Goal: Task Accomplishment & Management: Complete application form

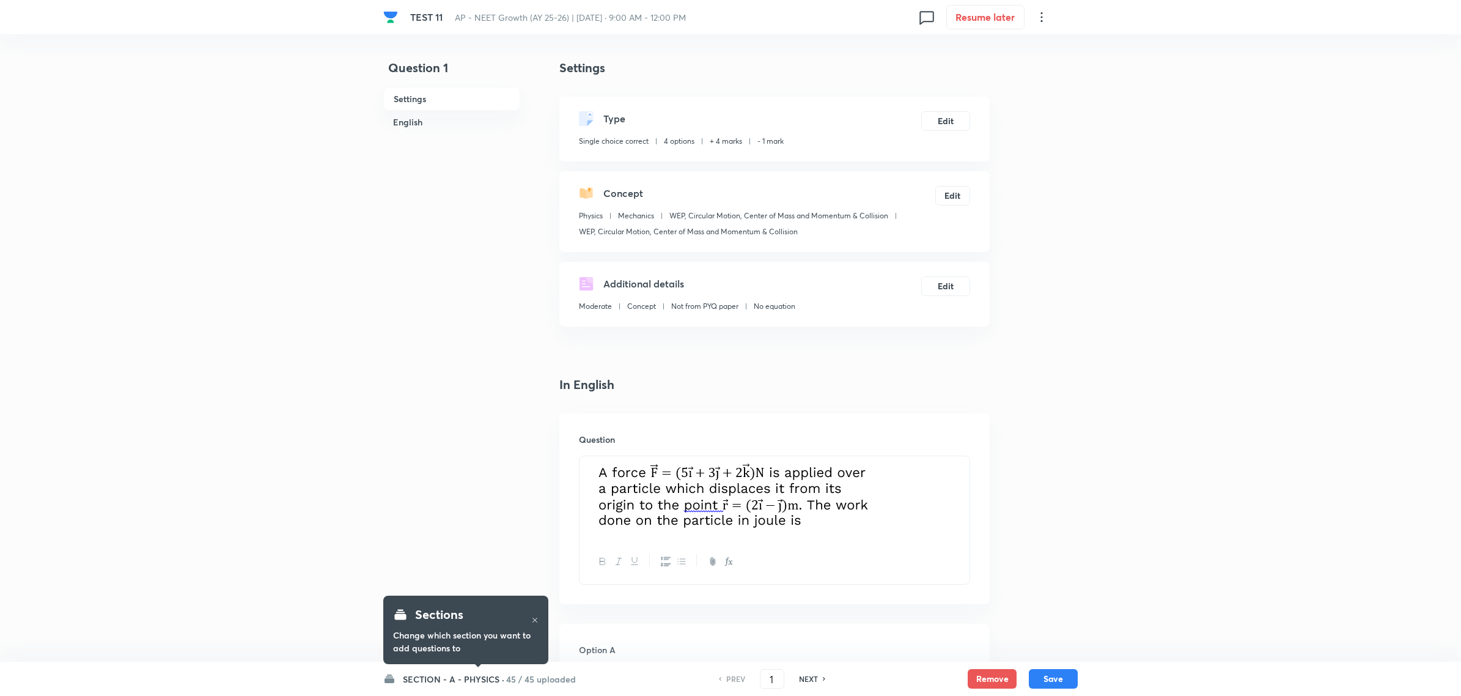
click at [462, 676] on h6 "SECTION - A - PHYSICS ·" at bounding box center [453, 679] width 101 height 13
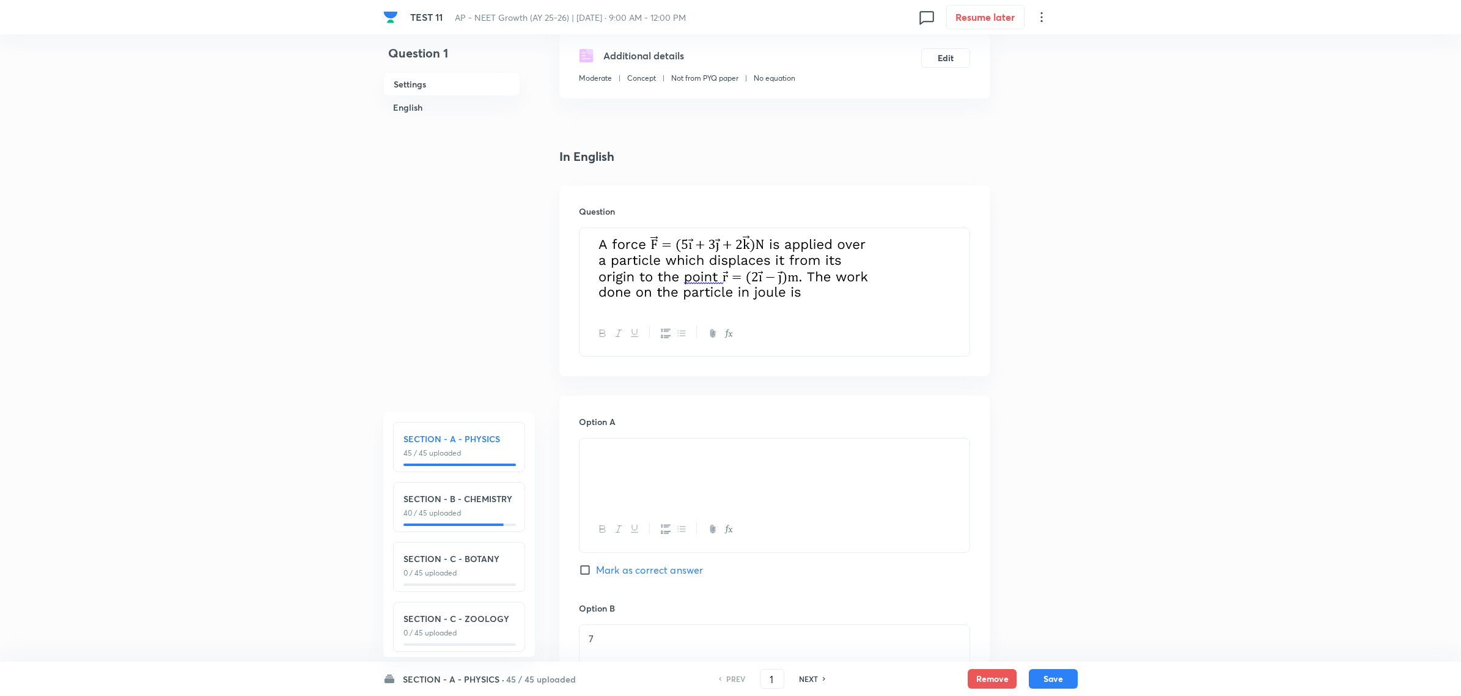
scroll to position [229, 0]
click at [471, 677] on h6 "SECTION - A - PHYSICS ·" at bounding box center [453, 679] width 101 height 13
click at [472, 676] on h6 "SECTION - A - PHYSICS ·" at bounding box center [453, 679] width 101 height 13
click at [456, 495] on h6 "SECTION - B - CHEMISTRY" at bounding box center [459, 498] width 111 height 13
type input "46"
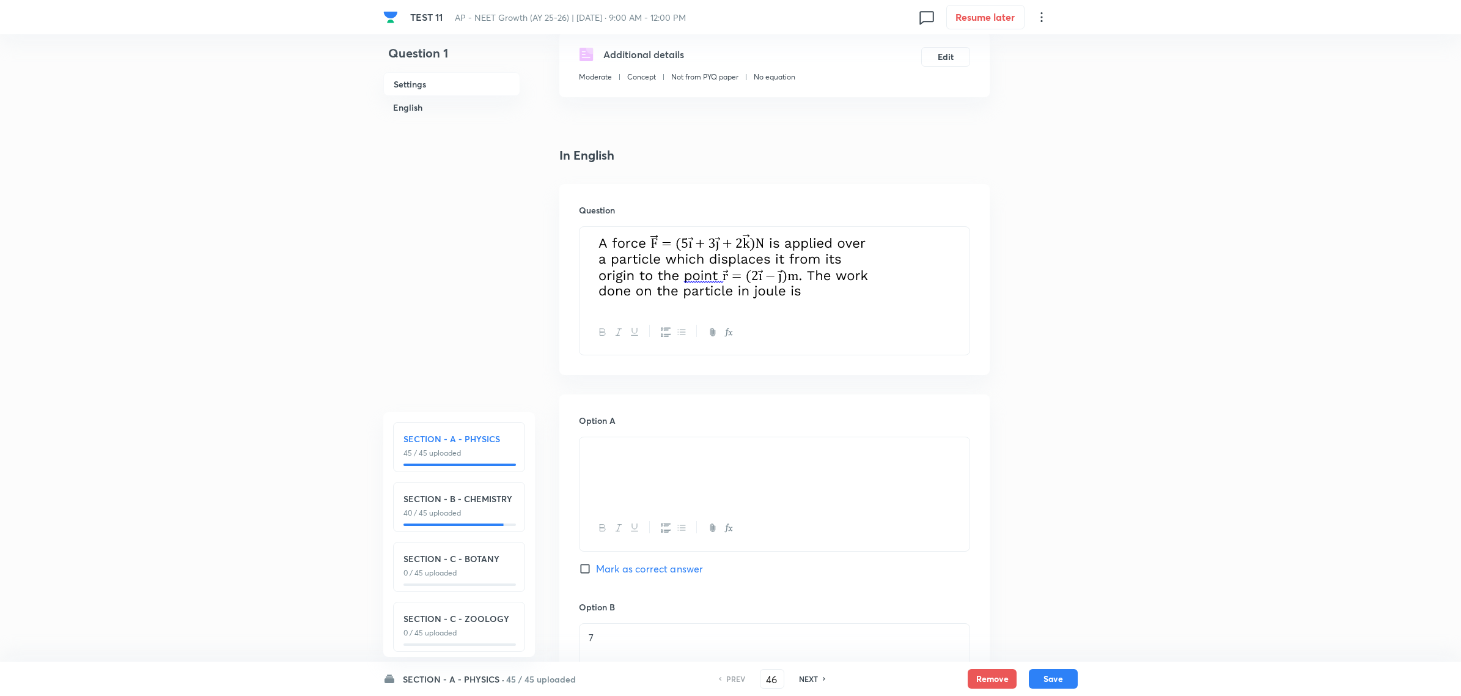
checkbox input "false"
checkbox input "true"
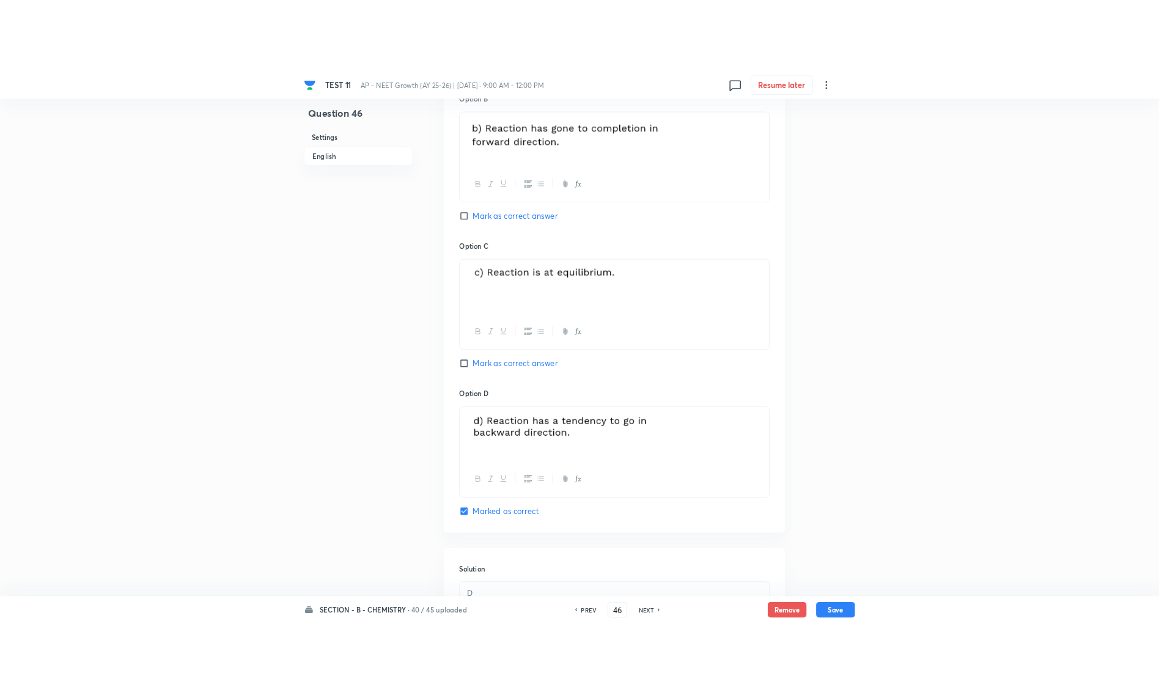
scroll to position [993, 0]
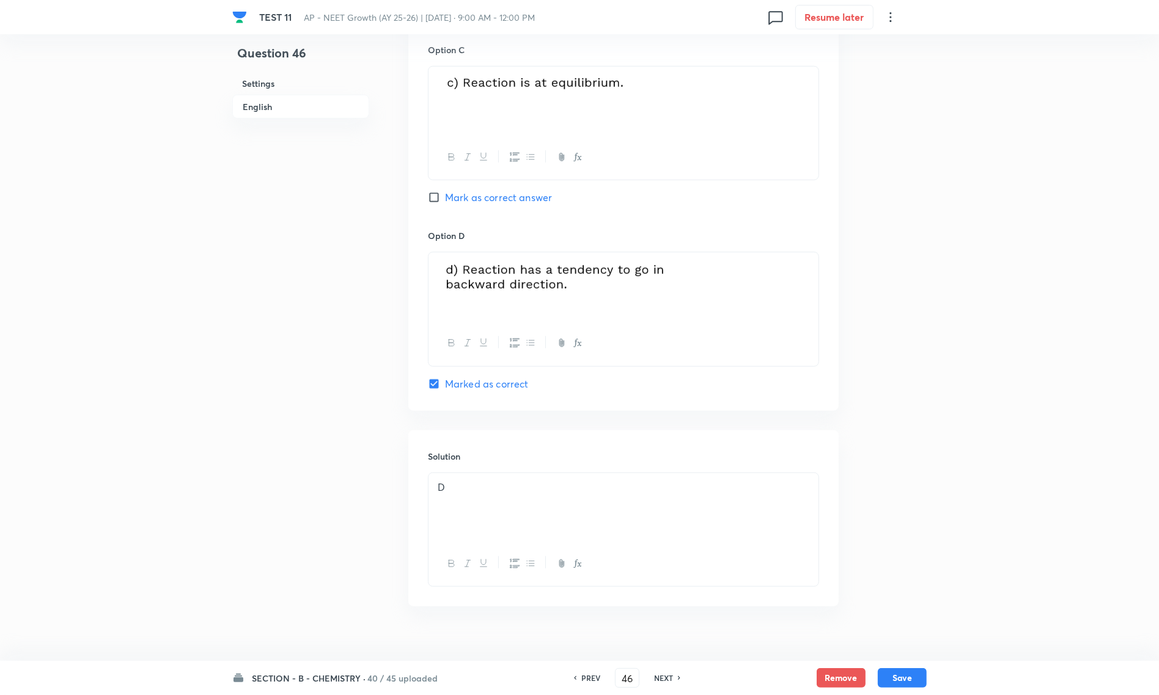
click at [342, 677] on h6 "SECTION - B - CHEMISTRY ·" at bounding box center [309, 678] width 114 height 13
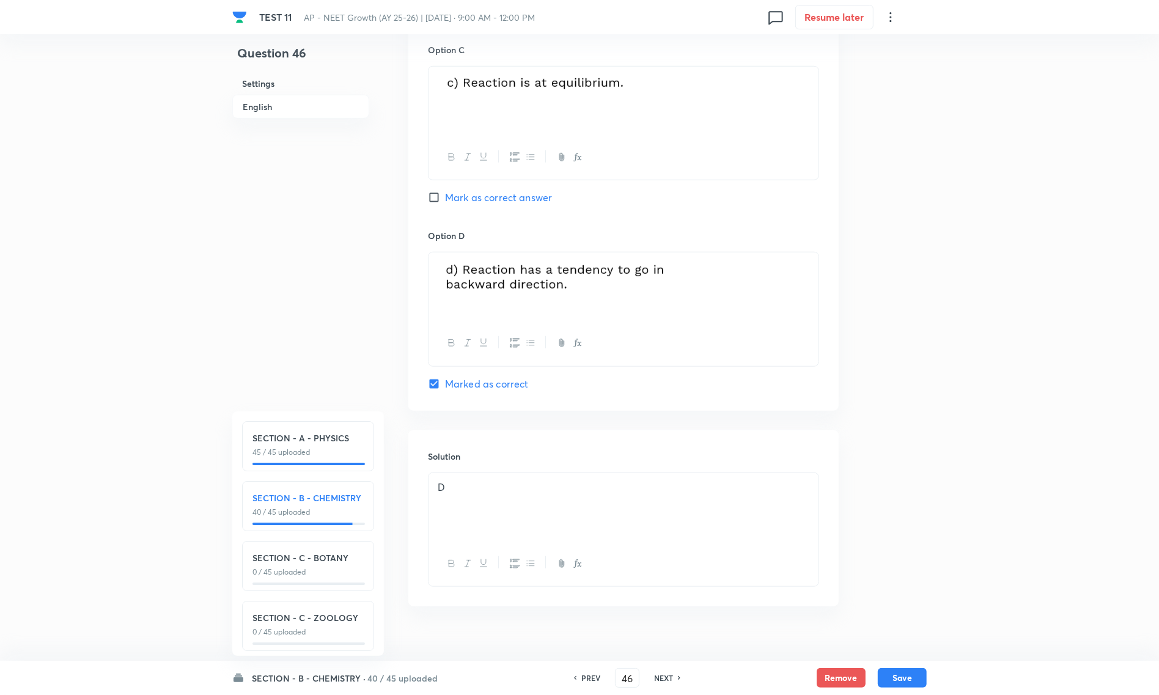
click at [309, 501] on h6 "SECTION - B - CHEMISTRY" at bounding box center [307, 498] width 111 height 13
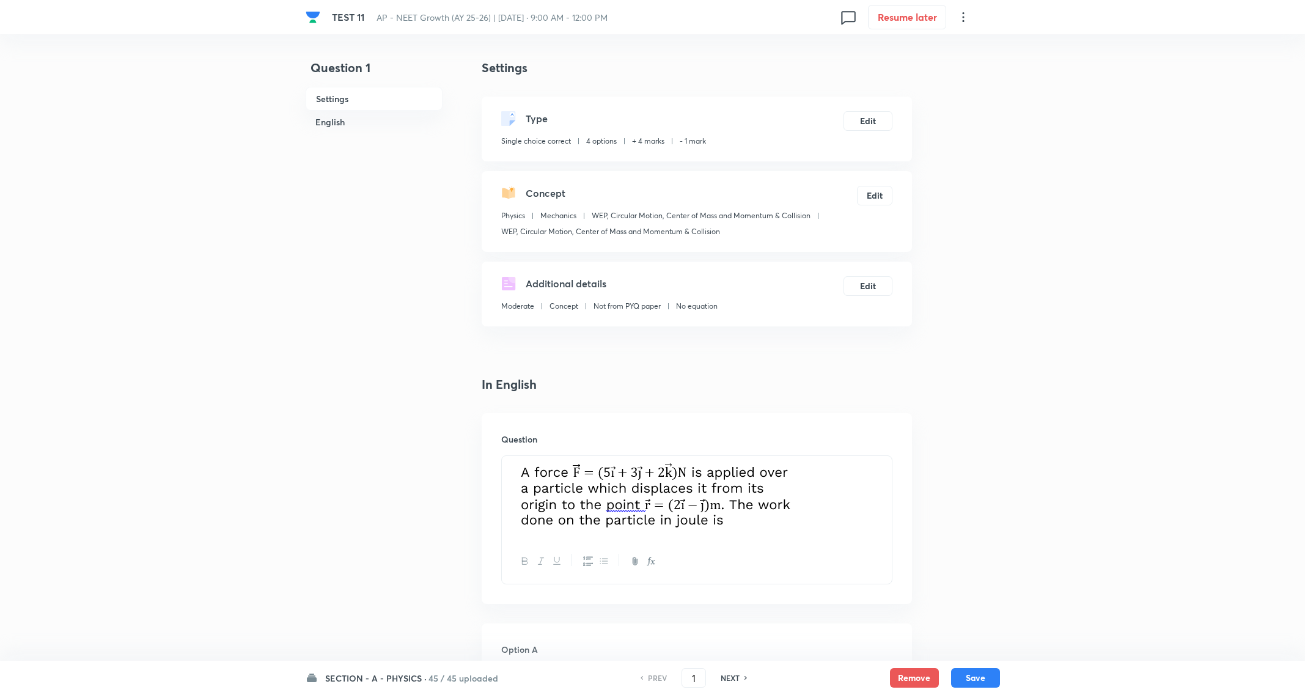
click at [668, 509] on img at bounding box center [653, 495] width 284 height 65
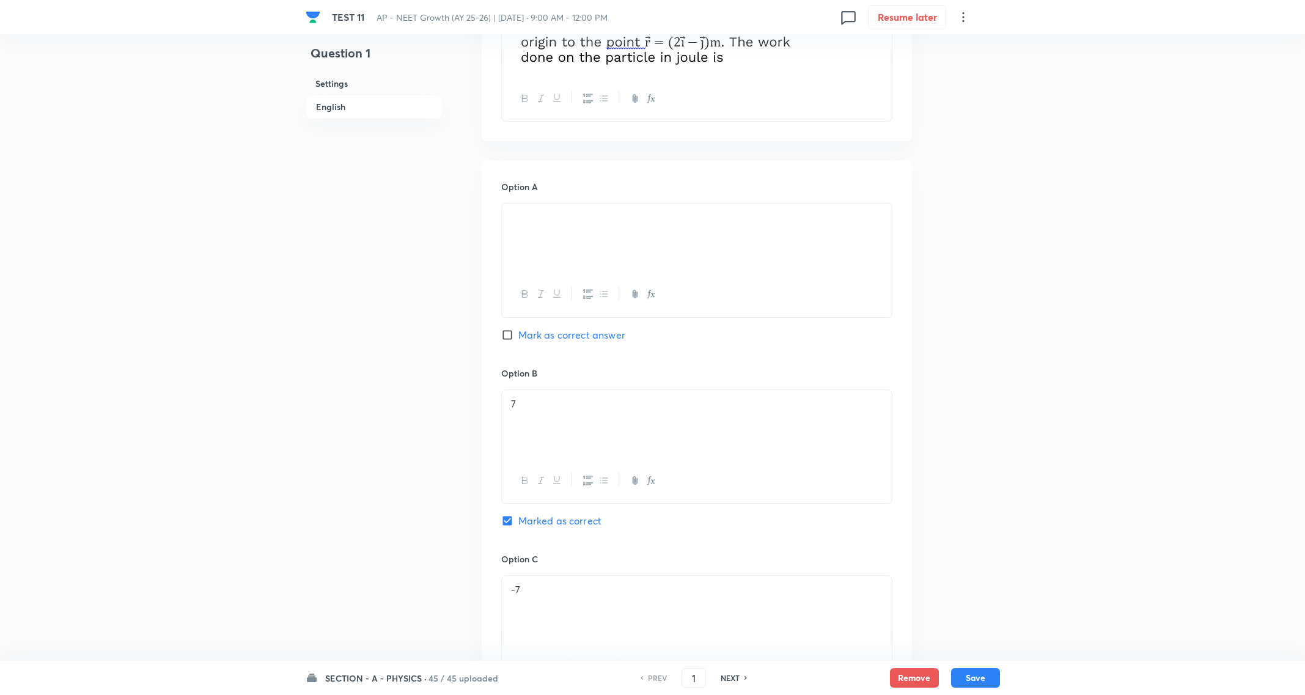
scroll to position [997, 0]
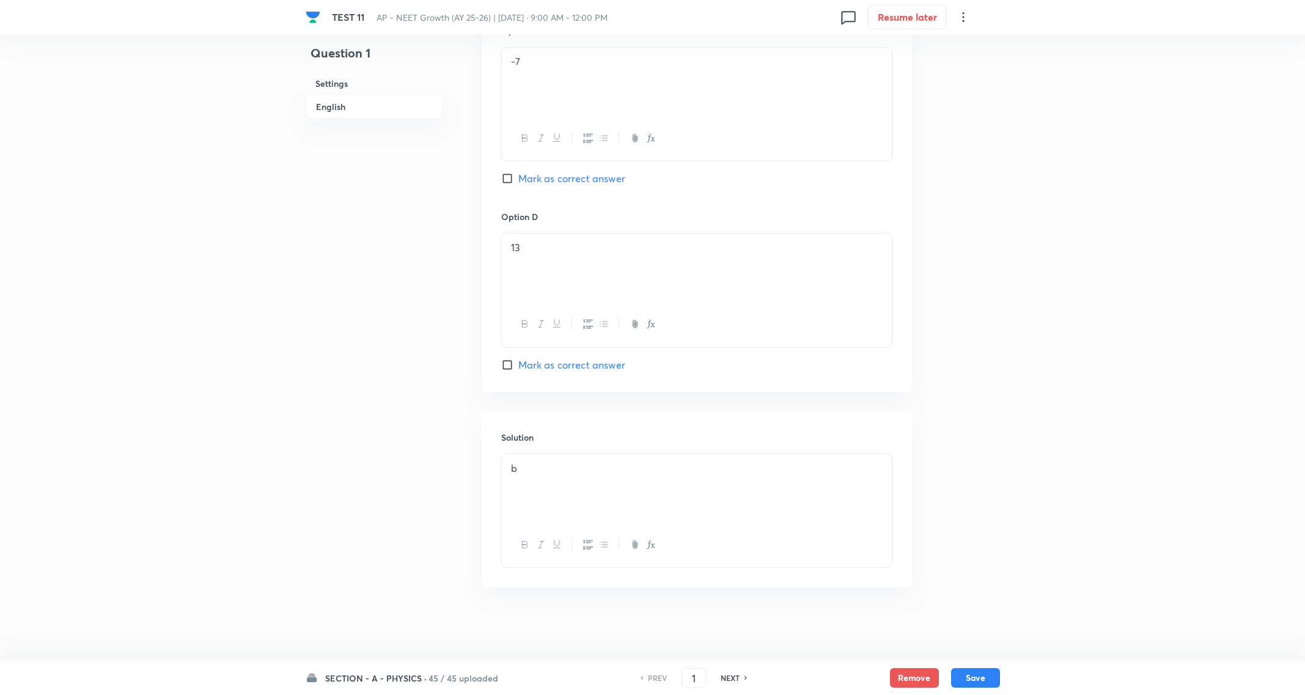
click at [415, 679] on h6 "SECTION - A - PHYSICS ·" at bounding box center [375, 678] width 101 height 13
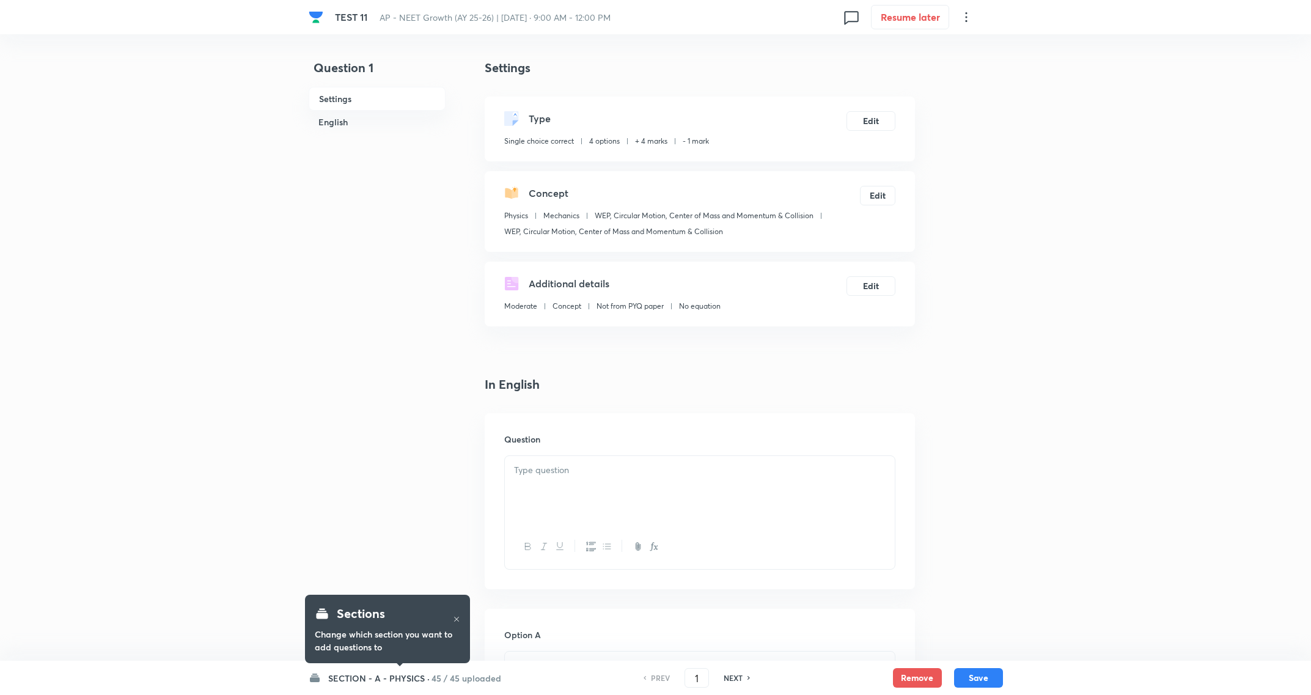
checkbox input "true"
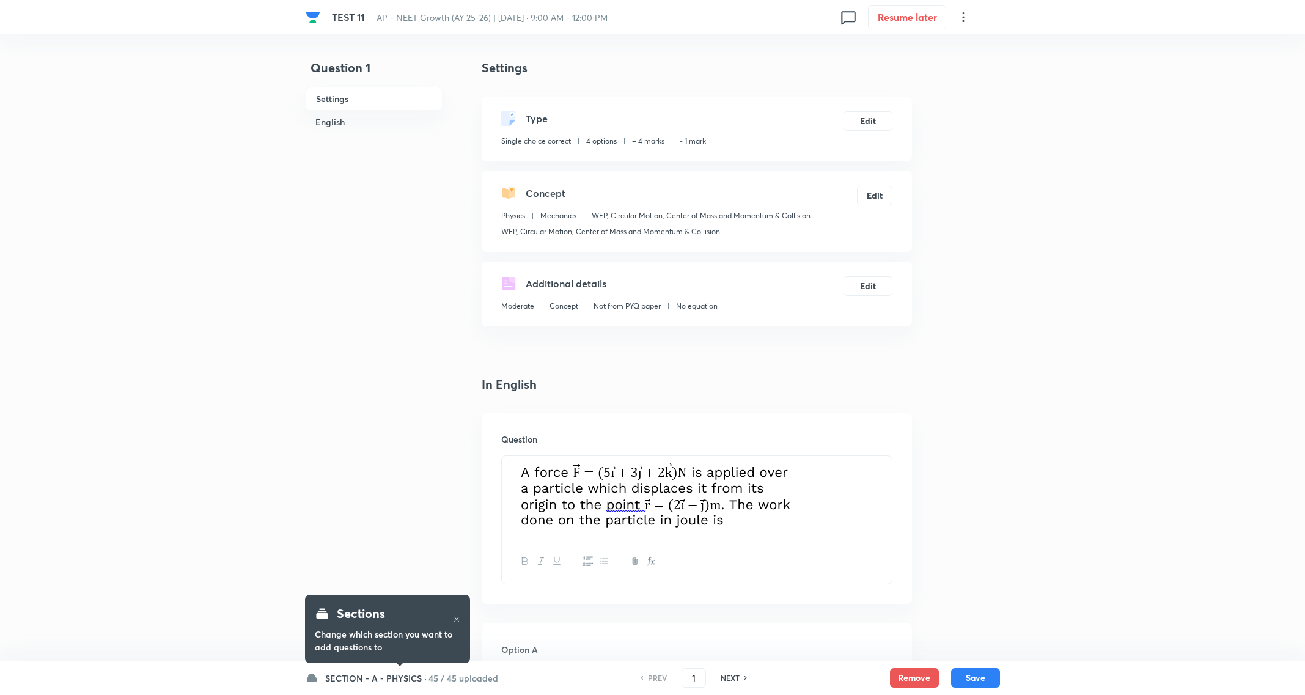
click at [383, 674] on h6 "SECTION - A - PHYSICS ·" at bounding box center [375, 678] width 101 height 13
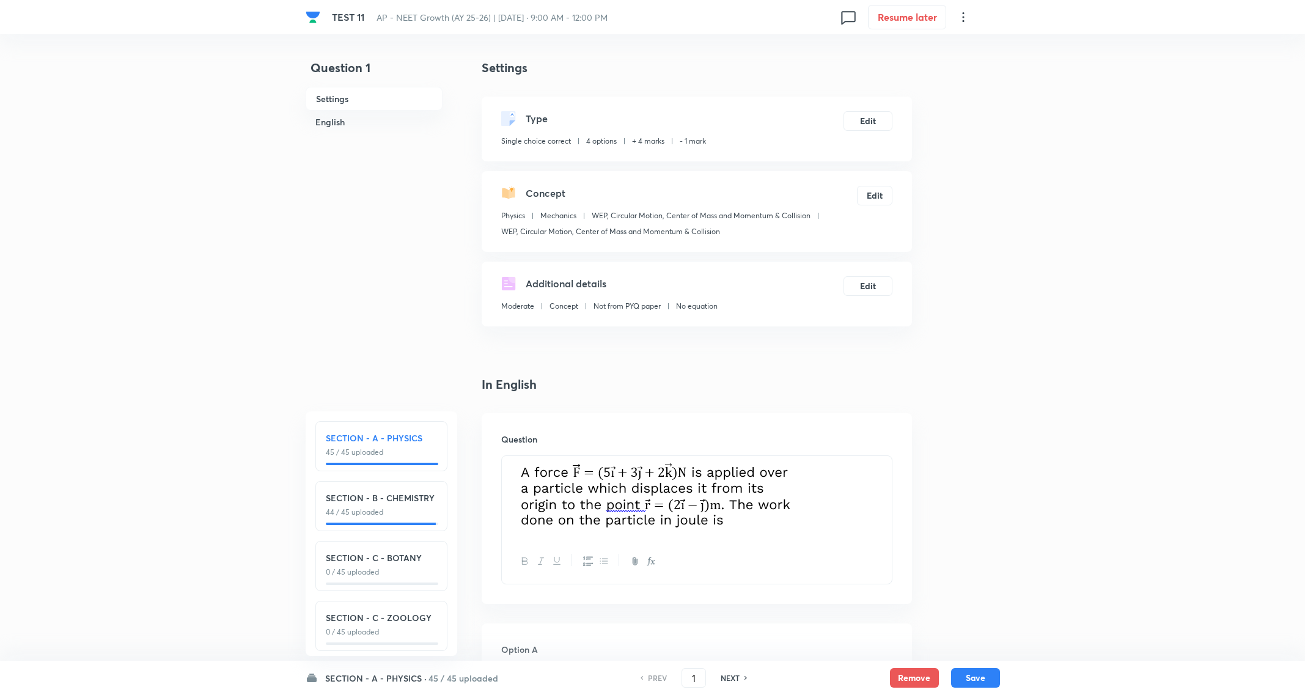
click at [395, 622] on h6 "SECTION - C - ZOOLOGY" at bounding box center [381, 617] width 111 height 13
type input "136"
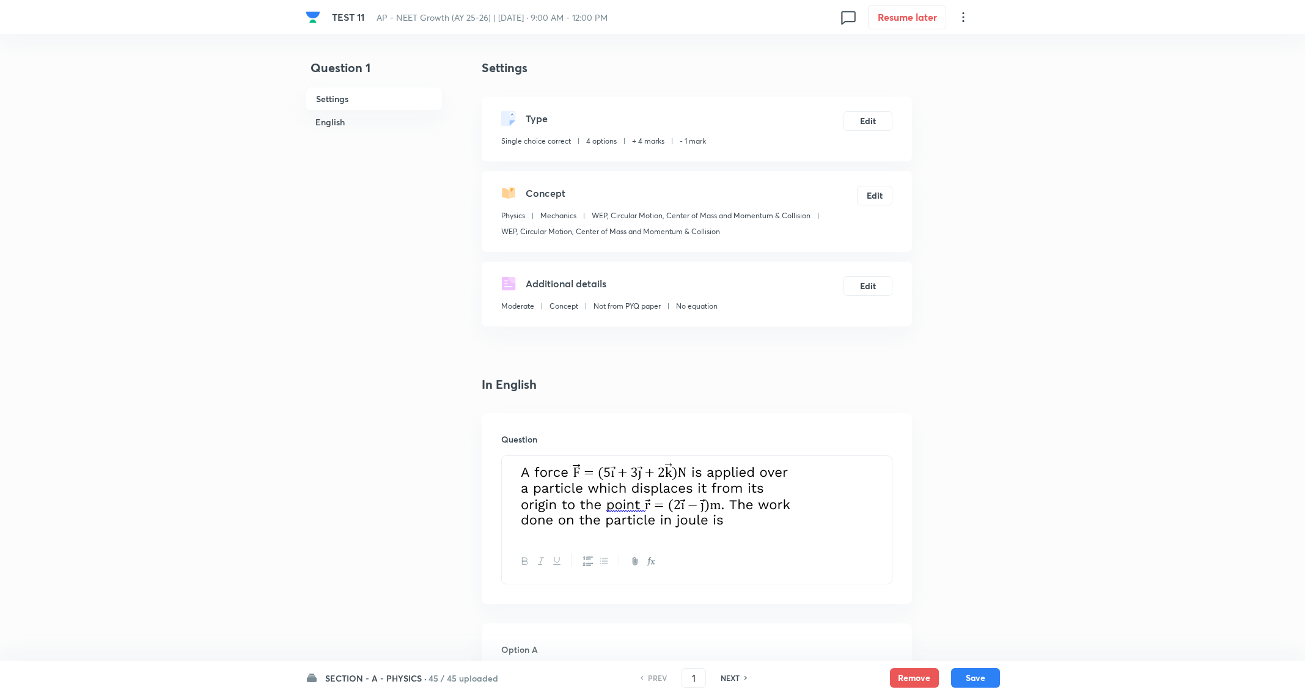
click at [402, 670] on div "SECTION - A - PHYSICS · 45 / 45 uploaded PREV 1 ​ NEXT Remove Save" at bounding box center [653, 678] width 695 height 34
click at [402, 677] on h6 "SECTION - A - PHYSICS ·" at bounding box center [375, 678] width 101 height 13
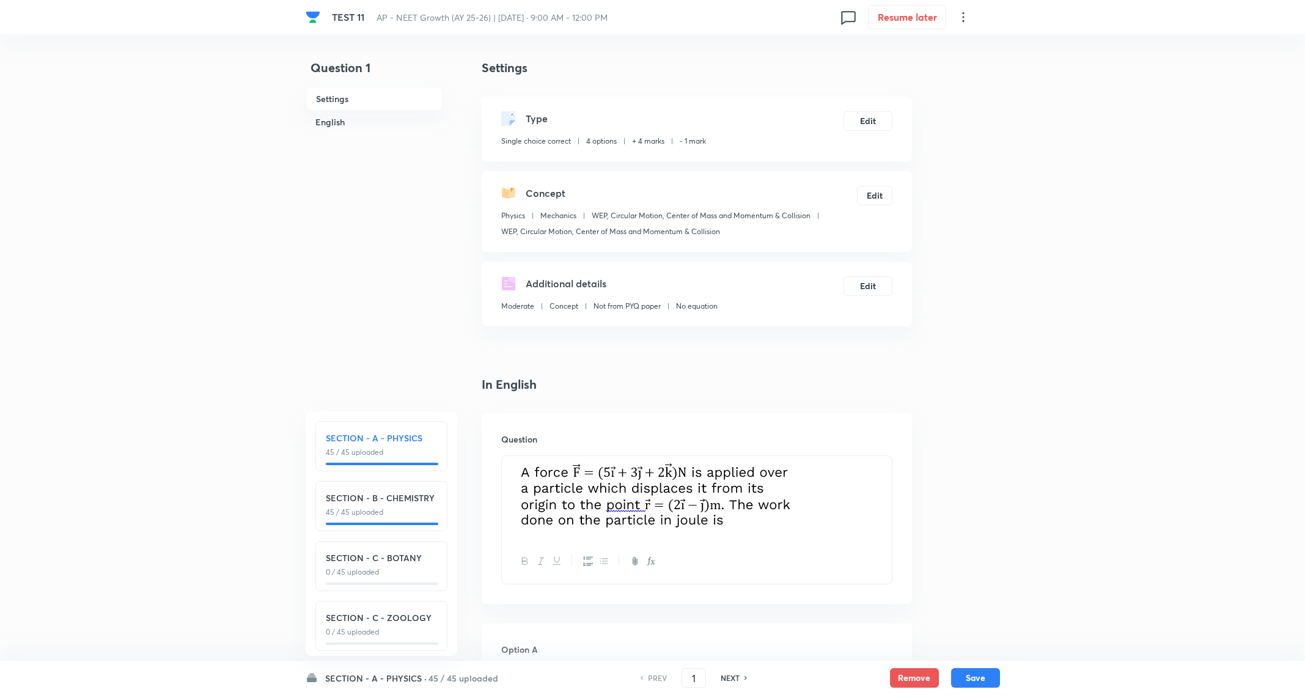
click at [387, 515] on p "45 / 45 uploaded" at bounding box center [381, 512] width 111 height 11
type input "46"
checkbox input "false"
checkbox input "true"
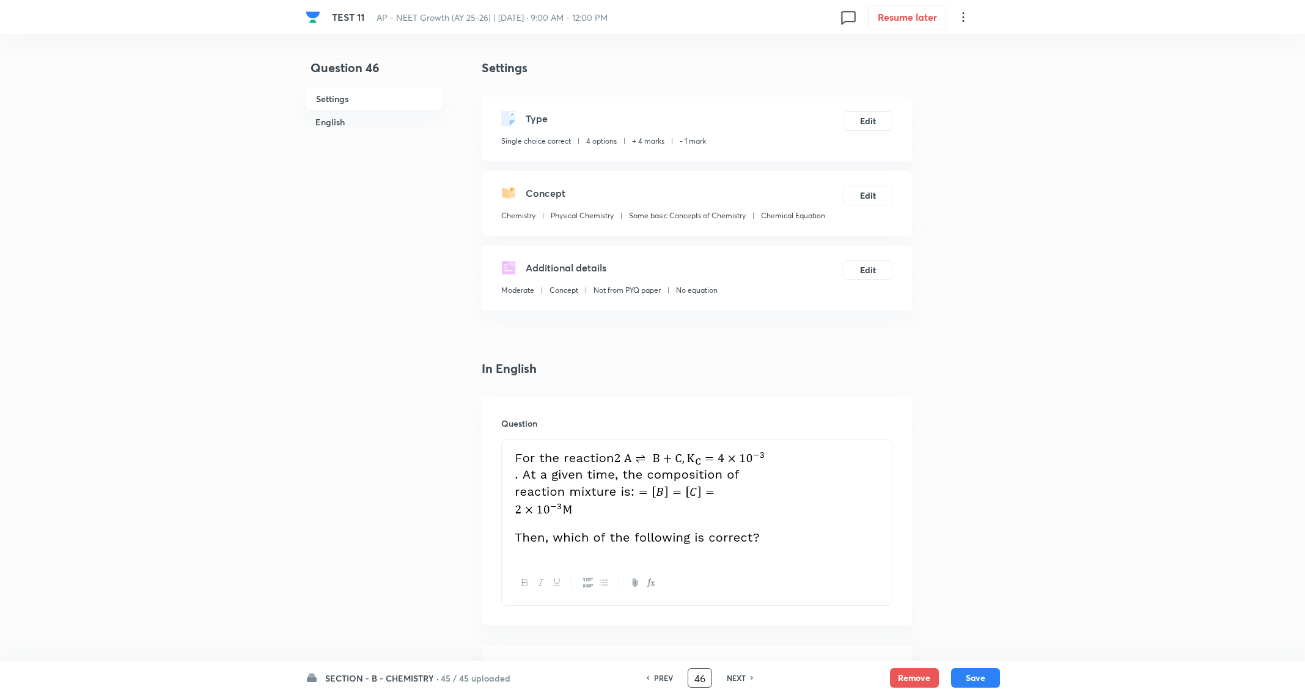
drag, startPoint x: 691, startPoint y: 676, endPoint x: 728, endPoint y: 676, distance: 37.3
click at [728, 676] on div "PREV 46 ​ NEXT" at bounding box center [700, 678] width 158 height 20
type input "88"
checkbox input "false"
checkbox input "true"
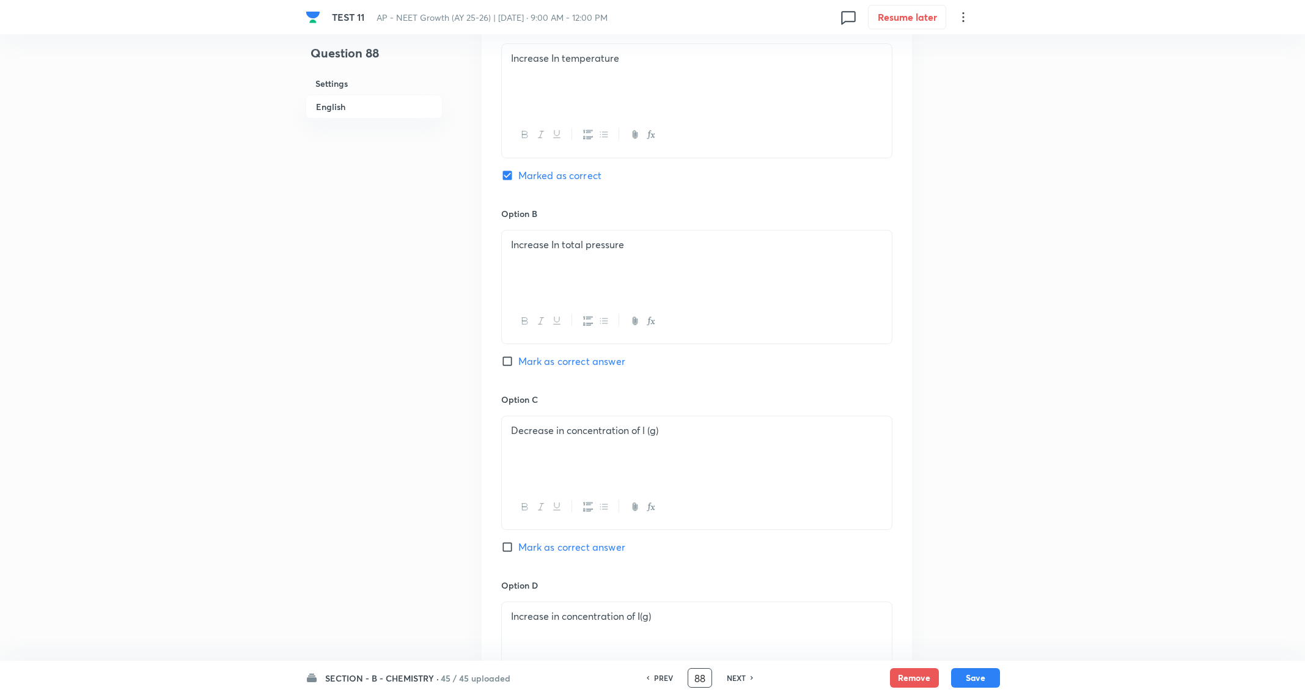
scroll to position [520, 0]
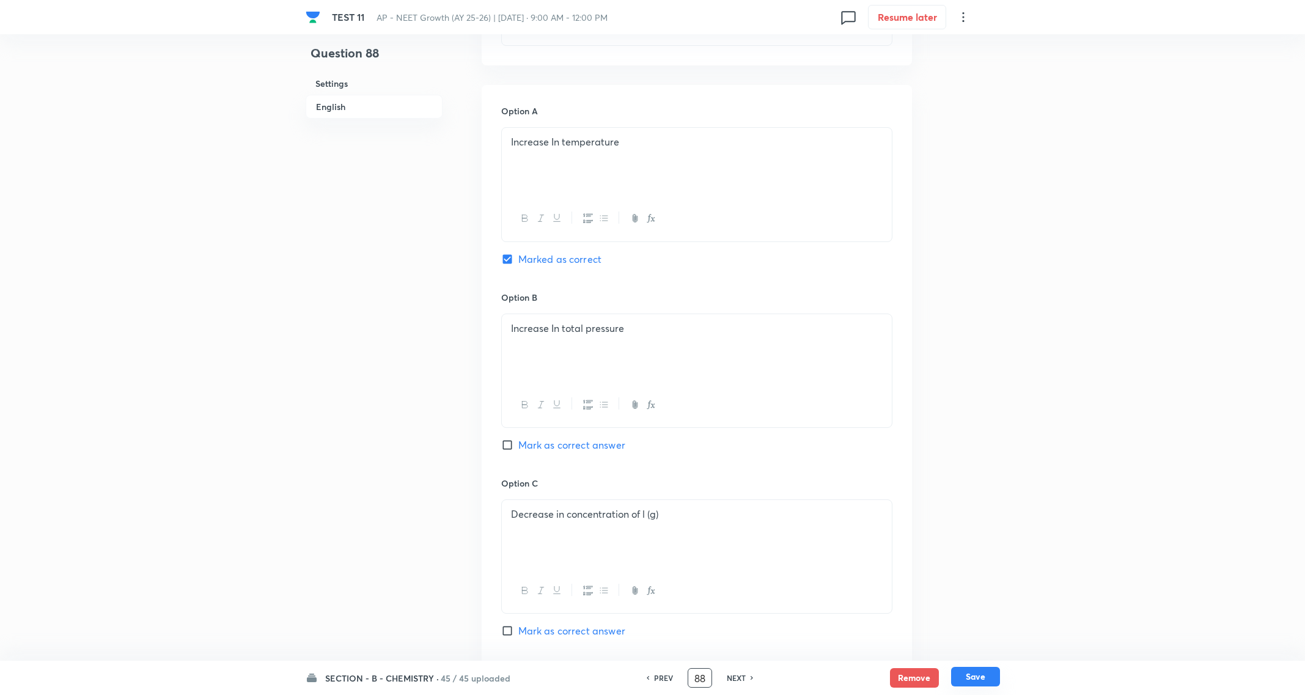
click at [974, 680] on button "Save" at bounding box center [975, 677] width 49 height 20
type input "89"
checkbox input "false"
checkbox input "true"
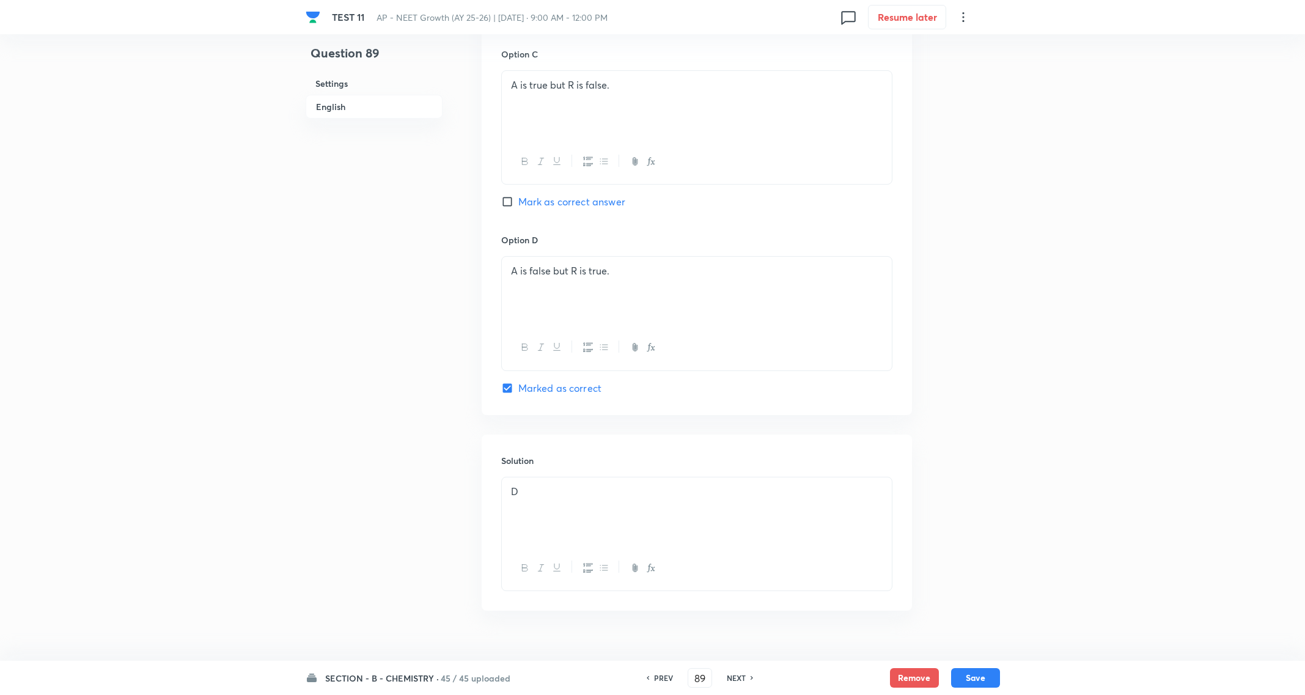
scroll to position [1113, 0]
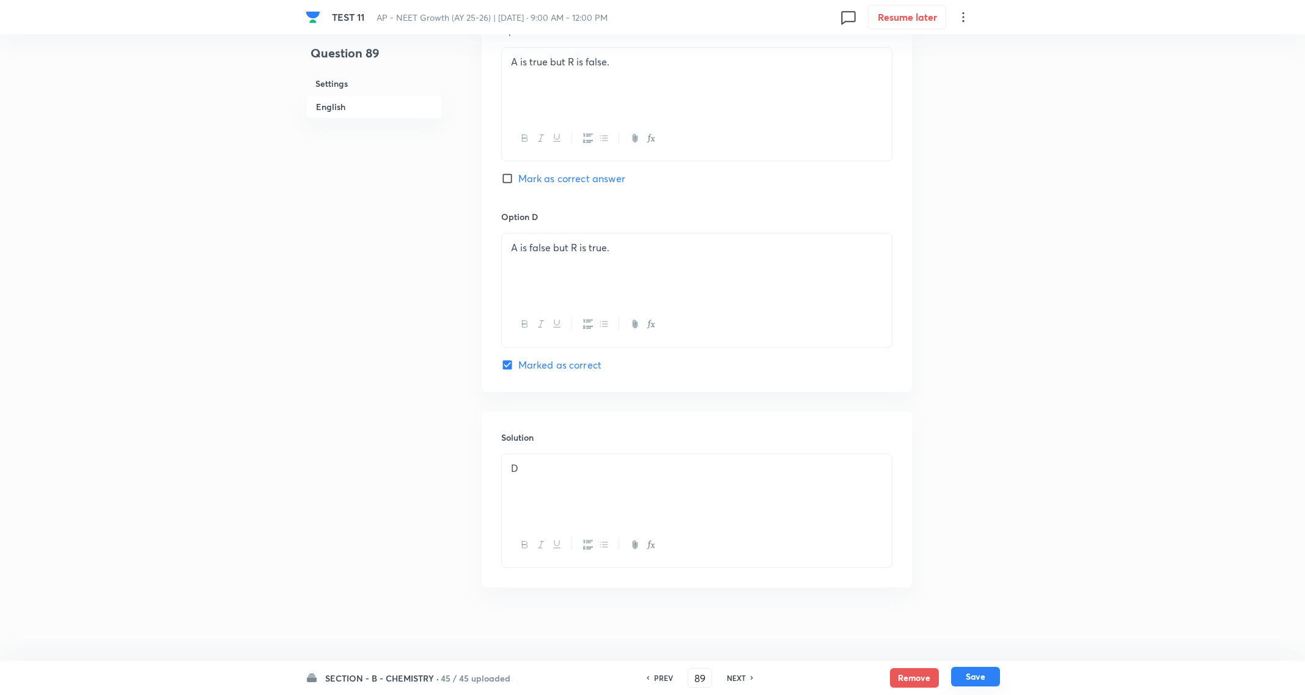
click at [974, 680] on button "Save" at bounding box center [975, 677] width 49 height 20
type input "90"
checkbox input "true"
checkbox input "false"
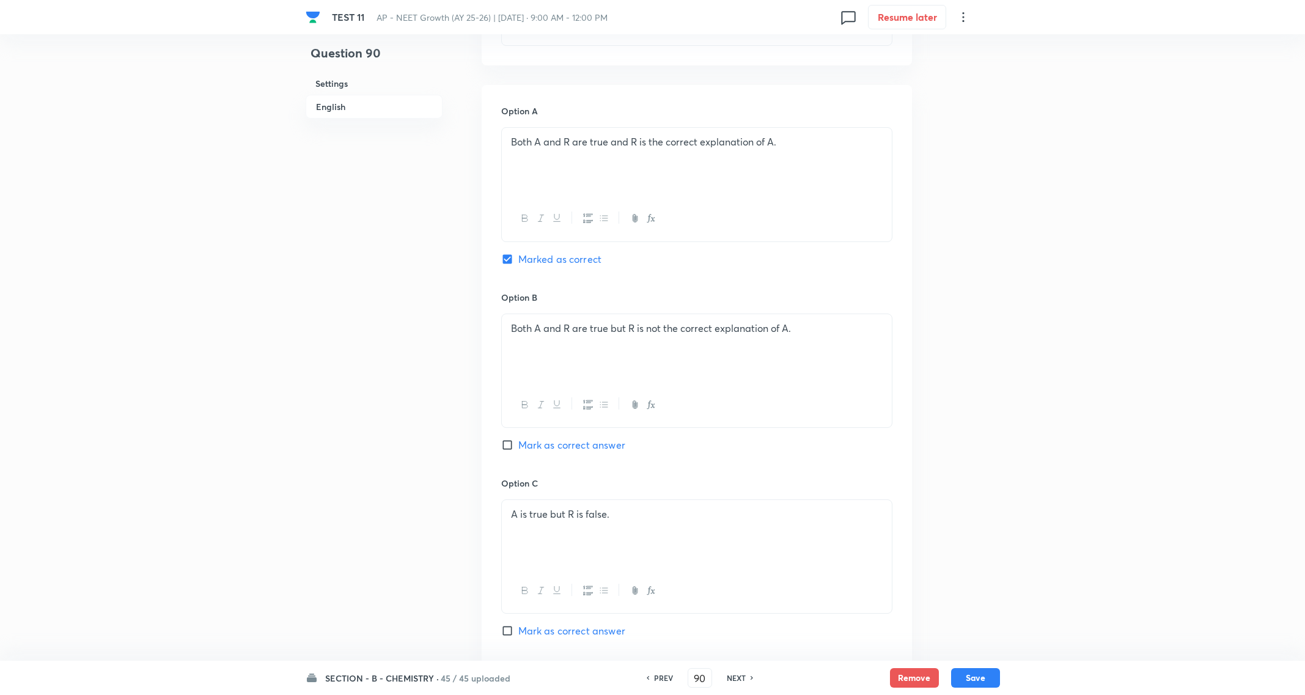
scroll to position [868, 0]
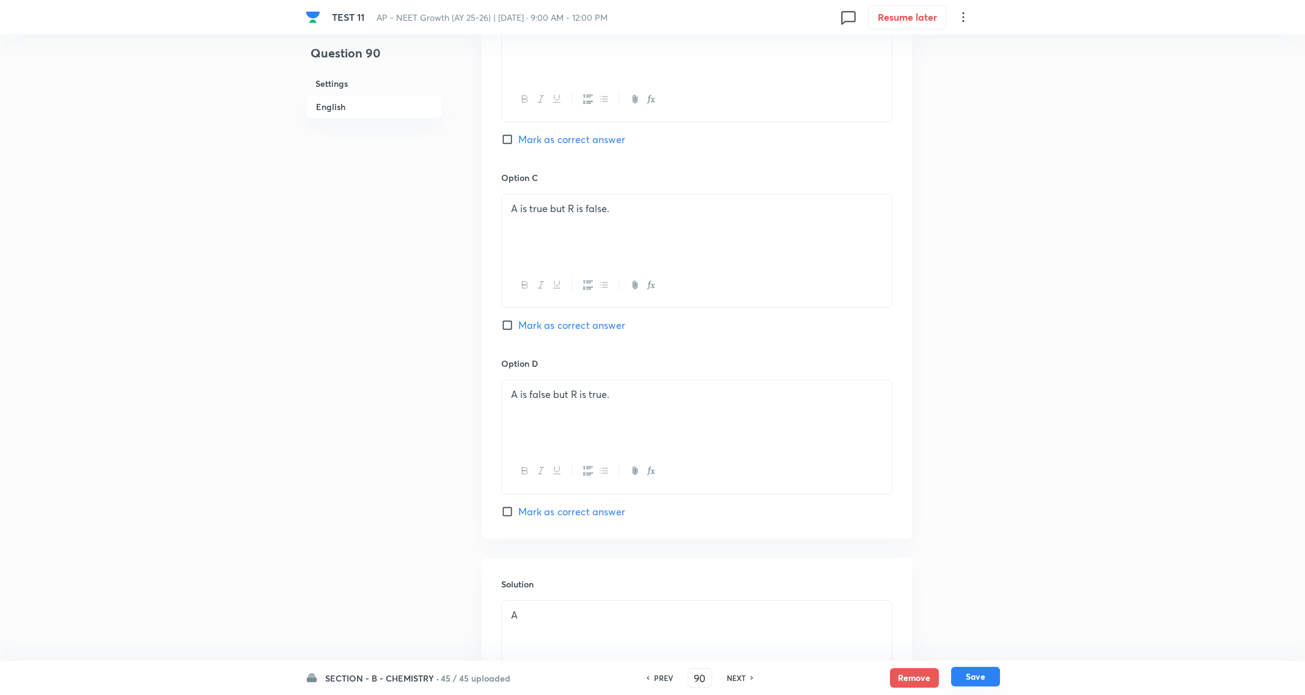
click at [975, 673] on button "Save" at bounding box center [975, 677] width 49 height 20
type input "91"
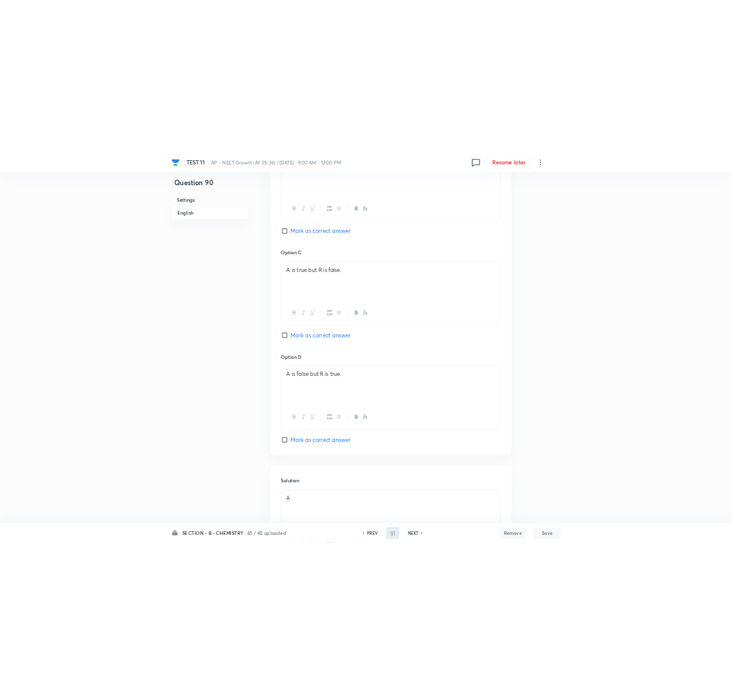
scroll to position [0, 0]
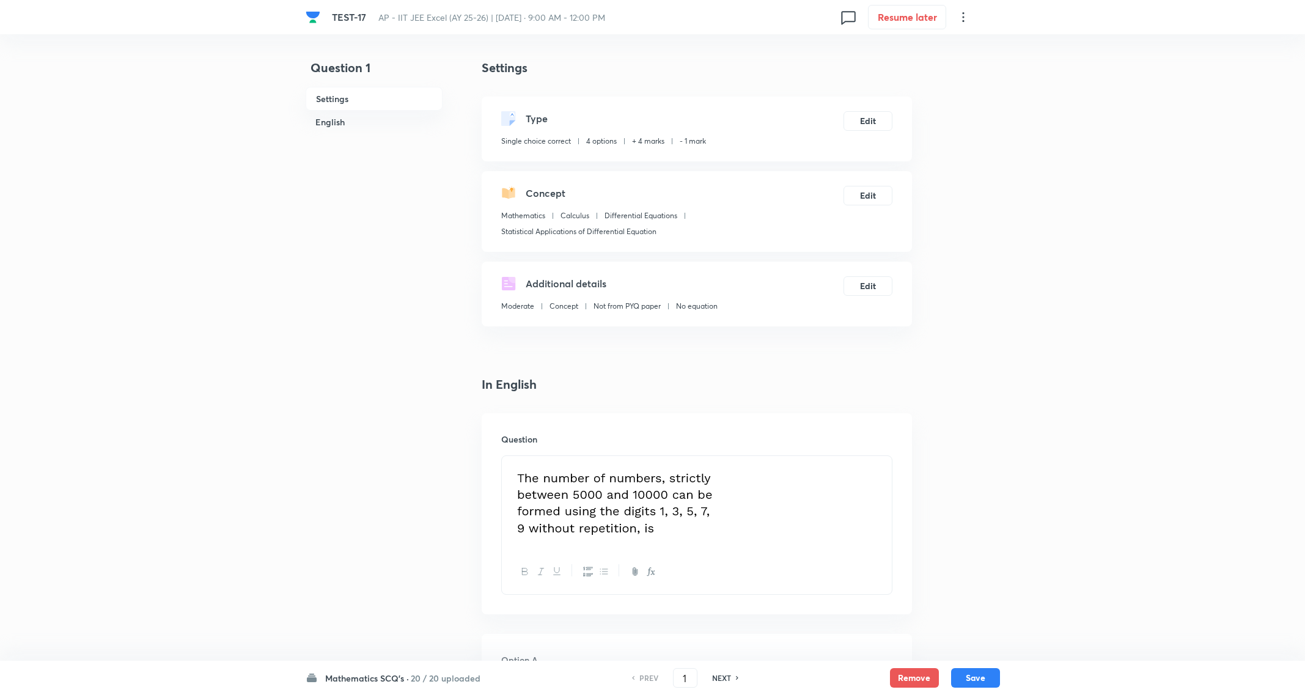
click at [414, 679] on h6 "20 / 20 uploaded" at bounding box center [446, 678] width 70 height 13
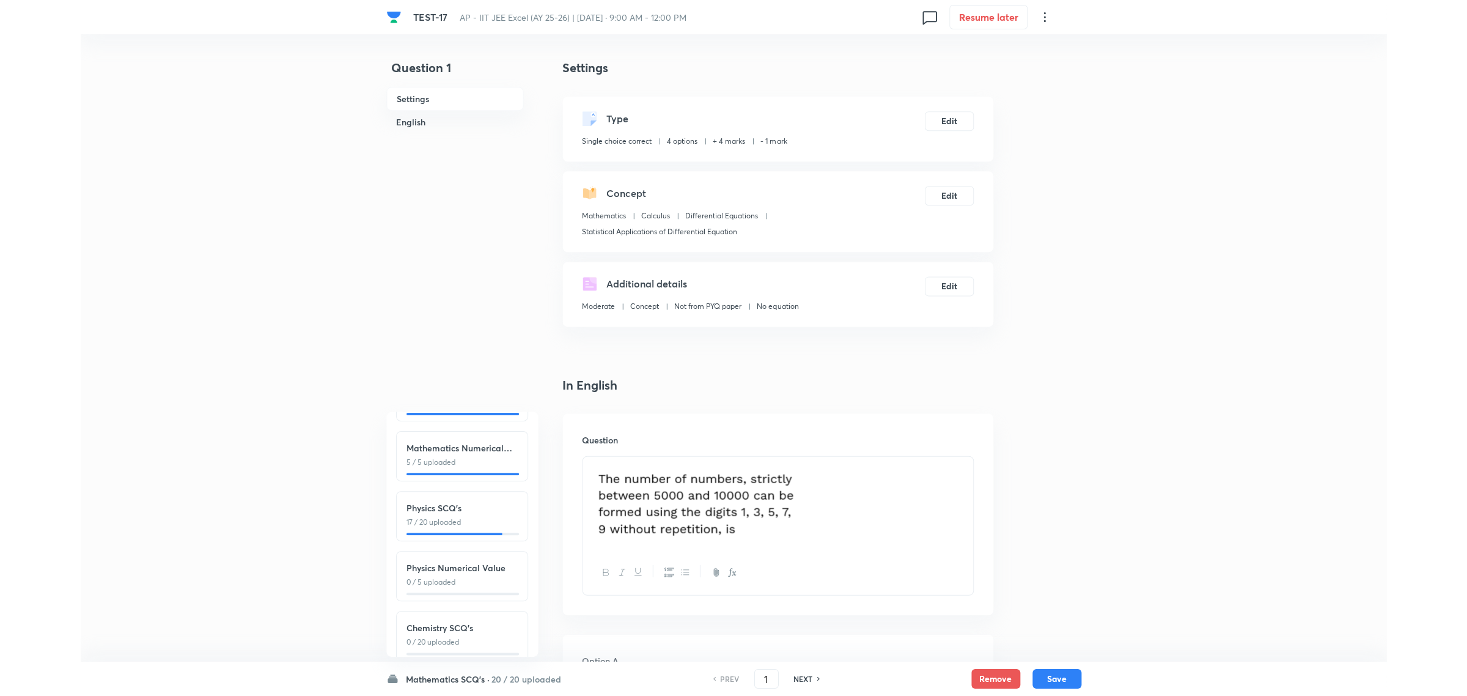
scroll to position [76, 0]
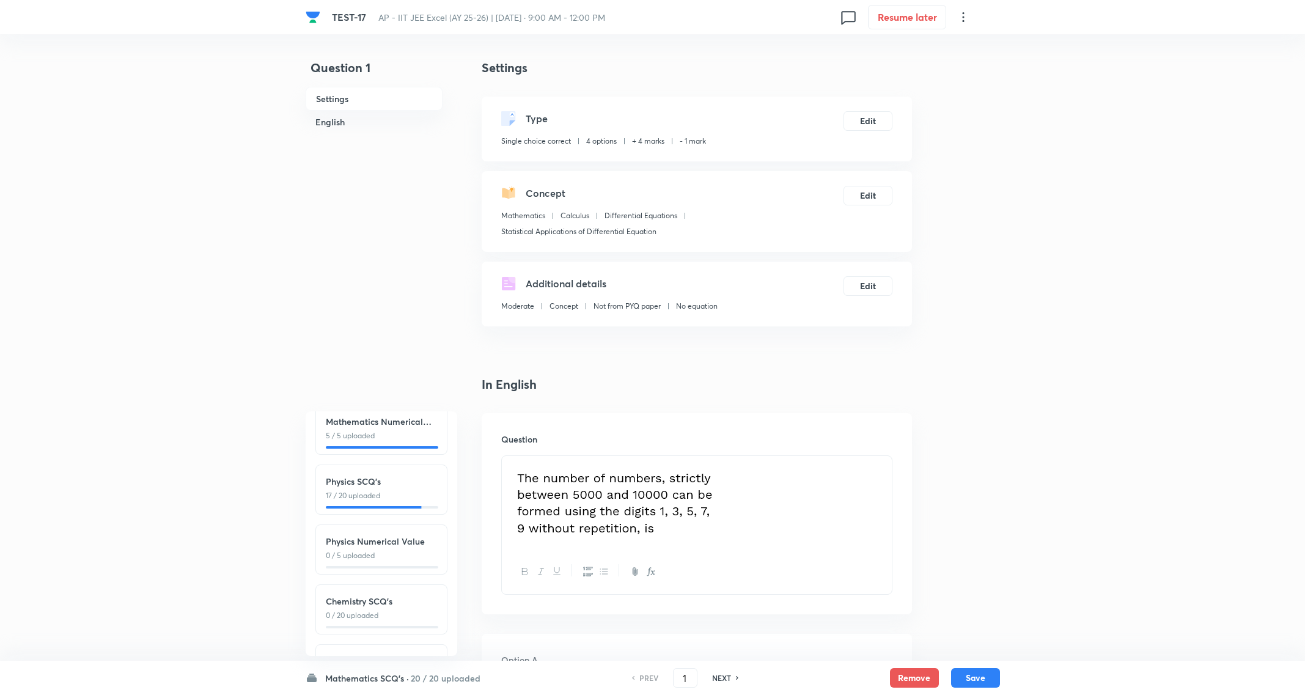
click at [377, 491] on p "17 / 20 uploaded" at bounding box center [381, 495] width 111 height 11
type input "26"
checkbox input "true"
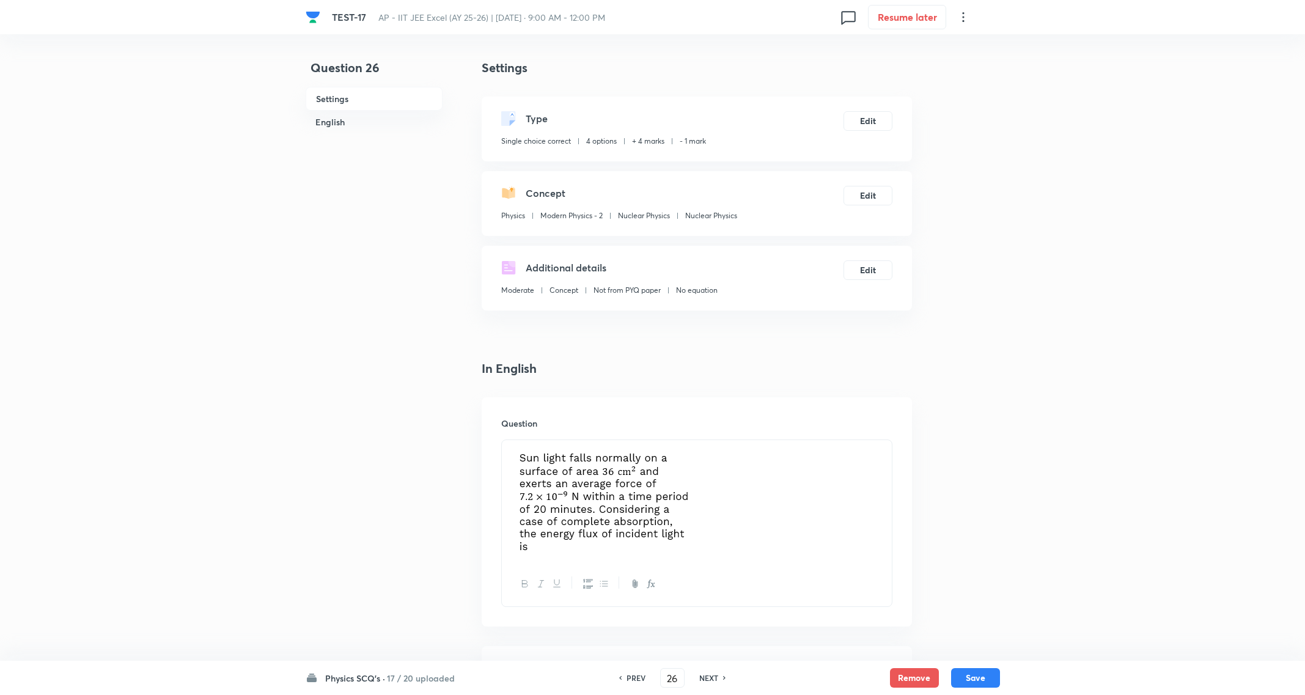
click at [361, 677] on h6 "Physics SCQ's ·" at bounding box center [355, 678] width 60 height 13
drag, startPoint x: 665, startPoint y: 676, endPoint x: 690, endPoint y: 676, distance: 25.1
click at [690, 676] on div "PREV 26 ​ NEXT" at bounding box center [673, 678] width 158 height 20
type input "41"
checkbox input "true"
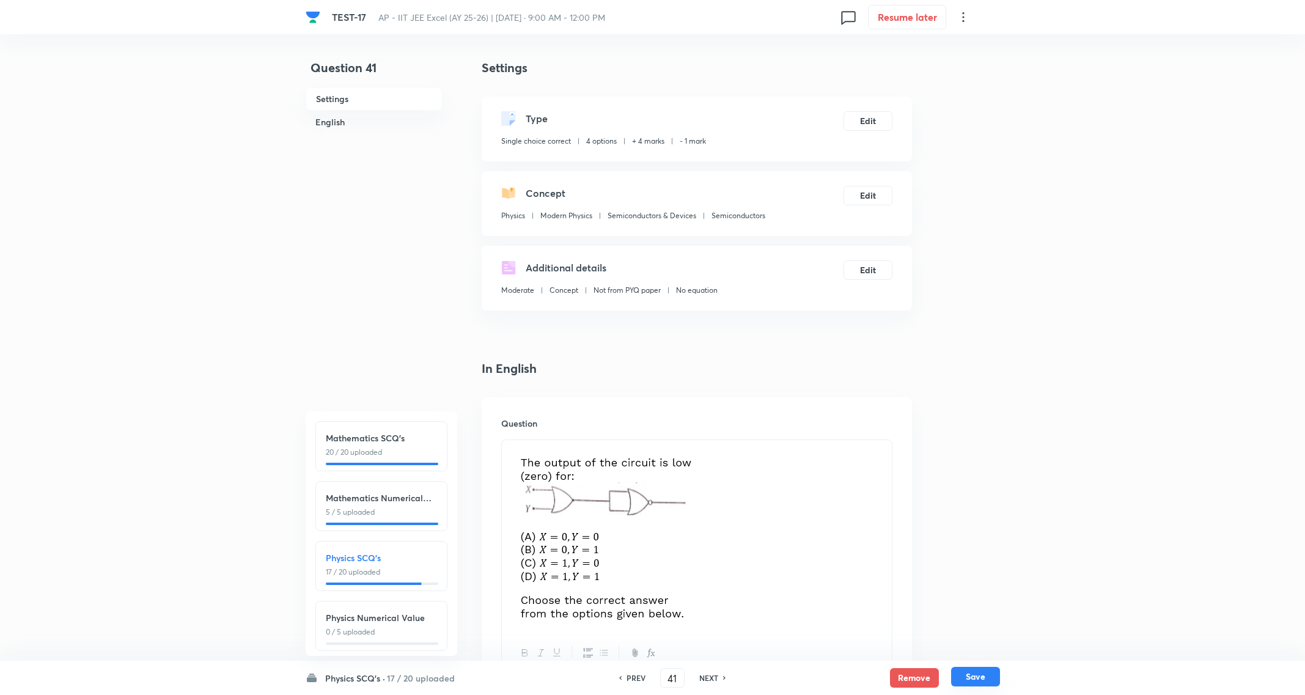
click at [975, 674] on button "Save" at bounding box center [975, 677] width 49 height 20
type input "42"
checkbox input "true"
checkbox input "false"
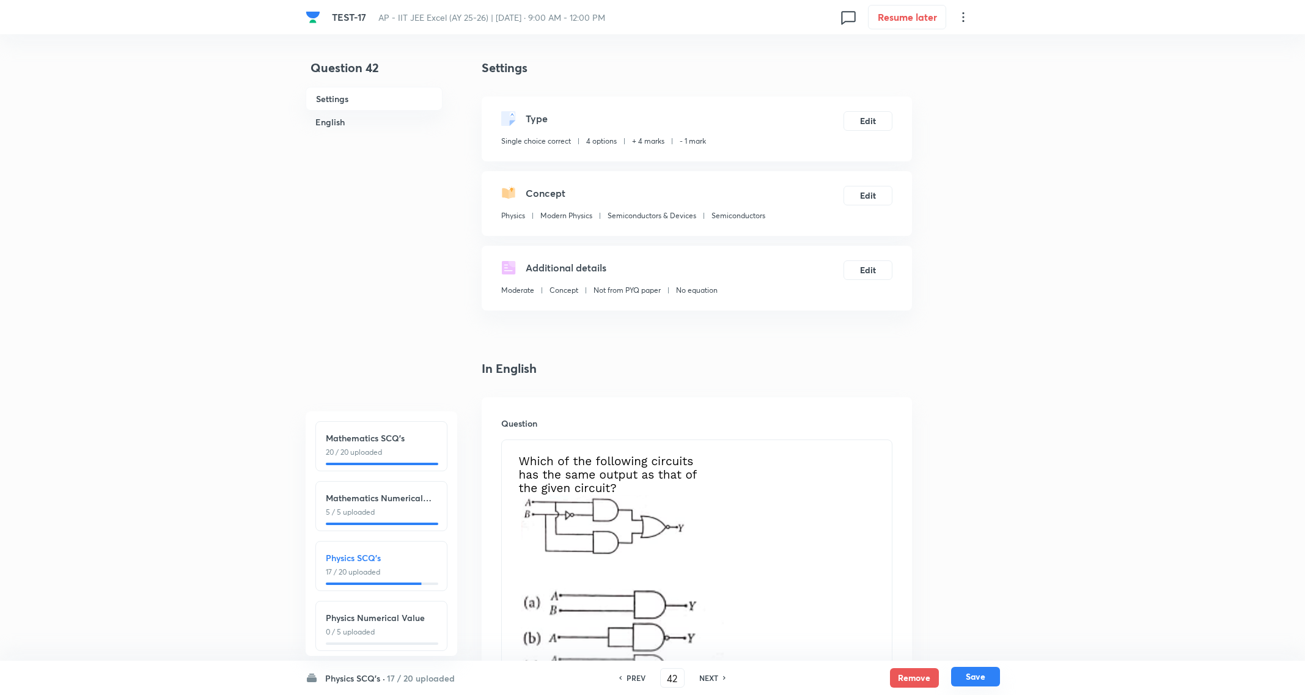
click at [975, 674] on button "Save" at bounding box center [975, 677] width 49 height 20
type input "43"
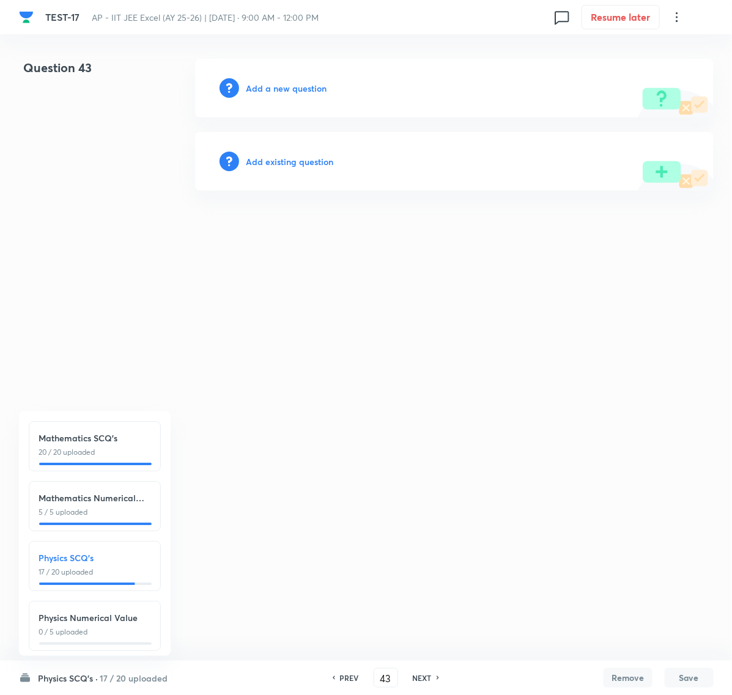
click at [286, 92] on h6 "Add a new question" at bounding box center [286, 88] width 81 height 13
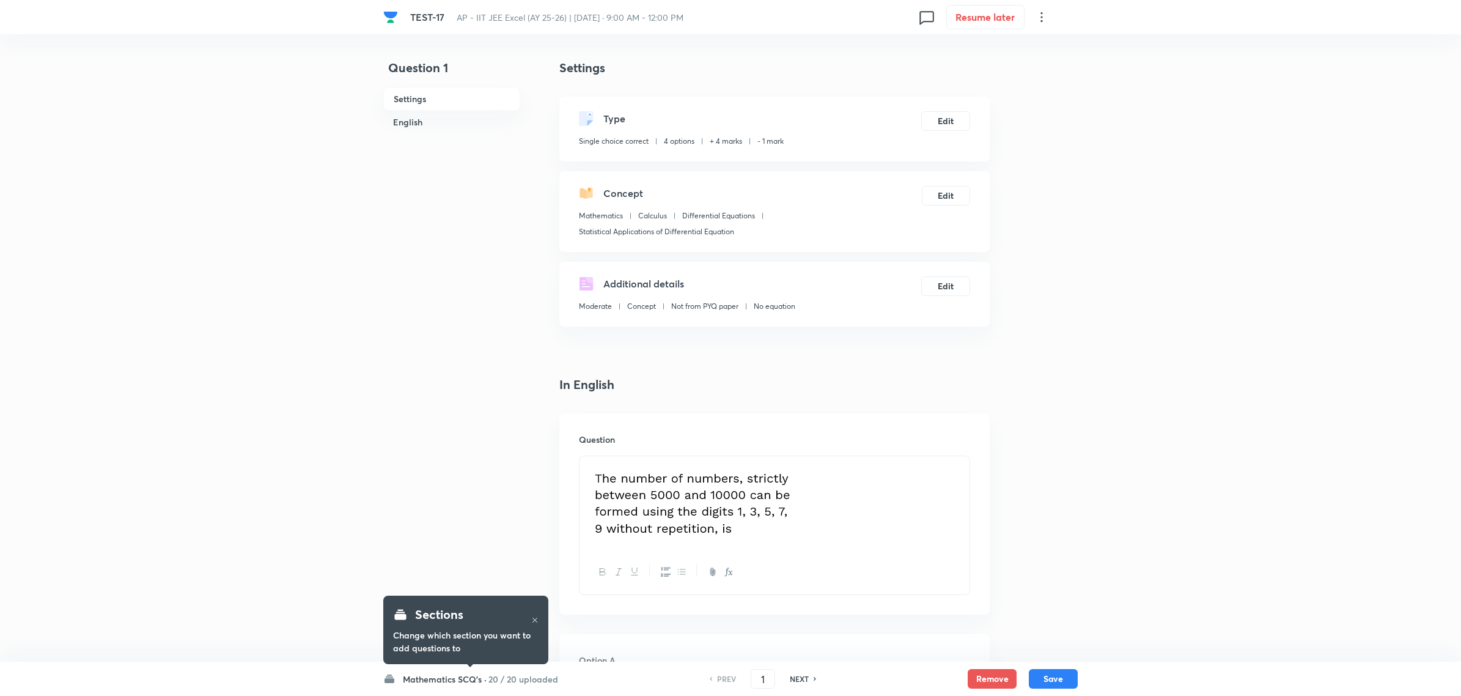
click at [460, 680] on h6 "Mathematics SCQ's ·" at bounding box center [445, 679] width 84 height 13
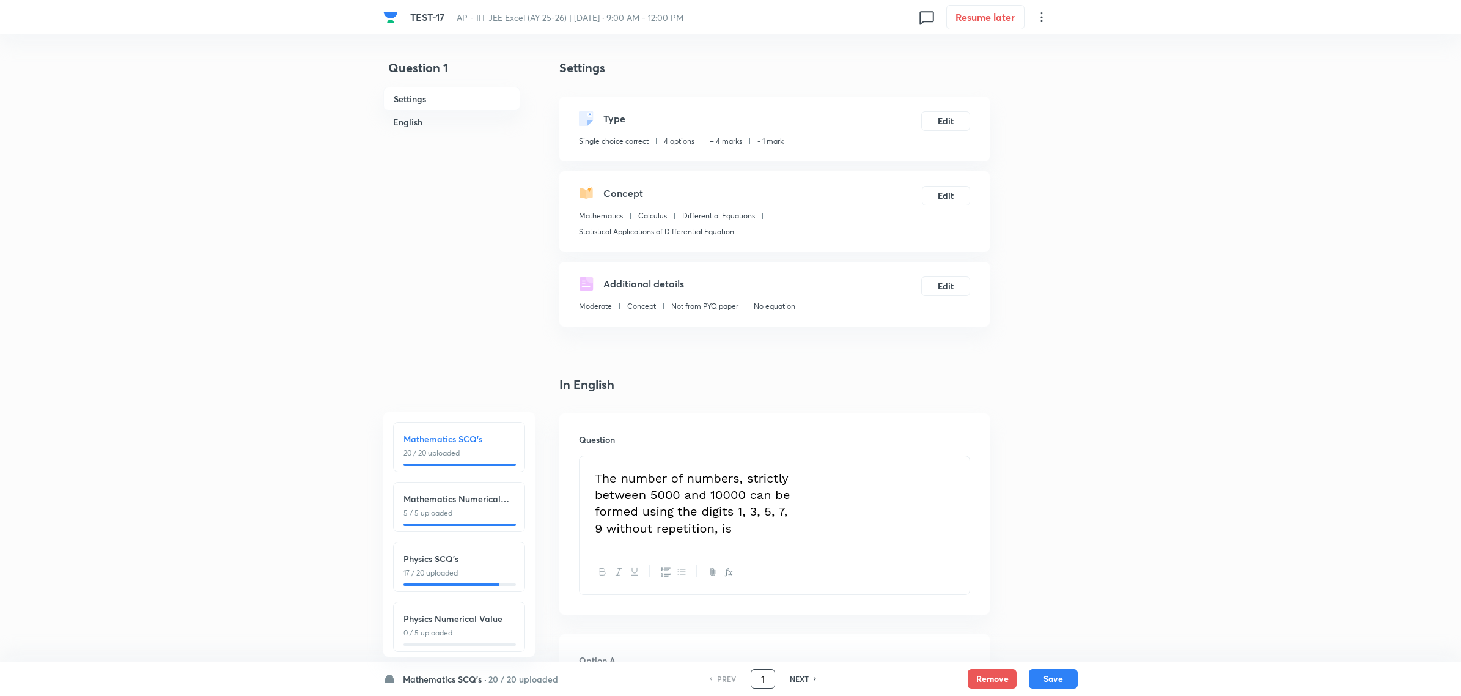
drag, startPoint x: 757, startPoint y: 677, endPoint x: 787, endPoint y: 677, distance: 30.0
click at [787, 677] on div "PREV 1 ​ NEXT" at bounding box center [763, 679] width 158 height 20
type input "42"
checkbox input "false"
checkbox input "true"
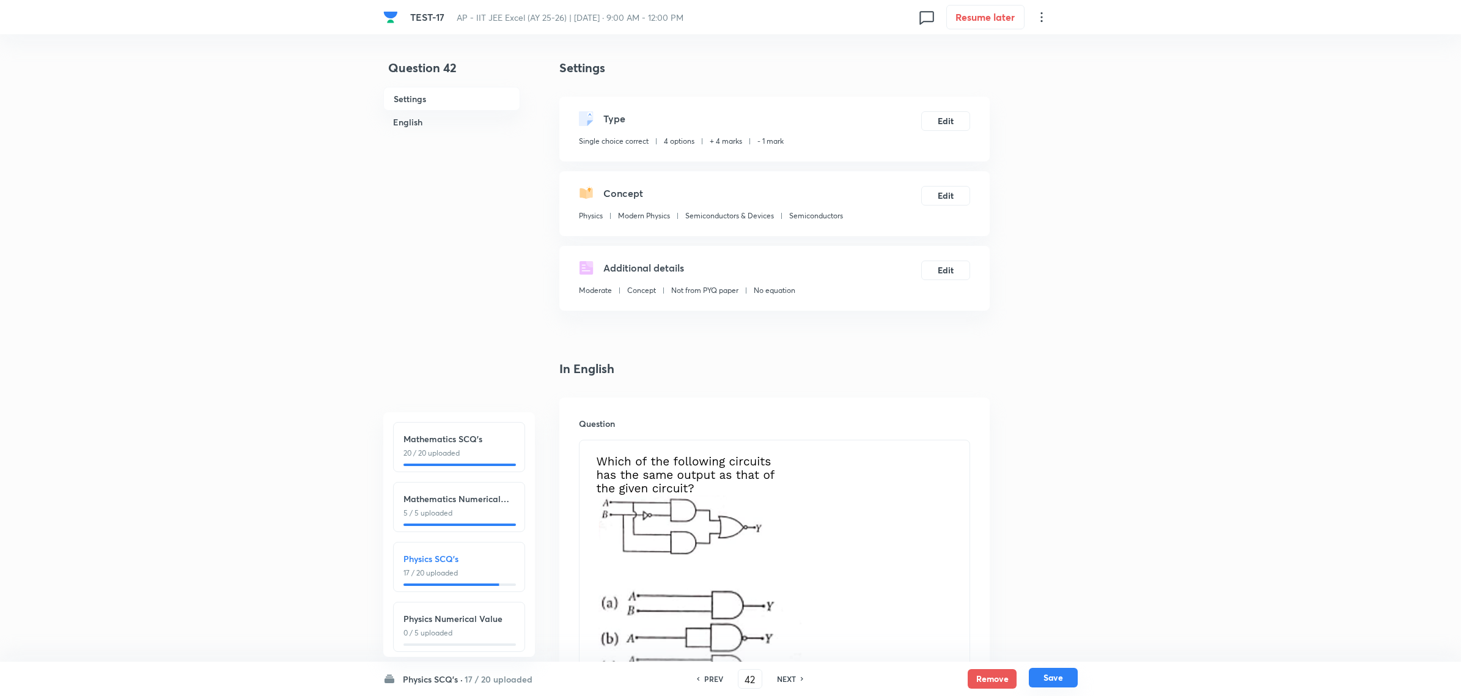
click at [1041, 677] on button "Save" at bounding box center [1053, 678] width 49 height 20
type input "43"
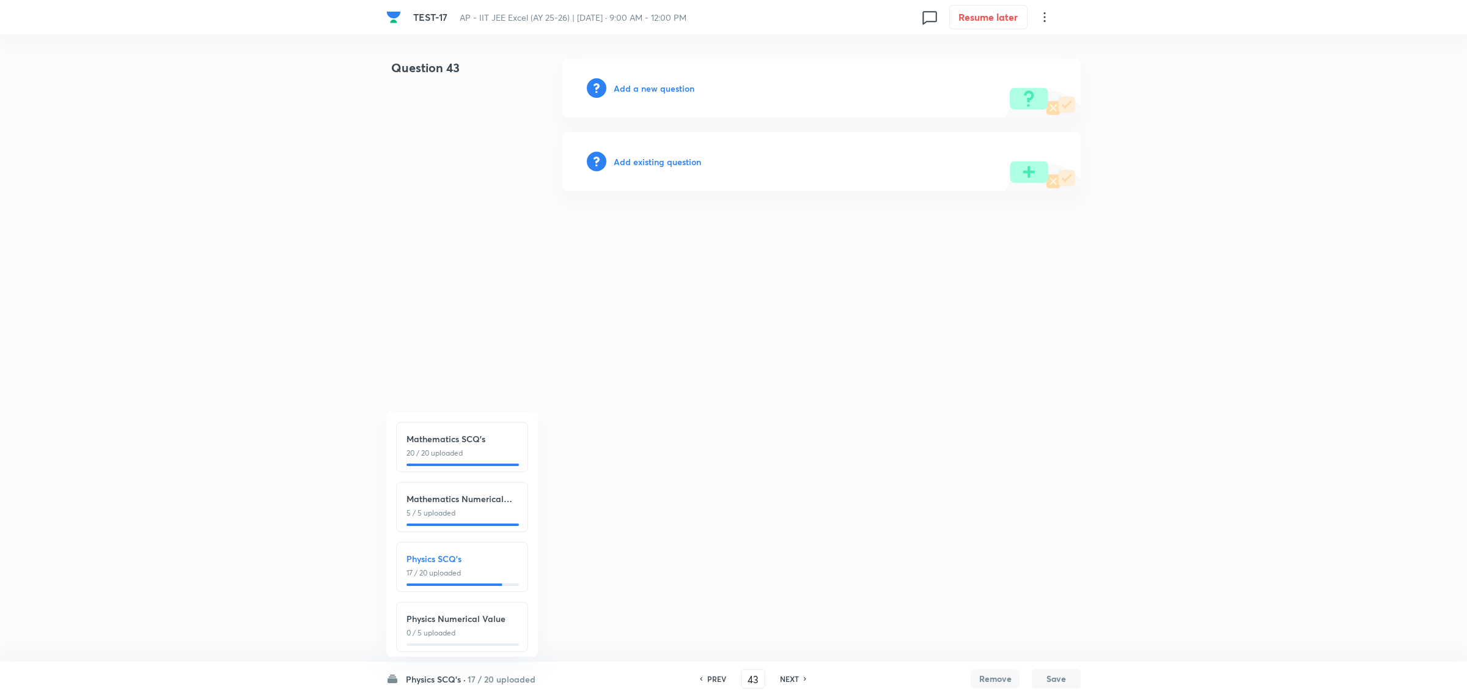
click at [655, 87] on h6 "Add a new question" at bounding box center [654, 88] width 81 height 13
click at [655, 87] on h6 "Choose a question type" at bounding box center [661, 88] width 94 height 13
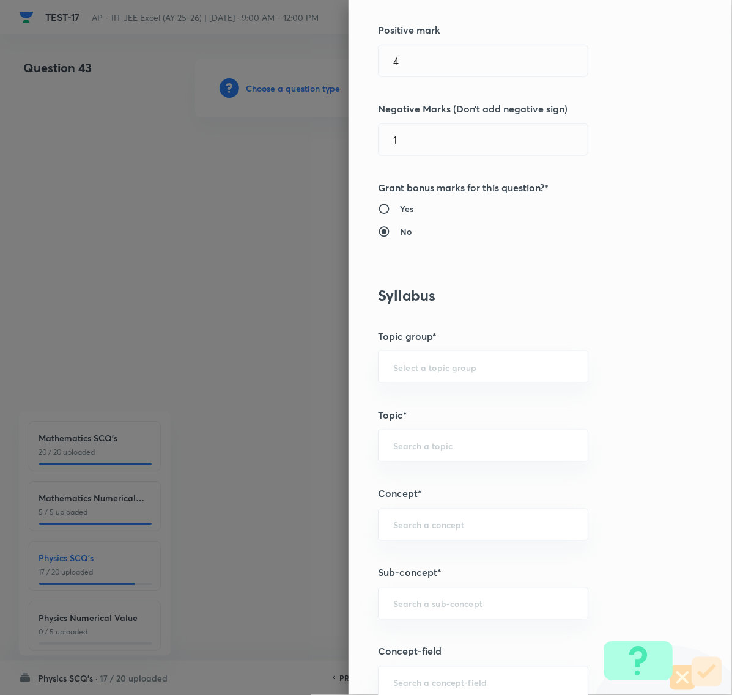
scroll to position [535, 0]
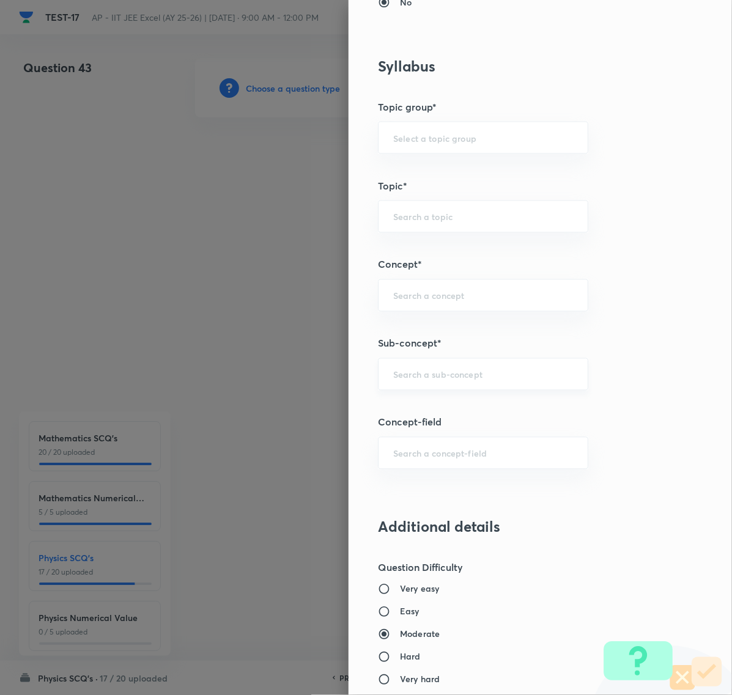
click at [404, 377] on input "text" at bounding box center [483, 375] width 180 height 12
paste input "Atomic Physics"
type input "Atomic Physics"
click at [394, 375] on input "text" at bounding box center [483, 375] width 180 height 12
paste input "Nuclear Physics"
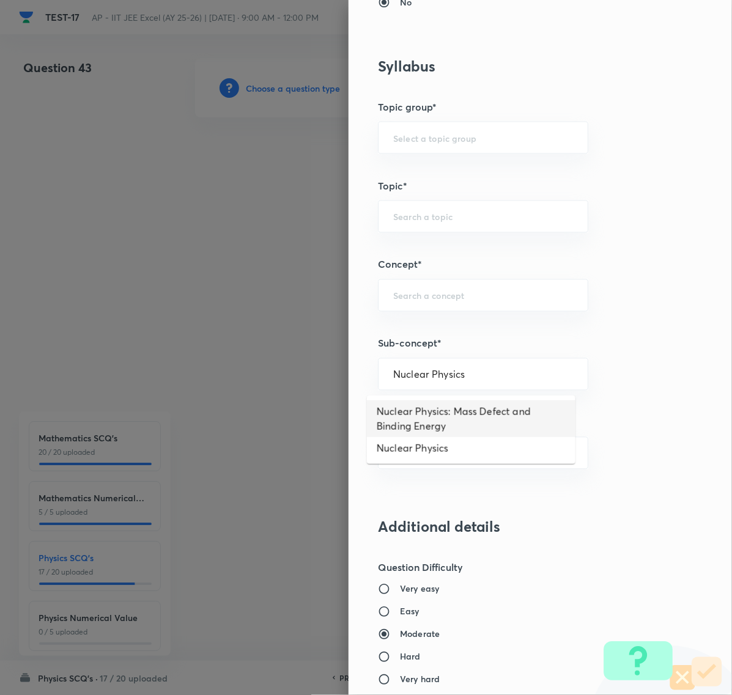
click at [421, 414] on li "Nuclear Physics: Mass Defect and Binding Energy" at bounding box center [471, 418] width 208 height 37
type input "Nuclear Physics: Mass Defect and Binding Energy"
type input "Physics"
type input "Modern Physics"
type input "Nuclei"
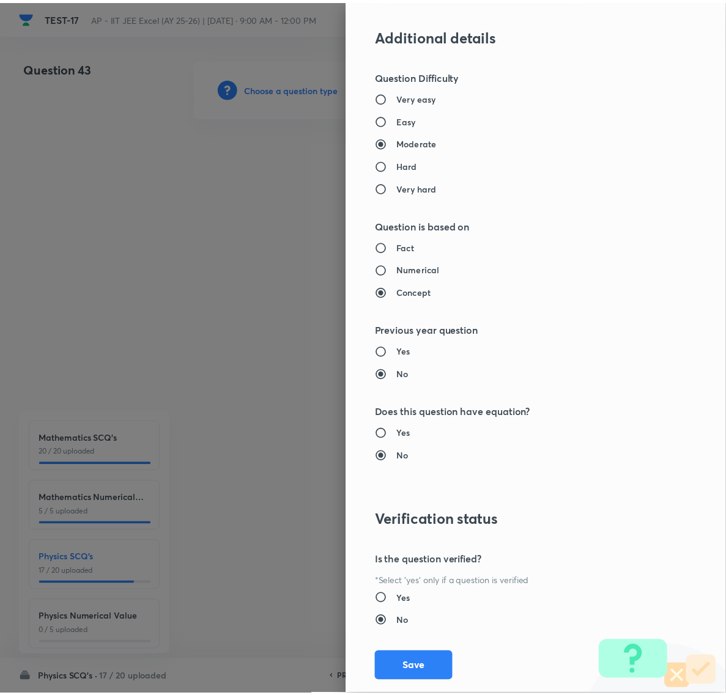
scroll to position [1055, 0]
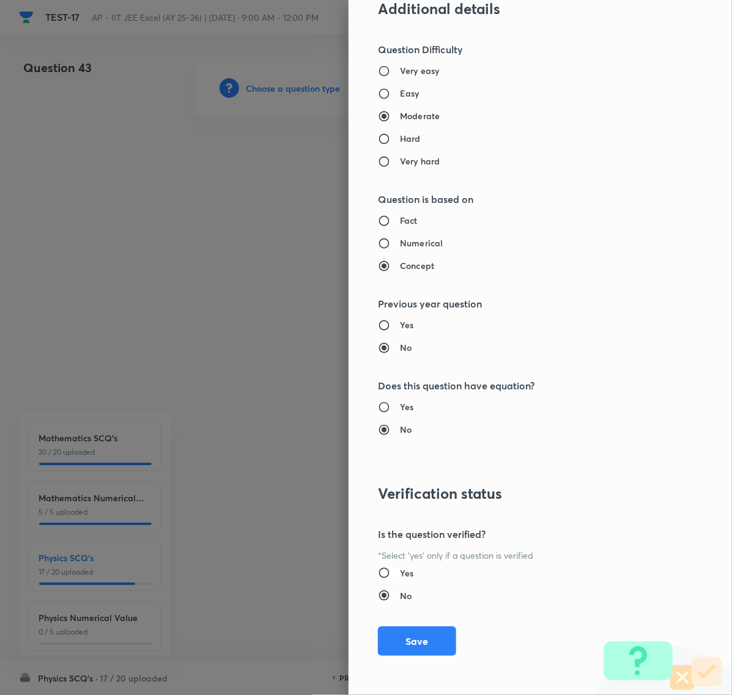
click at [378, 572] on input "Yes" at bounding box center [389, 573] width 22 height 12
radio input "true"
radio input "false"
click at [404, 640] on button "Save" at bounding box center [417, 639] width 78 height 29
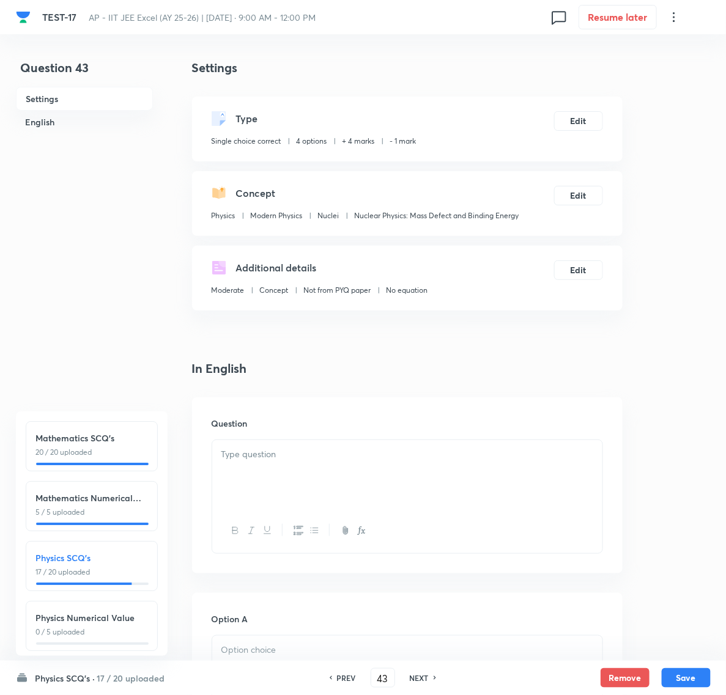
click at [80, 674] on h6 "Physics SCQ's ·" at bounding box center [65, 678] width 60 height 13
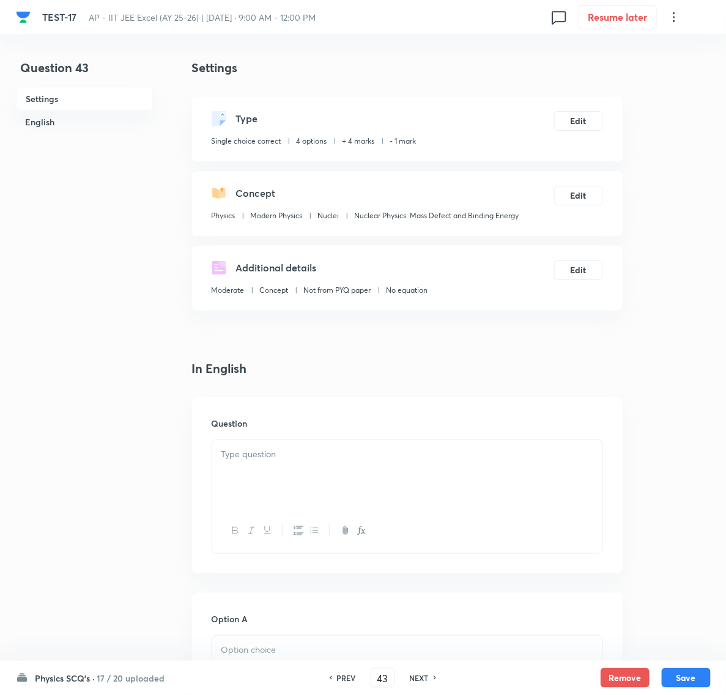
click at [298, 462] on div at bounding box center [407, 474] width 390 height 68
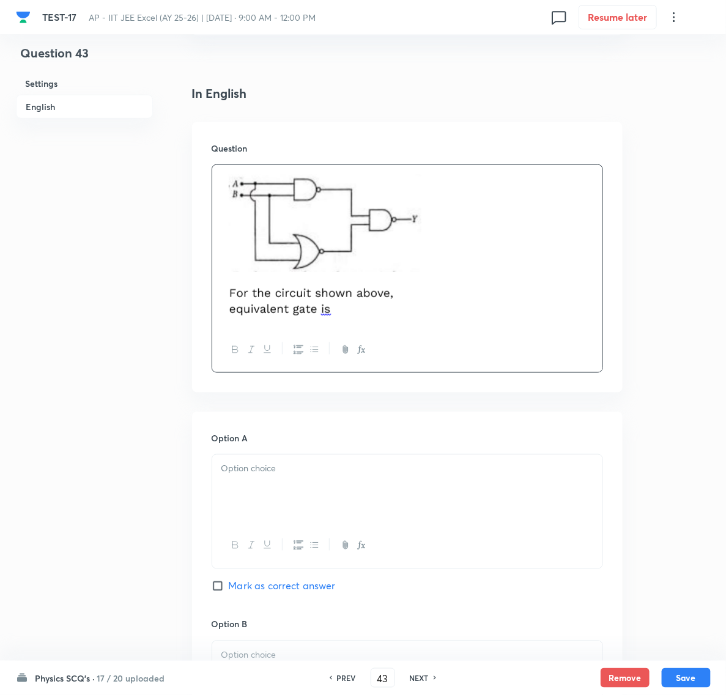
scroll to position [459, 0]
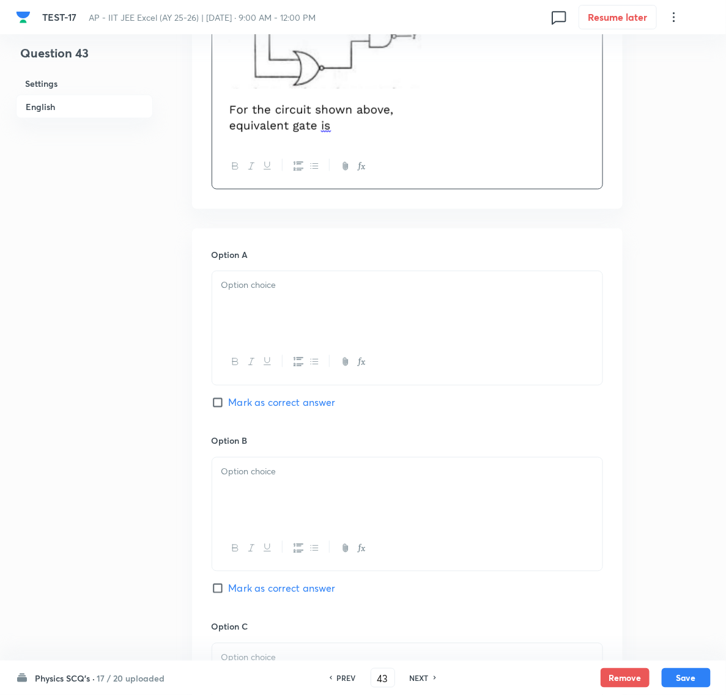
click at [262, 298] on div at bounding box center [407, 305] width 390 height 68
click at [249, 494] on div at bounding box center [407, 492] width 390 height 68
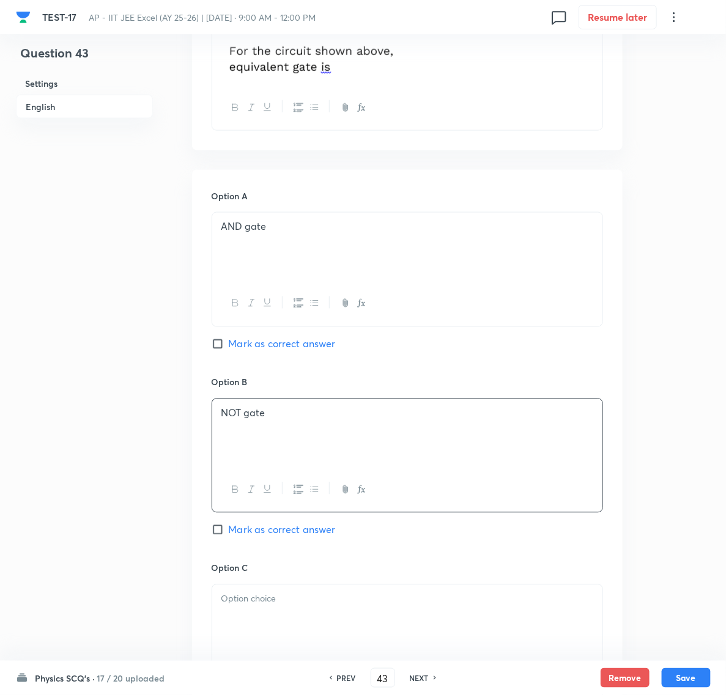
scroll to position [688, 0]
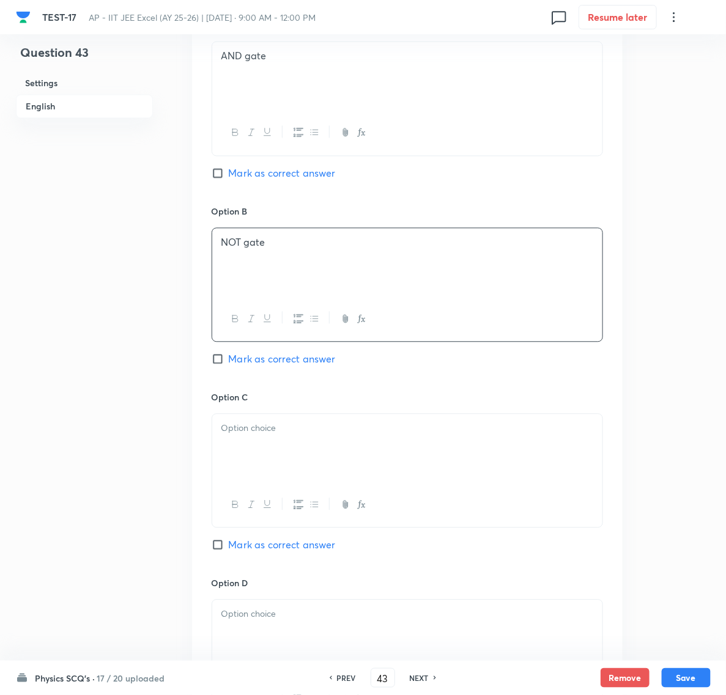
click at [251, 446] on div at bounding box center [407, 449] width 390 height 68
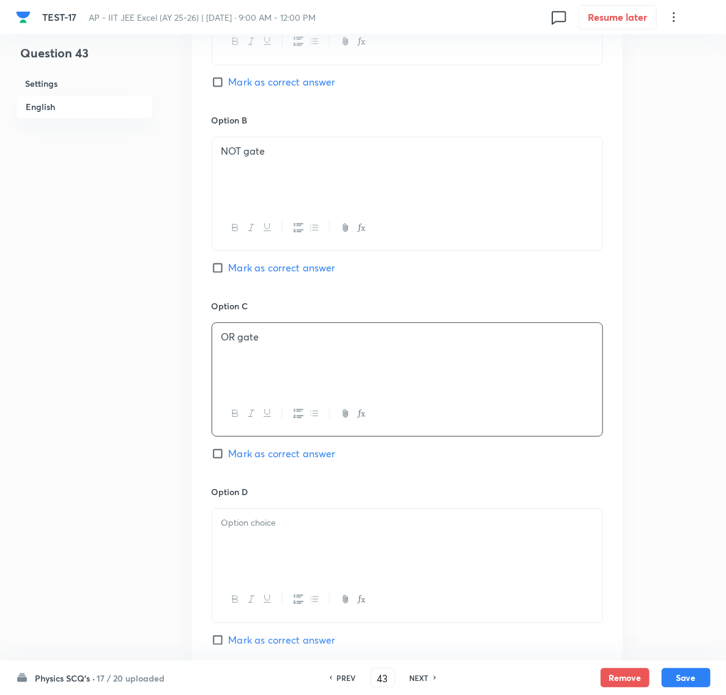
scroll to position [917, 0]
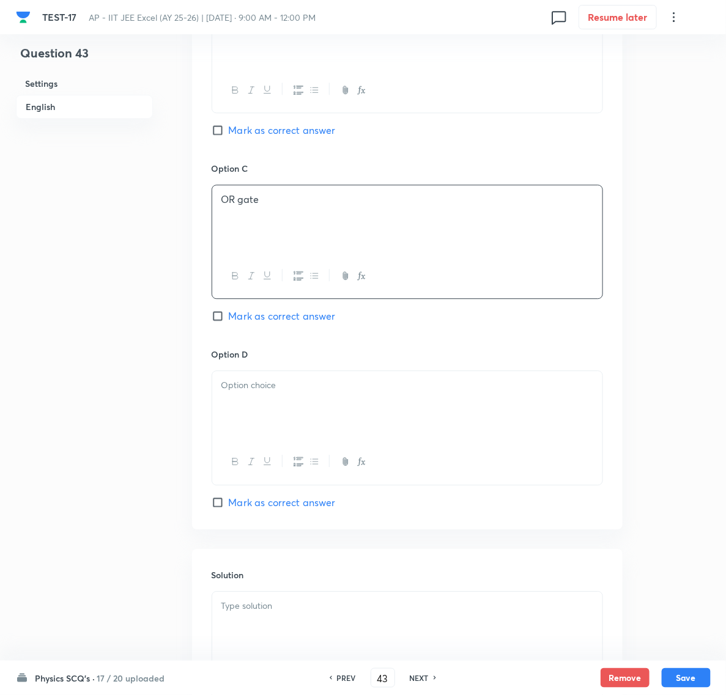
click at [240, 402] on div at bounding box center [407, 405] width 390 height 68
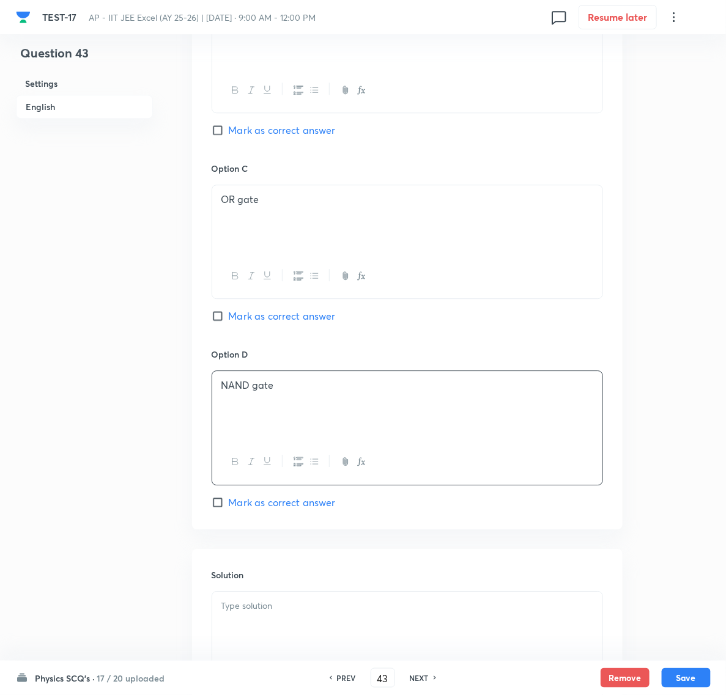
click at [220, 320] on input "Mark as correct answer" at bounding box center [220, 316] width 17 height 12
checkbox input "true"
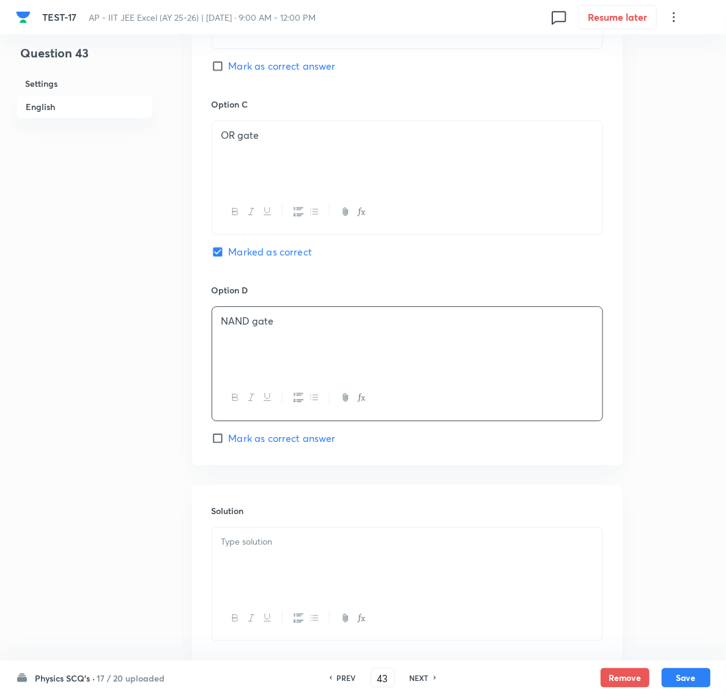
scroll to position [1061, 0]
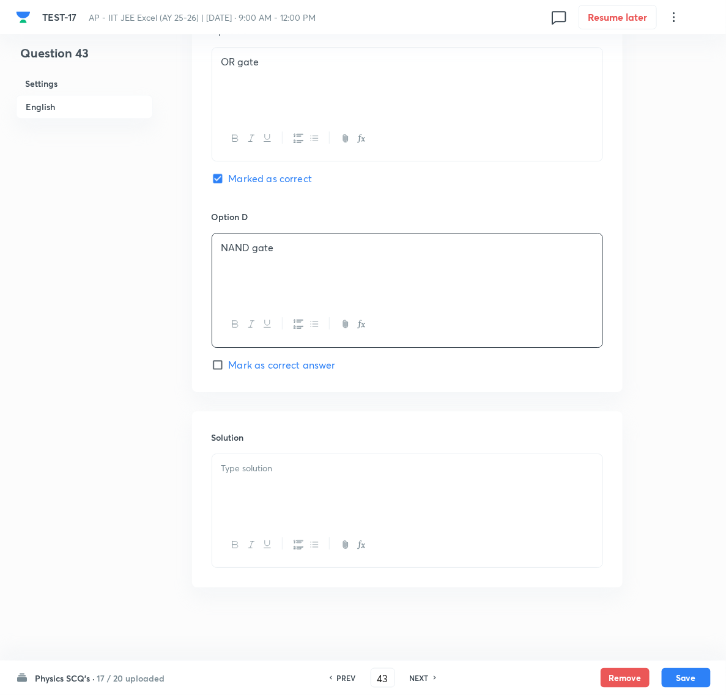
click at [252, 457] on div at bounding box center [407, 488] width 390 height 68
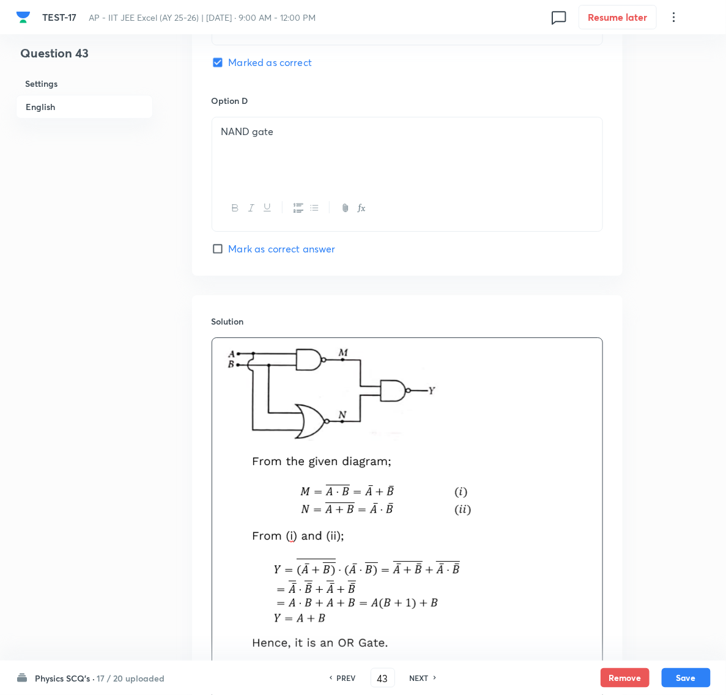
scroll to position [1321, 0]
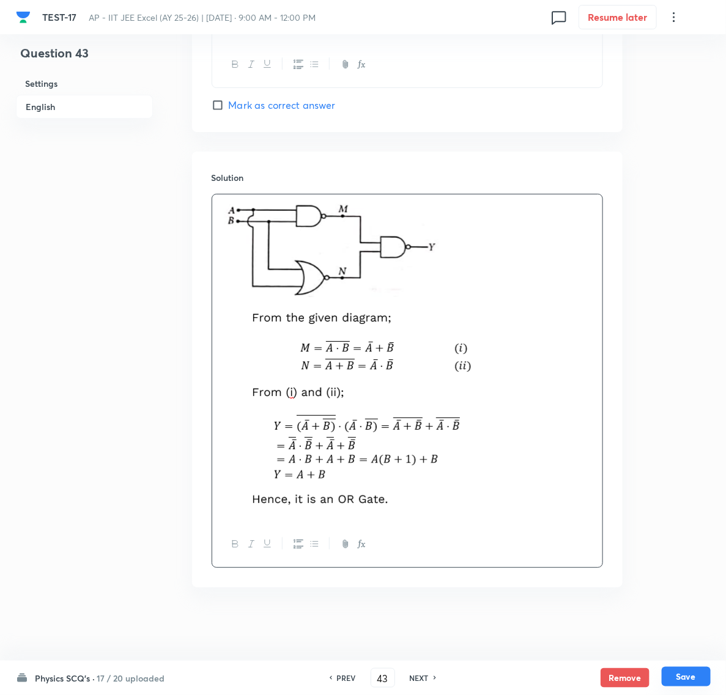
click at [670, 674] on button "Save" at bounding box center [686, 677] width 49 height 20
type input "44"
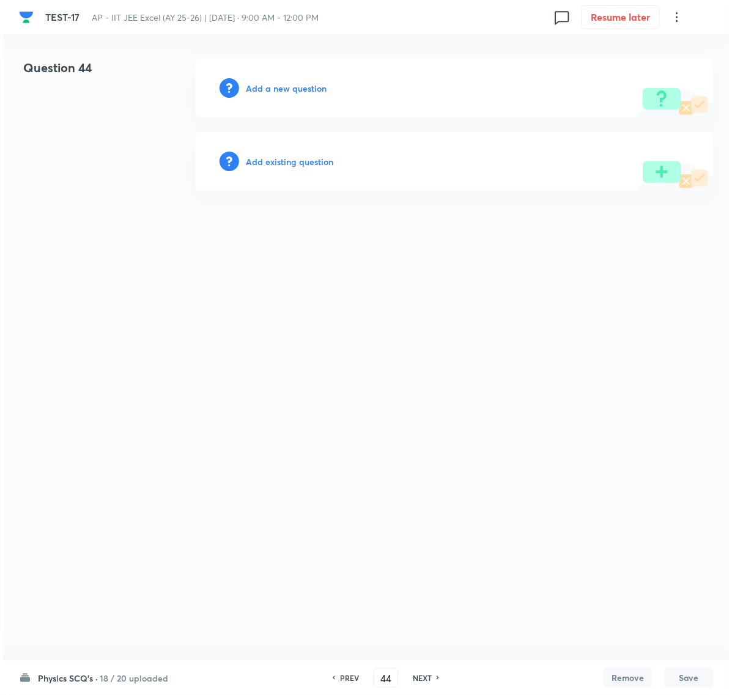
scroll to position [0, 0]
click at [259, 86] on h6 "Add a new question" at bounding box center [286, 88] width 81 height 13
click at [273, 84] on h6 "Choose a question type" at bounding box center [293, 88] width 94 height 13
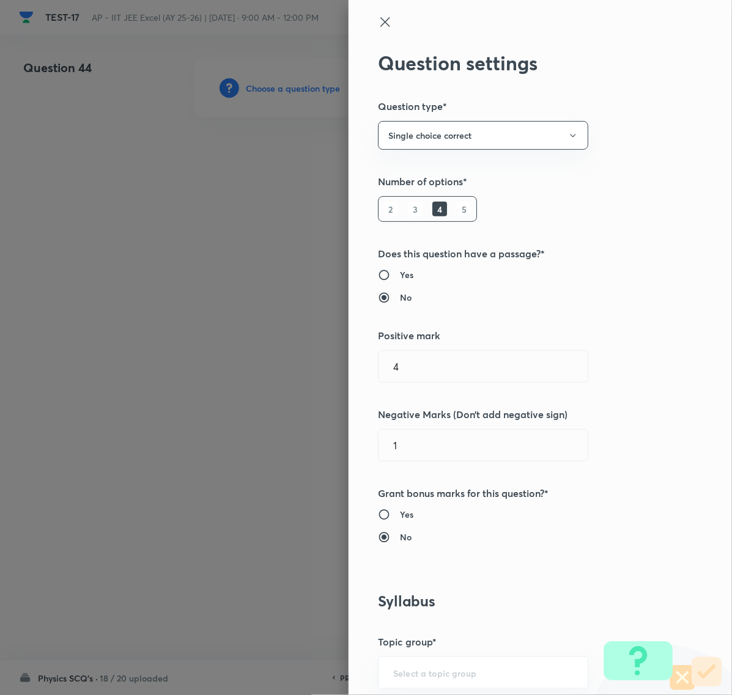
type input "Physics"
type input "Modern Physics"
type input "Nuclei"
type input "Nuclear Physics: Mass Defect and Binding Energy"
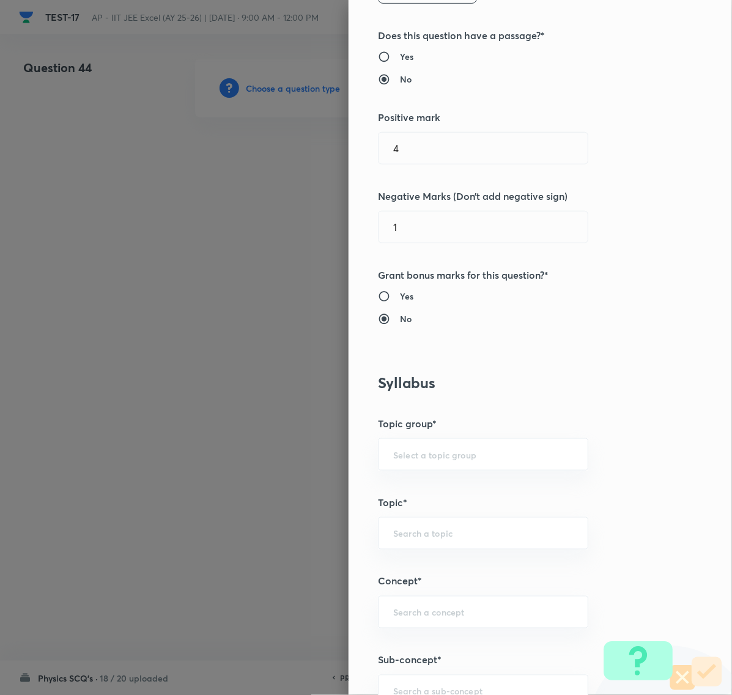
scroll to position [382, 0]
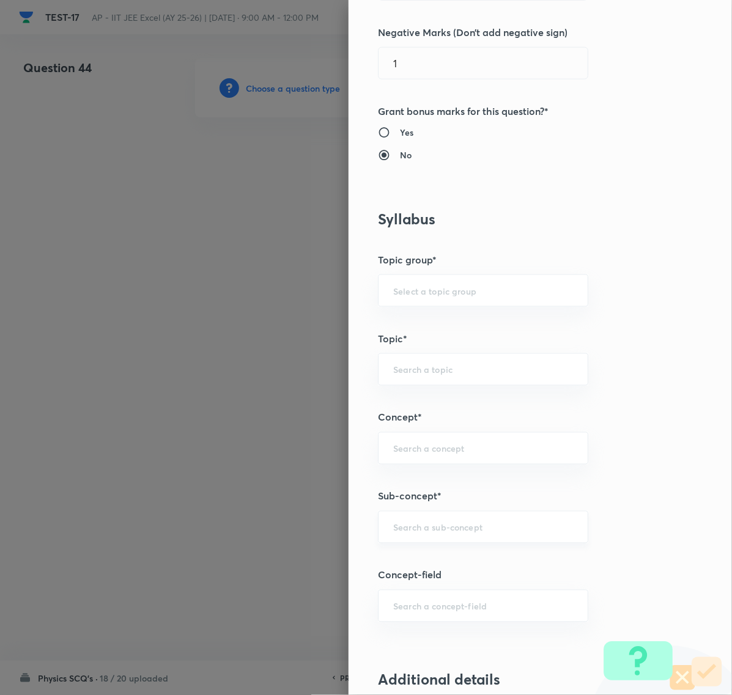
click at [405, 526] on input "text" at bounding box center [483, 528] width 180 height 12
paste input "Nuclear Physics"
click at [407, 573] on li "Nuclear Physics: Mass Defect and Binding Energy" at bounding box center [471, 571] width 208 height 37
type input "Nuclear Physics: Mass Defect and Binding Energy"
type input "Physics"
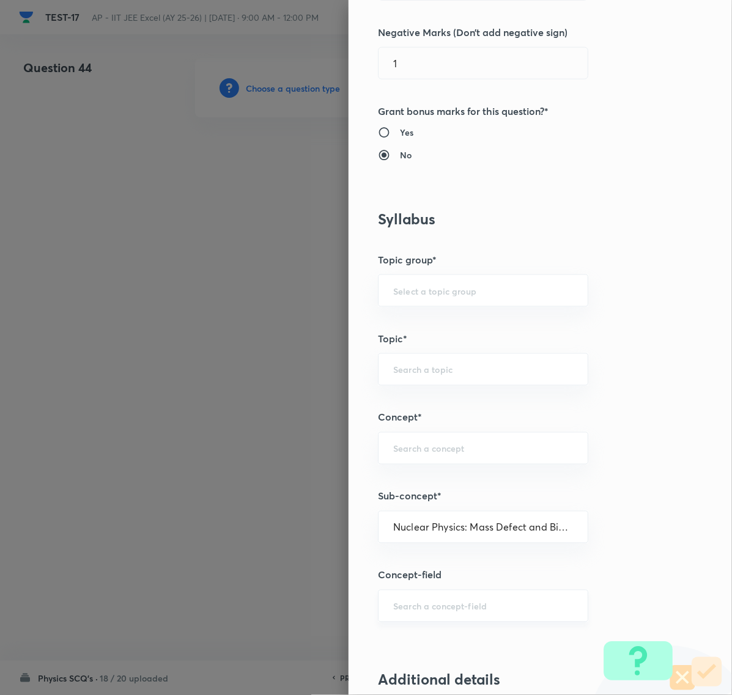
type input "Modern Physics"
type input "Nuclei"
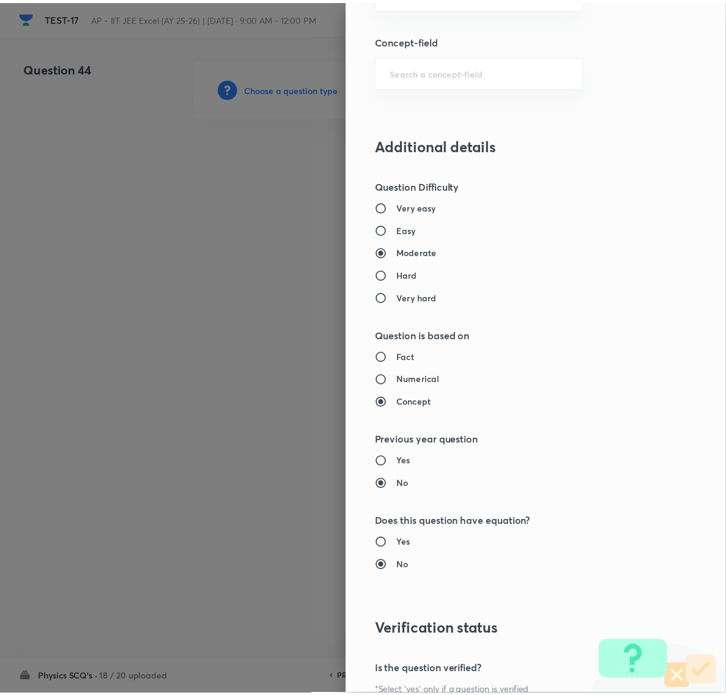
scroll to position [1055, 0]
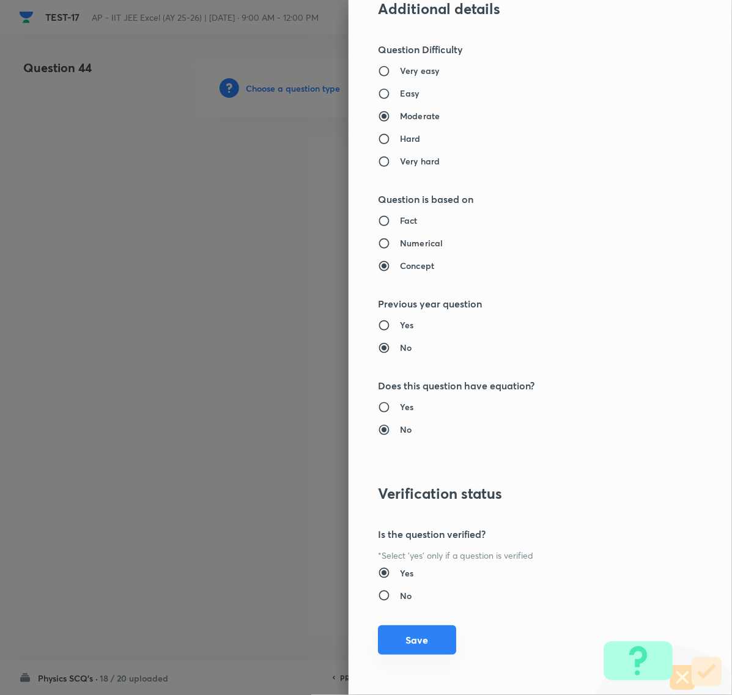
click at [399, 636] on button "Save" at bounding box center [417, 639] width 78 height 29
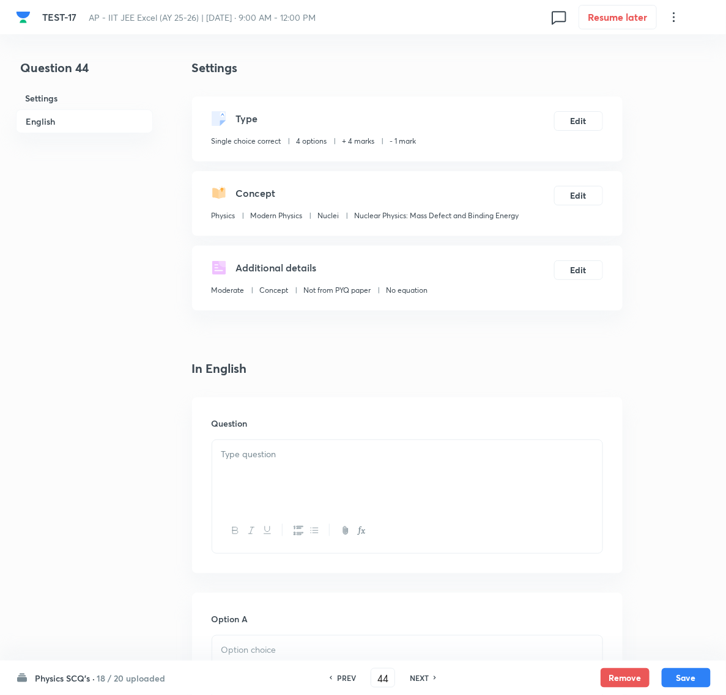
click at [243, 456] on p at bounding box center [407, 455] width 372 height 14
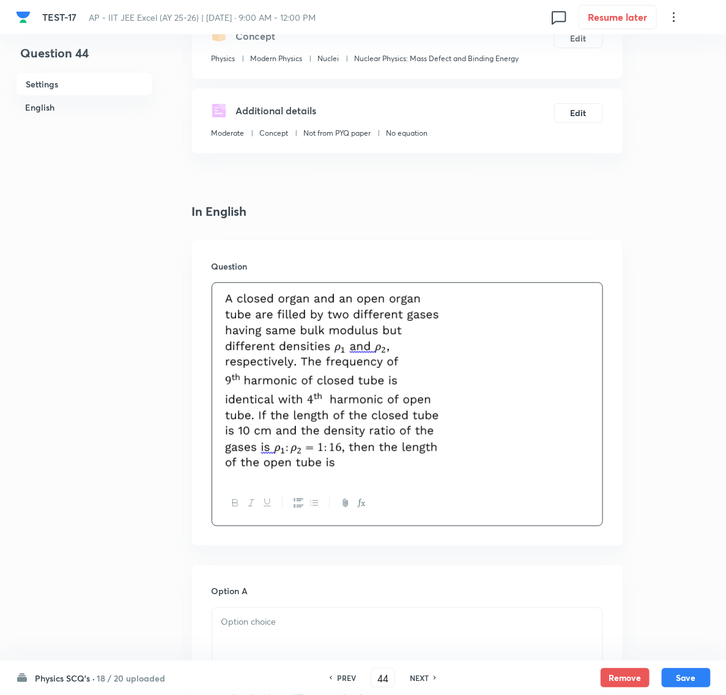
scroll to position [306, 0]
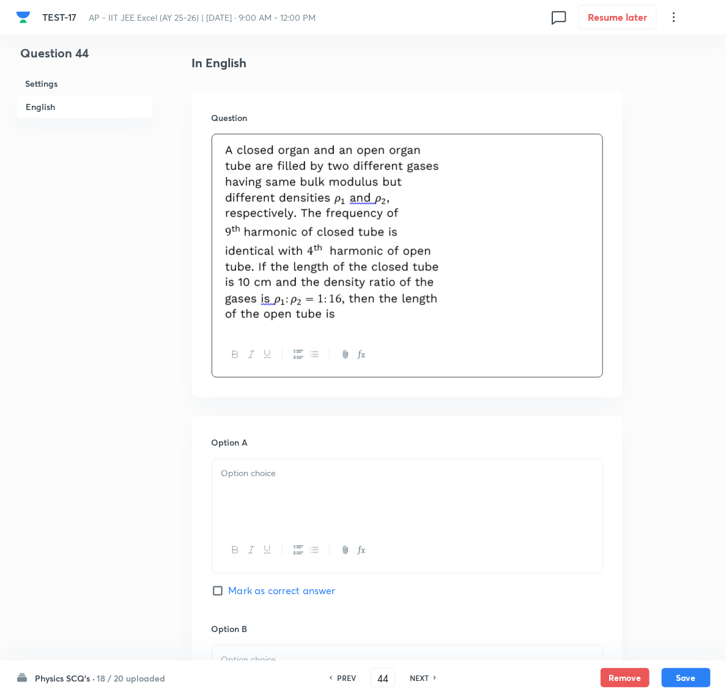
click at [306, 484] on div at bounding box center [407, 494] width 390 height 68
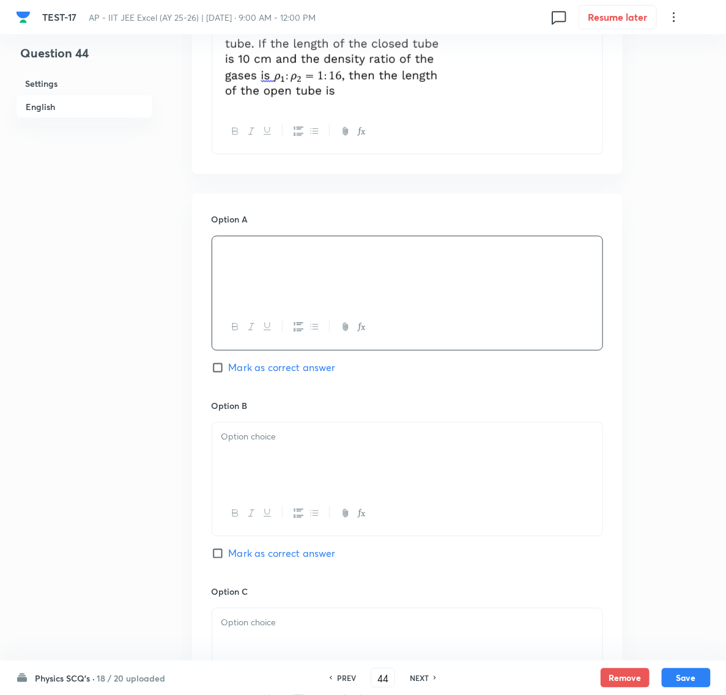
scroll to position [535, 0]
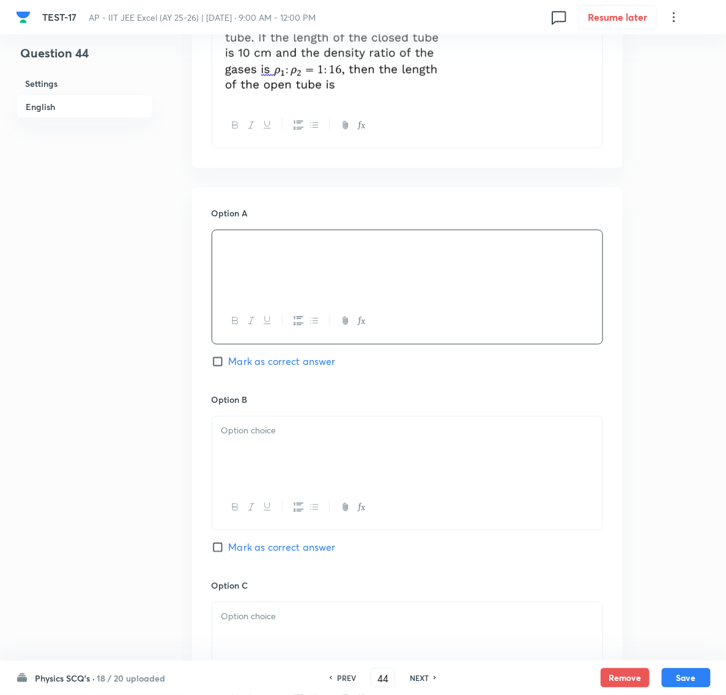
click at [251, 443] on div at bounding box center [407, 451] width 390 height 68
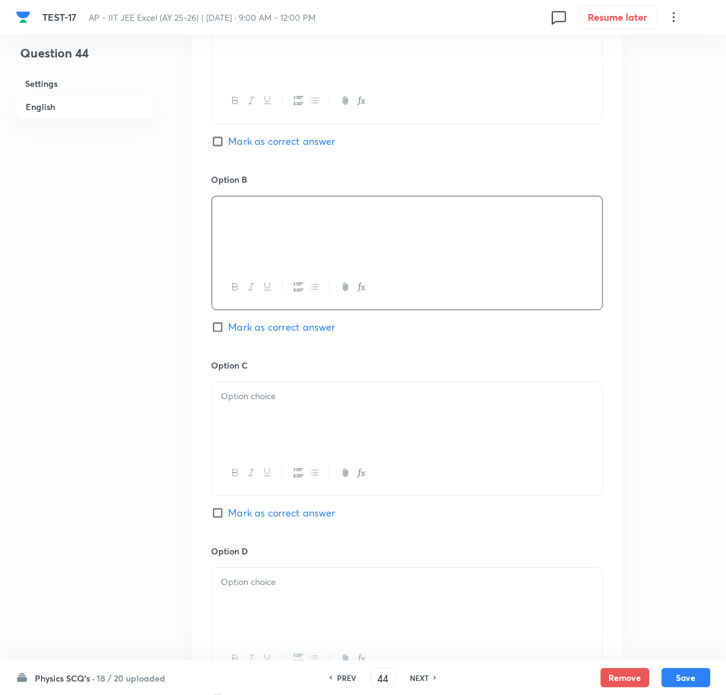
scroll to position [764, 0]
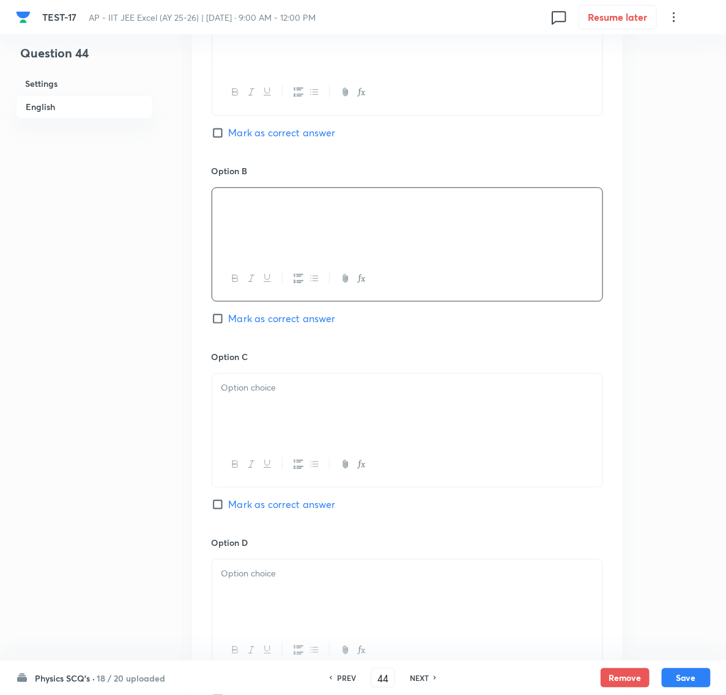
click at [251, 404] on div at bounding box center [407, 408] width 390 height 68
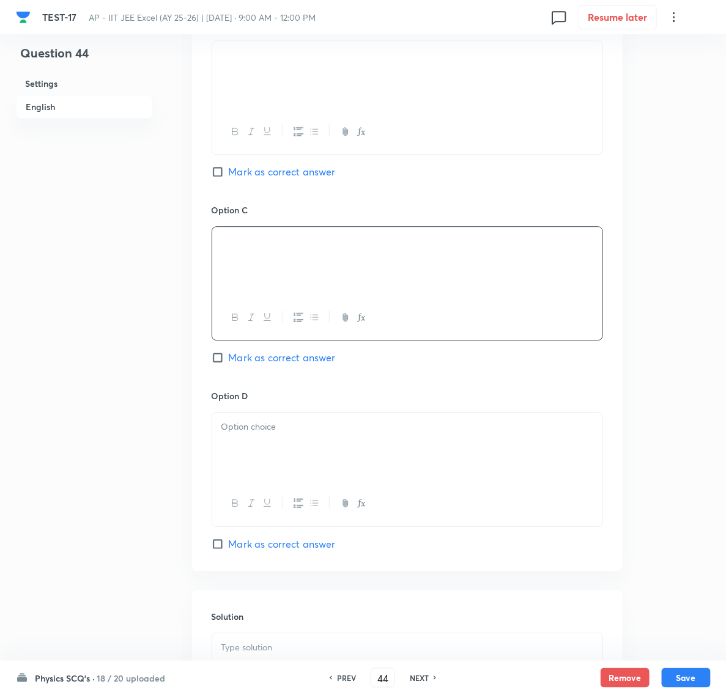
scroll to position [917, 0]
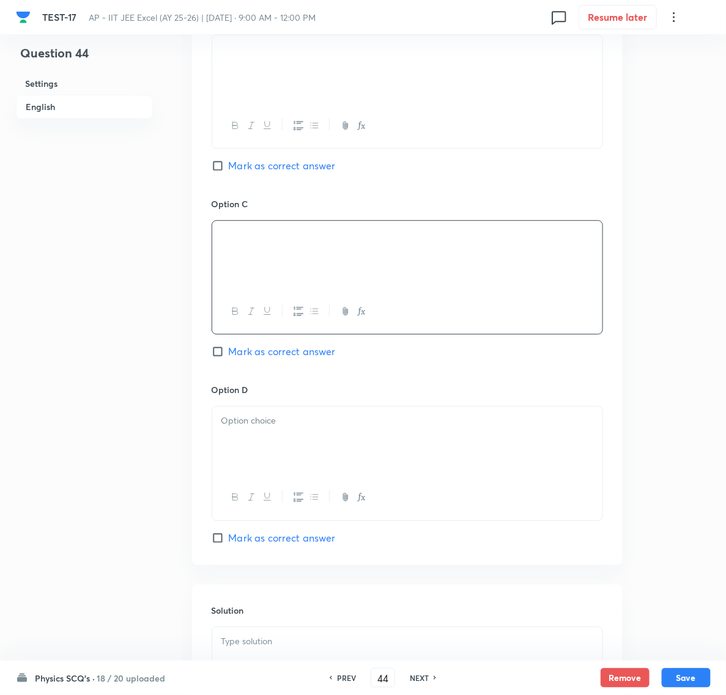
click at [238, 428] on p at bounding box center [407, 421] width 372 height 14
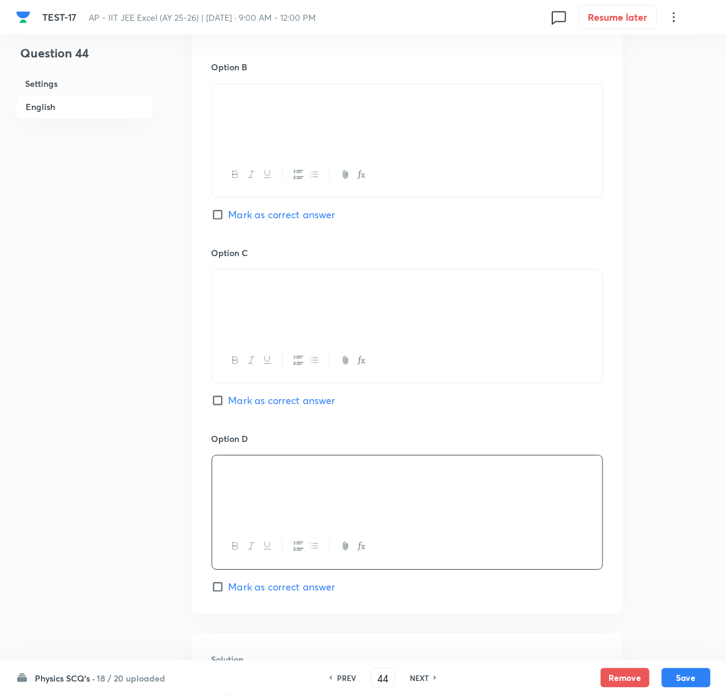
scroll to position [841, 0]
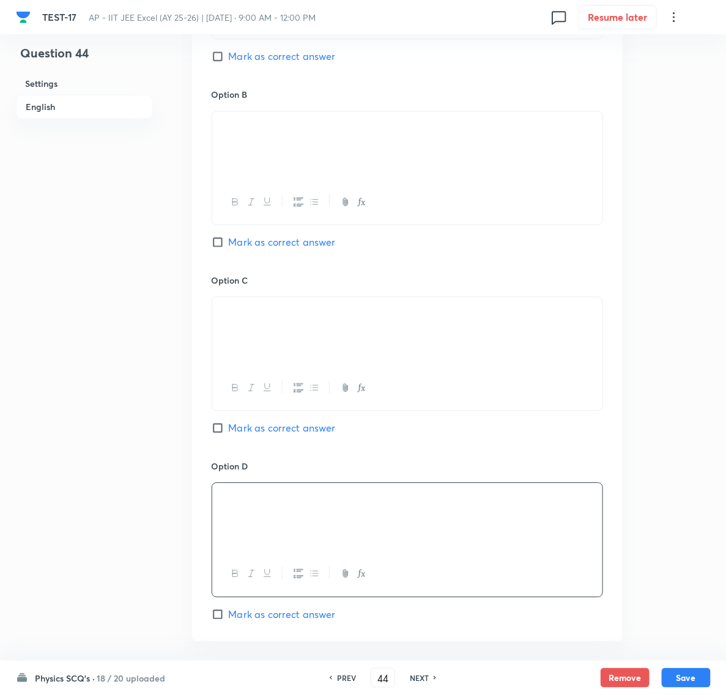
click at [217, 245] on input "Mark as correct answer" at bounding box center [220, 242] width 17 height 12
checkbox input "true"
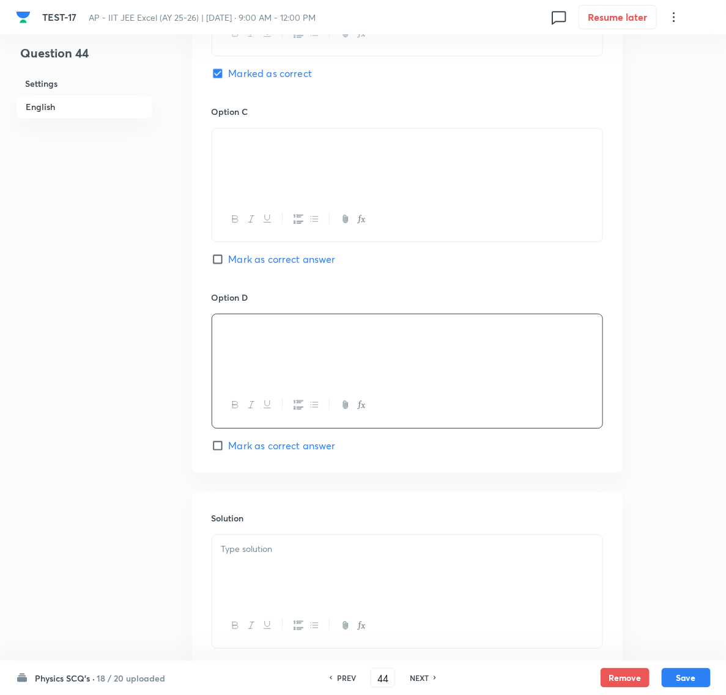
scroll to position [1096, 0]
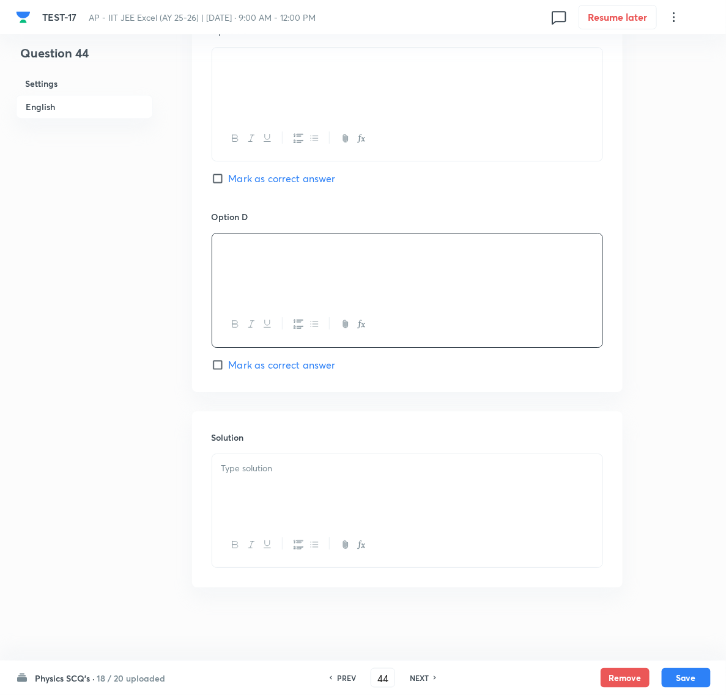
click at [230, 470] on p at bounding box center [407, 469] width 372 height 14
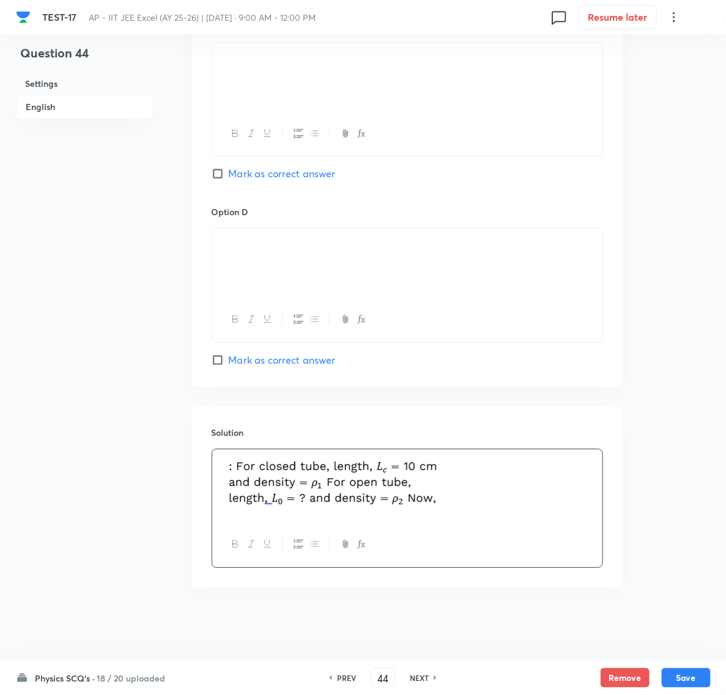
click at [465, 497] on p at bounding box center [407, 486] width 372 height 59
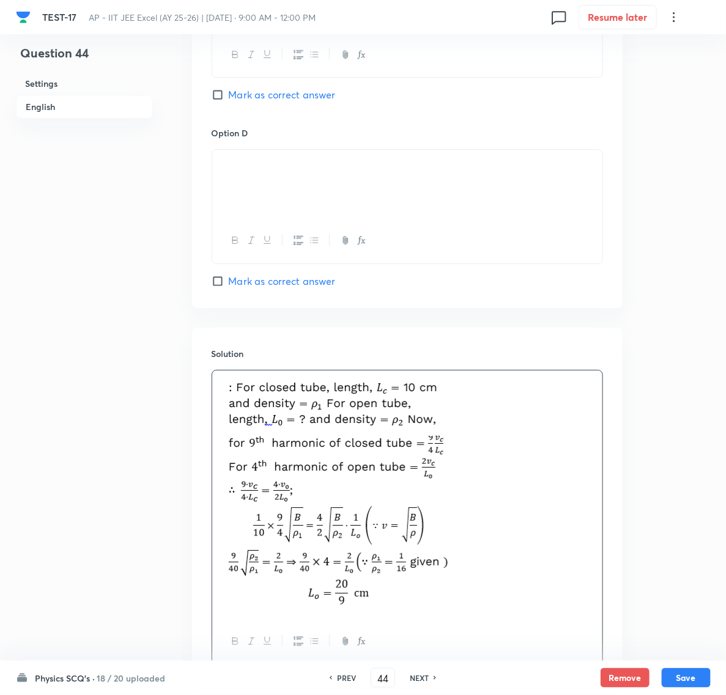
scroll to position [1248, 0]
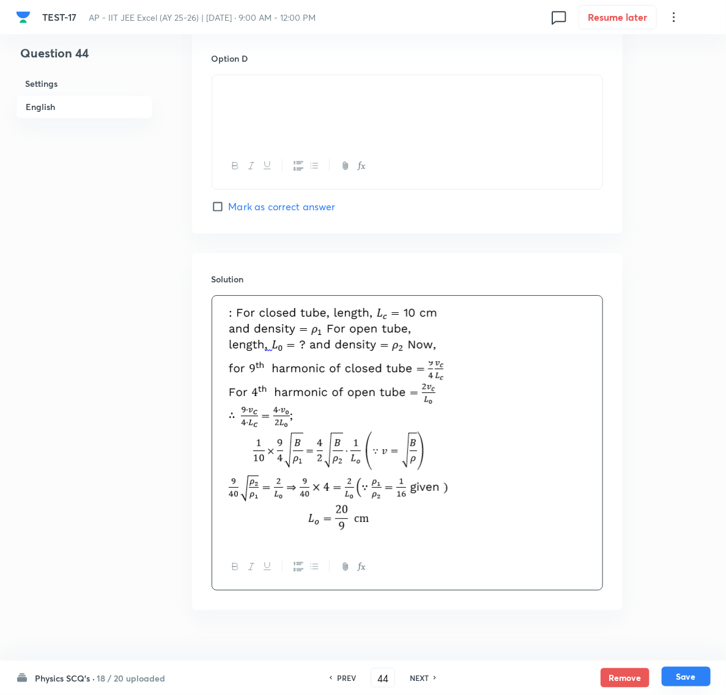
click at [679, 677] on button "Save" at bounding box center [686, 677] width 49 height 20
type input "45"
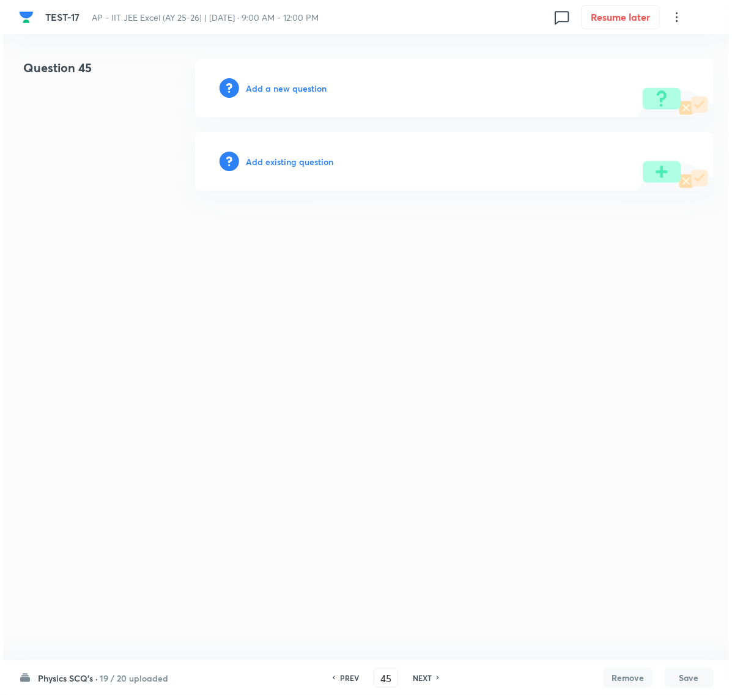
scroll to position [0, 0]
click at [288, 83] on h6 "Add a new question" at bounding box center [286, 88] width 81 height 13
click at [286, 90] on h6 "Choose a question type" at bounding box center [293, 88] width 94 height 13
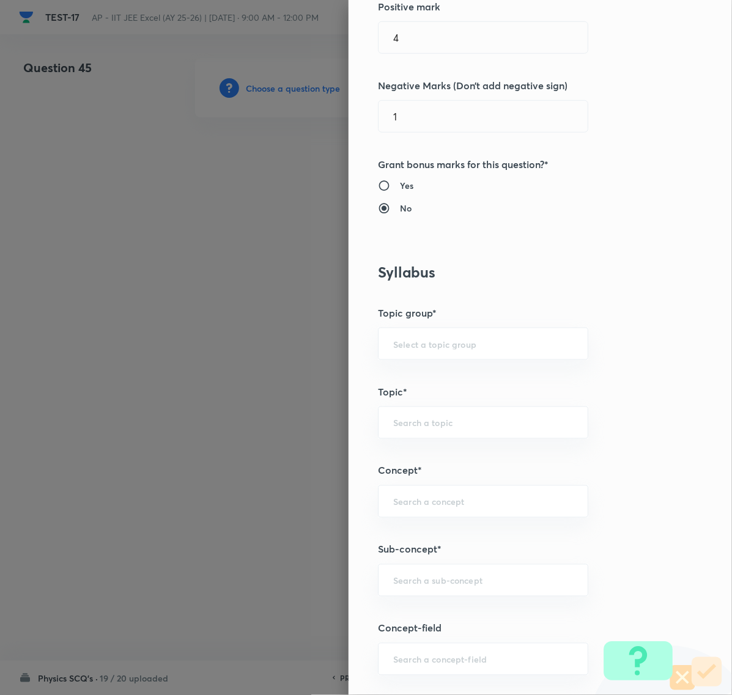
scroll to position [611, 0]
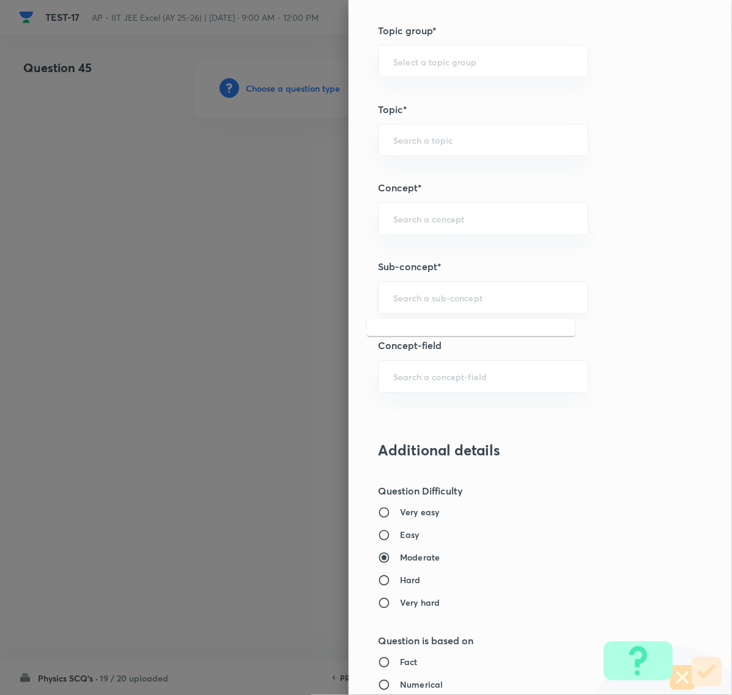
click at [399, 301] on input "text" at bounding box center [483, 298] width 180 height 12
paste input "Nuclear Physics"
click at [419, 369] on li "Nuclear Physics" at bounding box center [471, 372] width 208 height 22
type input "Nuclear Physics"
type input "Physics"
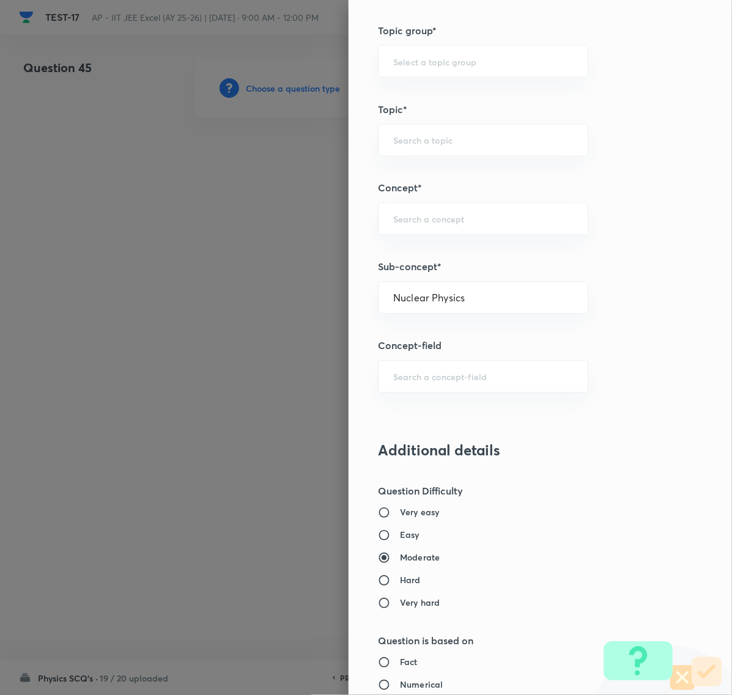
type input "Modern Physics - 2"
type input "Nuclear Physics"
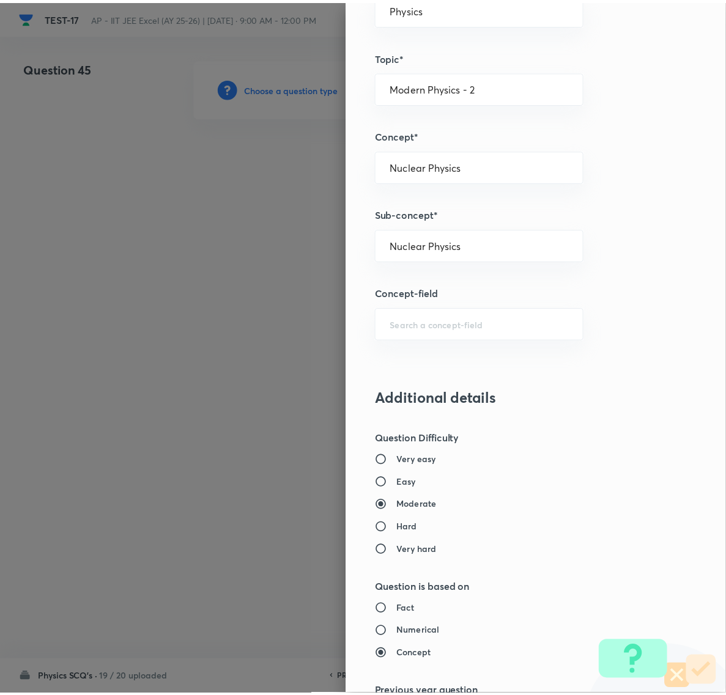
scroll to position [1055, 0]
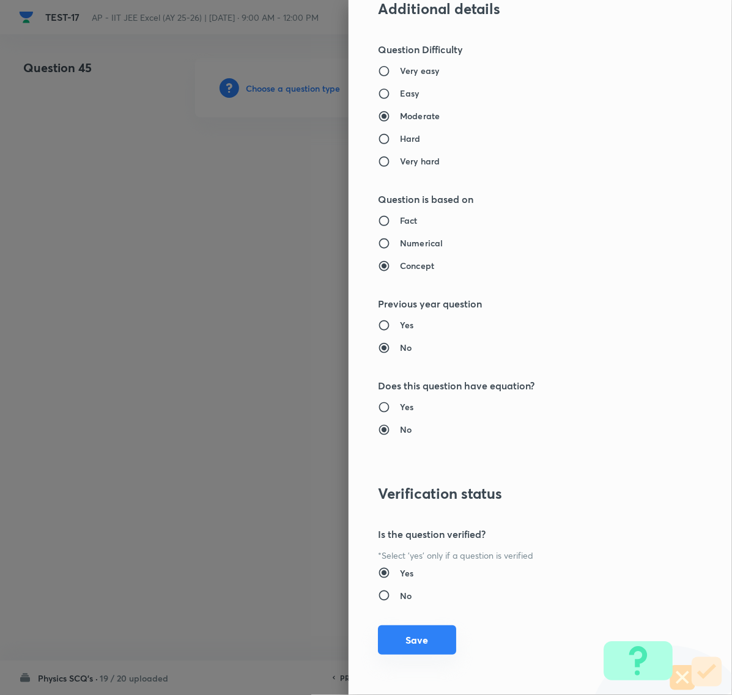
click at [404, 643] on button "Save" at bounding box center [417, 639] width 78 height 29
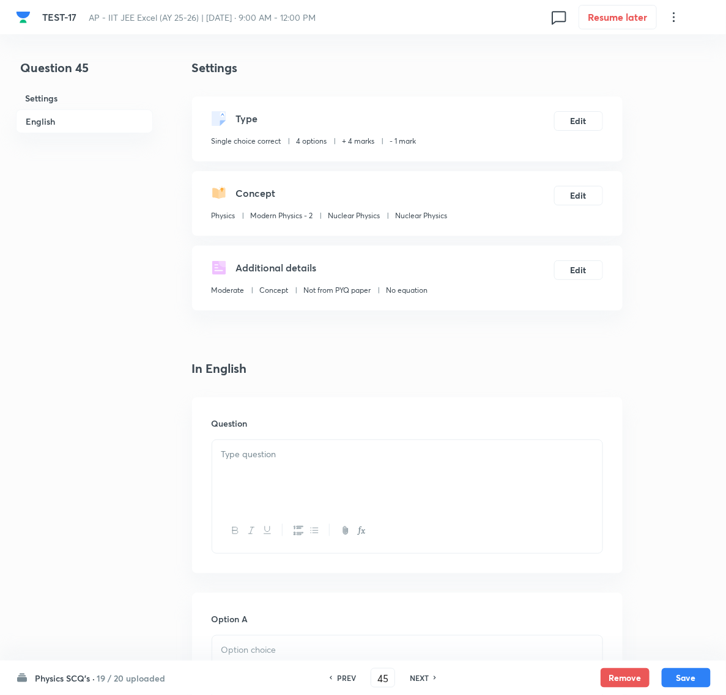
click at [281, 459] on p at bounding box center [407, 455] width 372 height 14
click at [427, 457] on p "Mass numbers of two nuclei are in the ratio of . Their nuclear densities will b…" at bounding box center [407, 462] width 372 height 28
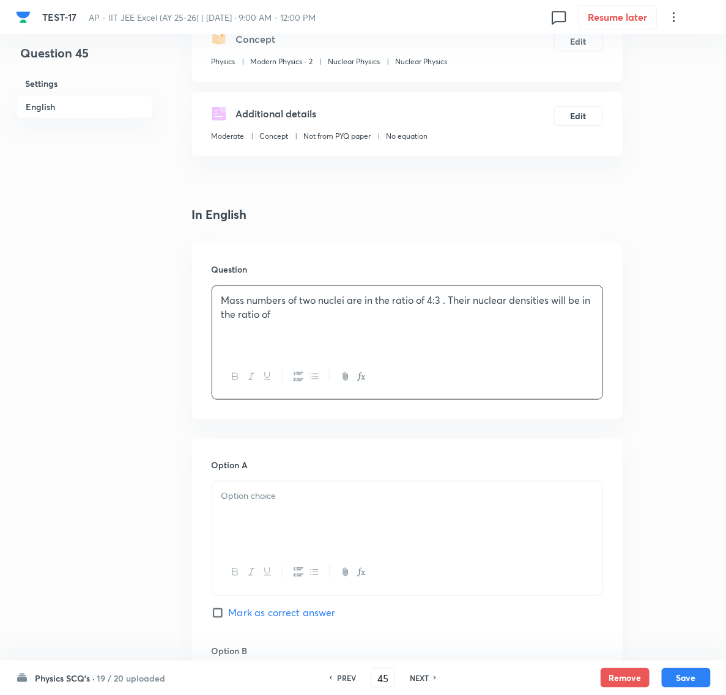
scroll to position [306, 0]
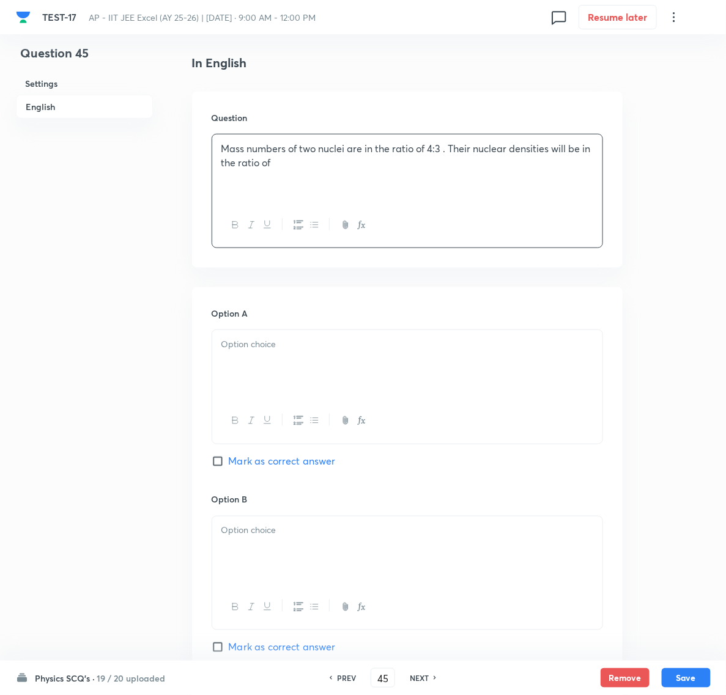
click at [249, 361] on div at bounding box center [407, 364] width 390 height 68
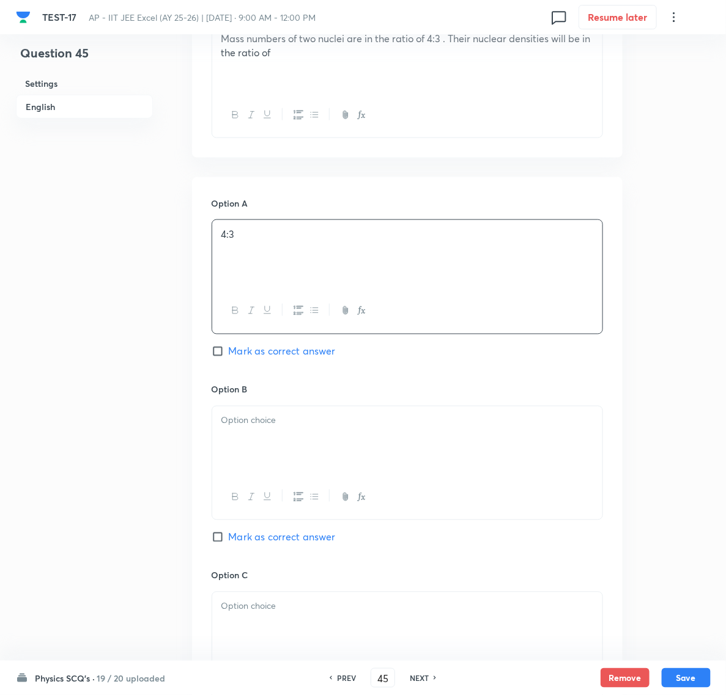
scroll to position [459, 0]
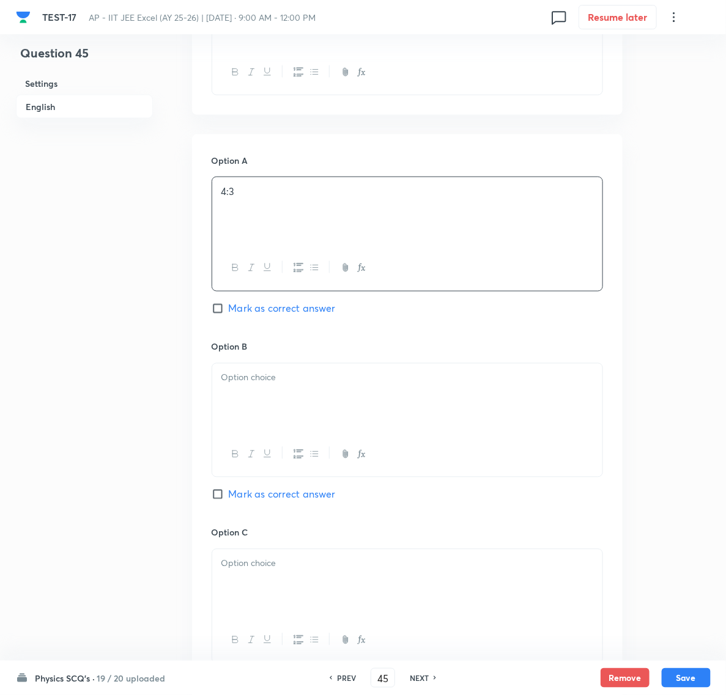
click at [261, 578] on div at bounding box center [407, 584] width 390 height 68
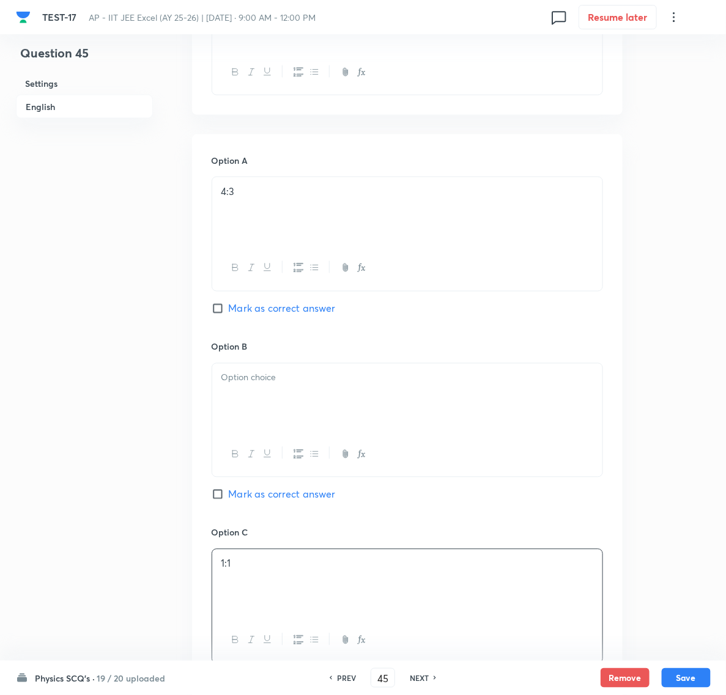
click at [246, 375] on p at bounding box center [407, 378] width 372 height 14
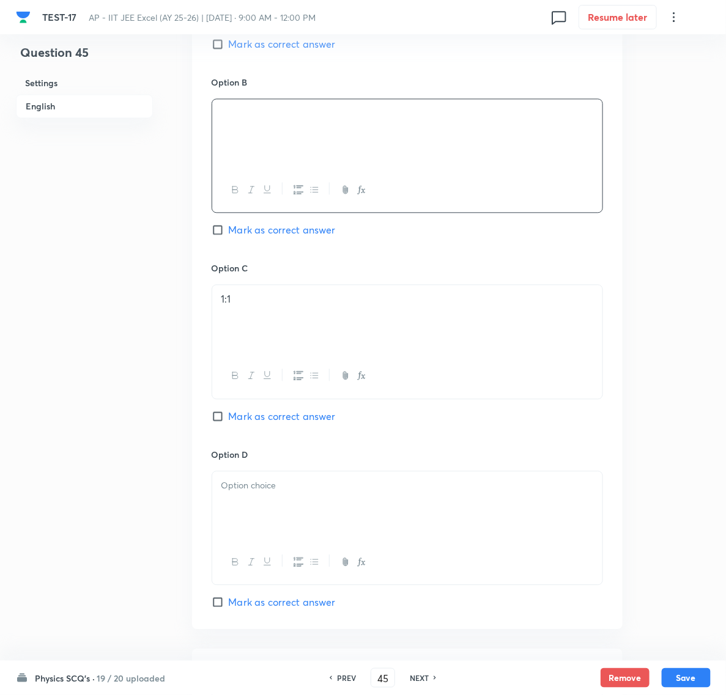
scroll to position [764, 0]
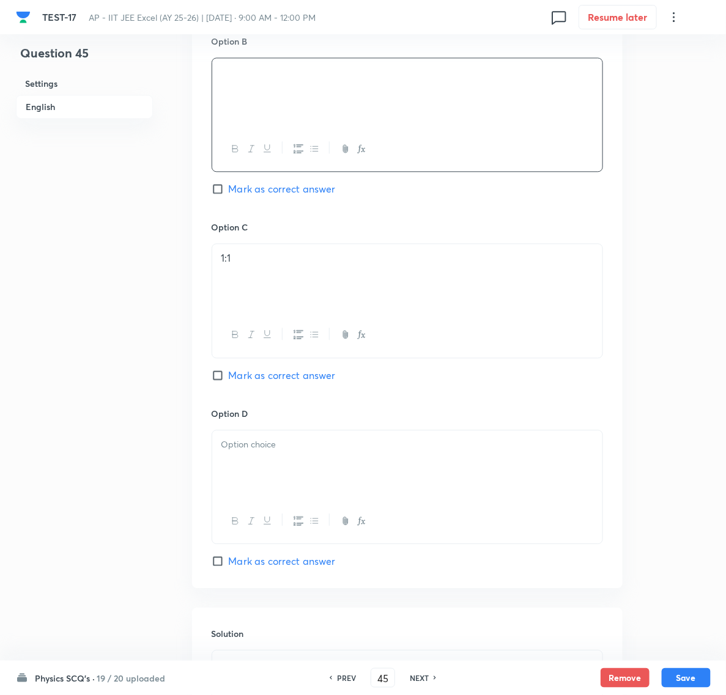
click at [236, 444] on p at bounding box center [407, 445] width 372 height 14
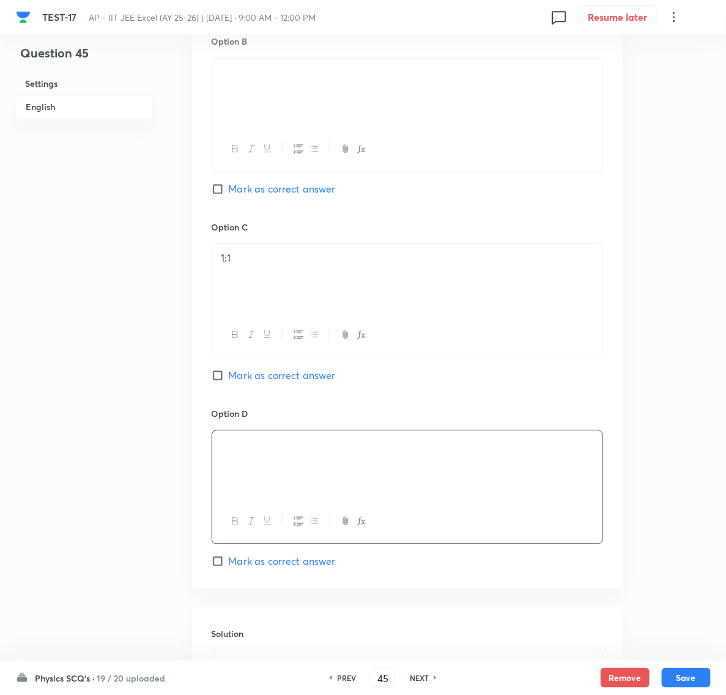
click at [219, 380] on input "Mark as correct answer" at bounding box center [220, 375] width 17 height 12
checkbox input "true"
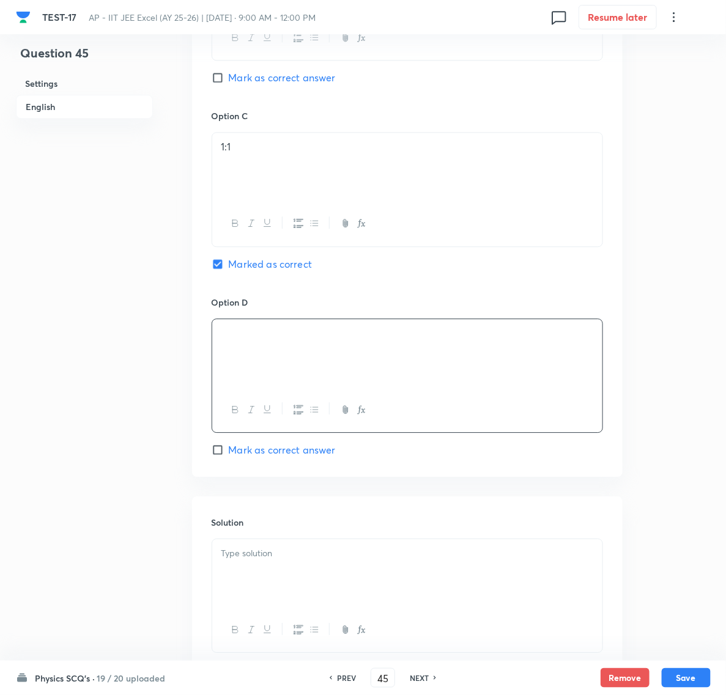
scroll to position [966, 0]
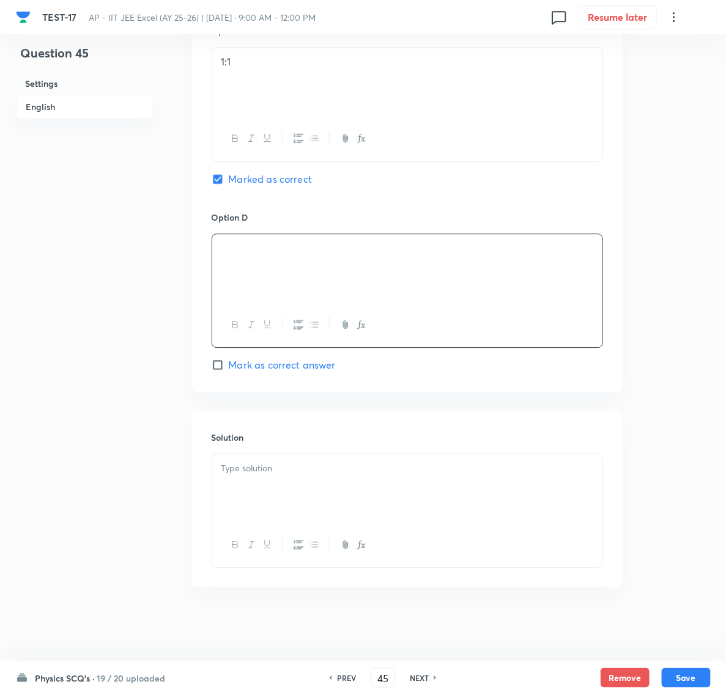
click at [254, 468] on p at bounding box center [407, 469] width 372 height 14
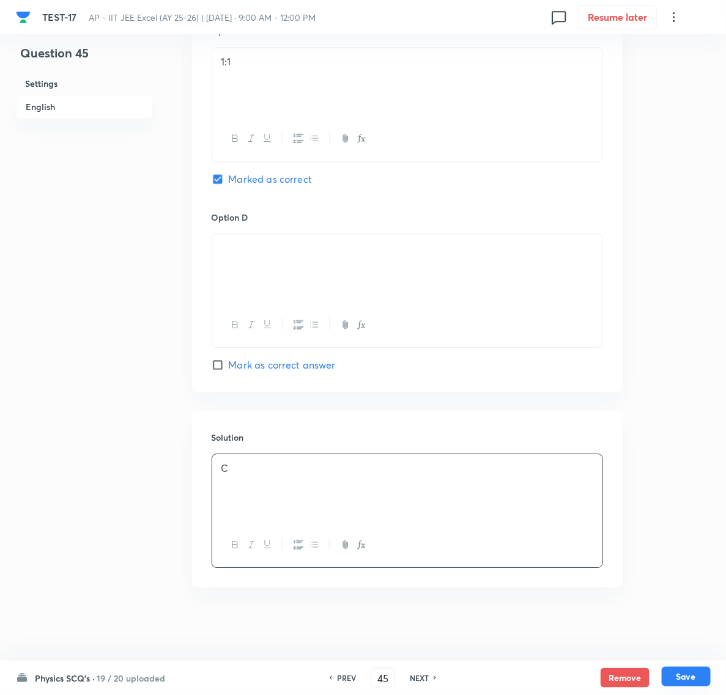
click at [688, 671] on button "Save" at bounding box center [686, 677] width 49 height 20
type input "46"
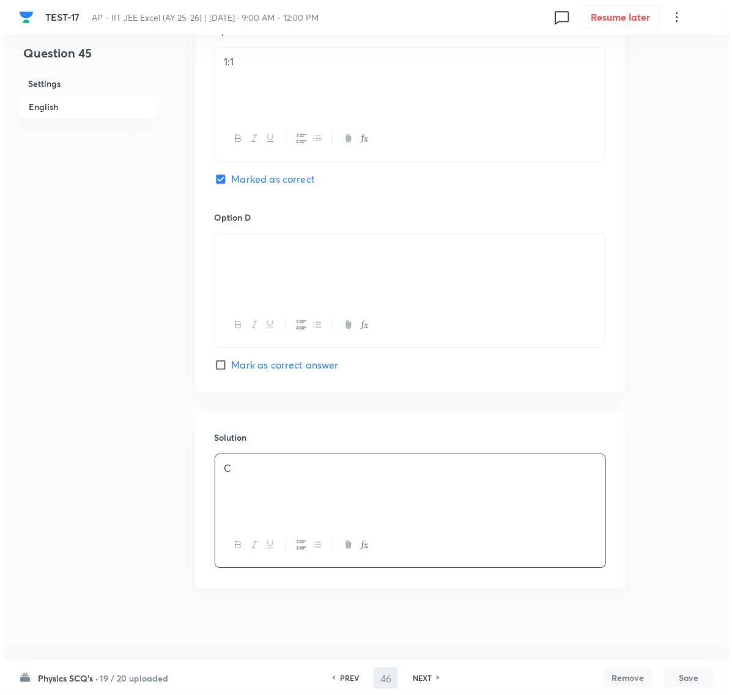
scroll to position [0, 0]
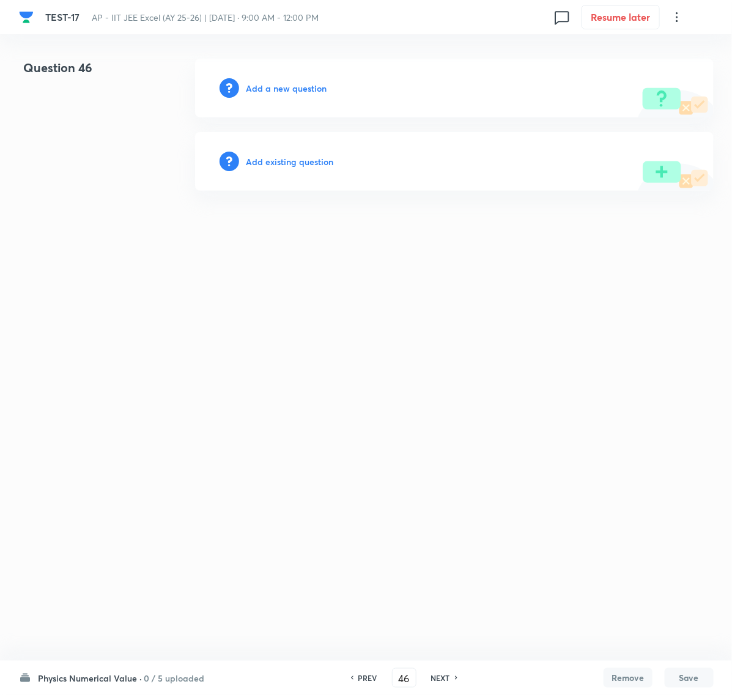
click at [268, 83] on h6 "Add a new question" at bounding box center [286, 88] width 81 height 13
click at [280, 87] on h6 "Choose a question type" at bounding box center [293, 88] width 94 height 13
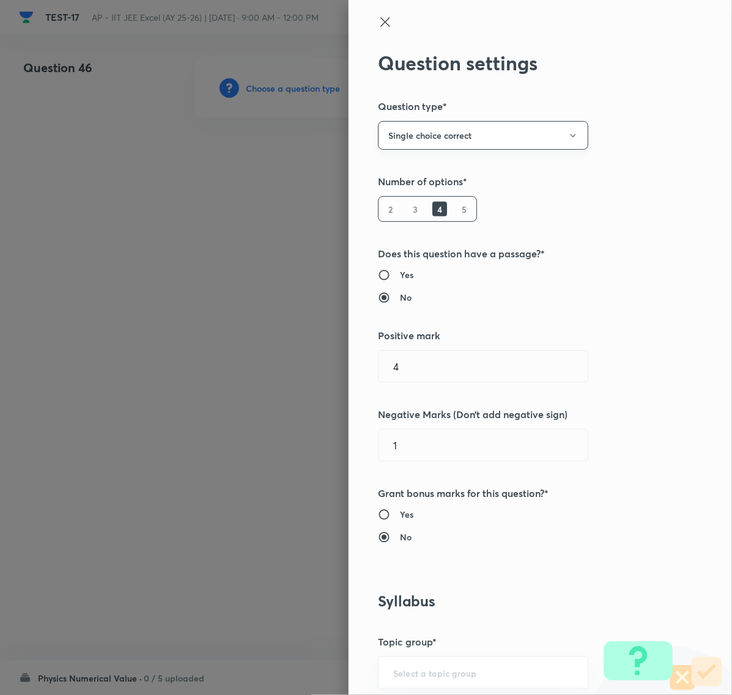
click at [457, 133] on button "Single choice correct" at bounding box center [483, 135] width 210 height 29
click at [407, 214] on span "Integer" at bounding box center [472, 218] width 194 height 13
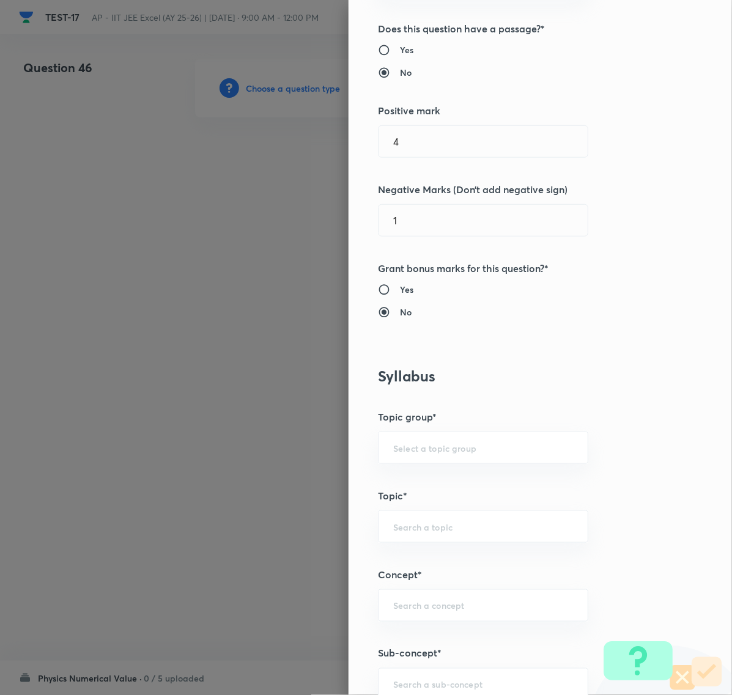
scroll to position [382, 0]
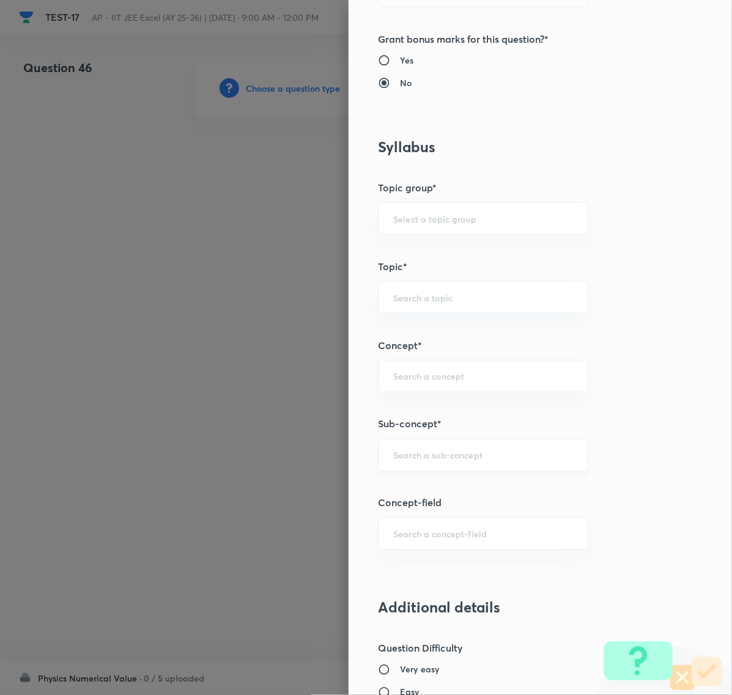
click at [404, 450] on div "​" at bounding box center [483, 455] width 210 height 32
paste input "Nuclear Physics"
click at [432, 522] on li "Nuclear Physics" at bounding box center [471, 528] width 208 height 22
type input "Nuclear Physics"
type input "Physics"
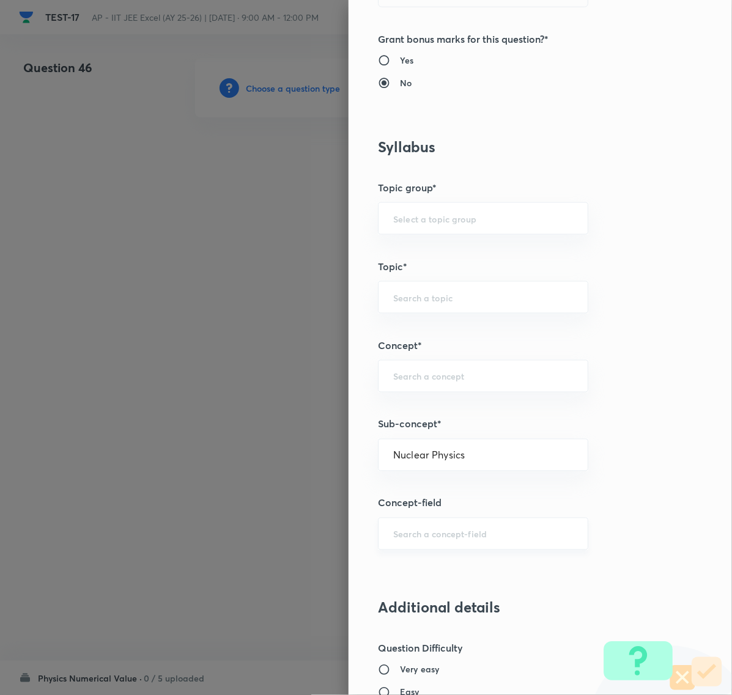
type input "Modern Physics - 2"
type input "Nuclear Physics"
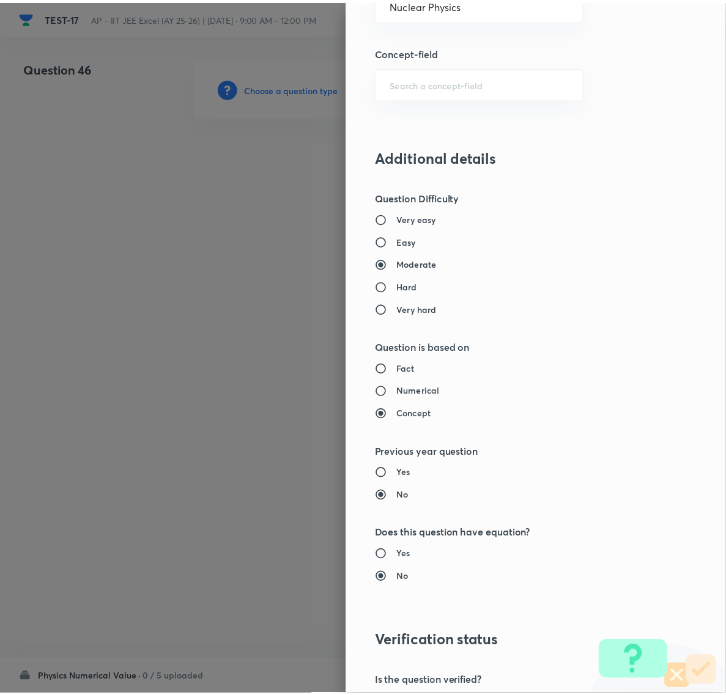
scroll to position [982, 0]
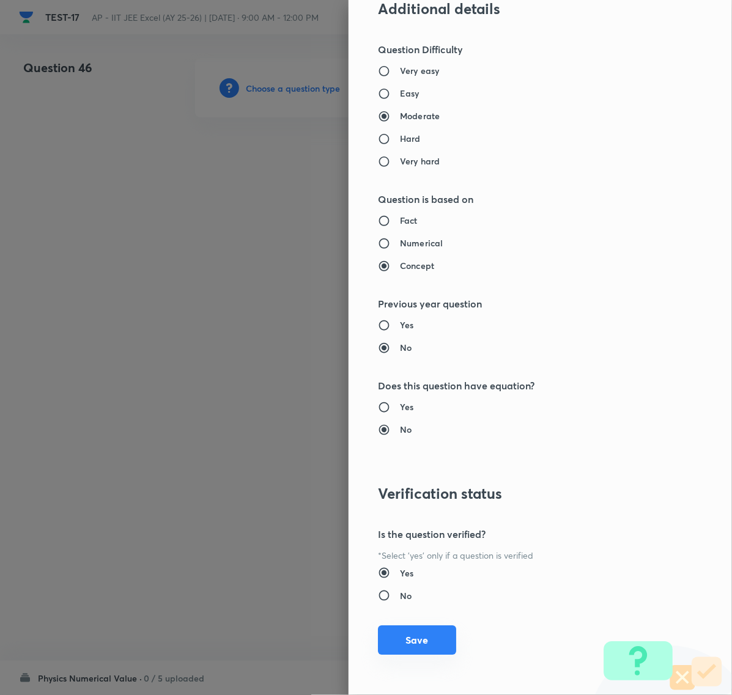
click at [404, 636] on button "Save" at bounding box center [417, 639] width 78 height 29
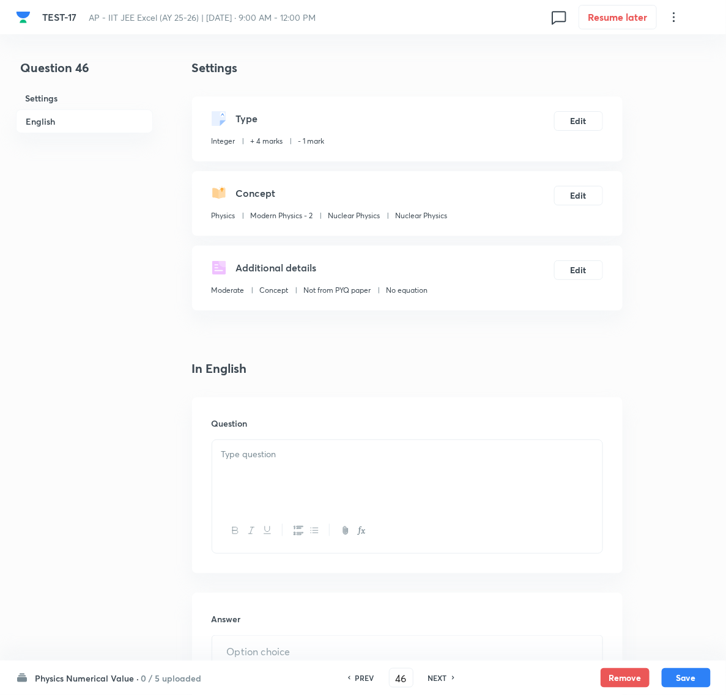
click at [249, 473] on div at bounding box center [407, 474] width 390 height 68
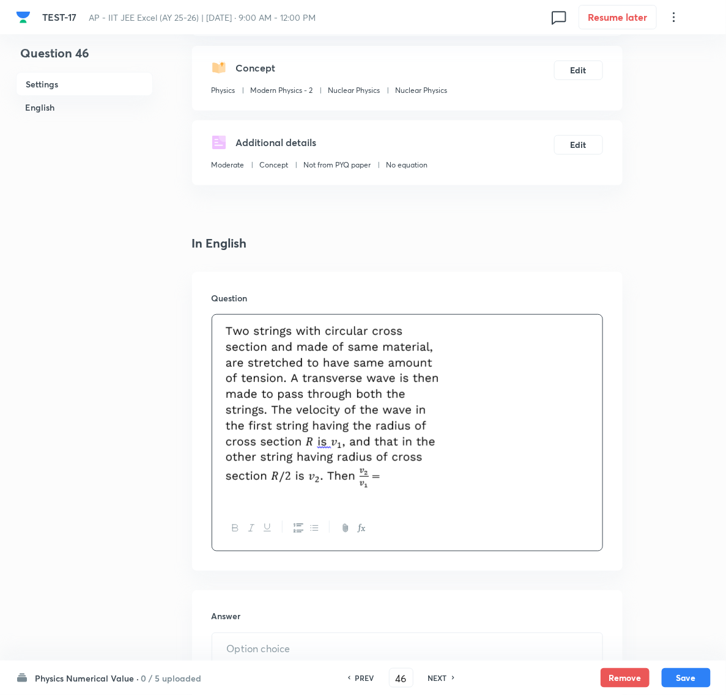
scroll to position [153, 0]
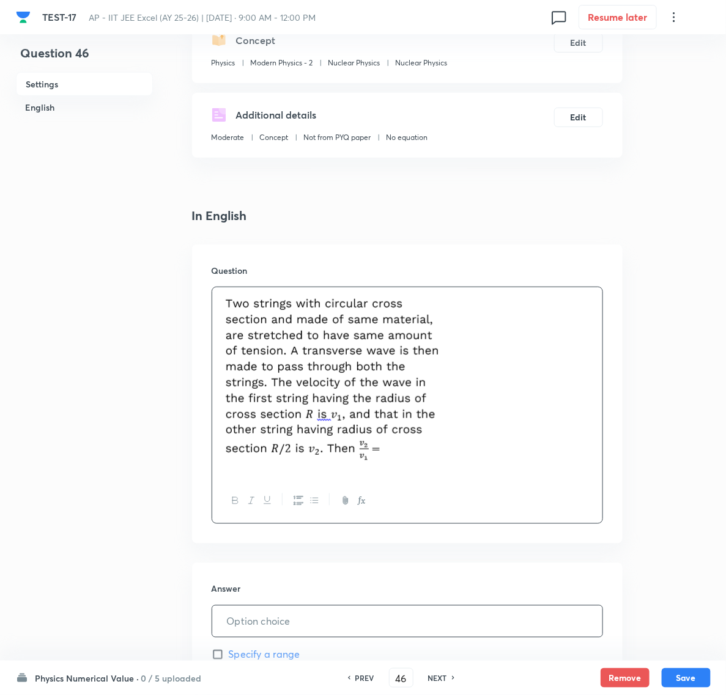
click at [270, 621] on input "text" at bounding box center [407, 621] width 390 height 31
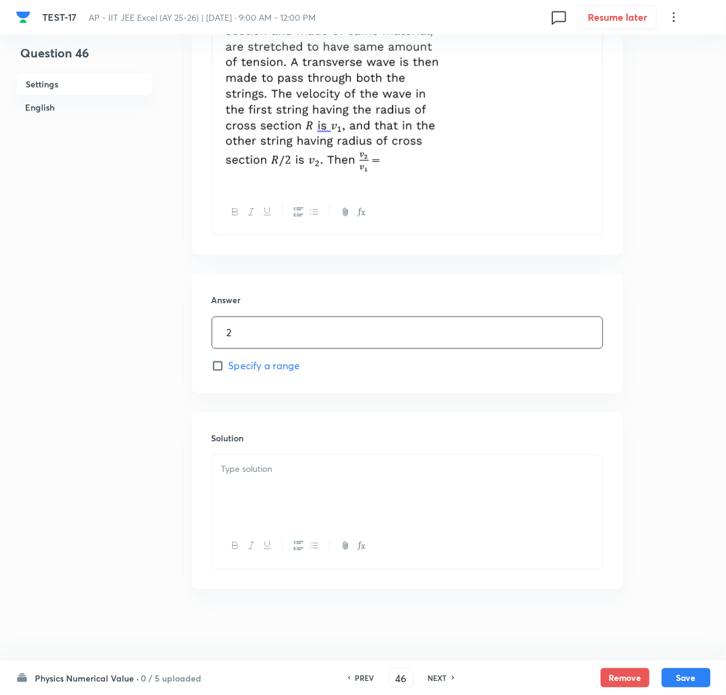
scroll to position [445, 0]
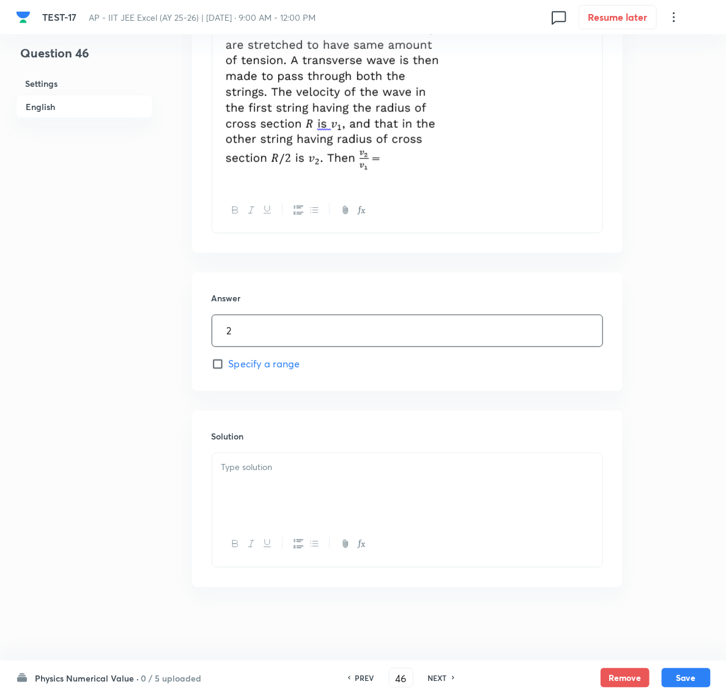
type input "2"
click at [297, 479] on div at bounding box center [407, 488] width 390 height 68
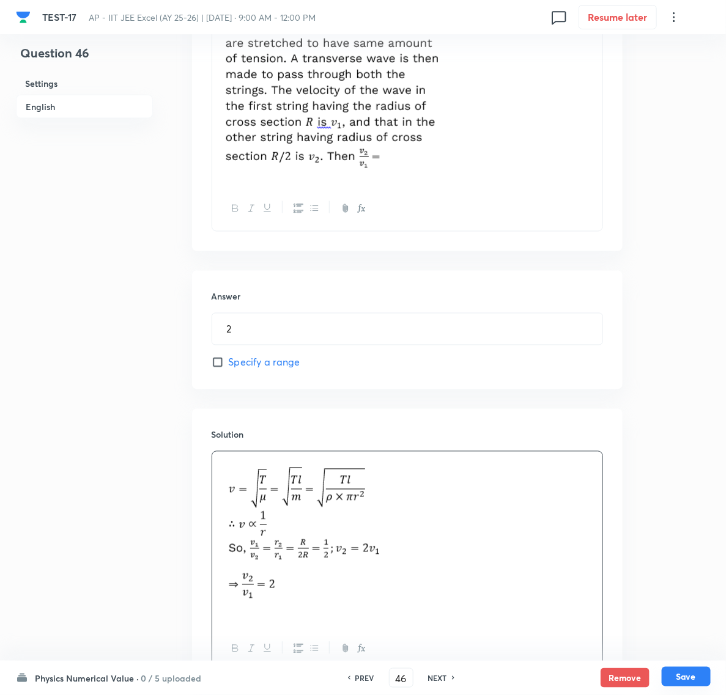
click at [677, 674] on button "Save" at bounding box center [686, 677] width 49 height 20
type input "47"
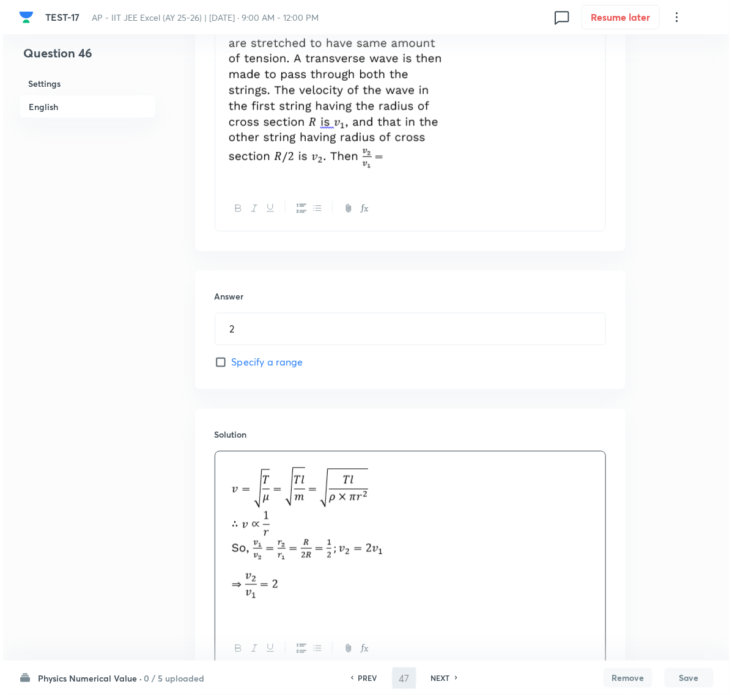
scroll to position [0, 0]
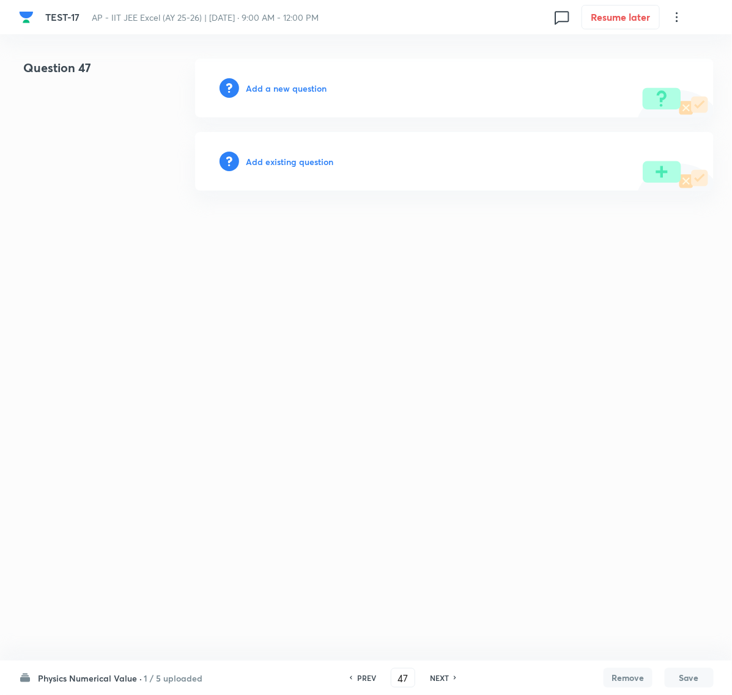
click at [298, 87] on h6 "Add a new question" at bounding box center [286, 88] width 81 height 13
click at [303, 89] on h6 "Choose a question type" at bounding box center [293, 88] width 94 height 13
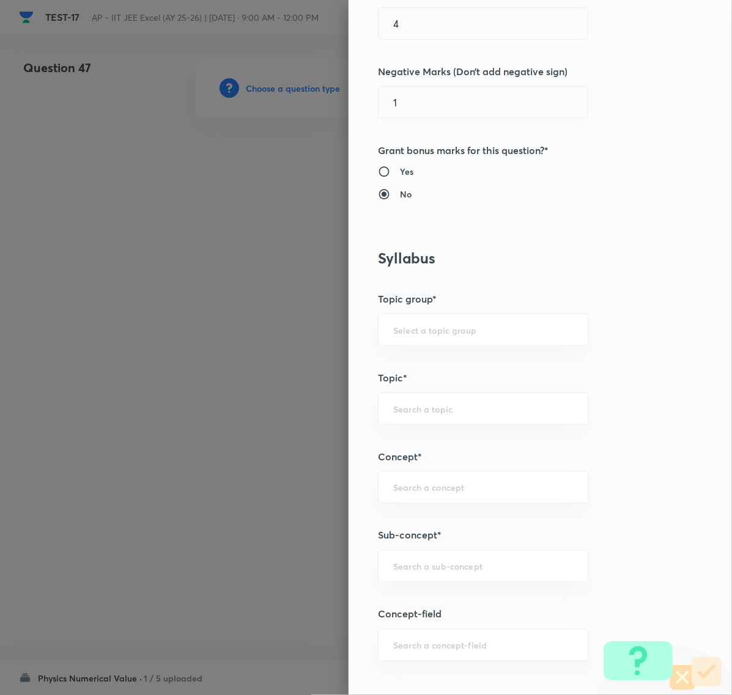
scroll to position [459, 0]
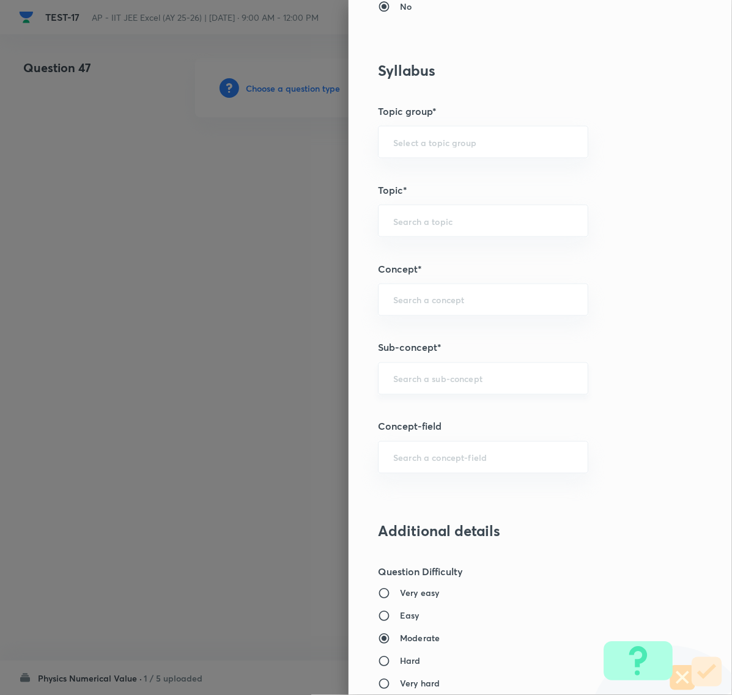
click at [408, 368] on div "​" at bounding box center [483, 379] width 210 height 32
paste input "Nuclear Physics"
click at [419, 442] on li "Nuclear Physics" at bounding box center [471, 452] width 208 height 22
type input "Nuclear Physics"
type input "Physics"
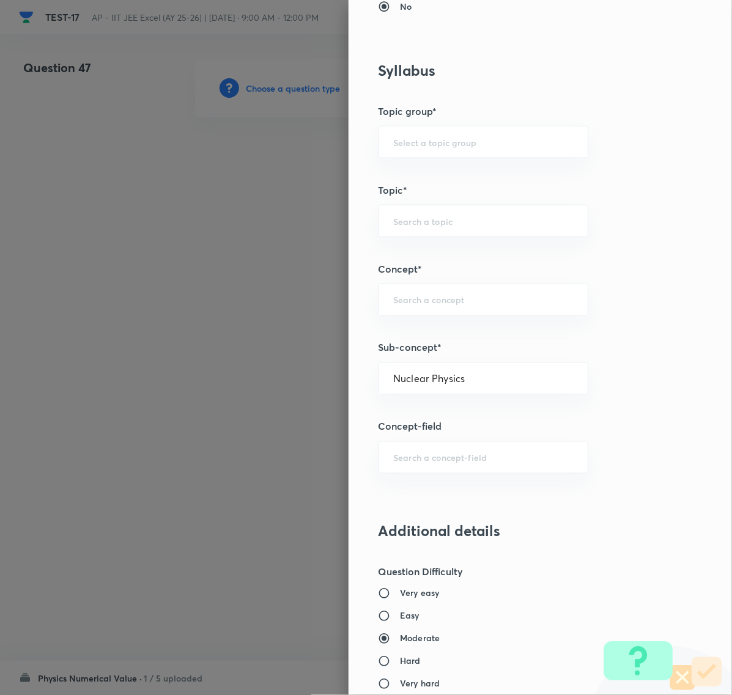
type input "Modern Physics - 2"
type input "Nuclear Physics"
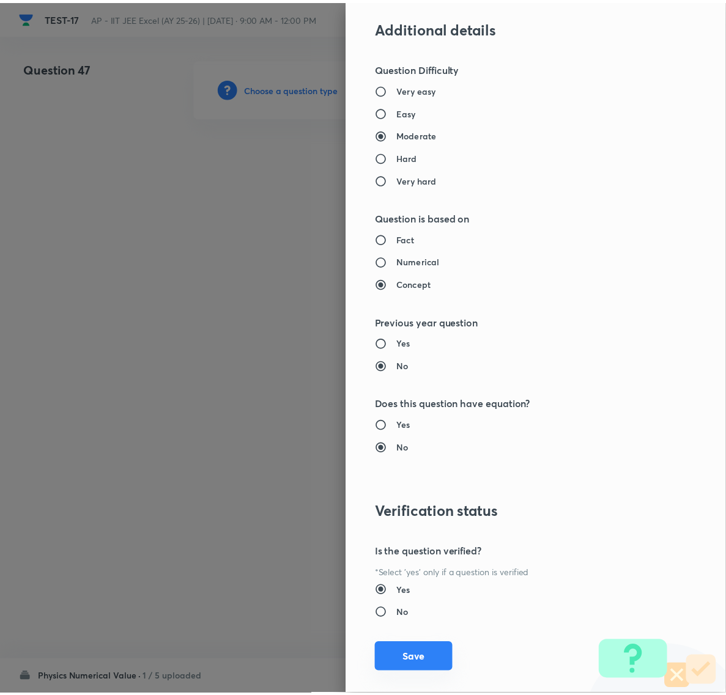
scroll to position [982, 0]
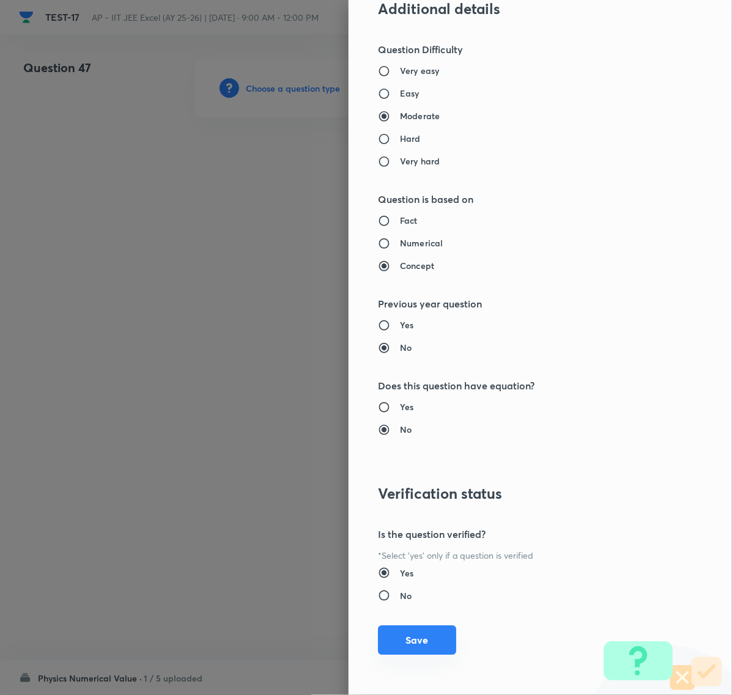
click at [420, 637] on button "Save" at bounding box center [417, 639] width 78 height 29
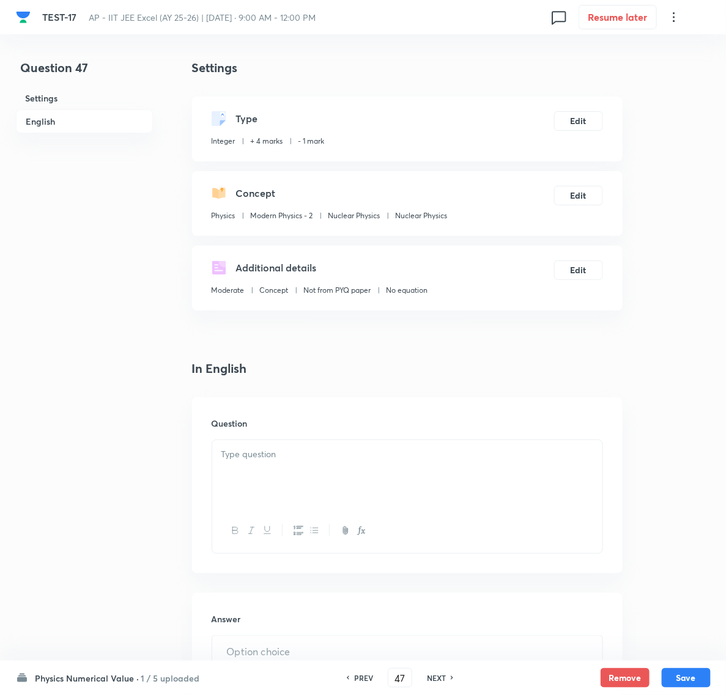
click at [270, 448] on p at bounding box center [407, 455] width 372 height 14
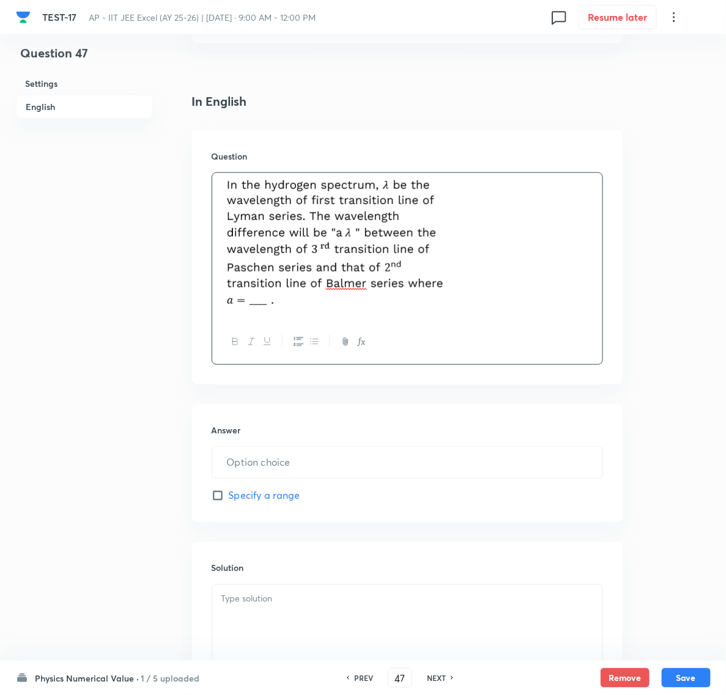
scroll to position [382, 0]
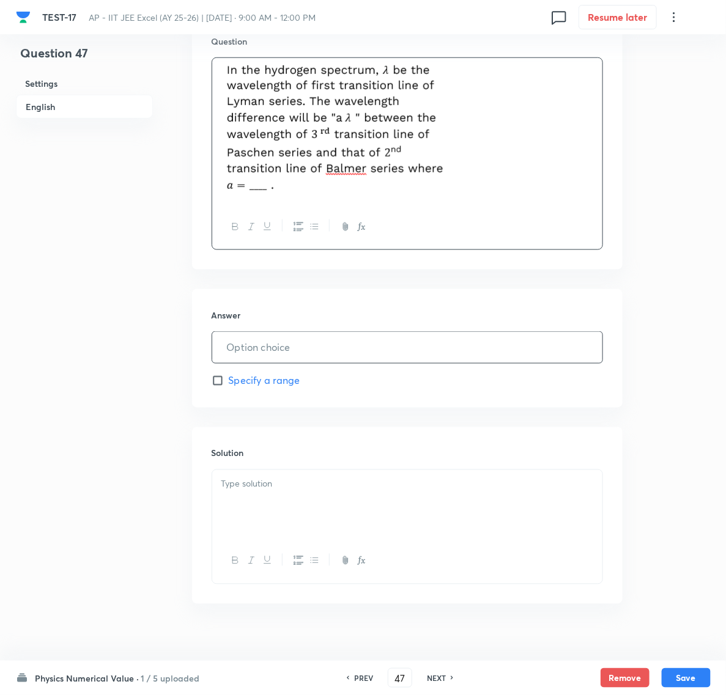
click at [264, 345] on input "text" at bounding box center [407, 347] width 390 height 31
type input "5"
click at [270, 474] on div at bounding box center [407, 504] width 390 height 68
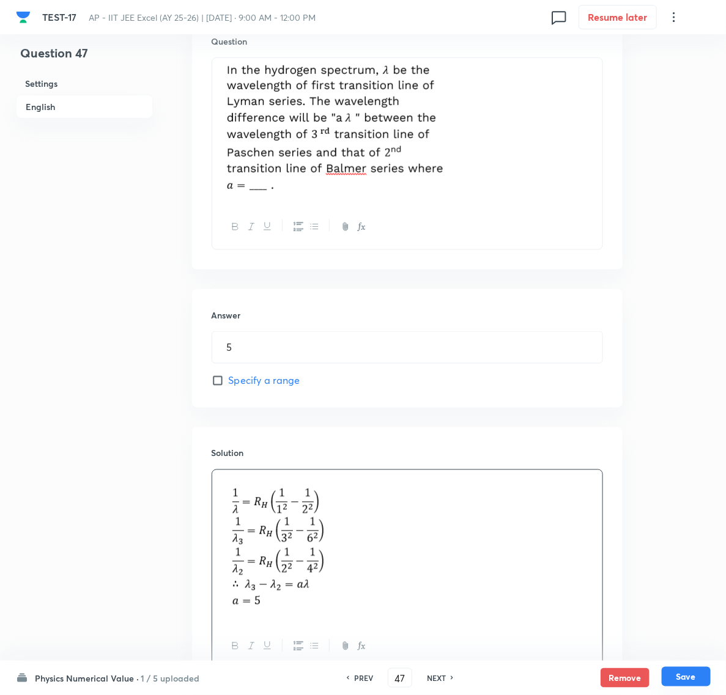
click at [682, 677] on button "Save" at bounding box center [686, 677] width 49 height 20
type input "48"
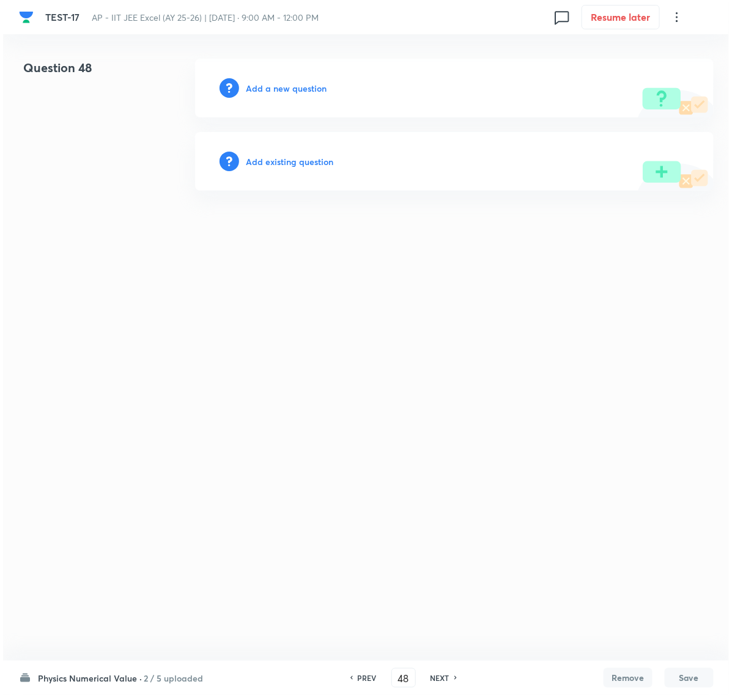
scroll to position [0, 0]
click at [287, 87] on h6 "Add a new question" at bounding box center [286, 88] width 81 height 13
click at [287, 87] on h6 "Choose a question type" at bounding box center [293, 88] width 94 height 13
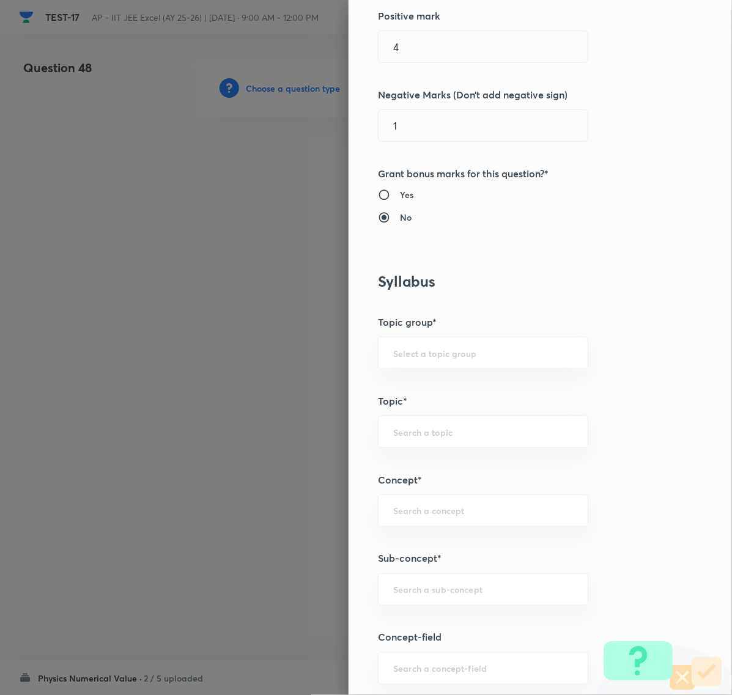
scroll to position [306, 0]
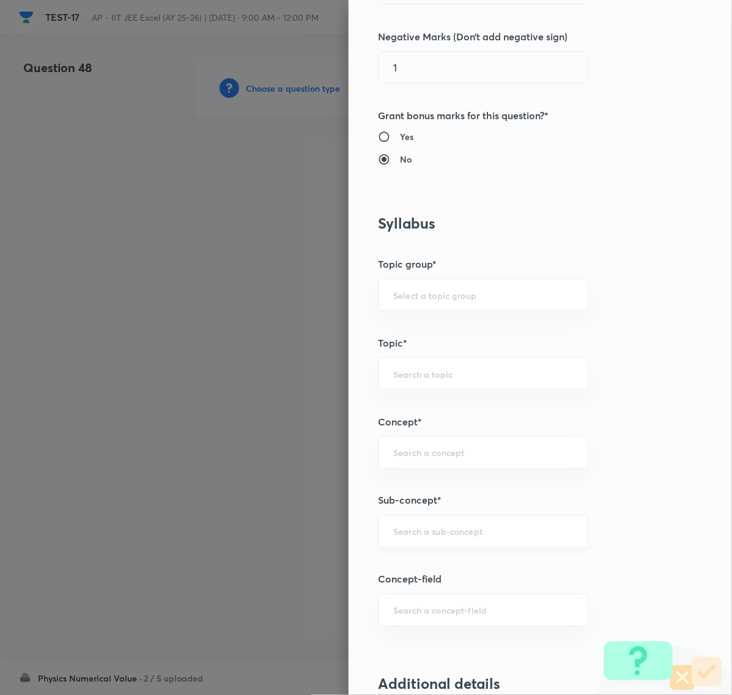
click at [397, 525] on div "​" at bounding box center [483, 531] width 210 height 32
paste input "Nuclear Physics"
click at [405, 598] on li "Nuclear Physics" at bounding box center [471, 605] width 208 height 22
type input "Nuclear Physics"
type input "Physics"
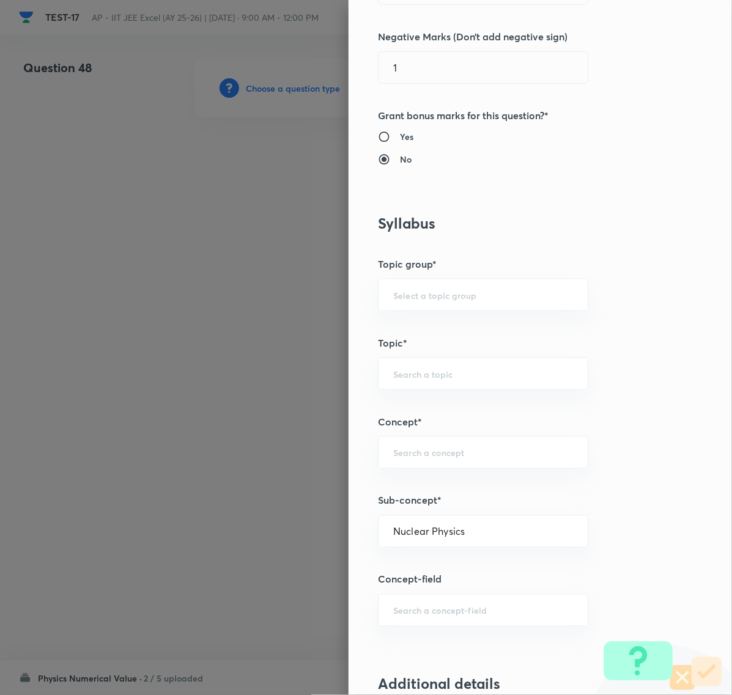
type input "Modern Physics - 2"
type input "Nuclear Physics"
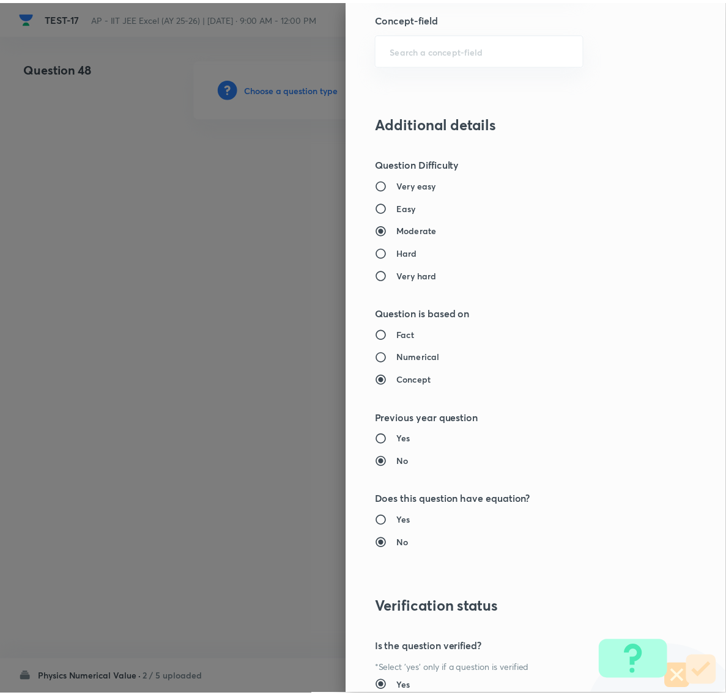
scroll to position [982, 0]
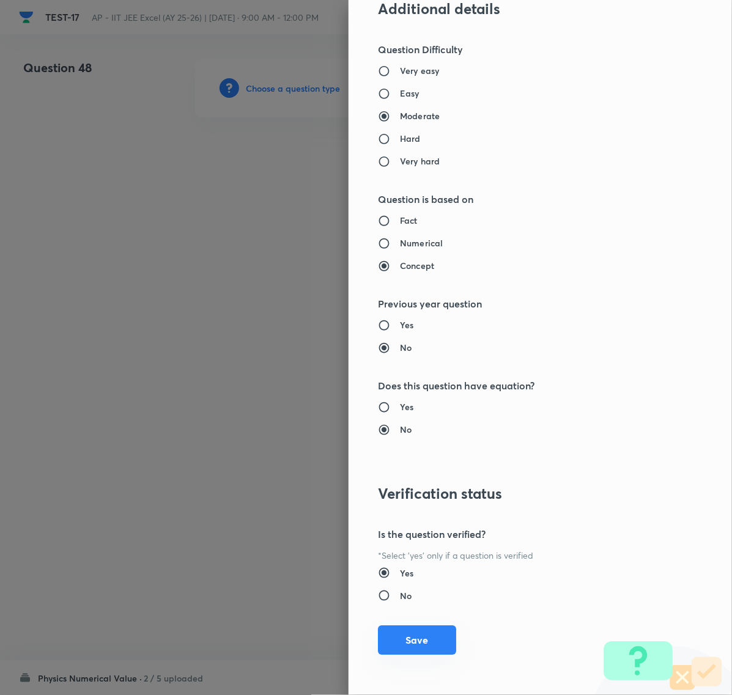
click at [414, 633] on button "Save" at bounding box center [417, 639] width 78 height 29
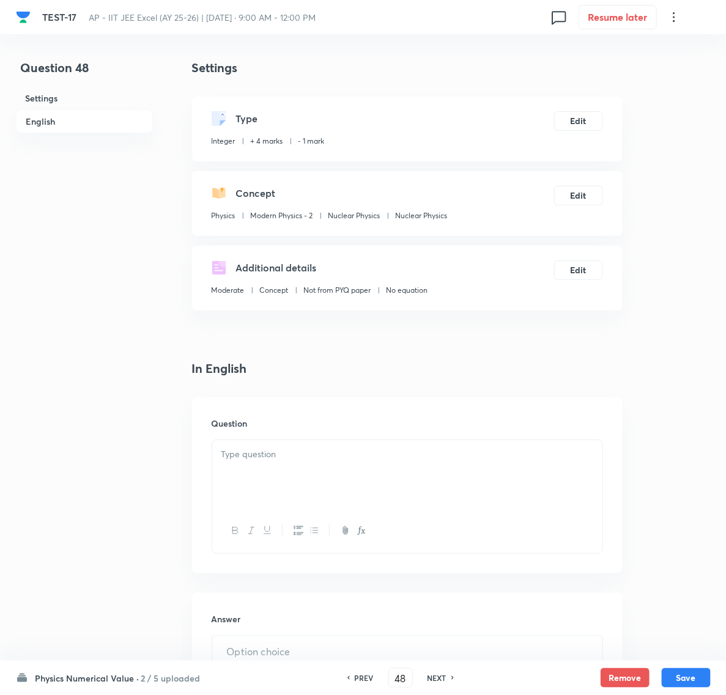
click at [255, 462] on div at bounding box center [407, 474] width 390 height 68
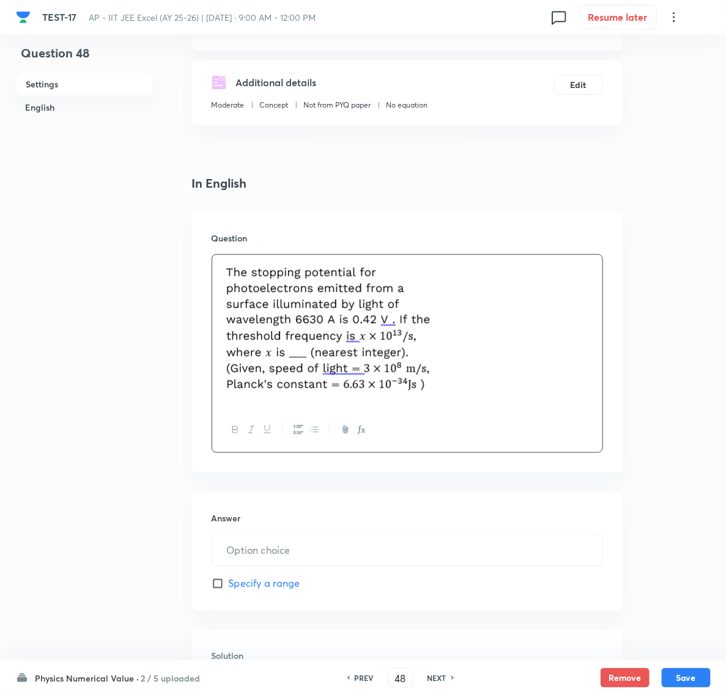
scroll to position [229, 0]
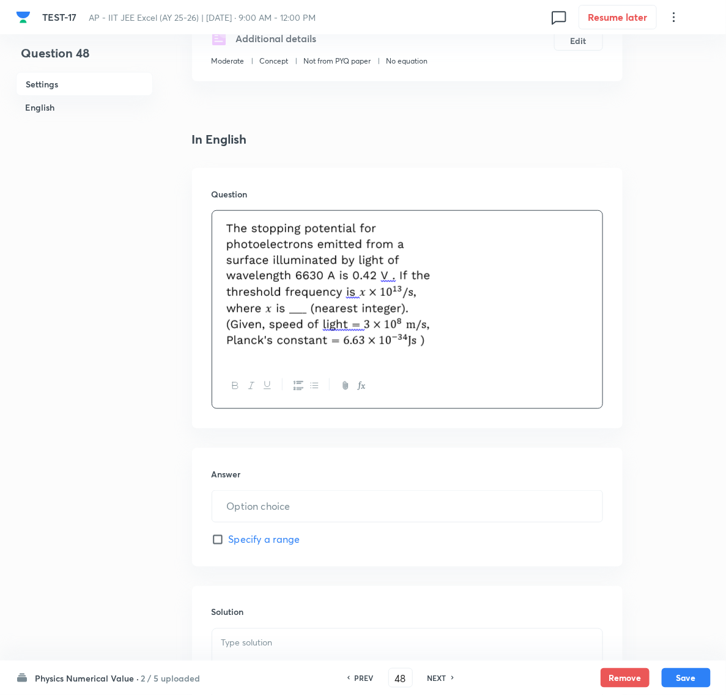
click at [255, 426] on div "Question" at bounding box center [407, 298] width 430 height 260
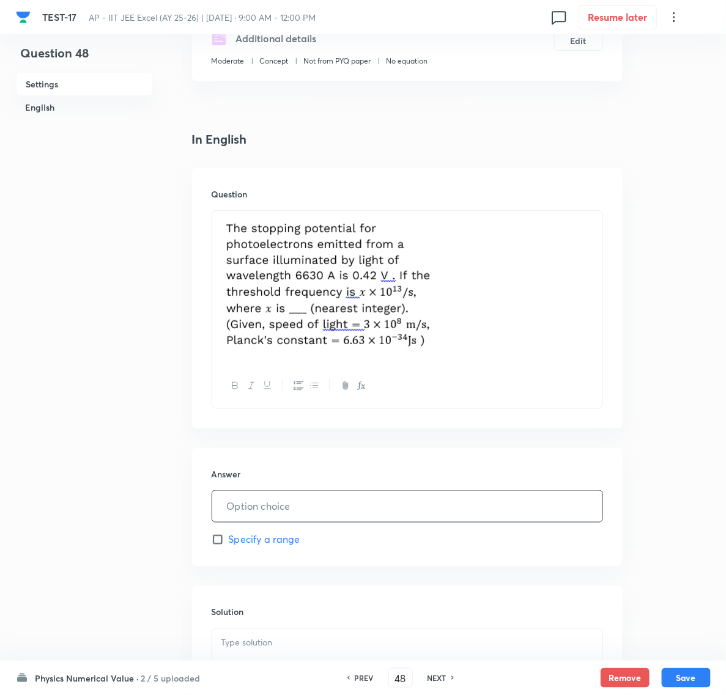
click at [285, 504] on input "text" at bounding box center [407, 506] width 390 height 31
type input "35"
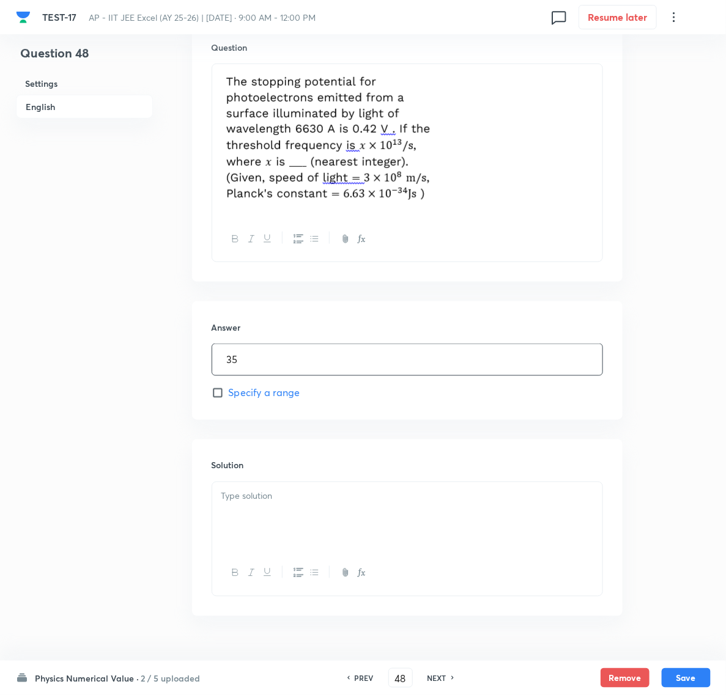
scroll to position [407, 0]
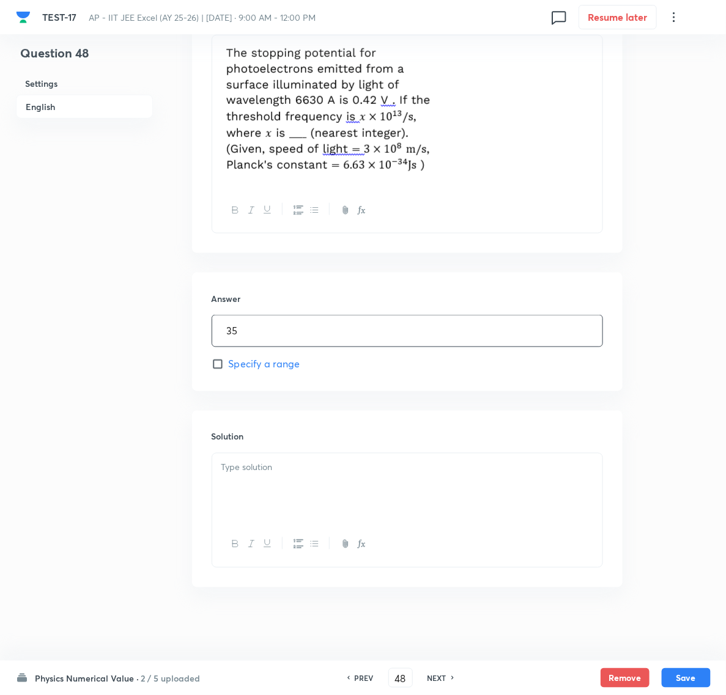
click at [251, 480] on div at bounding box center [407, 488] width 390 height 68
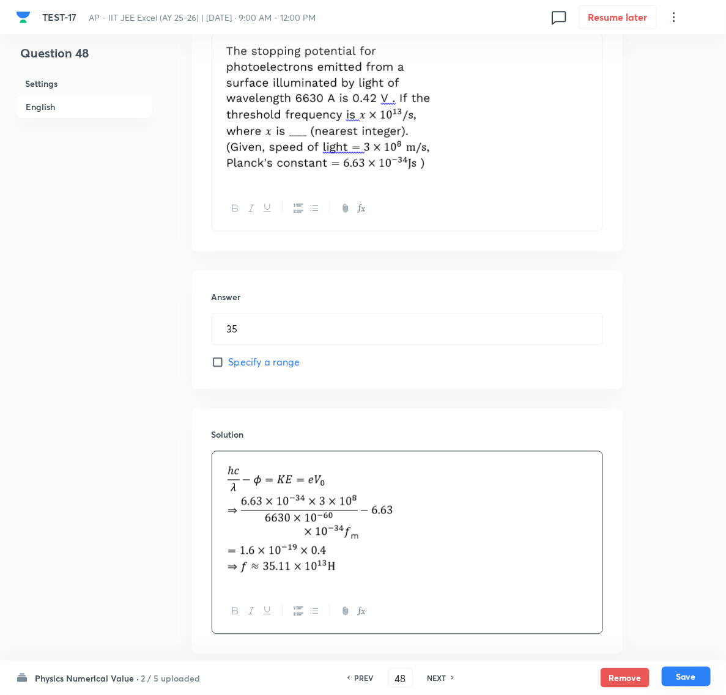
click at [692, 671] on button "Save" at bounding box center [686, 677] width 49 height 20
type input "49"
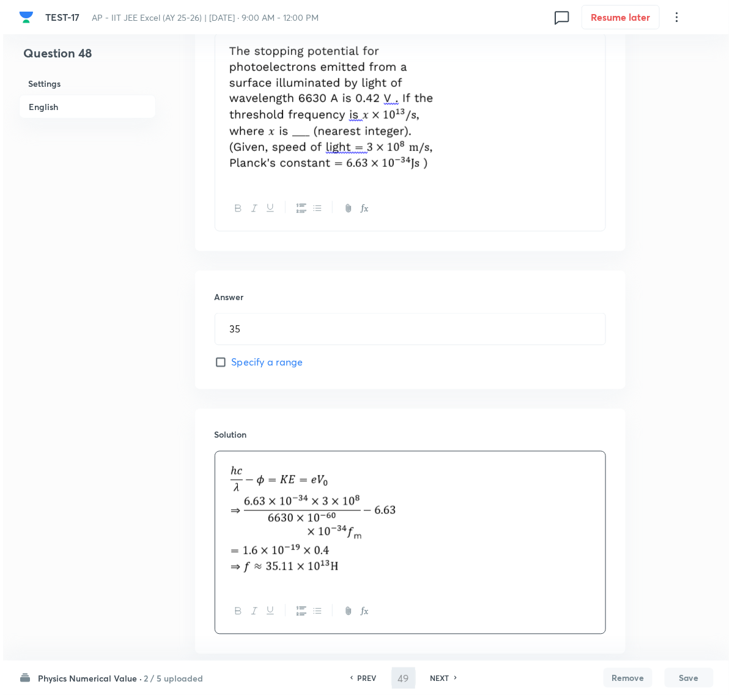
scroll to position [0, 0]
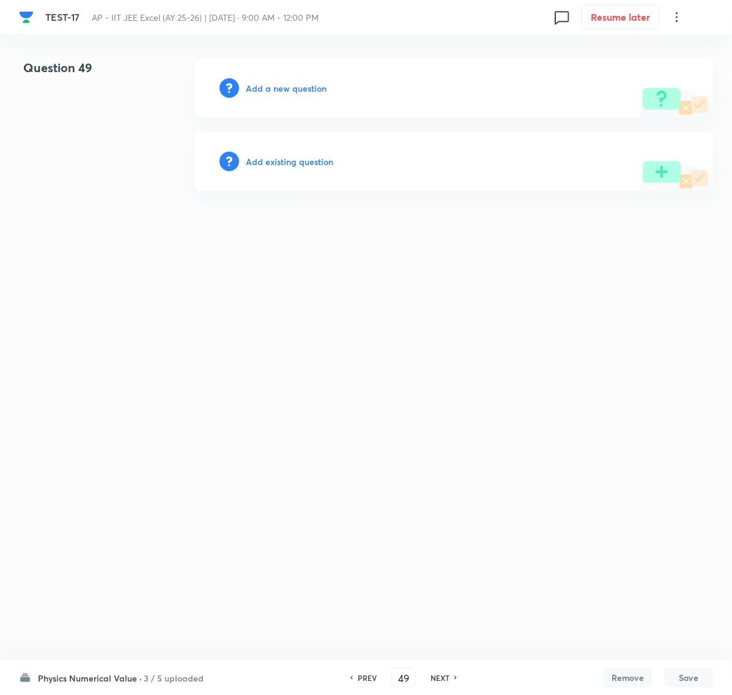
click at [262, 86] on h6 "Add a new question" at bounding box center [286, 88] width 81 height 13
click at [275, 87] on h6 "Choose a question type" at bounding box center [293, 88] width 94 height 13
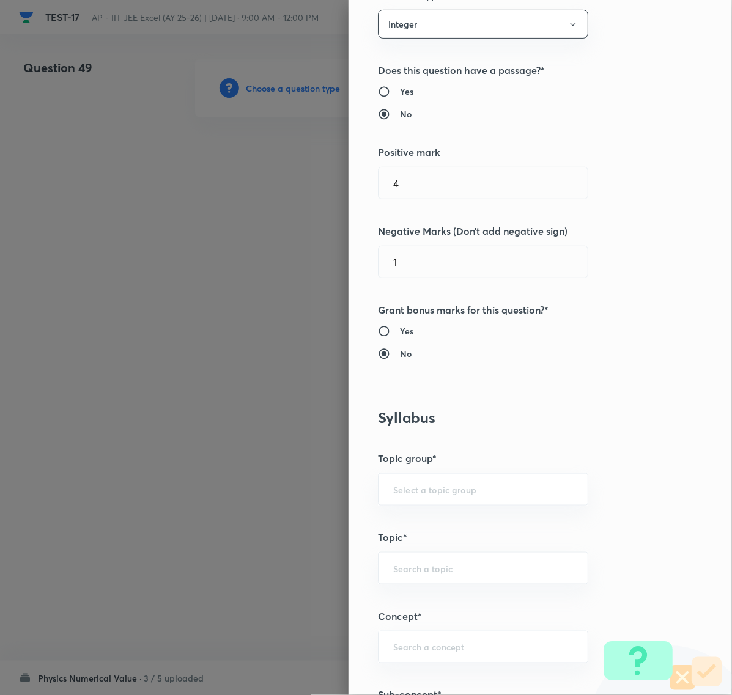
scroll to position [459, 0]
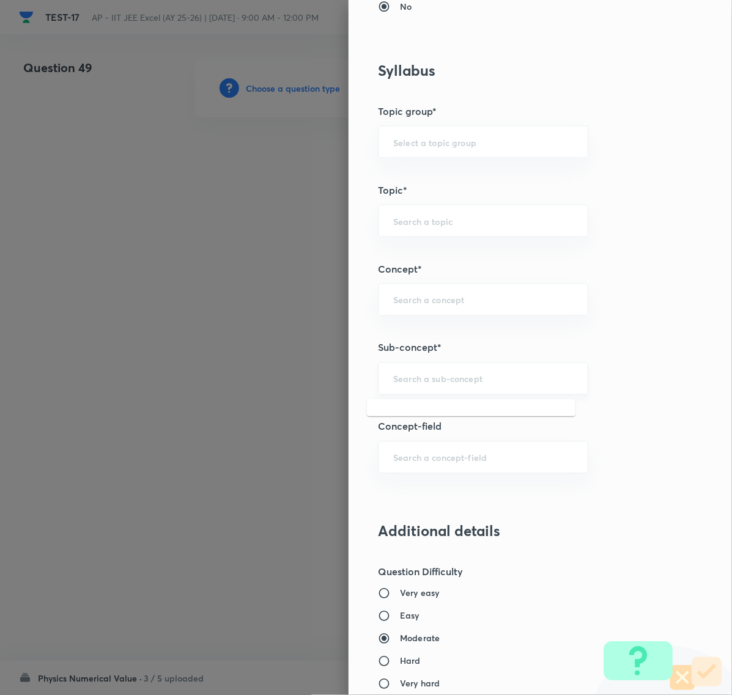
click at [411, 378] on input "text" at bounding box center [483, 379] width 180 height 12
paste input "Nuclear Physics"
click at [413, 451] on li "Nuclear Physics" at bounding box center [471, 452] width 208 height 22
type input "Nuclear Physics"
type input "Physics"
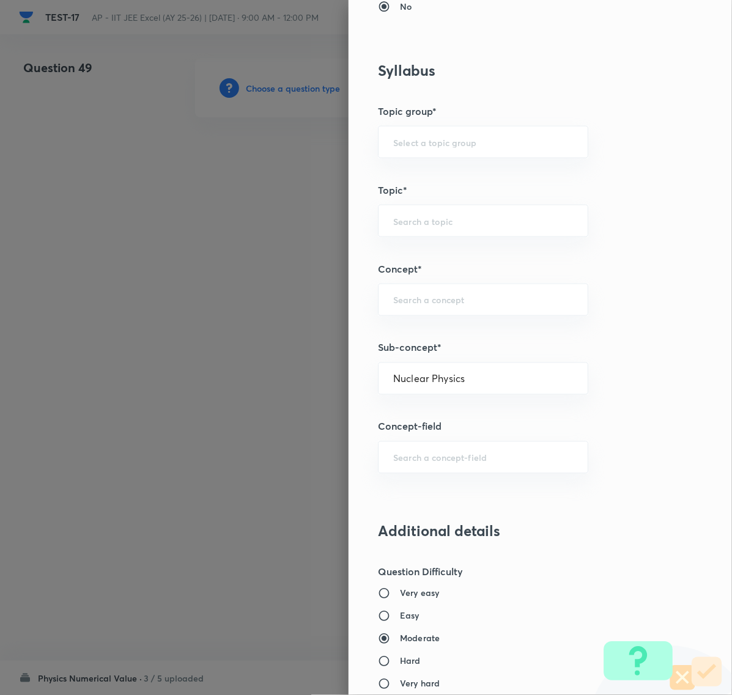
type input "Modern Physics - 2"
type input "Nuclear Physics"
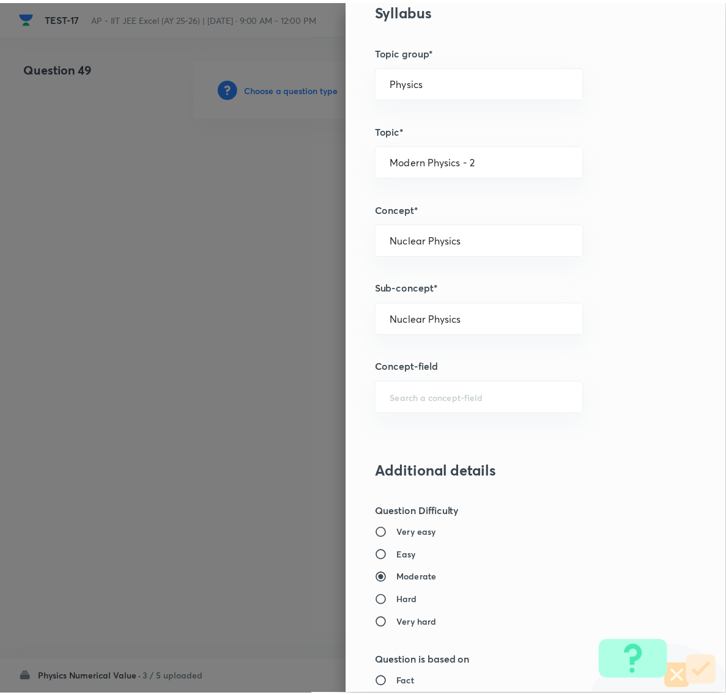
scroll to position [982, 0]
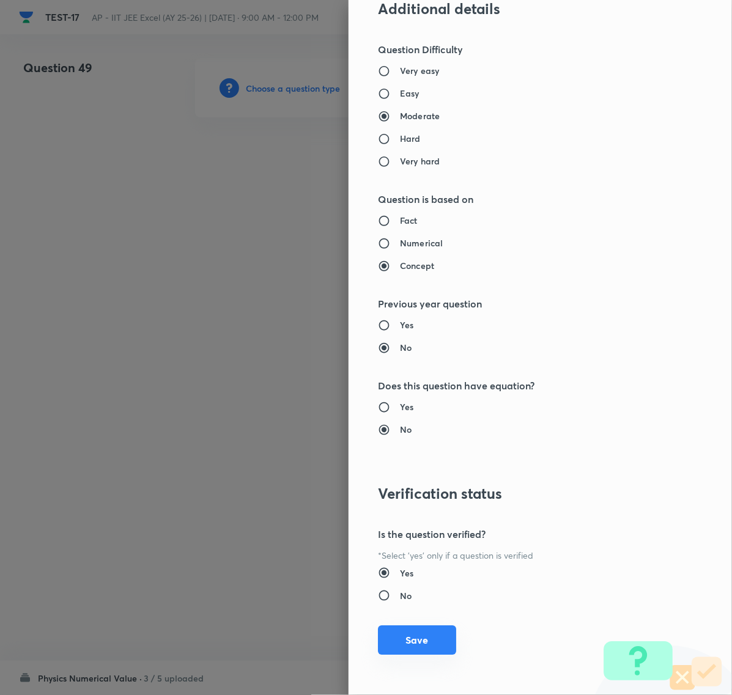
click at [393, 636] on button "Save" at bounding box center [417, 639] width 78 height 29
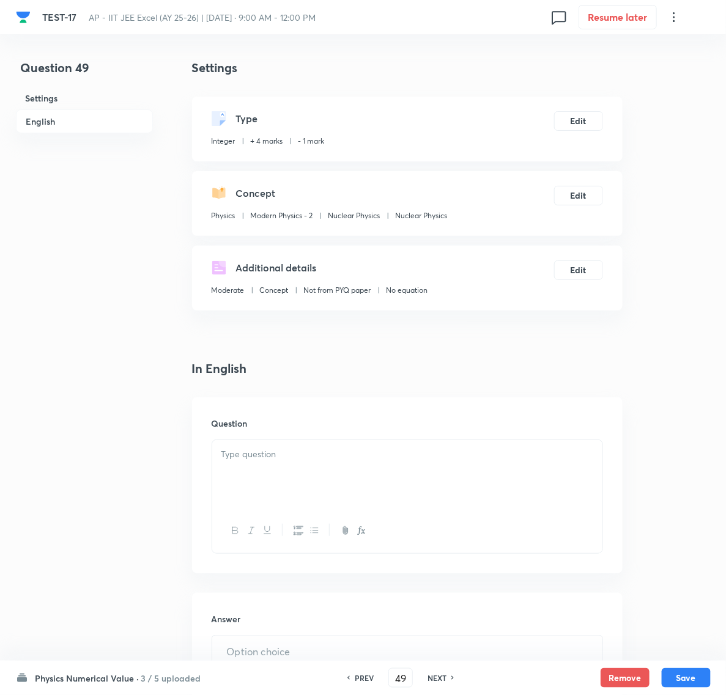
click at [249, 448] on p at bounding box center [407, 455] width 372 height 14
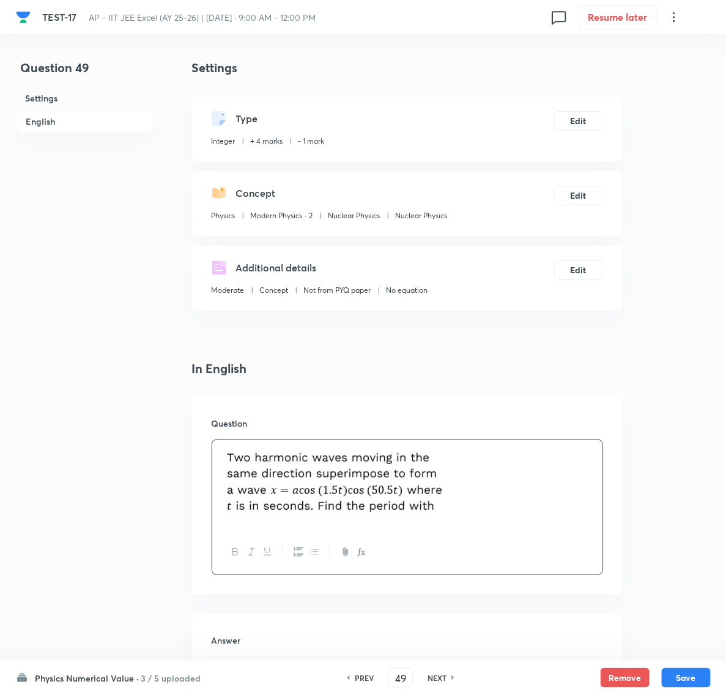
click at [455, 506] on p at bounding box center [407, 485] width 372 height 75
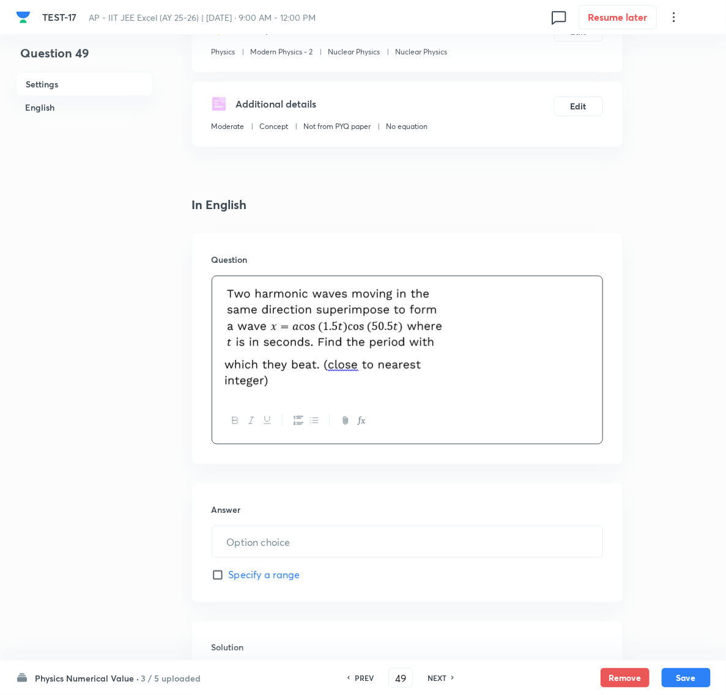
scroll to position [229, 0]
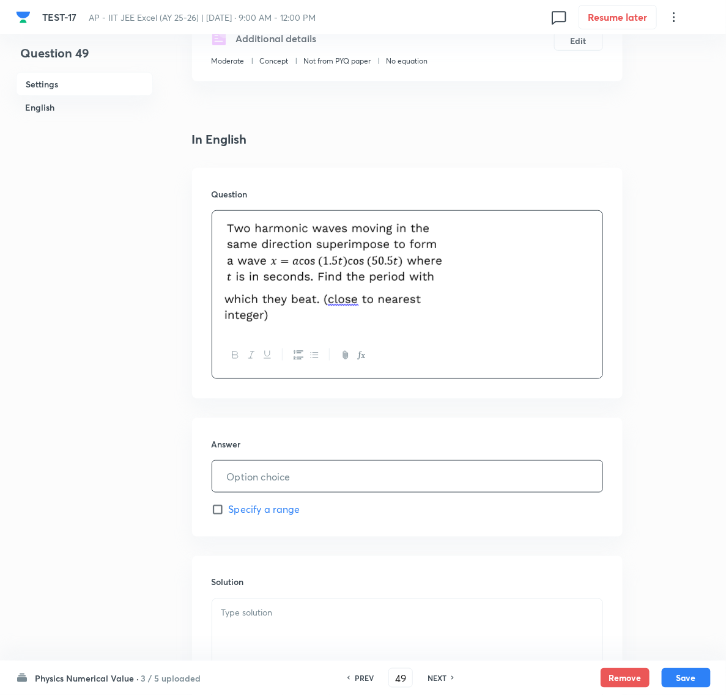
click at [234, 471] on input "text" at bounding box center [407, 476] width 390 height 31
type input "2"
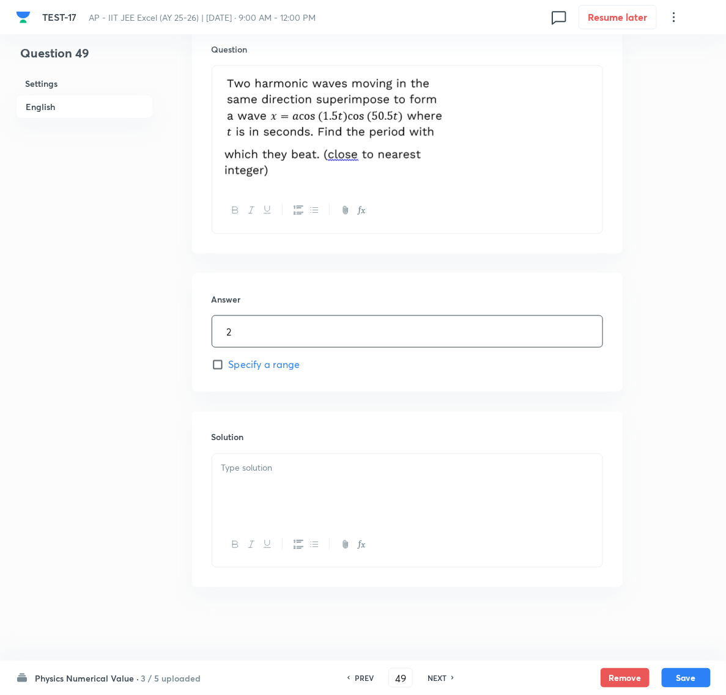
scroll to position [377, 0]
click at [260, 472] on p at bounding box center [407, 469] width 372 height 14
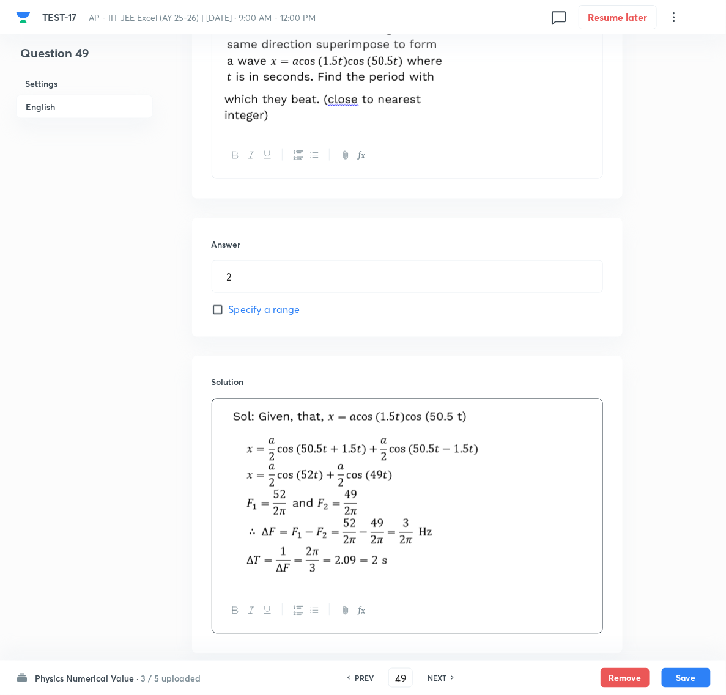
scroll to position [498, 0]
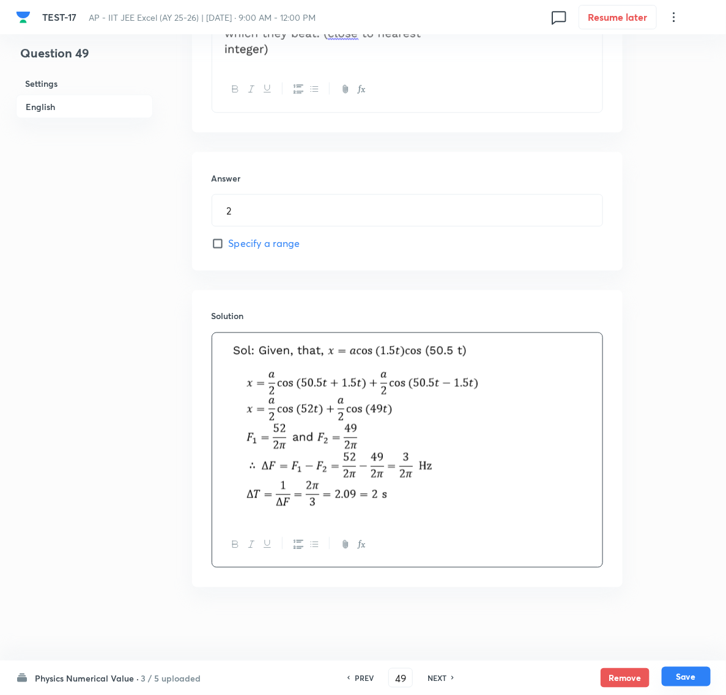
click at [682, 674] on button "Save" at bounding box center [686, 677] width 49 height 20
type input "50"
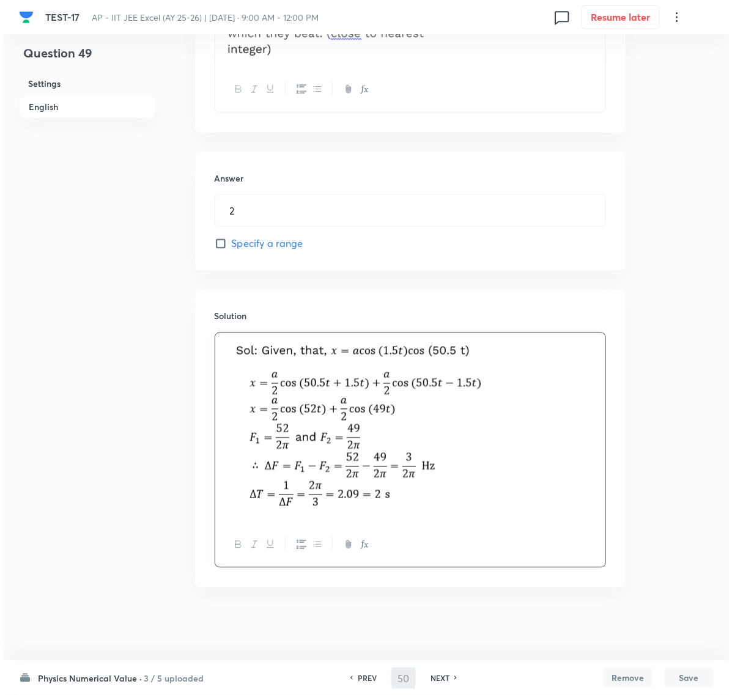
scroll to position [0, 0]
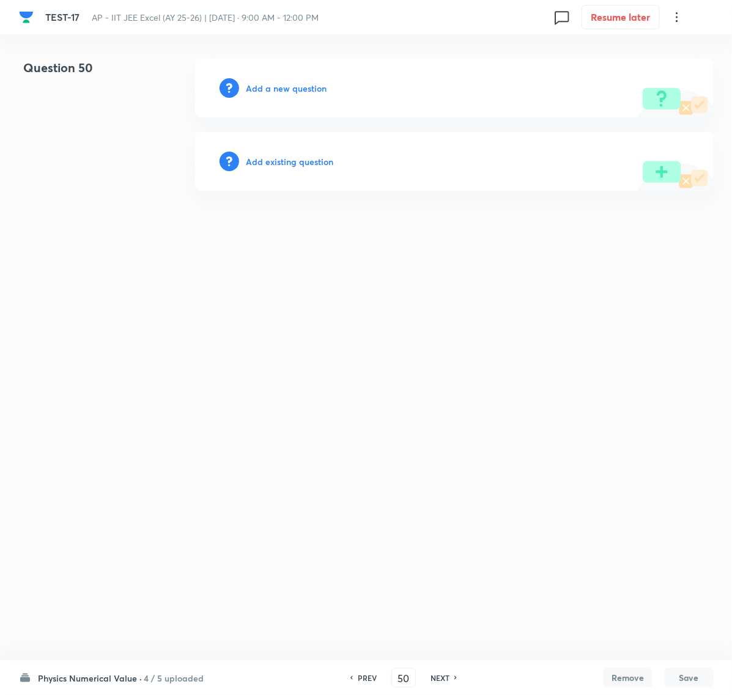
click at [295, 86] on h6 "Add a new question" at bounding box center [286, 88] width 81 height 13
click at [295, 86] on h6 "Choose a question type" at bounding box center [293, 88] width 94 height 13
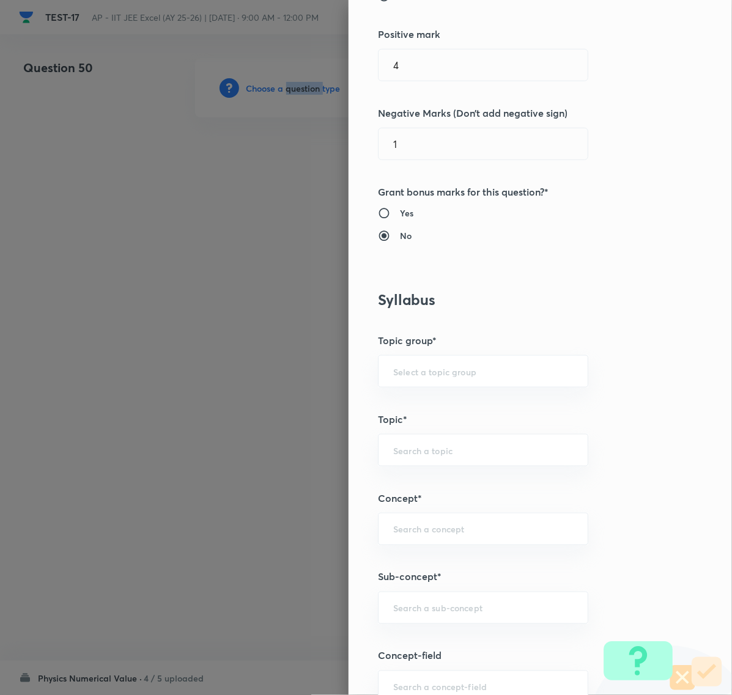
scroll to position [688, 0]
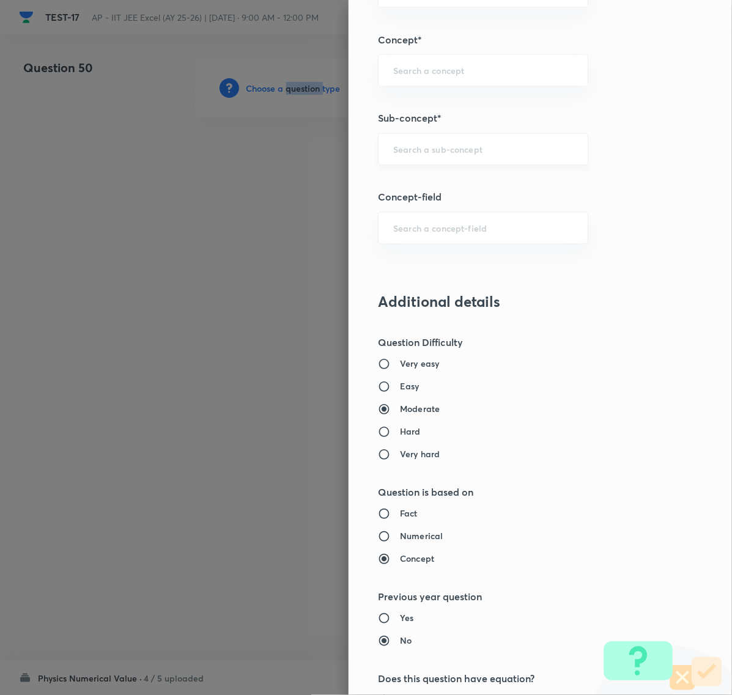
click at [399, 144] on div "​" at bounding box center [483, 149] width 210 height 32
paste input "Nuclear Physics"
click at [432, 215] on li "Nuclear Physics" at bounding box center [471, 223] width 208 height 22
type input "Nuclear Physics"
type input "Physics"
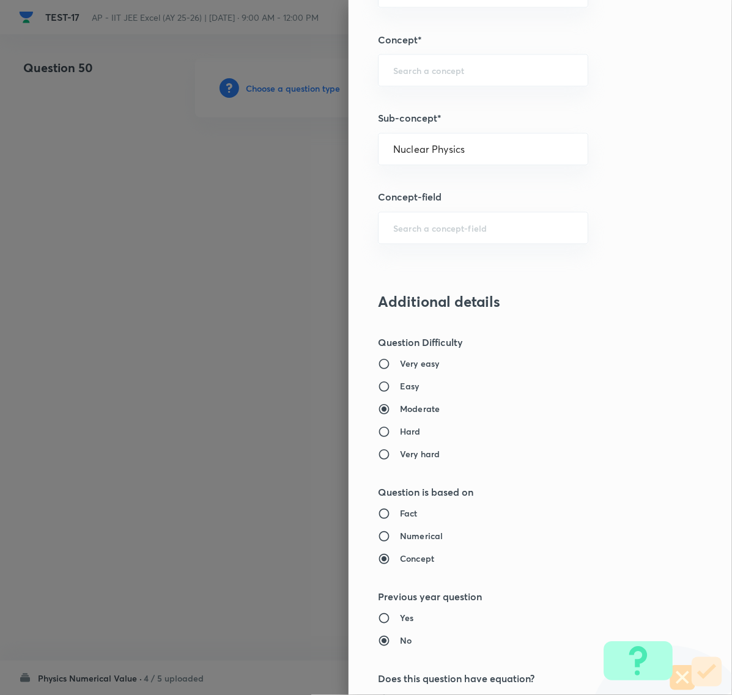
type input "Modern Physics - 2"
type input "Nuclear Physics"
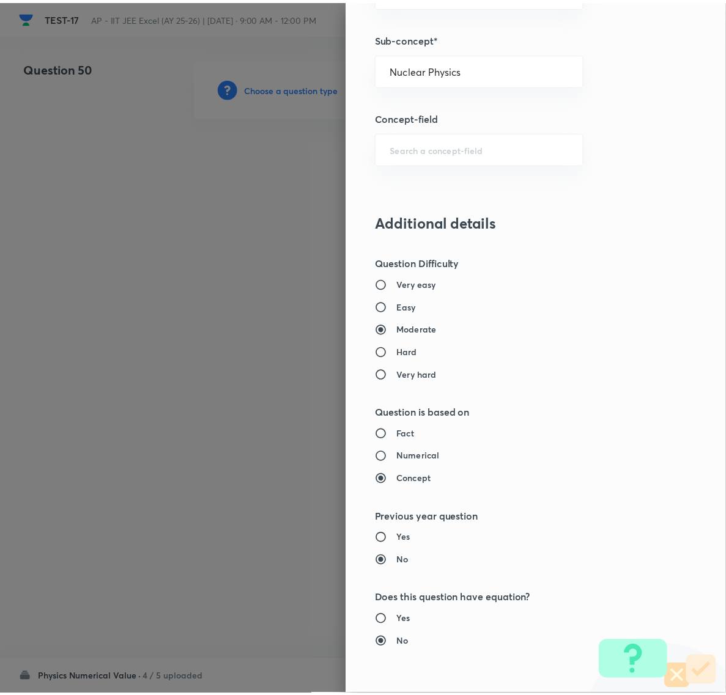
scroll to position [982, 0]
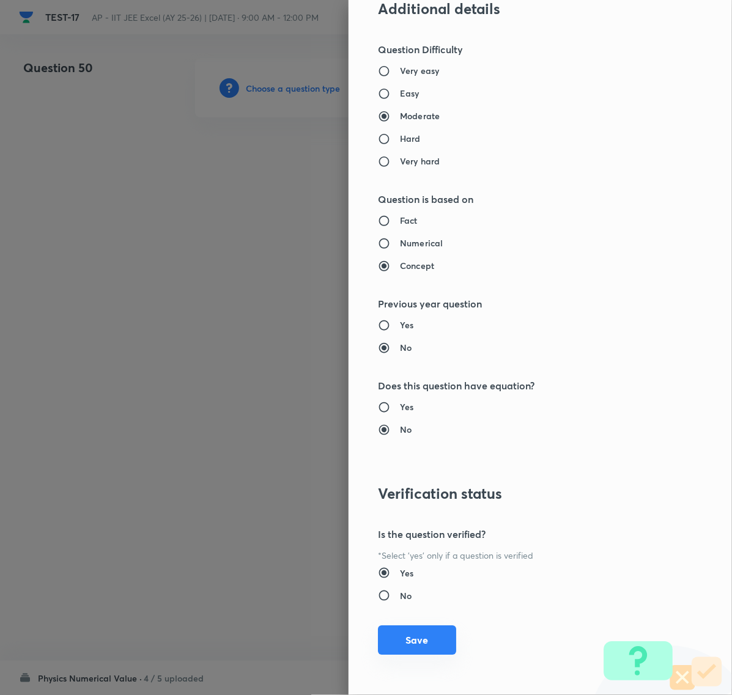
click at [420, 639] on button "Save" at bounding box center [417, 639] width 78 height 29
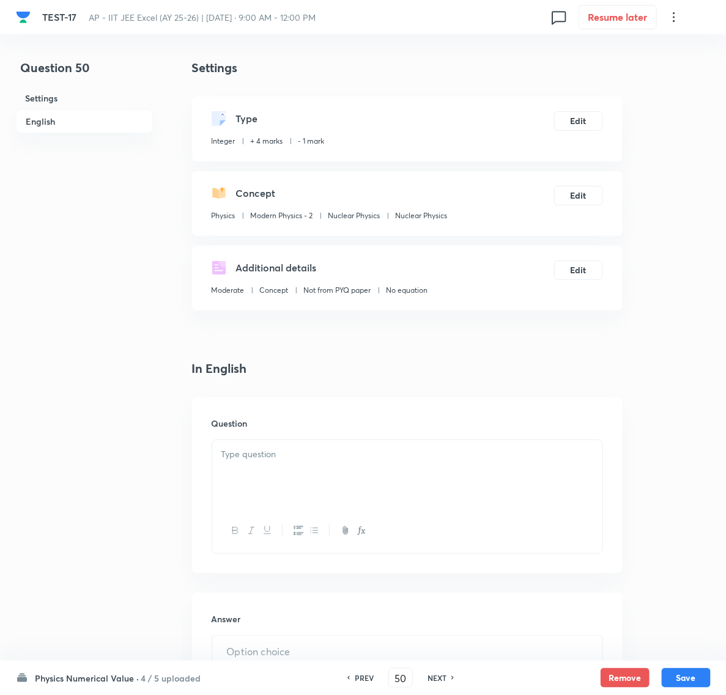
click at [265, 465] on div at bounding box center [407, 474] width 390 height 68
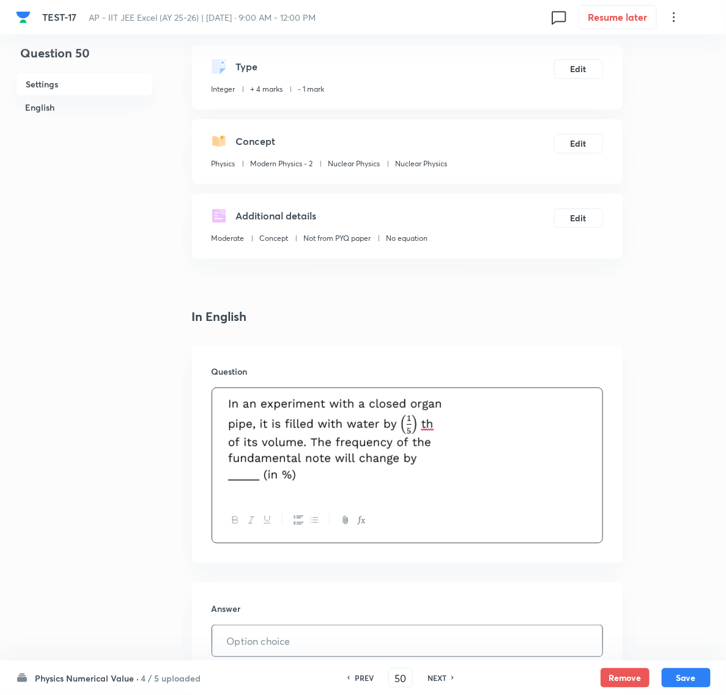
scroll to position [153, 0]
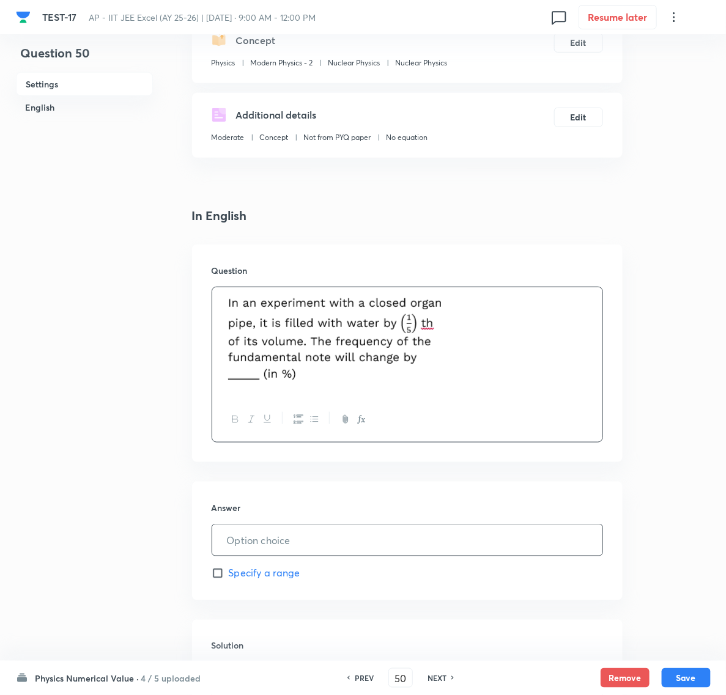
click at [257, 537] on input "text" at bounding box center [407, 540] width 390 height 31
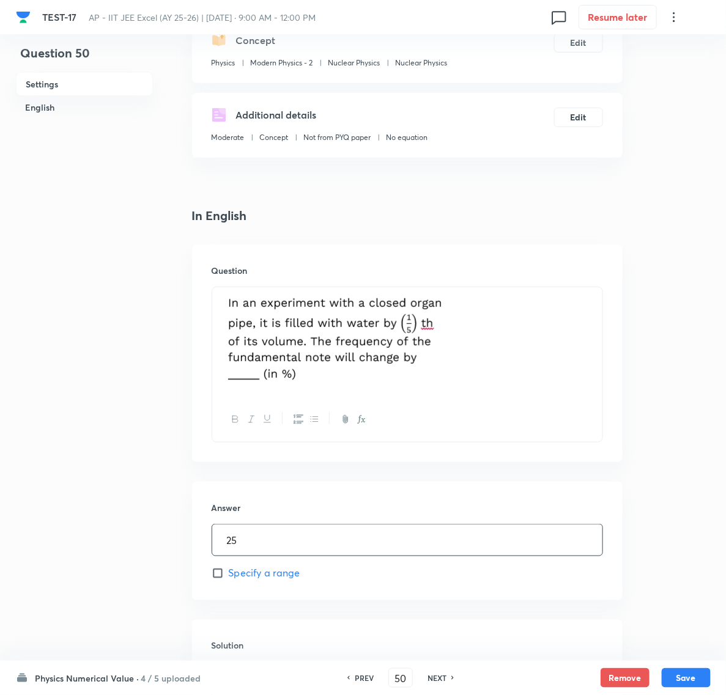
type input "25"
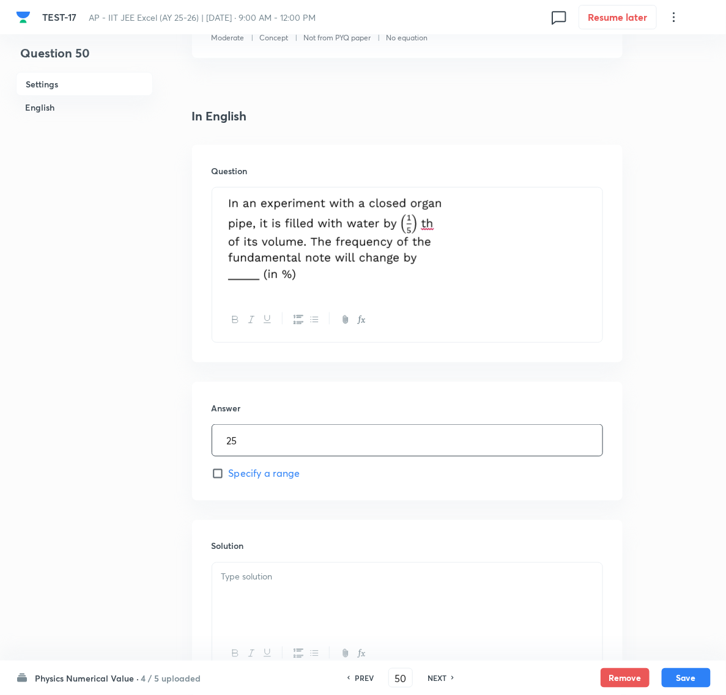
scroll to position [364, 0]
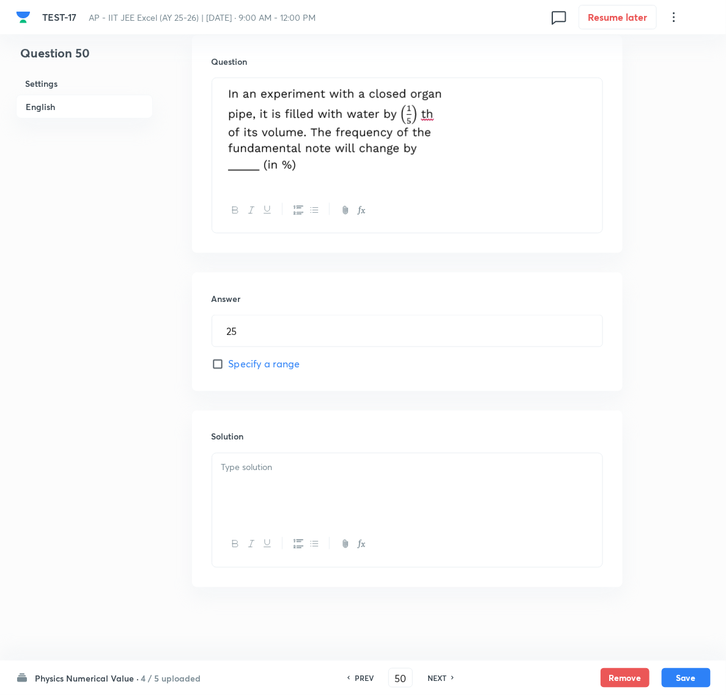
click at [254, 474] on p at bounding box center [407, 468] width 372 height 14
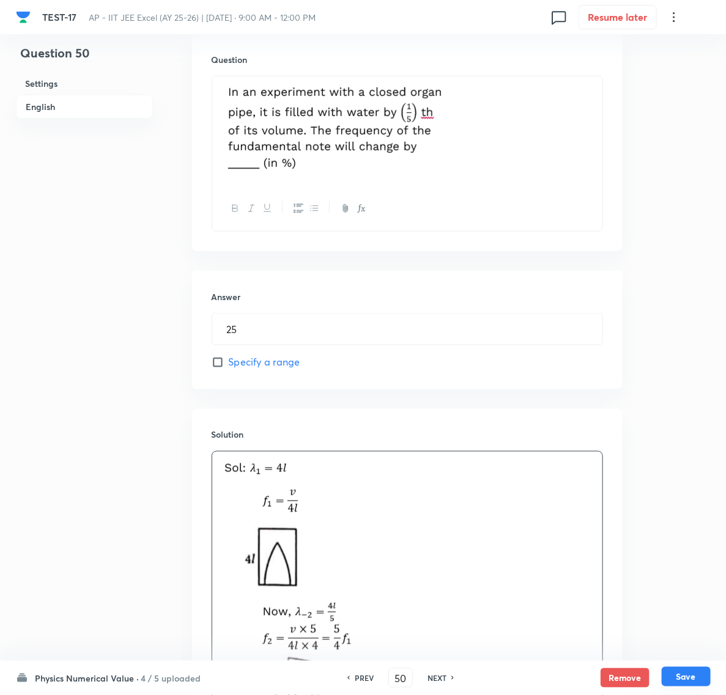
click at [674, 676] on button "Save" at bounding box center [686, 677] width 49 height 20
type input "51"
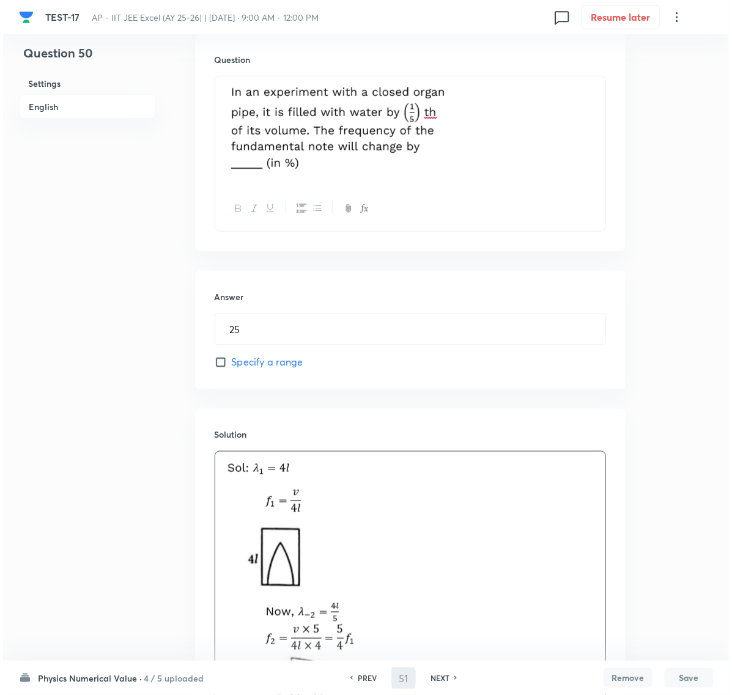
scroll to position [0, 0]
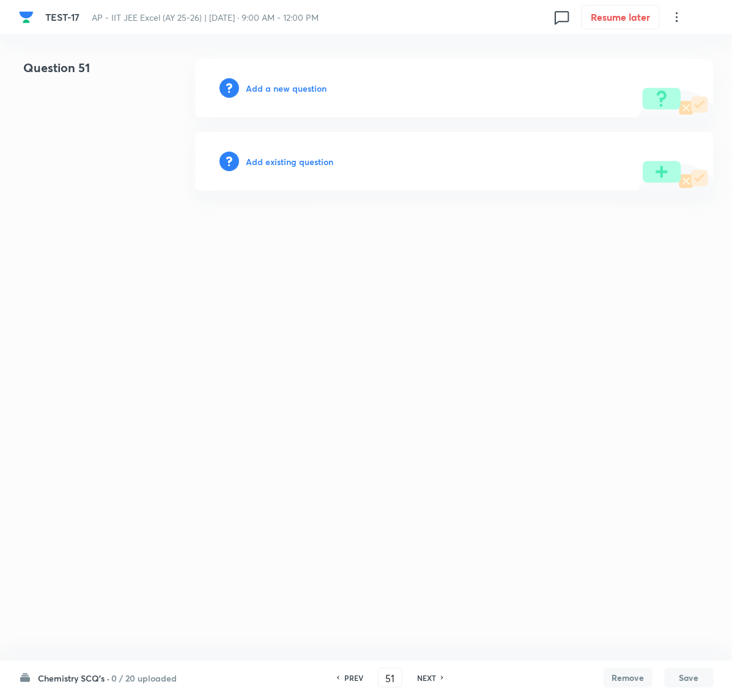
click at [282, 86] on h6 "Add a new question" at bounding box center [286, 88] width 81 height 13
click at [287, 89] on h6 "Choose a question type" at bounding box center [293, 88] width 94 height 13
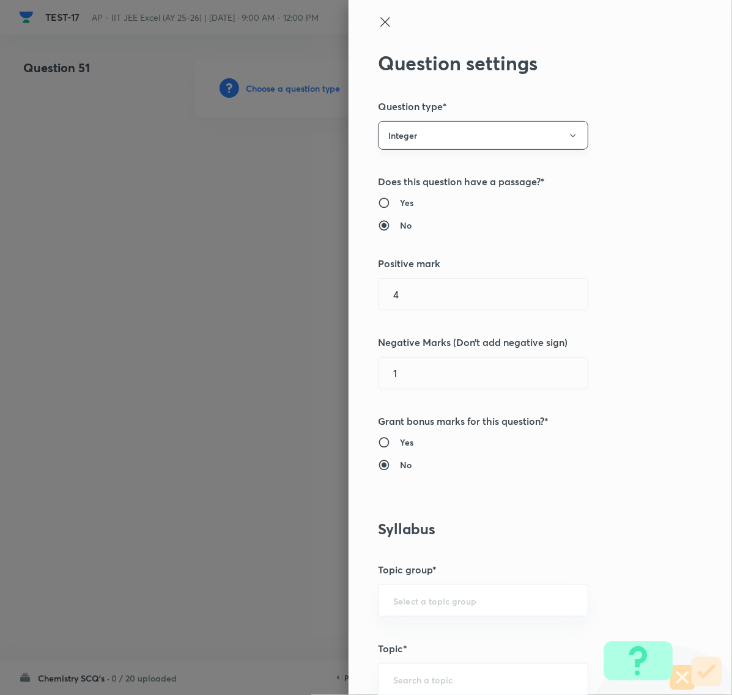
click at [410, 135] on button "Integer" at bounding box center [483, 135] width 210 height 29
click at [425, 170] on span "Single choice correct" at bounding box center [472, 172] width 194 height 13
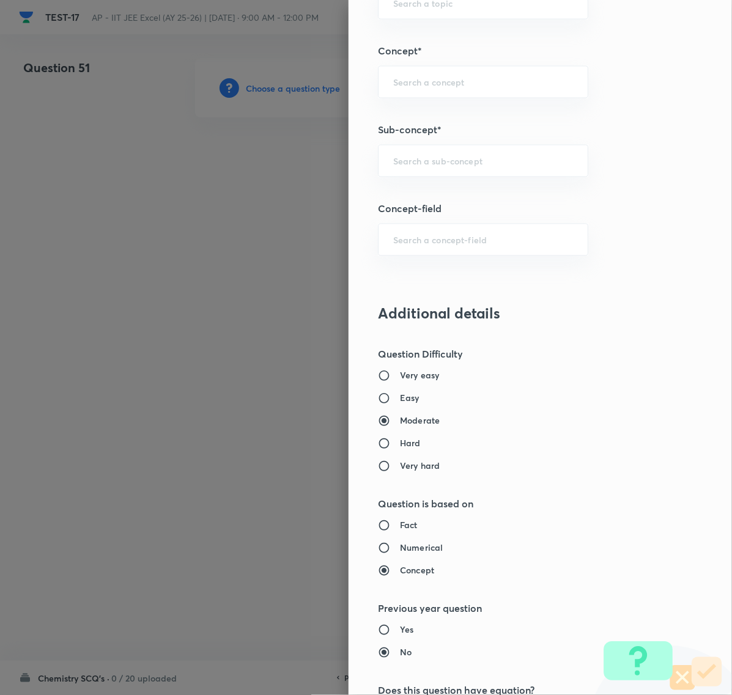
scroll to position [520, 0]
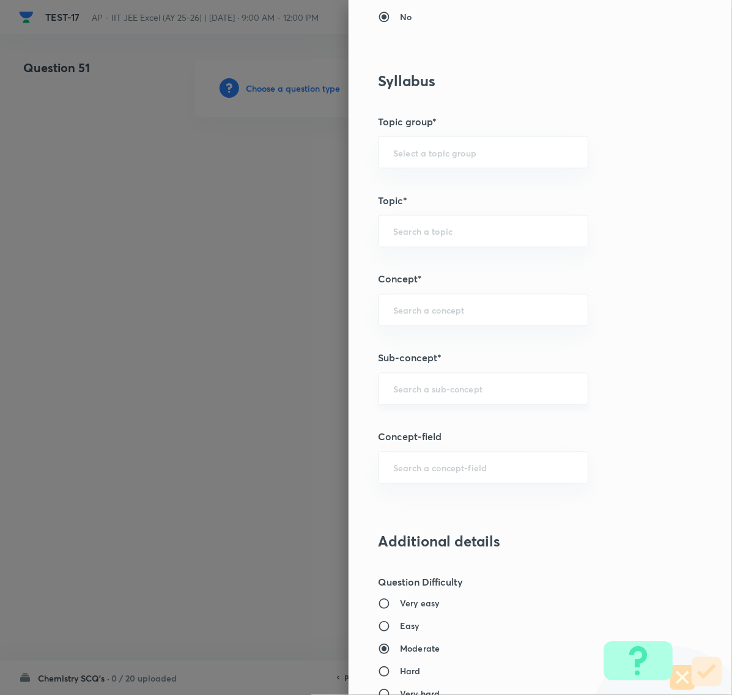
click at [402, 381] on div "​" at bounding box center [483, 389] width 210 height 32
paste input "Biomolecules"
click at [423, 426] on li "Biomolecules" at bounding box center [471, 426] width 208 height 22
type input "Biomolecules"
type input "Chemistry"
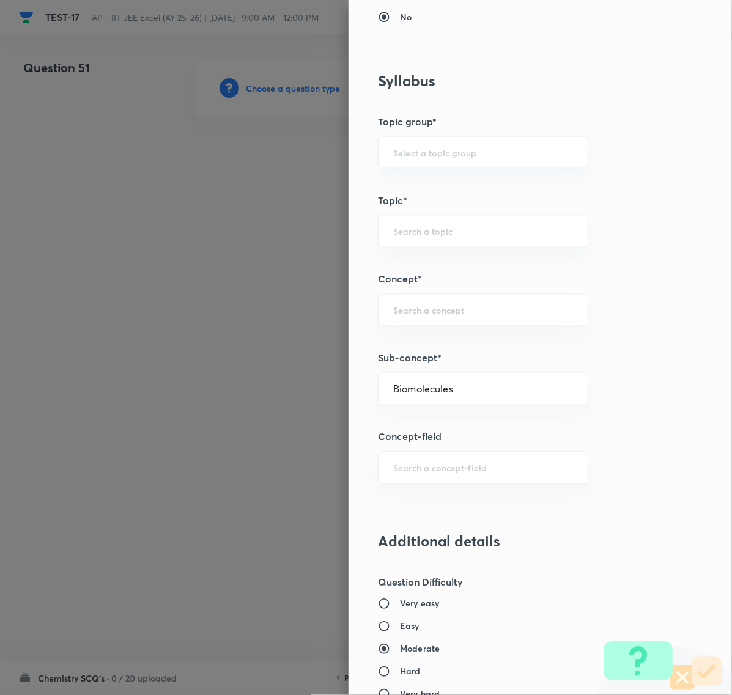
type input "Organic Chemistry"
type input "Biomolecules"
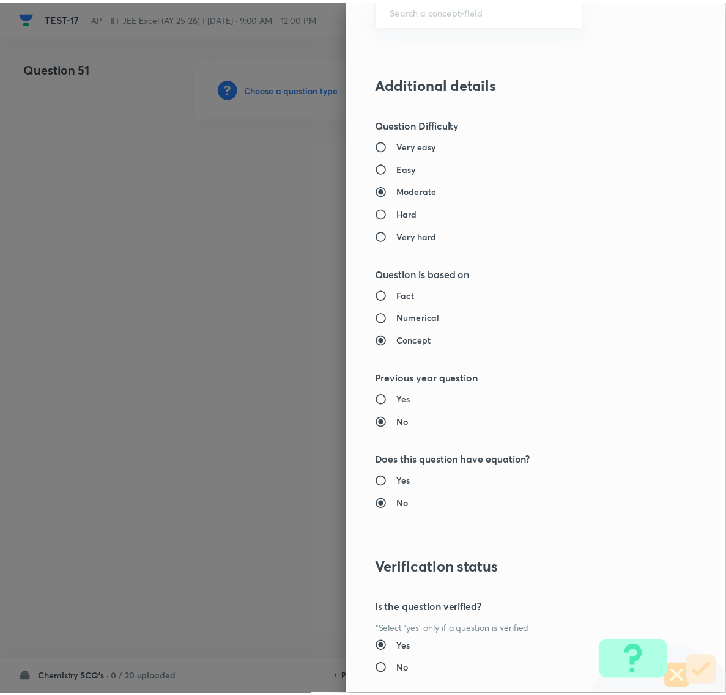
scroll to position [1055, 0]
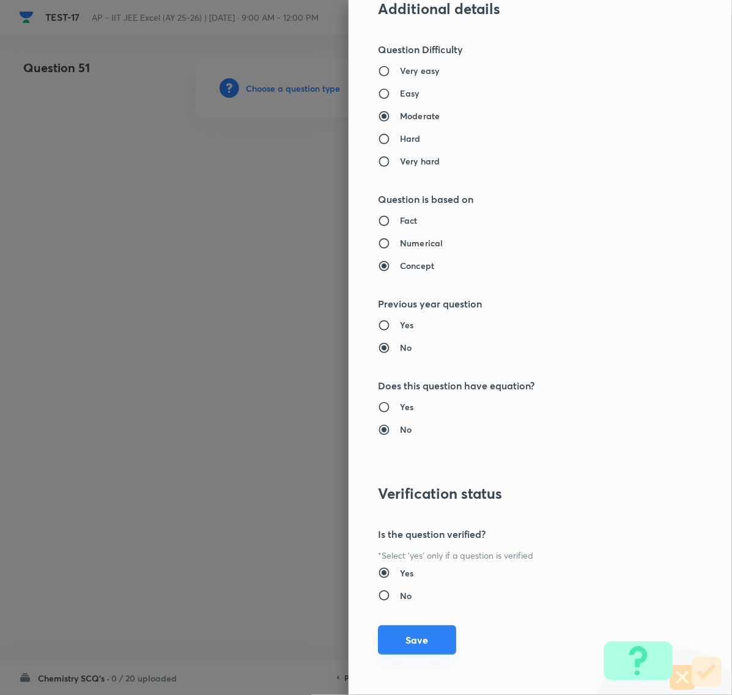
click at [422, 641] on button "Save" at bounding box center [417, 639] width 78 height 29
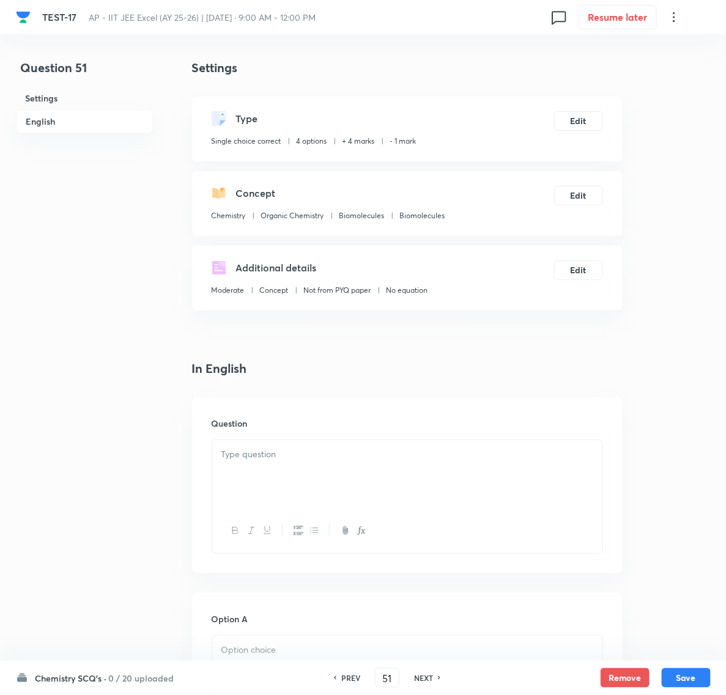
click at [281, 468] on div at bounding box center [407, 474] width 390 height 68
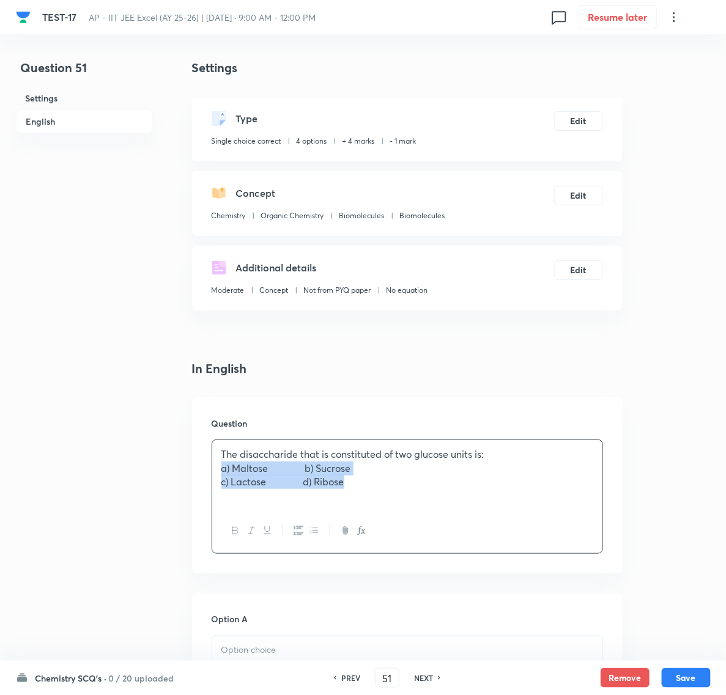
drag, startPoint x: 221, startPoint y: 471, endPoint x: 362, endPoint y: 489, distance: 142.3
click at [362, 489] on div "The disaccharide that is constituted of two glucose units is: a) Maltose b) Suc…" at bounding box center [407, 474] width 390 height 68
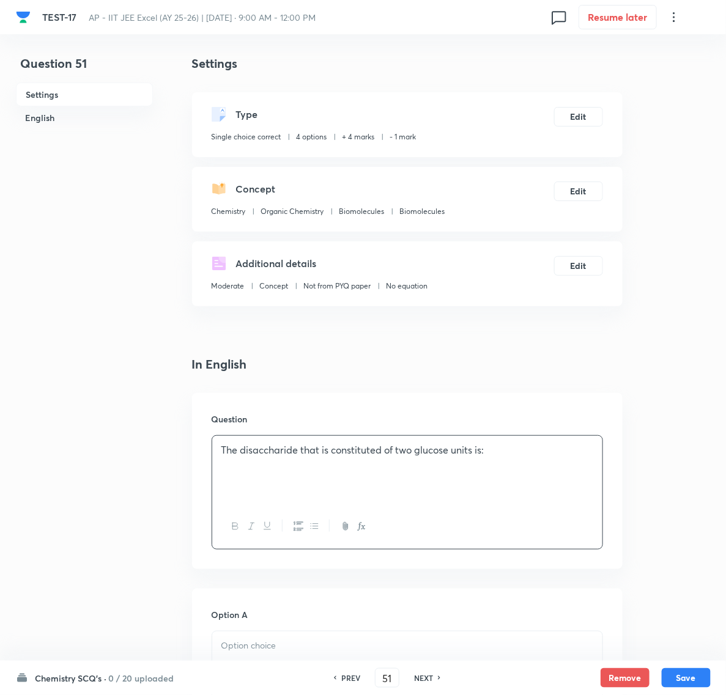
scroll to position [306, 0]
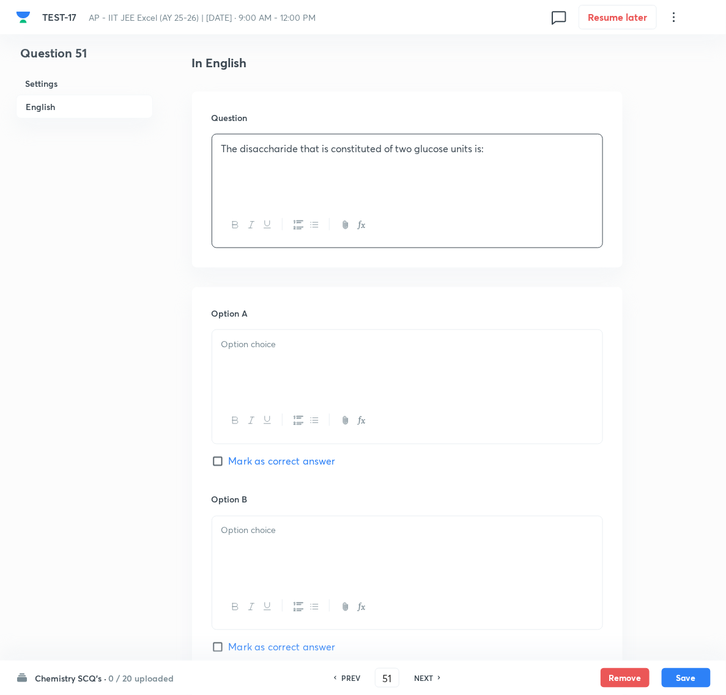
click at [255, 355] on div at bounding box center [407, 364] width 390 height 68
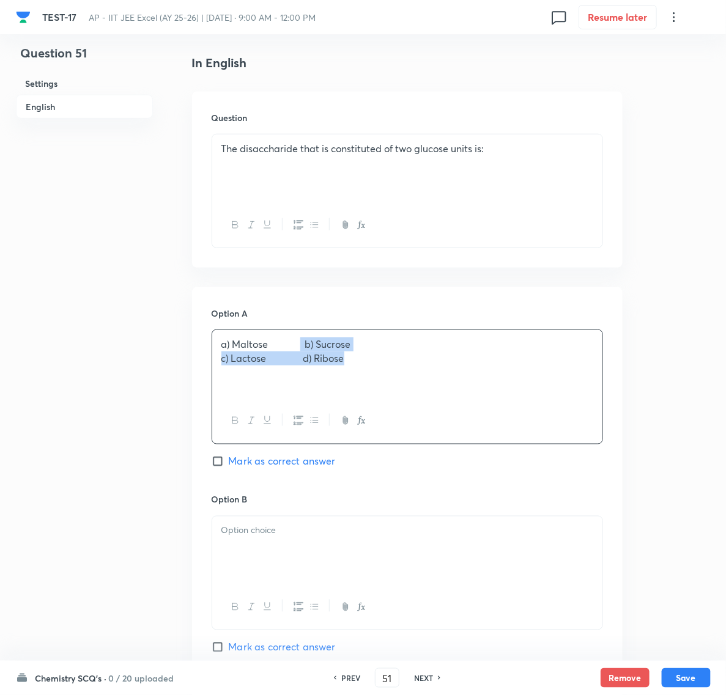
drag, startPoint x: 303, startPoint y: 345, endPoint x: 355, endPoint y: 375, distance: 59.1
click at [355, 375] on div "a) Maltose b) Sucrose c) Lactose d) Ribose" at bounding box center [407, 364] width 390 height 68
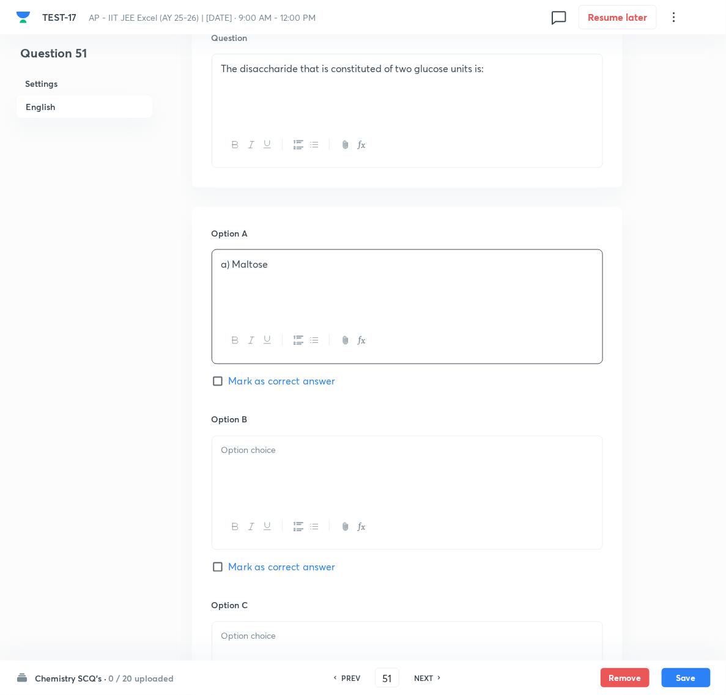
scroll to position [535, 0]
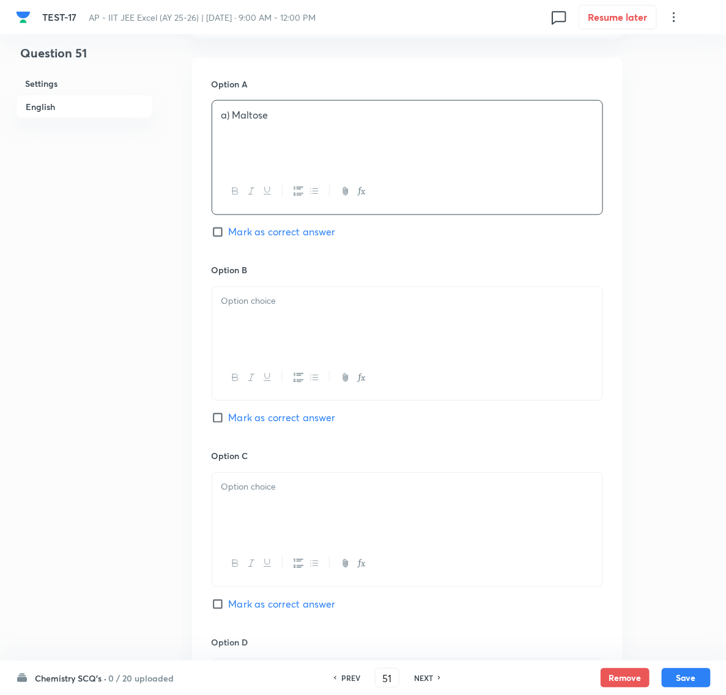
click at [282, 312] on div at bounding box center [407, 321] width 390 height 68
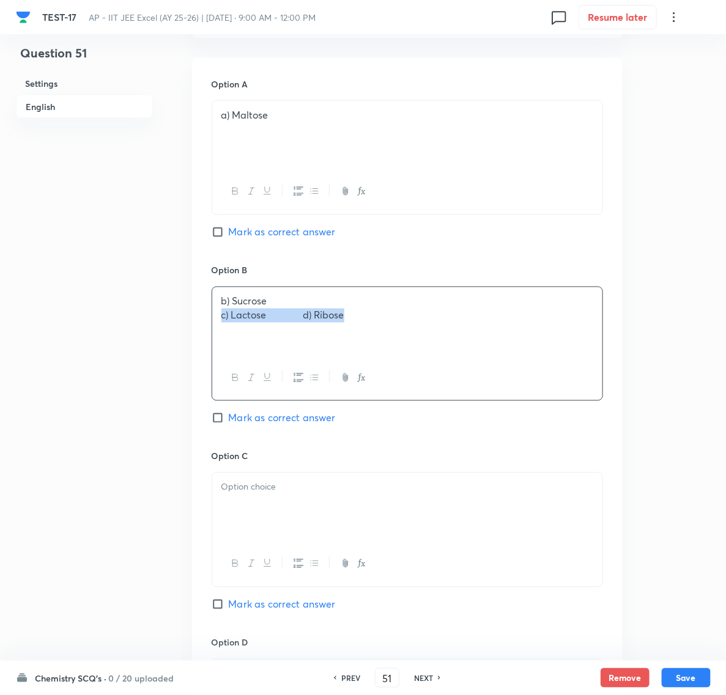
drag, startPoint x: 233, startPoint y: 321, endPoint x: 396, endPoint y: 321, distance: 162.6
click at [396, 321] on div "b) Sucrose c) Lactose d) Ribose" at bounding box center [407, 321] width 390 height 68
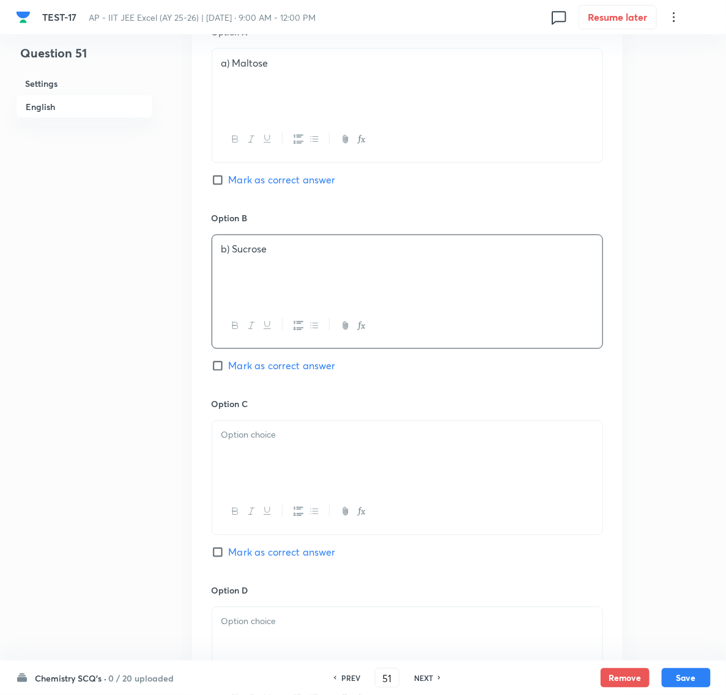
scroll to position [688, 0]
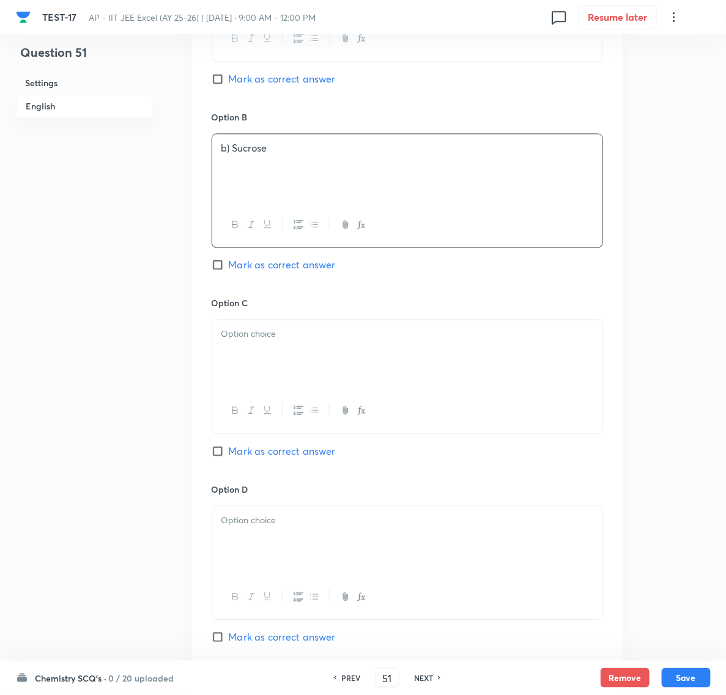
click at [285, 355] on div at bounding box center [407, 354] width 390 height 68
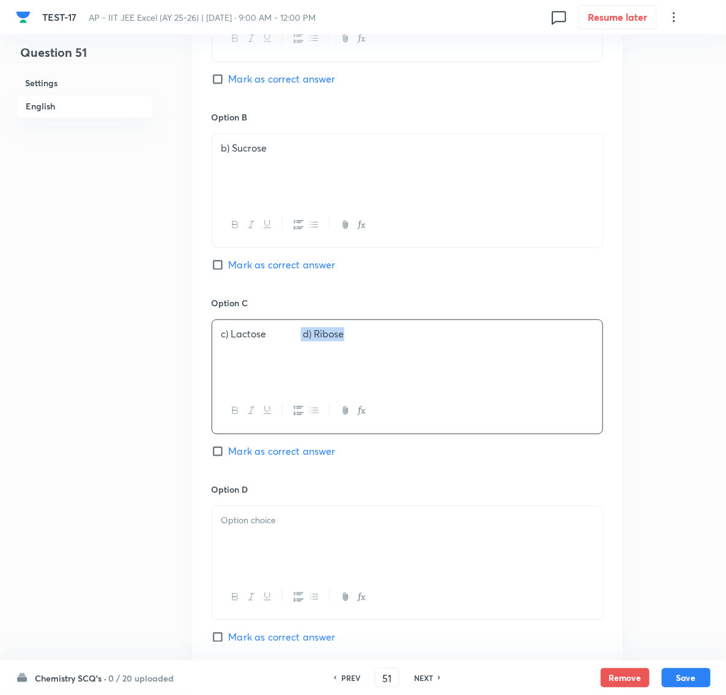
drag, startPoint x: 304, startPoint y: 338, endPoint x: 377, endPoint y: 338, distance: 72.1
click at [377, 338] on p "c) Lactose d) Ribose" at bounding box center [407, 335] width 372 height 14
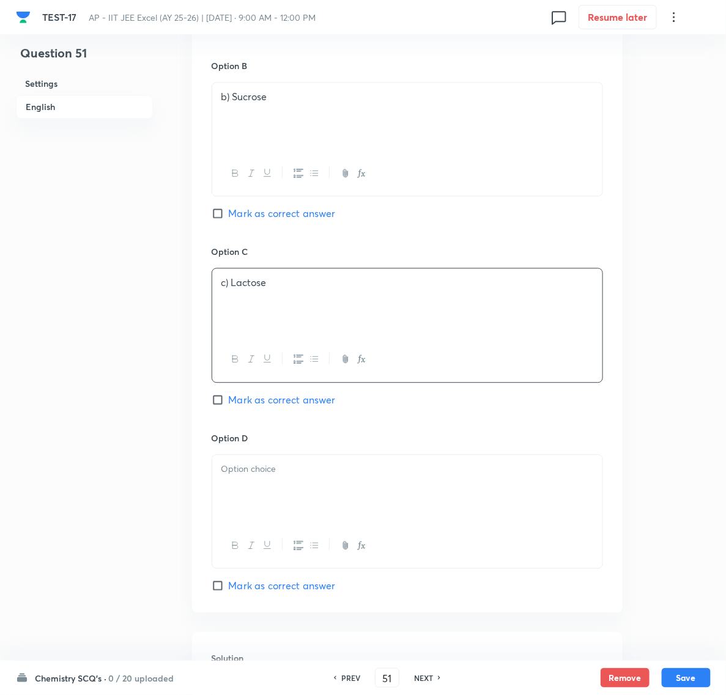
scroll to position [841, 0]
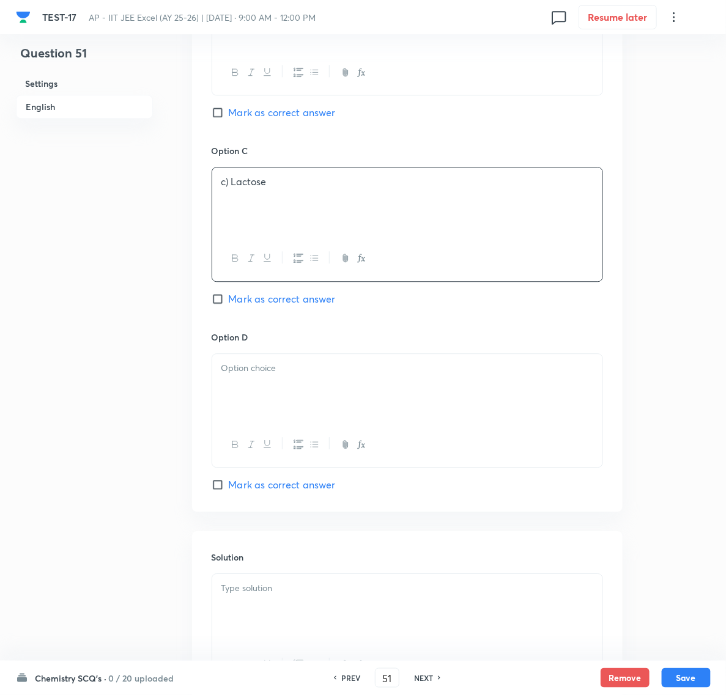
click at [295, 402] on div at bounding box center [407, 388] width 390 height 68
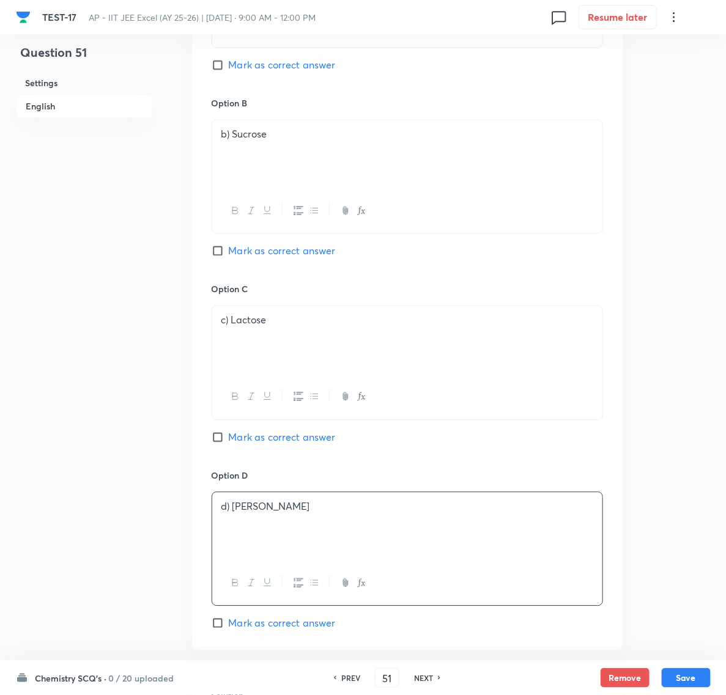
scroll to position [459, 0]
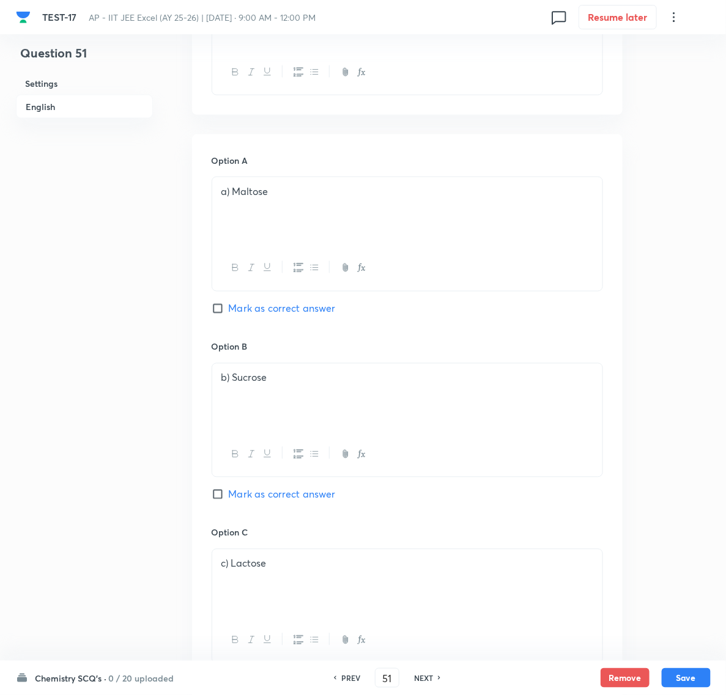
click at [218, 304] on input "Mark as correct answer" at bounding box center [220, 309] width 17 height 12
checkbox input "true"
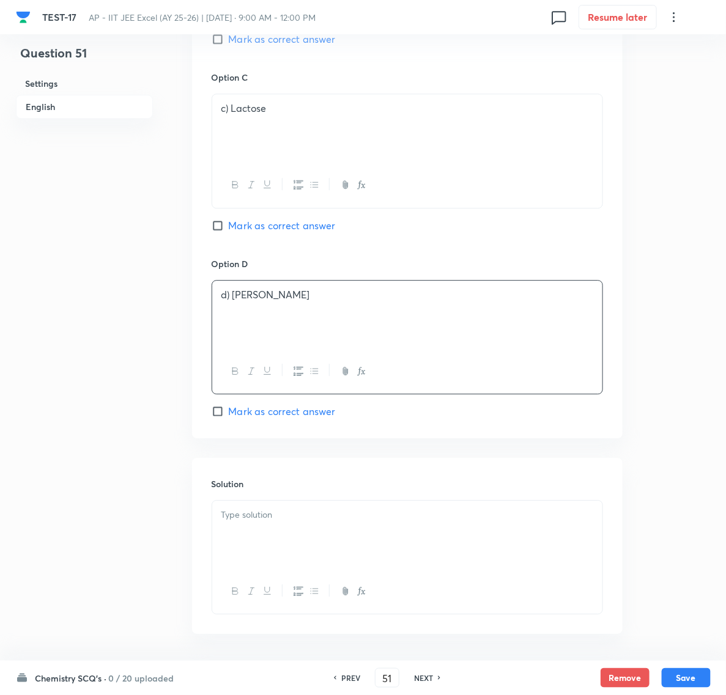
scroll to position [966, 0]
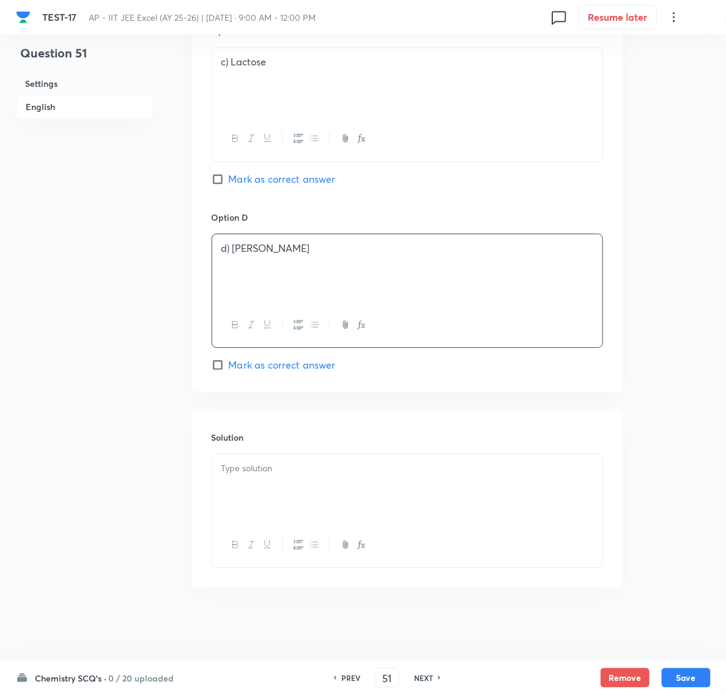
click at [246, 475] on div at bounding box center [407, 488] width 390 height 68
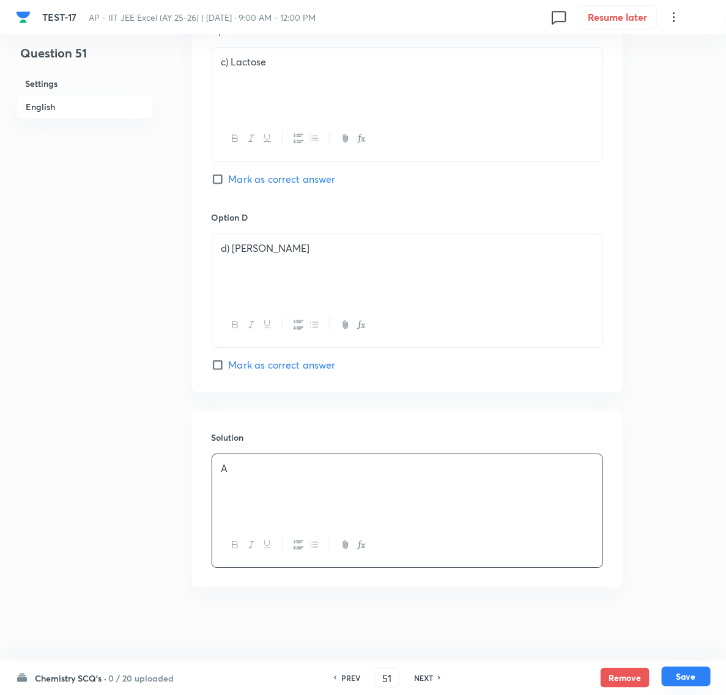
click at [691, 673] on button "Save" at bounding box center [686, 677] width 49 height 20
type input "52"
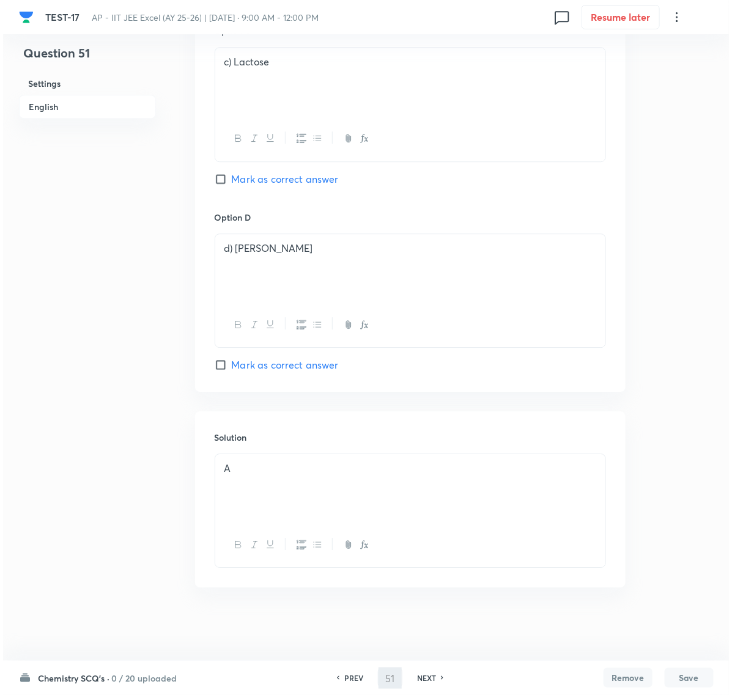
scroll to position [0, 0]
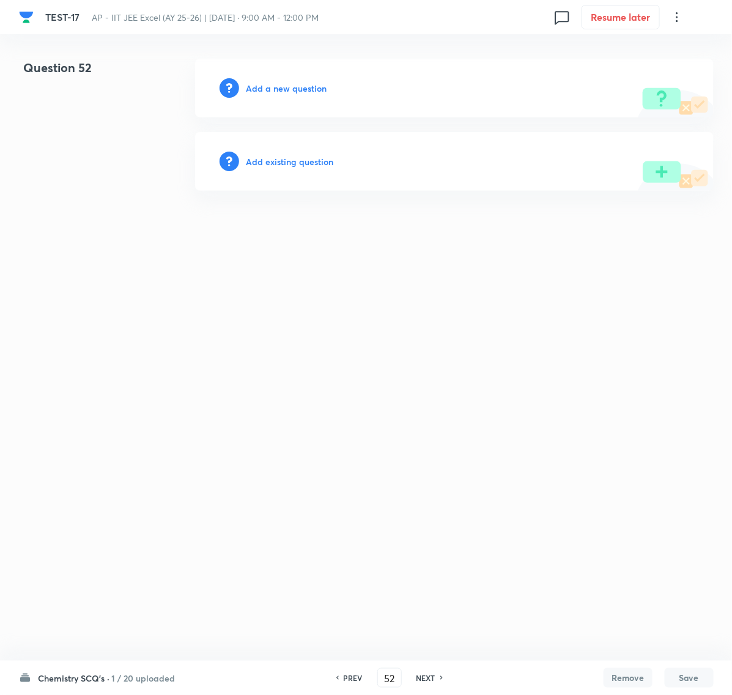
click at [263, 86] on h6 "Add a new question" at bounding box center [286, 88] width 81 height 13
click at [297, 84] on h6 "Choose a question type" at bounding box center [293, 88] width 94 height 13
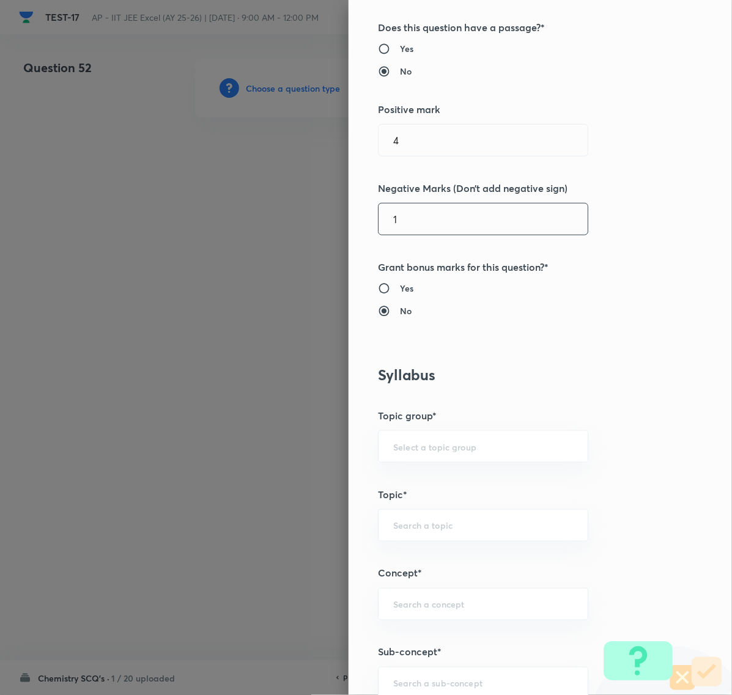
scroll to position [459, 0]
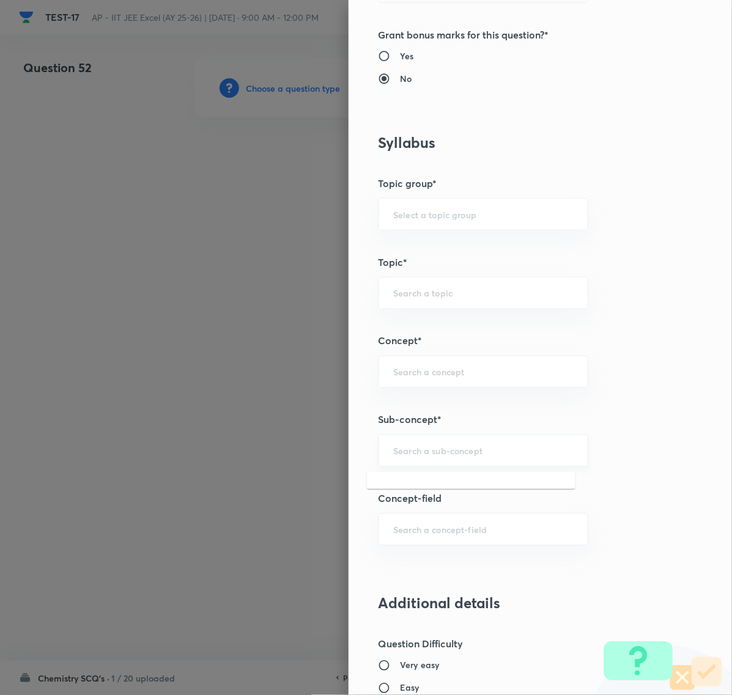
click at [426, 448] on input "text" at bounding box center [483, 451] width 180 height 12
paste input "Biomolecules"
click at [413, 489] on li "Biomolecules" at bounding box center [471, 488] width 208 height 22
type input "Biomolecules"
type input "Chemistry"
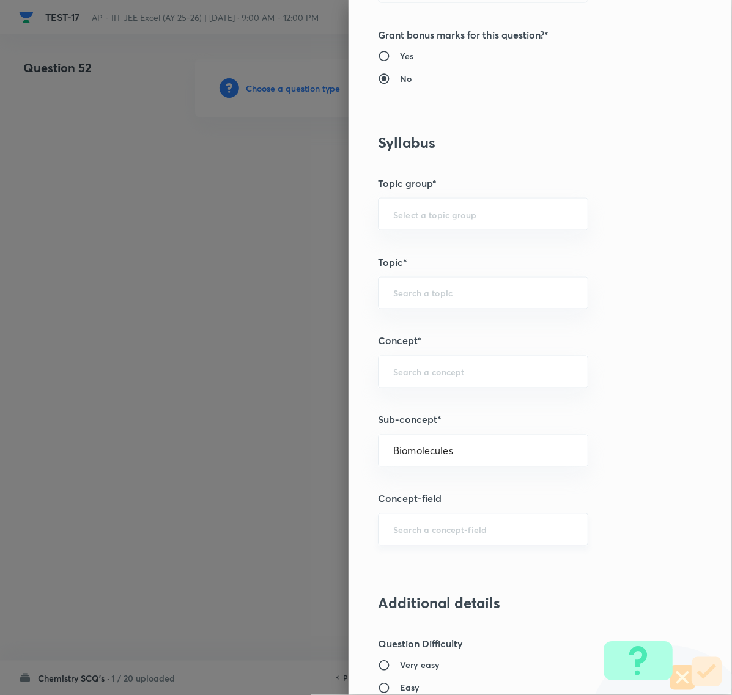
type input "Organic Chemistry"
type input "Biomolecules"
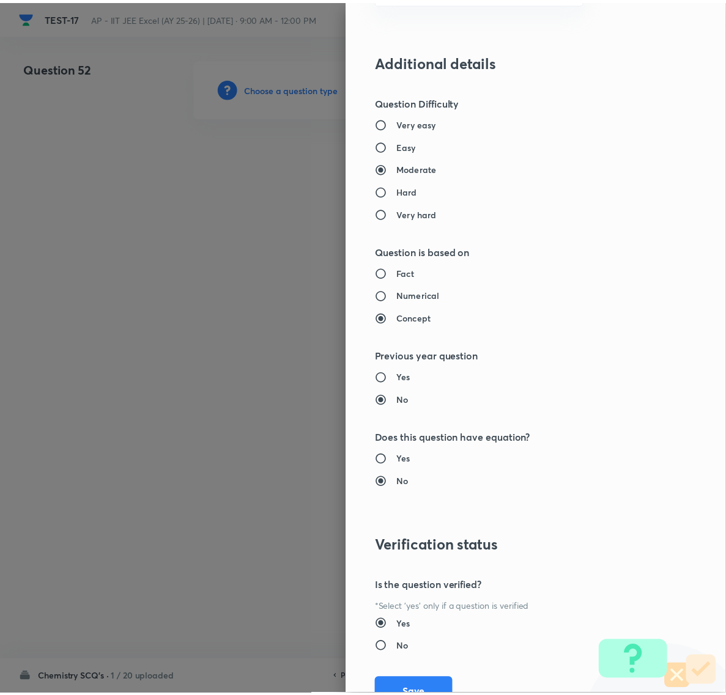
scroll to position [1055, 0]
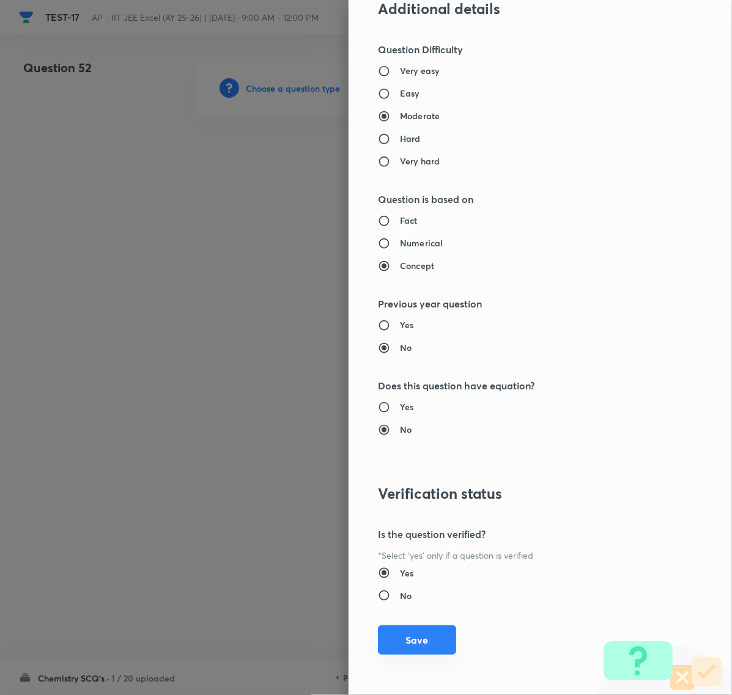
click at [404, 633] on button "Save" at bounding box center [417, 639] width 78 height 29
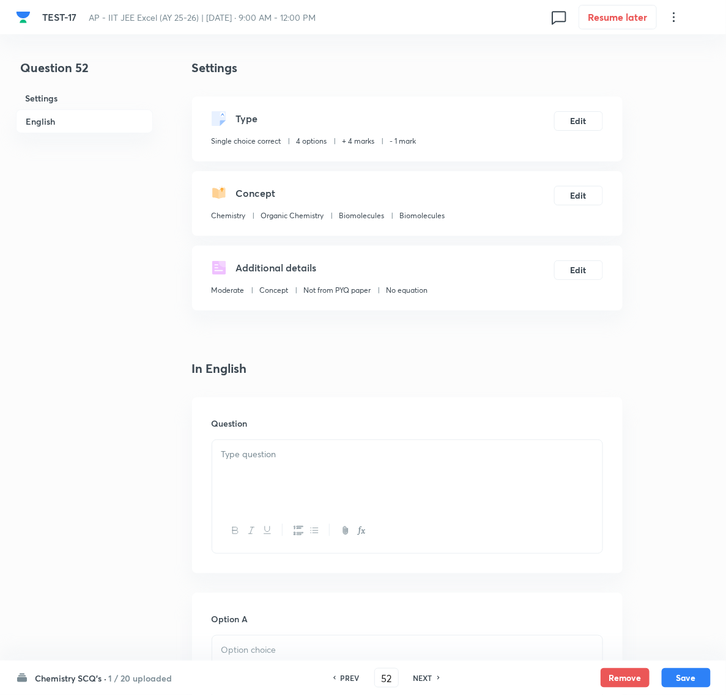
click at [275, 470] on div at bounding box center [407, 474] width 390 height 68
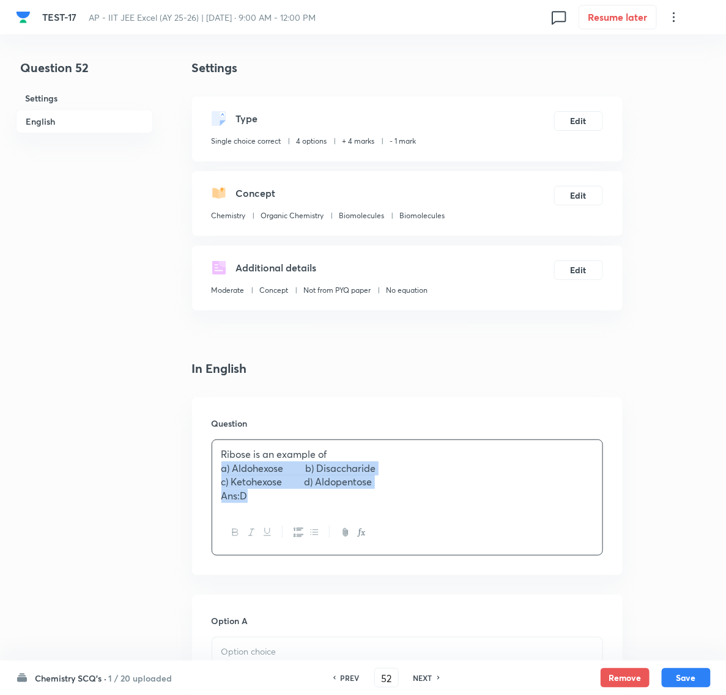
drag, startPoint x: 221, startPoint y: 470, endPoint x: 319, endPoint y: 514, distance: 107.3
click at [319, 514] on div "Ribose is an example of a) Aldohexose b) Disaccharide c) Ketohexose d) Aldopent…" at bounding box center [407, 498] width 391 height 116
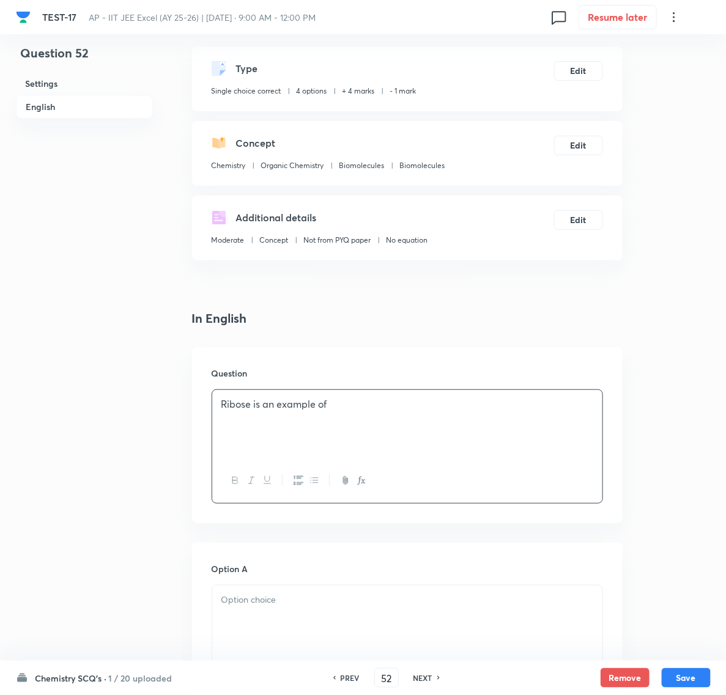
scroll to position [76, 0]
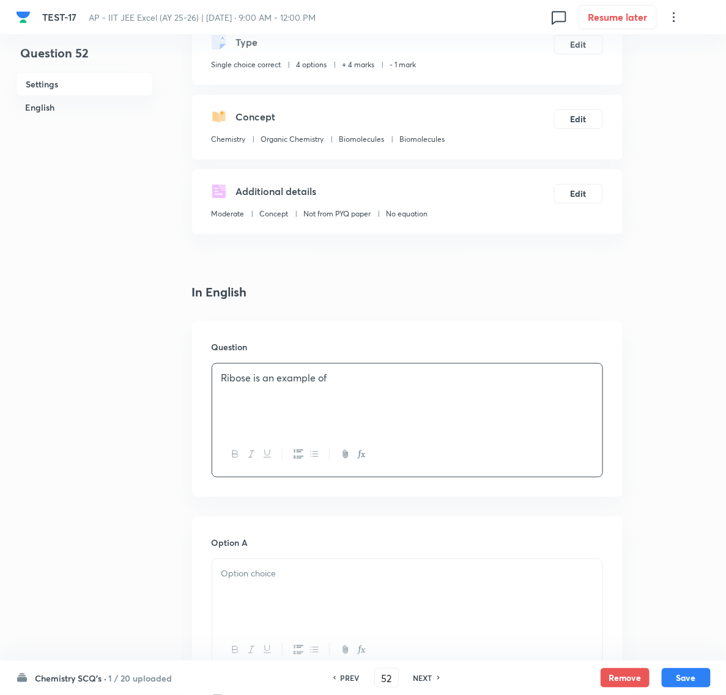
click at [257, 588] on div at bounding box center [407, 593] width 390 height 68
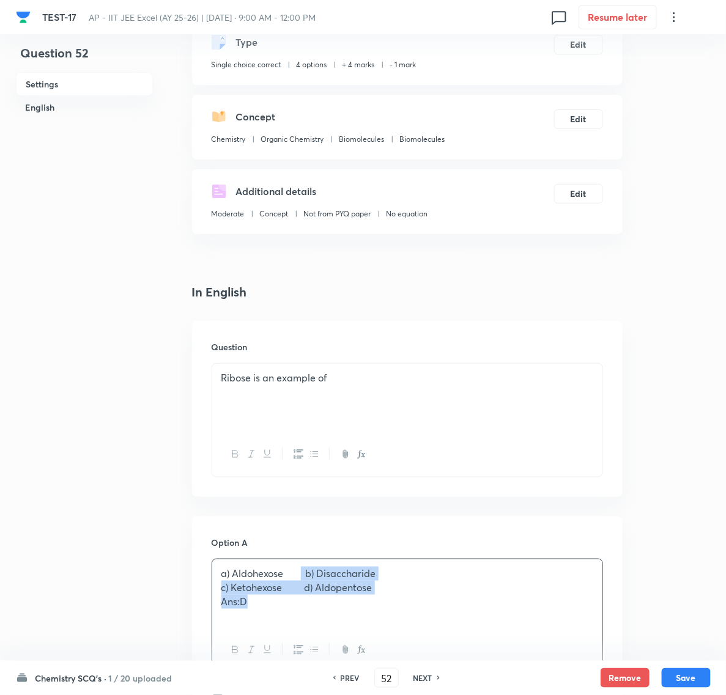
drag, startPoint x: 304, startPoint y: 578, endPoint x: 323, endPoint y: 618, distance: 44.0
click at [323, 618] on div "a) Aldohexose b) Disaccharide c) Ketohexose d) Aldopentose Ans:D" at bounding box center [407, 593] width 390 height 68
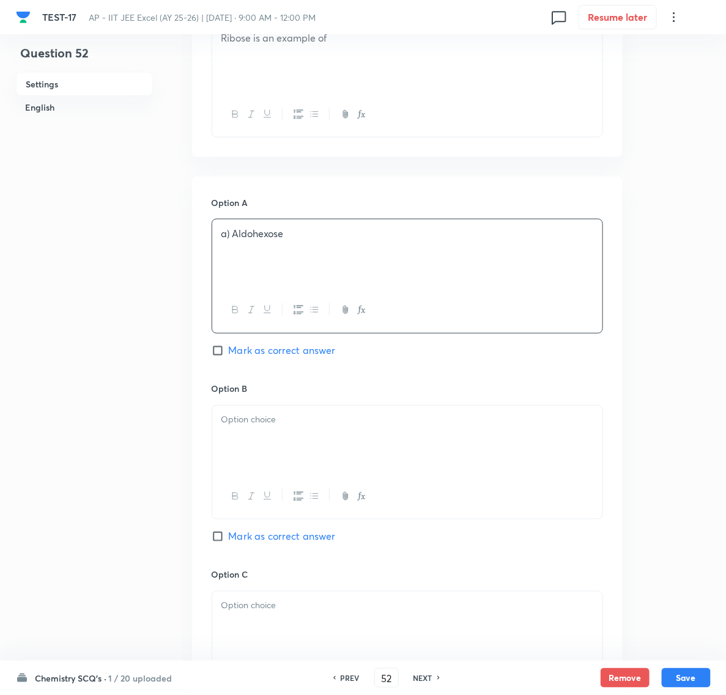
scroll to position [459, 0]
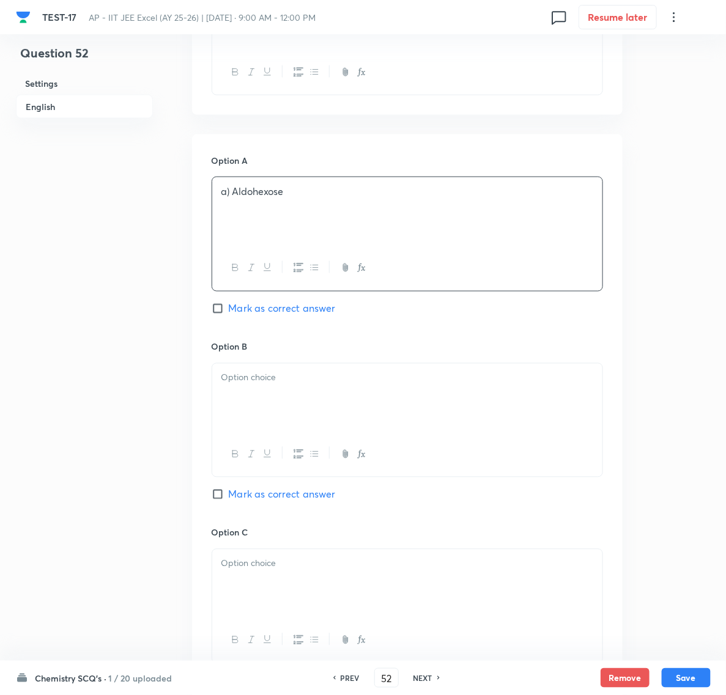
click at [246, 404] on div at bounding box center [407, 398] width 390 height 68
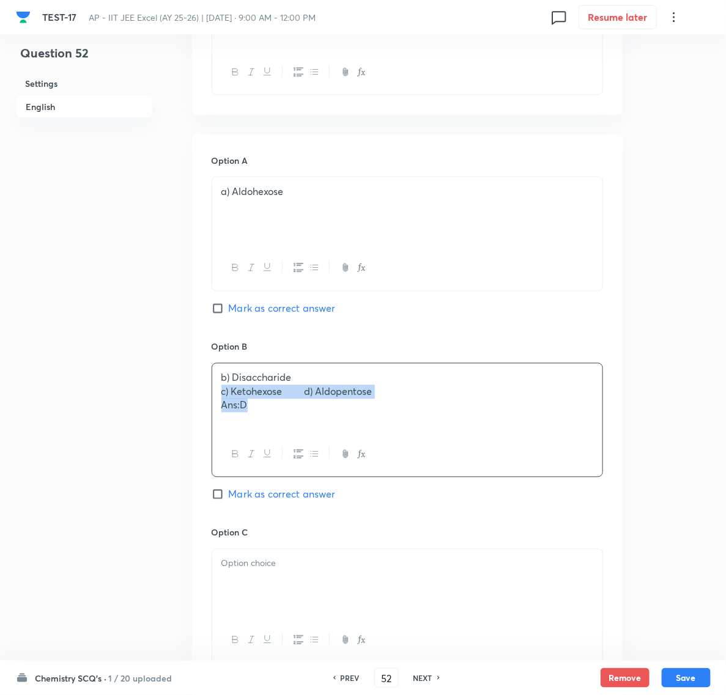
drag, startPoint x: 215, startPoint y: 395, endPoint x: 338, endPoint y: 420, distance: 126.0
click at [338, 420] on div "b) Disaccharide c) Ketohexose d) Aldopentose Ans:D" at bounding box center [407, 398] width 390 height 68
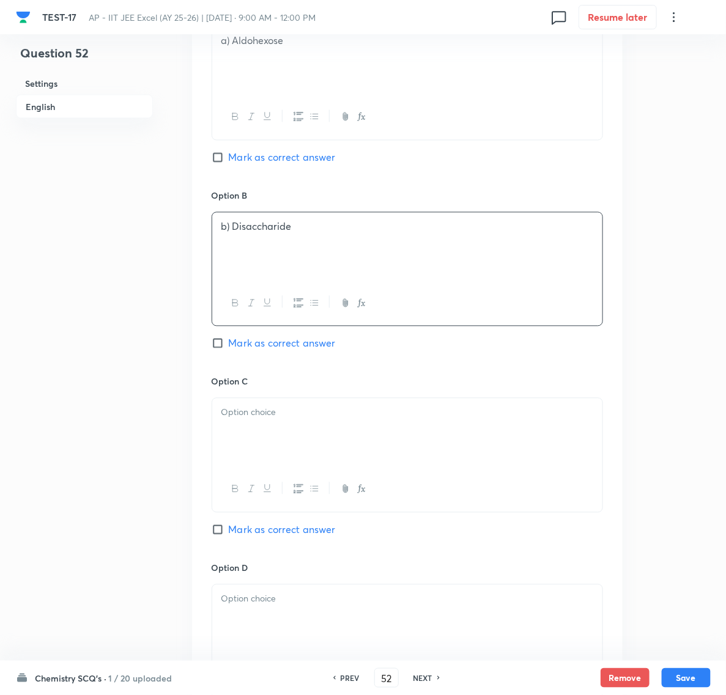
scroll to position [611, 0]
click at [300, 448] on div at bounding box center [407, 431] width 390 height 68
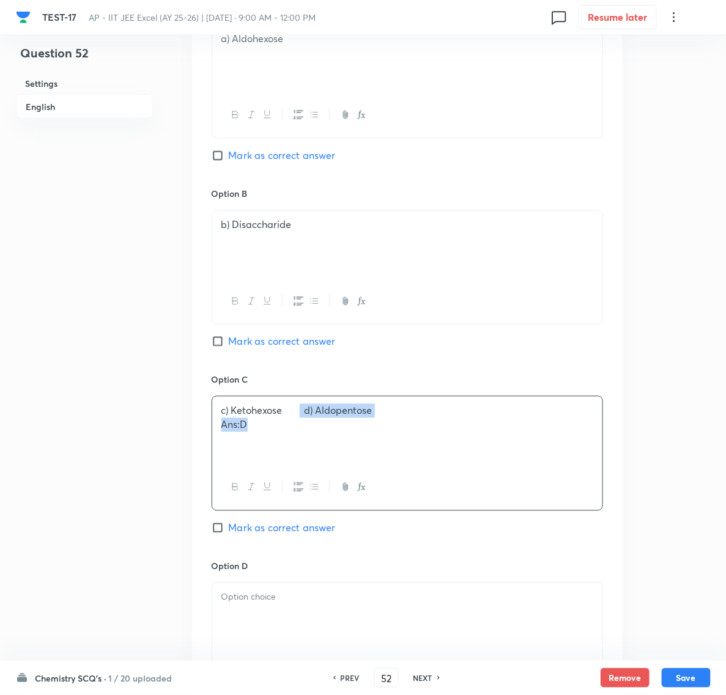
drag, startPoint x: 303, startPoint y: 413, endPoint x: 321, endPoint y: 438, distance: 30.6
click at [321, 438] on div "c) Ketohexose d) Aldopentose Ans:D" at bounding box center [407, 431] width 390 height 68
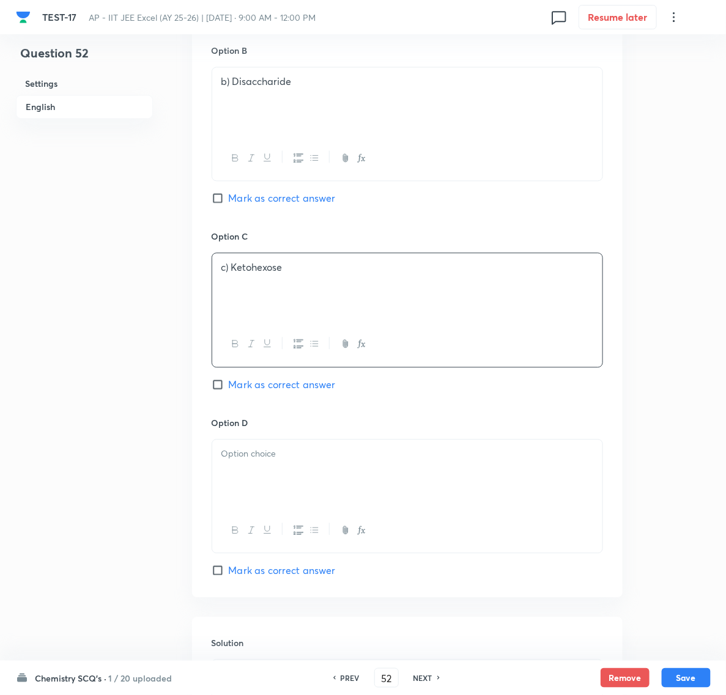
scroll to position [841, 0]
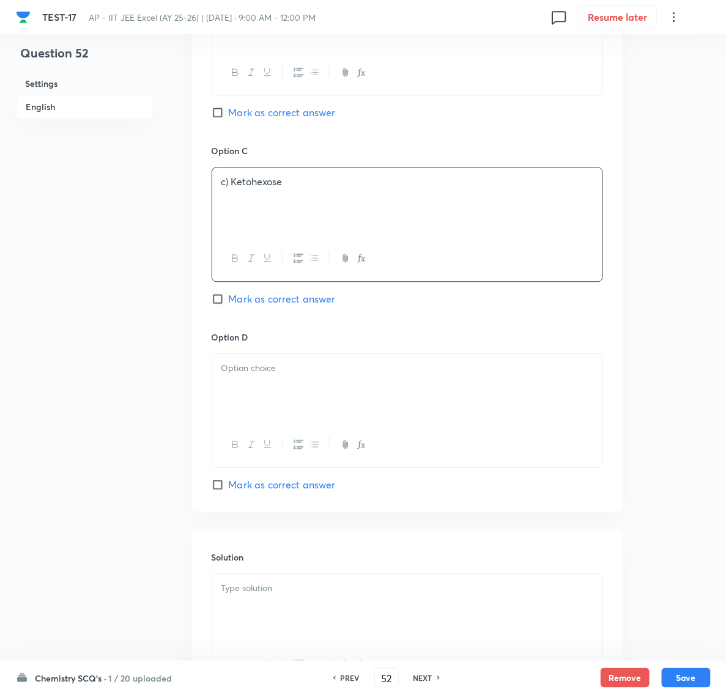
click at [251, 393] on div at bounding box center [407, 388] width 390 height 68
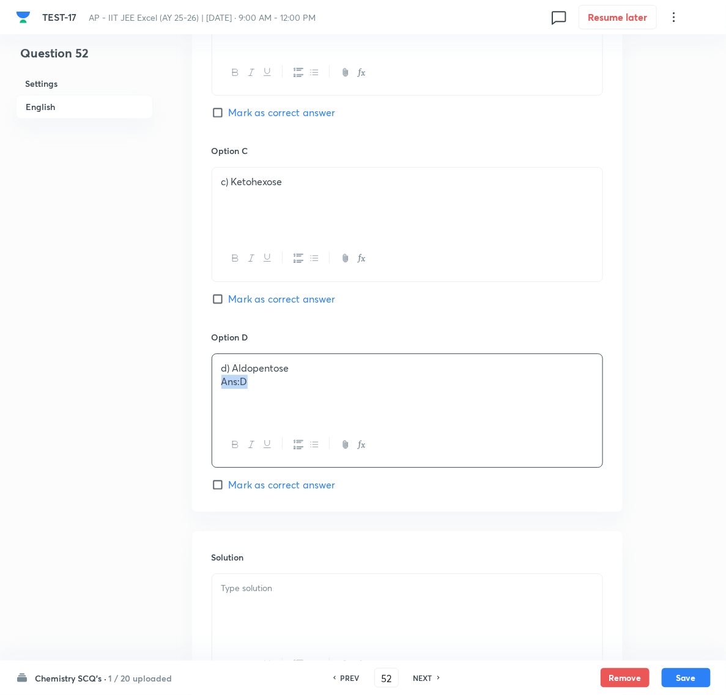
drag, startPoint x: 218, startPoint y: 391, endPoint x: 261, endPoint y: 390, distance: 42.8
click at [261, 390] on div "d) Aldopentose Ans:D" at bounding box center [407, 388] width 390 height 68
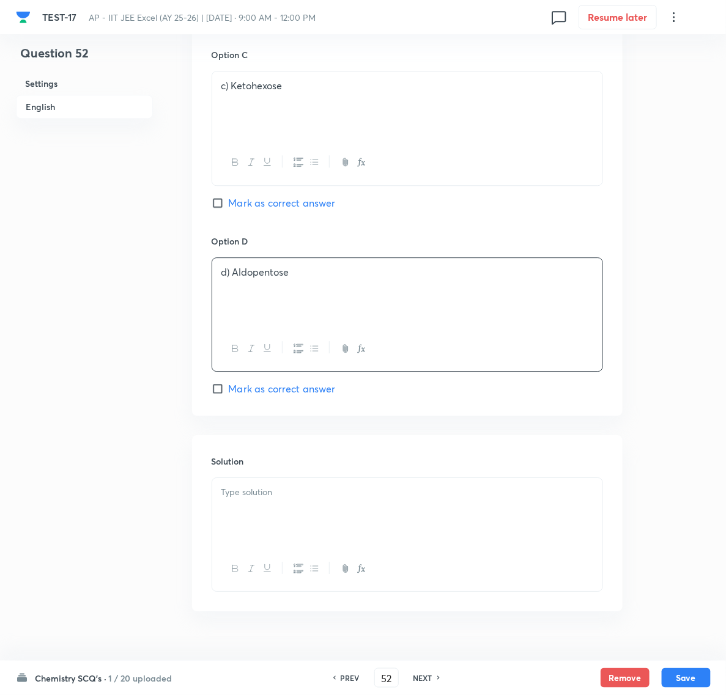
scroll to position [966, 0]
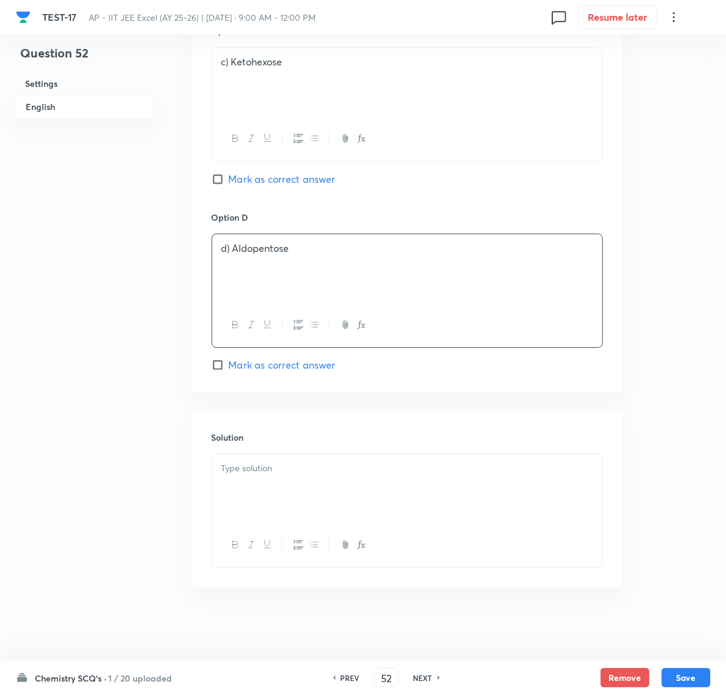
click at [255, 496] on div at bounding box center [407, 488] width 390 height 68
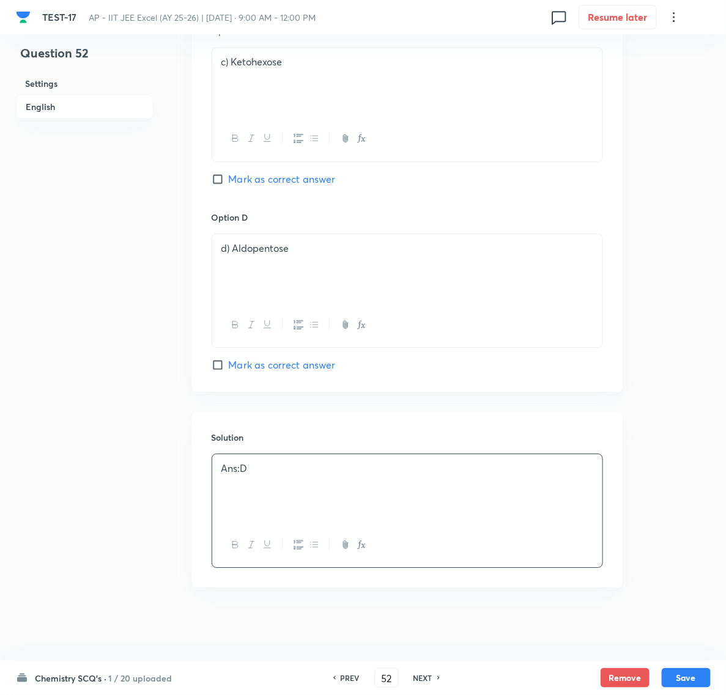
click at [216, 365] on input "Mark as correct answer" at bounding box center [220, 365] width 17 height 12
checkbox input "true"
click at [679, 669] on button "Save" at bounding box center [686, 677] width 49 height 20
type input "53"
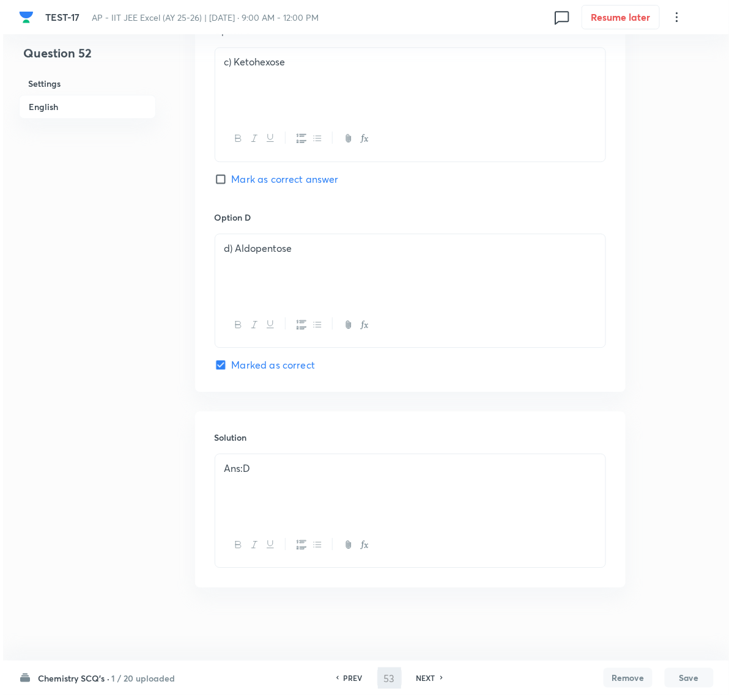
scroll to position [0, 0]
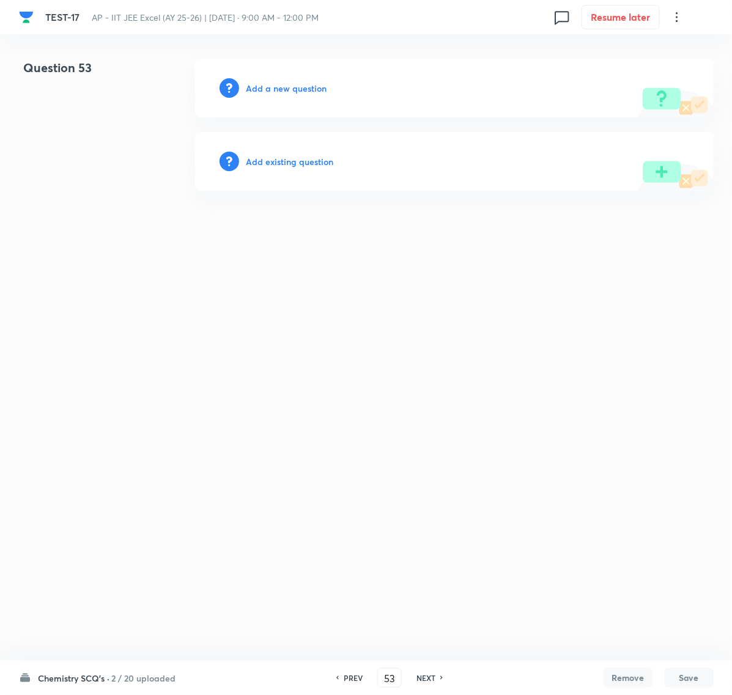
click at [285, 90] on h6 "Add a new question" at bounding box center [286, 88] width 81 height 13
click at [283, 86] on h6 "Choose a question type" at bounding box center [293, 88] width 94 height 13
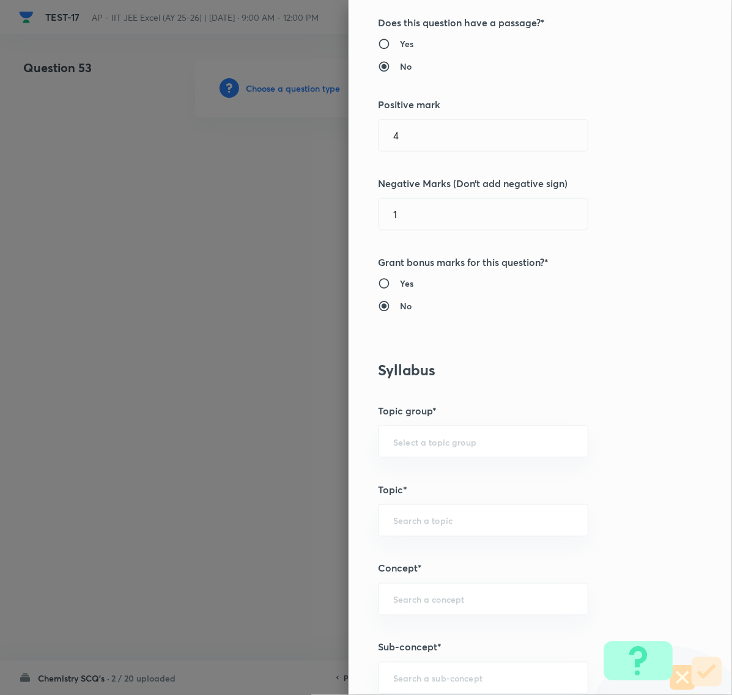
scroll to position [382, 0]
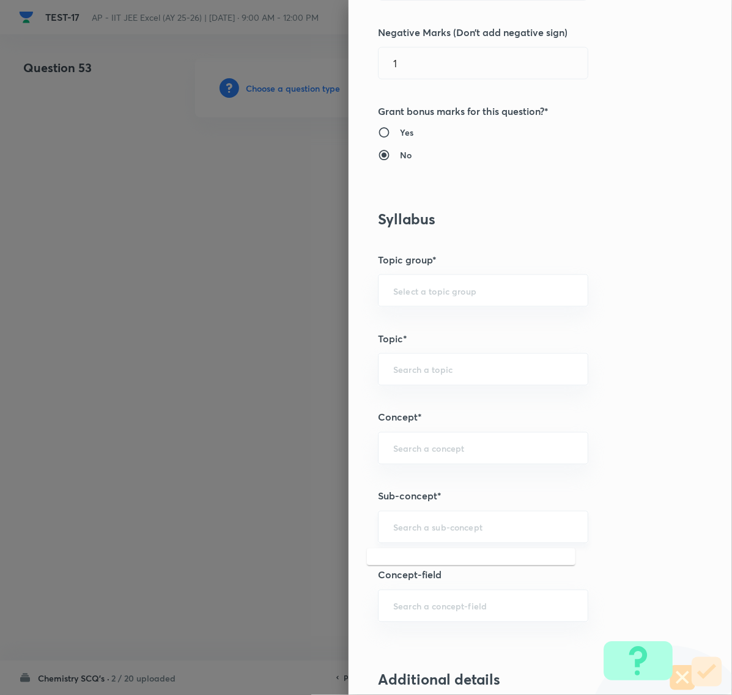
click at [411, 526] on input "text" at bounding box center [483, 528] width 180 height 12
paste input "Biomolecules"
click at [426, 567] on li "Biomolecules" at bounding box center [471, 564] width 208 height 22
type input "Biomolecules"
type input "Chemistry"
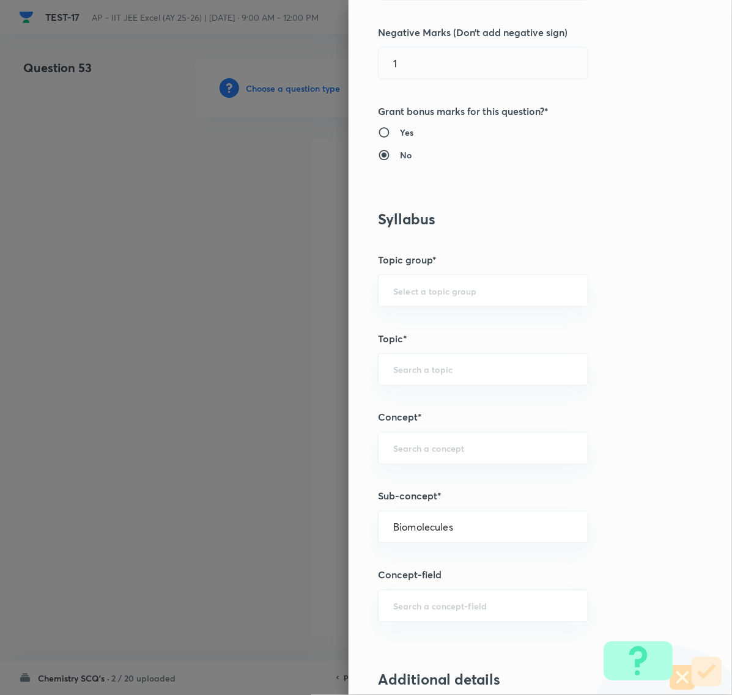
type input "Organic Chemistry"
type input "Biomolecules"
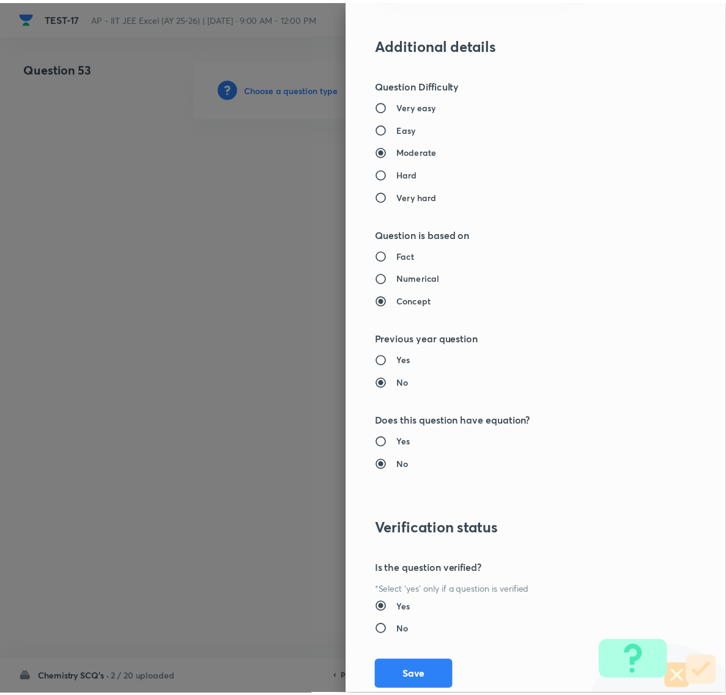
scroll to position [1055, 0]
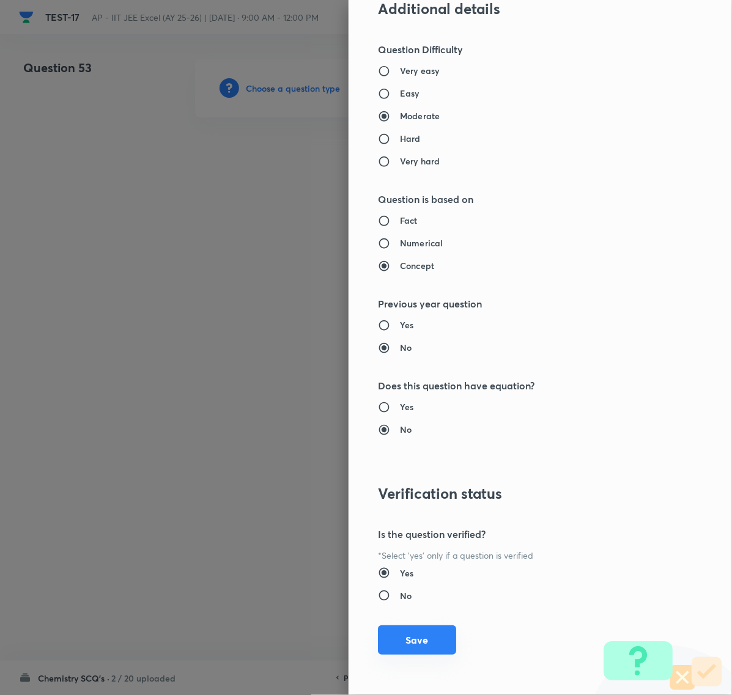
click at [404, 637] on button "Save" at bounding box center [417, 639] width 78 height 29
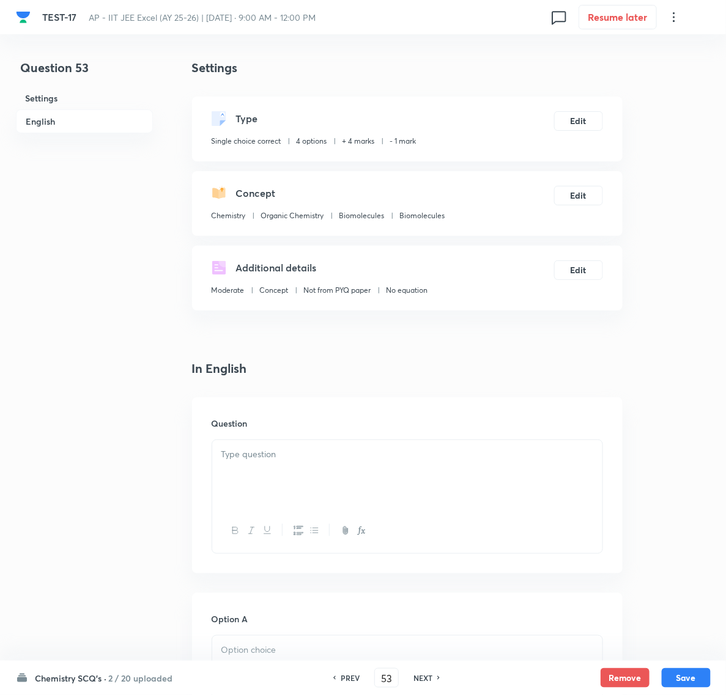
click at [249, 454] on p at bounding box center [407, 455] width 372 height 14
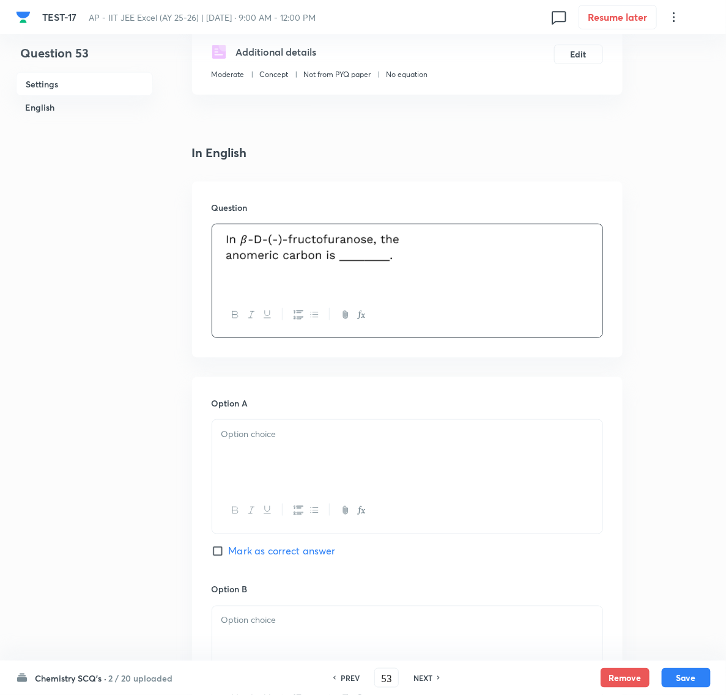
scroll to position [229, 0]
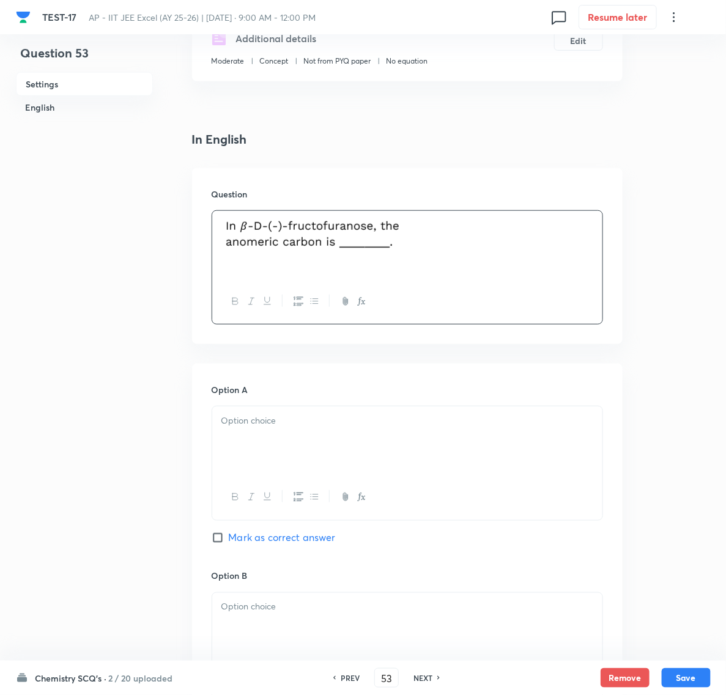
click at [264, 415] on p at bounding box center [407, 421] width 372 height 14
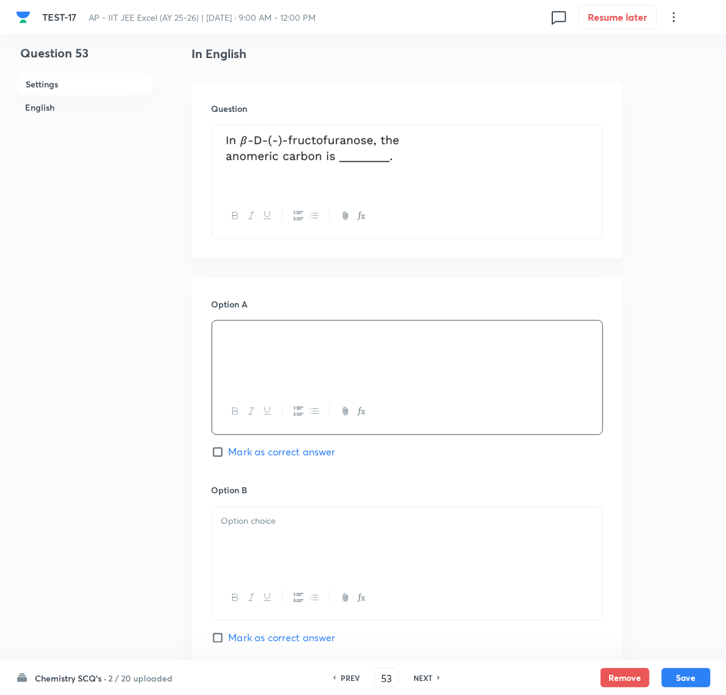
scroll to position [459, 0]
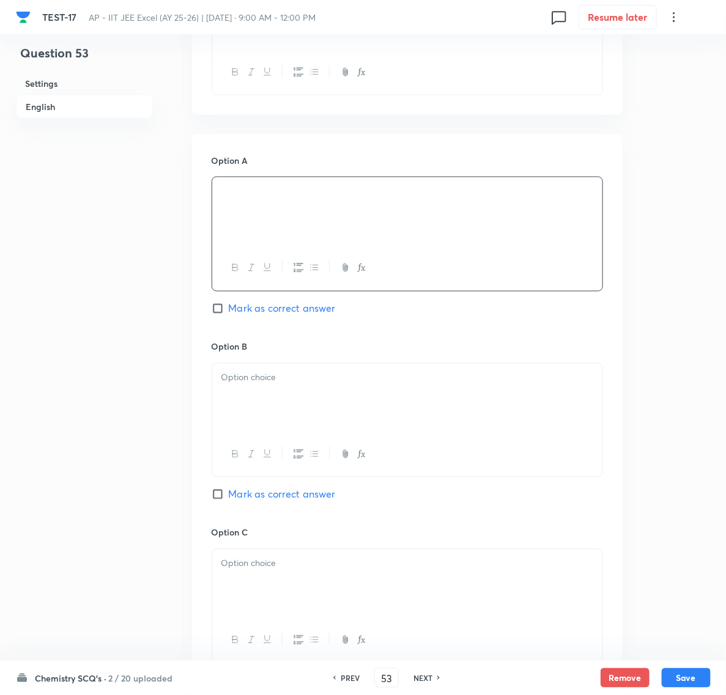
click at [267, 400] on div at bounding box center [407, 398] width 390 height 68
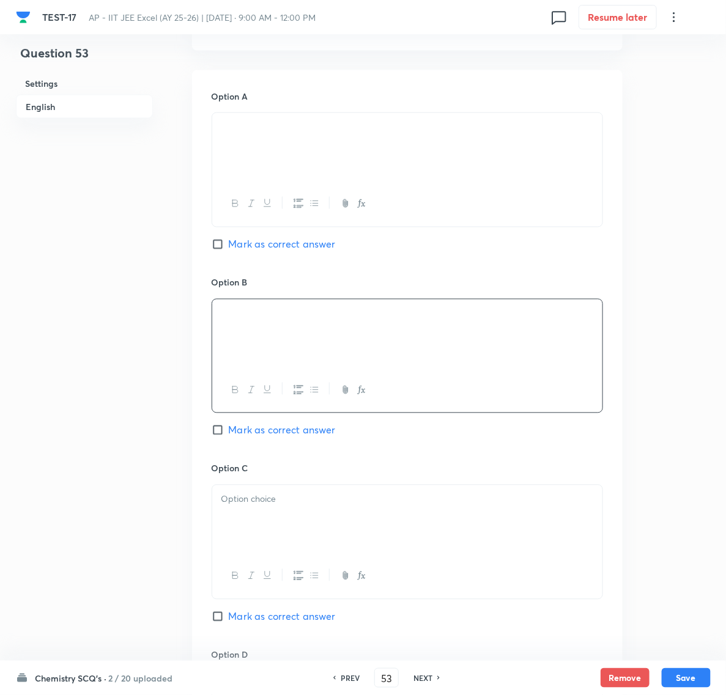
scroll to position [535, 0]
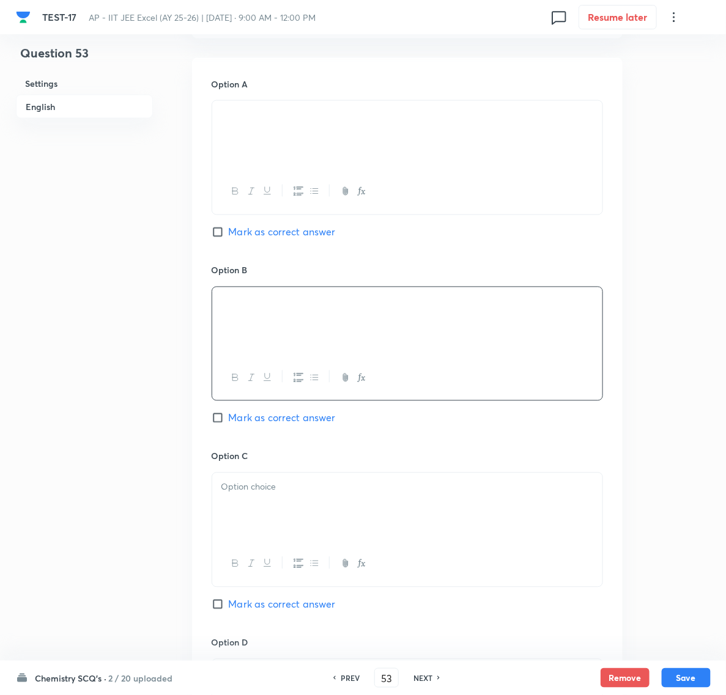
click at [249, 492] on p at bounding box center [407, 488] width 372 height 14
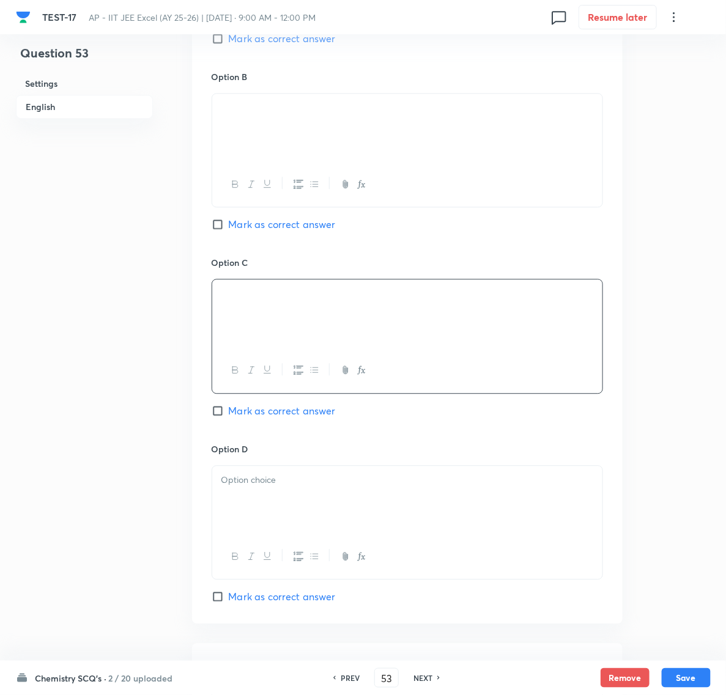
scroll to position [764, 0]
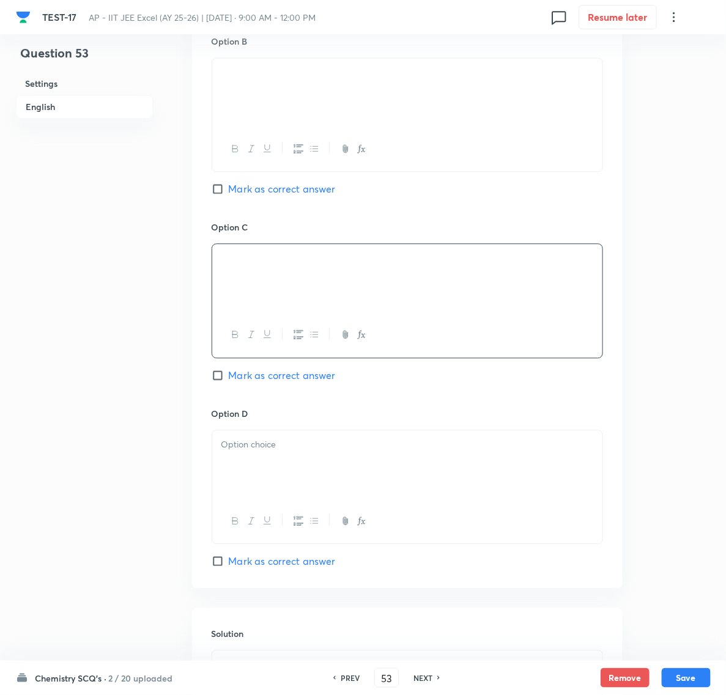
click at [274, 474] on div at bounding box center [407, 464] width 390 height 68
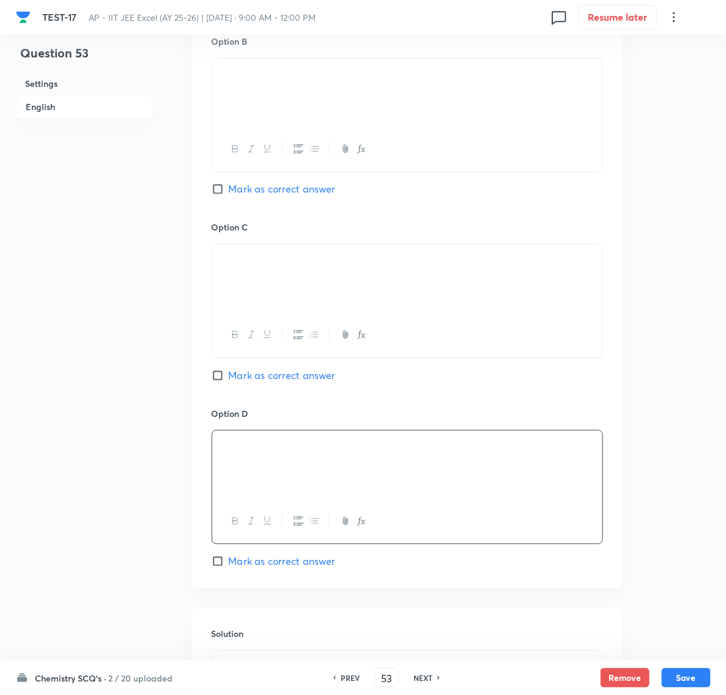
click at [217, 378] on input "Mark as correct answer" at bounding box center [220, 375] width 17 height 12
checkbox input "true"
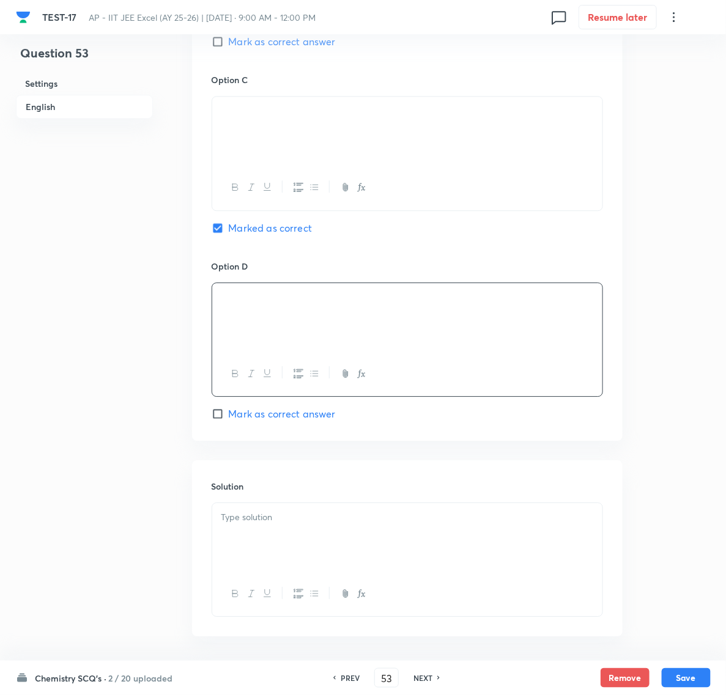
scroll to position [966, 0]
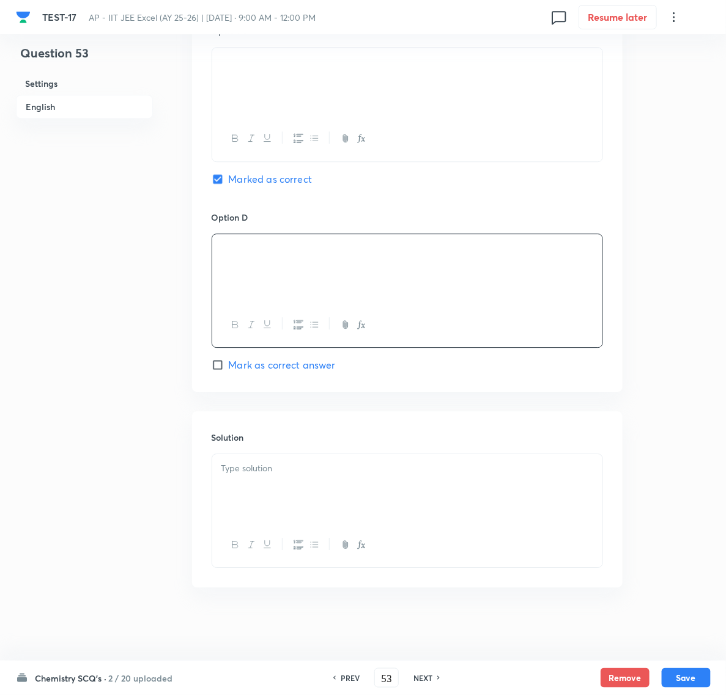
click at [266, 465] on p at bounding box center [407, 469] width 372 height 14
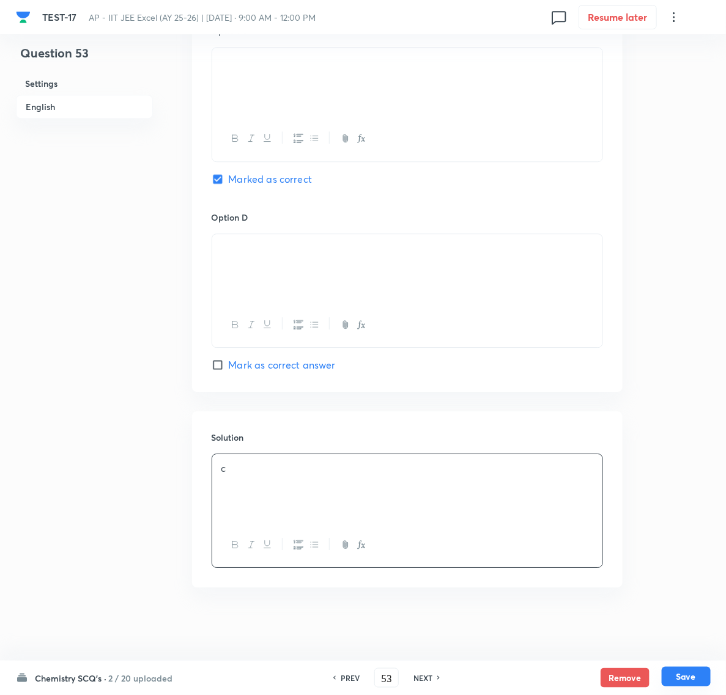
click at [702, 676] on button "Save" at bounding box center [686, 677] width 49 height 20
type input "54"
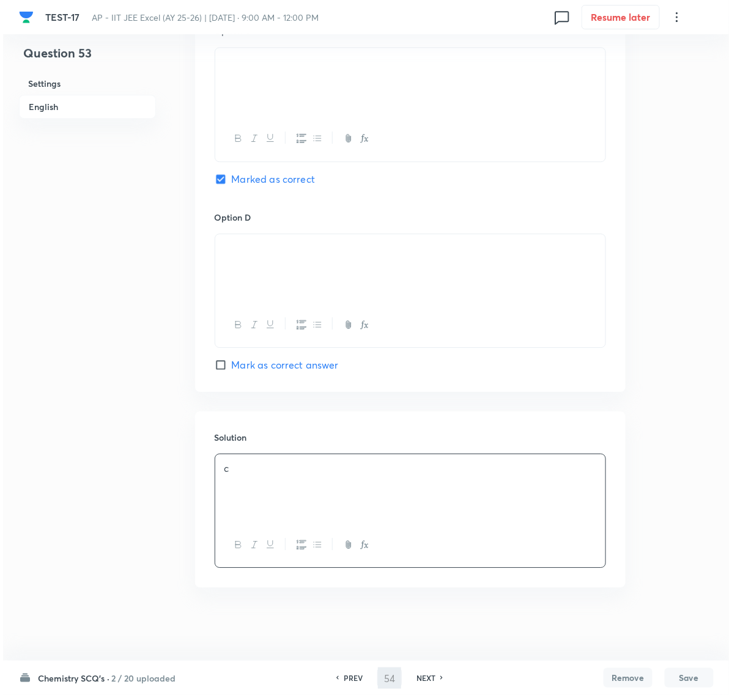
scroll to position [0, 0]
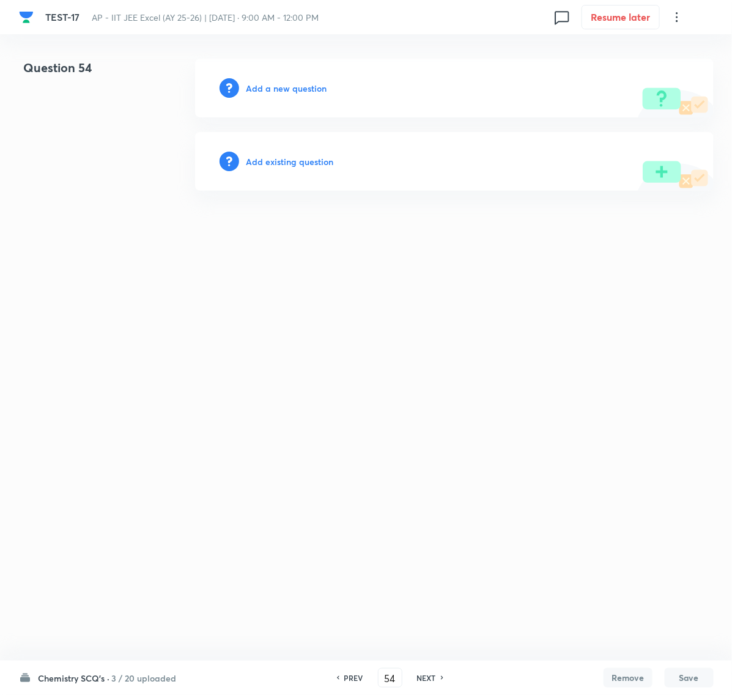
click at [306, 86] on h6 "Add a new question" at bounding box center [286, 88] width 81 height 13
click at [306, 86] on h6 "Choose a question type" at bounding box center [293, 88] width 94 height 13
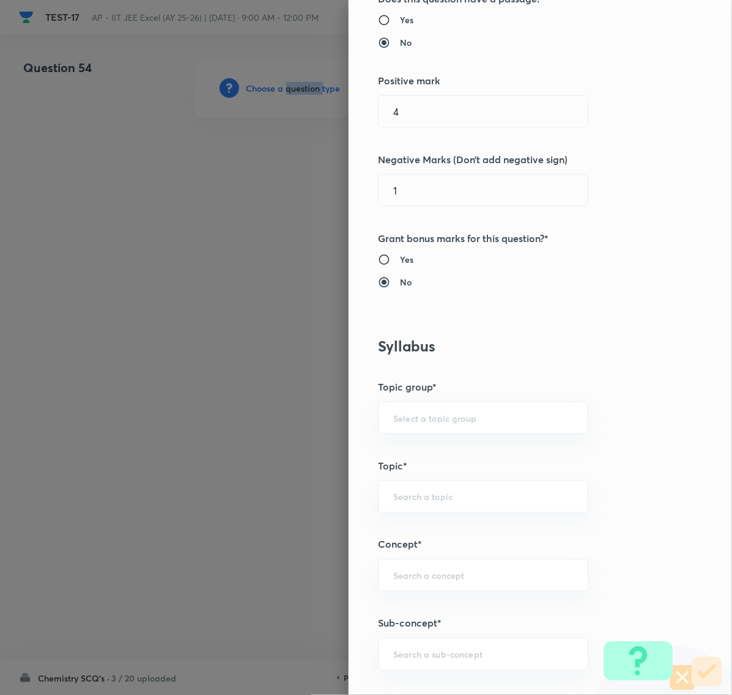
scroll to position [459, 0]
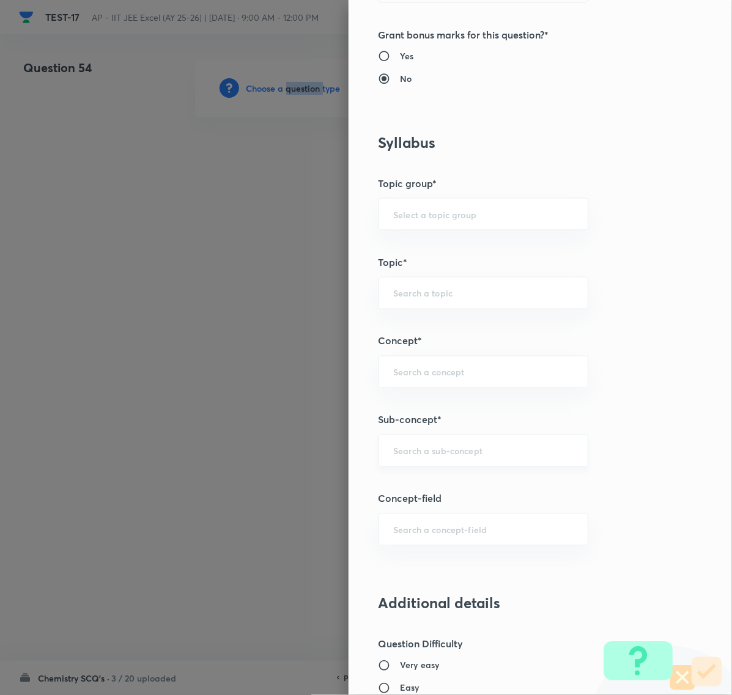
click at [421, 445] on div "​" at bounding box center [483, 451] width 210 height 32
paste input "Biomolecules"
click at [433, 477] on li "Biomolecules" at bounding box center [471, 488] width 208 height 22
type input "Biomolecules"
type input "Chemistry"
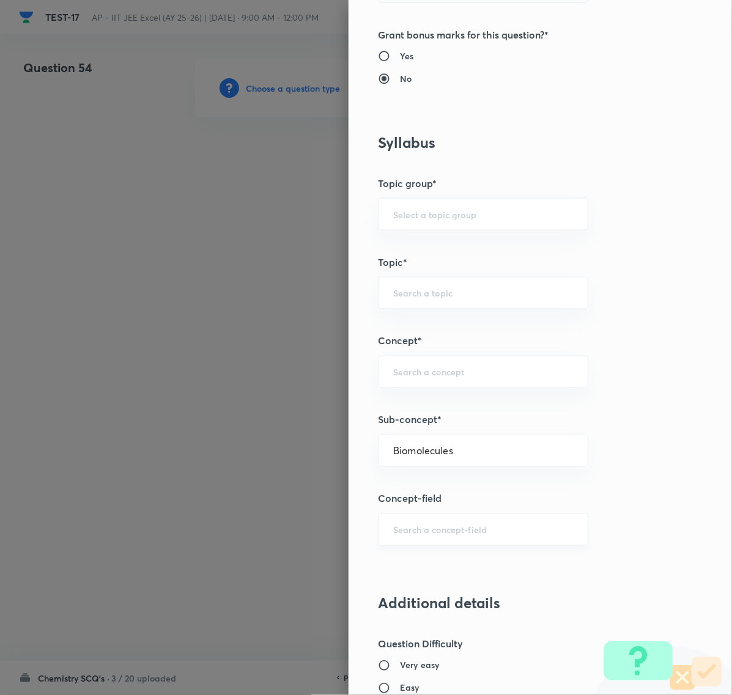
type input "Organic Chemistry"
type input "Biomolecules"
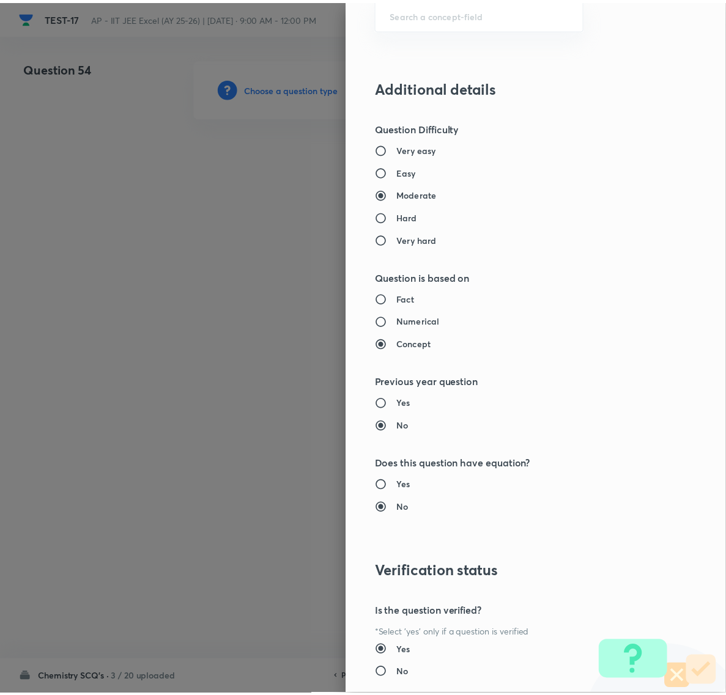
scroll to position [1055, 0]
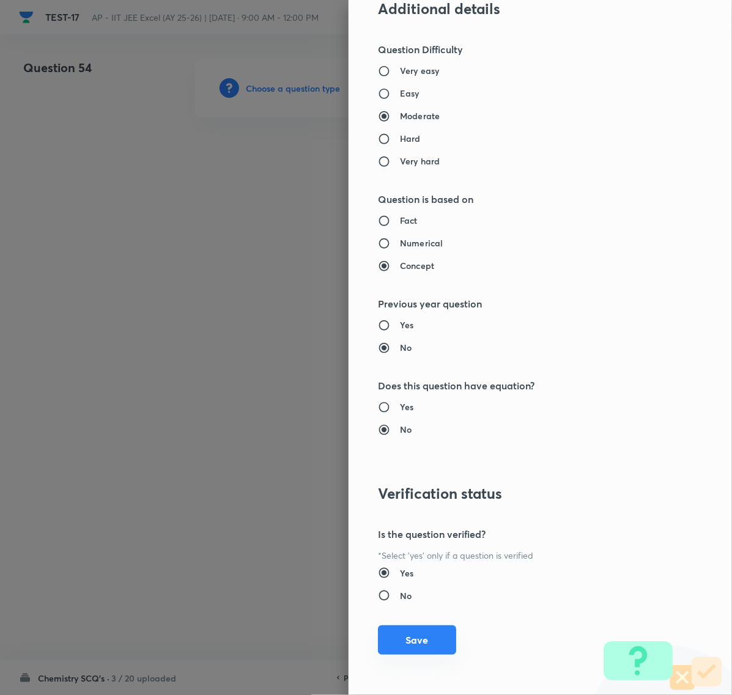
click at [413, 641] on button "Save" at bounding box center [417, 639] width 78 height 29
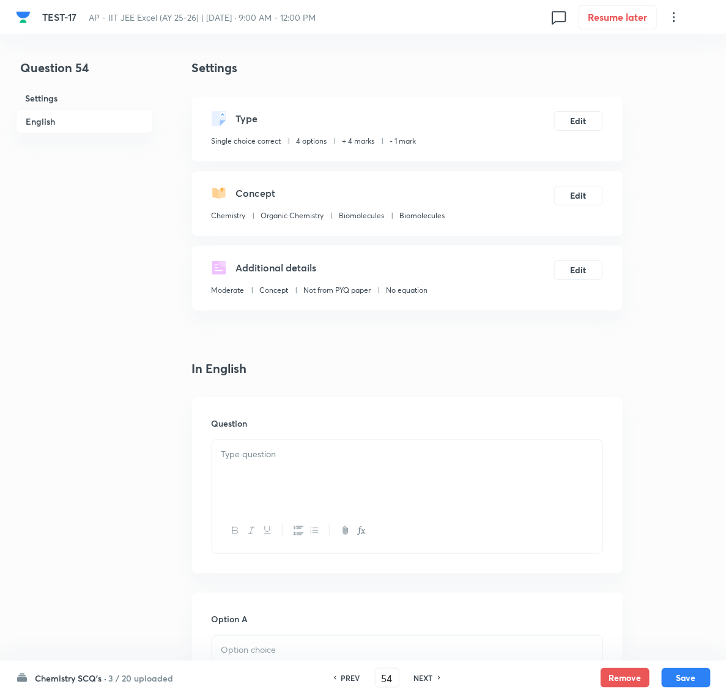
click at [240, 451] on p at bounding box center [407, 455] width 372 height 14
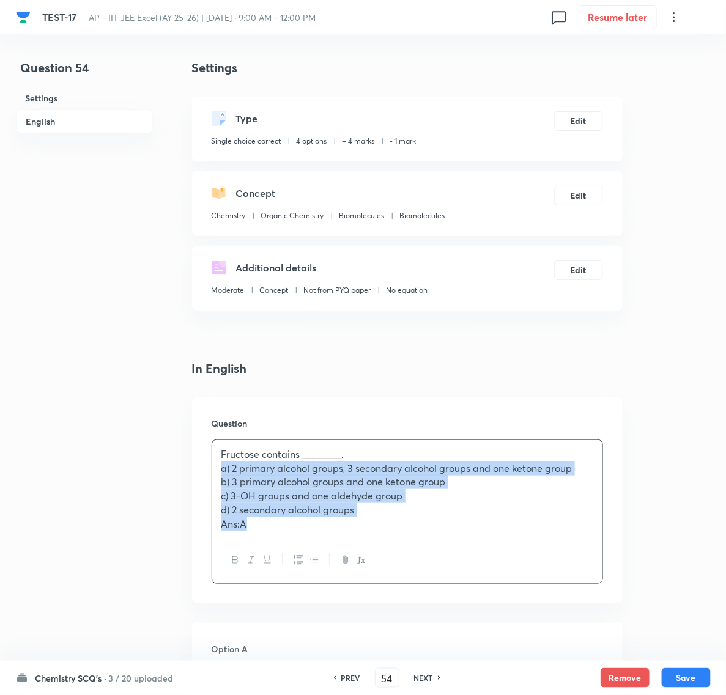
drag, startPoint x: 218, startPoint y: 470, endPoint x: 290, endPoint y: 543, distance: 103.3
click at [290, 543] on div "Fructose contains ________. a) 2 primary alcohol groups, 3 secondary alcohol gr…" at bounding box center [407, 512] width 391 height 144
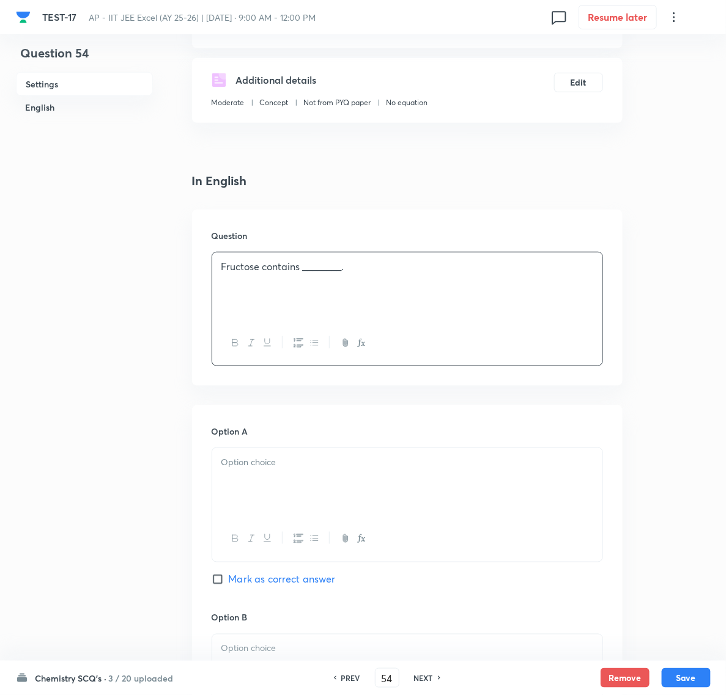
scroll to position [229, 0]
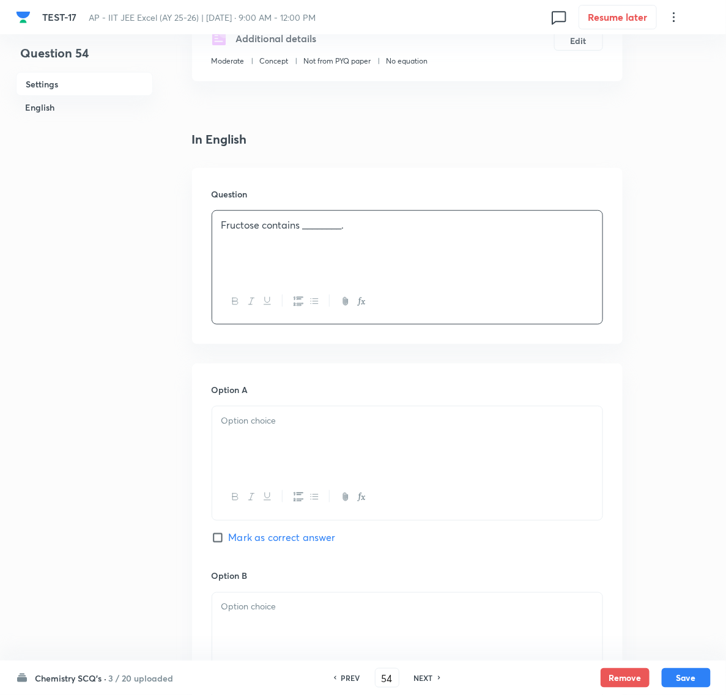
click at [248, 428] on p at bounding box center [407, 421] width 372 height 14
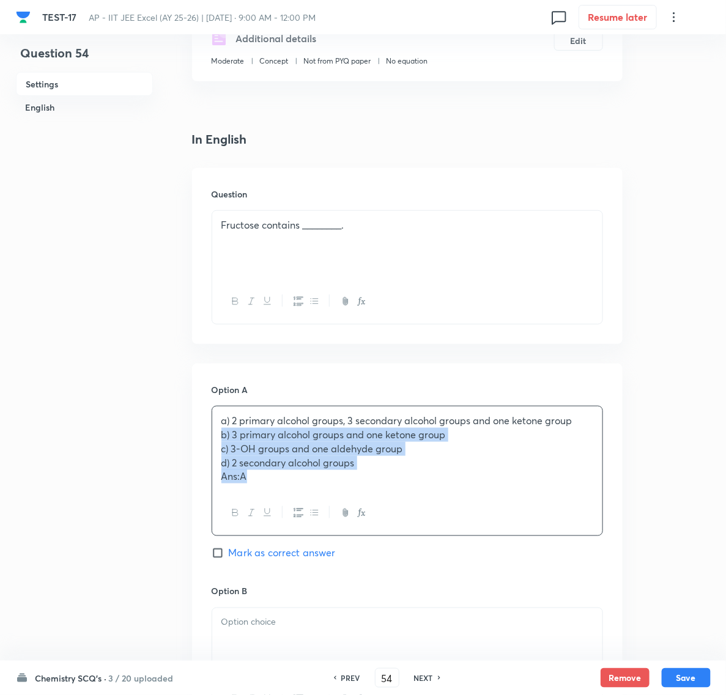
drag, startPoint x: 220, startPoint y: 438, endPoint x: 292, endPoint y: 499, distance: 94.2
click at [292, 499] on div "a) 2 primary alcohol groups, 3 secondary alcohol groups and one ketone group b)…" at bounding box center [407, 471] width 391 height 130
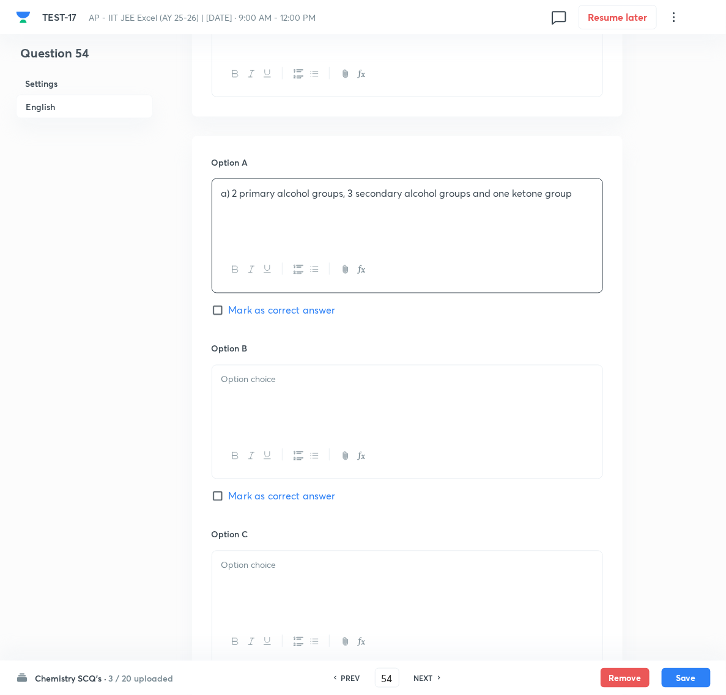
scroll to position [459, 0]
click at [245, 392] on div at bounding box center [407, 398] width 390 height 68
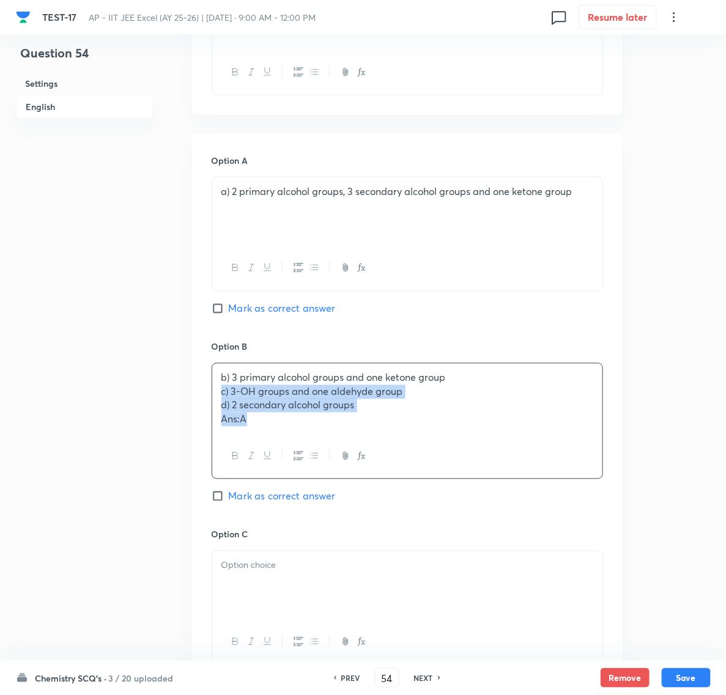
drag, startPoint x: 224, startPoint y: 396, endPoint x: 307, endPoint y: 439, distance: 93.8
click at [307, 439] on div "b) 3 primary alcohol groups and one ketone group c) 3-OH groups and one aldehyd…" at bounding box center [407, 421] width 391 height 116
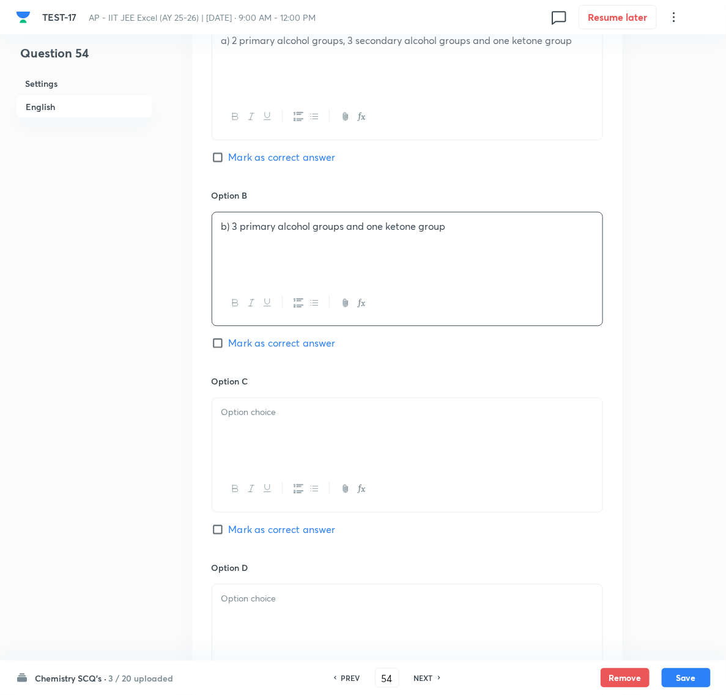
scroll to position [611, 0]
click at [238, 405] on div at bounding box center [407, 431] width 390 height 68
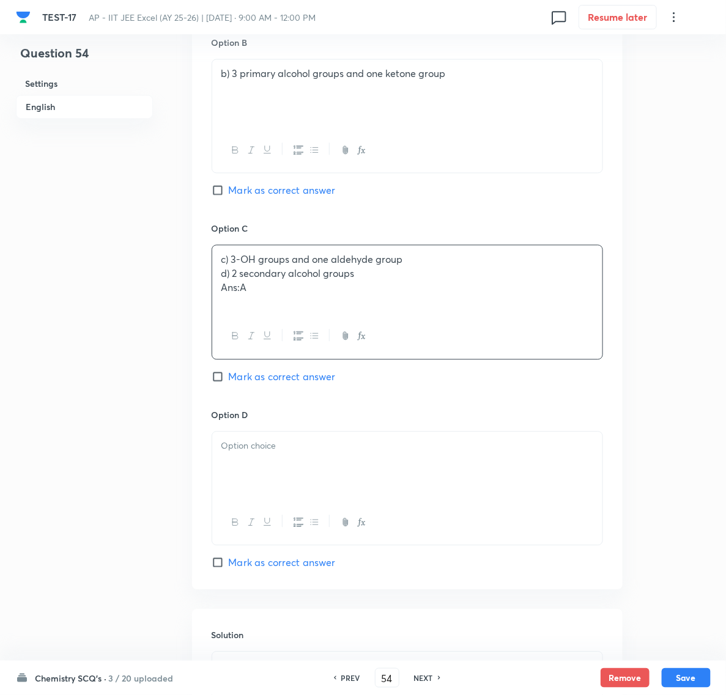
scroll to position [764, 0]
drag, startPoint x: 215, startPoint y: 276, endPoint x: 290, endPoint y: 309, distance: 82.4
click at [290, 309] on div "c) 3-OH groups and one aldehyde group d) 2 secondary alcohol groups Ans:A" at bounding box center [407, 278] width 390 height 68
click at [236, 463] on div at bounding box center [407, 464] width 390 height 68
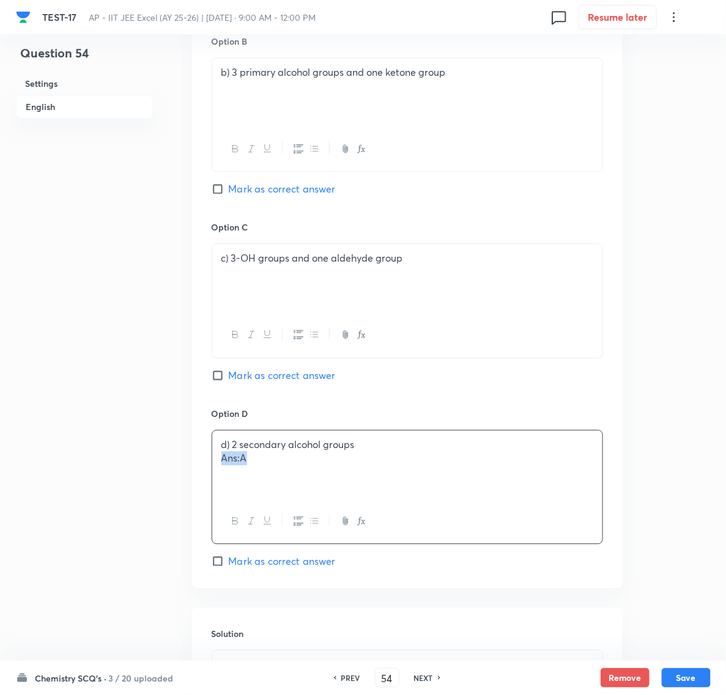
drag, startPoint x: 218, startPoint y: 466, endPoint x: 273, endPoint y: 466, distance: 54.4
click at [273, 466] on div "d) 2 secondary alcohol groups Ans:A" at bounding box center [407, 464] width 390 height 68
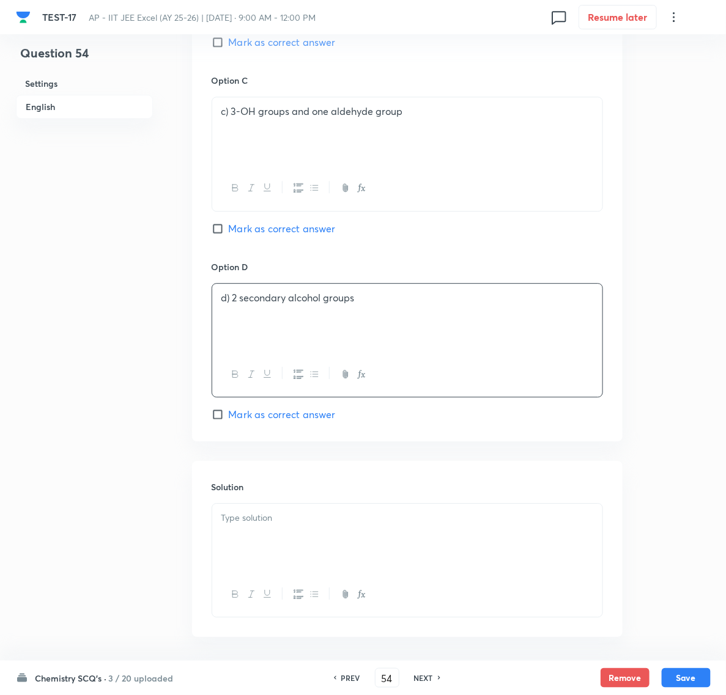
scroll to position [966, 0]
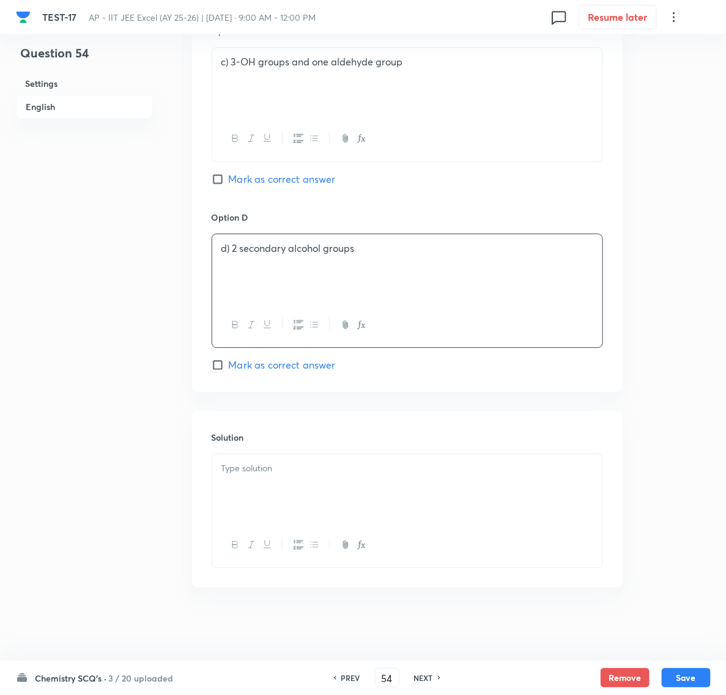
click at [252, 487] on div at bounding box center [407, 488] width 390 height 68
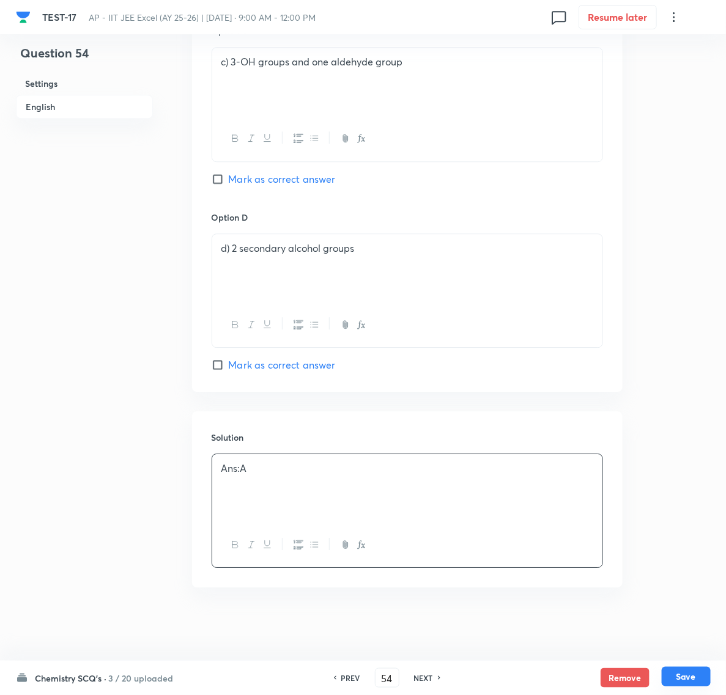
click at [674, 679] on button "Save" at bounding box center [686, 677] width 49 height 20
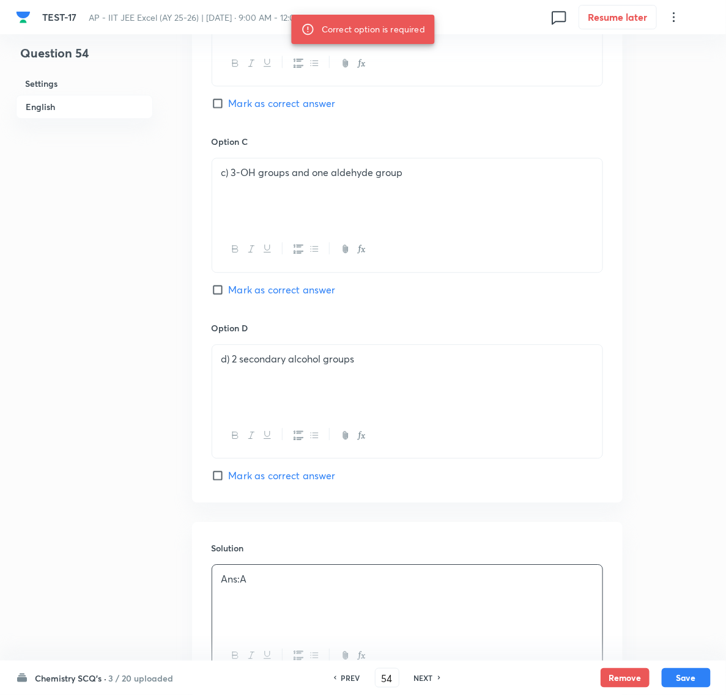
scroll to position [584, 0]
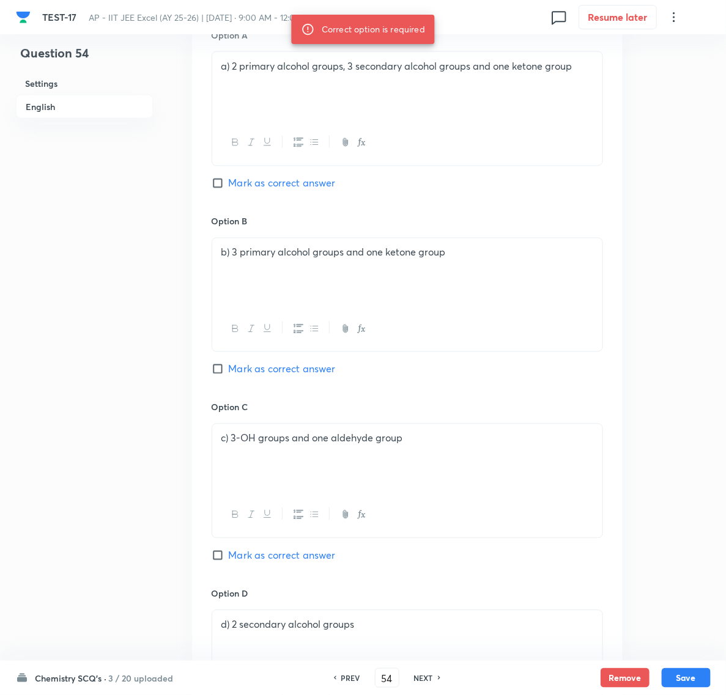
click at [218, 187] on input "Mark as correct answer" at bounding box center [220, 183] width 17 height 12
checkbox input "true"
click at [686, 677] on button "Save" at bounding box center [686, 677] width 49 height 20
type input "55"
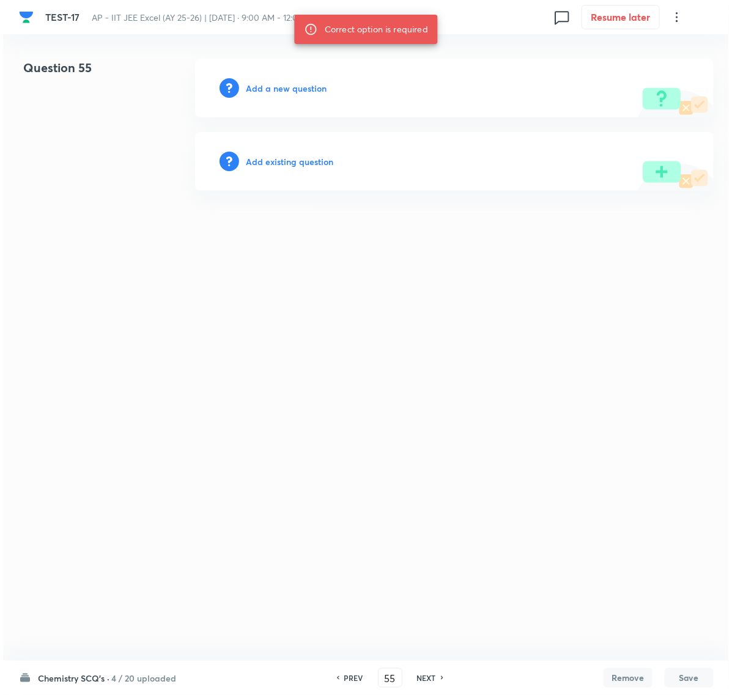
scroll to position [0, 0]
click at [283, 90] on h6 "Add a new question" at bounding box center [286, 88] width 81 height 13
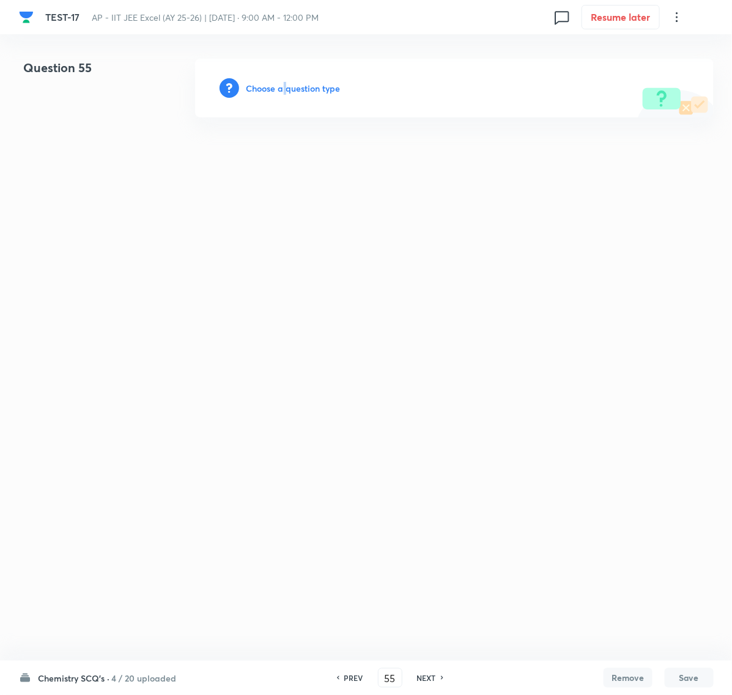
click at [283, 90] on h6 "Choose a question type" at bounding box center [293, 88] width 94 height 13
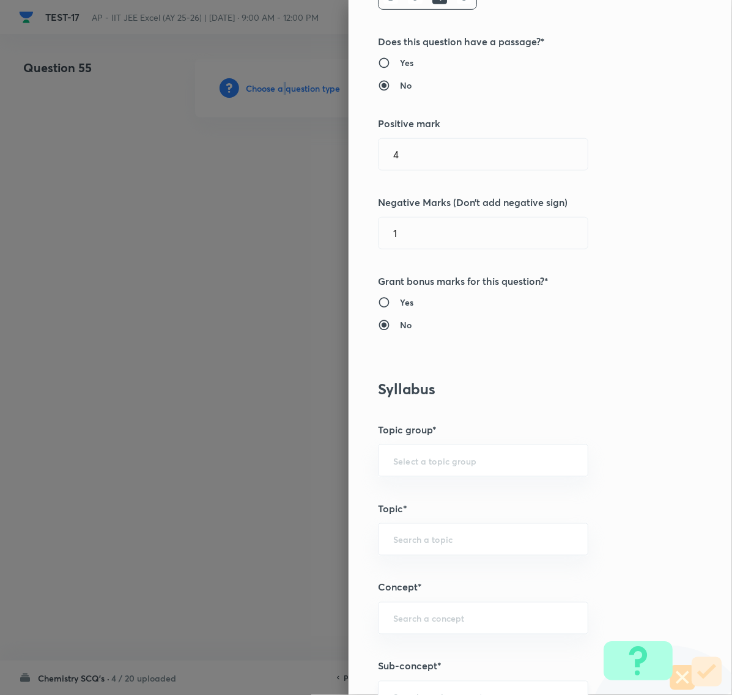
scroll to position [459, 0]
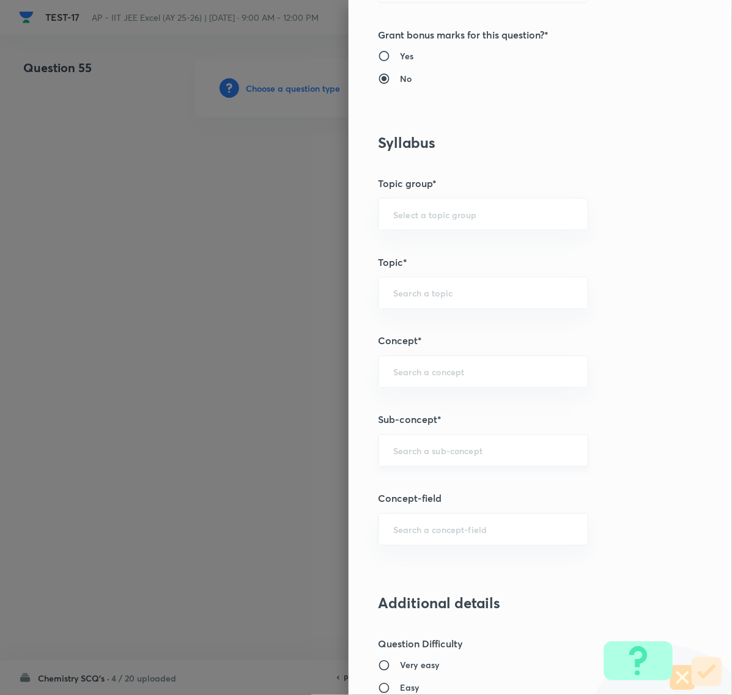
click at [400, 454] on input "text" at bounding box center [483, 451] width 180 height 12
paste input "Biomolecules"
click at [405, 486] on li "Biomolecules" at bounding box center [471, 488] width 208 height 22
type input "Biomolecules"
type input "Chemistry"
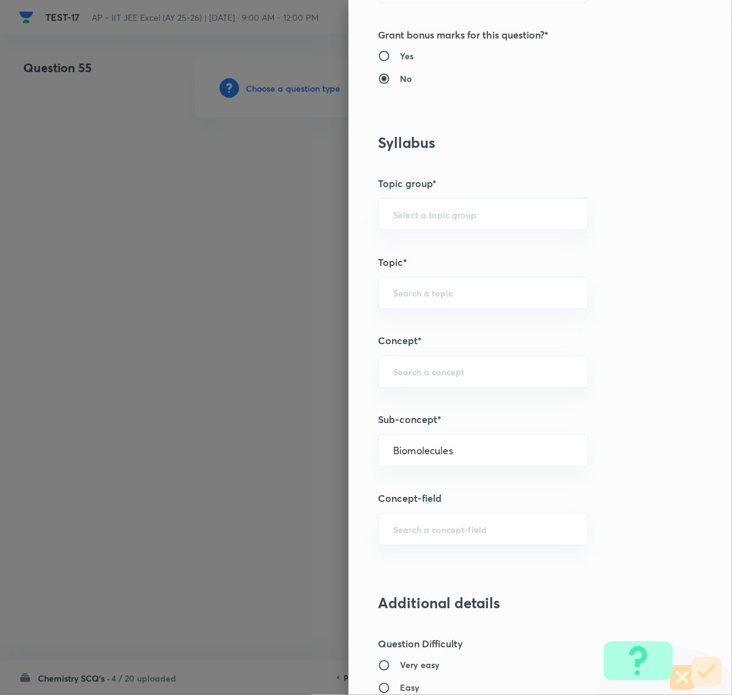
type input "Organic Chemistry"
type input "Biomolecules"
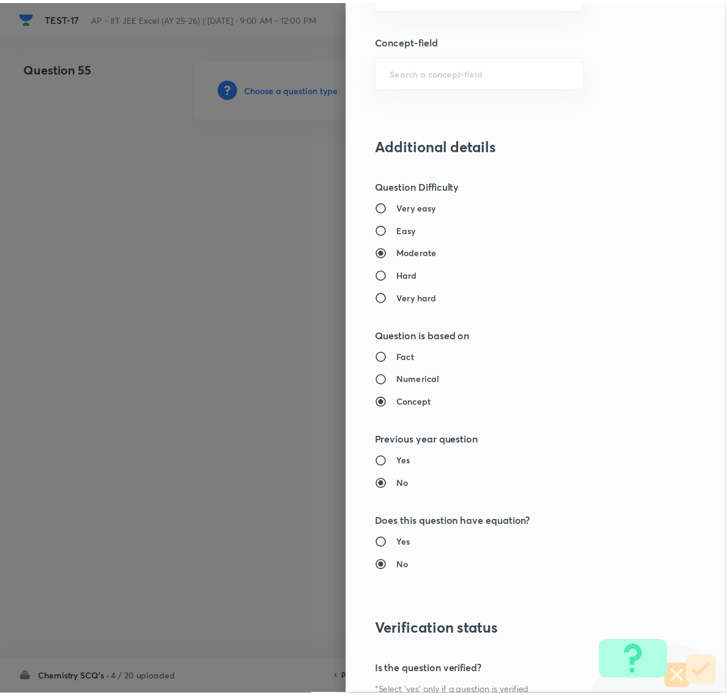
scroll to position [1055, 0]
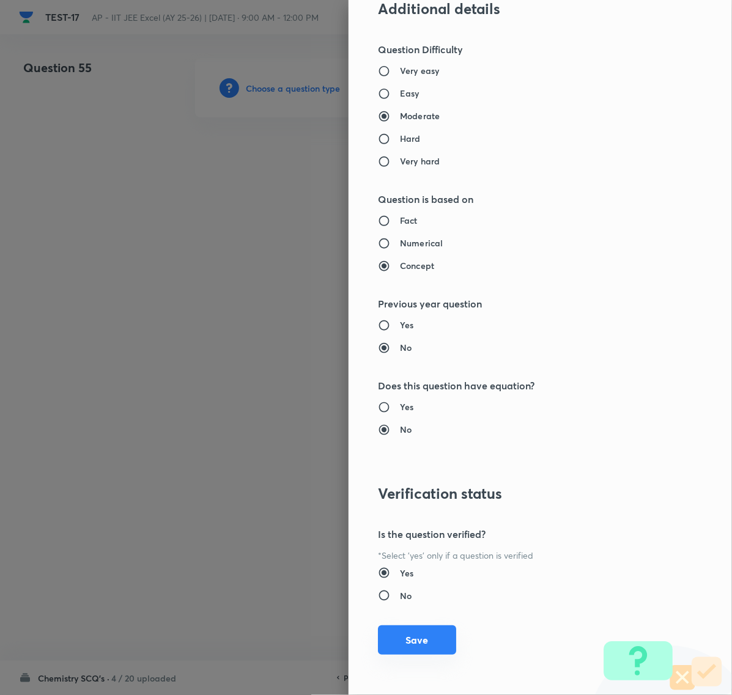
click at [425, 638] on button "Save" at bounding box center [417, 639] width 78 height 29
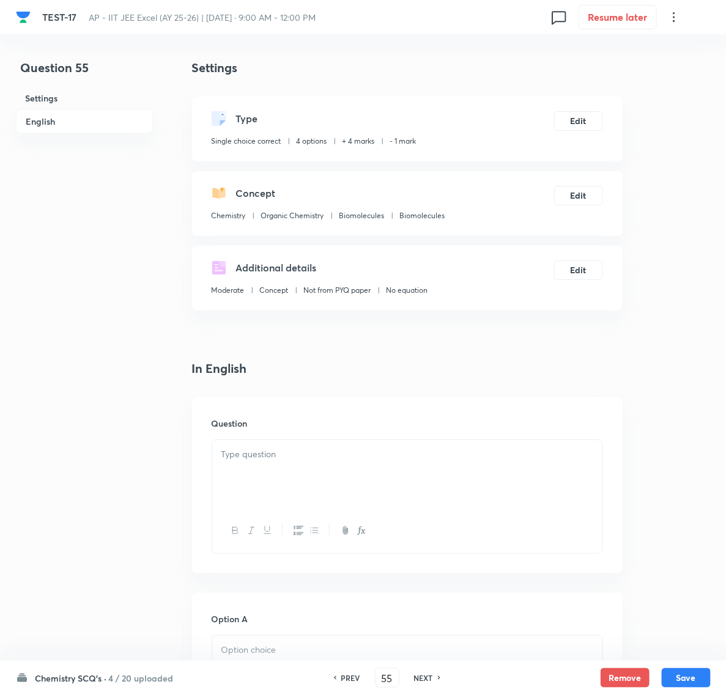
click at [245, 448] on p at bounding box center [407, 455] width 372 height 14
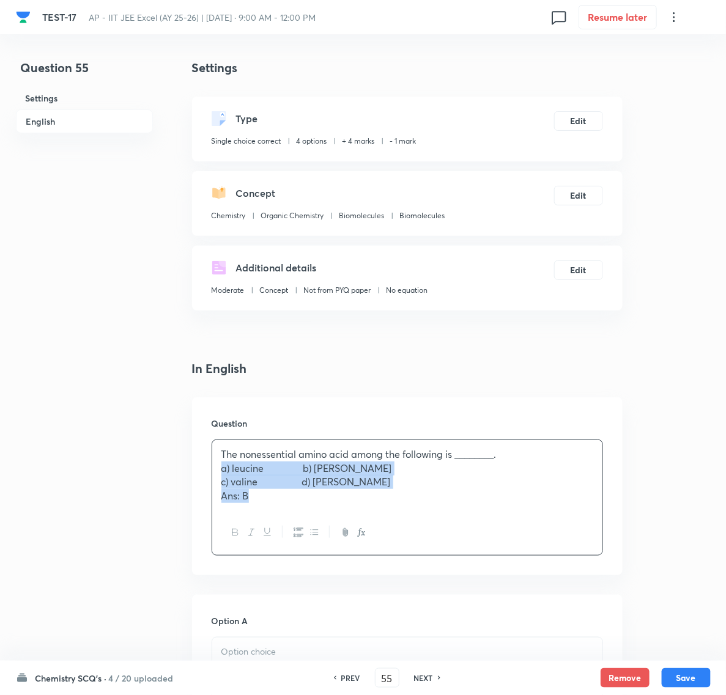
drag, startPoint x: 218, startPoint y: 472, endPoint x: 341, endPoint y: 509, distance: 127.8
click at [341, 509] on div "The nonessential amino acid among the following is ________. a) leucine b) alan…" at bounding box center [407, 475] width 390 height 70
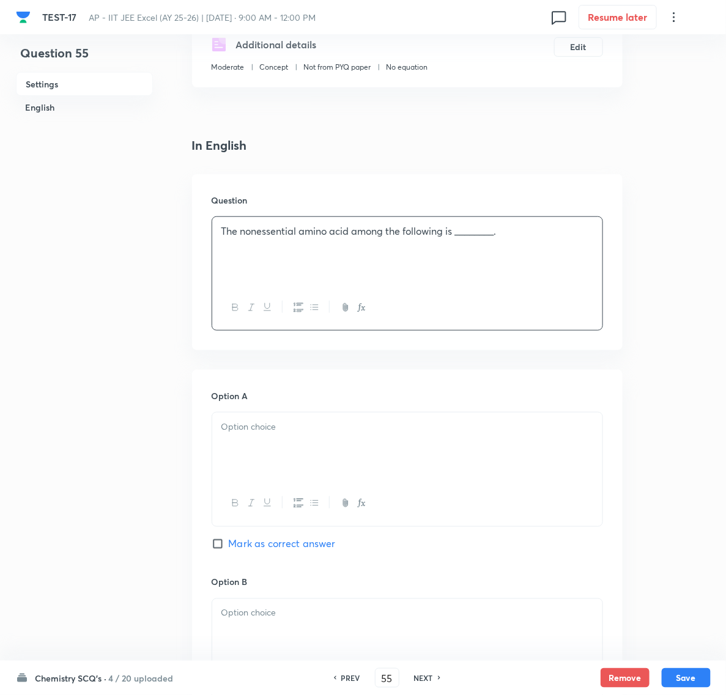
scroll to position [229, 0]
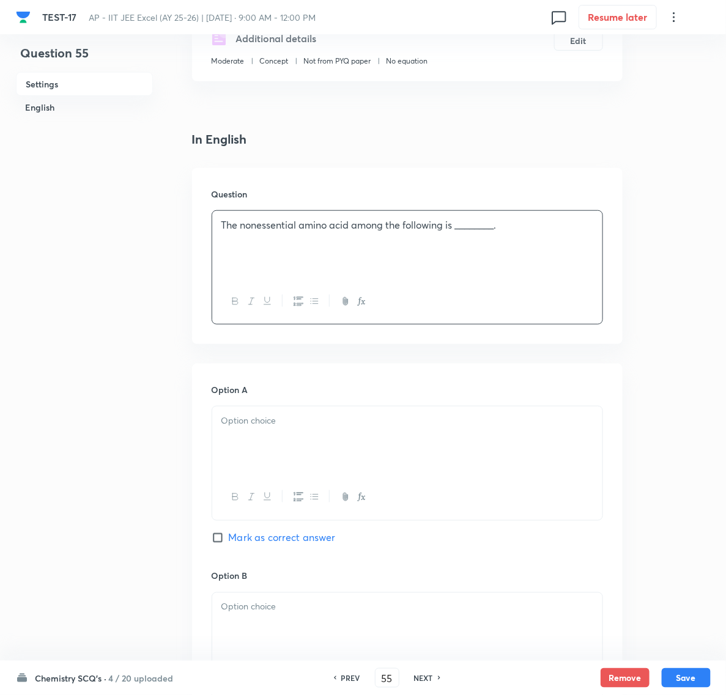
click at [256, 441] on div at bounding box center [407, 441] width 390 height 68
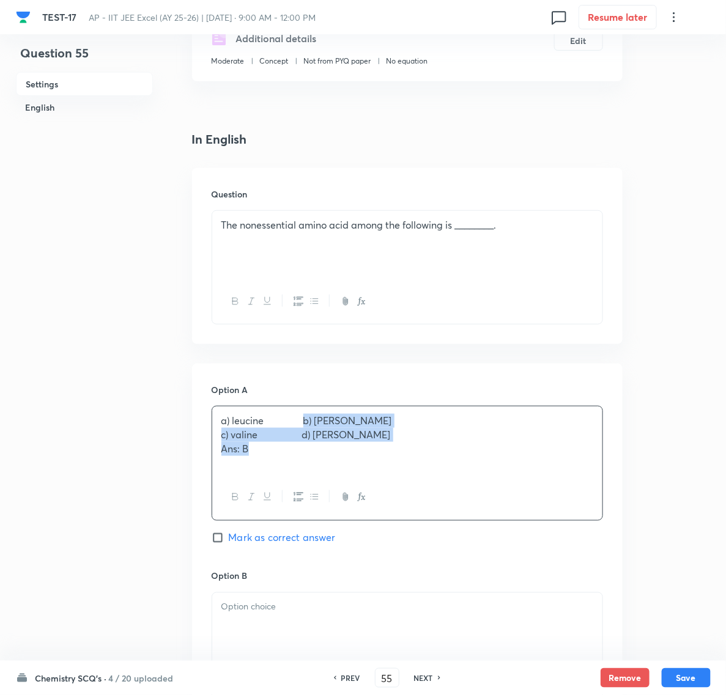
drag, startPoint x: 306, startPoint y: 419, endPoint x: 332, endPoint y: 463, distance: 51.0
click at [332, 463] on div "a) leucine b) alanine c) valine d) lysine Ans: B" at bounding box center [407, 441] width 390 height 68
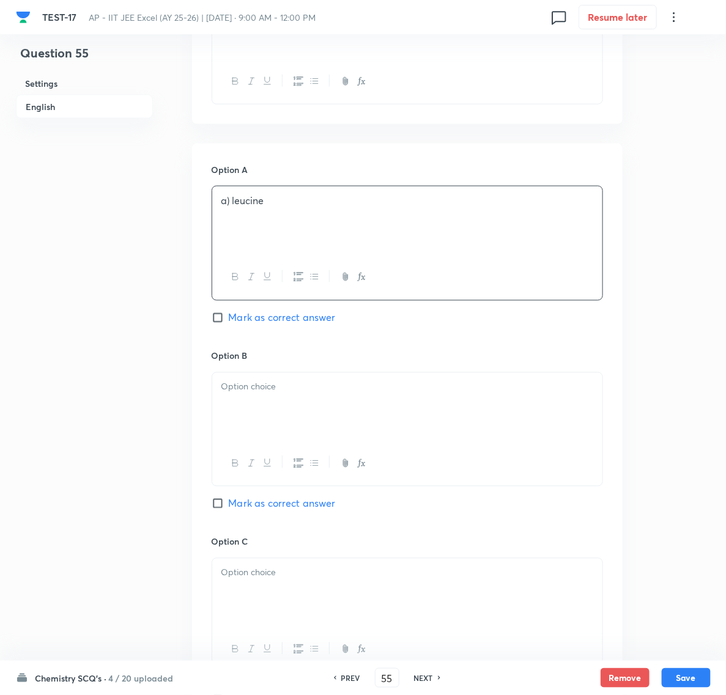
scroll to position [459, 0]
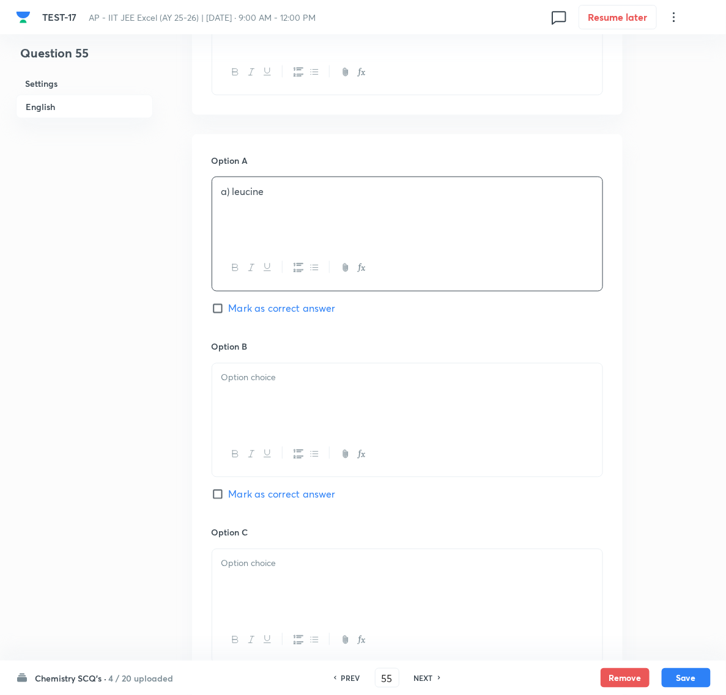
click at [257, 394] on div at bounding box center [407, 398] width 390 height 68
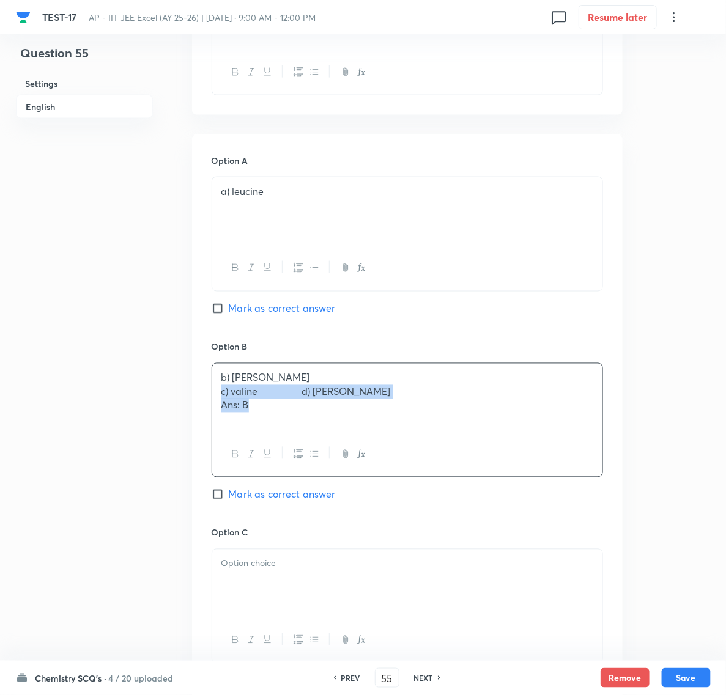
drag, startPoint x: 217, startPoint y: 399, endPoint x: 346, endPoint y: 431, distance: 133.0
click at [346, 431] on div "b) alanine c) valine d) lysine Ans: B" at bounding box center [407, 398] width 390 height 68
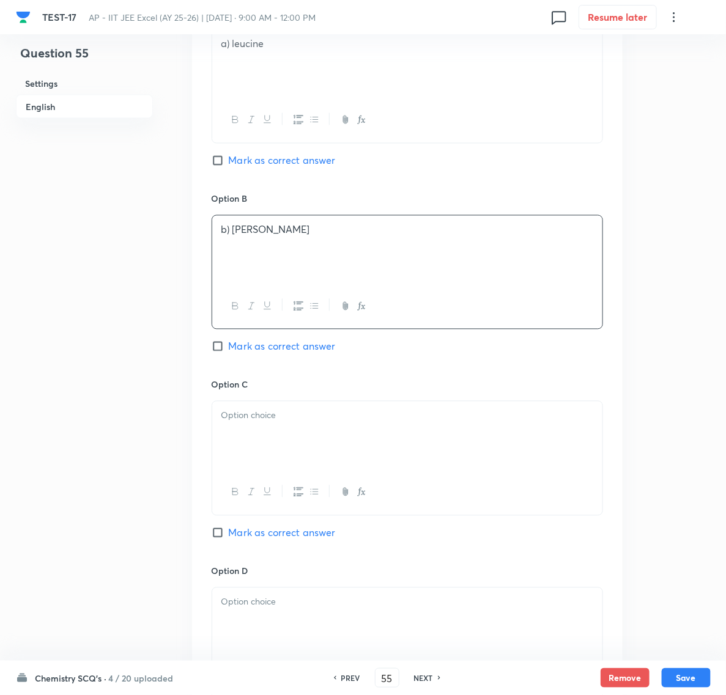
scroll to position [611, 0]
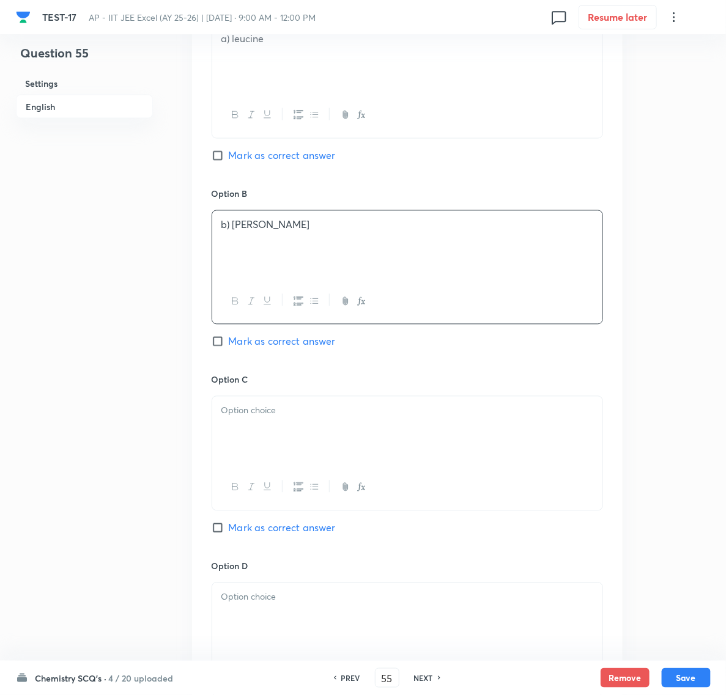
click at [300, 433] on div at bounding box center [407, 431] width 390 height 68
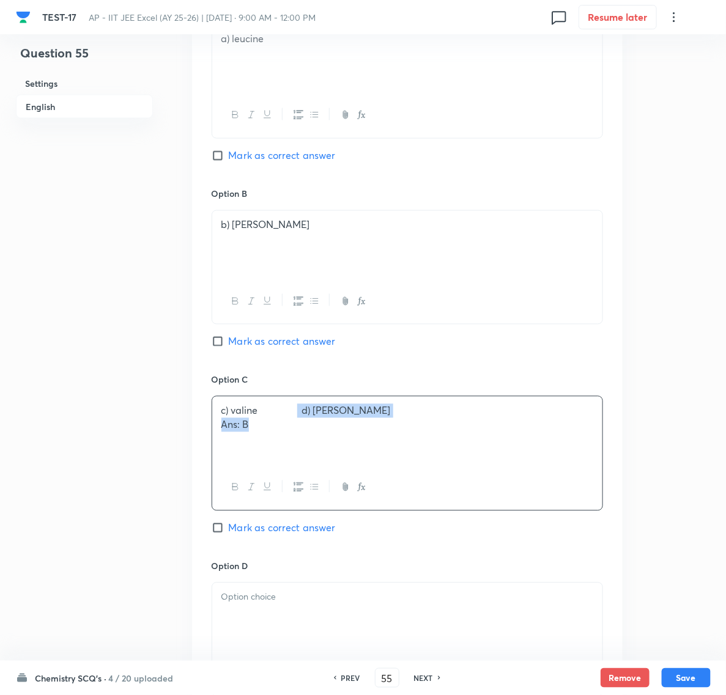
drag, startPoint x: 301, startPoint y: 415, endPoint x: 339, endPoint y: 459, distance: 58.1
click at [339, 459] on div "c) valine d) lysine Ans: B" at bounding box center [407, 431] width 390 height 68
click at [252, 610] on div at bounding box center [407, 617] width 390 height 68
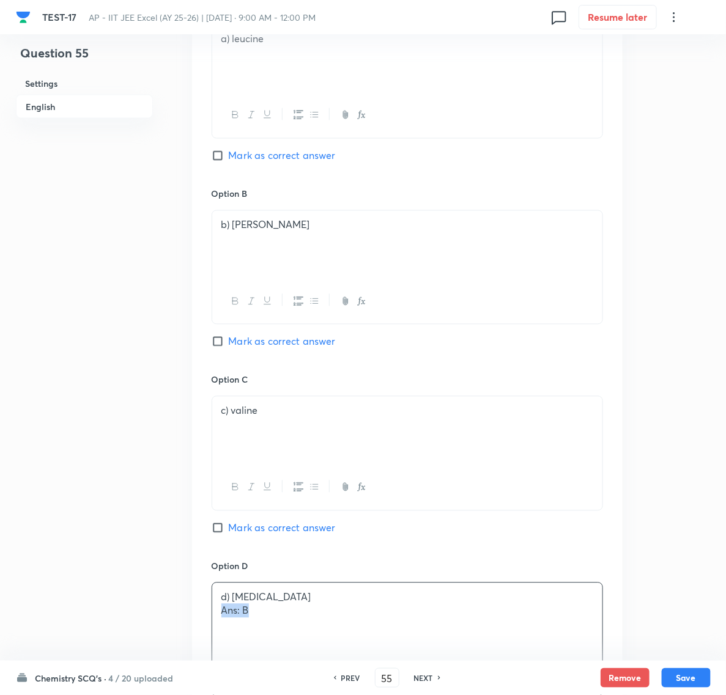
drag, startPoint x: 220, startPoint y: 616, endPoint x: 266, endPoint y: 616, distance: 45.9
click at [266, 616] on div "d) lysine Ans: B" at bounding box center [407, 617] width 390 height 68
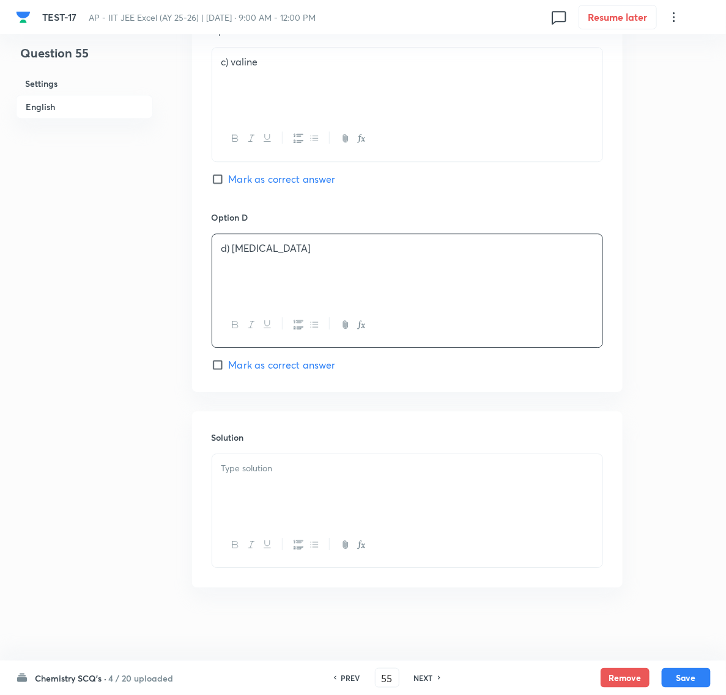
scroll to position [966, 0]
click at [259, 481] on div at bounding box center [407, 488] width 390 height 68
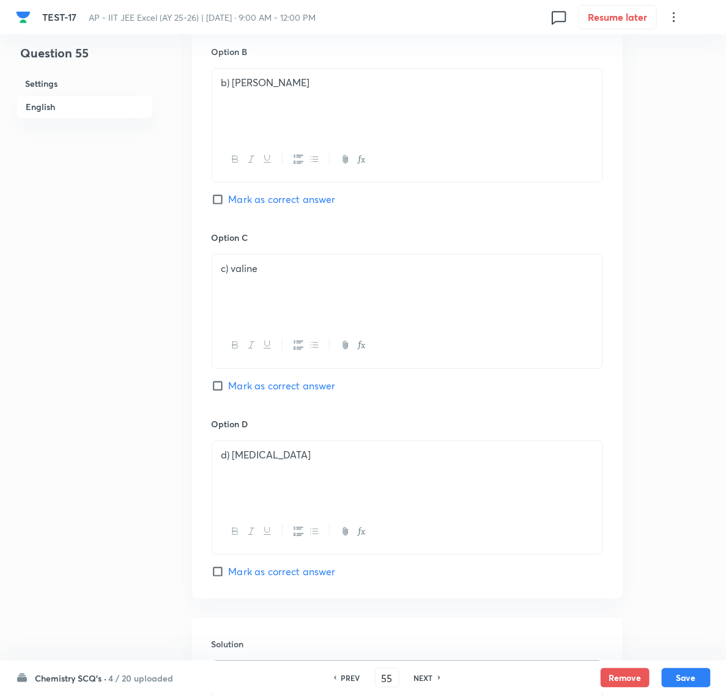
scroll to position [737, 0]
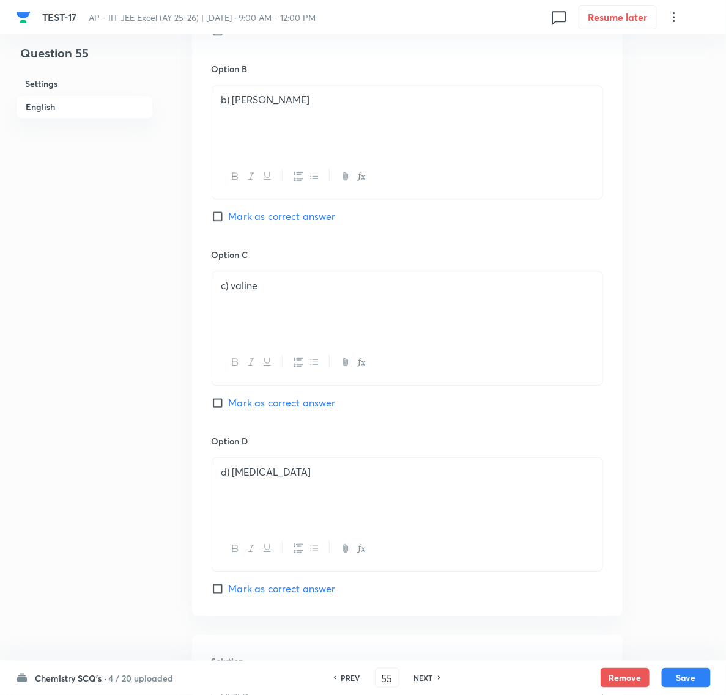
click at [215, 218] on input "Mark as correct answer" at bounding box center [220, 216] width 17 height 12
checkbox input "true"
click at [684, 674] on button "Save" at bounding box center [686, 677] width 49 height 20
type input "56"
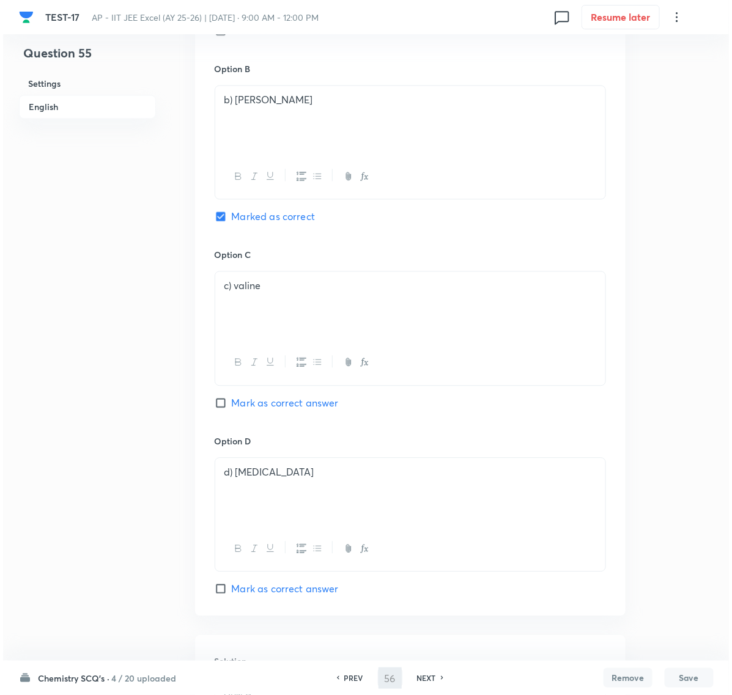
scroll to position [0, 0]
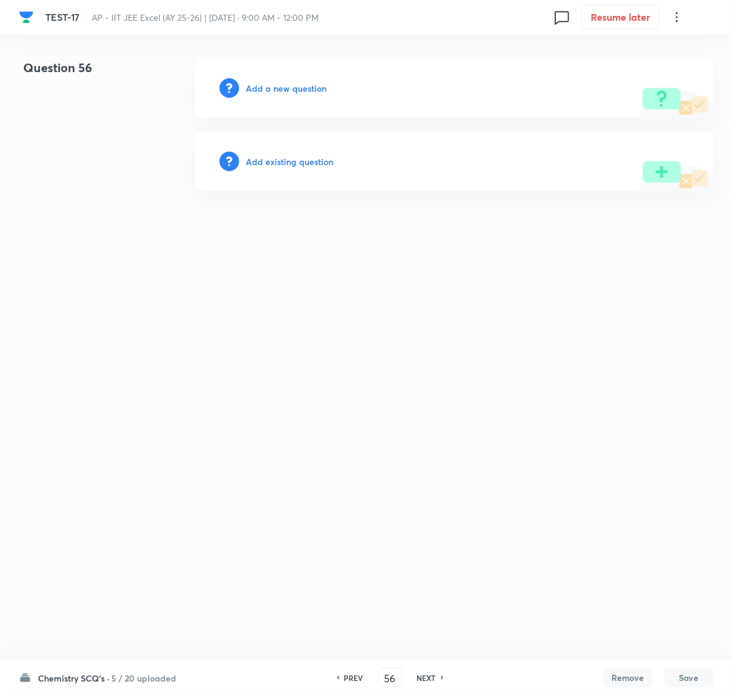
click at [277, 89] on h6 "Add a new question" at bounding box center [286, 88] width 81 height 13
click at [277, 89] on h6 "Choose a question type" at bounding box center [293, 88] width 94 height 13
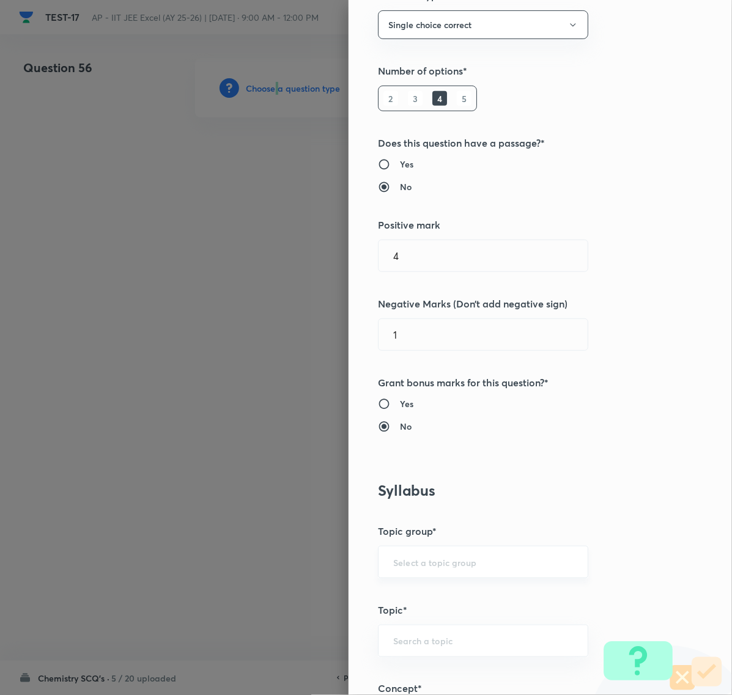
scroll to position [459, 0]
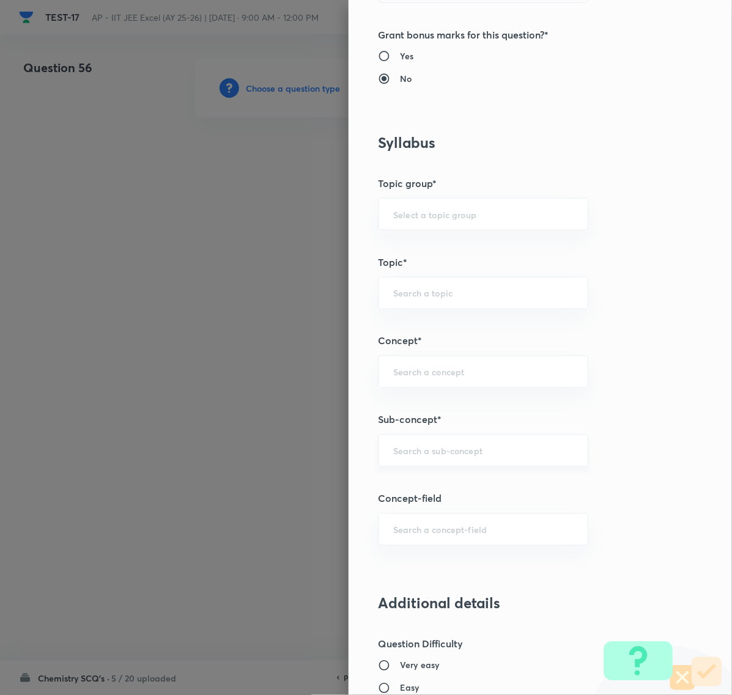
click at [422, 448] on input "text" at bounding box center [483, 451] width 180 height 12
paste input "Biomolecules"
click at [423, 487] on li "Biomolecules" at bounding box center [471, 488] width 208 height 22
type input "Biomolecules"
type input "Chemistry"
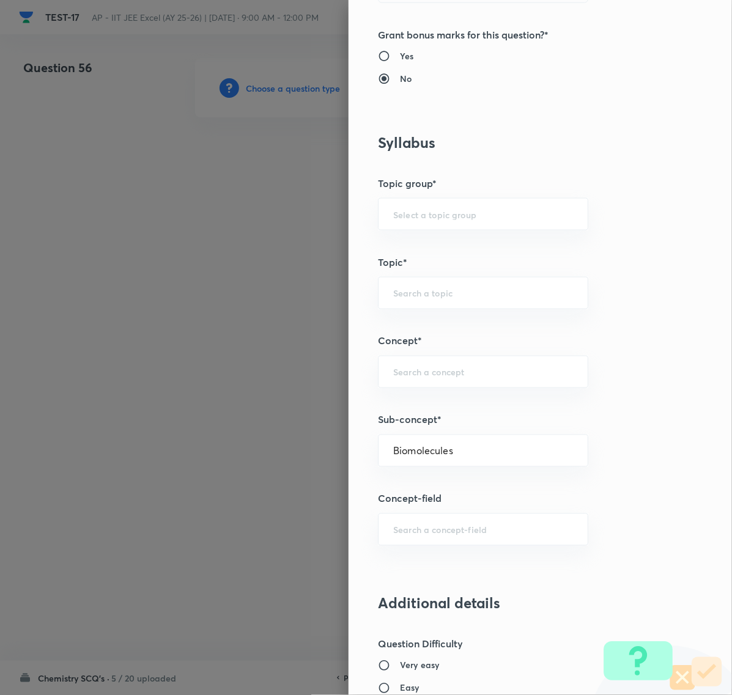
type input "Organic Chemistry"
type input "Biomolecules"
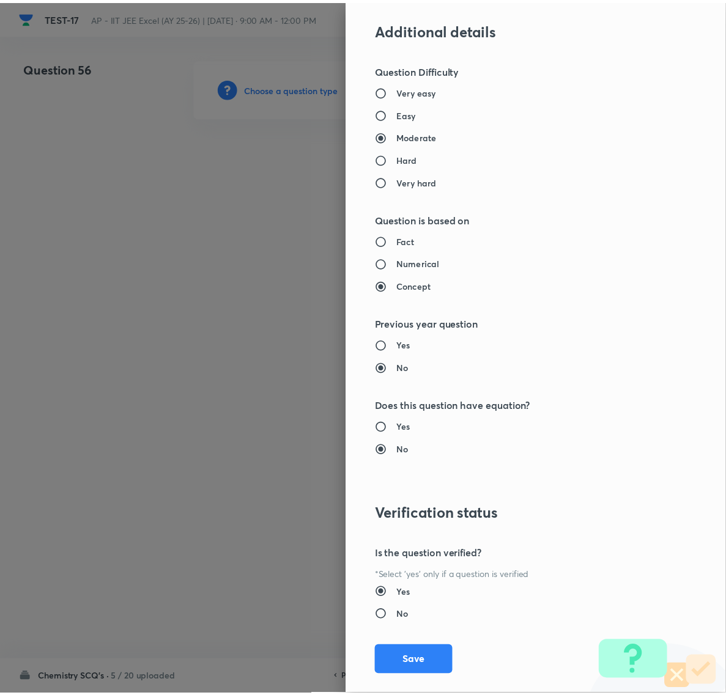
scroll to position [1055, 0]
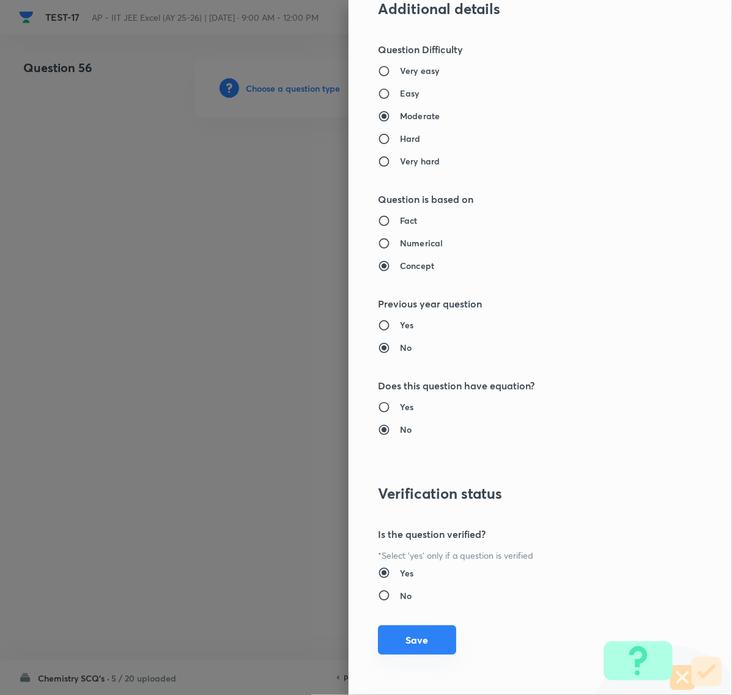
click at [404, 639] on button "Save" at bounding box center [417, 639] width 78 height 29
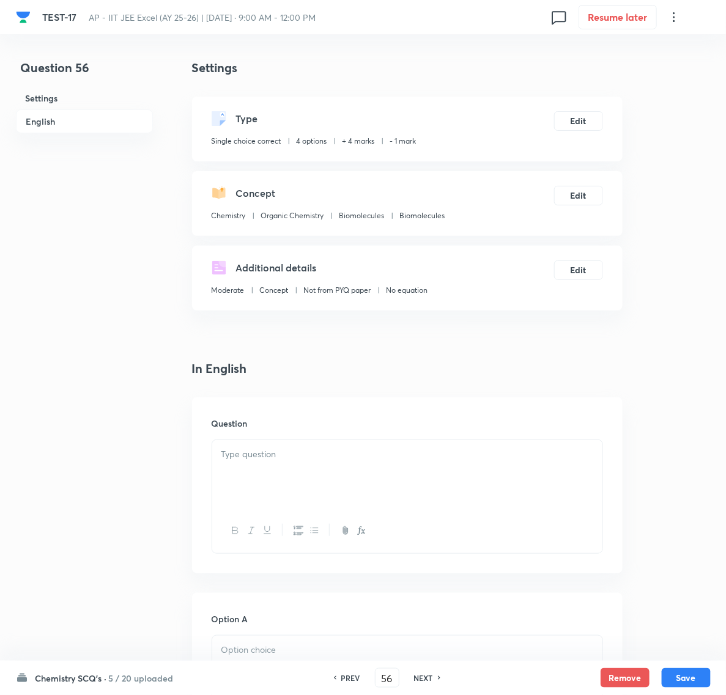
click at [278, 474] on div at bounding box center [407, 474] width 390 height 68
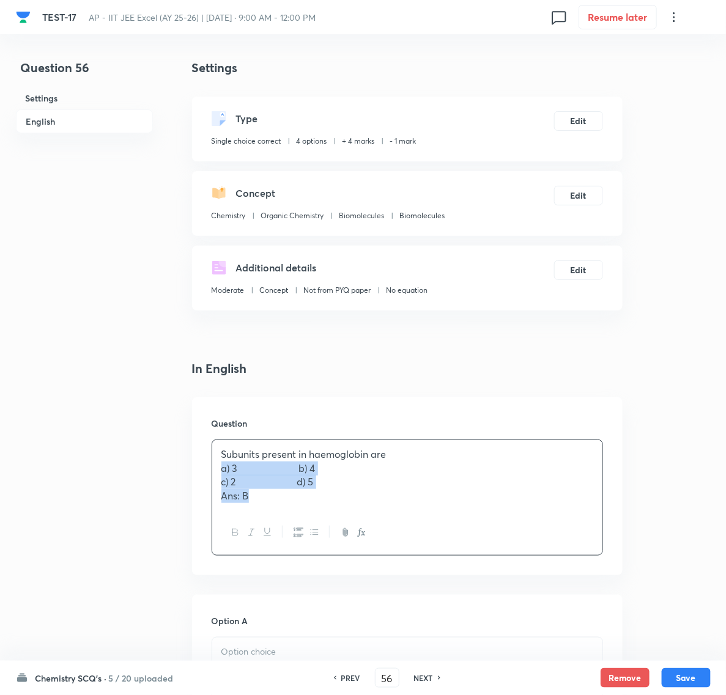
drag, startPoint x: 218, startPoint y: 468, endPoint x: 364, endPoint y: 515, distance: 153.5
click at [364, 515] on div "Subunits present in haemoglobin are a) 3 b) 4 c) 2 d) 5 Ans: B" at bounding box center [407, 498] width 391 height 116
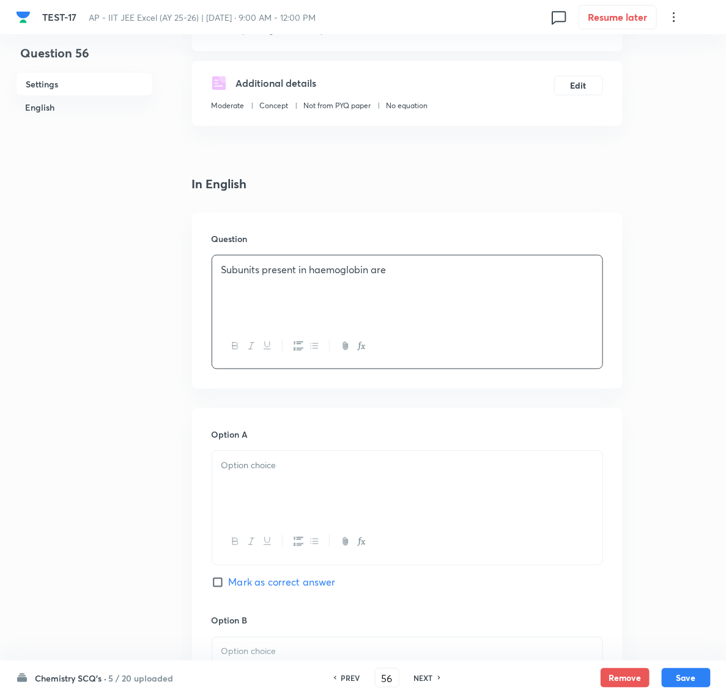
scroll to position [229, 0]
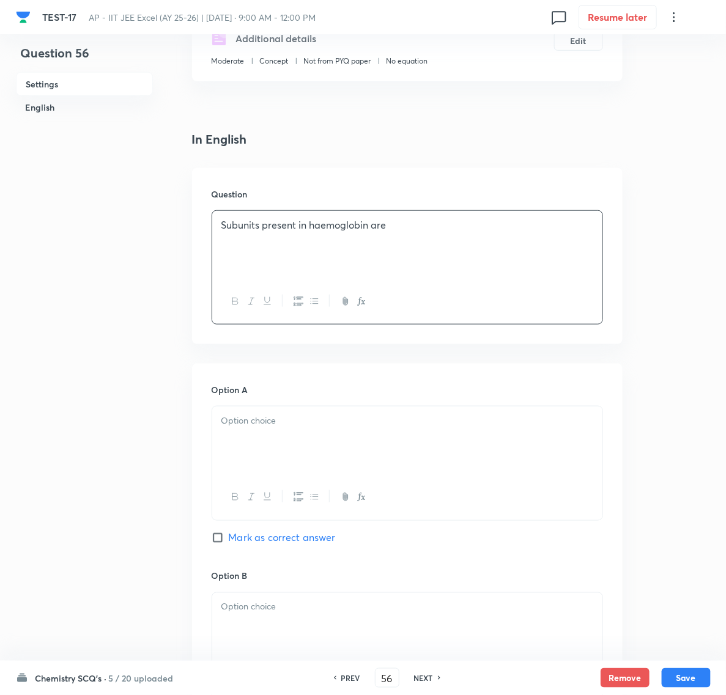
click at [257, 428] on p at bounding box center [407, 421] width 372 height 14
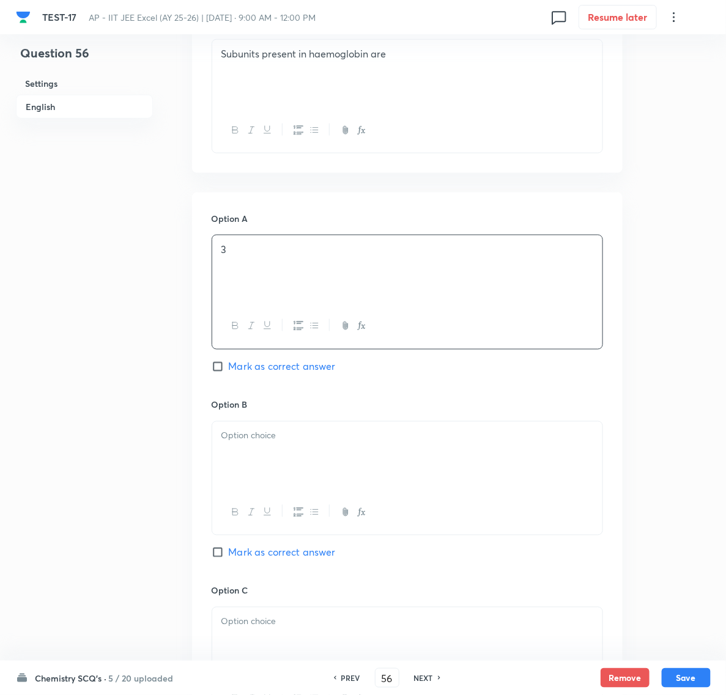
scroll to position [459, 0]
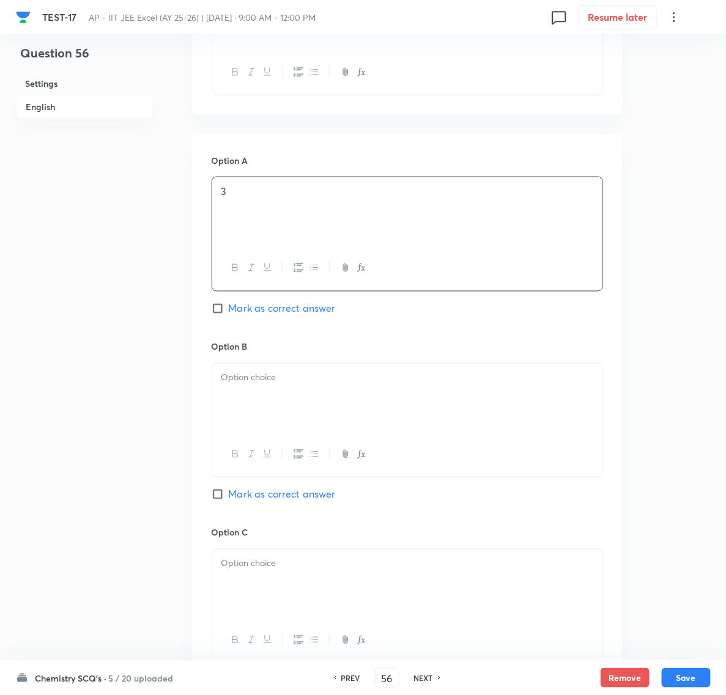
click at [311, 416] on div at bounding box center [407, 398] width 390 height 68
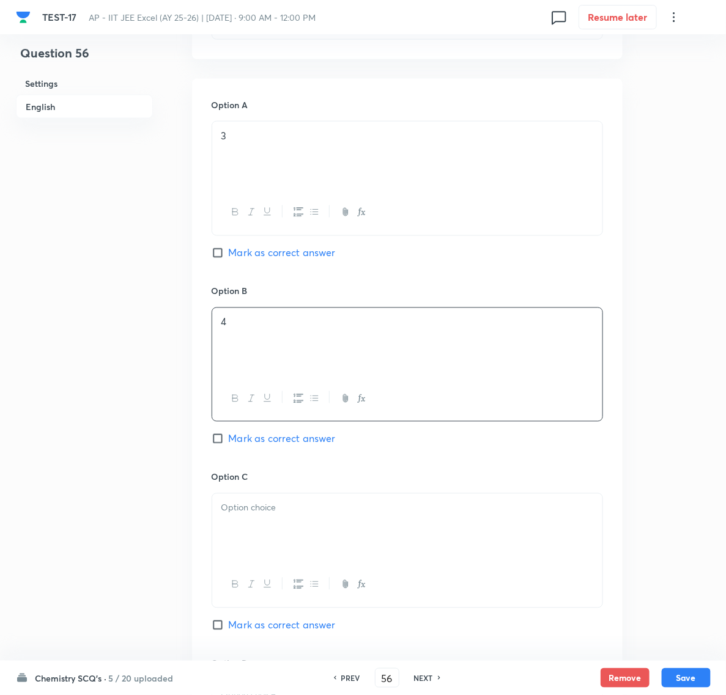
scroll to position [611, 0]
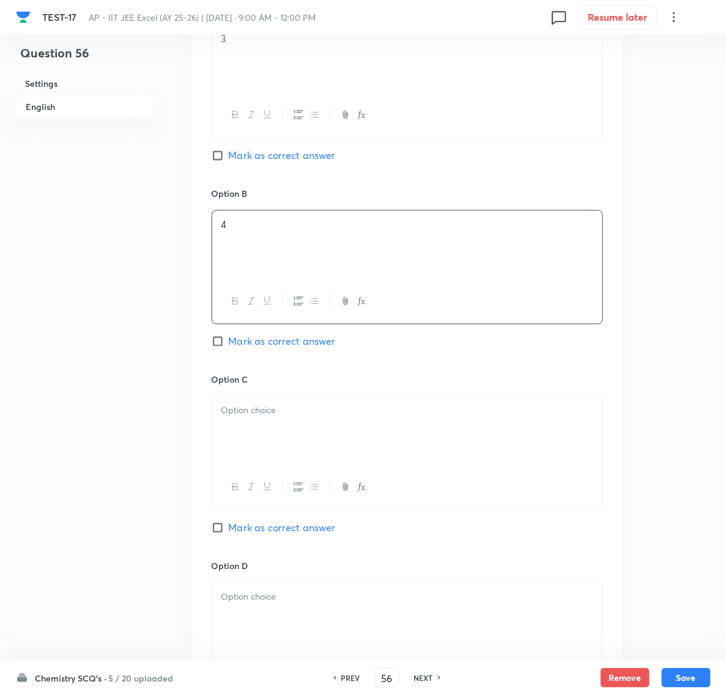
click at [289, 445] on div at bounding box center [407, 431] width 390 height 68
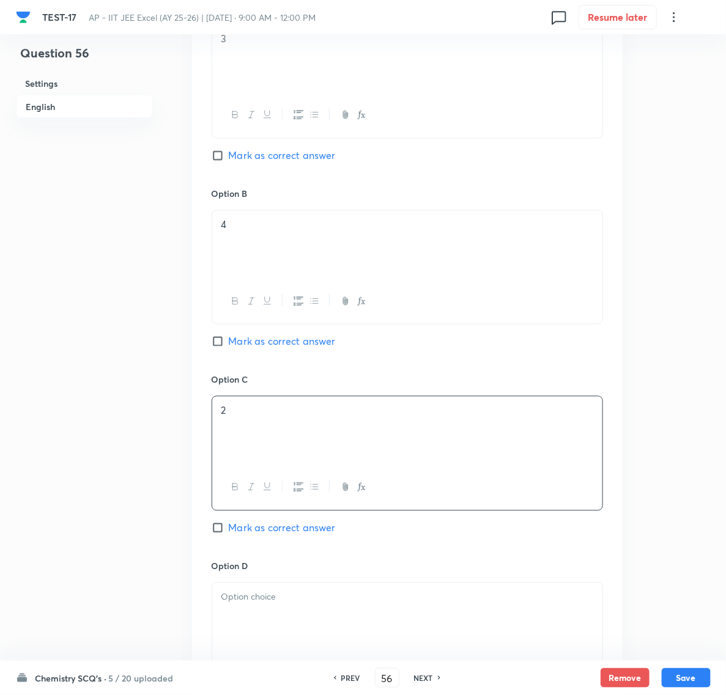
click at [265, 601] on p at bounding box center [407, 598] width 372 height 14
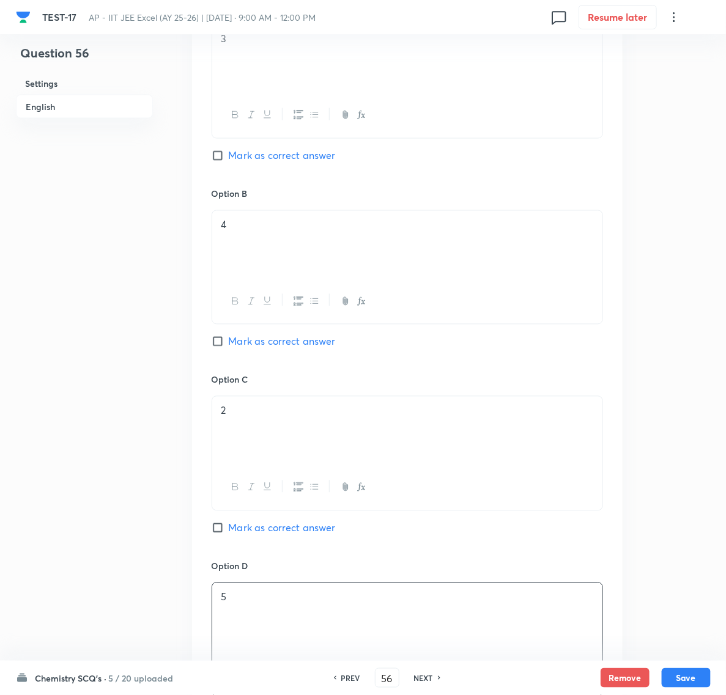
click at [218, 344] on input "Mark as correct answer" at bounding box center [220, 342] width 17 height 12
checkbox input "true"
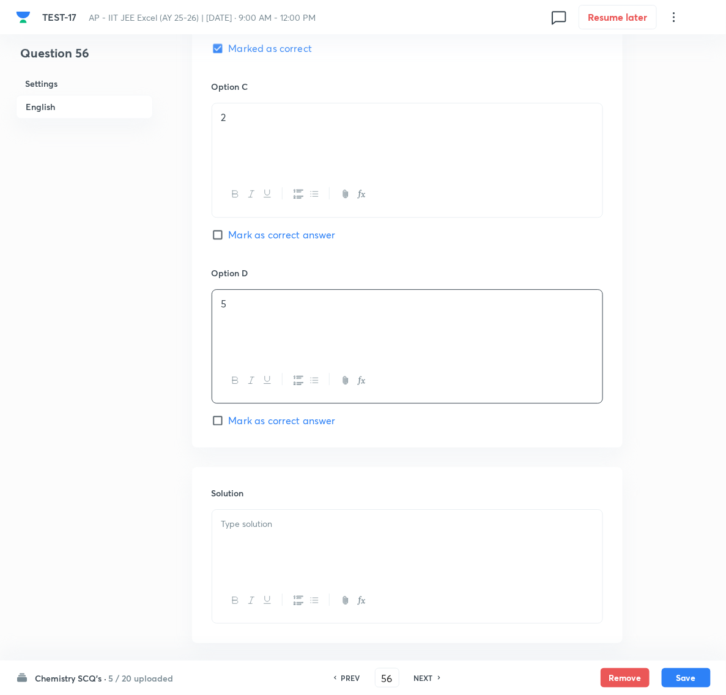
scroll to position [917, 0]
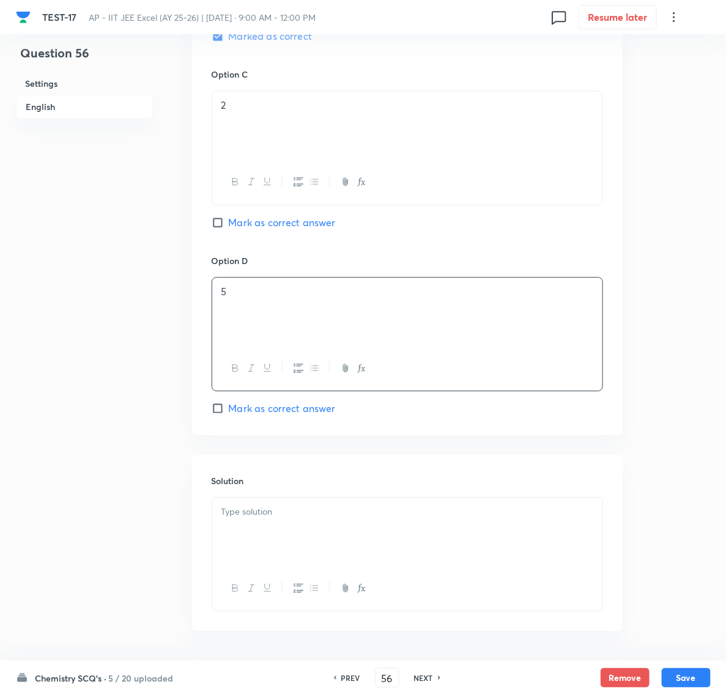
click at [289, 519] on p at bounding box center [407, 512] width 372 height 14
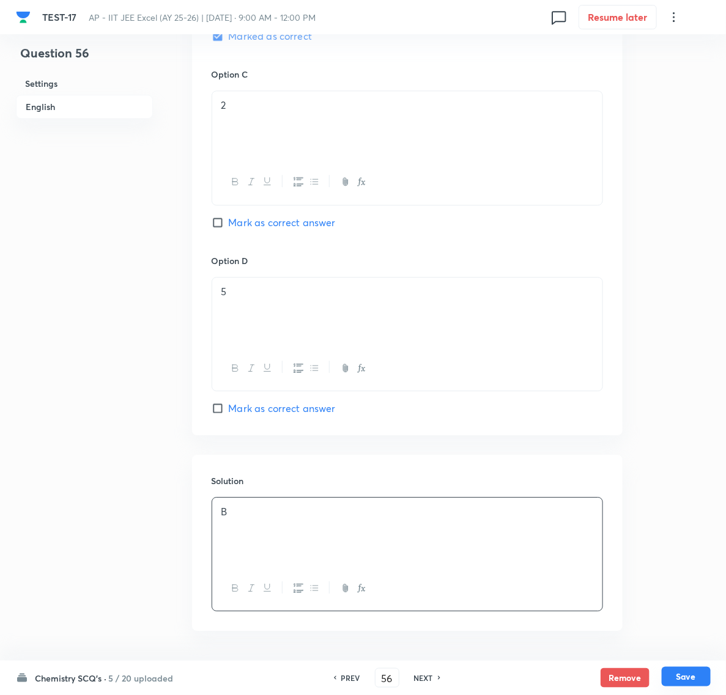
click at [706, 674] on button "Save" at bounding box center [686, 677] width 49 height 20
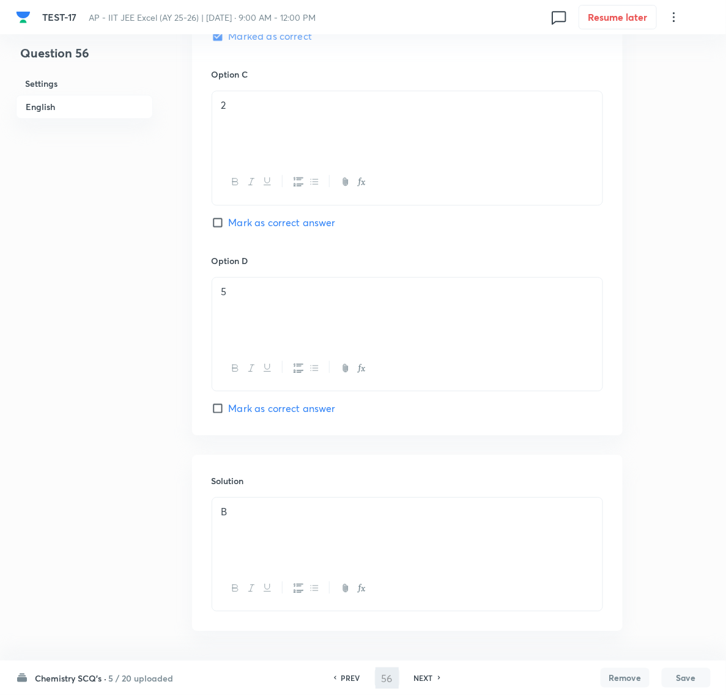
type input "57"
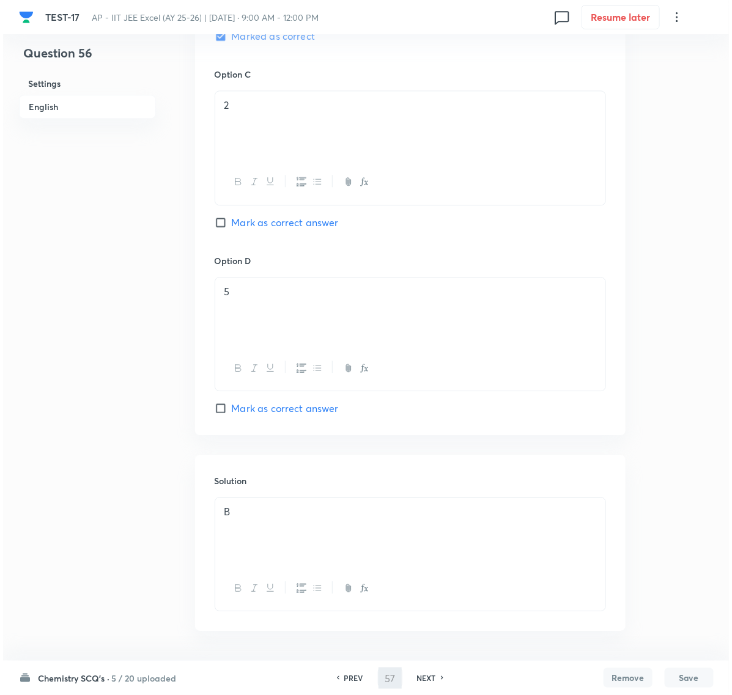
scroll to position [0, 0]
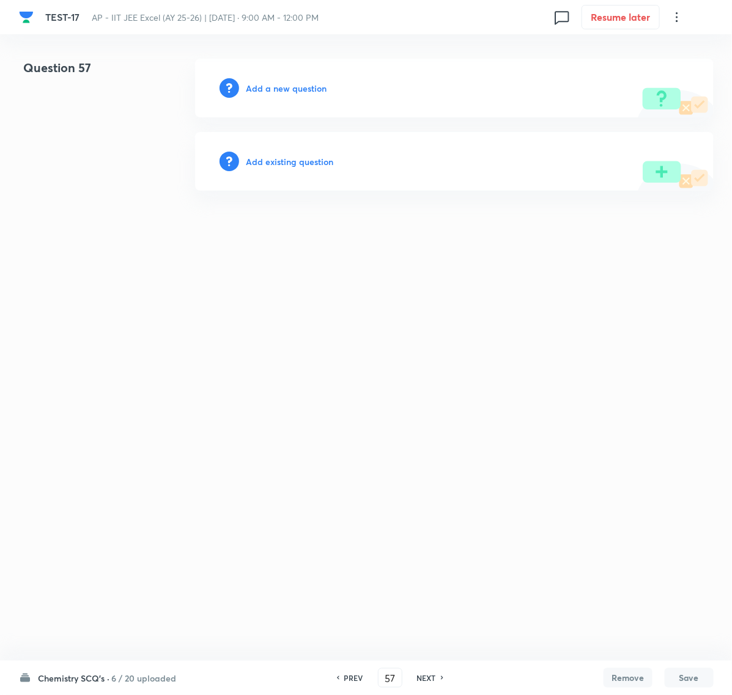
click at [270, 90] on h6 "Add a new question" at bounding box center [286, 88] width 81 height 13
click at [273, 90] on h6 "Choose a question type" at bounding box center [293, 88] width 94 height 13
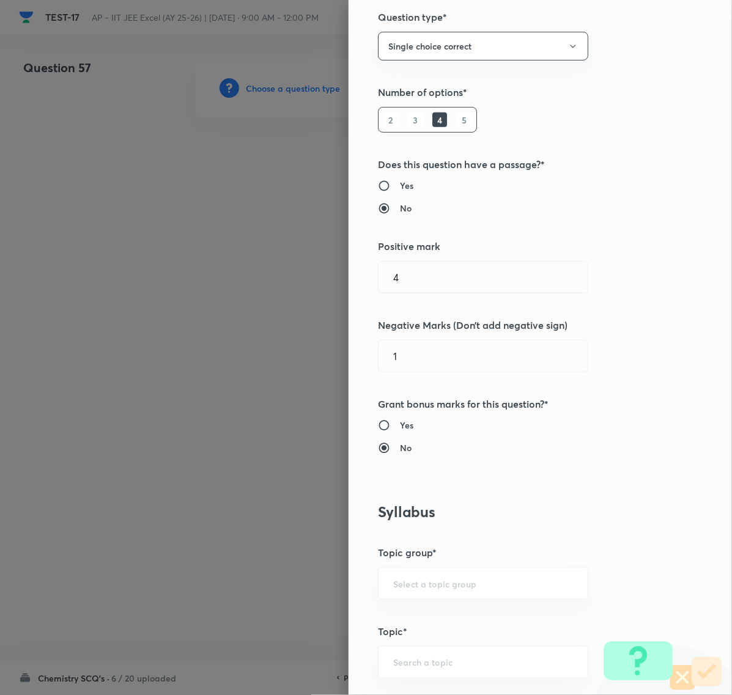
scroll to position [459, 0]
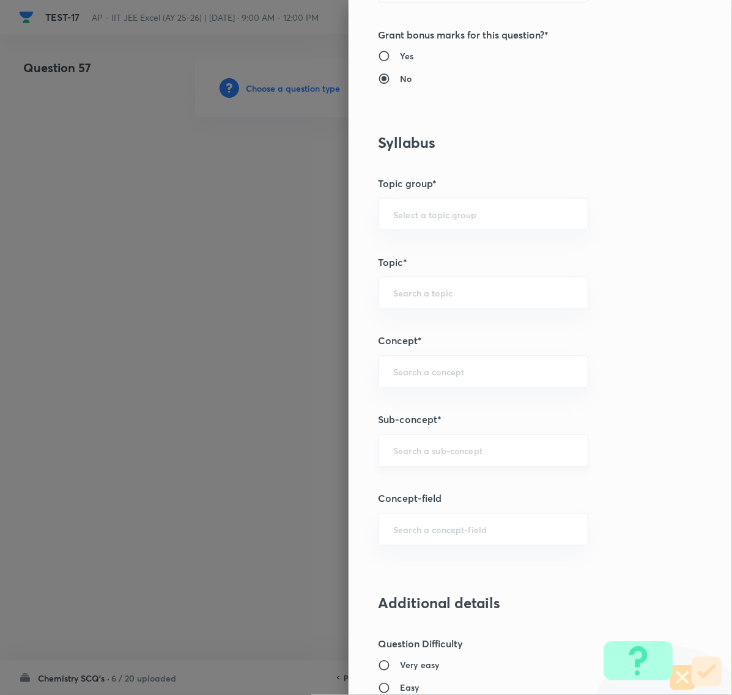
click at [416, 447] on input "text" at bounding box center [483, 451] width 180 height 12
paste input "Biomolecules"
click at [413, 491] on li "Biomolecules" at bounding box center [471, 488] width 208 height 22
type input "Biomolecules"
type input "Chemistry"
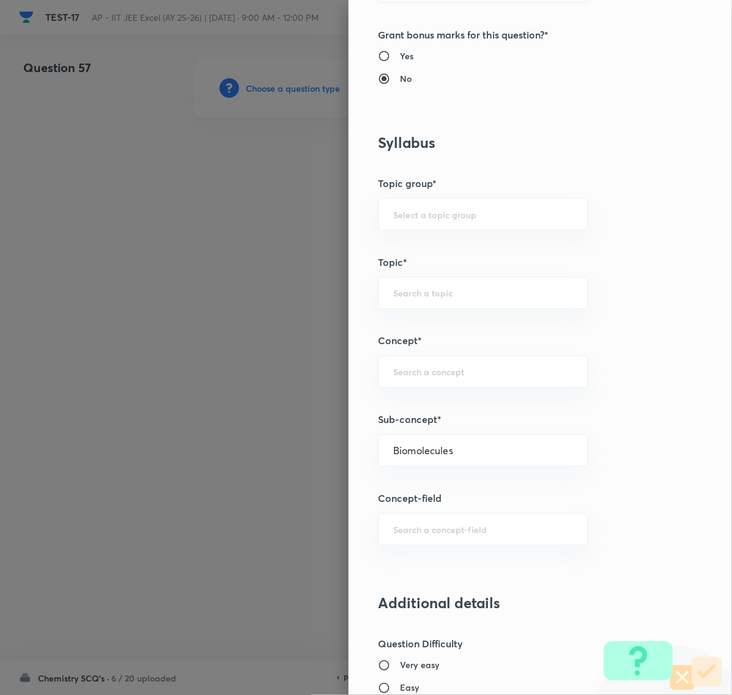
type input "Organic Chemistry"
type input "Biomolecules"
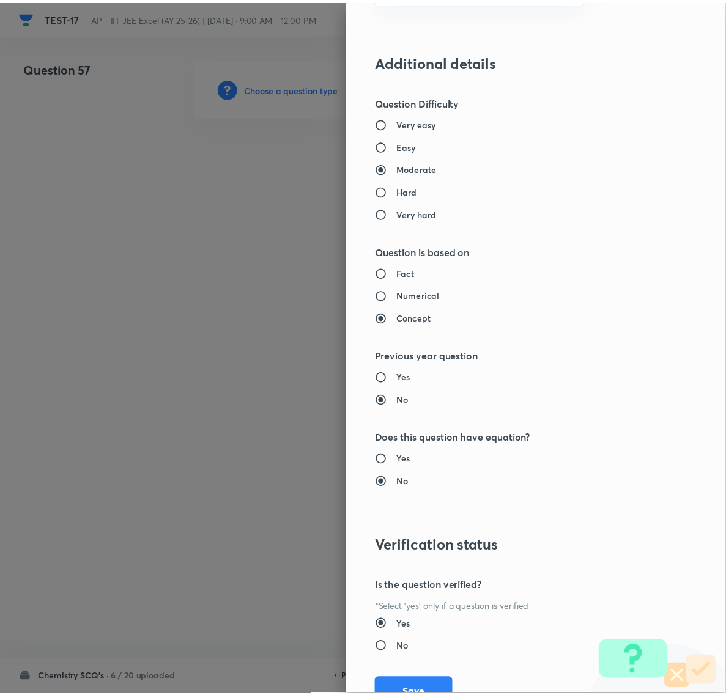
scroll to position [1055, 0]
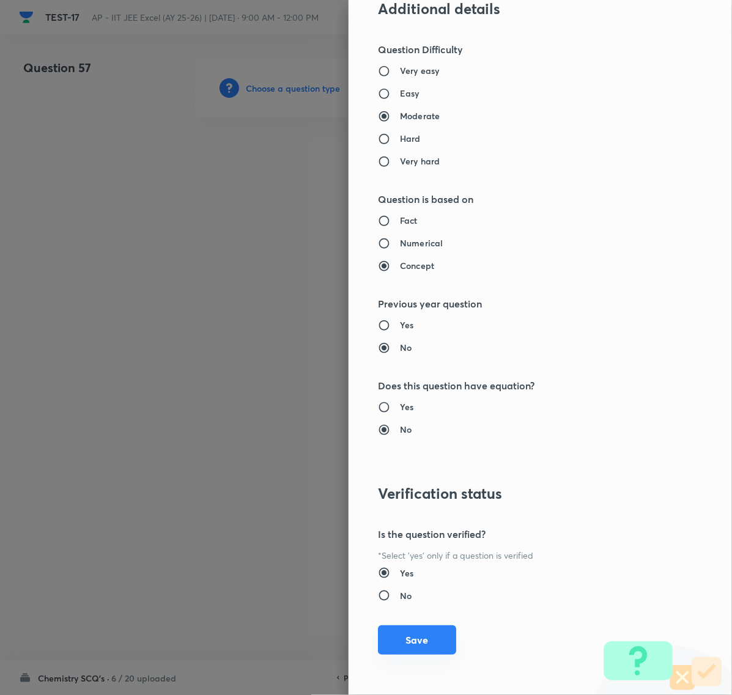
click at [397, 633] on button "Save" at bounding box center [417, 639] width 78 height 29
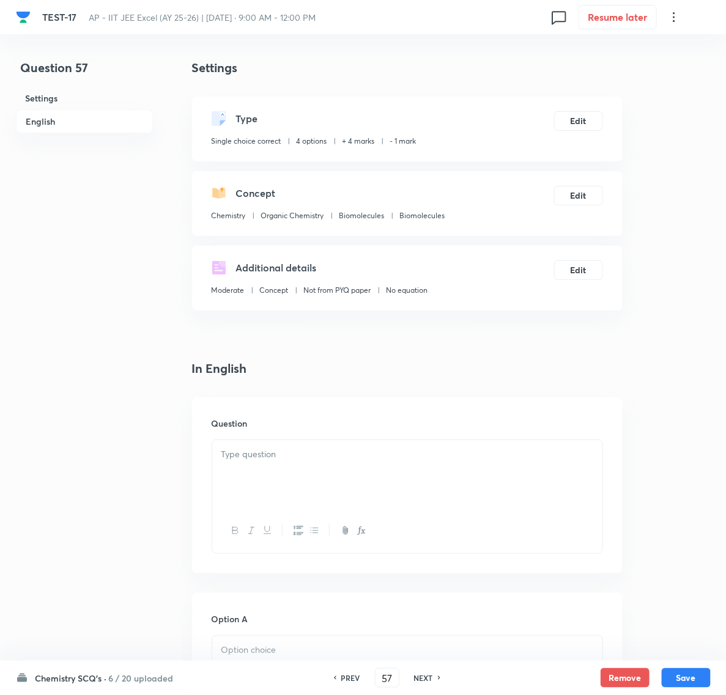
click at [237, 457] on p at bounding box center [407, 455] width 372 height 14
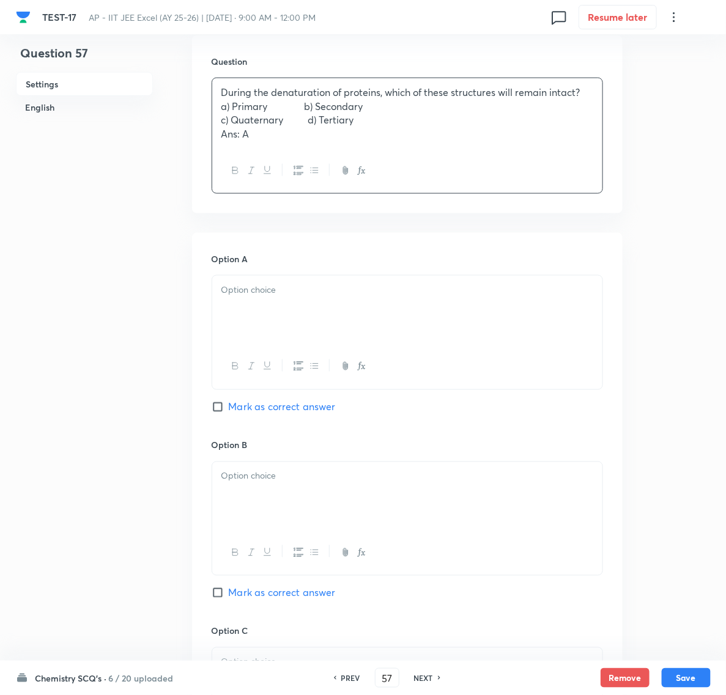
scroll to position [229, 0]
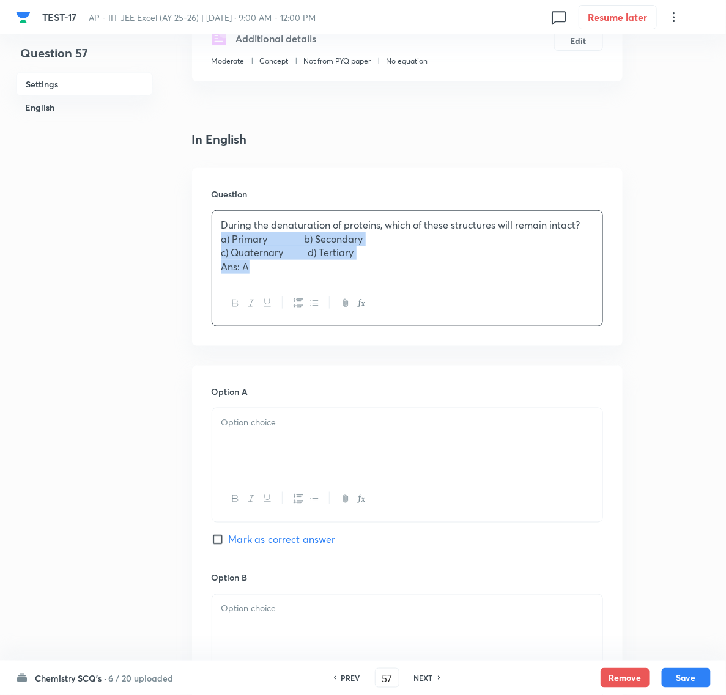
drag, startPoint x: 220, startPoint y: 243, endPoint x: 339, endPoint y: 279, distance: 124.6
click at [339, 279] on div "During the denaturation of proteins, which of these structures will remain inta…" at bounding box center [407, 246] width 390 height 70
click at [246, 424] on p at bounding box center [407, 421] width 372 height 14
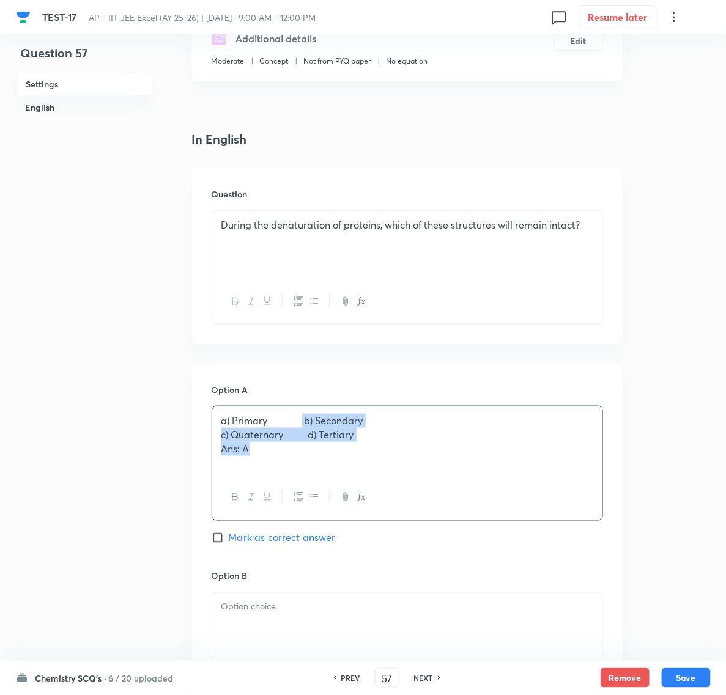
drag, startPoint x: 304, startPoint y: 420, endPoint x: 334, endPoint y: 465, distance: 54.3
click at [334, 465] on div "a) Primary b) Secondary c) Quaternary d) Tertiary Ans: A" at bounding box center [407, 441] width 390 height 68
click at [242, 607] on p at bounding box center [407, 607] width 372 height 14
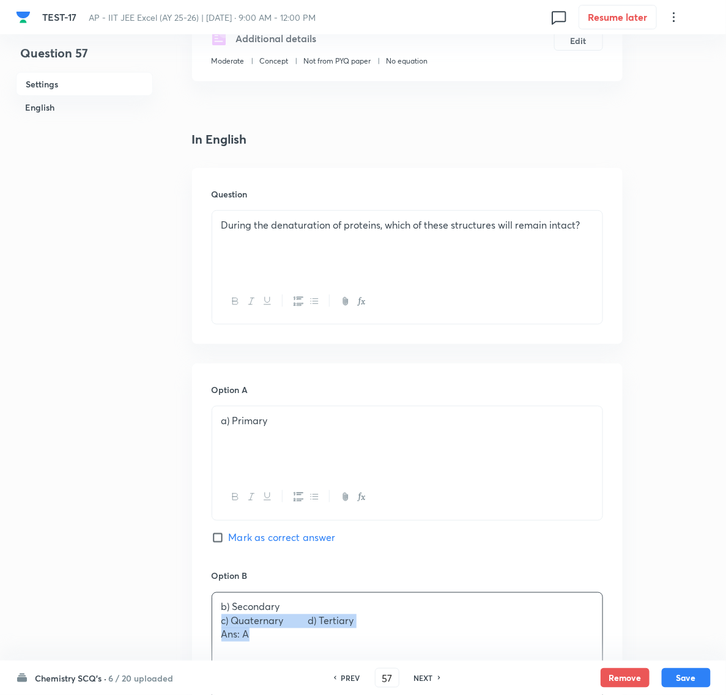
drag, startPoint x: 218, startPoint y: 622, endPoint x: 343, endPoint y: 646, distance: 127.7
click at [343, 646] on div "b) Secondary c) Quaternary d) Tertiary Ans: A" at bounding box center [407, 627] width 390 height 68
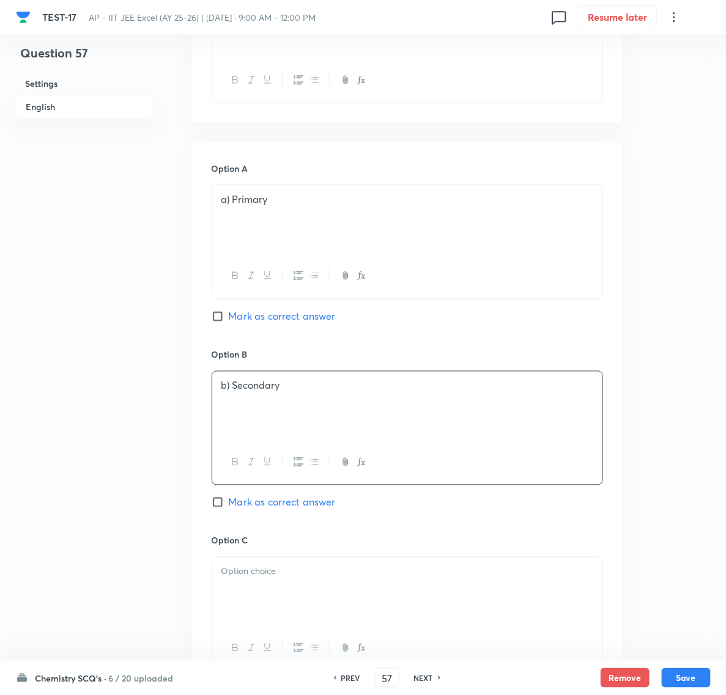
scroll to position [459, 0]
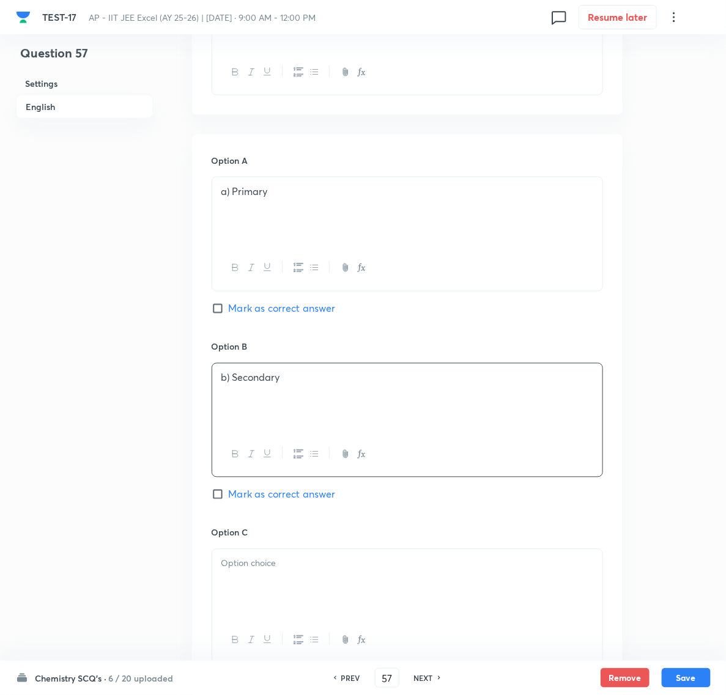
click at [261, 575] on div at bounding box center [407, 584] width 390 height 68
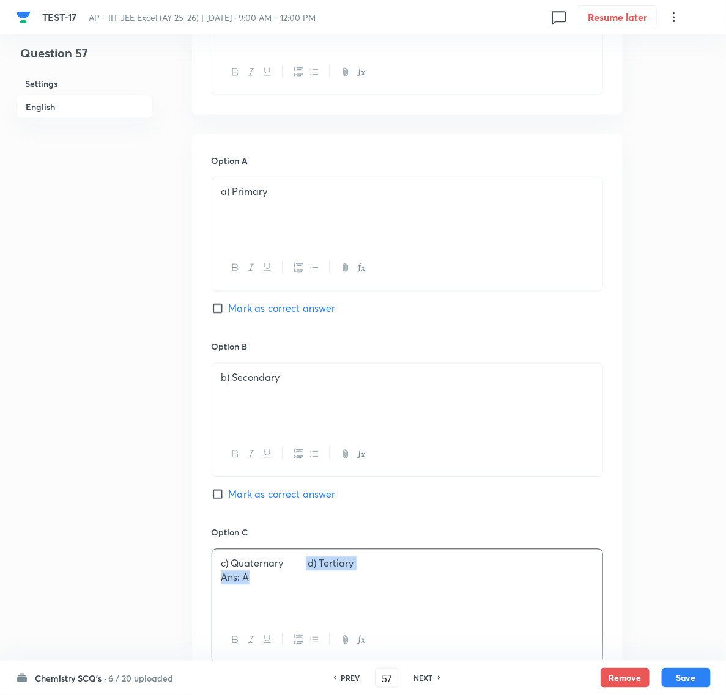
drag, startPoint x: 306, startPoint y: 569, endPoint x: 367, endPoint y: 613, distance: 75.2
click at [367, 613] on div "c) Quaternary d) Tertiary Ans: A" at bounding box center [407, 584] width 390 height 68
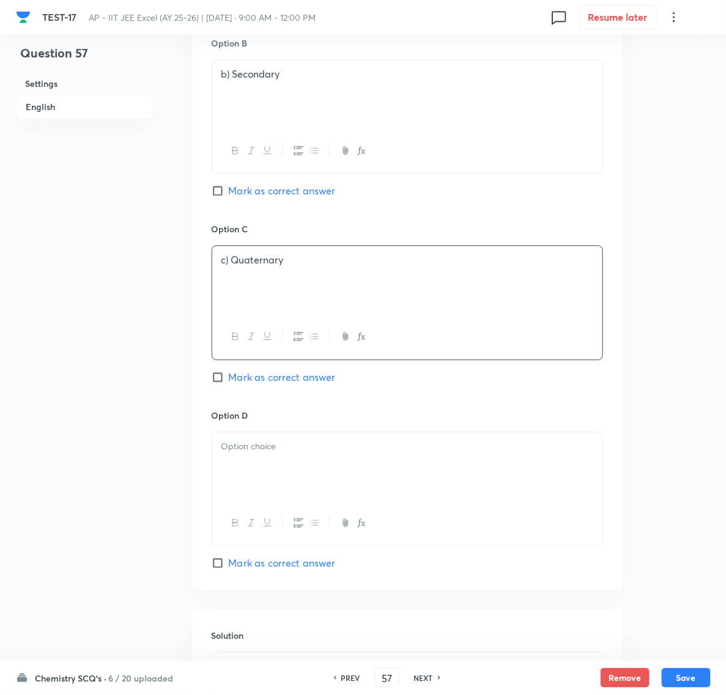
scroll to position [764, 0]
click at [232, 430] on div "Option D Mark as correct answer" at bounding box center [407, 487] width 391 height 161
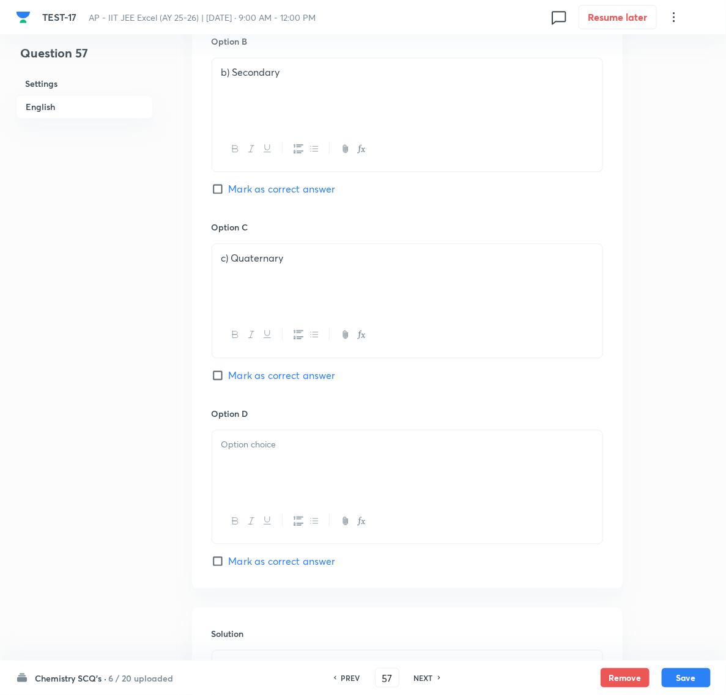
click at [232, 446] on p at bounding box center [407, 445] width 372 height 14
drag, startPoint x: 219, startPoint y: 457, endPoint x: 262, endPoint y: 459, distance: 42.8
click at [262, 459] on div "d) Tertiary Ans: A" at bounding box center [407, 464] width 390 height 68
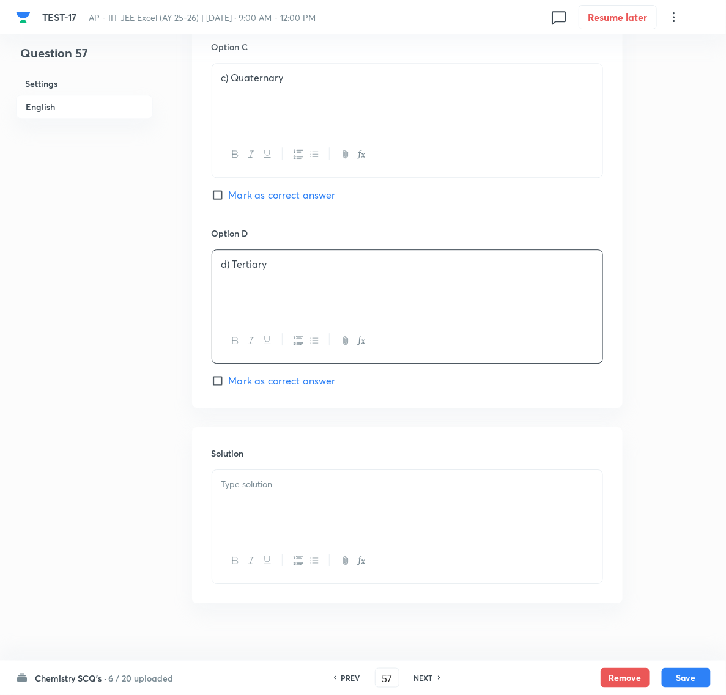
scroll to position [966, 0]
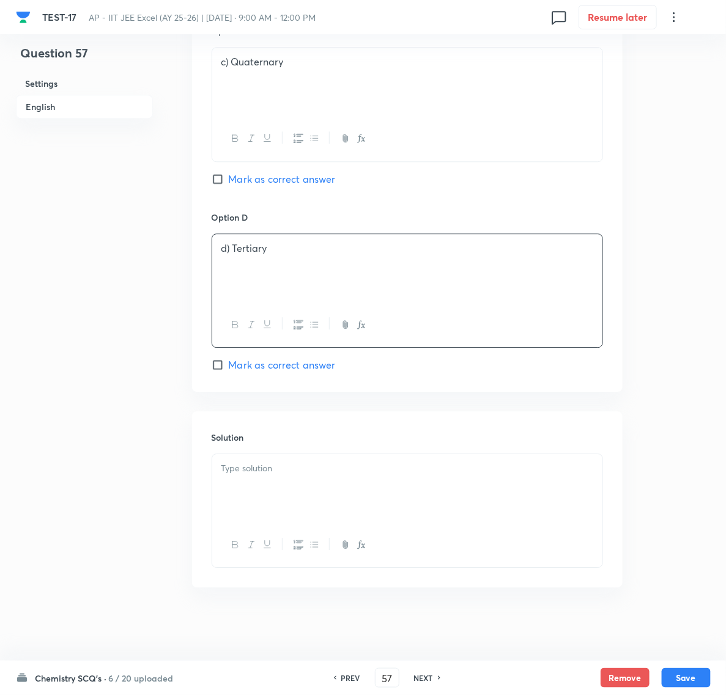
click at [245, 478] on div at bounding box center [407, 488] width 390 height 68
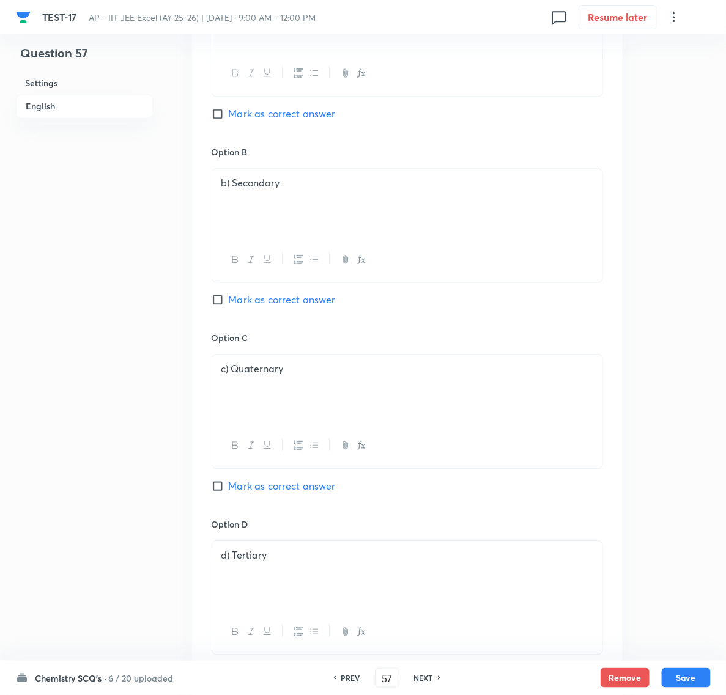
scroll to position [507, 0]
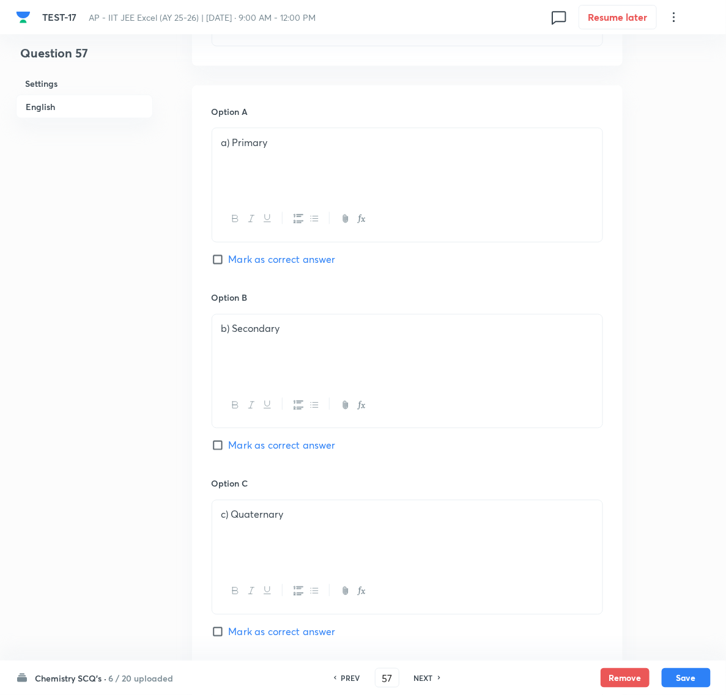
click at [220, 262] on input "Mark as correct answer" at bounding box center [220, 260] width 17 height 12
checkbox input "true"
click at [680, 671] on button "Save" at bounding box center [686, 677] width 49 height 20
type input "58"
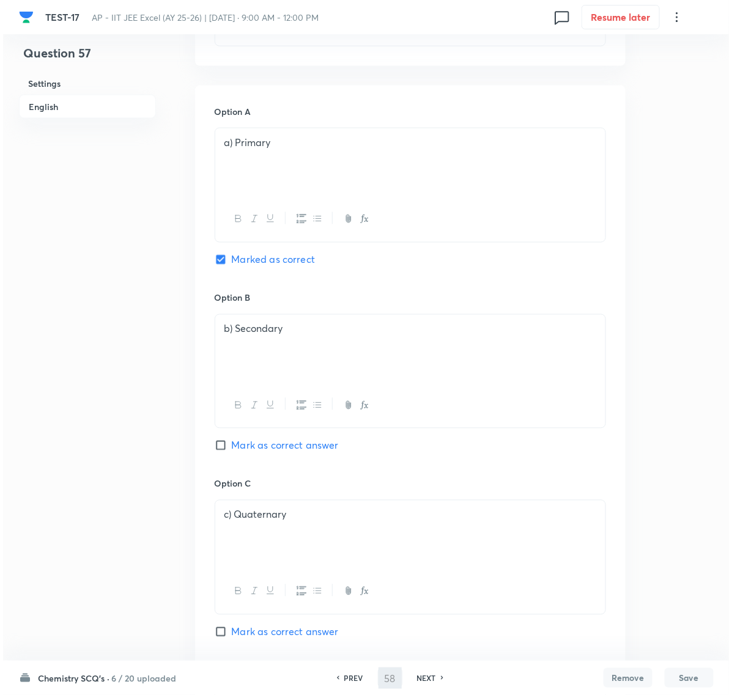
scroll to position [0, 0]
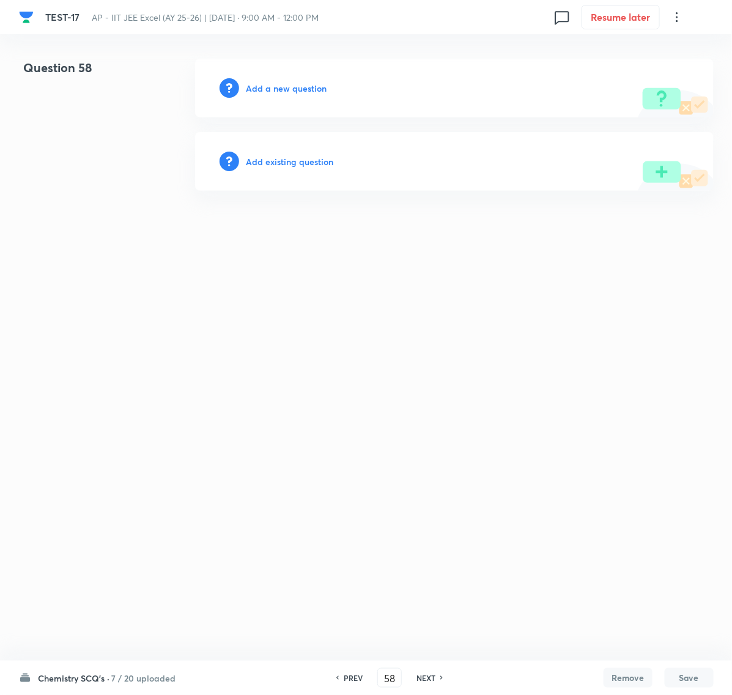
click at [273, 89] on h6 "Add a new question" at bounding box center [286, 88] width 81 height 13
click at [273, 89] on h6 "Choose a question type" at bounding box center [293, 88] width 94 height 13
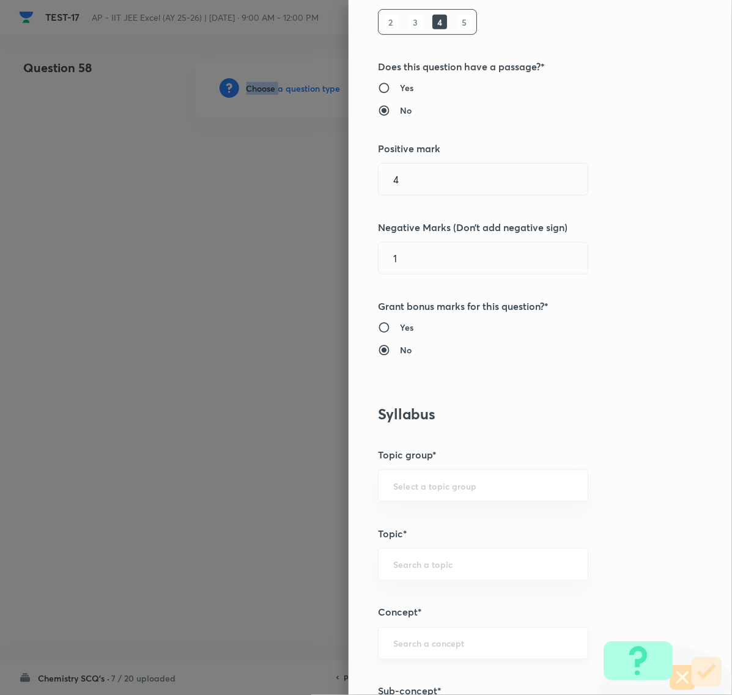
scroll to position [382, 0]
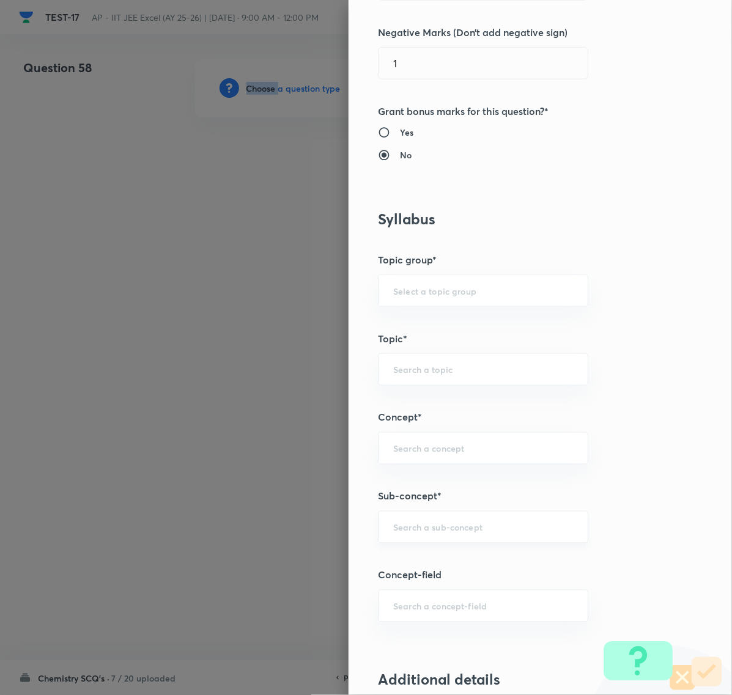
click at [420, 539] on div "​" at bounding box center [483, 527] width 210 height 32
paste input "Biomolecules"
click at [422, 562] on li "Biomolecules" at bounding box center [471, 564] width 208 height 22
type input "Biomolecules"
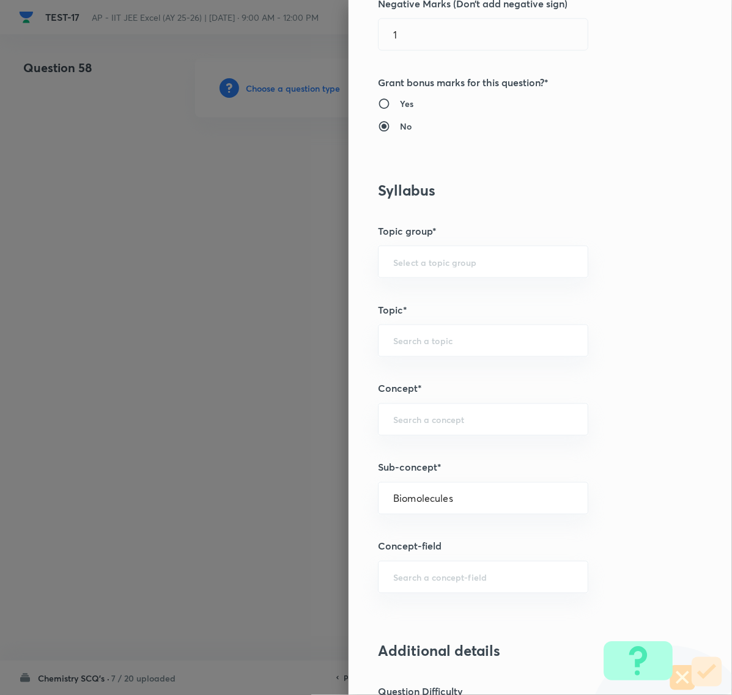
type input "Chemistry"
type input "Organic Chemistry"
type input "Biomolecules"
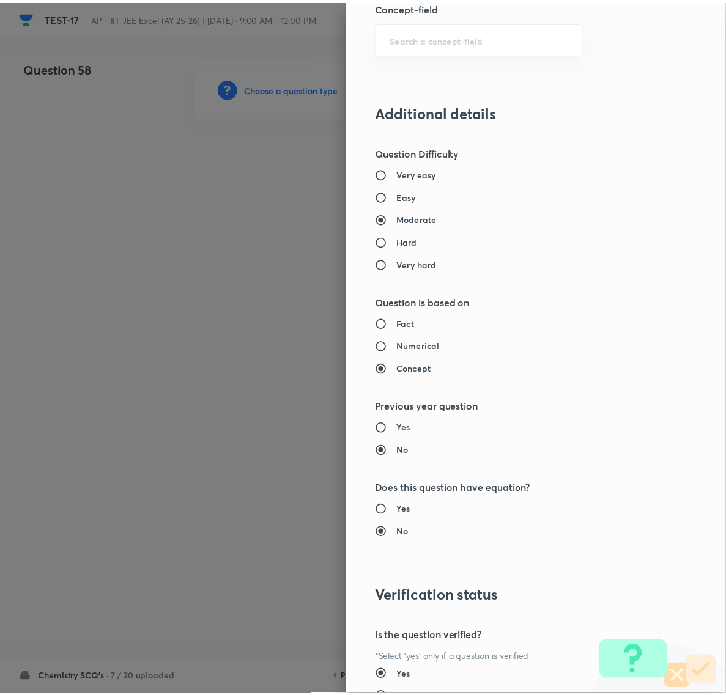
scroll to position [1055, 0]
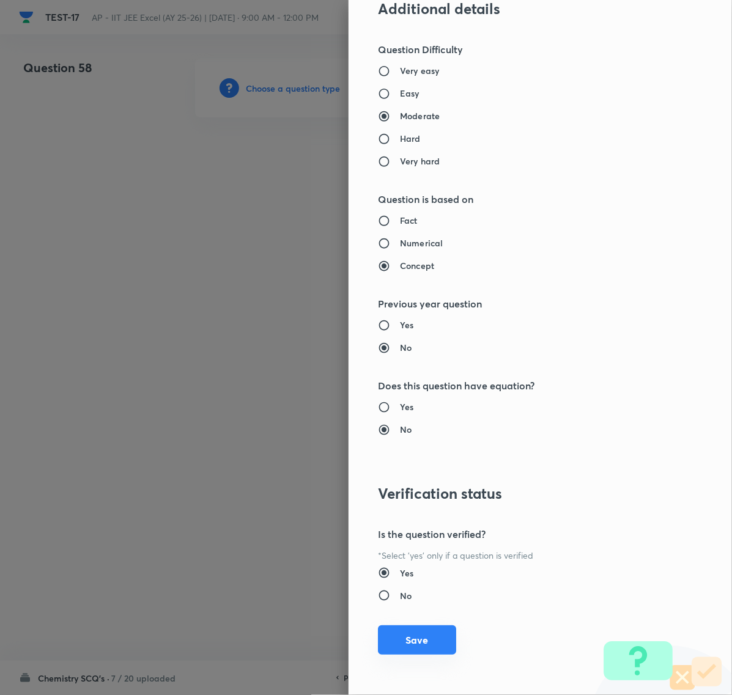
click at [401, 632] on button "Save" at bounding box center [417, 639] width 78 height 29
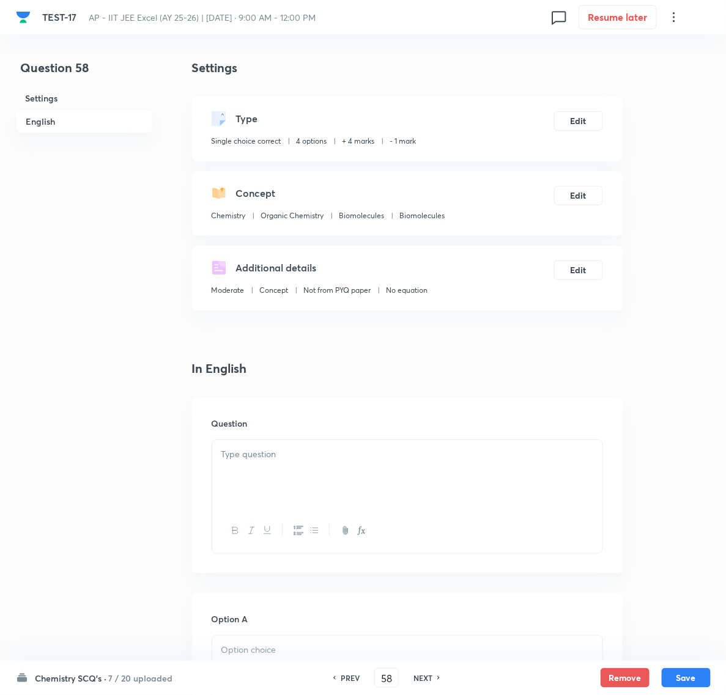
click at [269, 462] on div at bounding box center [407, 474] width 390 height 68
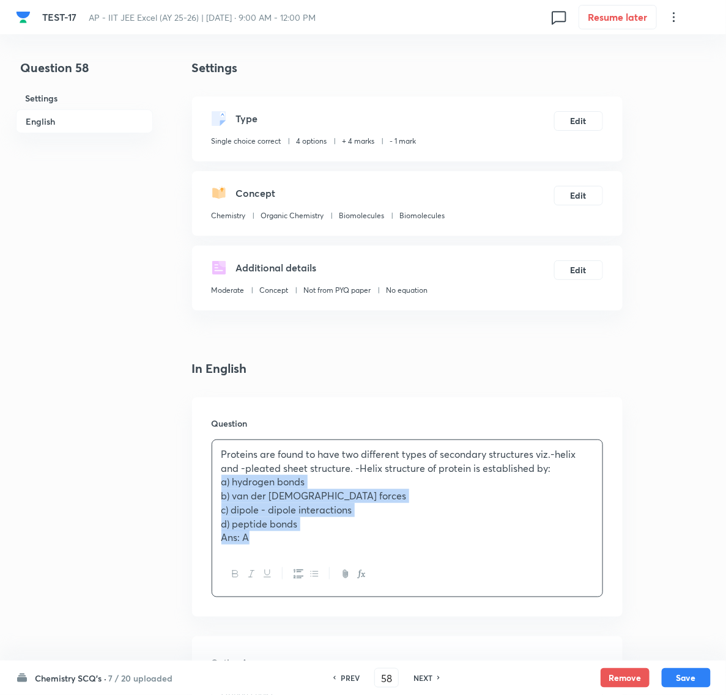
drag, startPoint x: 218, startPoint y: 484, endPoint x: 303, endPoint y: 547, distance: 105.3
click at [303, 547] on div "Proteins are found to have two different types of secondary structures viz.-hel…" at bounding box center [407, 496] width 390 height 112
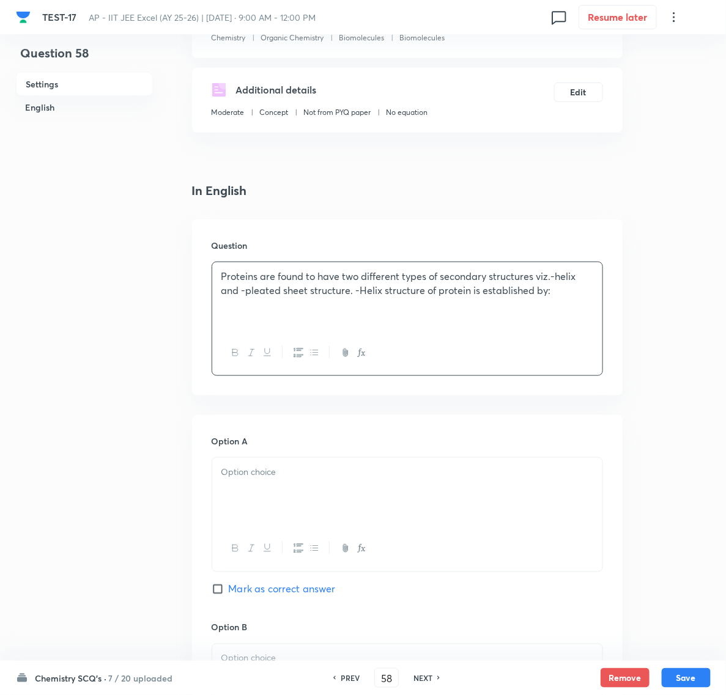
scroll to position [229, 0]
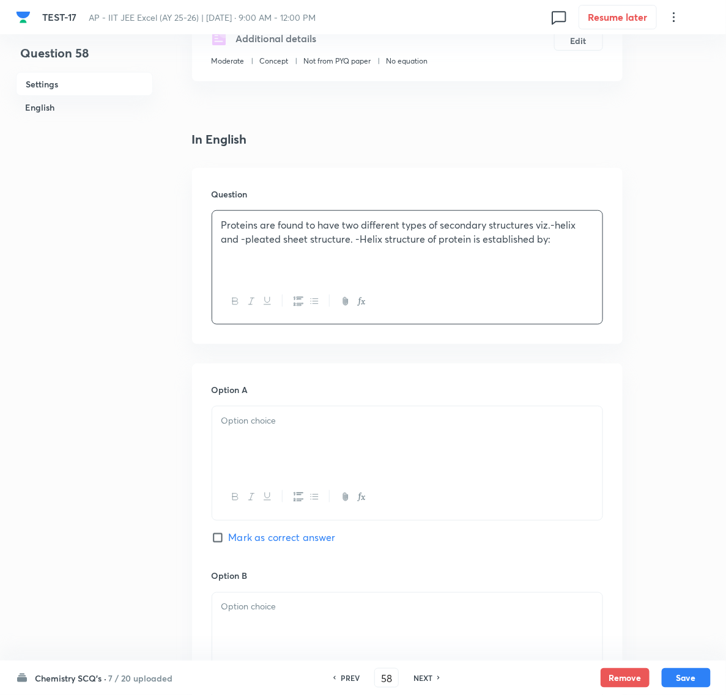
click at [246, 435] on div at bounding box center [407, 441] width 390 height 68
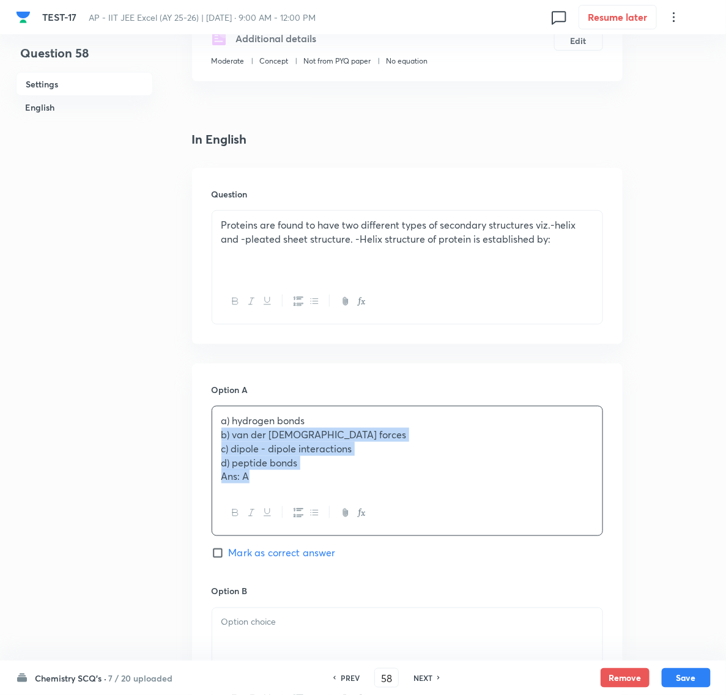
drag, startPoint x: 218, startPoint y: 436, endPoint x: 294, endPoint y: 491, distance: 94.2
click at [294, 491] on div "a) hydrogen bonds b) van der Waals forces c) dipole - dipole interactions d) pe…" at bounding box center [407, 449] width 390 height 84
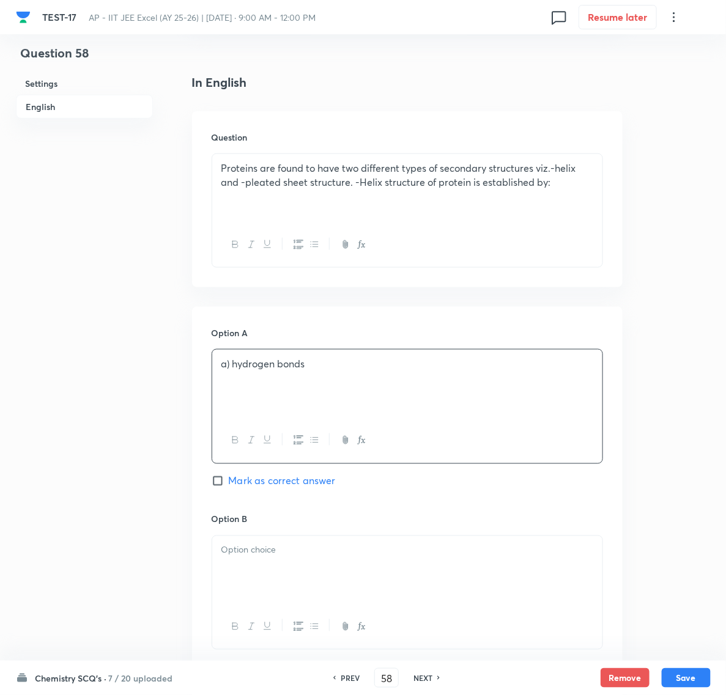
scroll to position [382, 0]
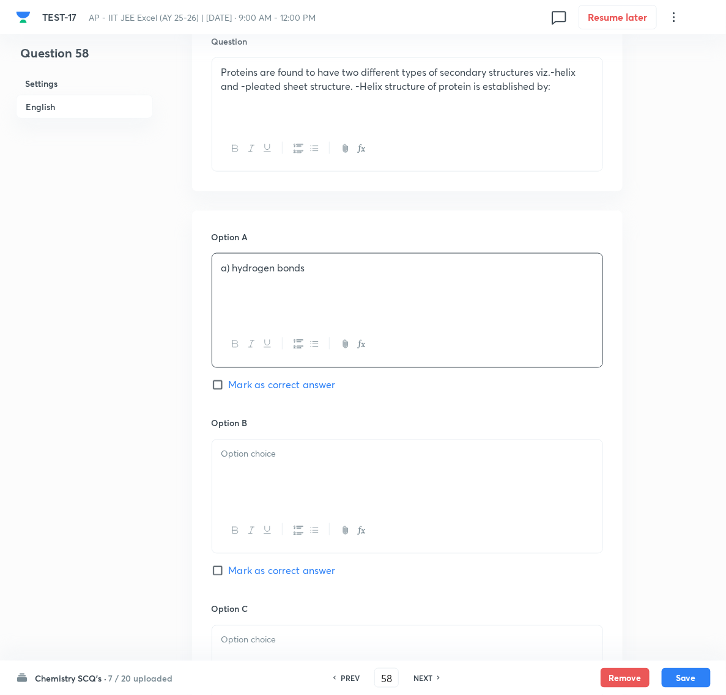
click at [276, 484] on div at bounding box center [407, 474] width 390 height 68
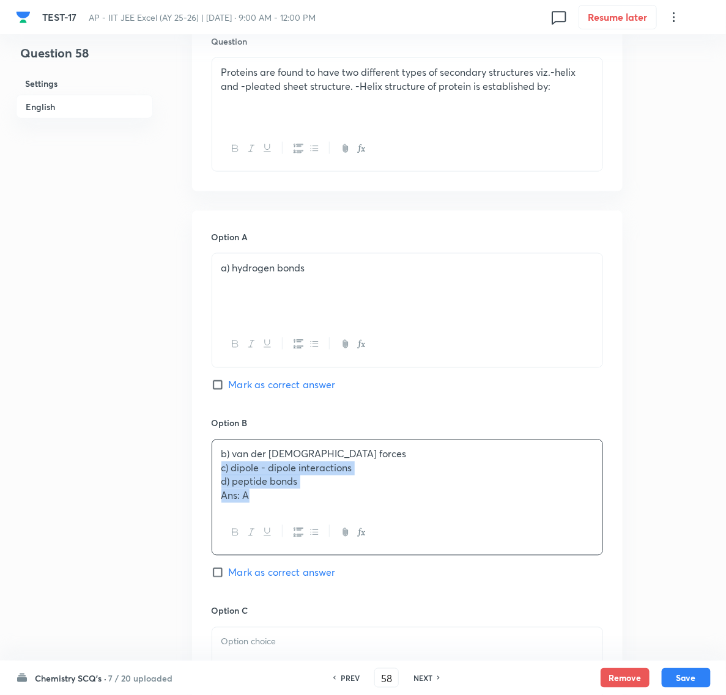
drag, startPoint x: 221, startPoint y: 473, endPoint x: 278, endPoint y: 502, distance: 64.5
click at [278, 502] on div "b) van der Waals forces c) dipole - dipole interactions d) peptide bonds Ans: A" at bounding box center [407, 475] width 390 height 70
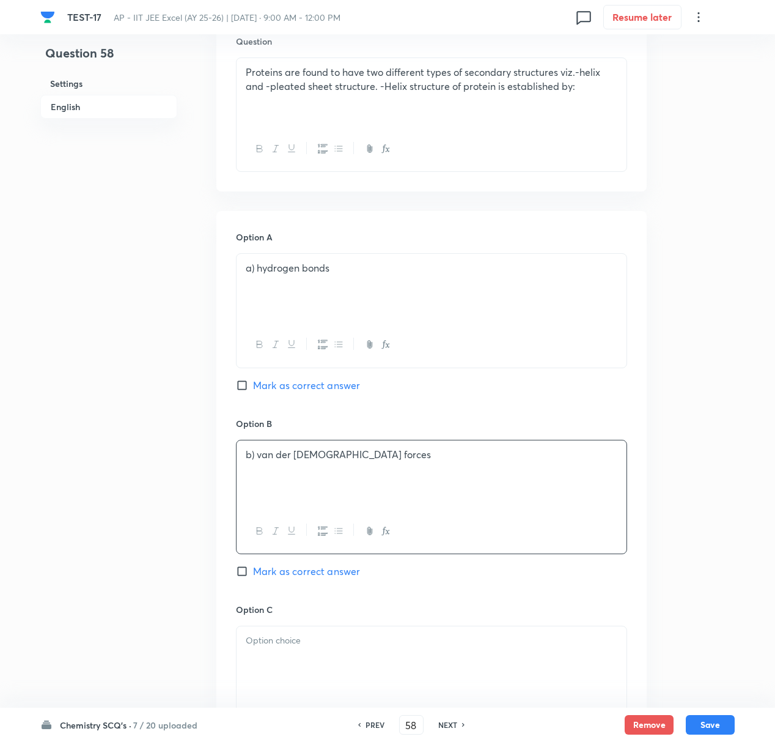
click at [260, 639] on p at bounding box center [432, 640] width 372 height 14
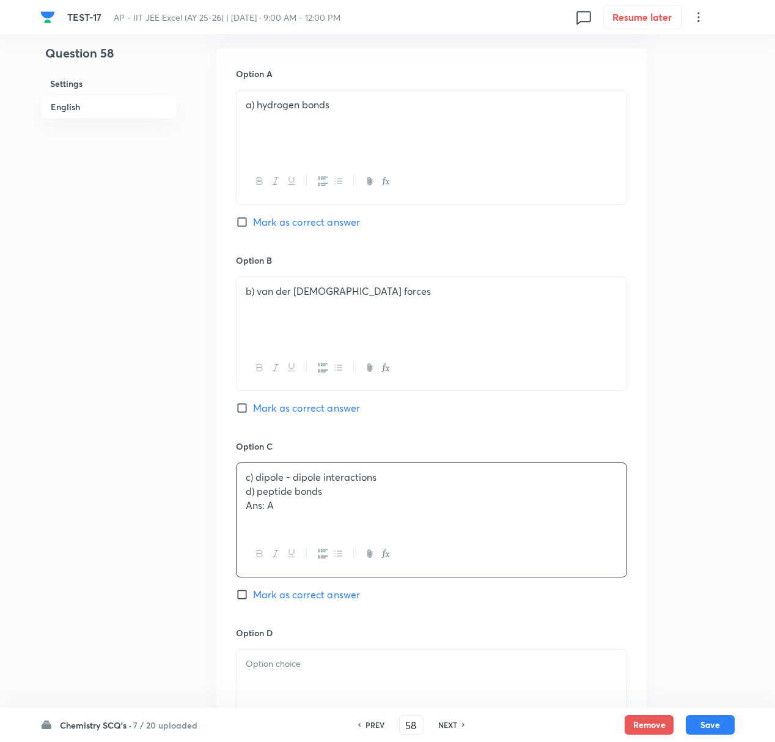
scroll to position [627, 0]
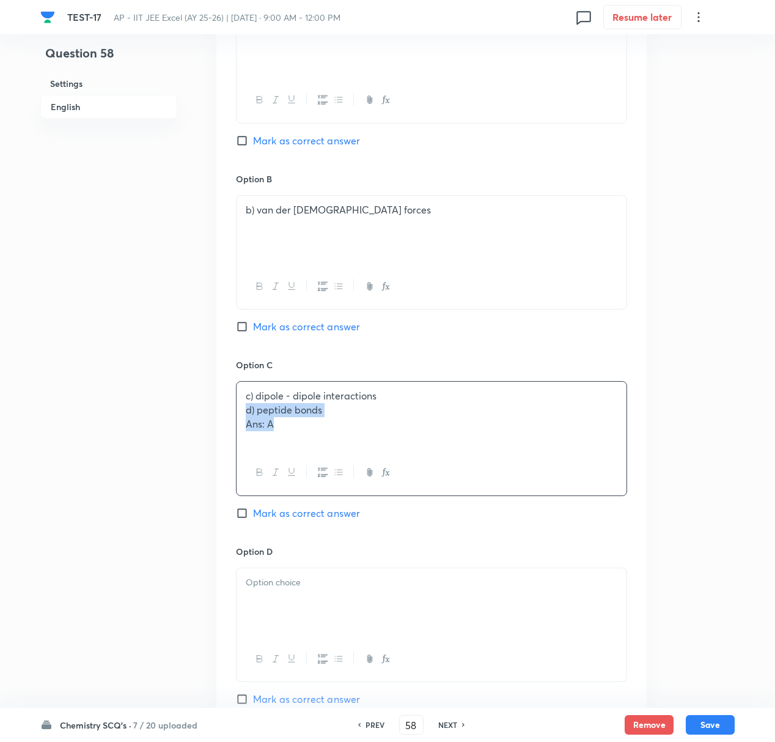
drag, startPoint x: 246, startPoint y: 411, endPoint x: 311, endPoint y: 424, distance: 66.8
click at [311, 424] on div "c) dipole - dipole interactions d) peptide bonds Ans: A" at bounding box center [432, 415] width 390 height 68
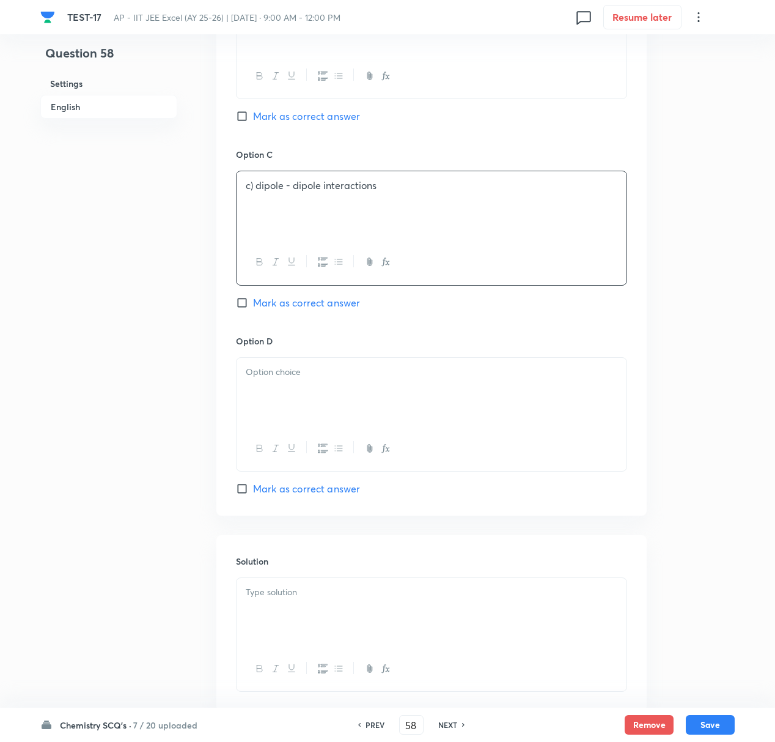
scroll to position [871, 0]
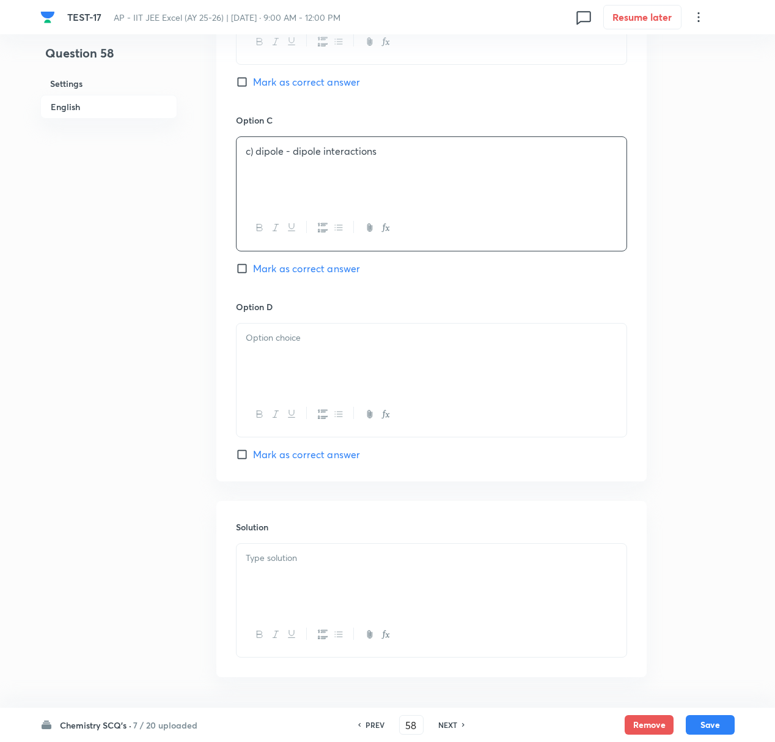
click at [270, 353] on div at bounding box center [432, 357] width 390 height 68
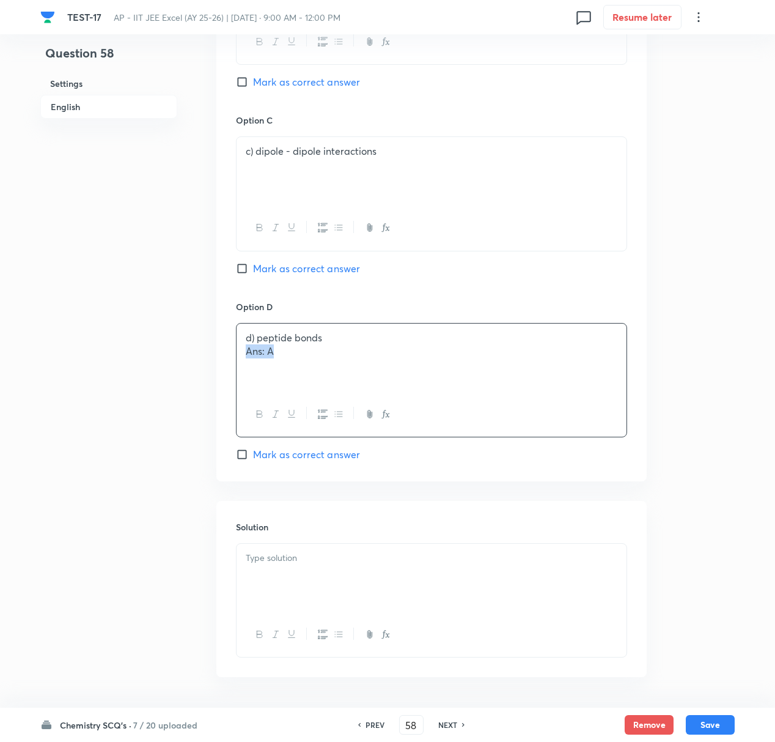
drag, startPoint x: 248, startPoint y: 358, endPoint x: 300, endPoint y: 358, distance: 52.0
click at [300, 358] on p "Ans: A" at bounding box center [432, 351] width 372 height 14
click at [257, 570] on div at bounding box center [432, 578] width 390 height 68
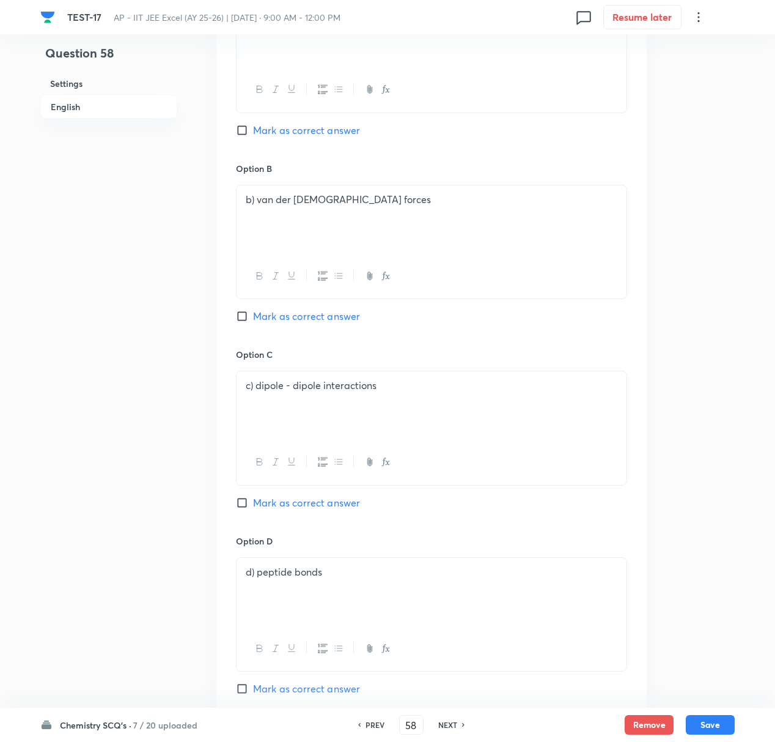
scroll to position [382, 0]
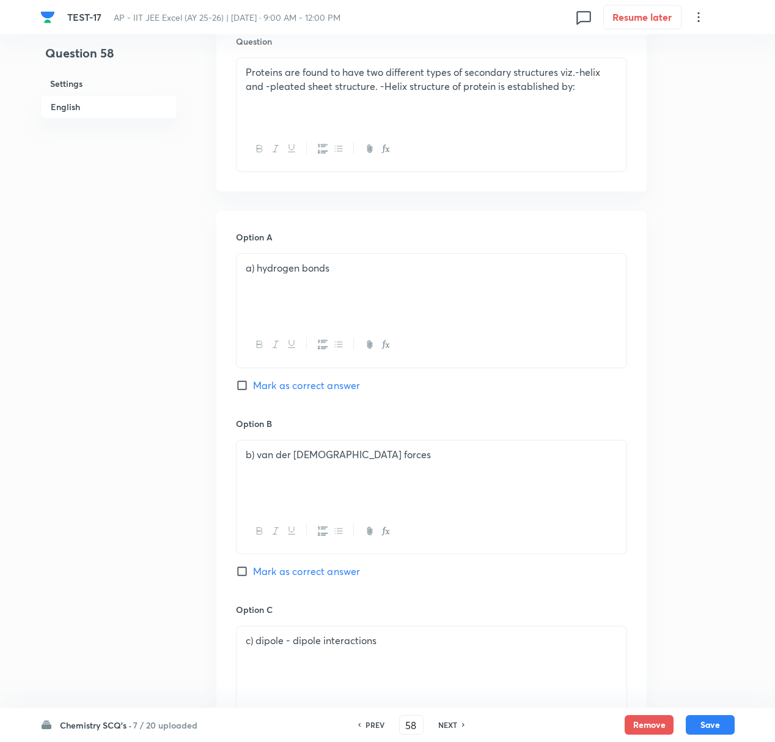
click at [241, 386] on input "Mark as correct answer" at bounding box center [244, 385] width 17 height 12
checkbox input "true"
click at [700, 695] on button "Save" at bounding box center [710, 723] width 49 height 20
type input "59"
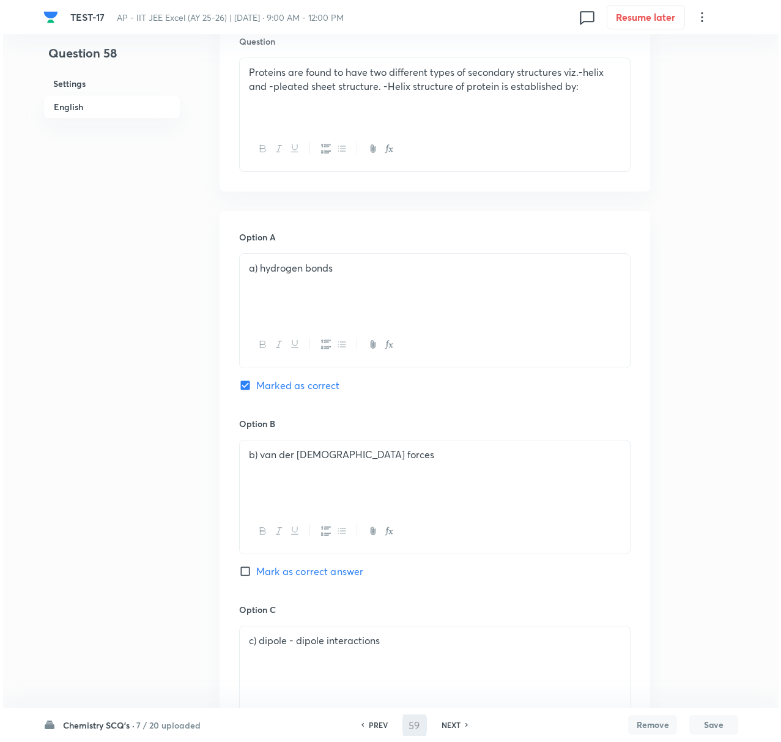
scroll to position [0, 0]
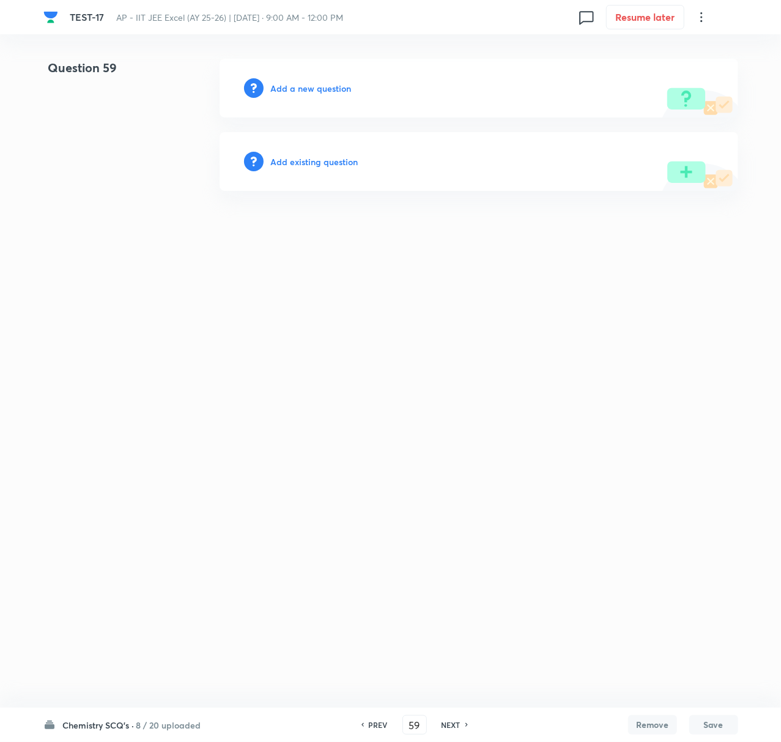
click at [291, 82] on h6 "Add a new question" at bounding box center [311, 88] width 81 height 13
click at [308, 88] on h6 "Choose a question type" at bounding box center [318, 88] width 94 height 13
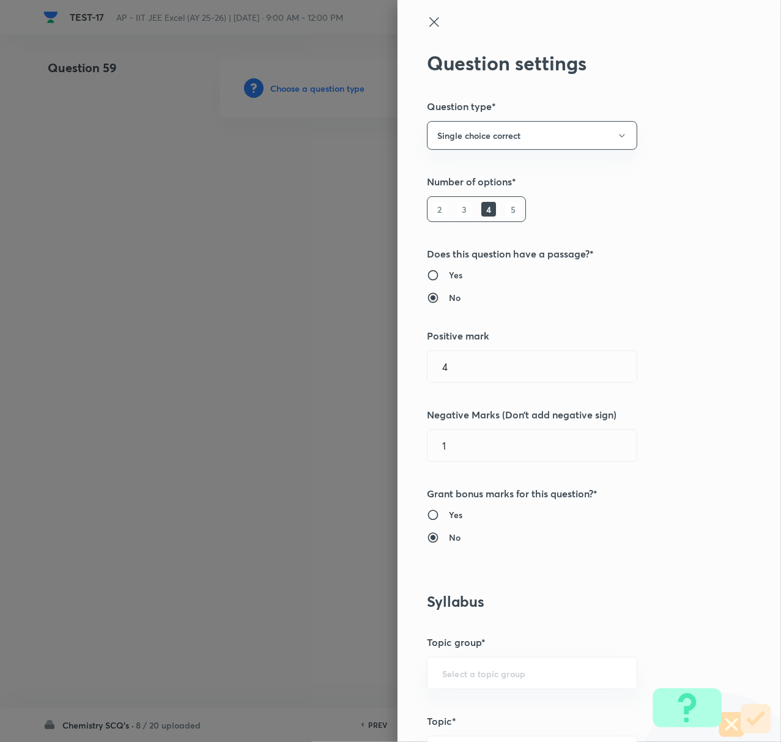
click at [470, 527] on div "Yes No" at bounding box center [569, 525] width 284 height 35
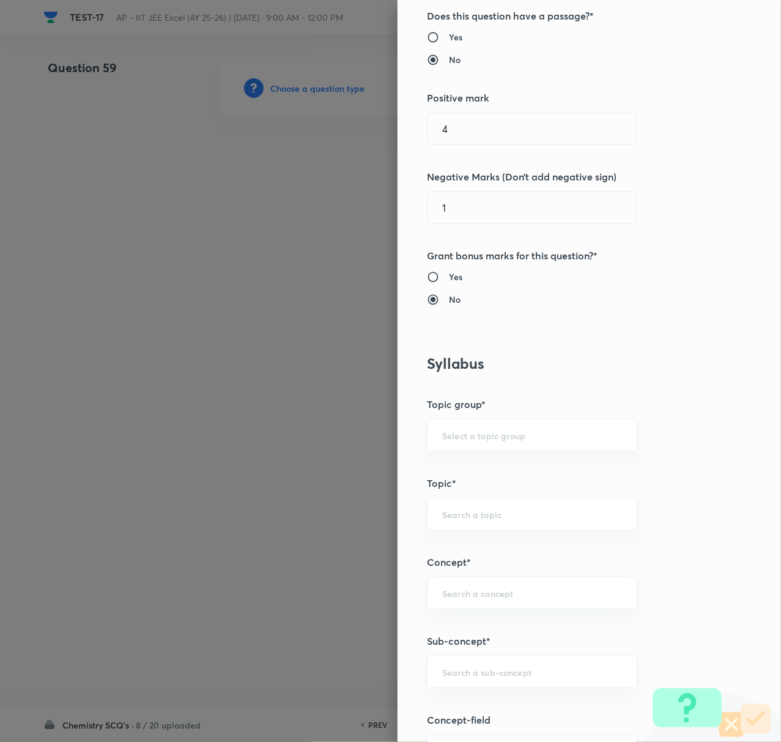
scroll to position [407, 0]
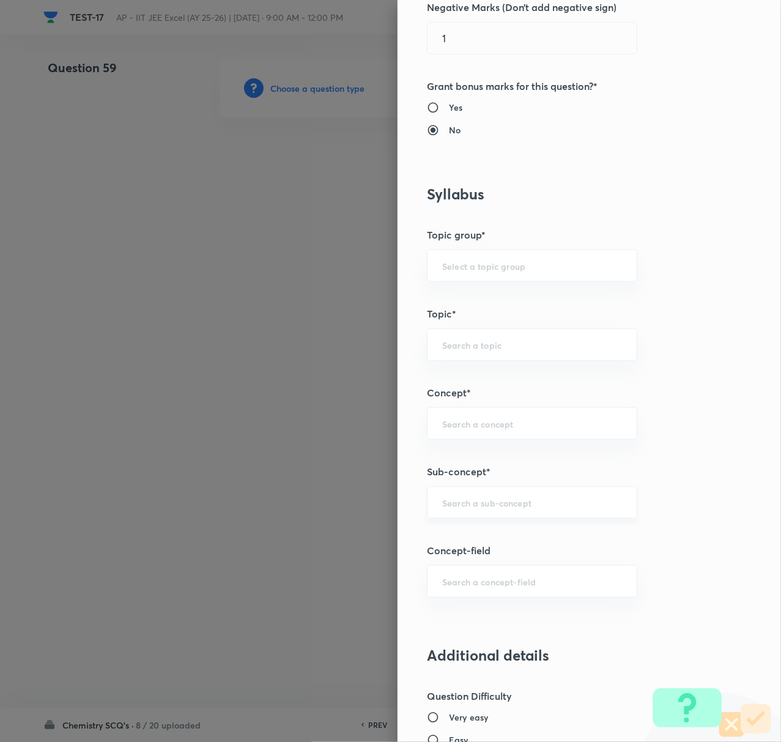
click at [458, 505] on input "text" at bounding box center [532, 502] width 180 height 12
paste input "Biomolecules"
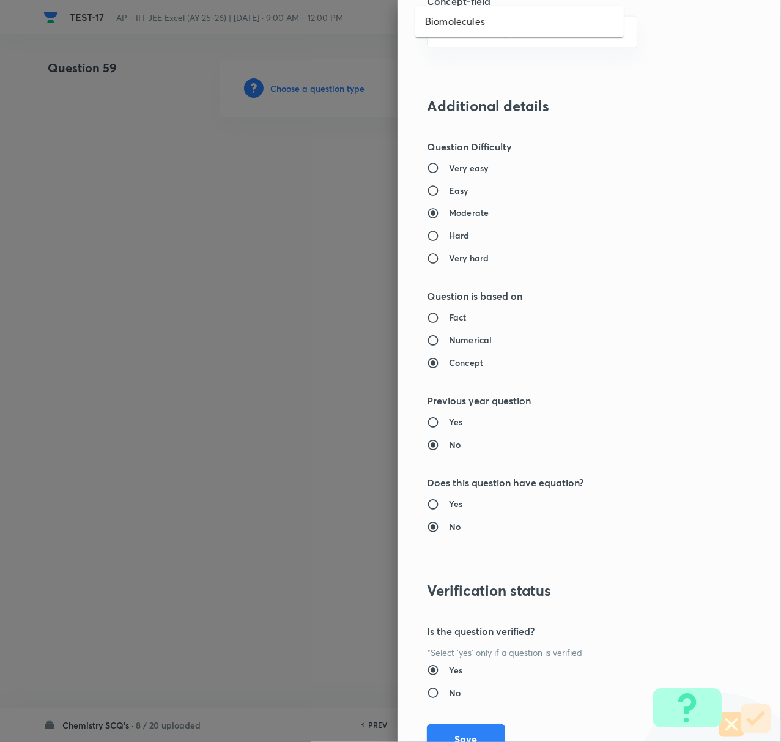
scroll to position [928, 0]
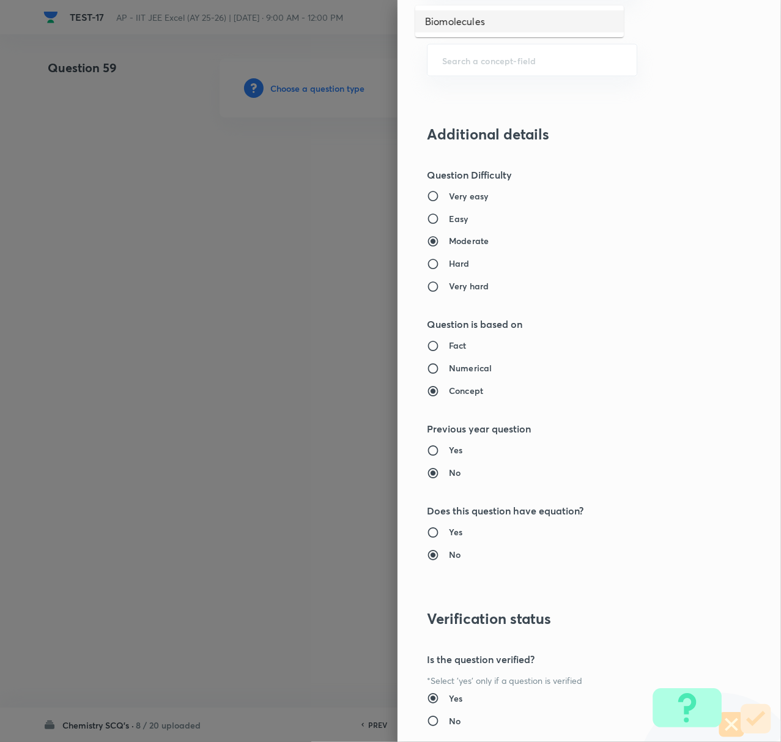
click at [468, 18] on li "Biomolecules" at bounding box center [519, 21] width 208 height 22
type input "Biomolecules"
type input "Chemistry"
type input "Organic Chemistry"
type input "Biomolecules"
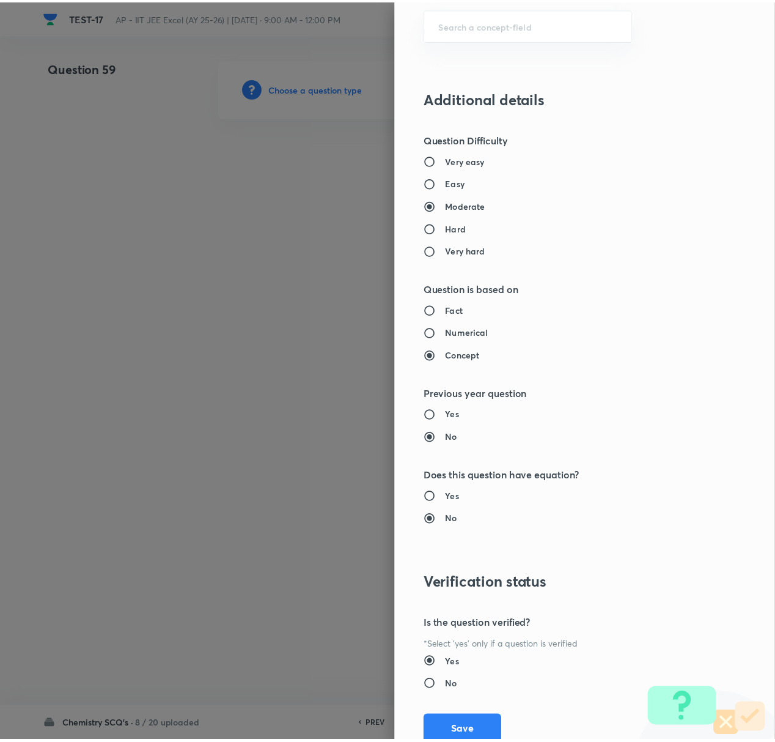
scroll to position [1010, 0]
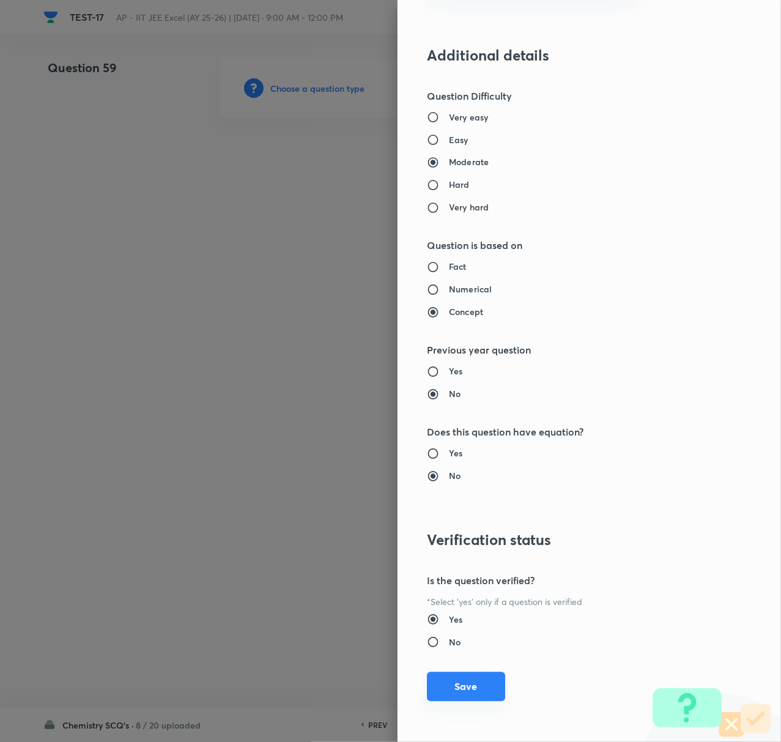
click at [465, 684] on button "Save" at bounding box center [466, 686] width 78 height 29
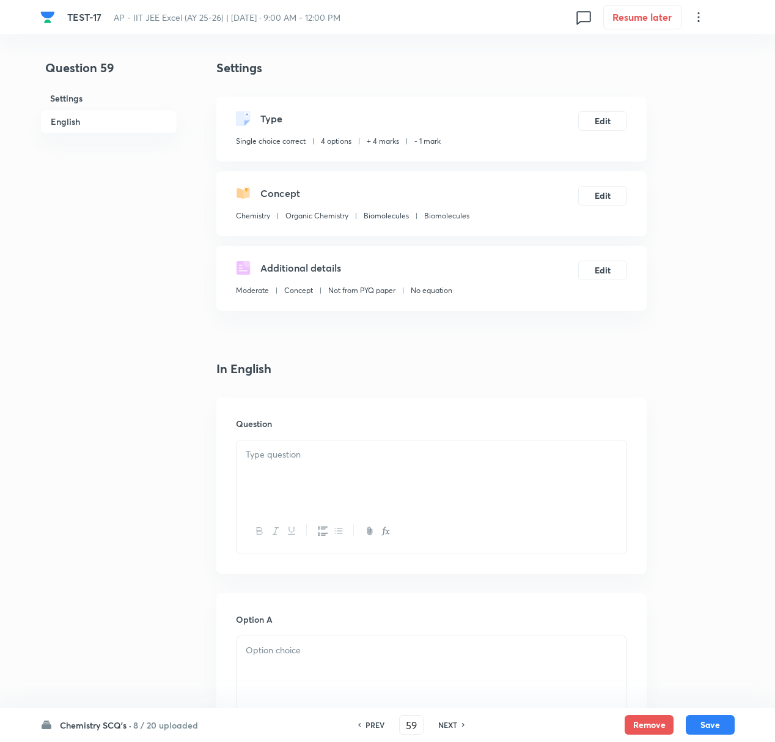
click at [294, 453] on p at bounding box center [432, 455] width 372 height 14
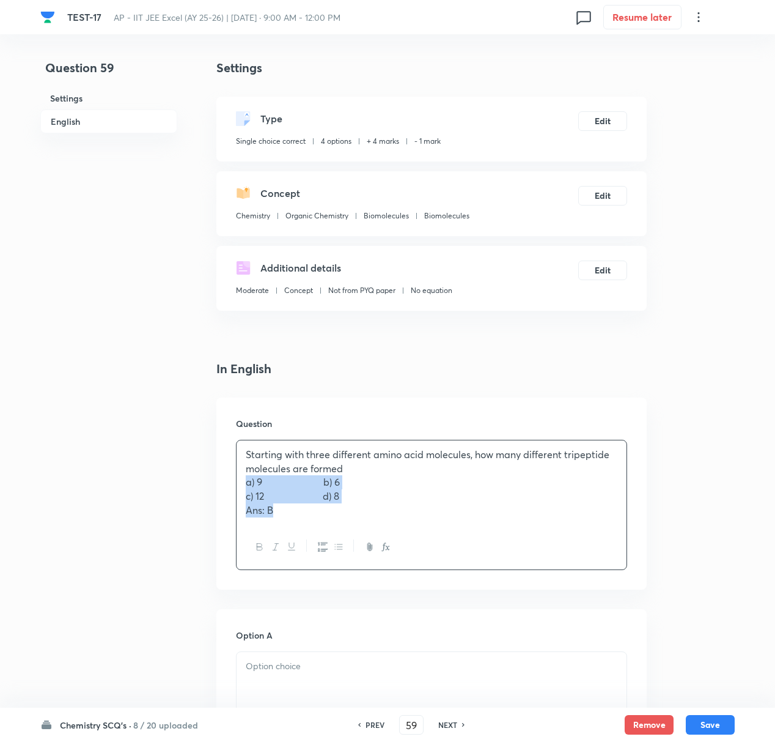
drag, startPoint x: 243, startPoint y: 485, endPoint x: 394, endPoint y: 521, distance: 155.9
click at [394, 521] on div "Starting with three different amino acid molecules, how many different tripepti…" at bounding box center [432, 482] width 390 height 84
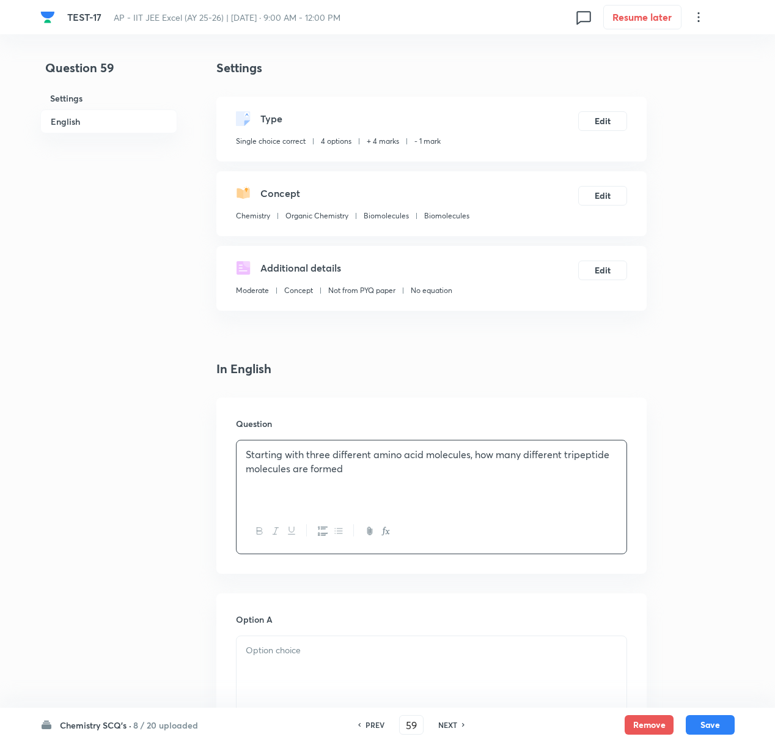
click at [301, 657] on p at bounding box center [432, 650] width 372 height 14
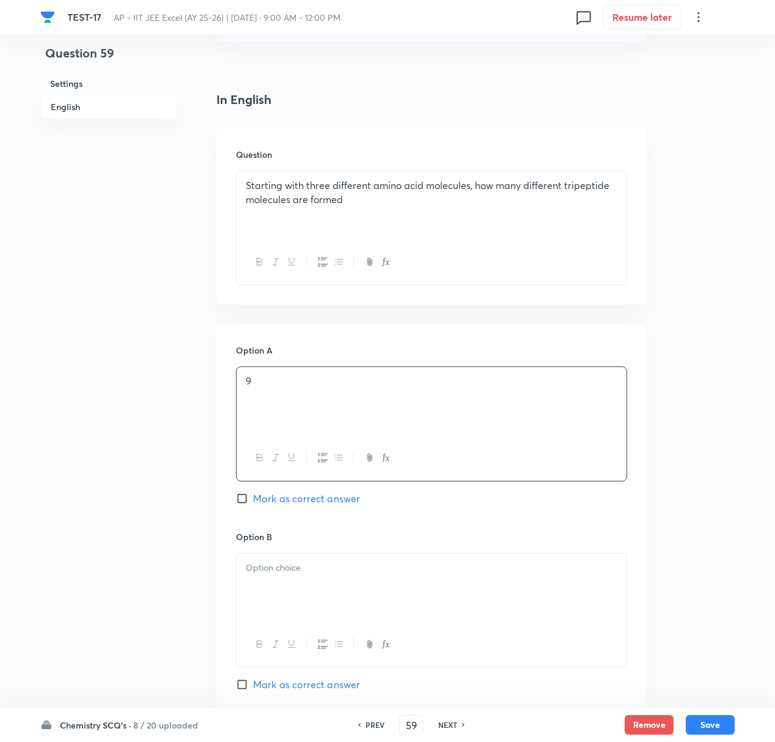
scroll to position [326, 0]
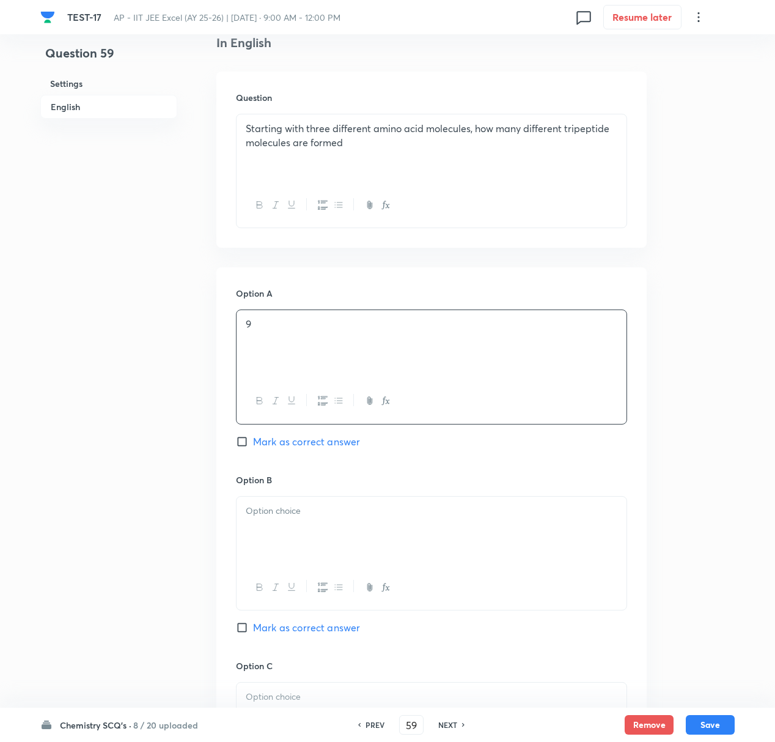
click at [279, 531] on div at bounding box center [432, 530] width 390 height 68
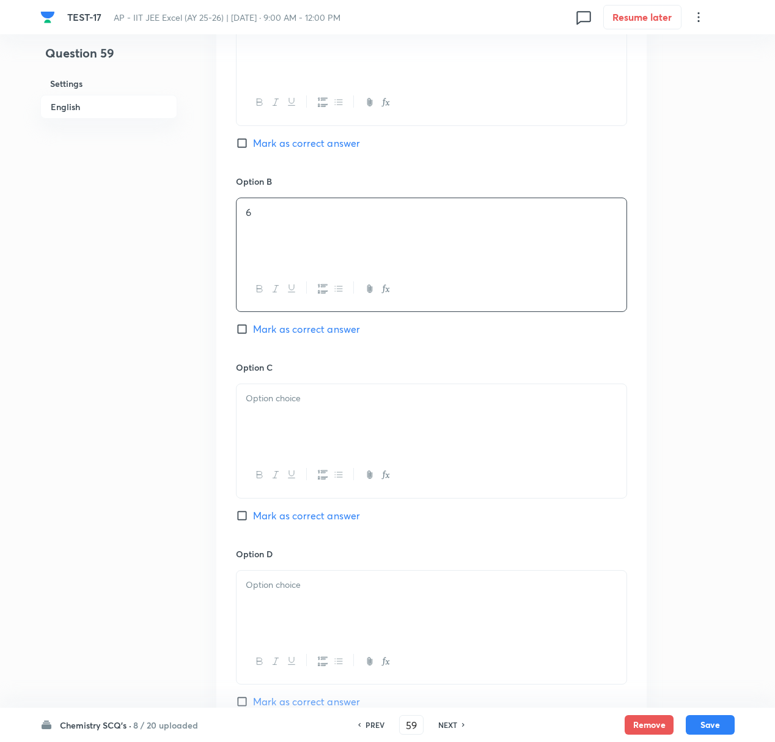
scroll to position [652, 0]
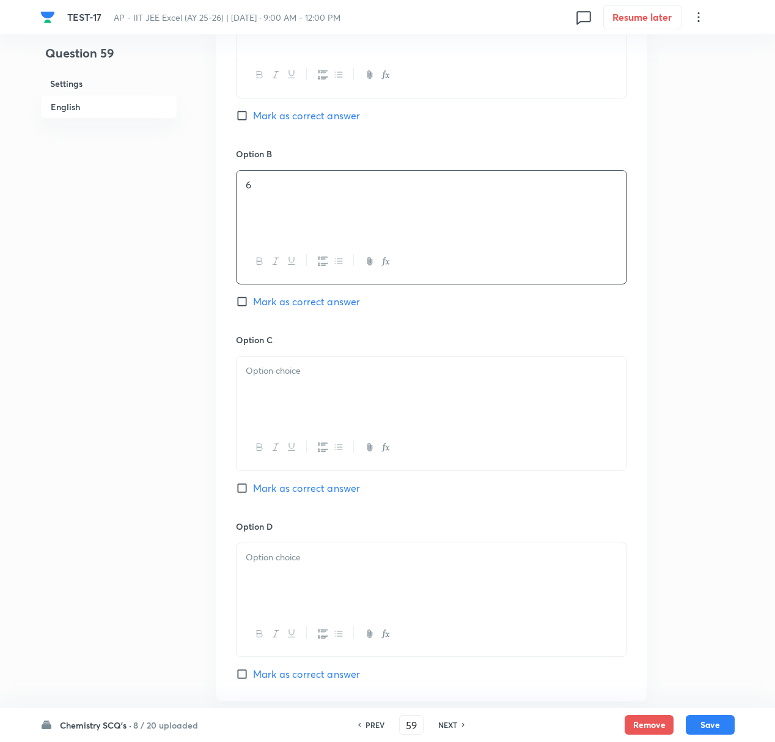
click at [265, 397] on div at bounding box center [432, 390] width 390 height 68
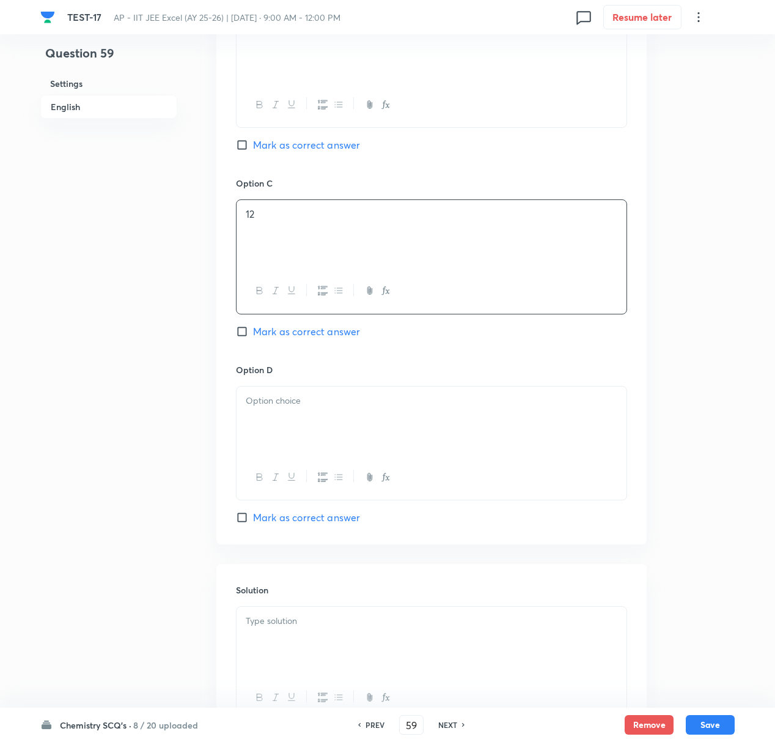
scroll to position [815, 0]
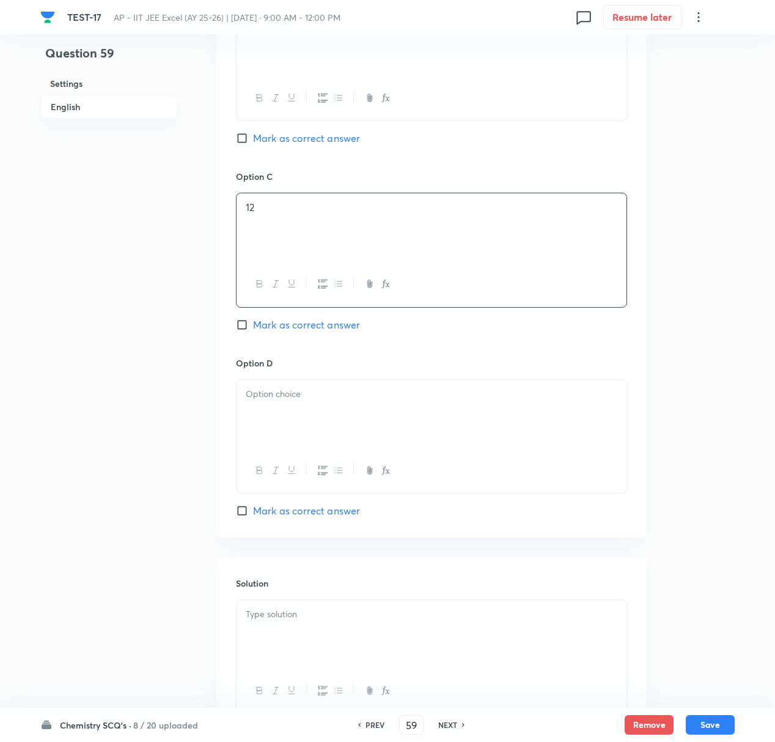
click at [293, 422] on div at bounding box center [432, 414] width 390 height 68
click at [282, 624] on div at bounding box center [432, 634] width 390 height 68
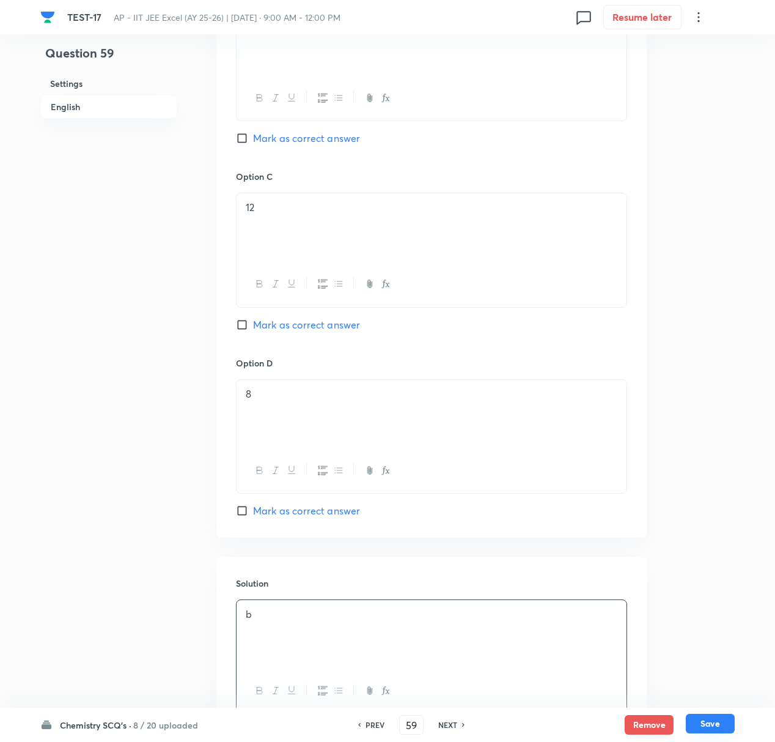
click at [702, 695] on button "Save" at bounding box center [710, 723] width 49 height 20
click at [241, 135] on input "Mark as correct answer" at bounding box center [244, 138] width 17 height 12
checkbox input "true"
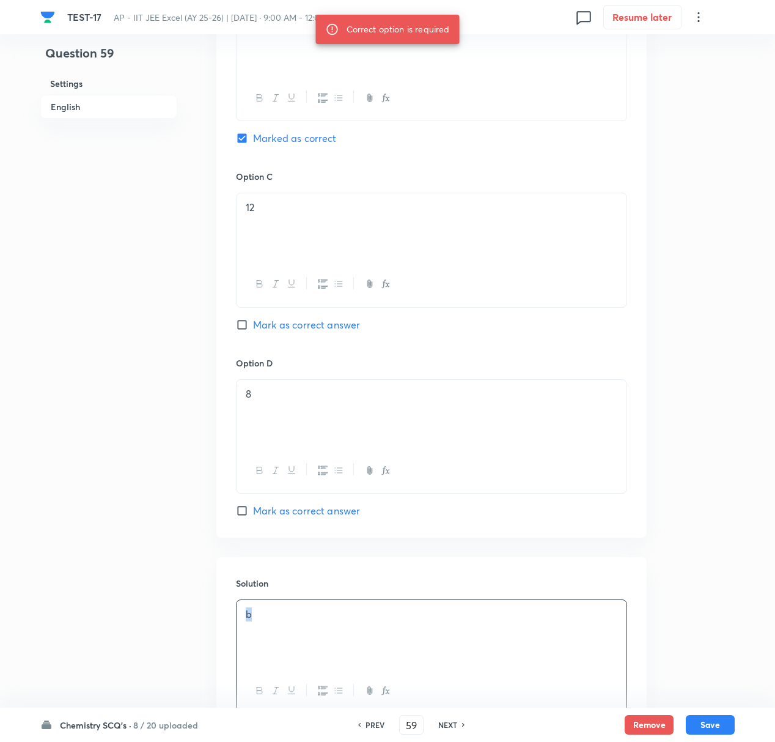
drag, startPoint x: 257, startPoint y: 614, endPoint x: 235, endPoint y: 616, distance: 22.1
click at [235, 616] on div "Solution b" at bounding box center [431, 645] width 430 height 176
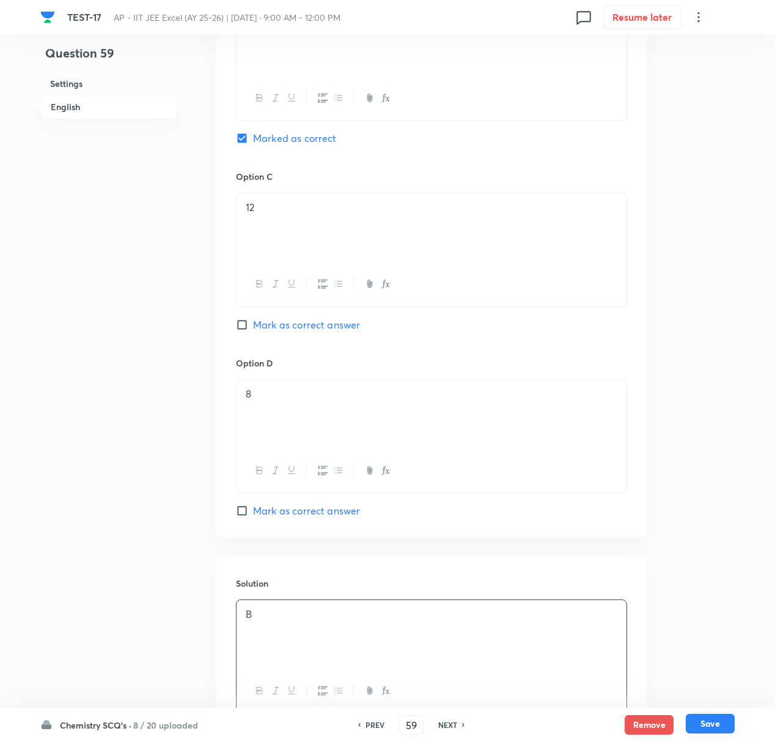
click at [707, 695] on button "Save" at bounding box center [710, 723] width 49 height 20
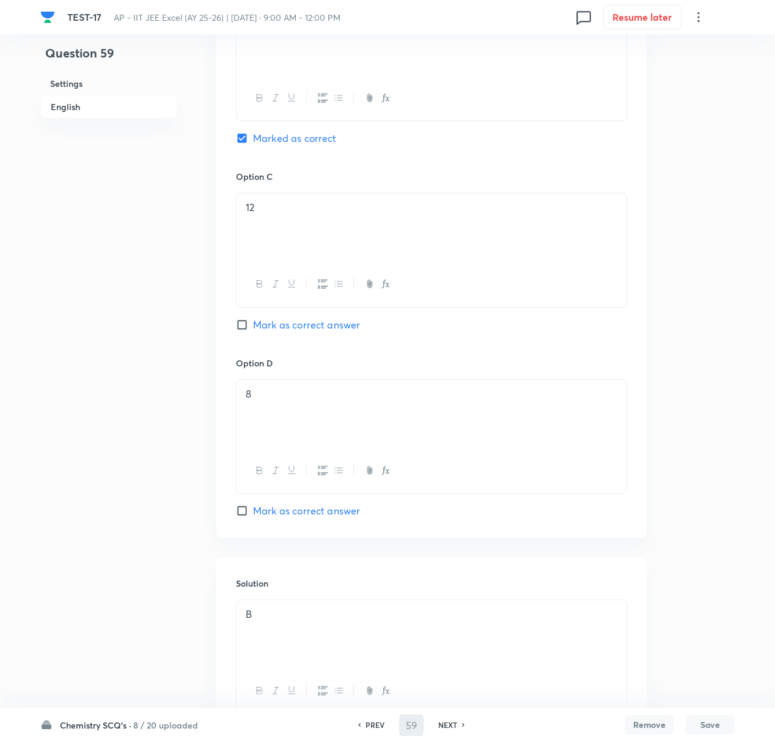
type input "60"
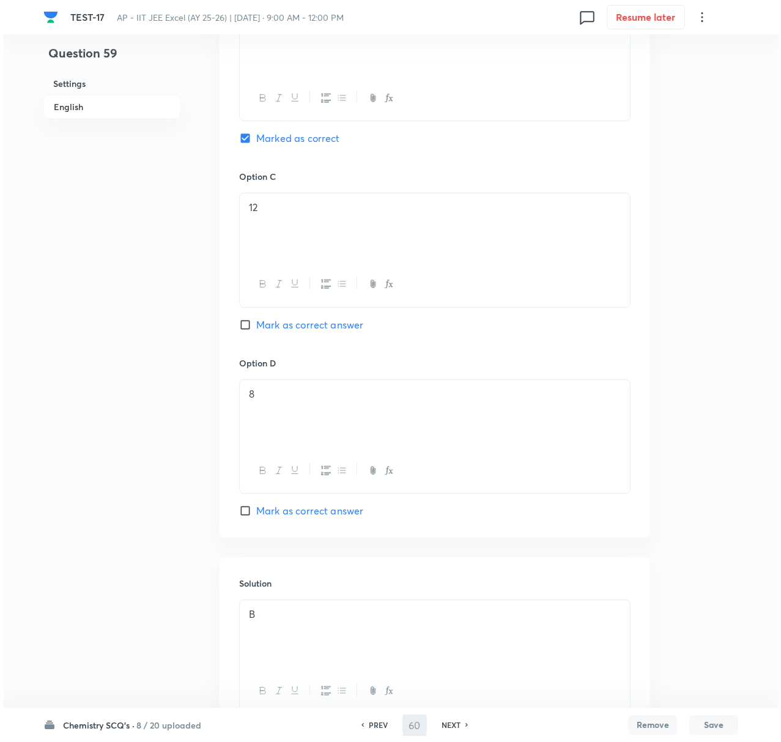
scroll to position [0, 0]
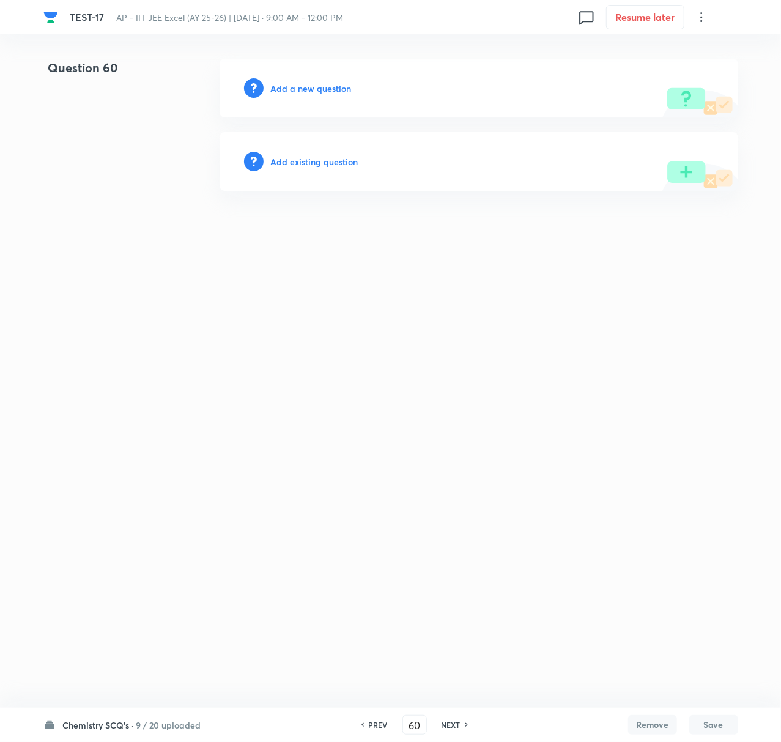
click at [295, 86] on h6 "Add a new question" at bounding box center [311, 88] width 81 height 13
click at [295, 86] on h6 "Choose a question type" at bounding box center [318, 88] width 94 height 13
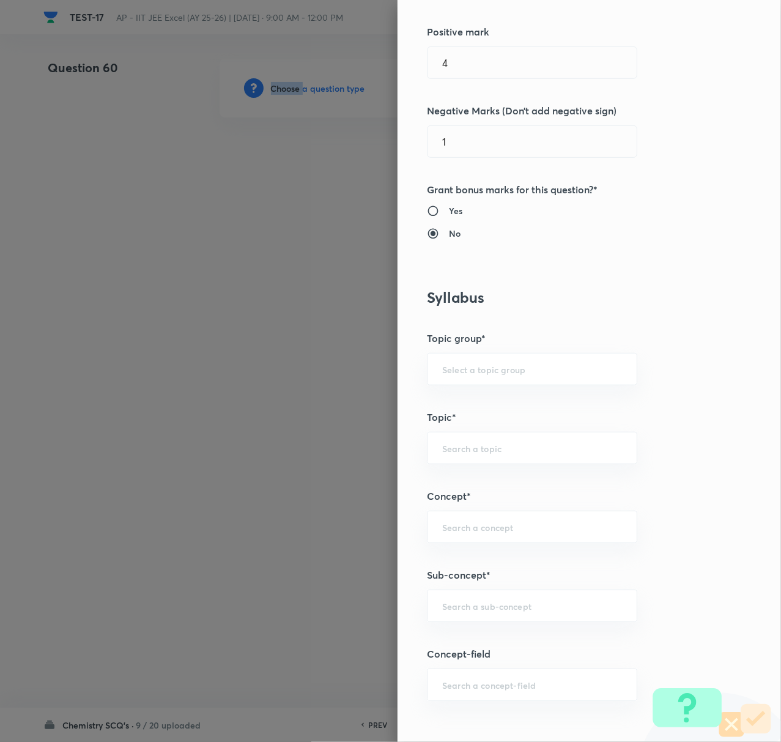
scroll to position [407, 0]
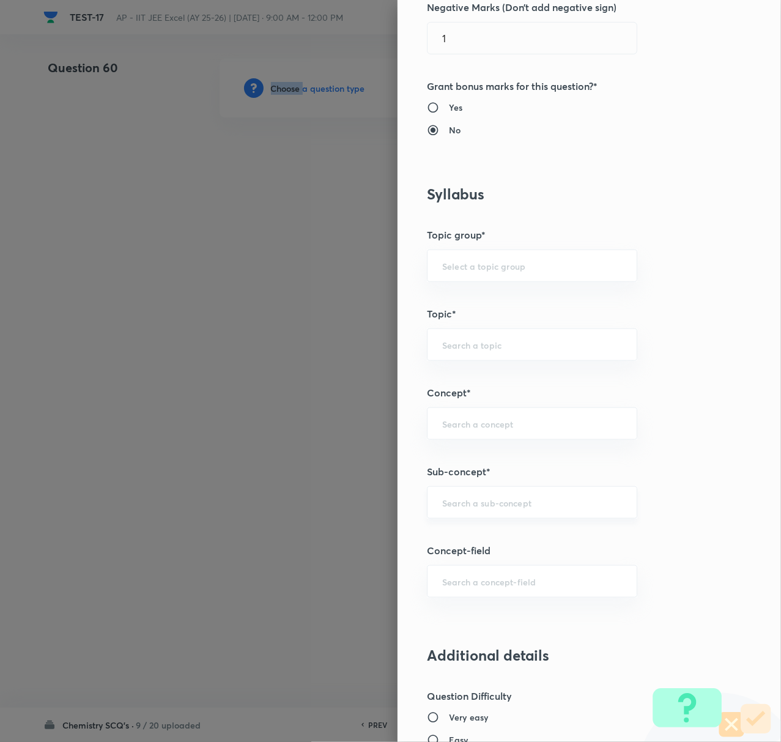
click at [455, 494] on div "​" at bounding box center [532, 502] width 210 height 32
paste input "Biomolecules"
click at [462, 493] on div "Biomolecules ​" at bounding box center [532, 502] width 210 height 32
click at [458, 539] on li "Biomolecules" at bounding box center [519, 539] width 208 height 22
type input "Biomolecules"
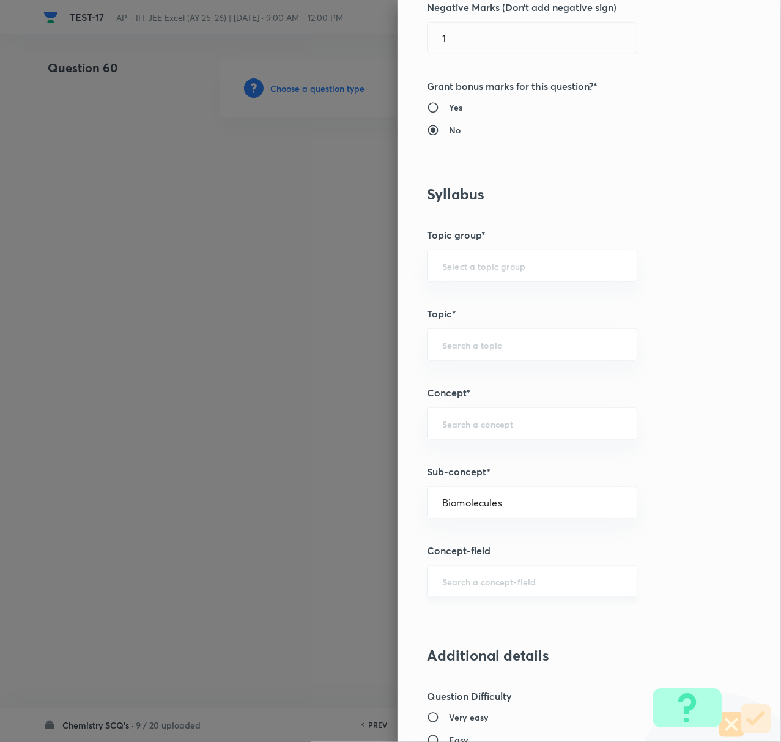
type input "Chemistry"
type input "Organic Chemistry"
type input "Biomolecules"
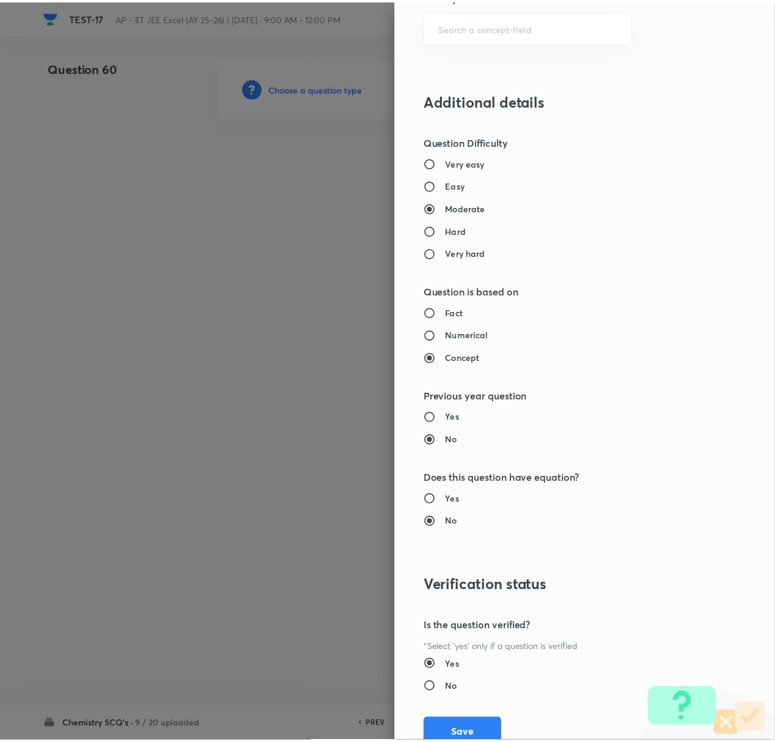
scroll to position [1010, 0]
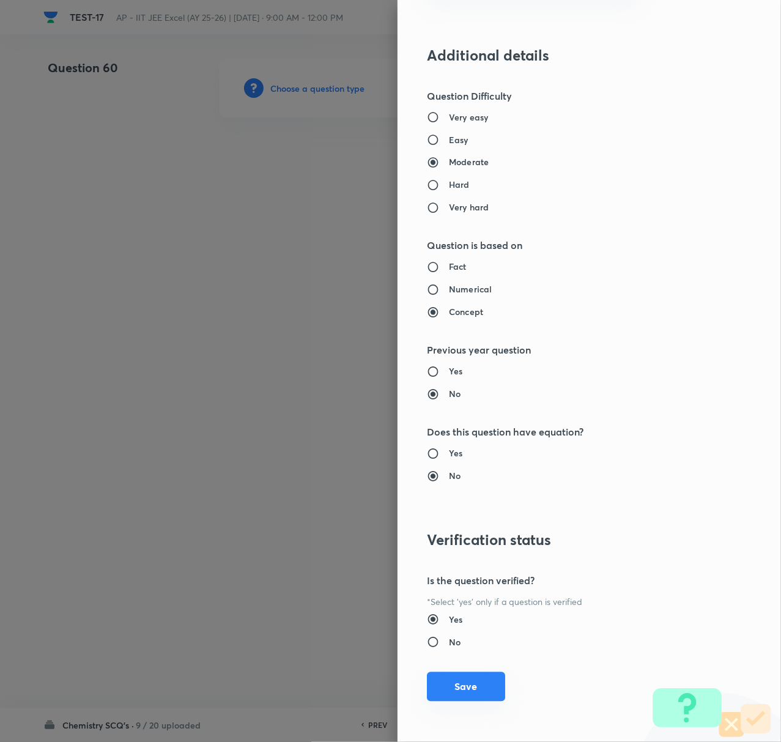
click at [445, 676] on button "Save" at bounding box center [466, 686] width 78 height 29
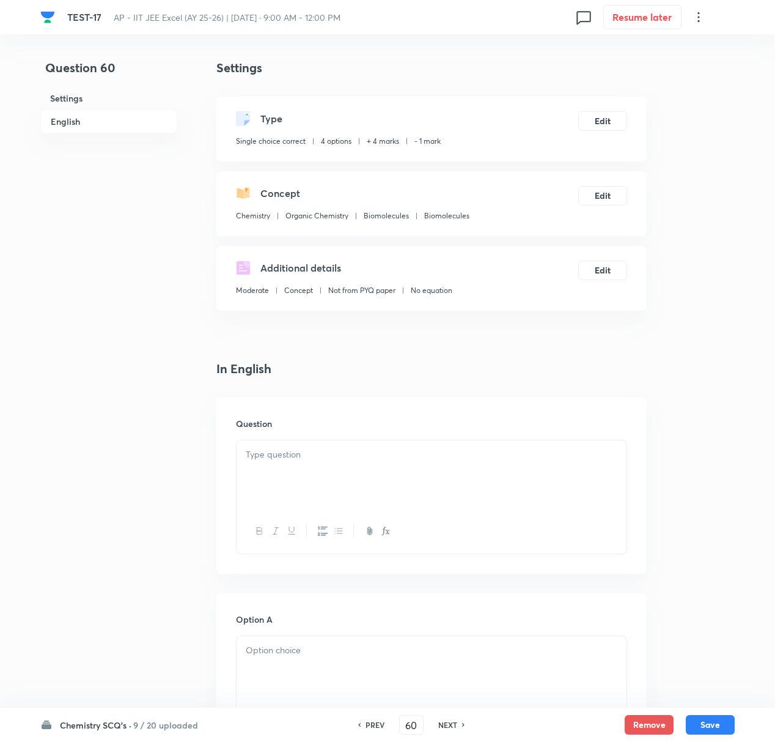
click at [274, 471] on div at bounding box center [432, 474] width 390 height 68
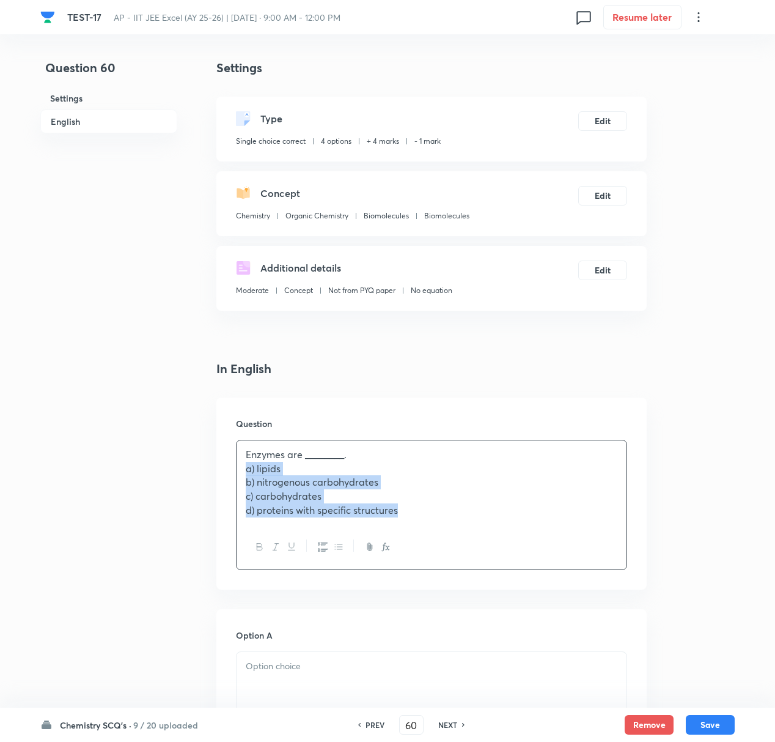
drag, startPoint x: 243, startPoint y: 472, endPoint x: 428, endPoint y: 521, distance: 191.0
click at [428, 521] on div "Enzymes are ________. a) lipids b) nitrogenous carbohydrates c) carbohydrates d…" at bounding box center [432, 482] width 390 height 84
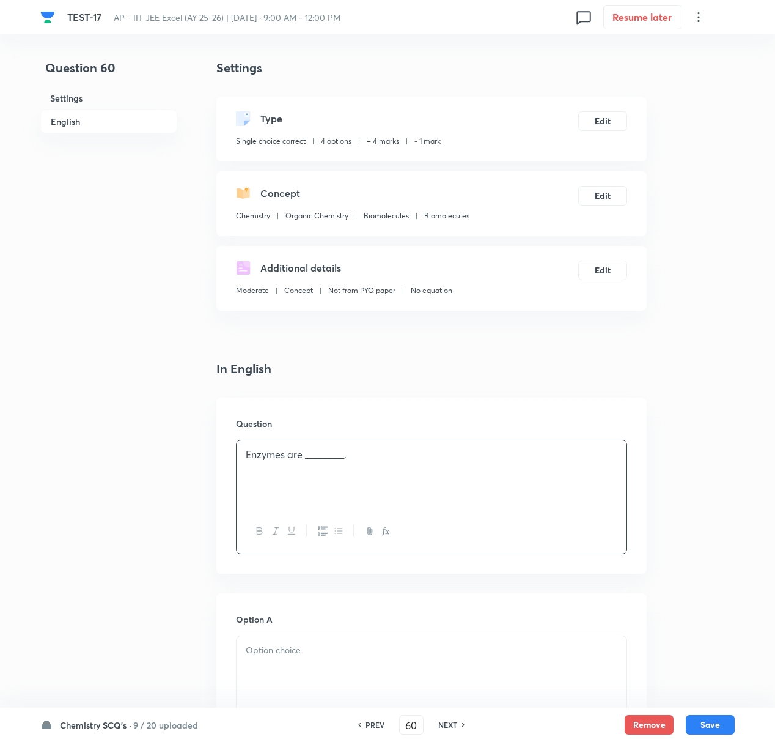
click at [291, 658] on div at bounding box center [432, 670] width 390 height 68
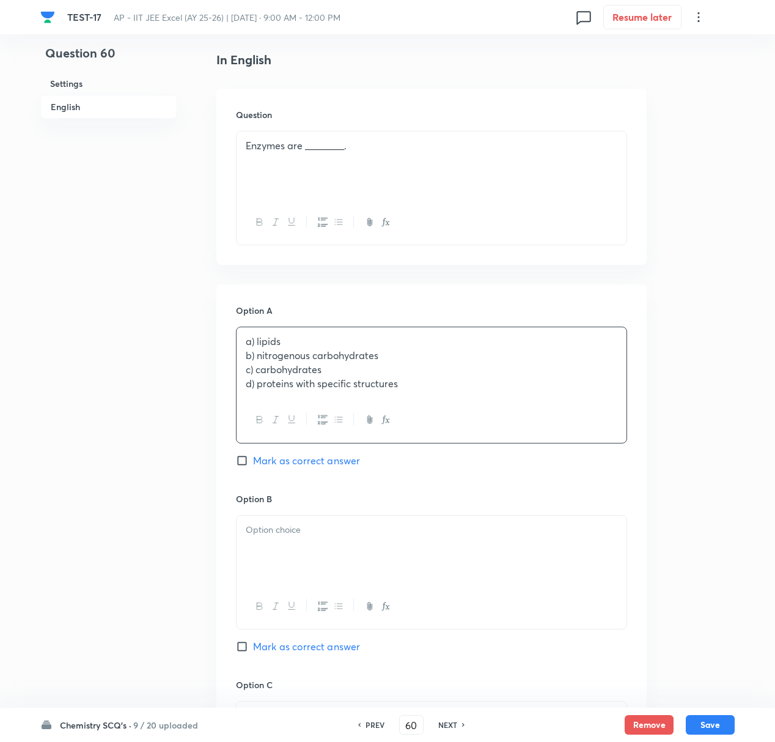
scroll to position [326, 0]
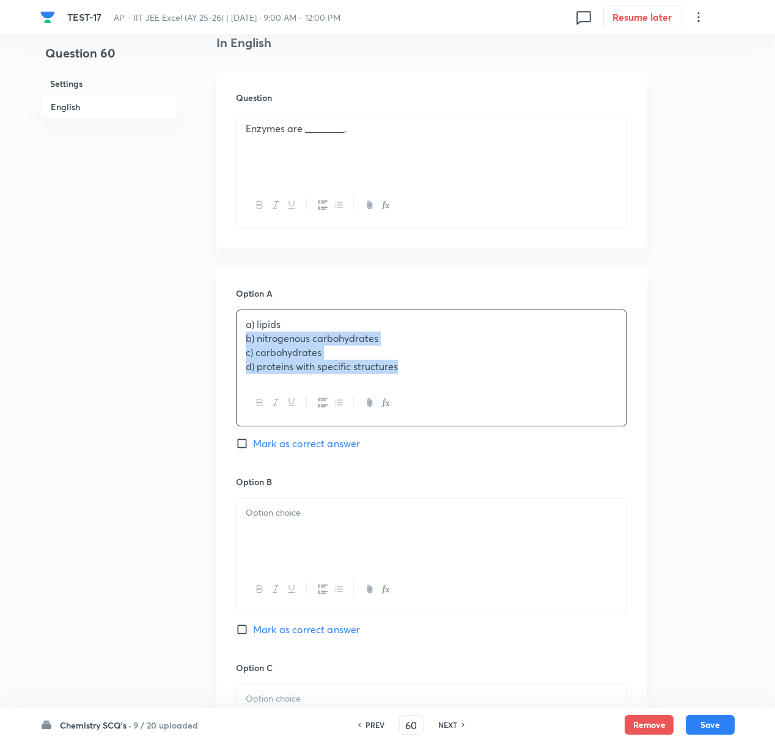
drag, startPoint x: 241, startPoint y: 339, endPoint x: 429, endPoint y: 364, distance: 189.4
click at [429, 364] on div "a) lipids b) nitrogenous carbohydrates c) carbohydrates d) proteins with specif…" at bounding box center [432, 345] width 390 height 70
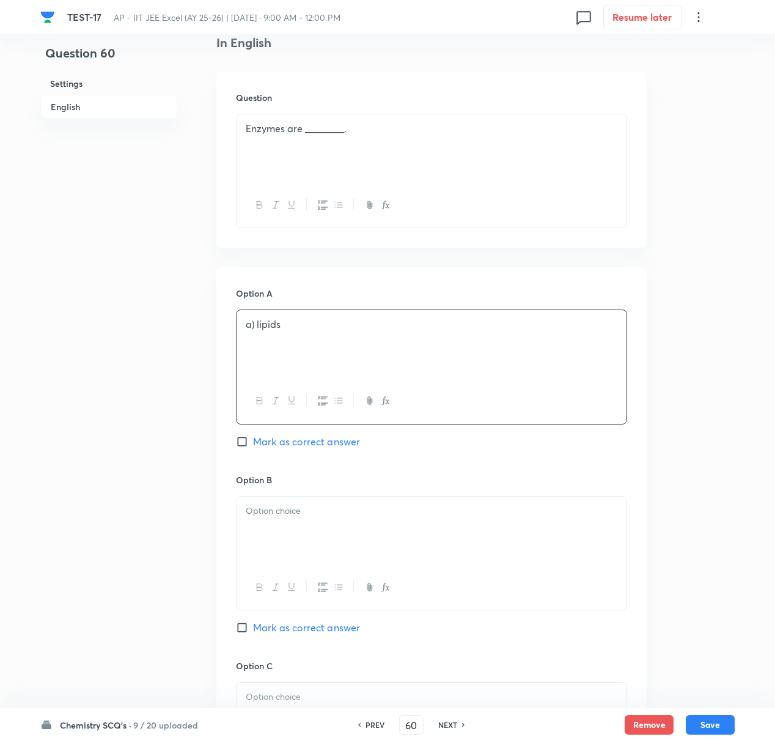
click at [311, 516] on p at bounding box center [432, 511] width 372 height 14
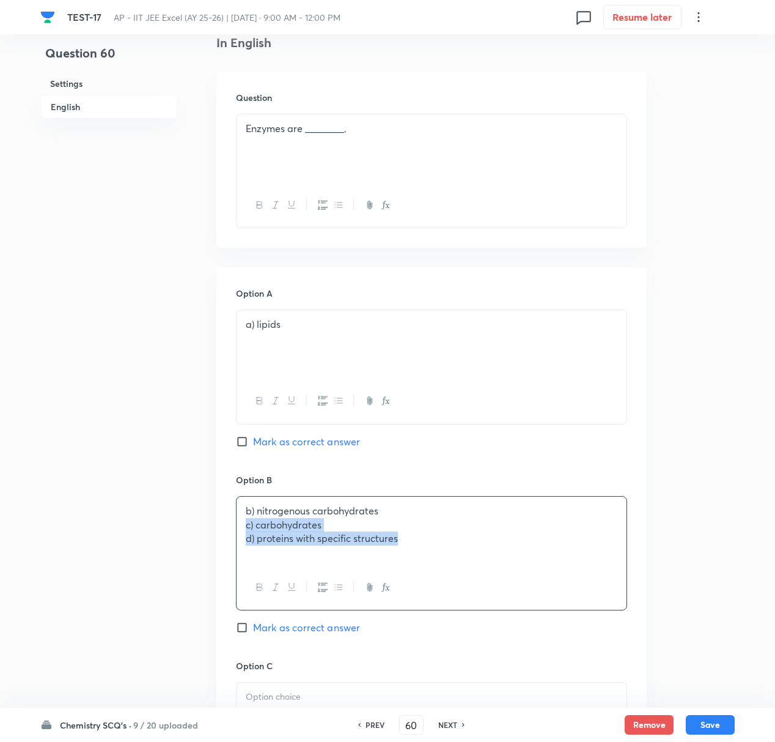
drag, startPoint x: 246, startPoint y: 527, endPoint x: 443, endPoint y: 534, distance: 197.6
click at [443, 534] on div "b) nitrogenous carbohydrates c) carbohydrates d) proteins with specific structu…" at bounding box center [432, 530] width 390 height 68
click at [269, 695] on p at bounding box center [432, 697] width 372 height 14
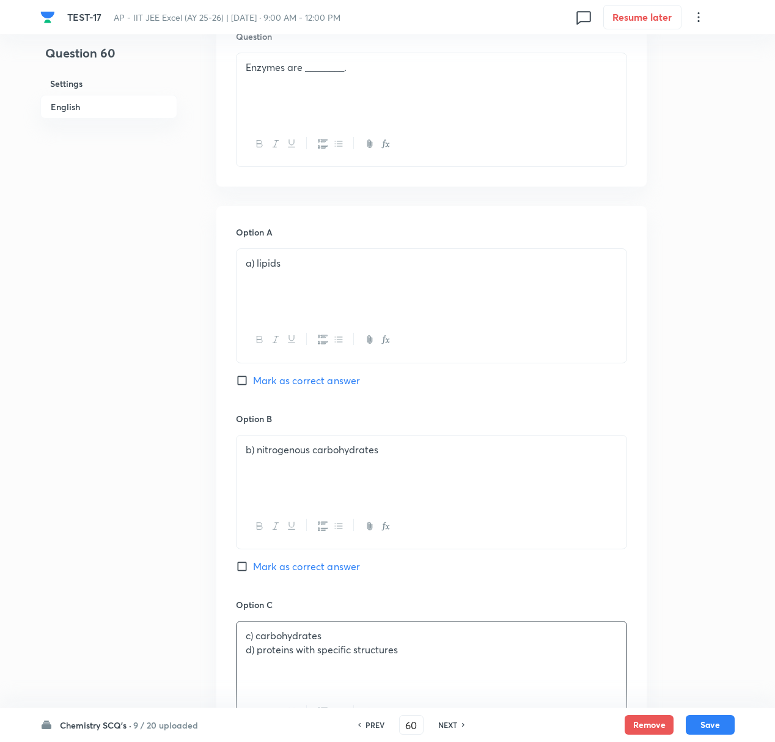
scroll to position [815, 0]
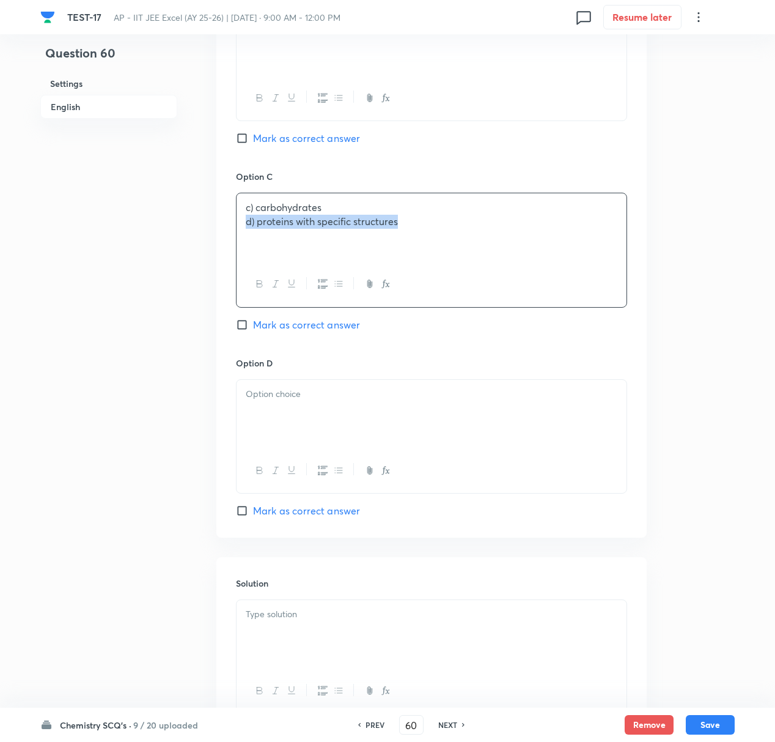
drag, startPoint x: 243, startPoint y: 226, endPoint x: 413, endPoint y: 226, distance: 170.0
click at [413, 226] on div "c) carbohydrates d) proteins with specific structures" at bounding box center [432, 227] width 390 height 68
click at [309, 414] on div at bounding box center [432, 414] width 390 height 68
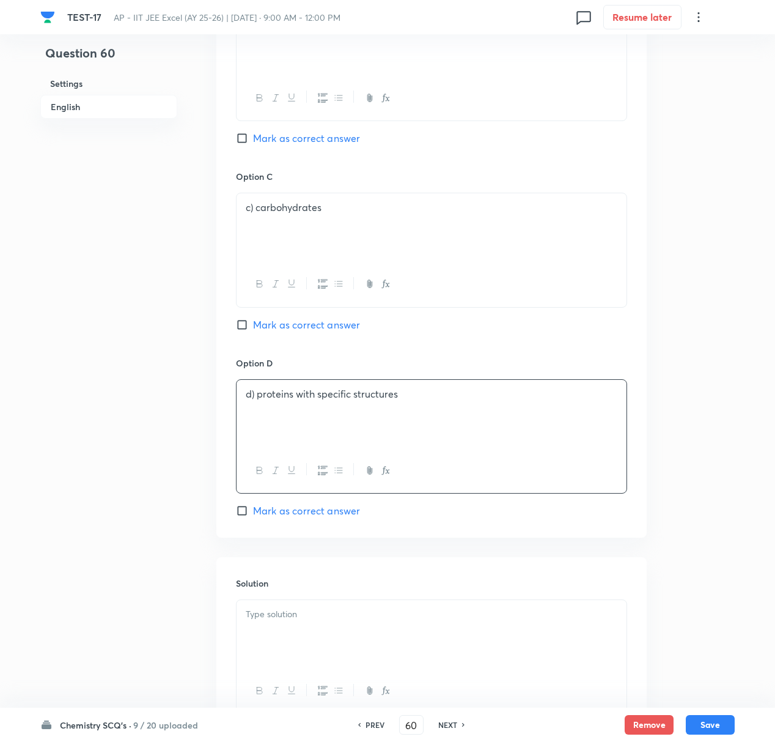
click at [269, 617] on p at bounding box center [432, 614] width 372 height 14
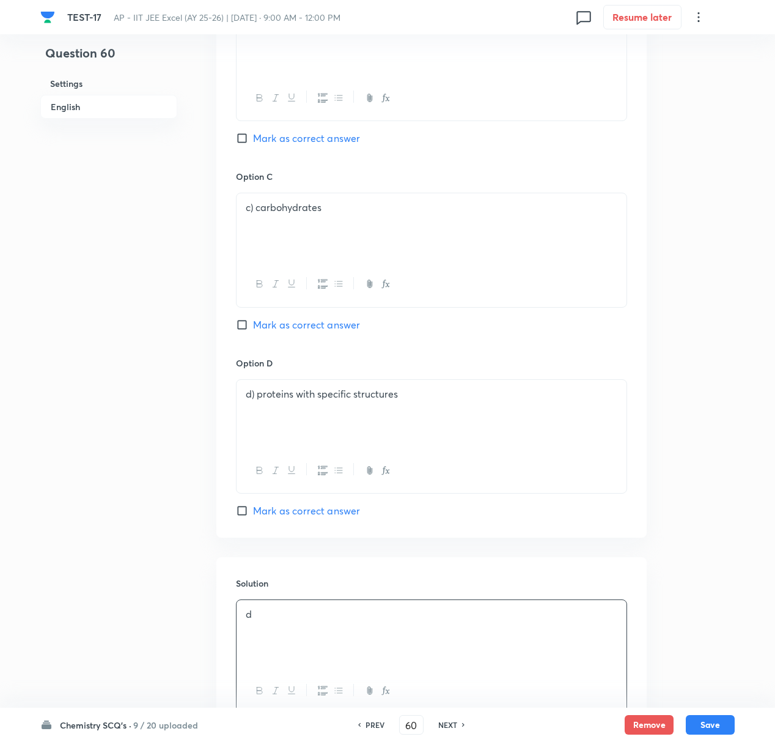
drag, startPoint x: 240, startPoint y: 509, endPoint x: 336, endPoint y: 553, distance: 105.9
click at [240, 511] on input "Mark as correct answer" at bounding box center [244, 510] width 17 height 12
checkbox input "true"
click at [707, 695] on button "Save" at bounding box center [710, 723] width 49 height 20
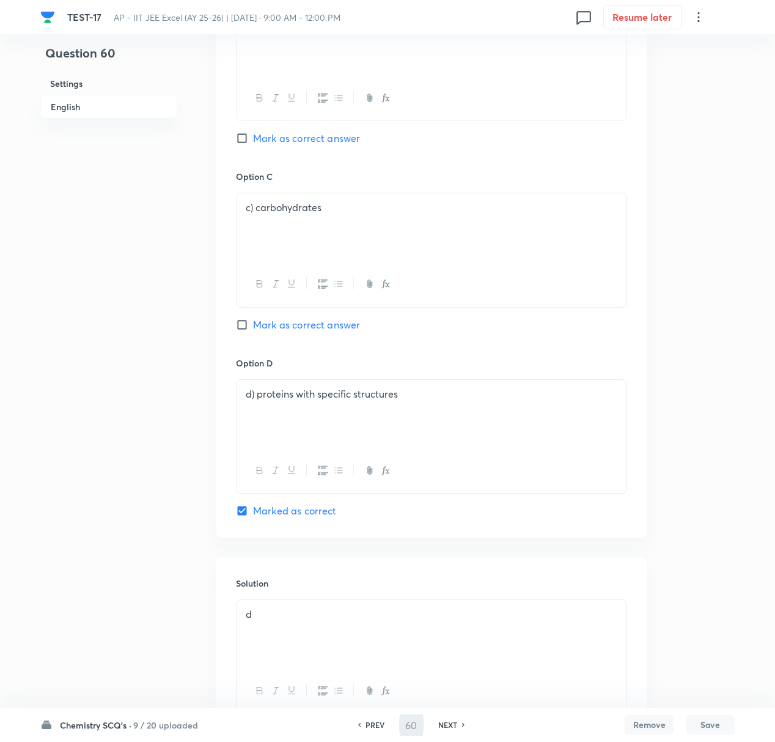
type input "61"
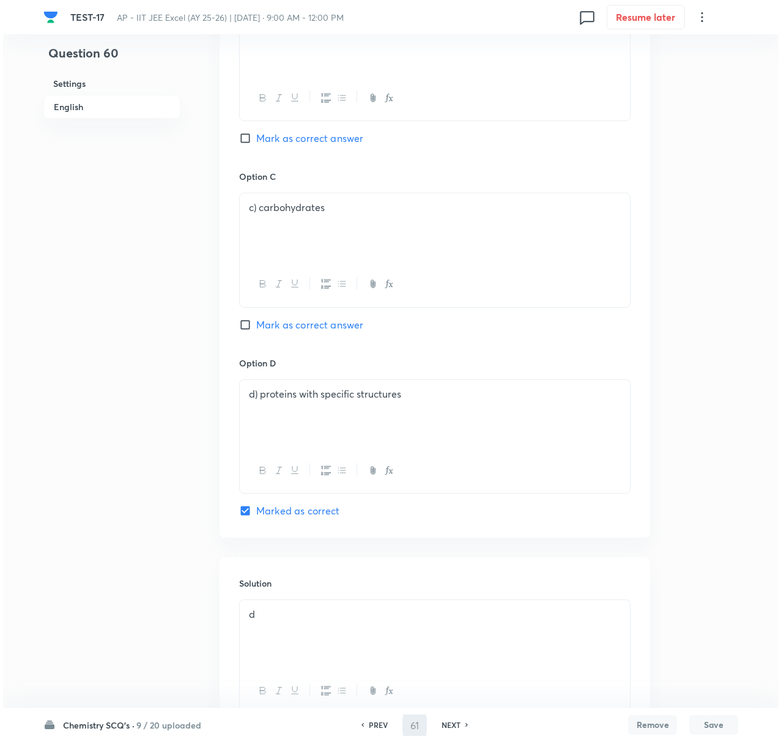
scroll to position [0, 0]
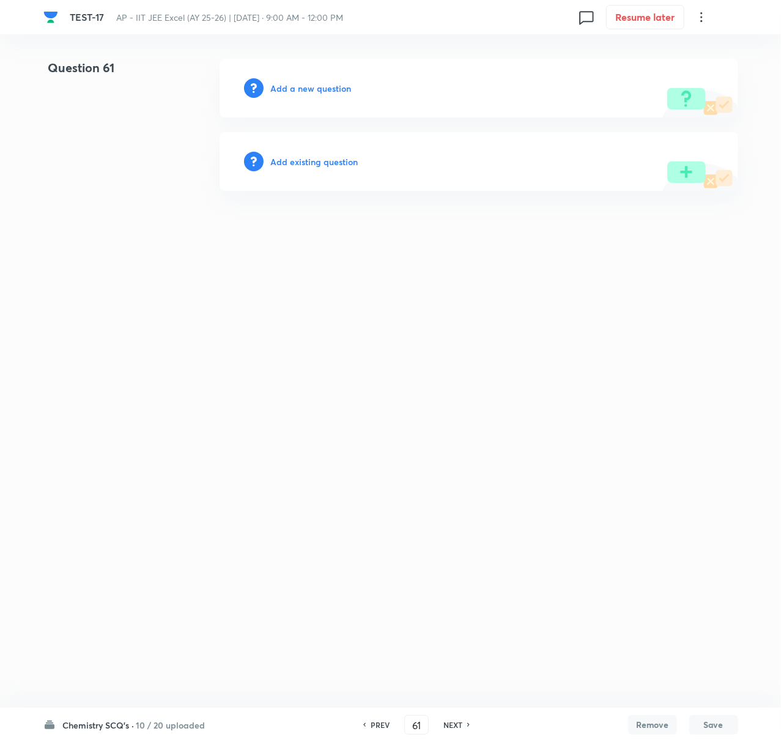
click at [311, 79] on div "Add a new question" at bounding box center [478, 88] width 518 height 59
click at [313, 84] on h6 "Add a new question" at bounding box center [311, 88] width 81 height 13
click at [313, 84] on h6 "Choose a question type" at bounding box center [318, 88] width 94 height 13
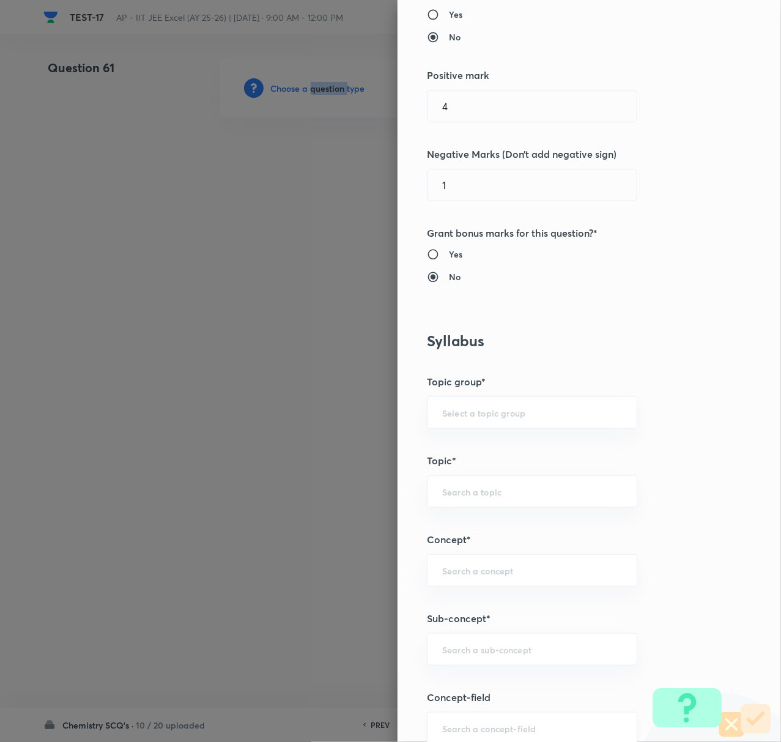
scroll to position [407, 0]
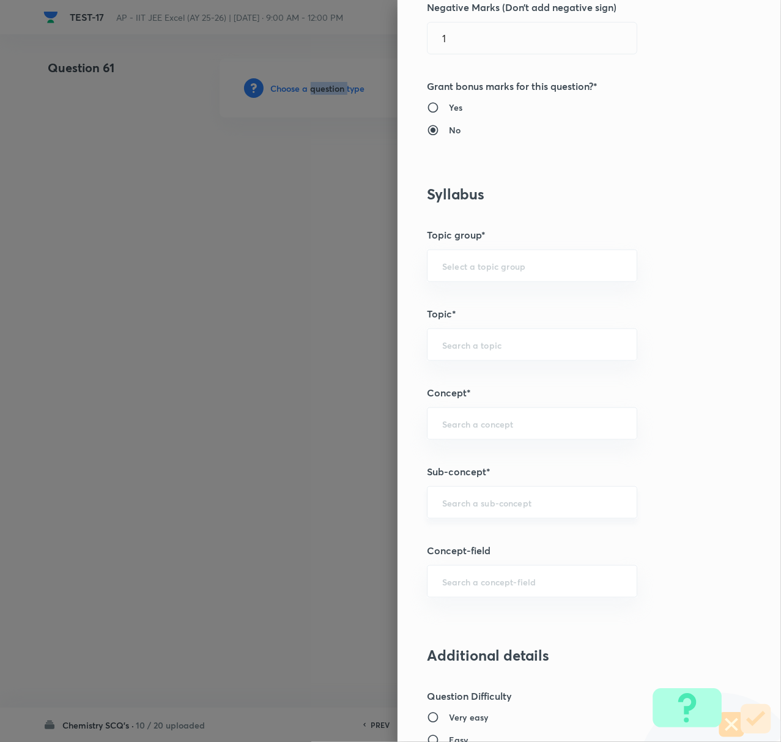
click at [458, 496] on div "​" at bounding box center [532, 502] width 210 height 32
paste input "Biomolecules"
click at [455, 538] on li "Biomolecules" at bounding box center [519, 539] width 208 height 22
type input "Biomolecules"
type input "Chemistry"
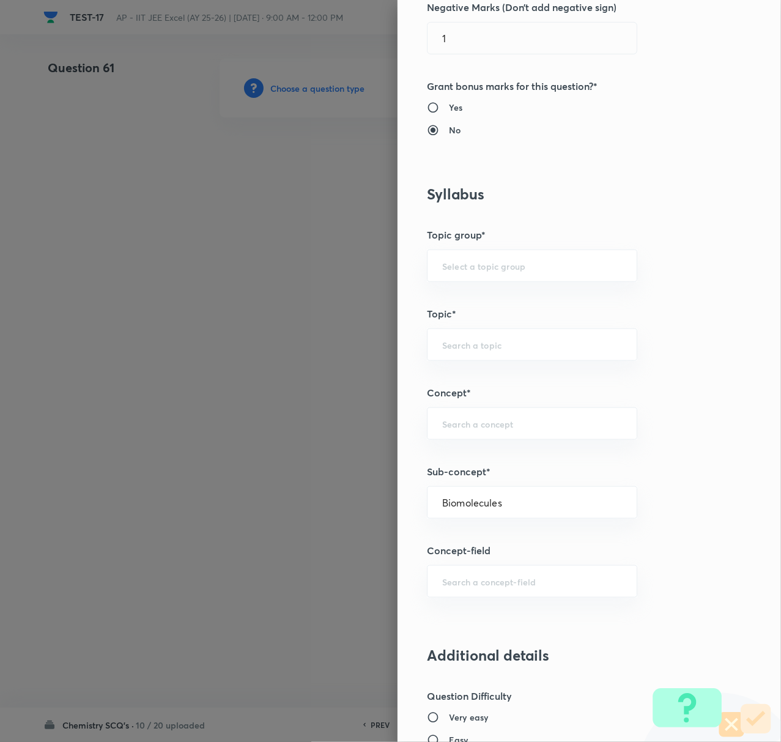
type input "Organic Chemistry"
type input "Biomolecules"
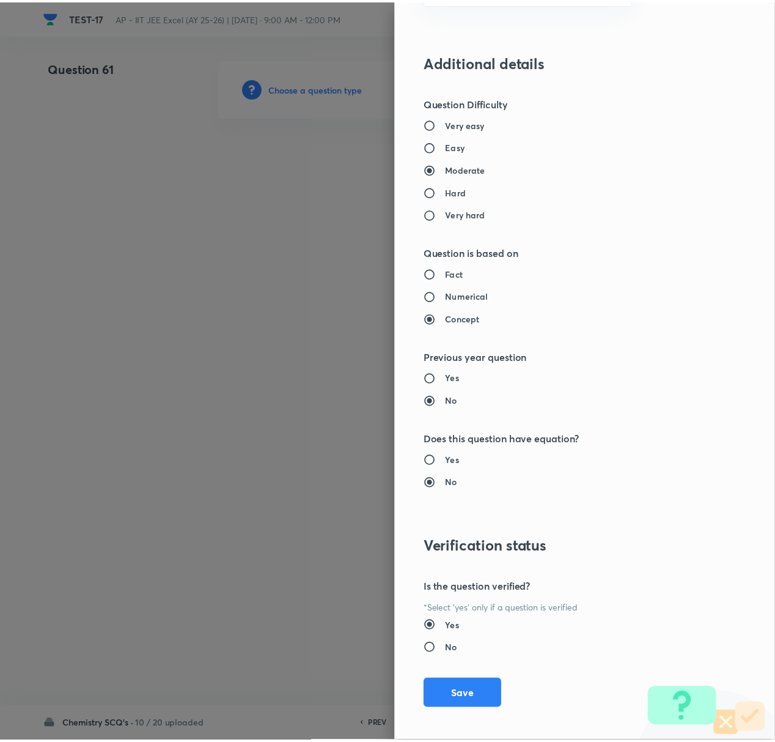
scroll to position [1010, 0]
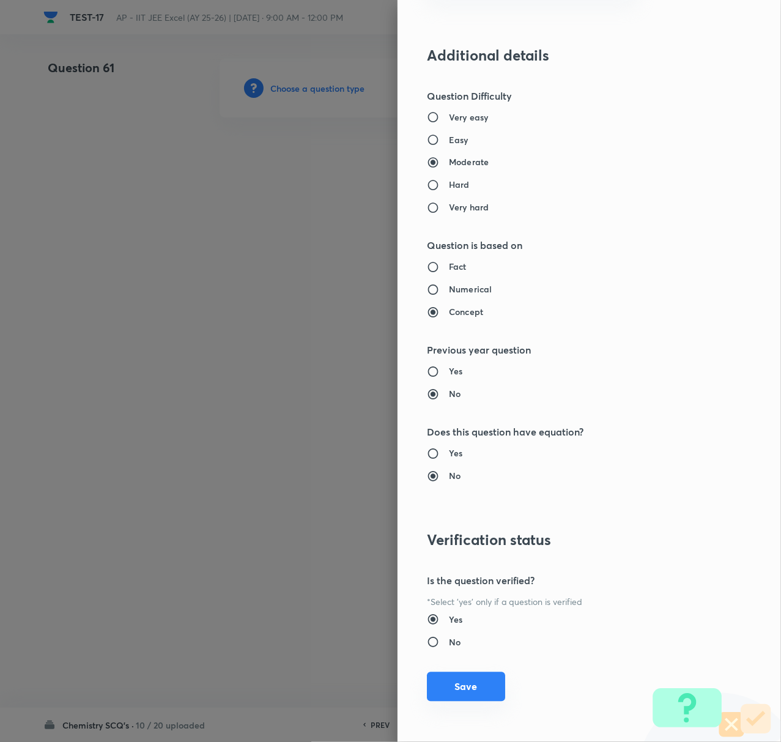
click at [438, 685] on button "Save" at bounding box center [466, 686] width 78 height 29
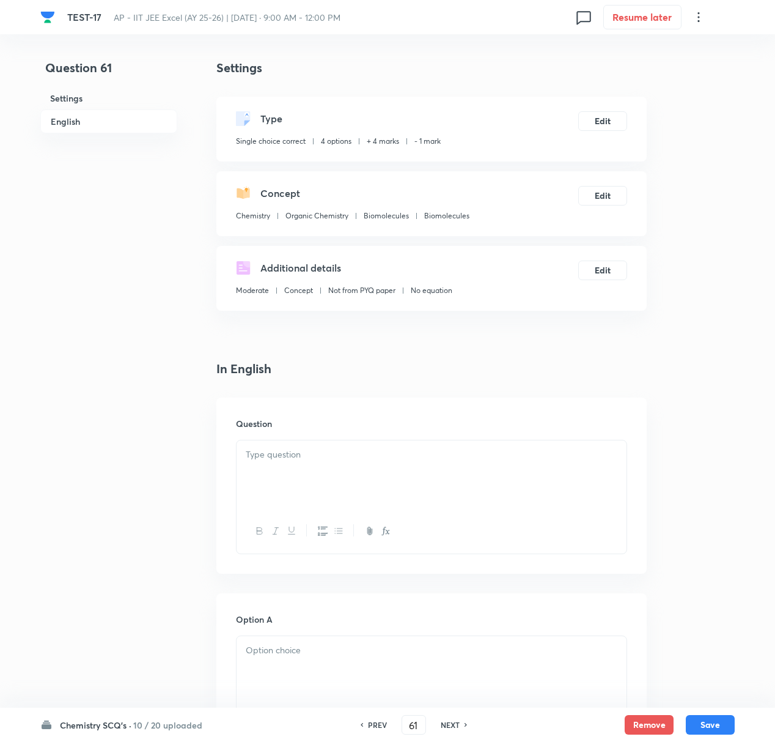
click at [306, 462] on div at bounding box center [432, 474] width 390 height 68
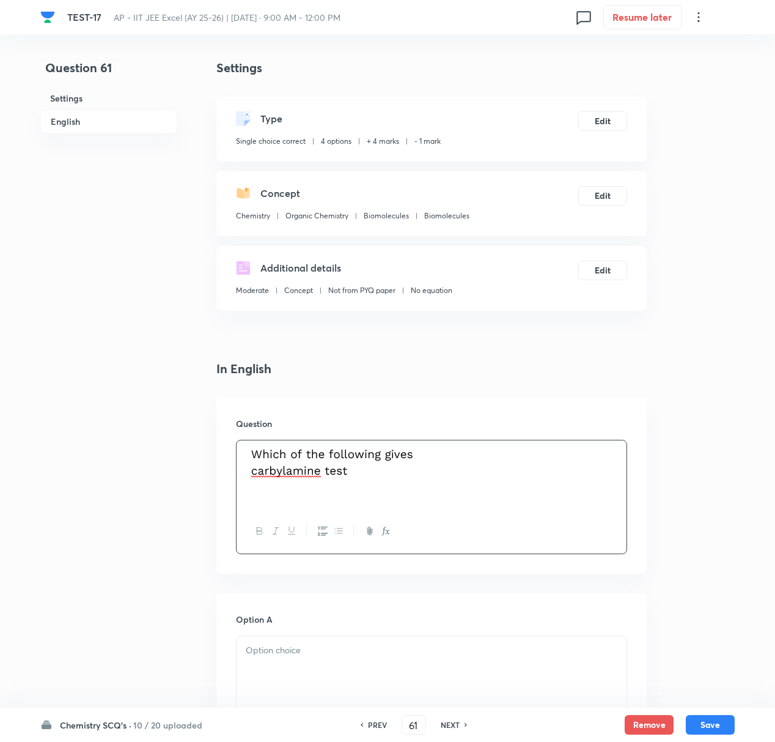
click at [282, 657] on p at bounding box center [432, 650] width 372 height 14
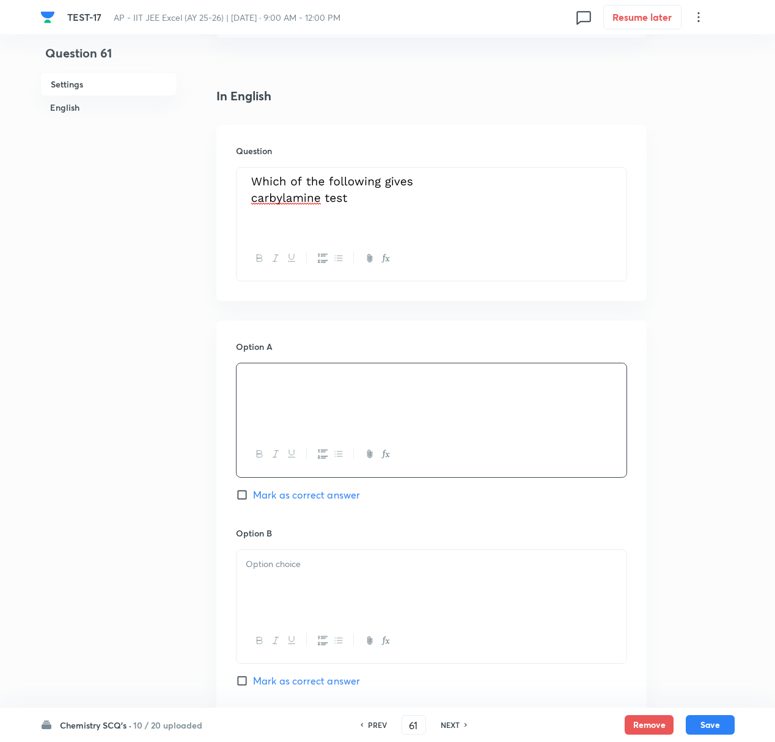
scroll to position [489, 0]
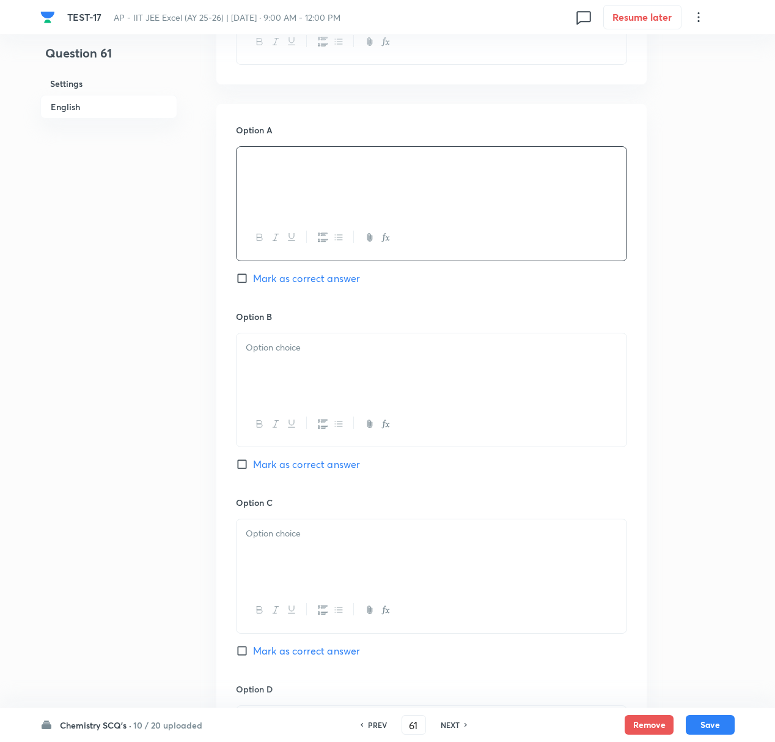
click at [275, 370] on div at bounding box center [432, 367] width 390 height 68
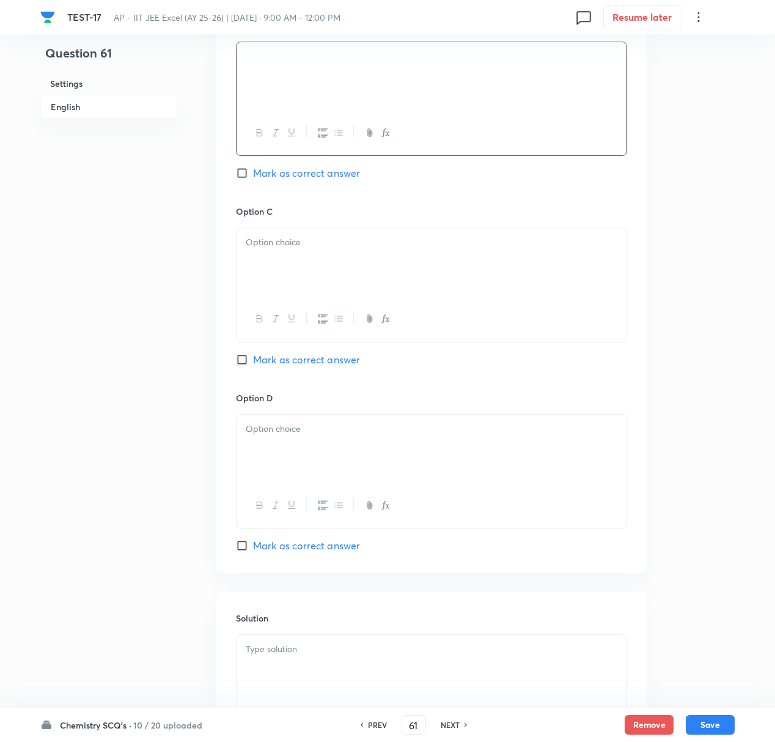
scroll to position [815, 0]
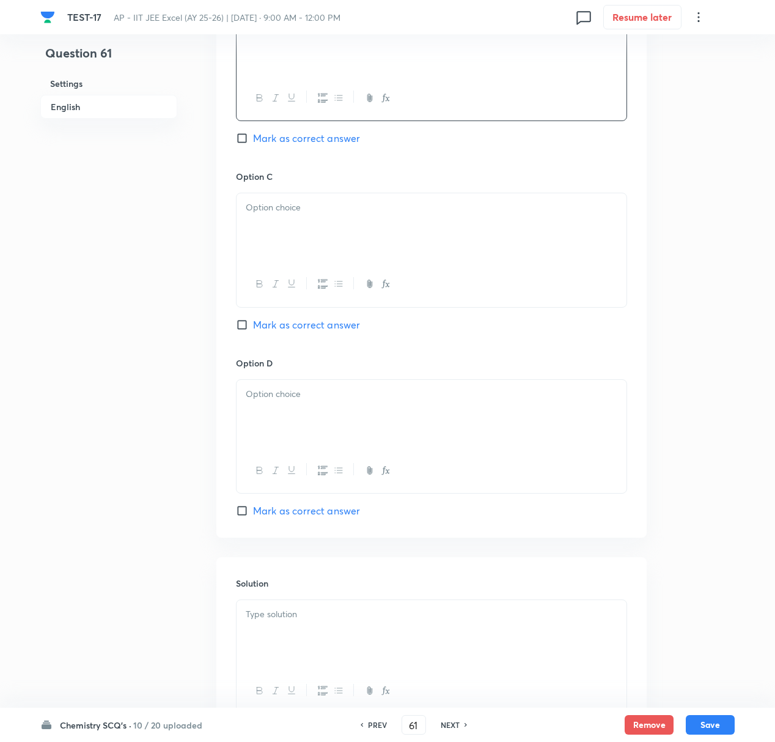
click at [272, 215] on p at bounding box center [432, 208] width 372 height 14
click at [279, 399] on p at bounding box center [432, 394] width 372 height 14
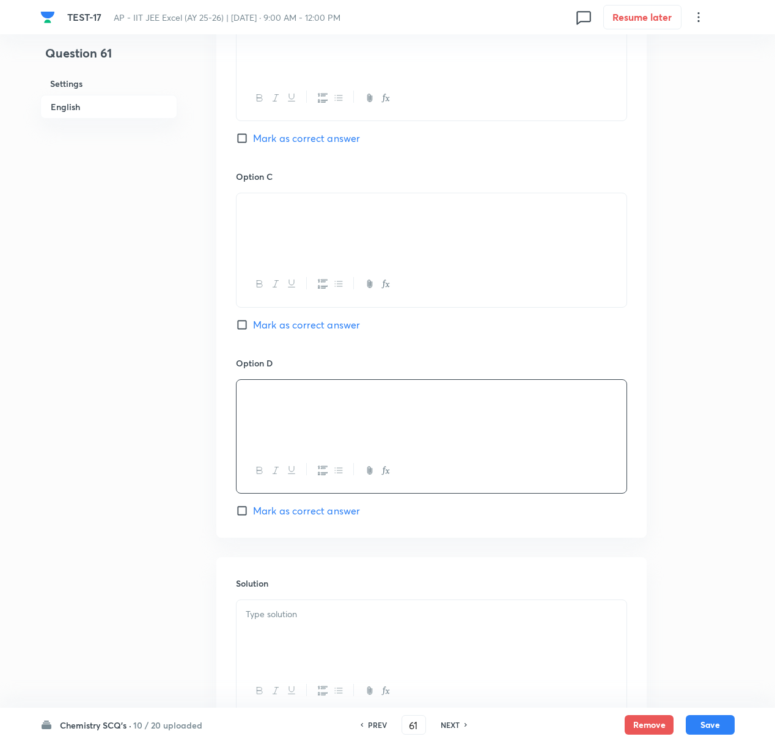
click at [241, 331] on input "Mark as correct answer" at bounding box center [244, 325] width 17 height 12
checkbox input "true"
click at [284, 621] on p at bounding box center [432, 614] width 372 height 14
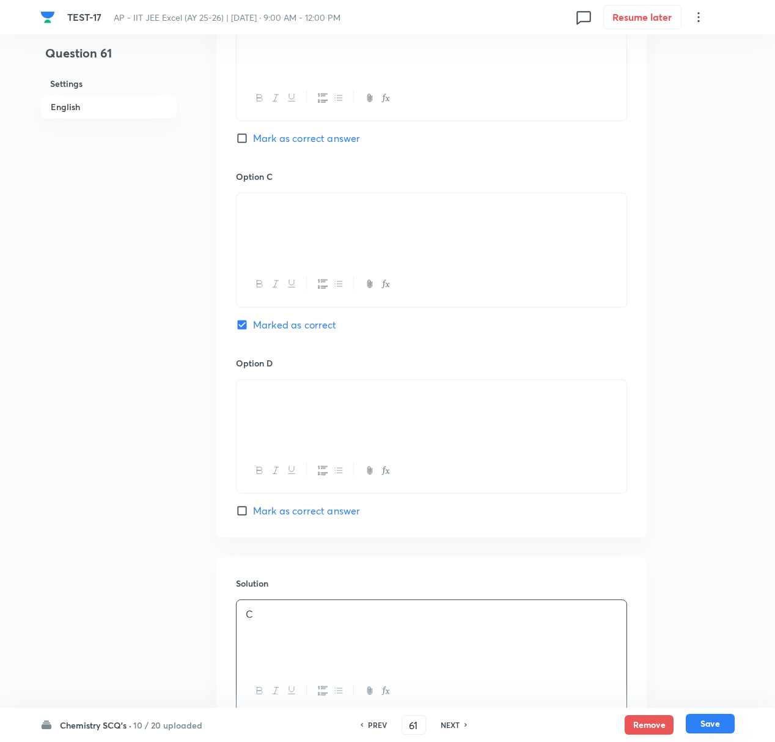
click at [708, 695] on button "Save" at bounding box center [710, 723] width 49 height 20
type input "62"
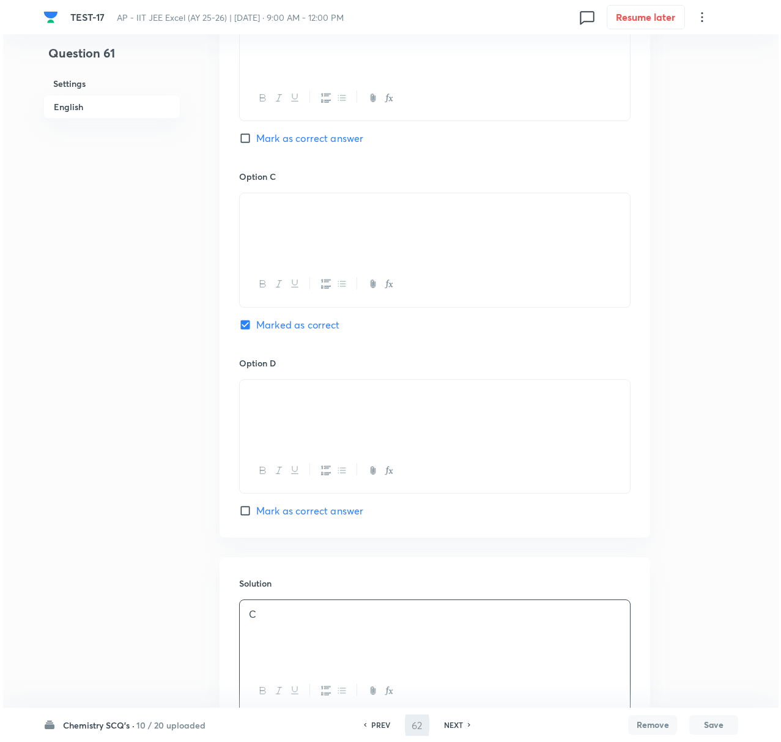
scroll to position [0, 0]
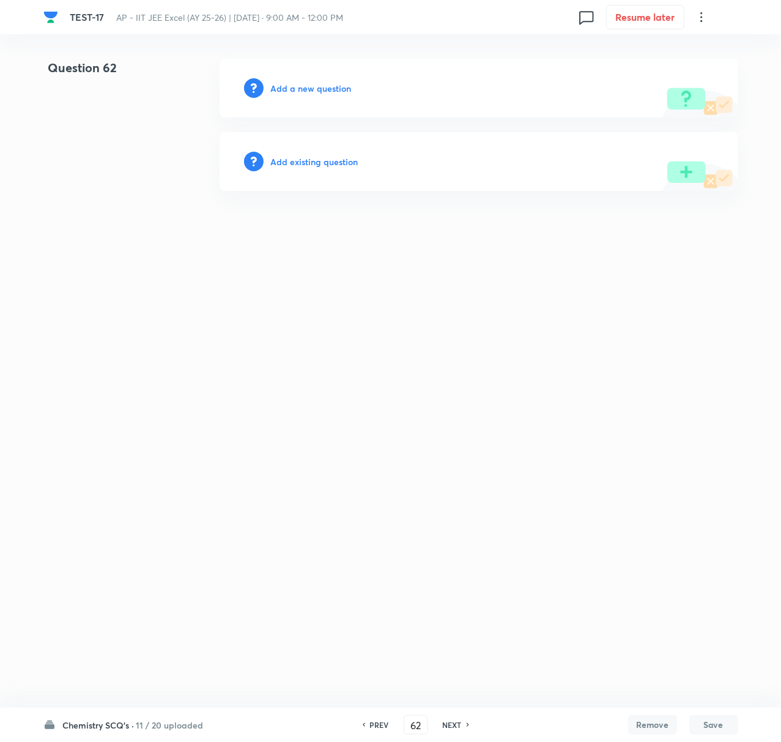
click at [319, 82] on h6 "Add a new question" at bounding box center [311, 88] width 81 height 13
click at [317, 83] on h6 "Choose a question type" at bounding box center [318, 88] width 94 height 13
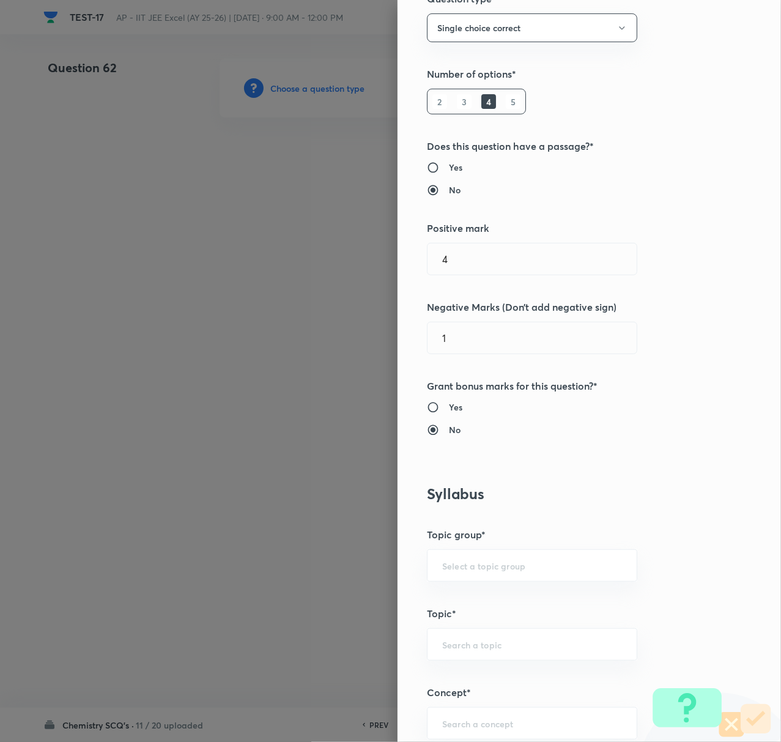
scroll to position [407, 0]
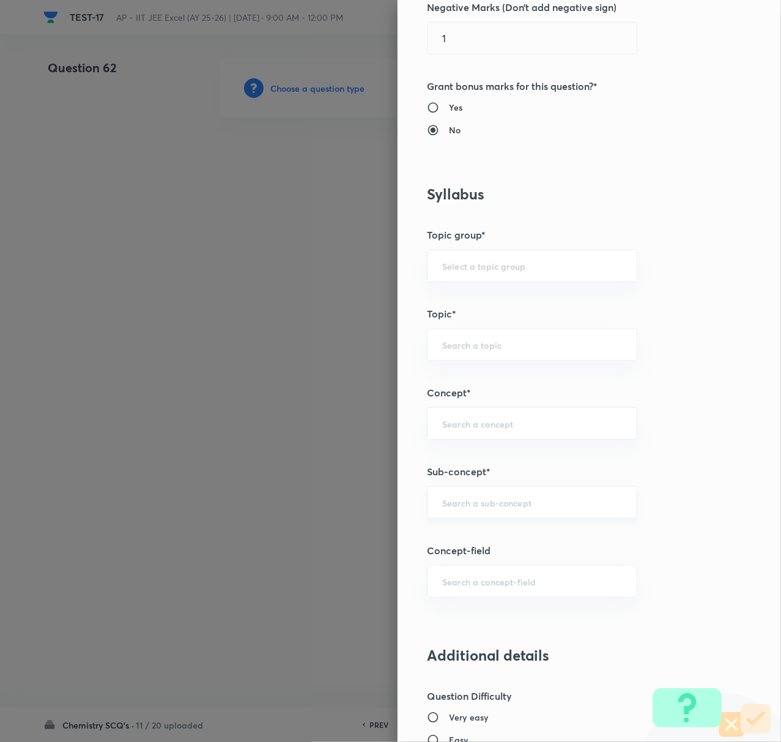
click at [460, 507] on input "text" at bounding box center [532, 502] width 180 height 12
paste input "Biomolecules"
click at [465, 539] on li "Biomolecules" at bounding box center [519, 539] width 208 height 22
type input "Biomolecules"
type input "Chemistry"
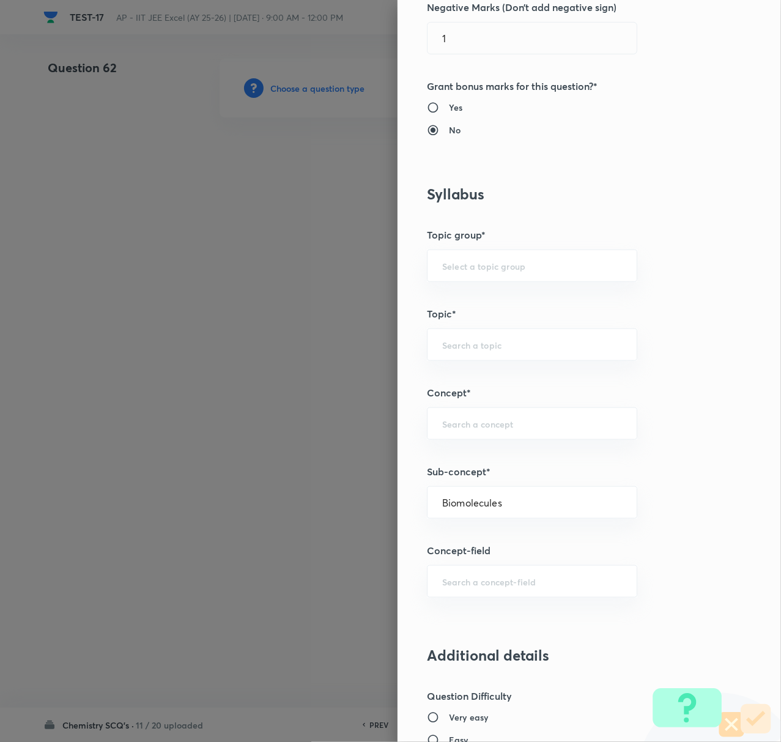
type input "Organic Chemistry"
type input "Biomolecules"
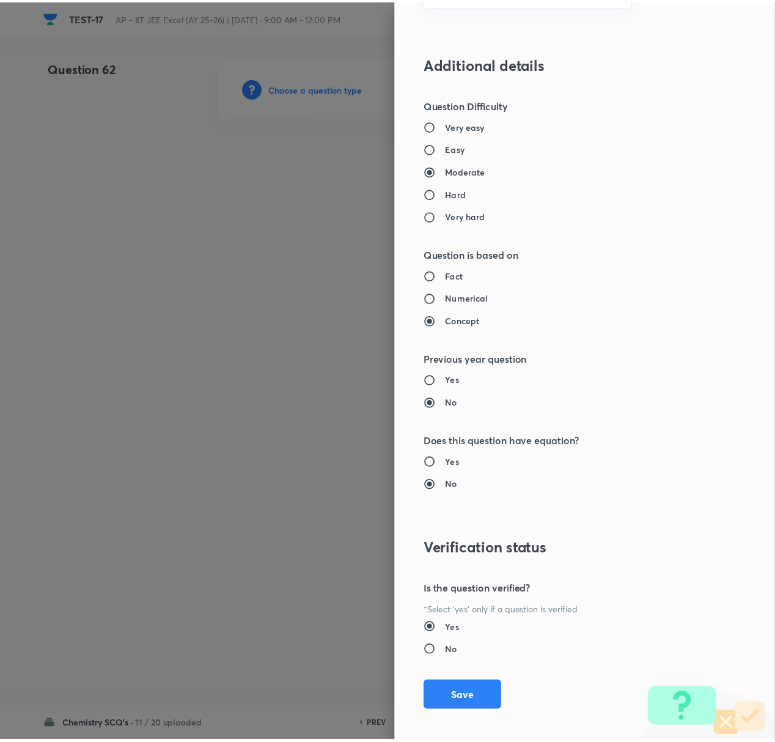
scroll to position [1010, 0]
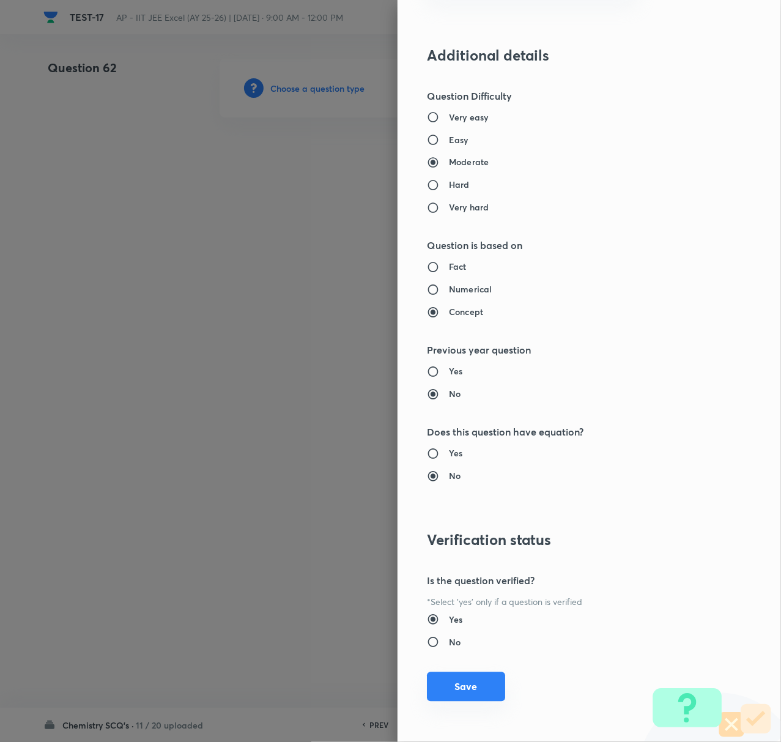
click at [440, 685] on button "Save" at bounding box center [466, 686] width 78 height 29
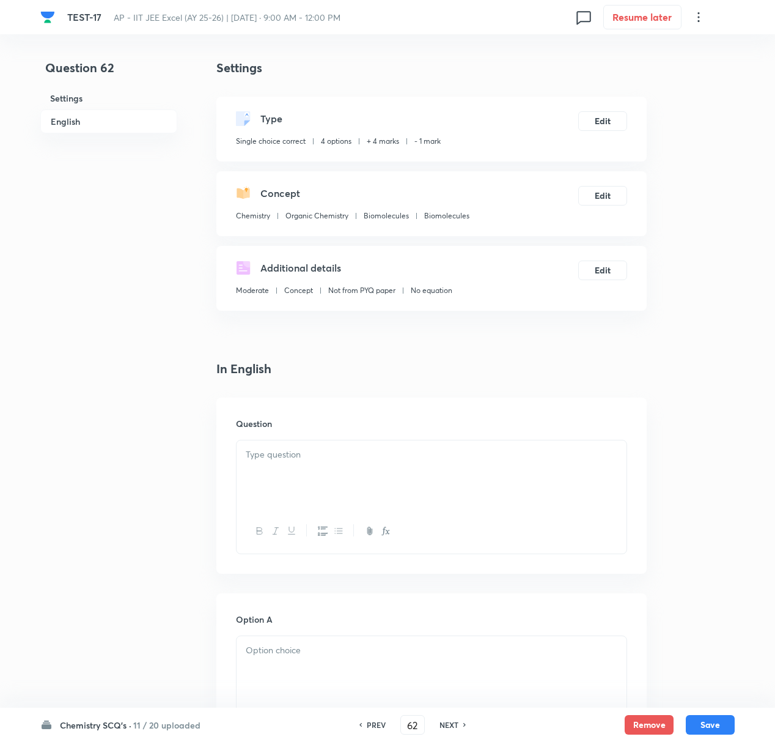
click at [279, 459] on p at bounding box center [432, 455] width 372 height 14
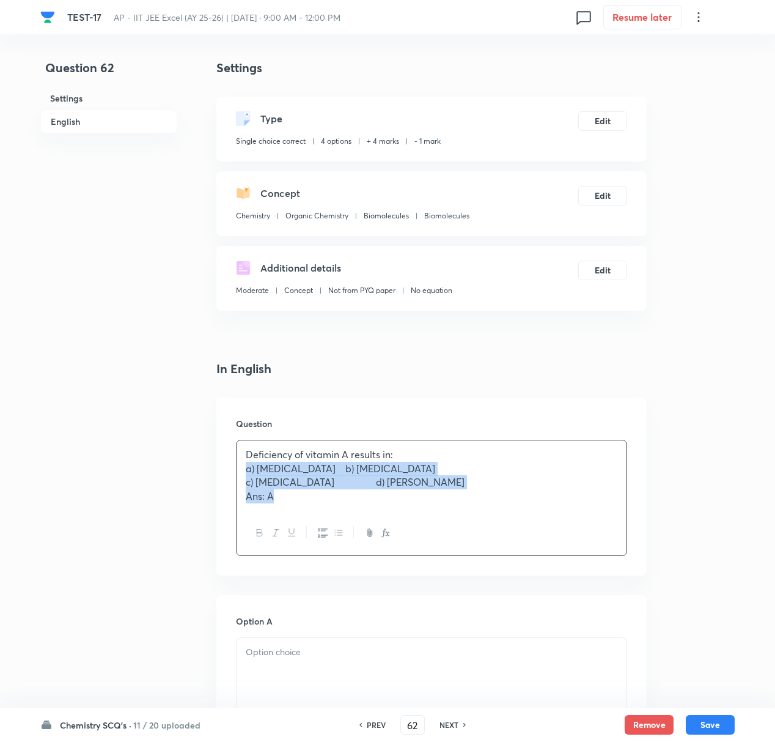
drag, startPoint x: 265, startPoint y: 478, endPoint x: 333, endPoint y: 505, distance: 73.0
click at [333, 505] on div "Deficiency of vitamin A results in: a) night blindness b) rickets c) scurvy d) …" at bounding box center [432, 475] width 390 height 70
click at [301, 657] on p at bounding box center [432, 650] width 372 height 14
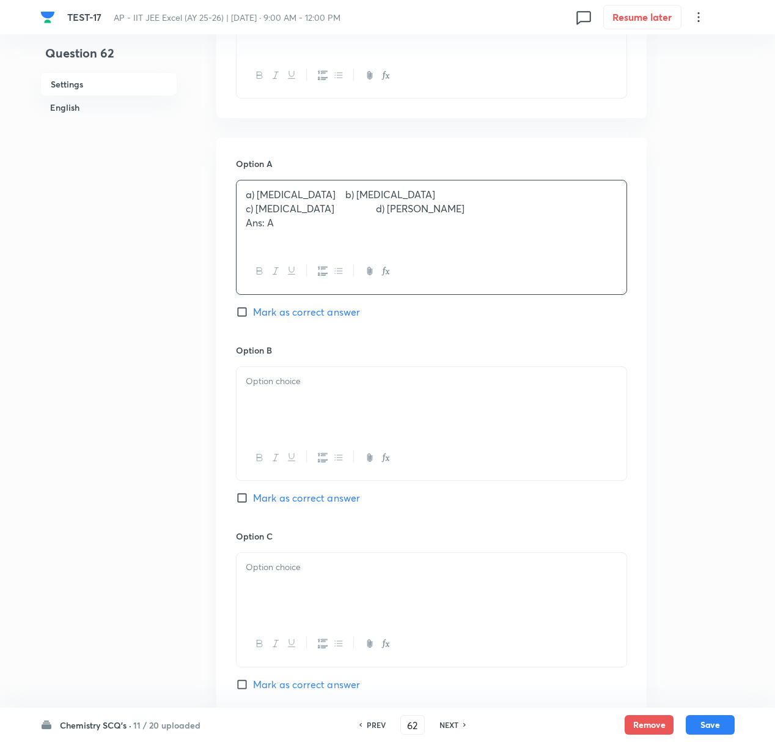
scroll to position [489, 0]
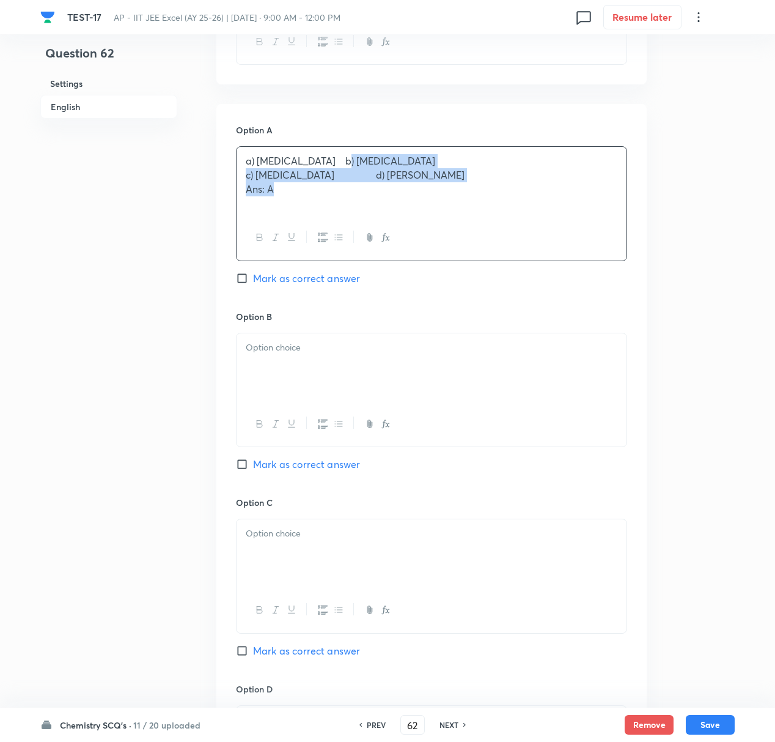
drag, startPoint x: 336, startPoint y: 160, endPoint x: 367, endPoint y: 204, distance: 53.1
click at [367, 204] on div "a) night blindness b) rickets c) scurvy d) beri - beri Ans: A" at bounding box center [432, 181] width 390 height 68
click at [279, 347] on p at bounding box center [432, 348] width 372 height 14
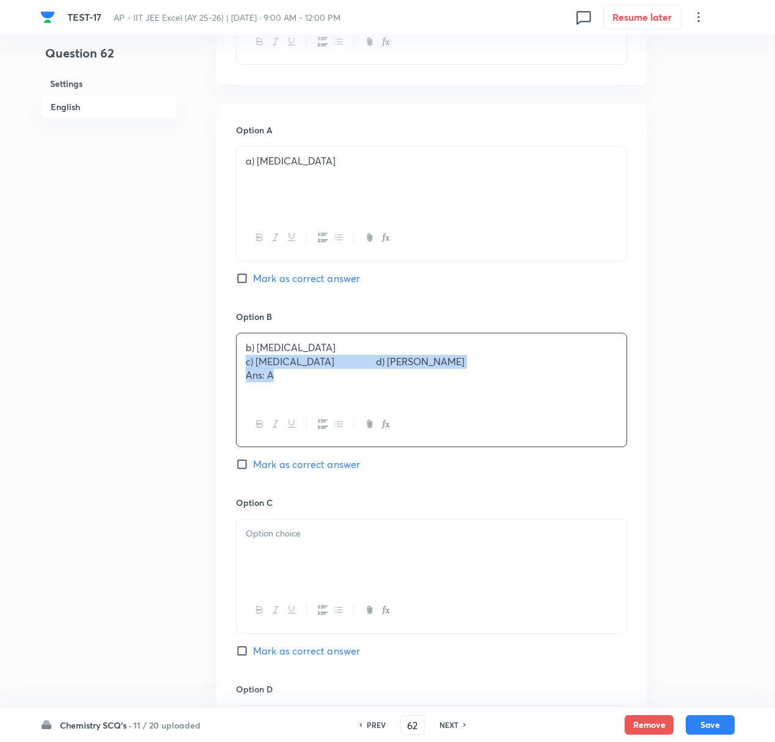
drag, startPoint x: 243, startPoint y: 363, endPoint x: 413, endPoint y: 424, distance: 180.6
click at [413, 424] on div "b) rickets c) scurvy d) beri - beri Ans: A" at bounding box center [431, 390] width 391 height 114
click at [315, 518] on div "Option C Mark as correct answer" at bounding box center [431, 589] width 391 height 186
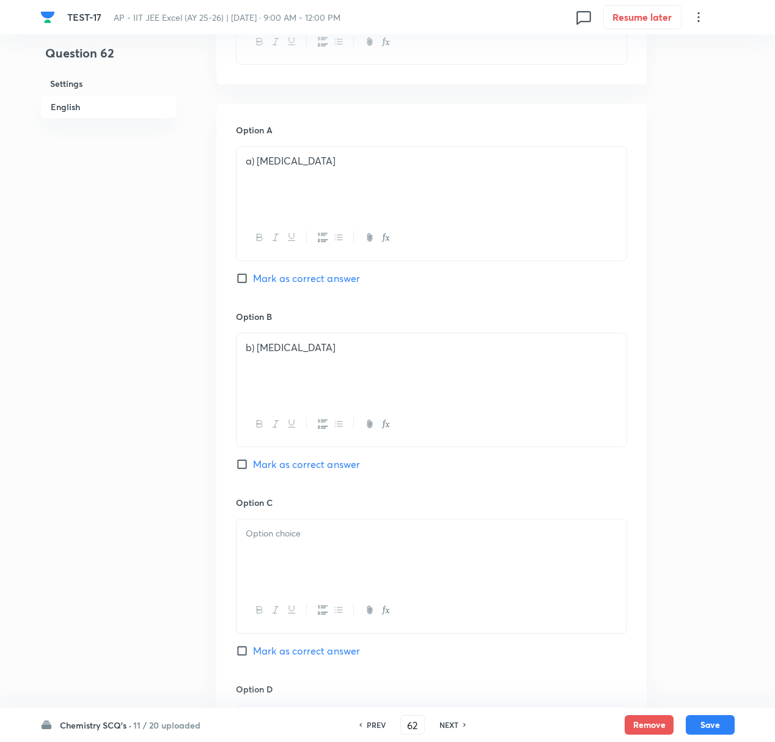
click at [302, 544] on div at bounding box center [432, 553] width 390 height 68
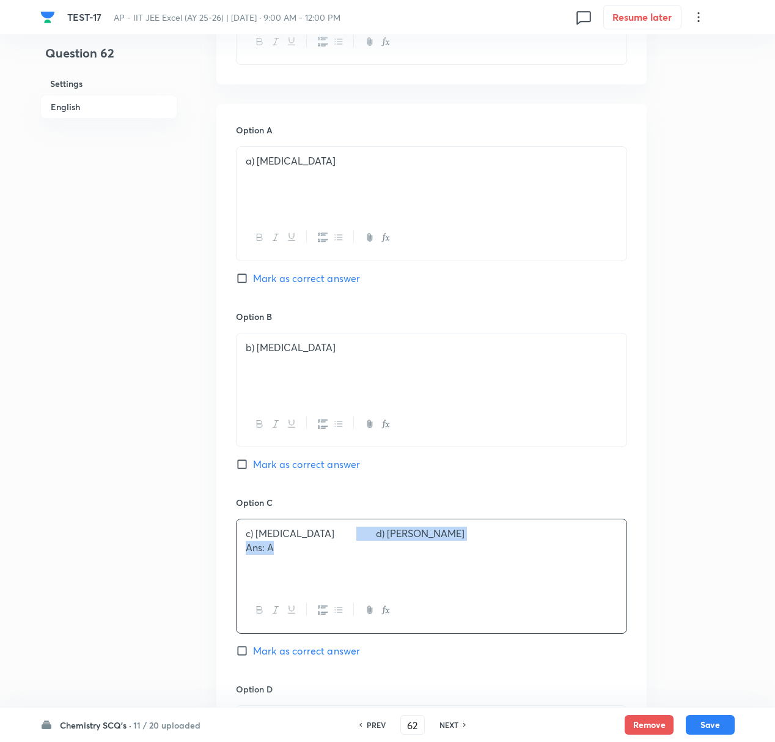
drag, startPoint x: 329, startPoint y: 536, endPoint x: 406, endPoint y: 587, distance: 92.2
click at [406, 587] on div "c) scurvy d) beri - beri Ans: A" at bounding box center [432, 553] width 390 height 68
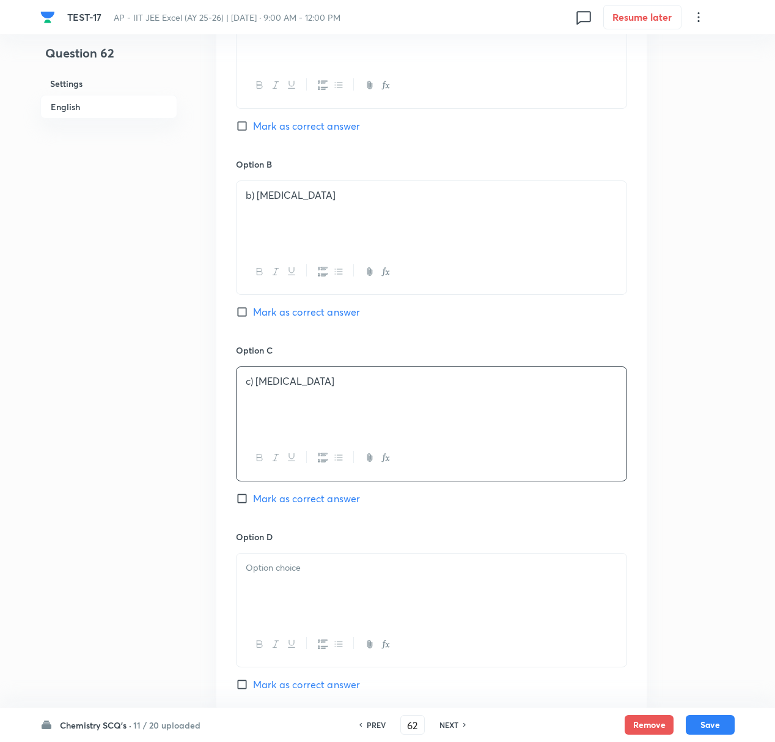
scroll to position [652, 0]
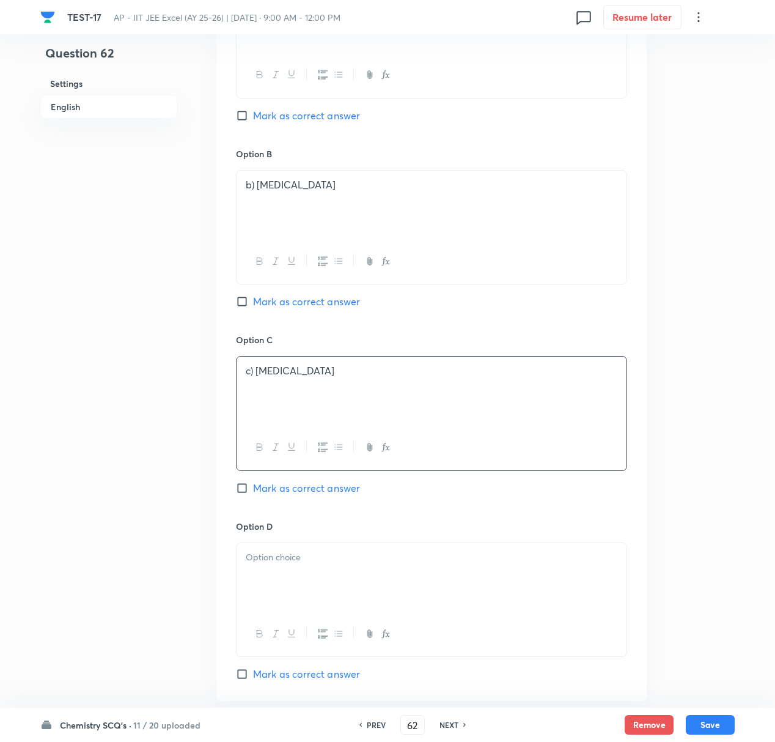
click at [270, 563] on p at bounding box center [432, 557] width 372 height 14
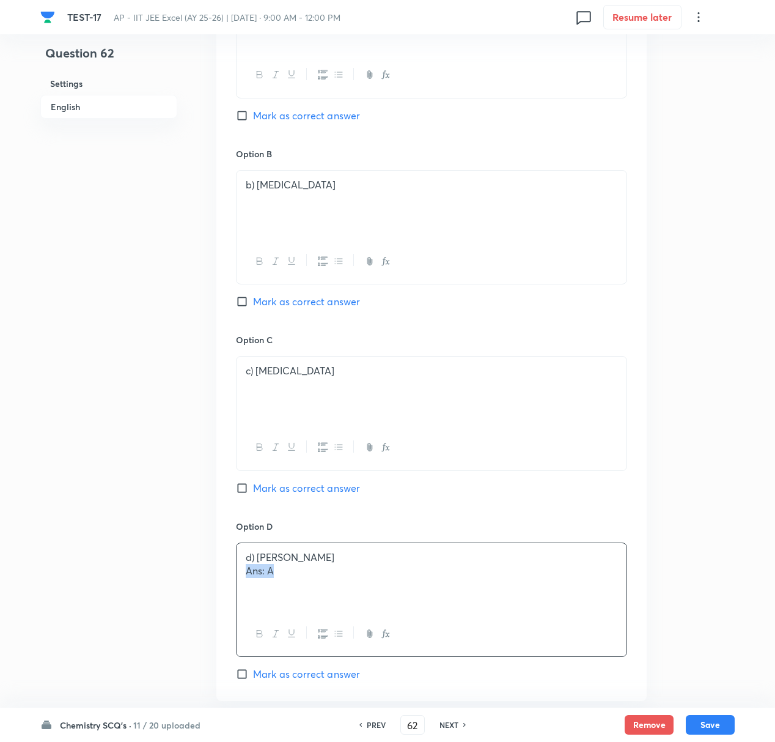
drag, startPoint x: 242, startPoint y: 576, endPoint x: 282, endPoint y: 580, distance: 40.6
click at [282, 580] on div "d) beri - beri Ans: A" at bounding box center [432, 577] width 390 height 68
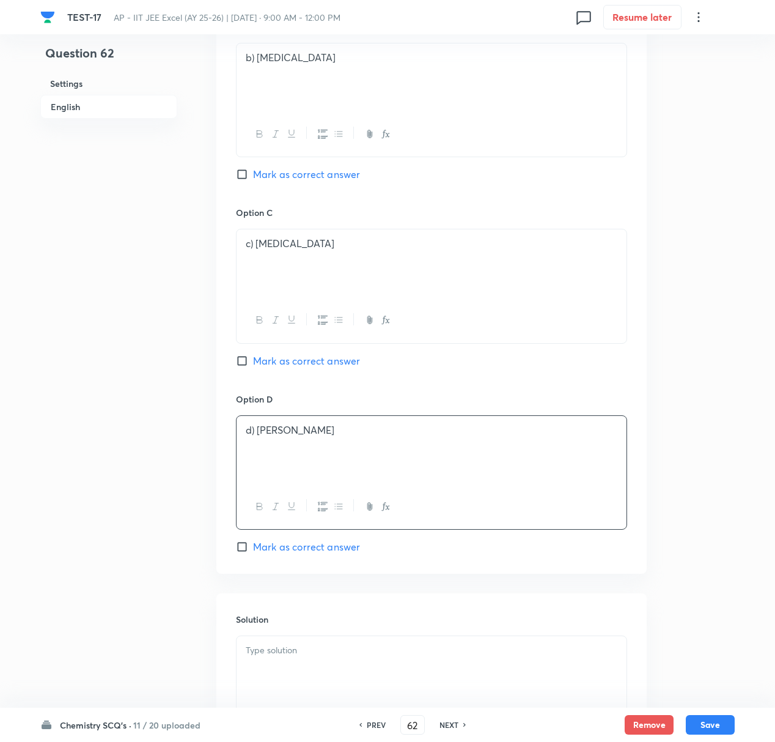
scroll to position [815, 0]
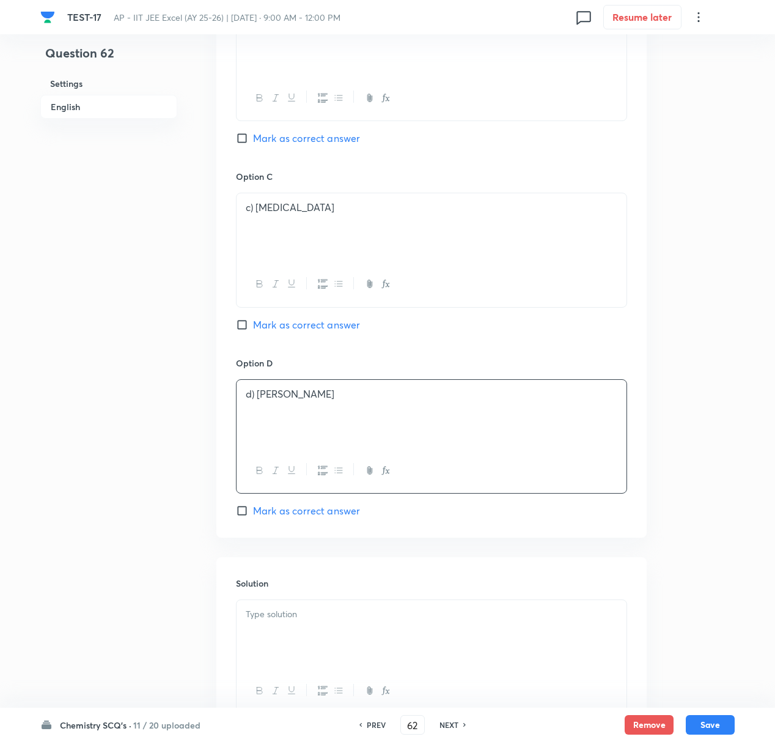
click at [272, 620] on p at bounding box center [432, 614] width 372 height 14
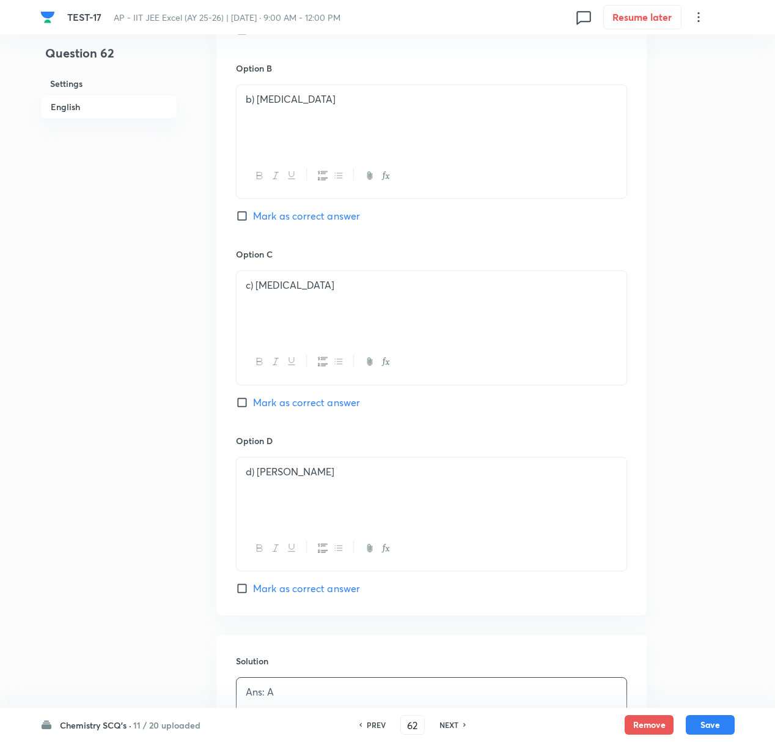
scroll to position [652, 0]
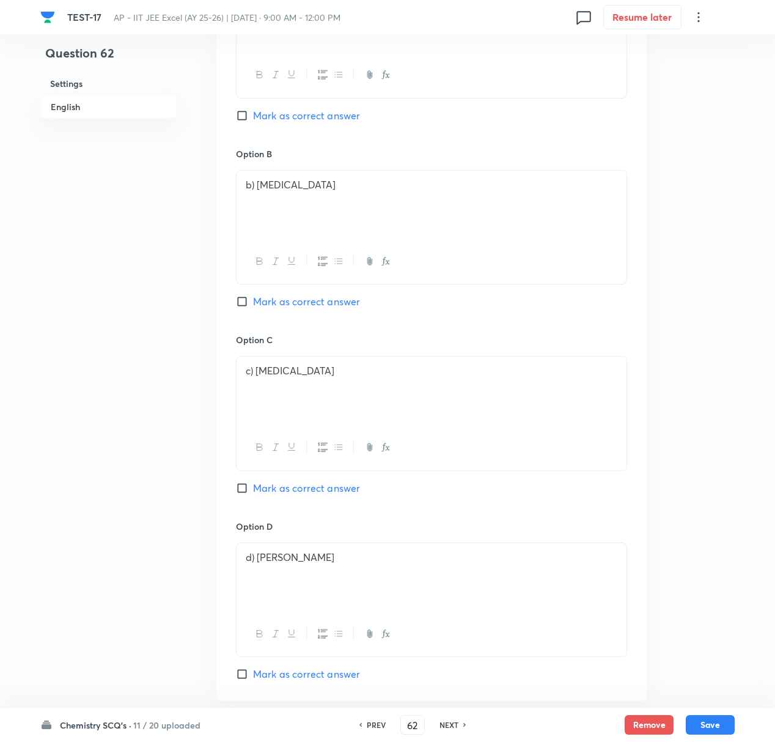
click at [245, 113] on input "Mark as correct answer" at bounding box center [244, 115] width 17 height 12
checkbox input "true"
click at [717, 695] on button "Save" at bounding box center [710, 723] width 49 height 20
type input "63"
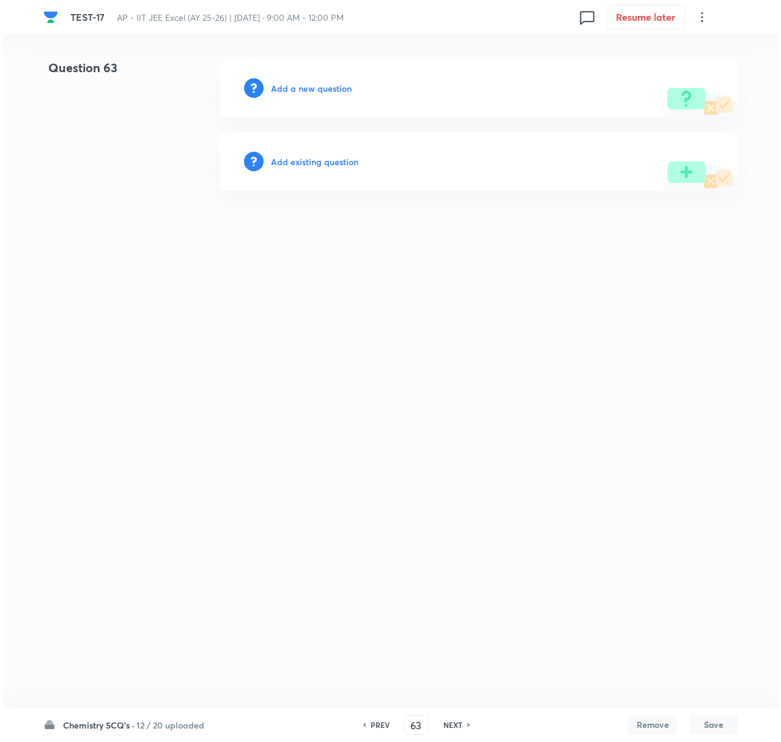
scroll to position [0, 0]
click at [295, 89] on h6 "Add a new question" at bounding box center [311, 88] width 81 height 13
click at [299, 89] on h6 "Choose a question type" at bounding box center [318, 88] width 94 height 13
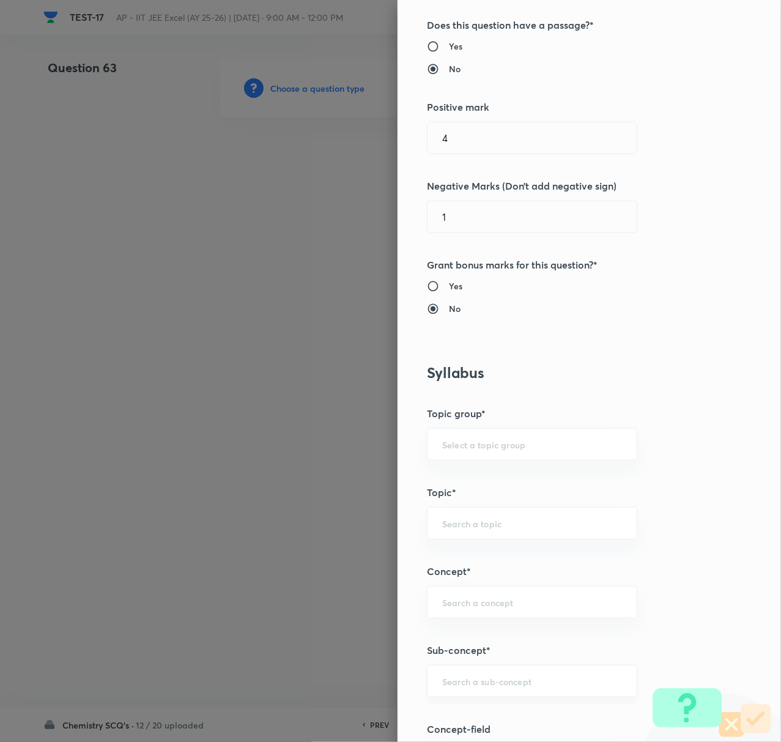
scroll to position [407, 0]
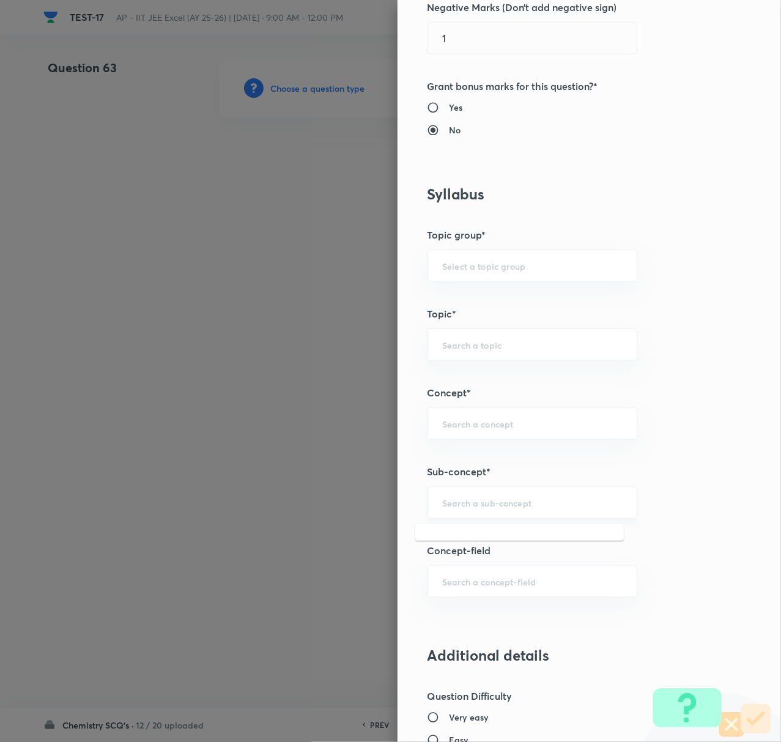
click at [455, 499] on input "text" at bounding box center [532, 502] width 180 height 12
paste input "Biomolecules"
click at [458, 540] on li "Biomolecules" at bounding box center [519, 539] width 208 height 22
type input "Biomolecules"
type input "Chemistry"
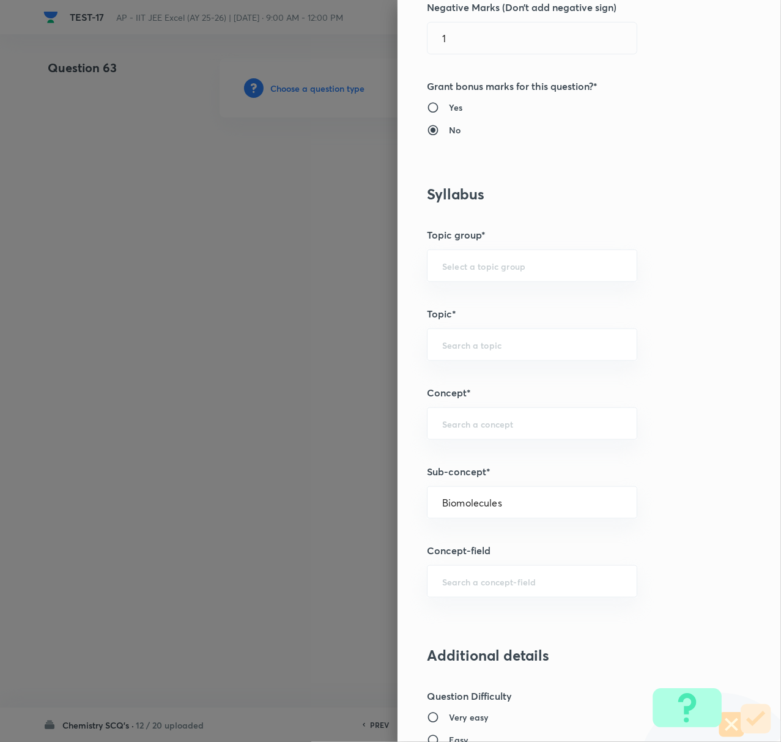
type input "Organic Chemistry"
type input "Biomolecules"
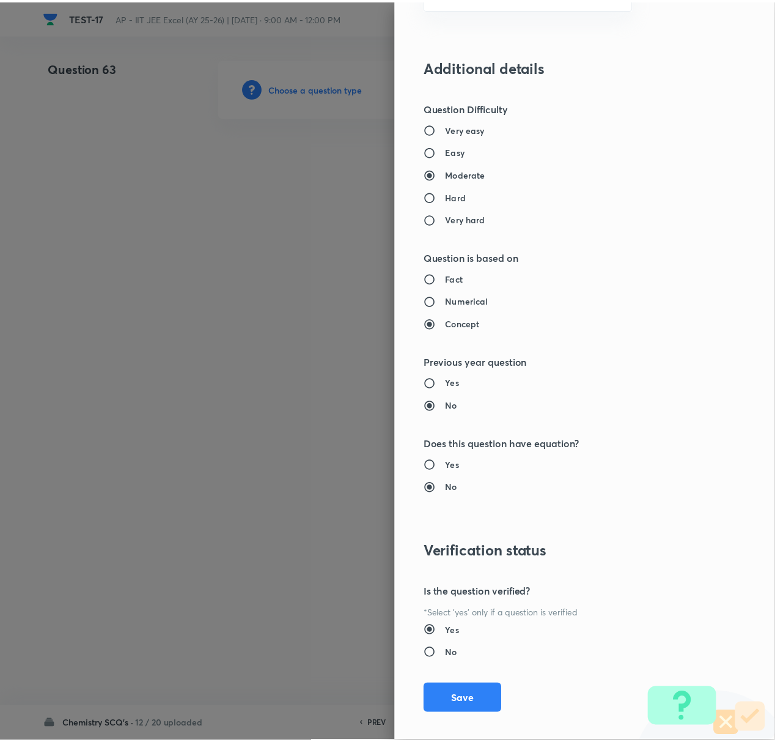
scroll to position [1010, 0]
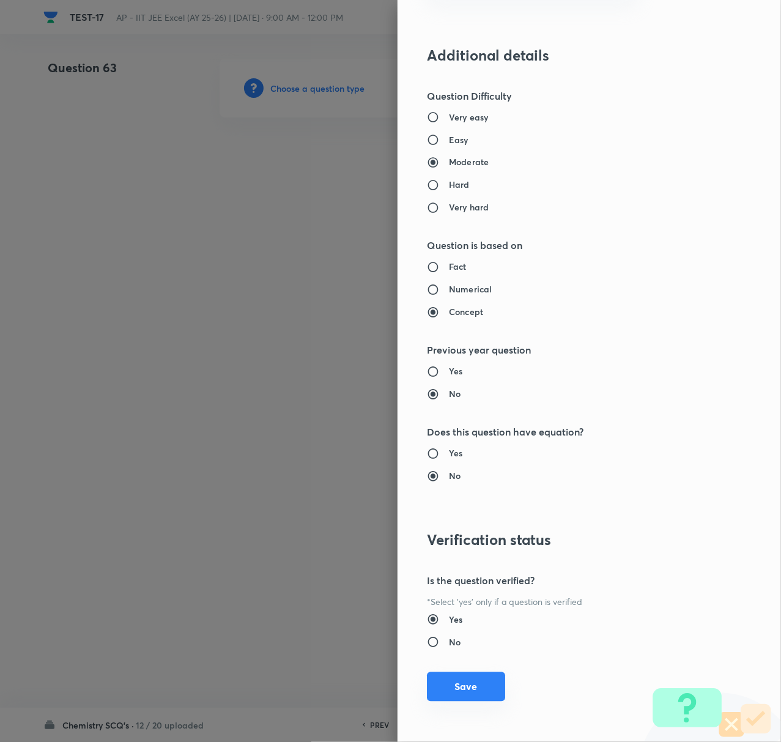
click at [446, 682] on button "Save" at bounding box center [466, 686] width 78 height 29
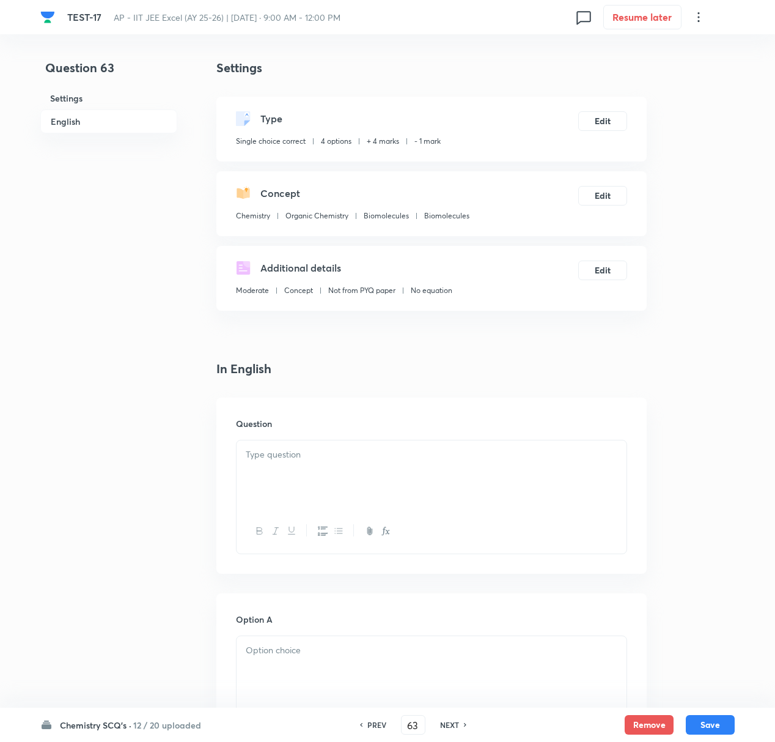
click at [286, 467] on div at bounding box center [432, 474] width 390 height 68
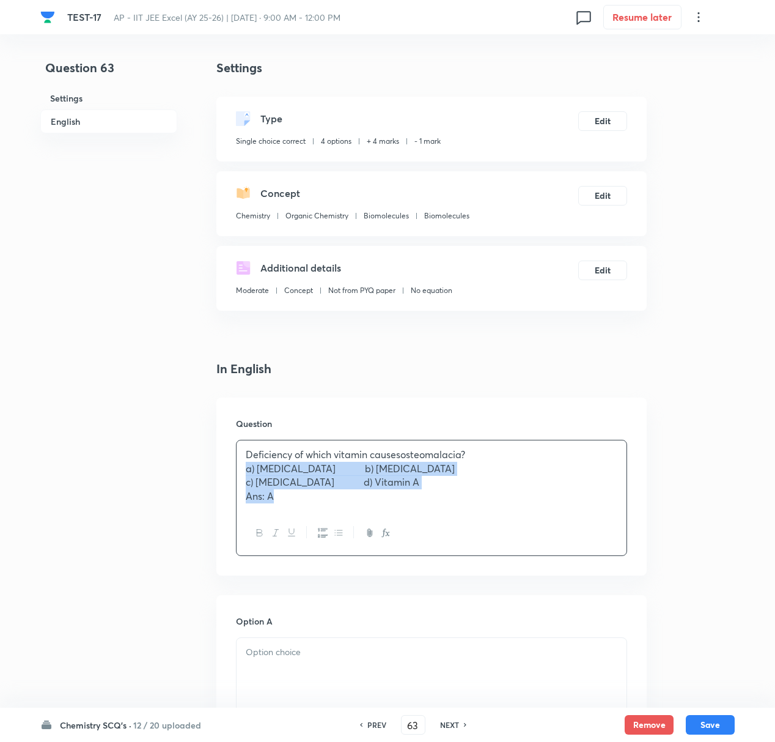
drag, startPoint x: 242, startPoint y: 471, endPoint x: 309, endPoint y: 504, distance: 74.9
click at [309, 504] on div "Deficiency of which vitamin causesosteomalacia? a) Vitamin D b) Vitamin K c) Vi…" at bounding box center [432, 475] width 390 height 70
click at [258, 662] on div at bounding box center [432, 670] width 390 height 68
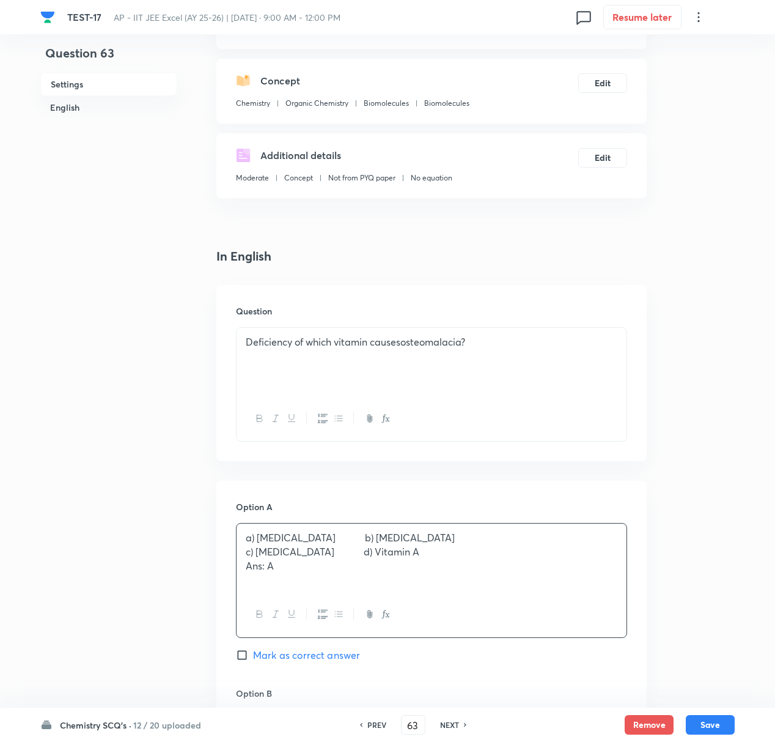
scroll to position [245, 0]
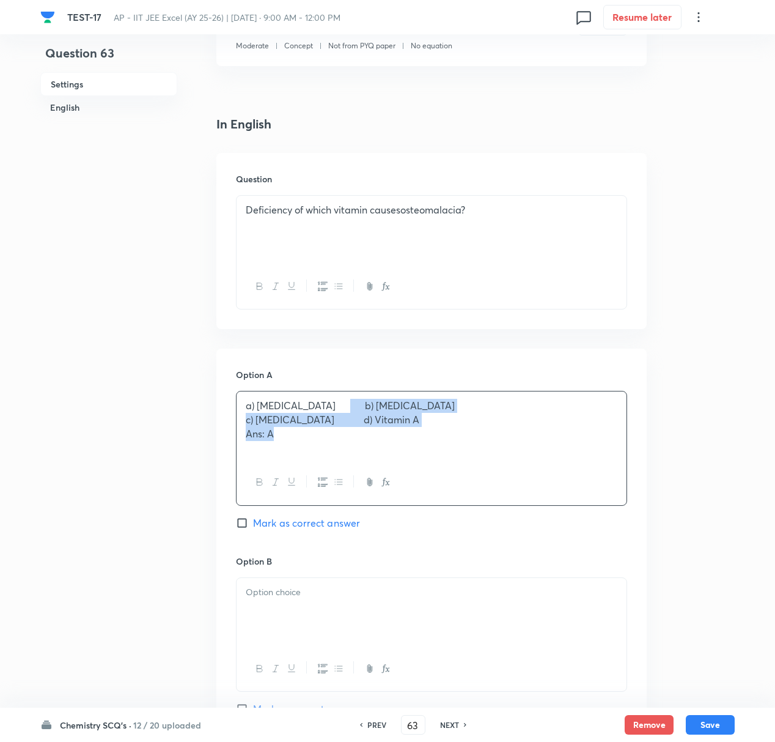
drag, startPoint x: 331, startPoint y: 402, endPoint x: 357, endPoint y: 463, distance: 66.3
click at [357, 463] on div "a) Vitamin D b) Vitamin K c) Vitamin E d) Vitamin A Ans: A" at bounding box center [431, 448] width 391 height 114
click at [280, 595] on p at bounding box center [432, 592] width 372 height 14
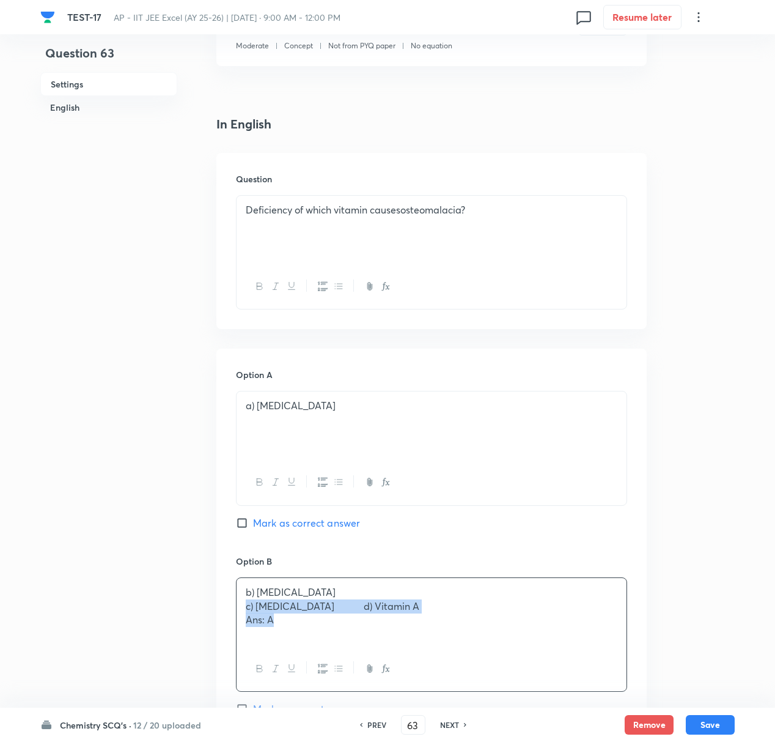
drag, startPoint x: 245, startPoint y: 610, endPoint x: 392, endPoint y: 651, distance: 152.2
click at [392, 651] on div "b) Vitamin K c) Vitamin E d) Vitamin A Ans: A" at bounding box center [431, 634] width 391 height 114
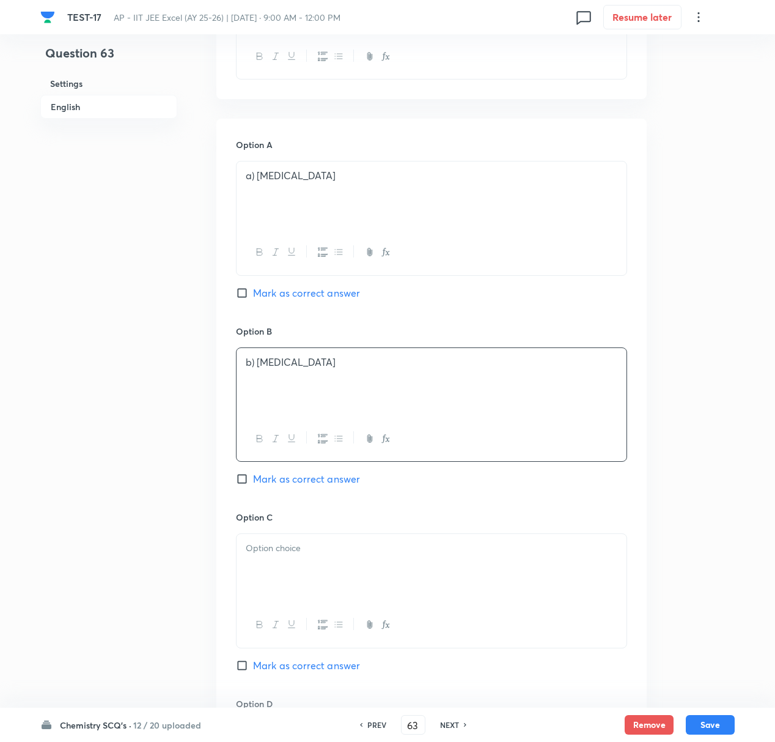
scroll to position [570, 0]
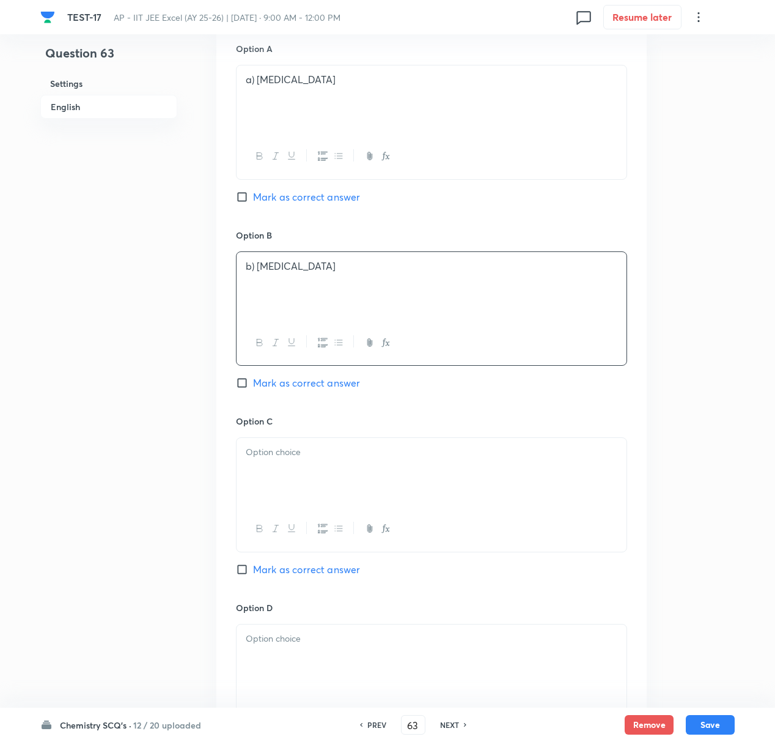
click at [286, 468] on div at bounding box center [432, 472] width 390 height 68
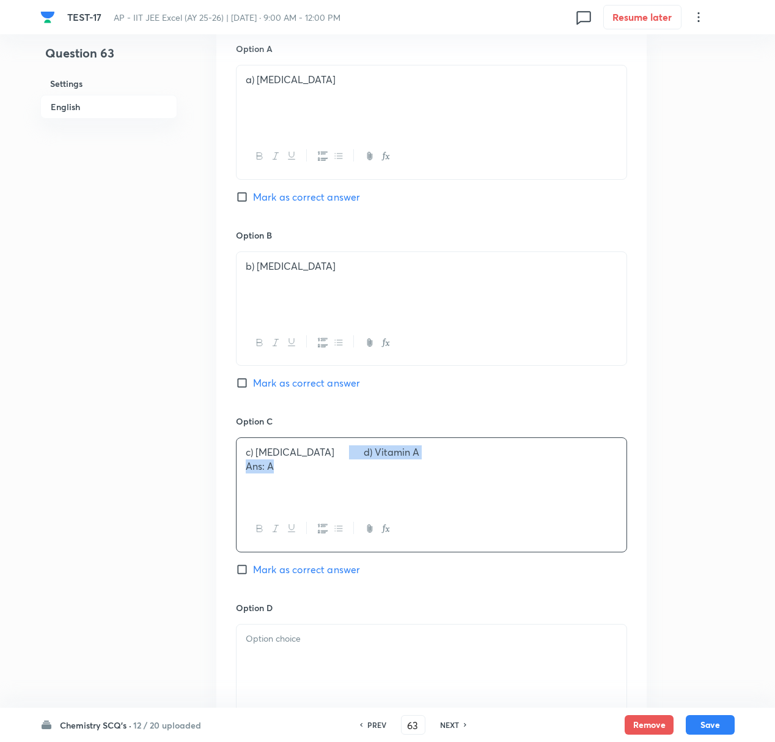
drag, startPoint x: 328, startPoint y: 455, endPoint x: 351, endPoint y: 497, distance: 47.6
click at [351, 497] on div "c) Vitamin E d) Vitamin A Ans: A" at bounding box center [432, 472] width 390 height 68
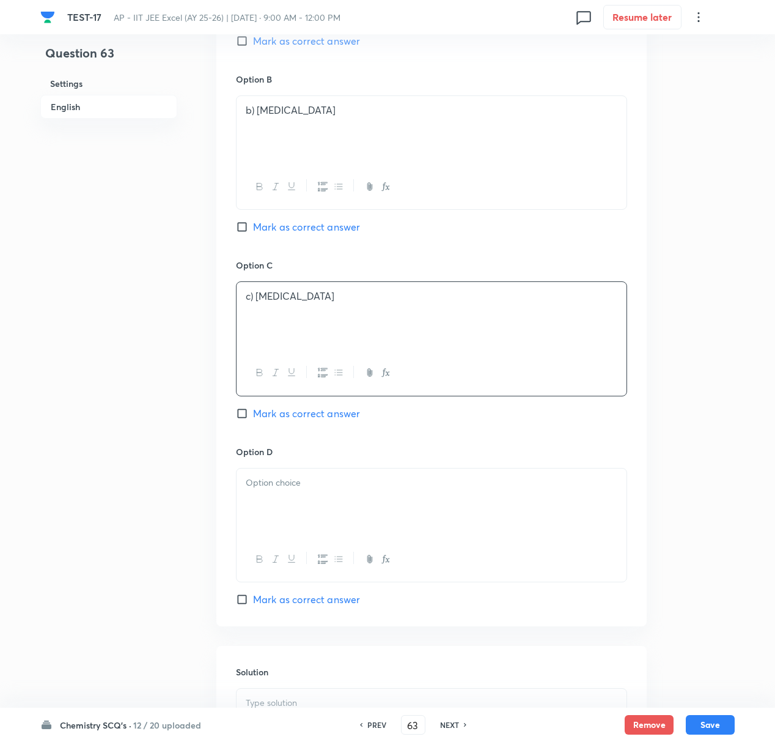
scroll to position [734, 0]
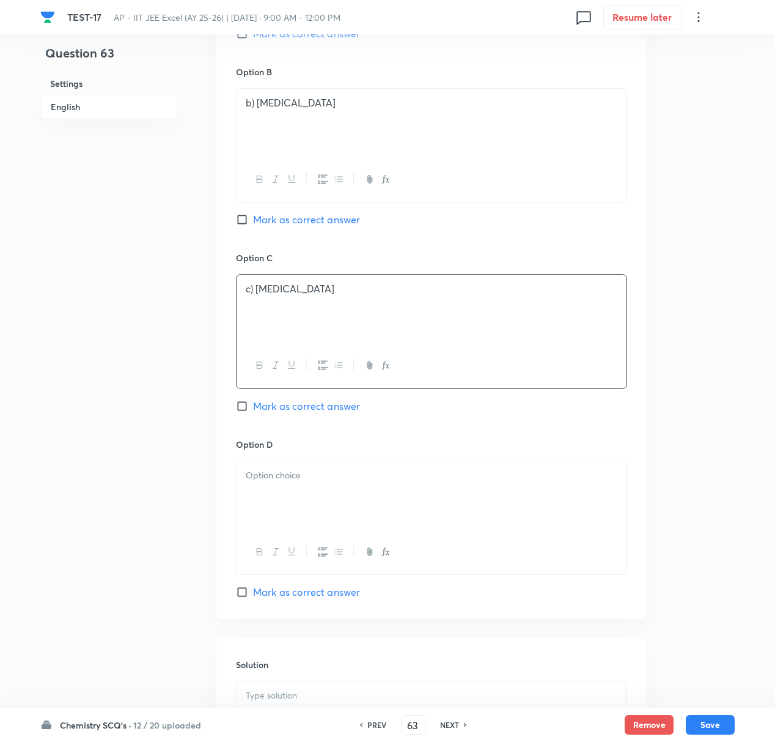
click at [269, 507] on div at bounding box center [432, 495] width 390 height 68
drag, startPoint x: 245, startPoint y: 499, endPoint x: 279, endPoint y: 495, distance: 35.1
click at [279, 495] on div "d) Vitamin A Ans: A" at bounding box center [432, 495] width 390 height 68
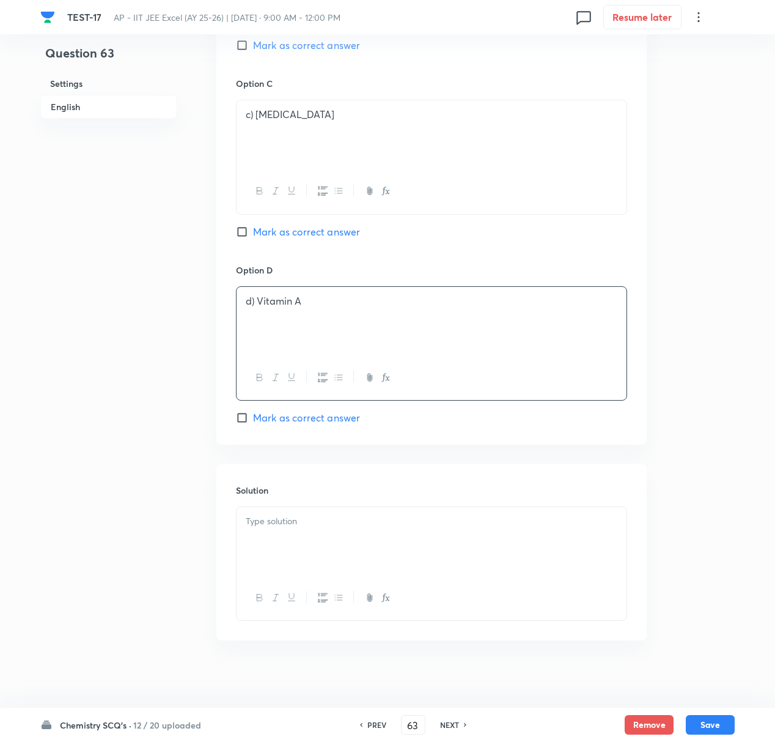
scroll to position [918, 0]
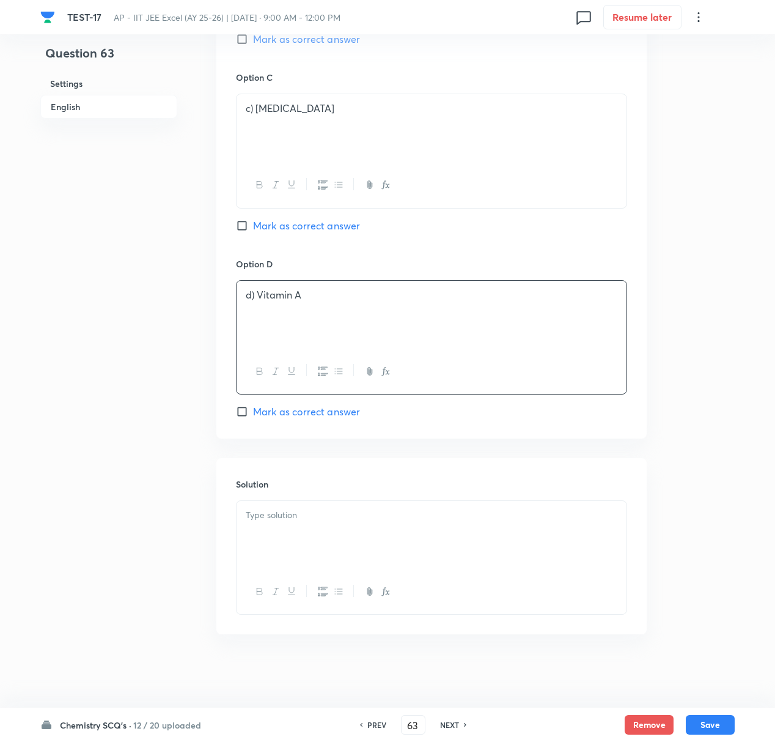
click at [282, 523] on div at bounding box center [432, 535] width 390 height 68
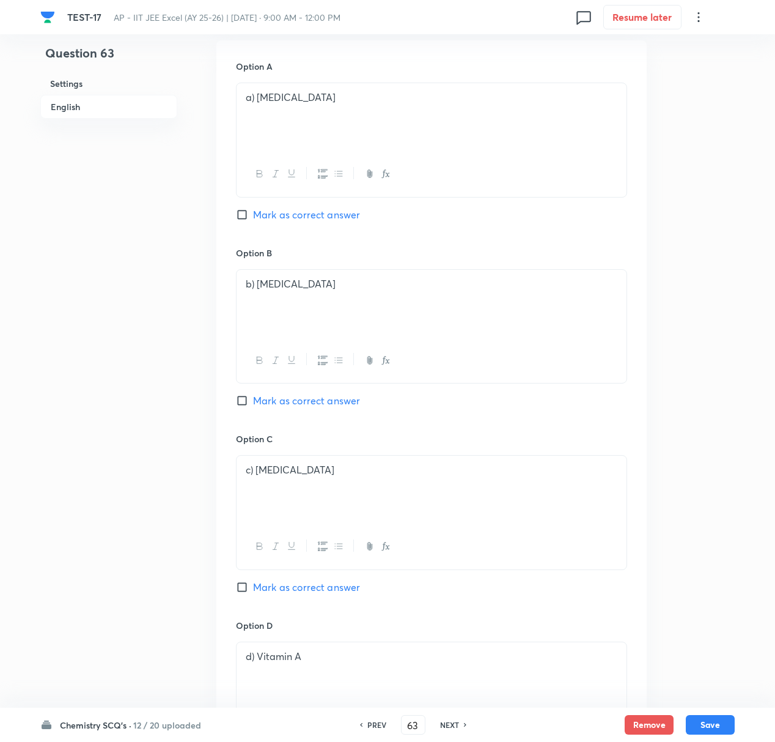
scroll to position [429, 0]
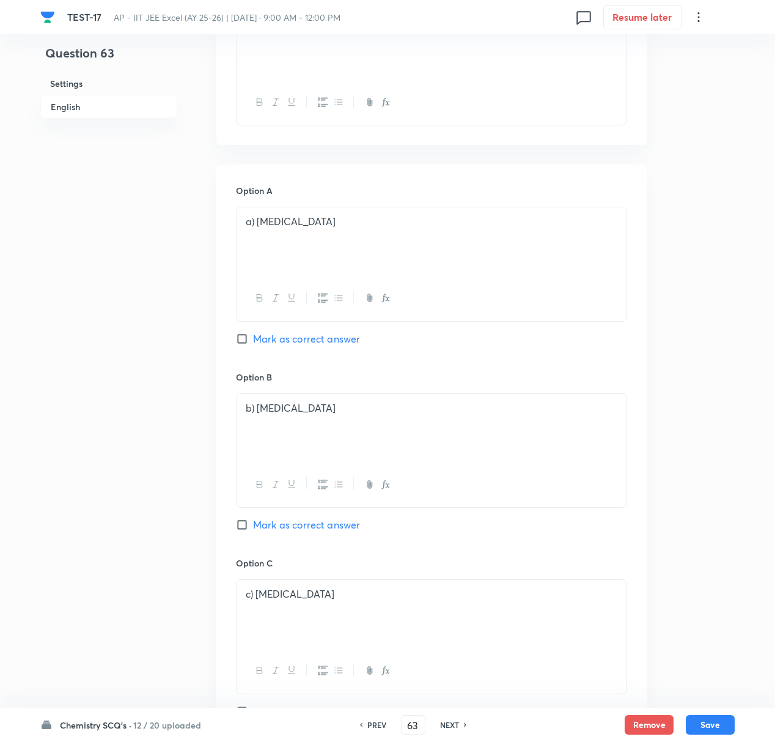
click at [241, 340] on input "Mark as correct answer" at bounding box center [244, 339] width 17 height 12
checkbox input "true"
click at [717, 695] on button "Save" at bounding box center [710, 723] width 49 height 20
type input "64"
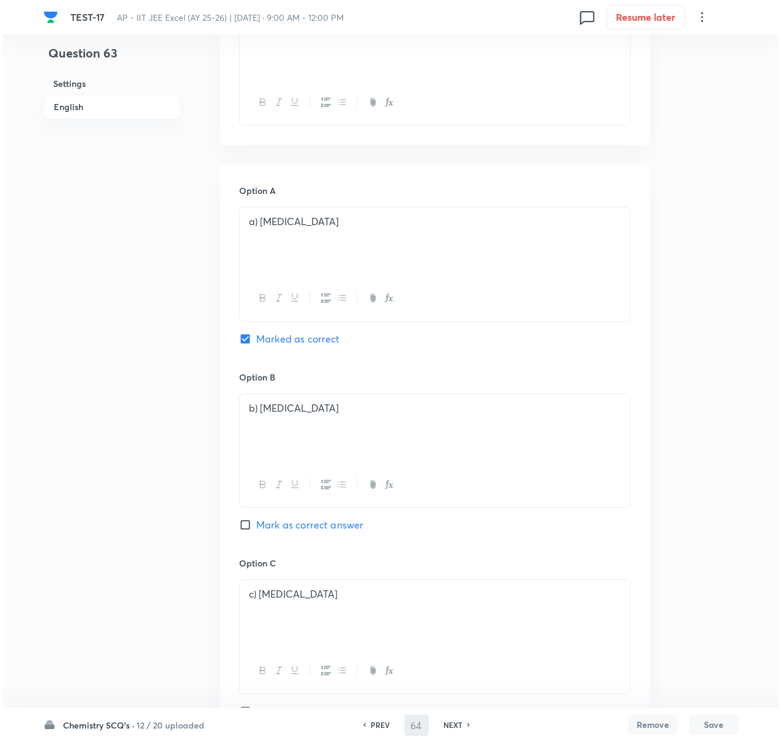
scroll to position [0, 0]
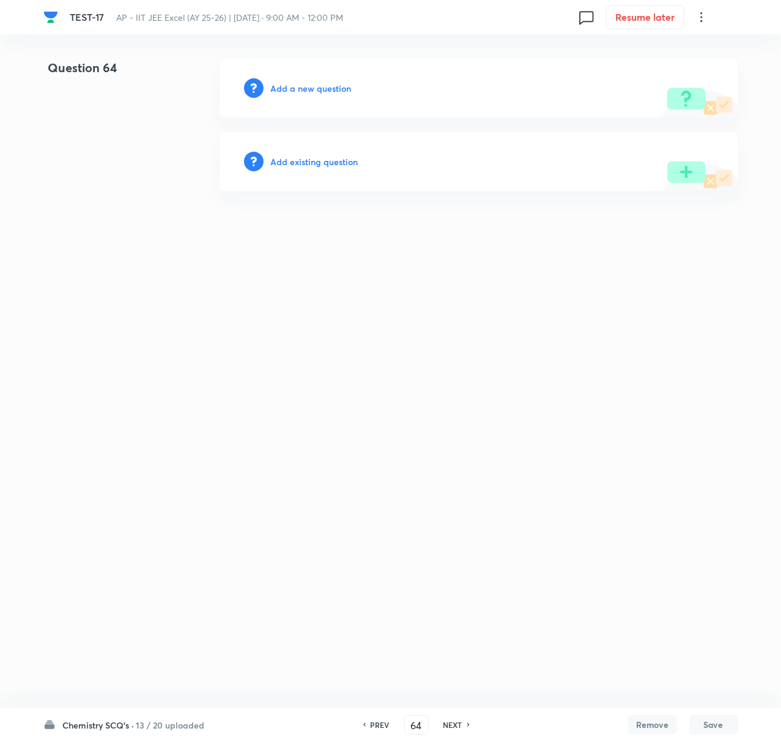
click at [296, 89] on h6 "Add a new question" at bounding box center [311, 88] width 81 height 13
click at [308, 86] on h6 "Choose a question type" at bounding box center [318, 88] width 94 height 13
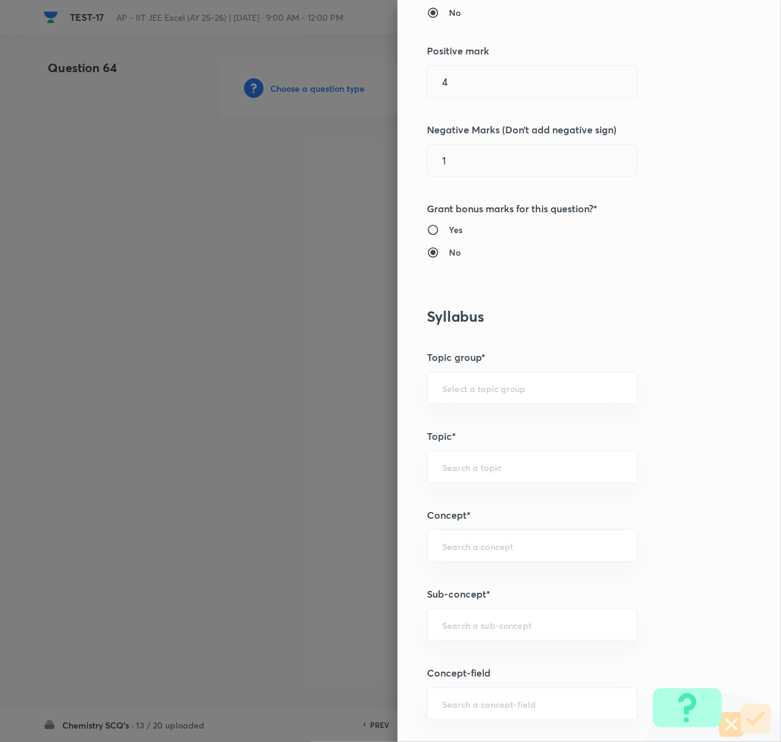
scroll to position [407, 0]
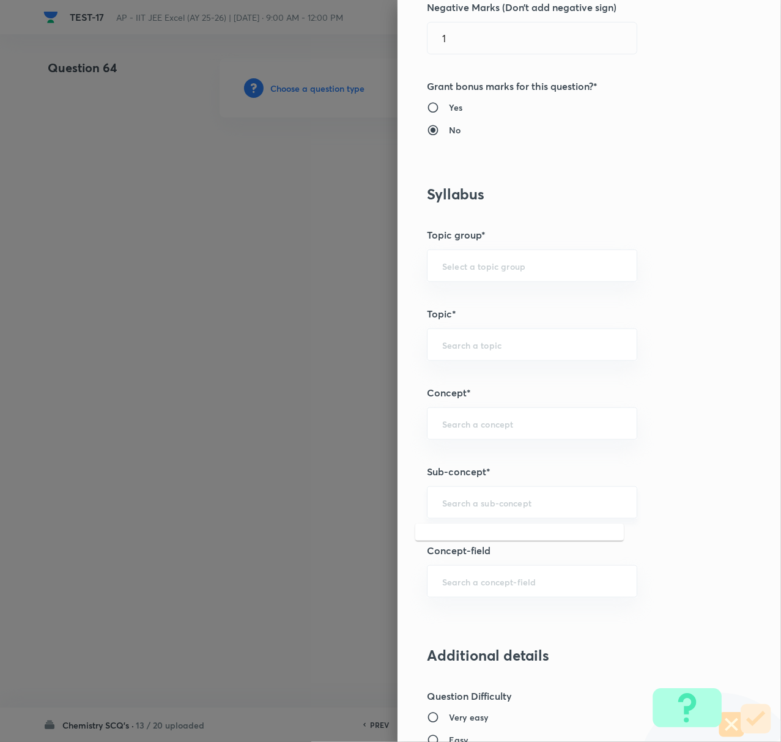
click at [457, 503] on input "text" at bounding box center [532, 502] width 180 height 12
paste input "Biomolecules"
click at [465, 531] on li "Biomolecules" at bounding box center [519, 539] width 208 height 22
type input "Biomolecules"
type input "Chemistry"
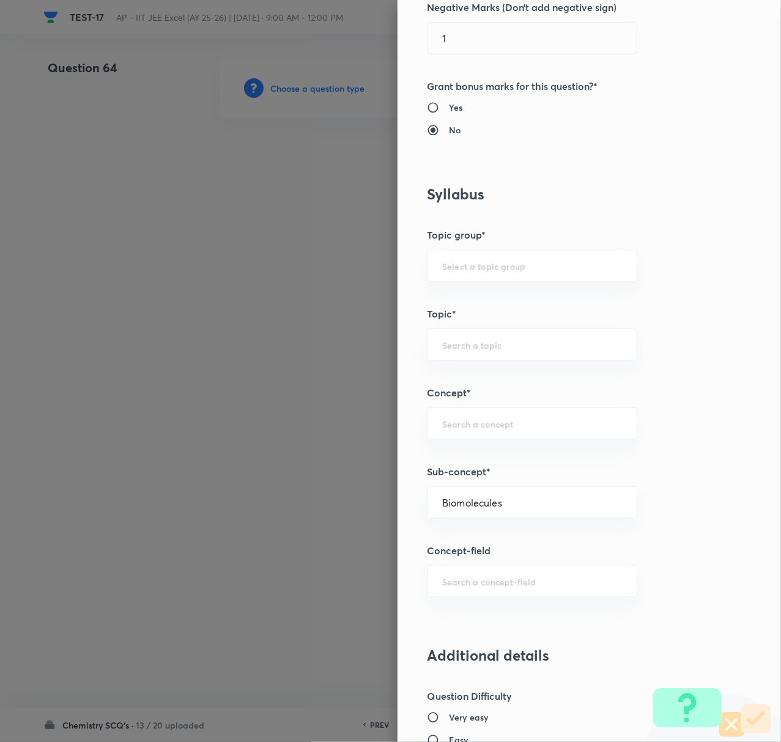
type input "Organic Chemistry"
type input "Biomolecules"
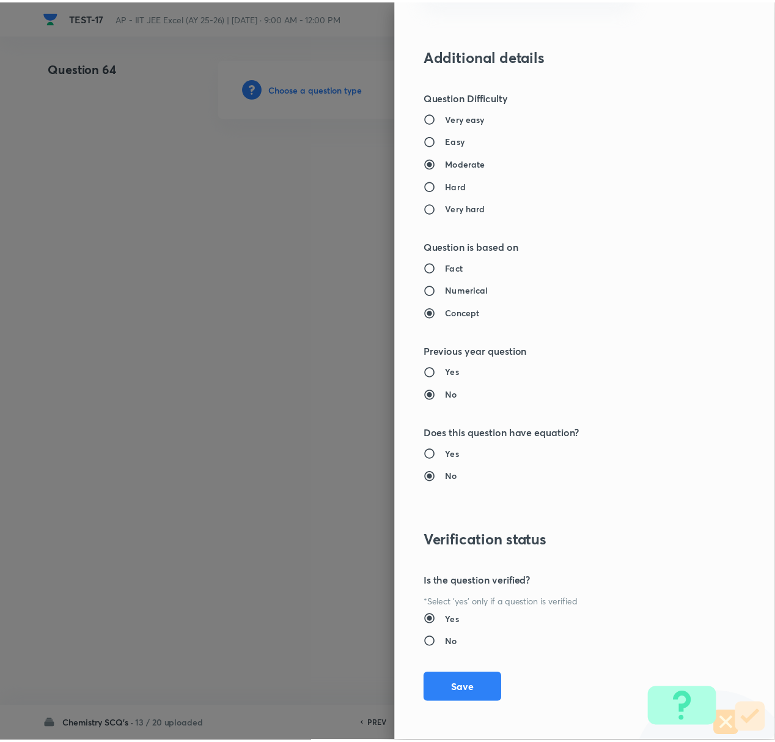
scroll to position [1010, 0]
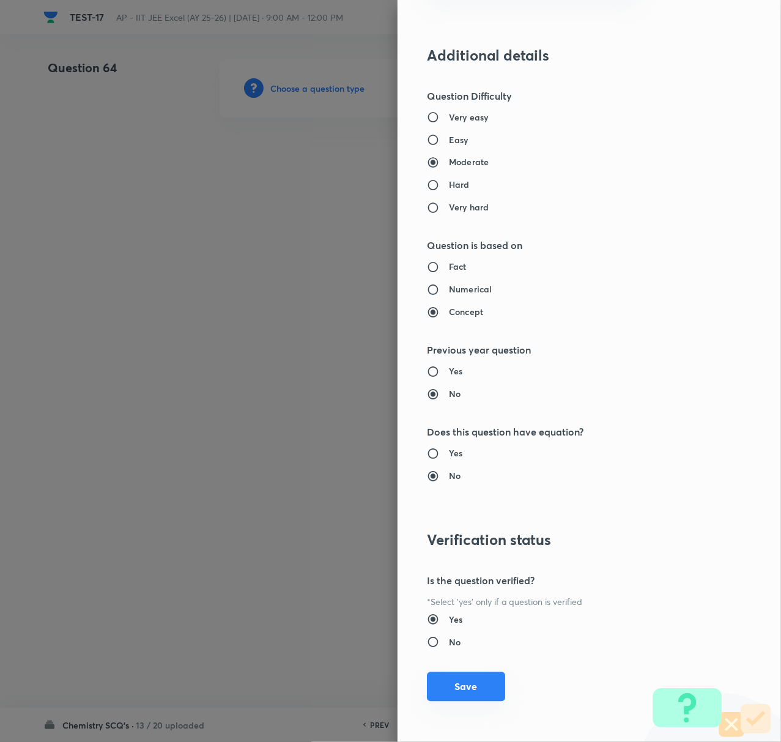
click at [439, 685] on button "Save" at bounding box center [466, 686] width 78 height 29
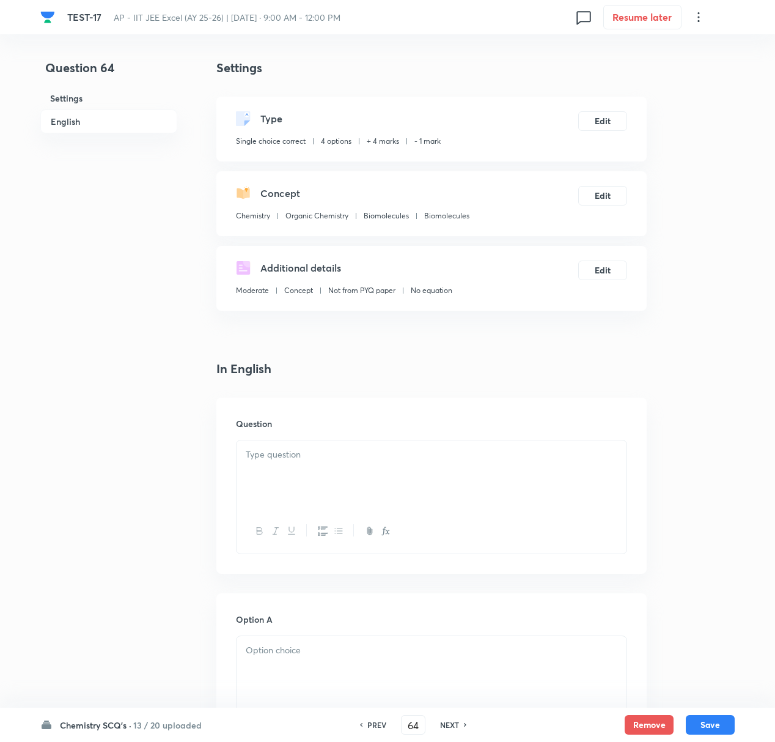
click at [273, 457] on p at bounding box center [432, 455] width 372 height 14
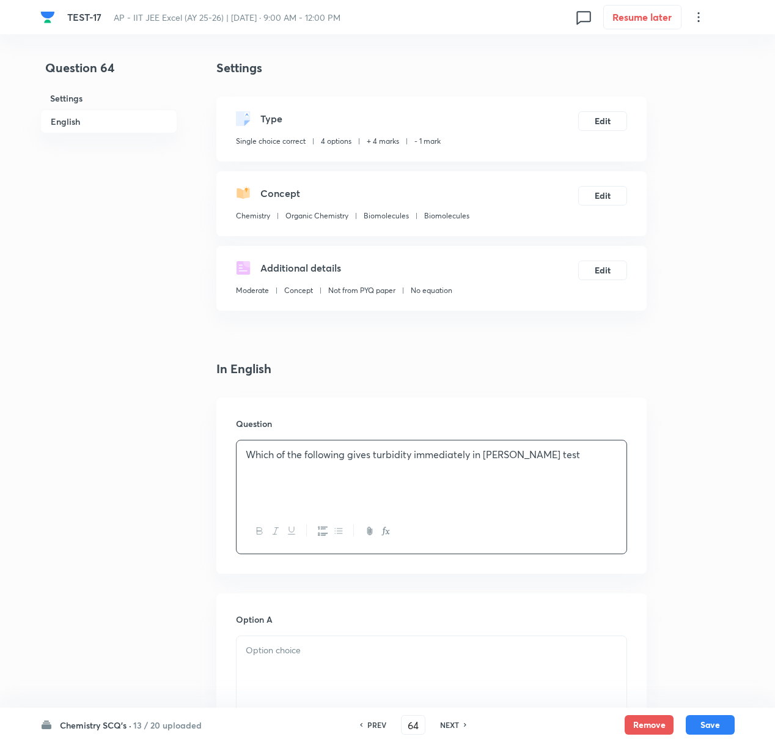
click at [279, 661] on div at bounding box center [432, 670] width 390 height 68
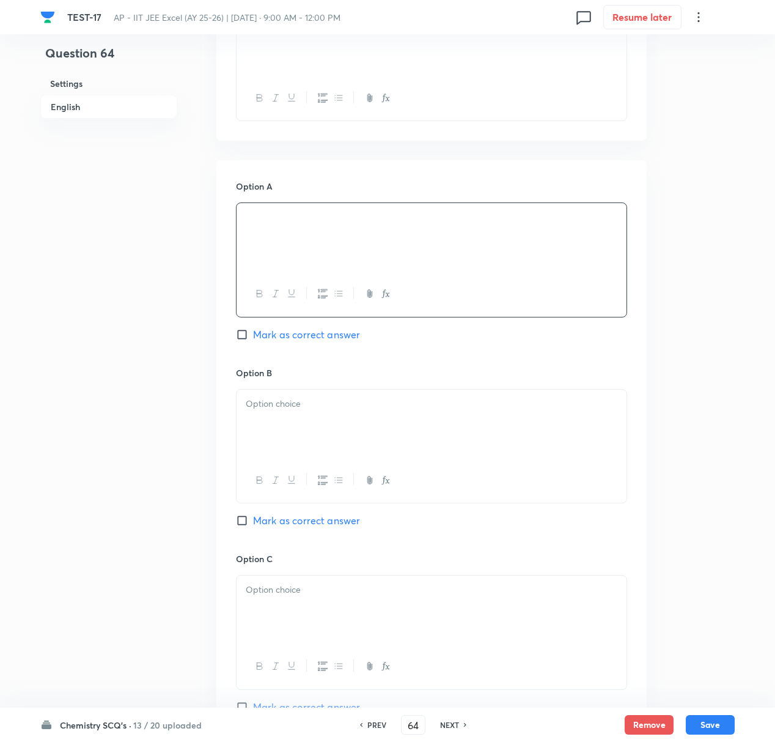
scroll to position [570, 0]
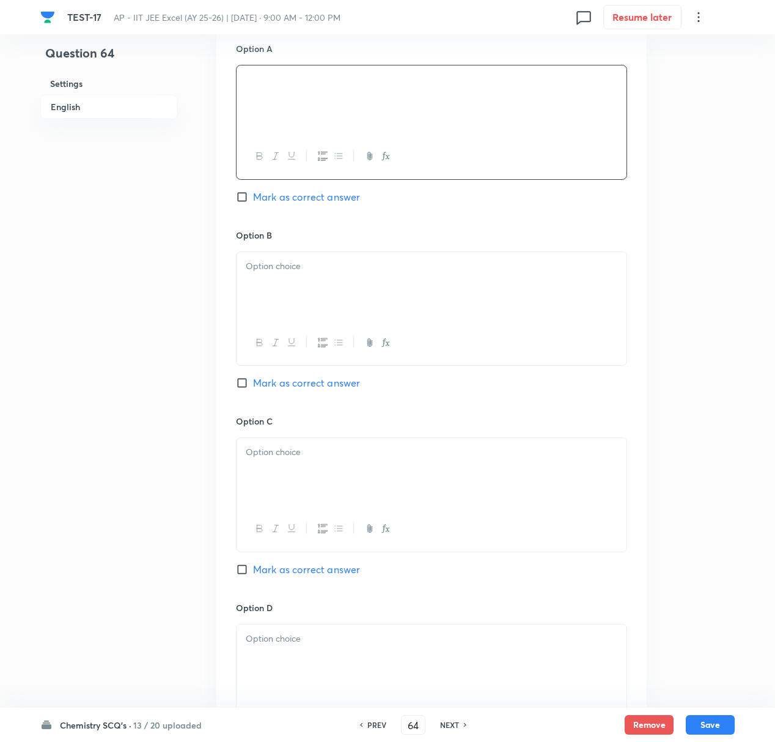
click at [282, 270] on p at bounding box center [432, 266] width 372 height 14
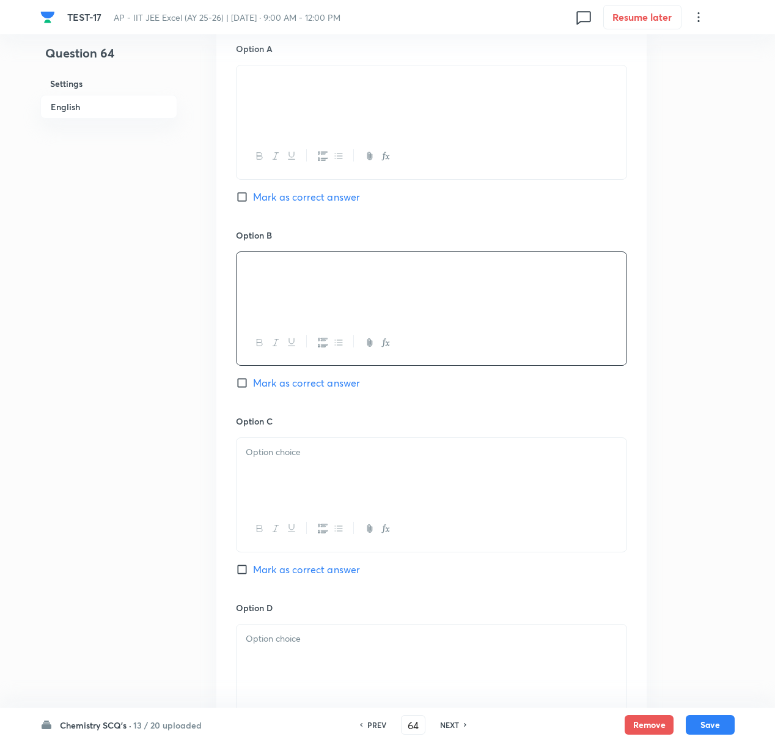
click at [267, 474] on div at bounding box center [432, 472] width 390 height 68
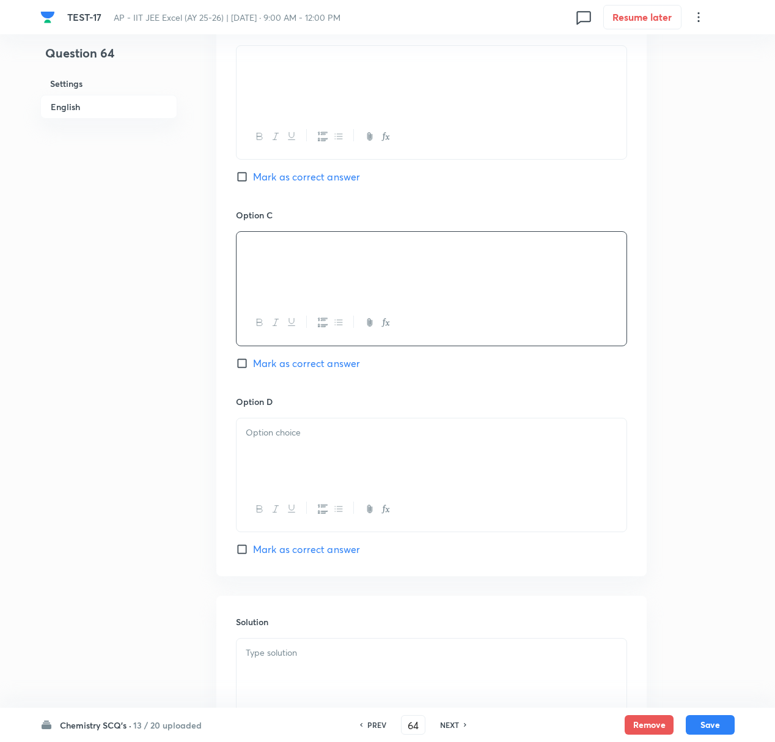
scroll to position [815, 0]
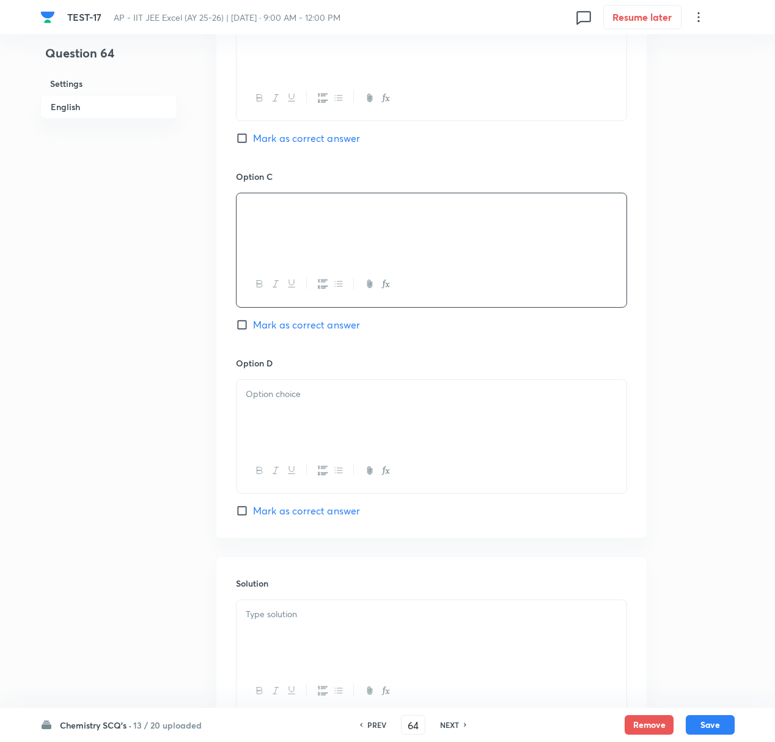
click at [271, 418] on div at bounding box center [432, 414] width 390 height 68
click at [279, 414] on div at bounding box center [432, 414] width 390 height 68
click at [245, 141] on input "Mark as correct answer" at bounding box center [244, 138] width 17 height 12
checkbox input "true"
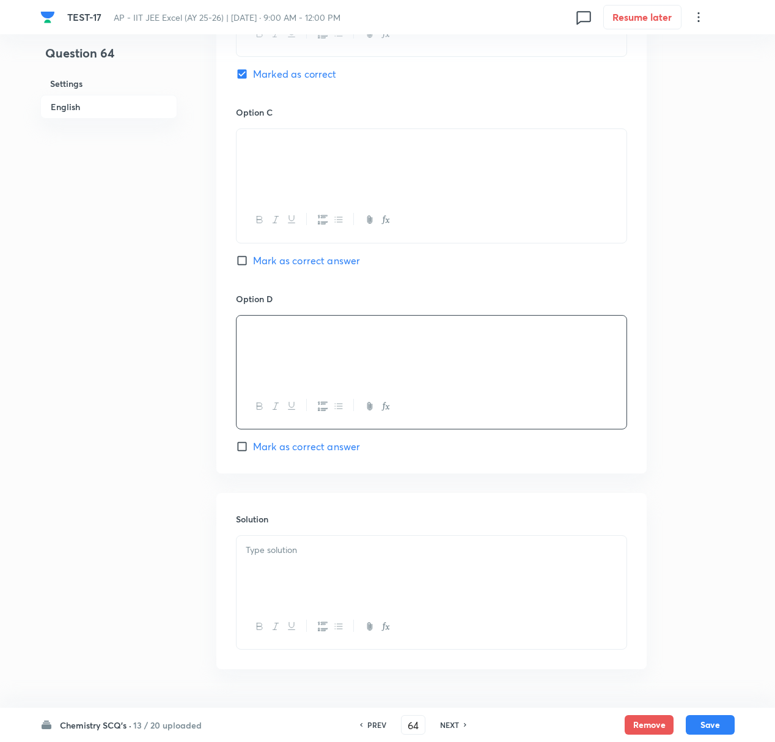
scroll to position [896, 0]
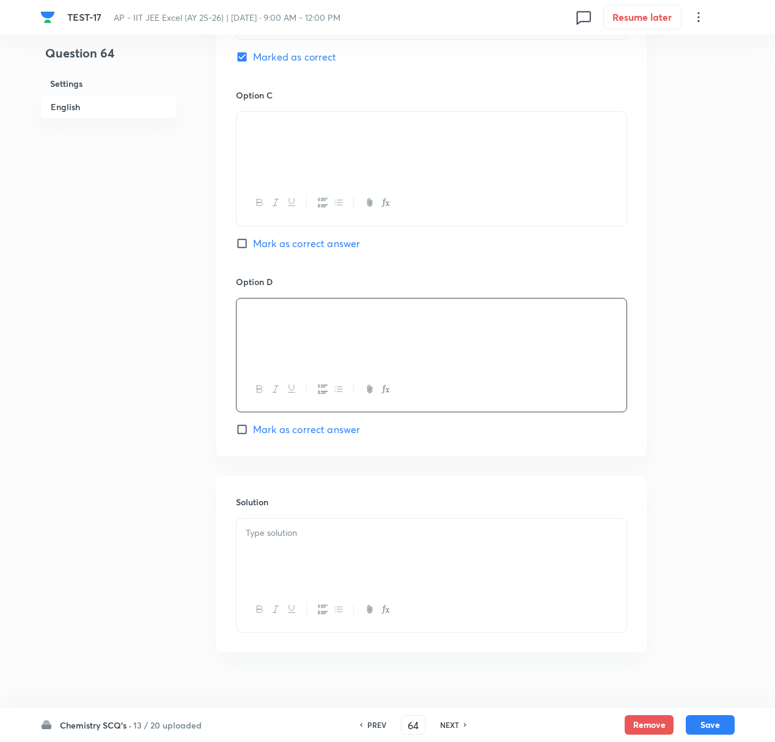
click at [291, 555] on div at bounding box center [432, 552] width 390 height 68
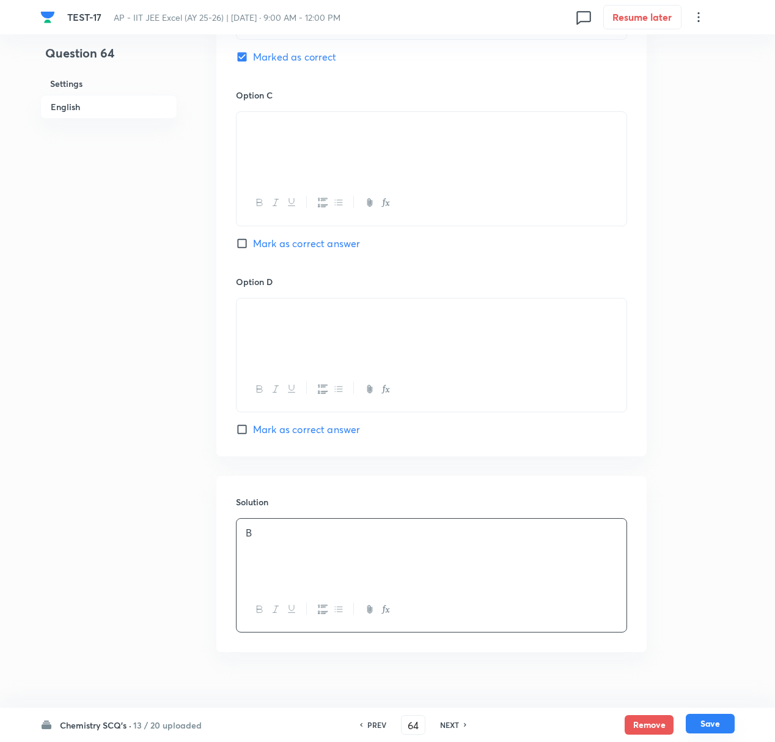
click at [705, 695] on button "Save" at bounding box center [710, 723] width 49 height 20
type input "65"
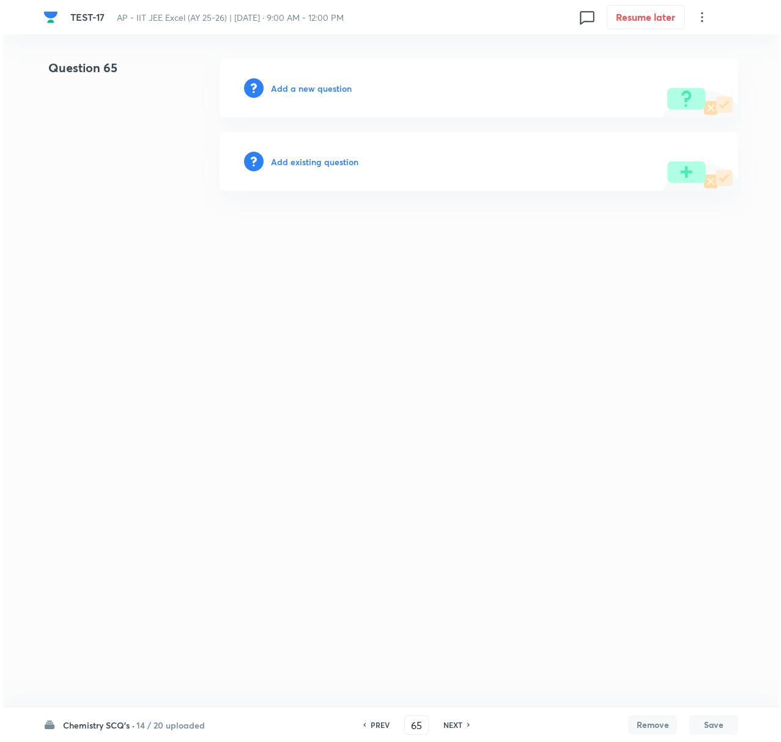
scroll to position [0, 0]
click at [314, 91] on h6 "Add a new question" at bounding box center [311, 88] width 81 height 13
click at [314, 89] on h6 "Choose a question type" at bounding box center [318, 88] width 94 height 13
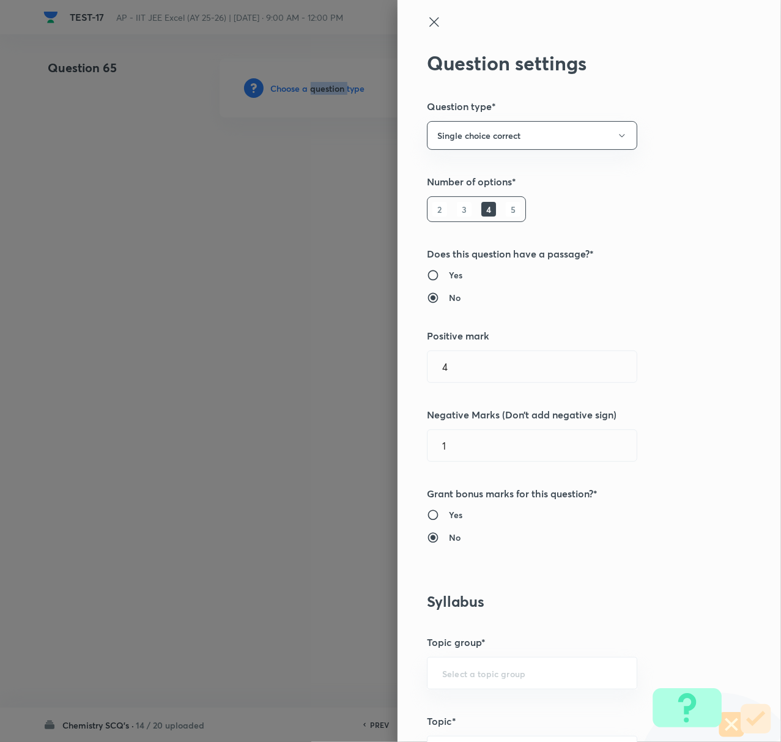
type input "Chemistry"
type input "Organic Chemistry"
type input "Biomolecules"
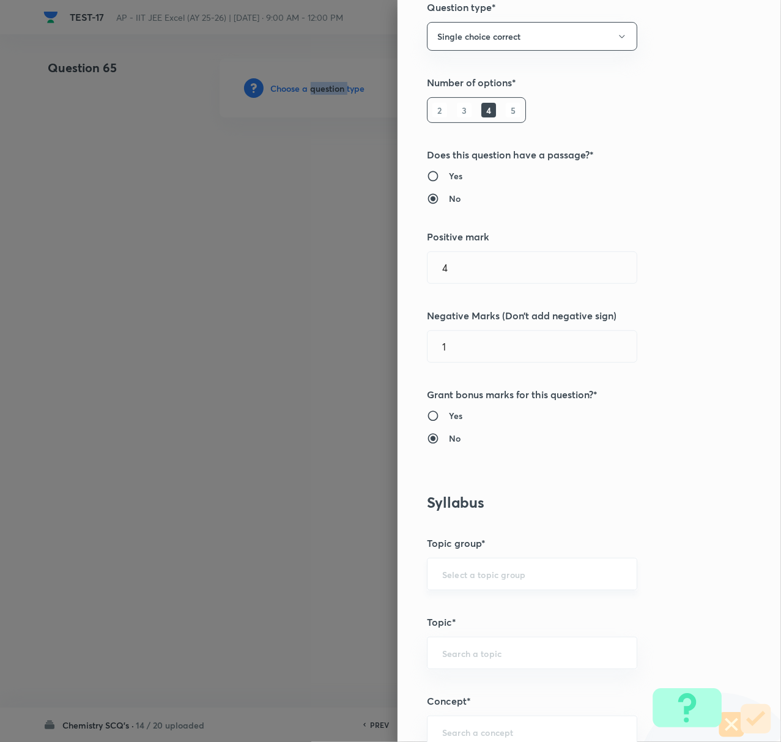
scroll to position [245, 0]
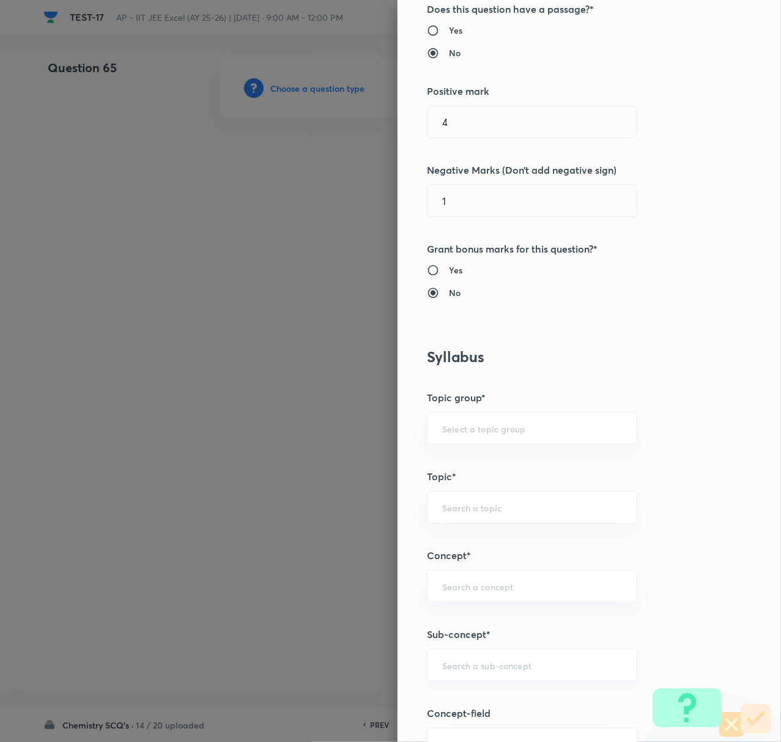
click at [455, 669] on input "text" at bounding box center [532, 665] width 180 height 12
paste input "Biomolecules"
click at [455, 693] on li "Biomolecules" at bounding box center [519, 702] width 208 height 22
type input "Biomolecules"
type input "Chemistry"
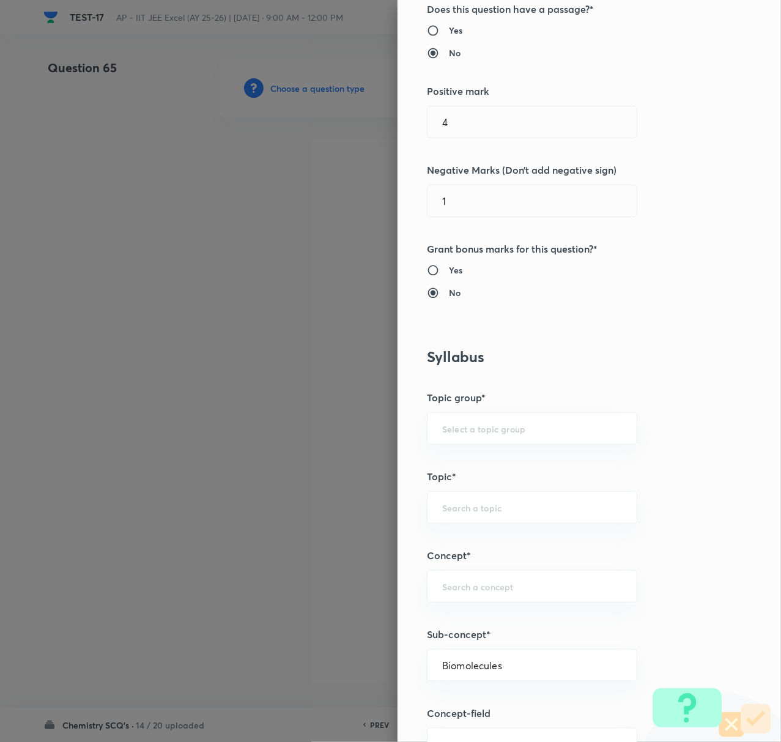
type input "Organic Chemistry"
type input "Biomolecules"
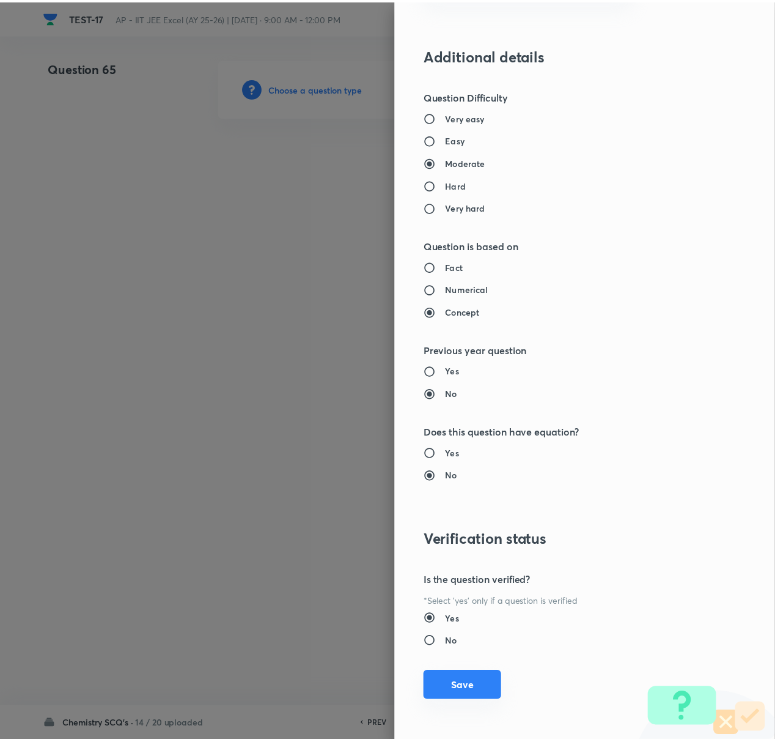
scroll to position [1010, 0]
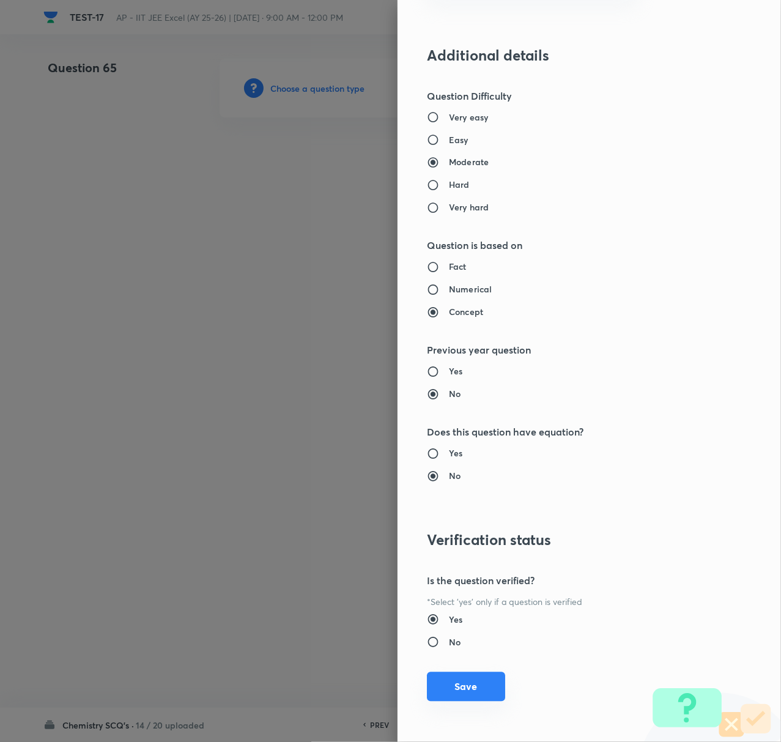
click at [458, 681] on button "Save" at bounding box center [466, 686] width 78 height 29
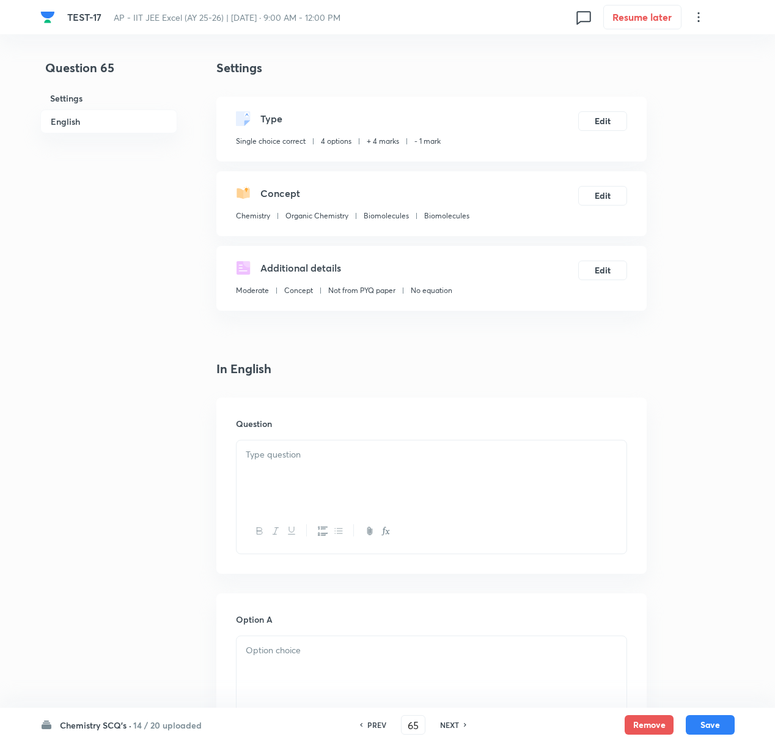
click at [290, 462] on div at bounding box center [432, 474] width 390 height 68
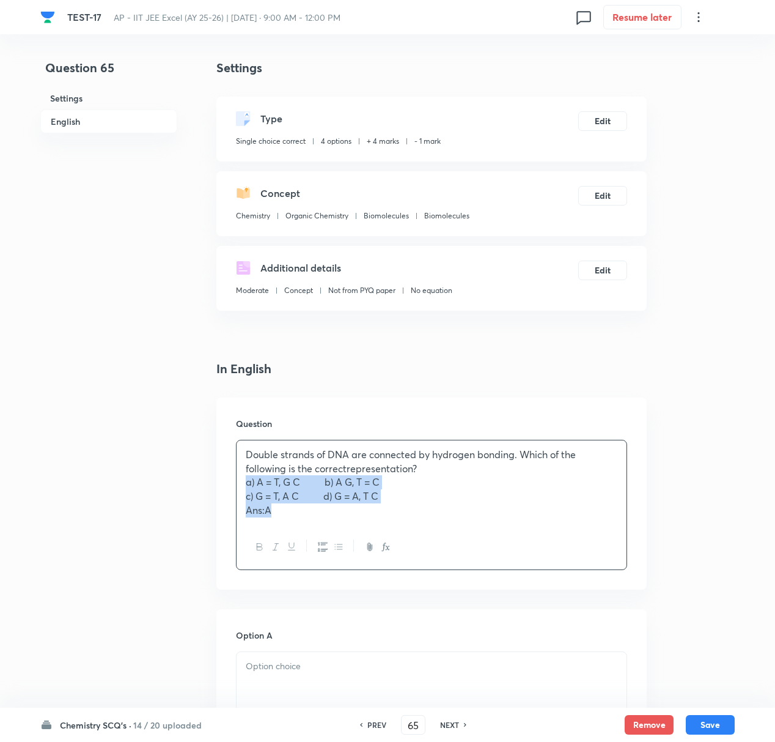
drag, startPoint x: 242, startPoint y: 485, endPoint x: 336, endPoint y: 528, distance: 103.1
click at [336, 528] on div "Double strands of DNA are connected by hydrogen bonding. Which of the following…" at bounding box center [431, 505] width 391 height 130
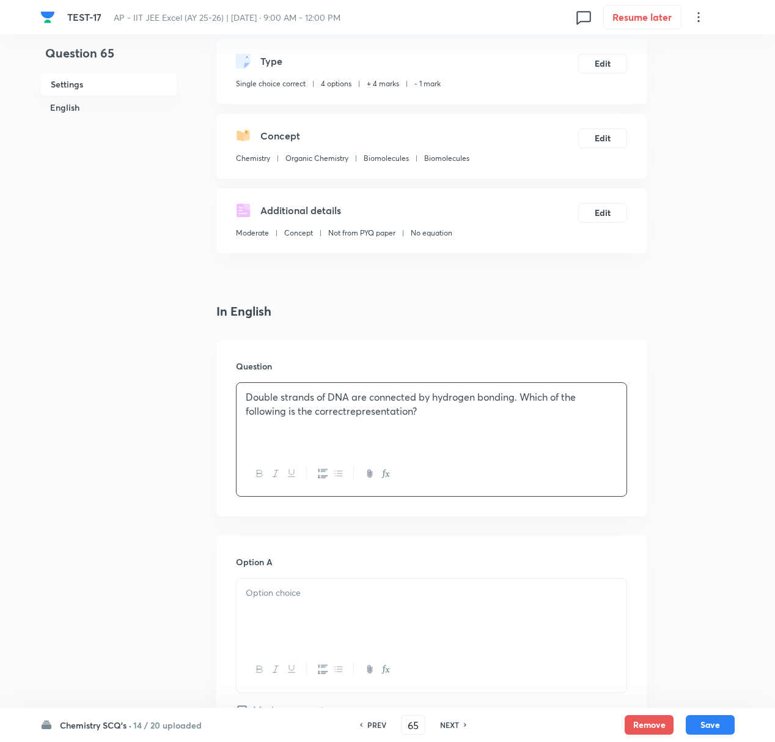
scroll to position [81, 0]
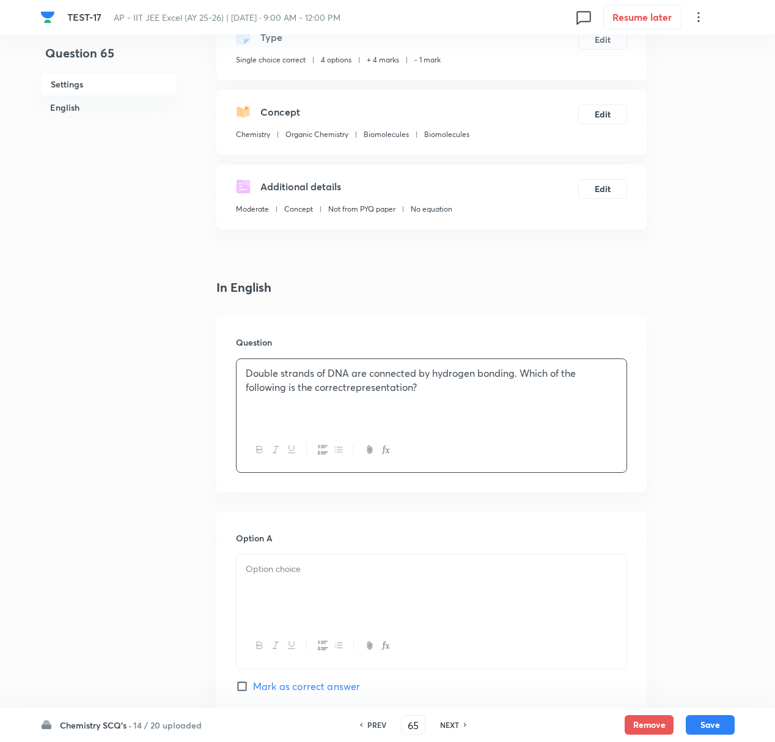
click at [284, 577] on div at bounding box center [432, 589] width 390 height 68
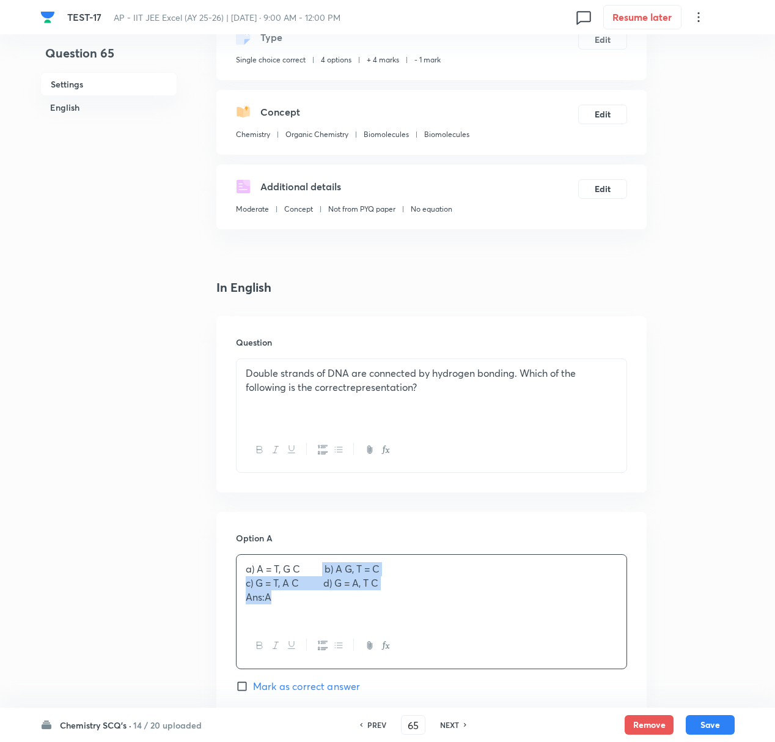
drag, startPoint x: 325, startPoint y: 570, endPoint x: 339, endPoint y: 605, distance: 37.4
click at [339, 605] on div "a) A = T, G C b) A G, T = C c) G = T, A C d) G = A, T C Ans:A" at bounding box center [432, 589] width 390 height 68
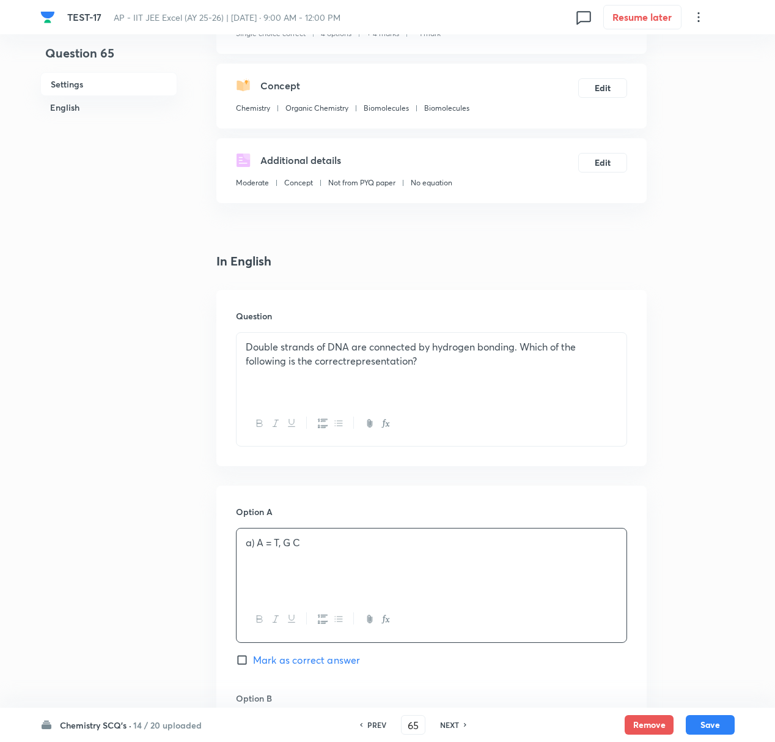
scroll to position [245, 0]
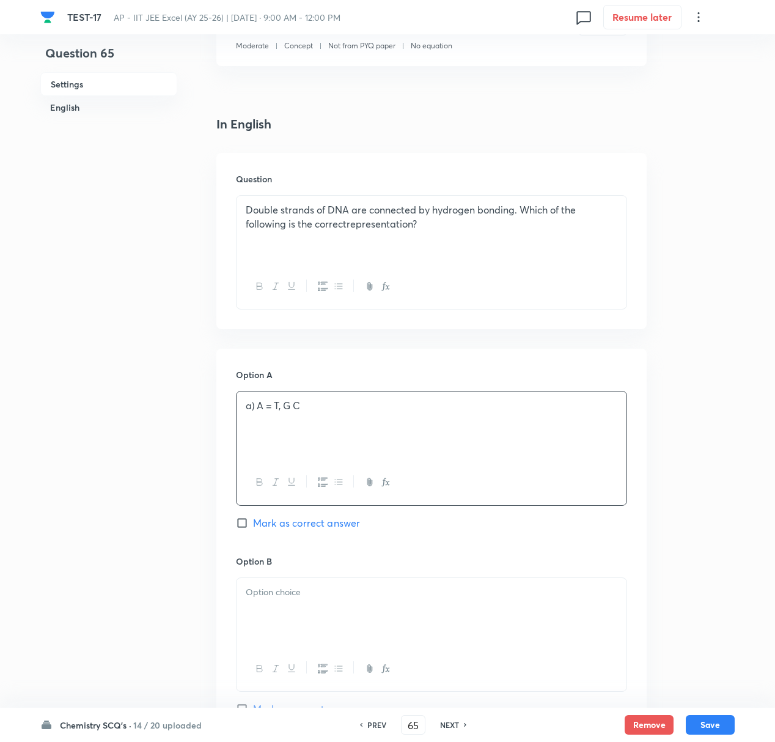
click at [271, 614] on div at bounding box center [432, 612] width 390 height 68
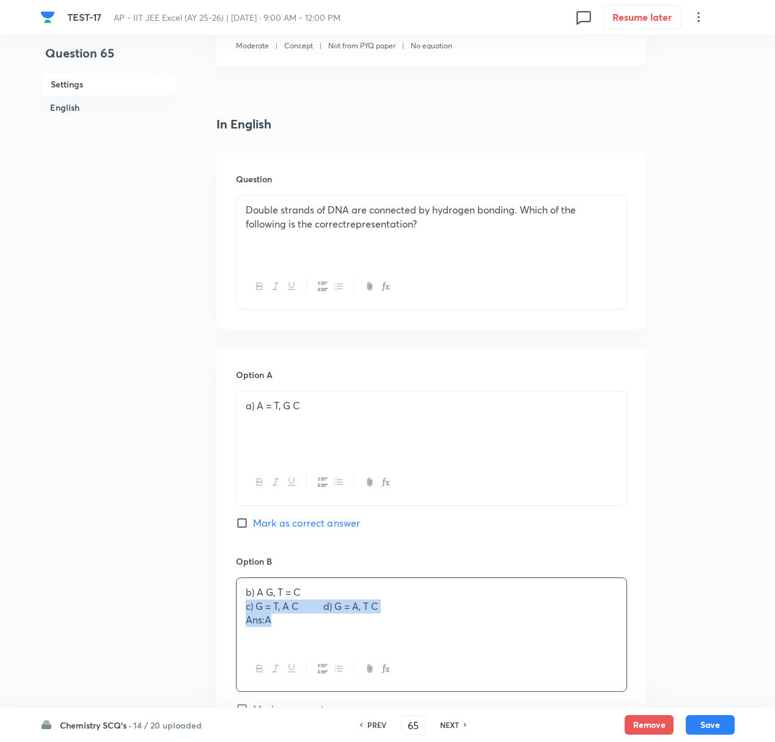
drag, startPoint x: 243, startPoint y: 610, endPoint x: 311, endPoint y: 632, distance: 70.8
click at [311, 632] on div "b) A G, T = C c) G = T, A C d) G = A, T C Ans:A" at bounding box center [432, 612] width 390 height 68
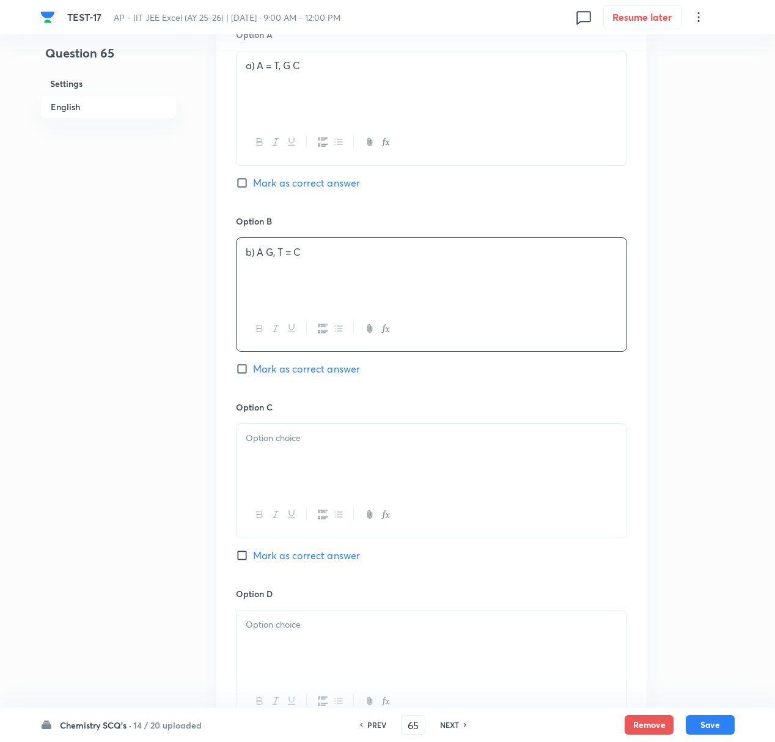
scroll to position [652, 0]
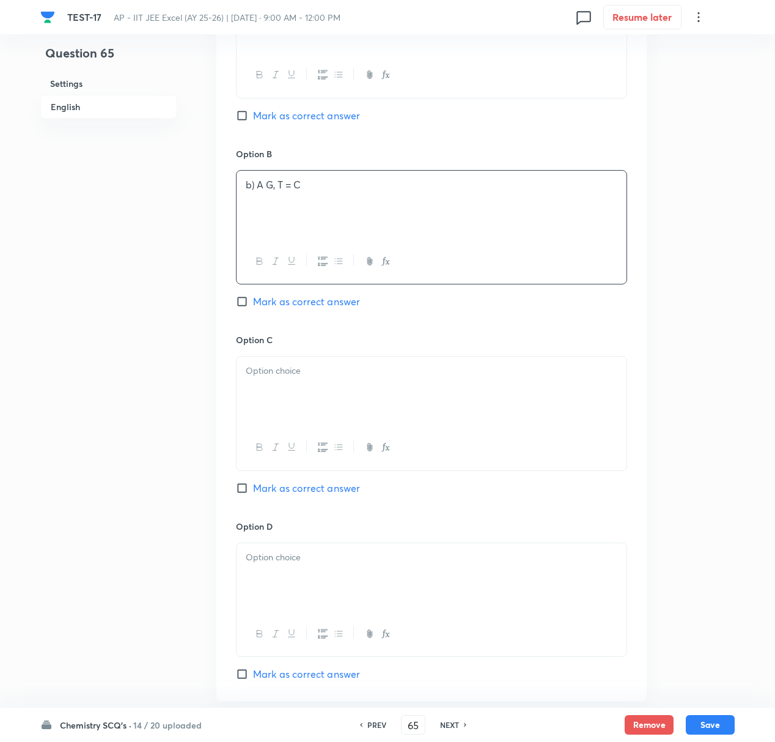
click at [259, 363] on div at bounding box center [432, 390] width 390 height 68
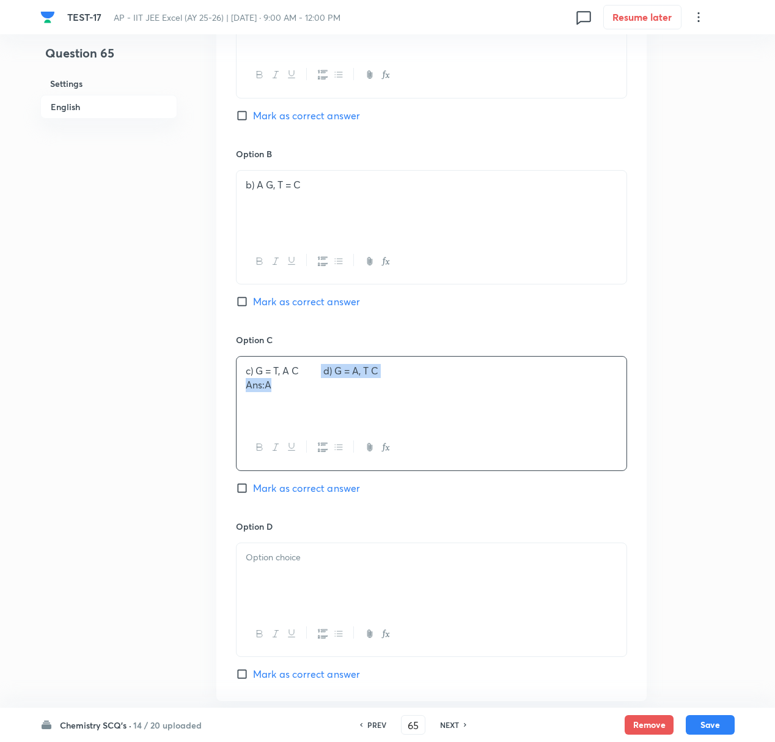
drag, startPoint x: 324, startPoint y: 372, endPoint x: 352, endPoint y: 429, distance: 64.0
click at [352, 429] on div "c) G = T, A C d) G = A, T C Ans:A" at bounding box center [431, 413] width 391 height 114
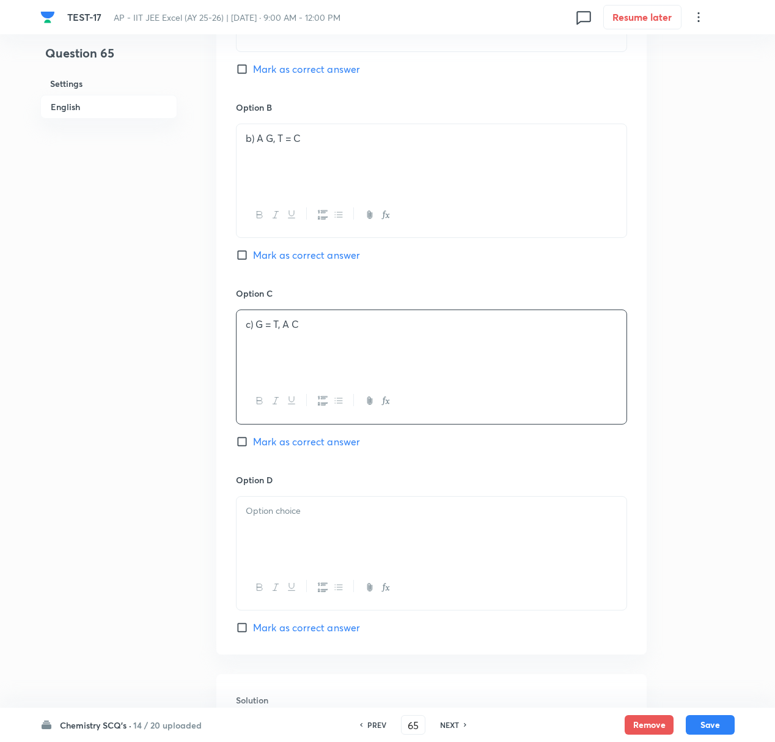
scroll to position [815, 0]
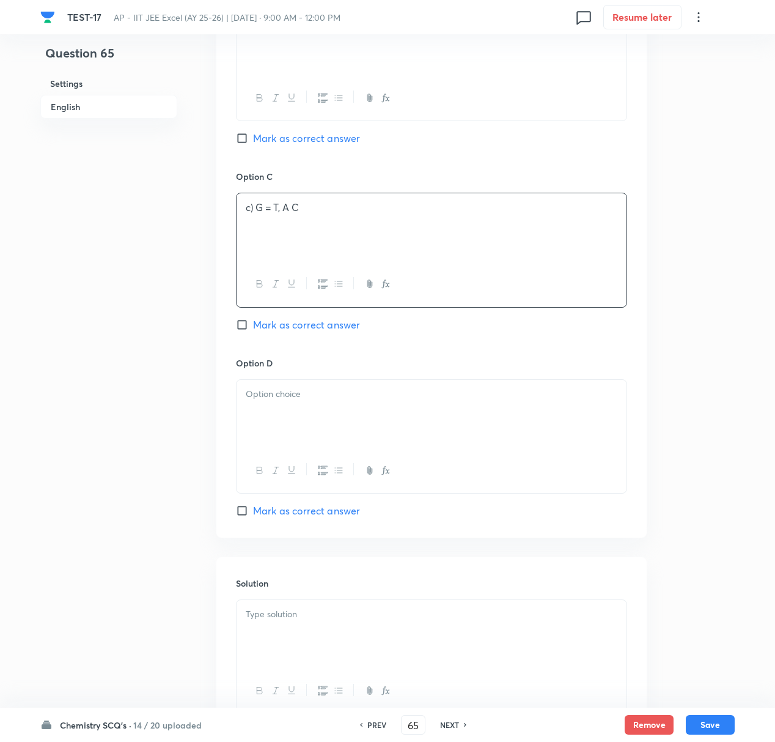
click at [281, 424] on div at bounding box center [432, 414] width 390 height 68
drag, startPoint x: 246, startPoint y: 416, endPoint x: 304, endPoint y: 416, distance: 58.1
click at [304, 415] on p "Ans:A" at bounding box center [432, 407] width 372 height 14
click at [275, 620] on p at bounding box center [432, 614] width 372 height 14
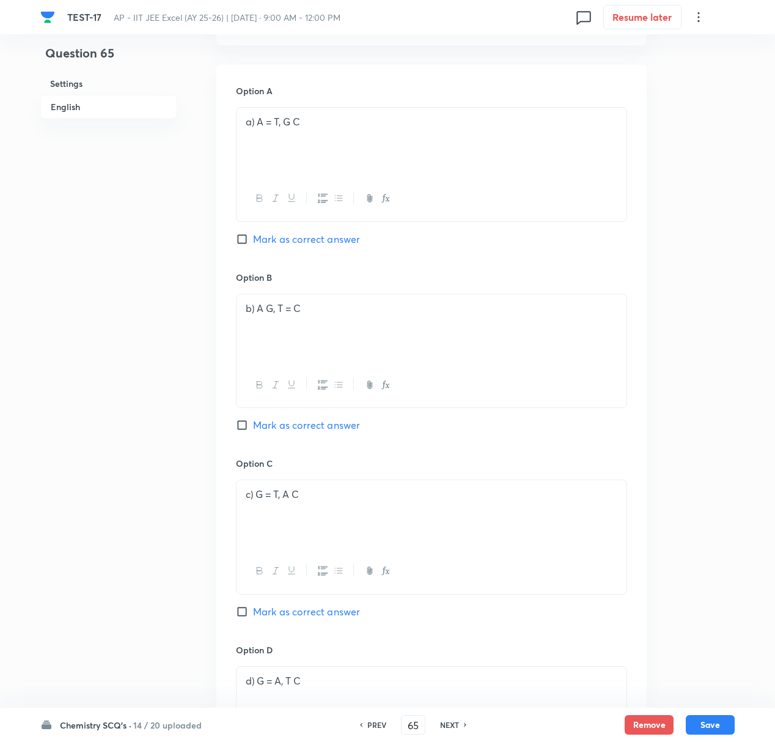
scroll to position [326, 0]
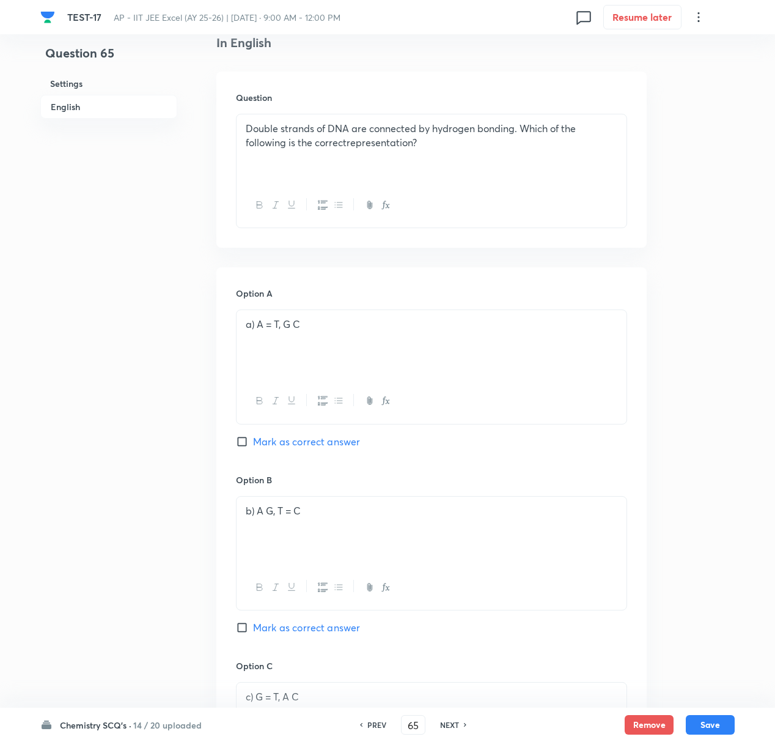
click at [243, 446] on input "Mark as correct answer" at bounding box center [244, 441] width 17 height 12
checkbox input "true"
click at [707, 695] on button "Save" at bounding box center [710, 723] width 49 height 20
type input "66"
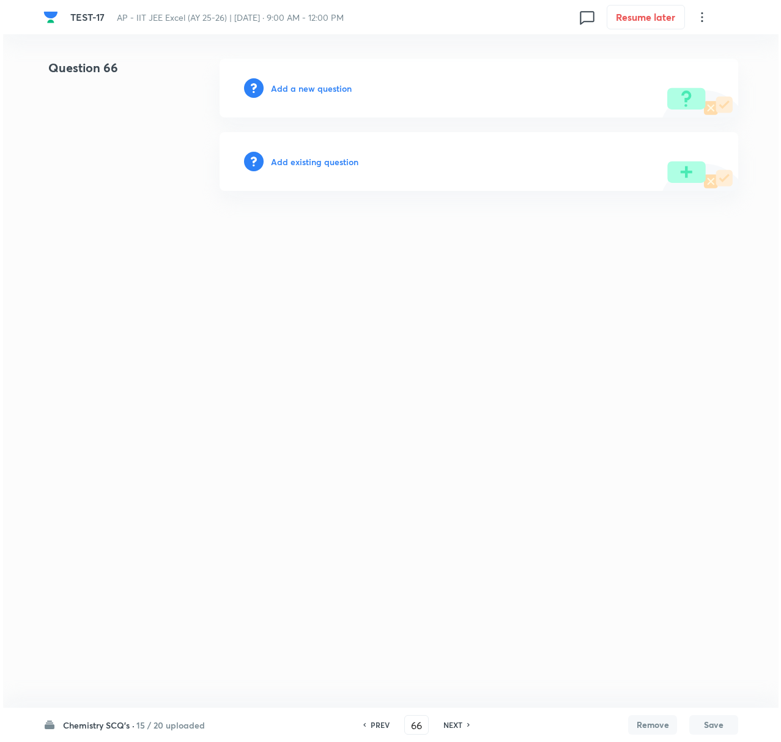
scroll to position [0, 0]
click at [286, 91] on h6 "Add a new question" at bounding box center [311, 88] width 81 height 13
click at [300, 91] on h6 "Choose a question type" at bounding box center [318, 88] width 94 height 13
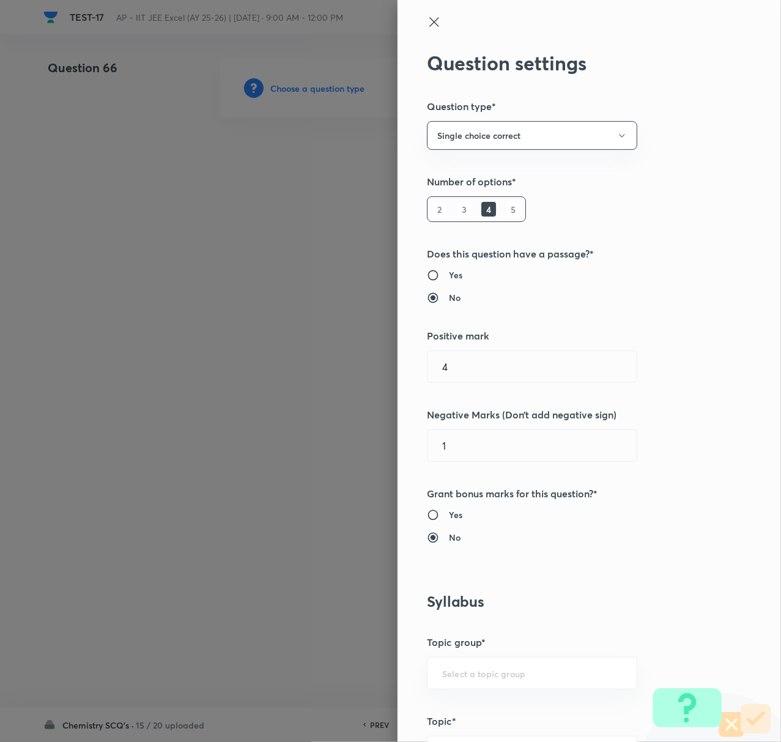
scroll to position [407, 0]
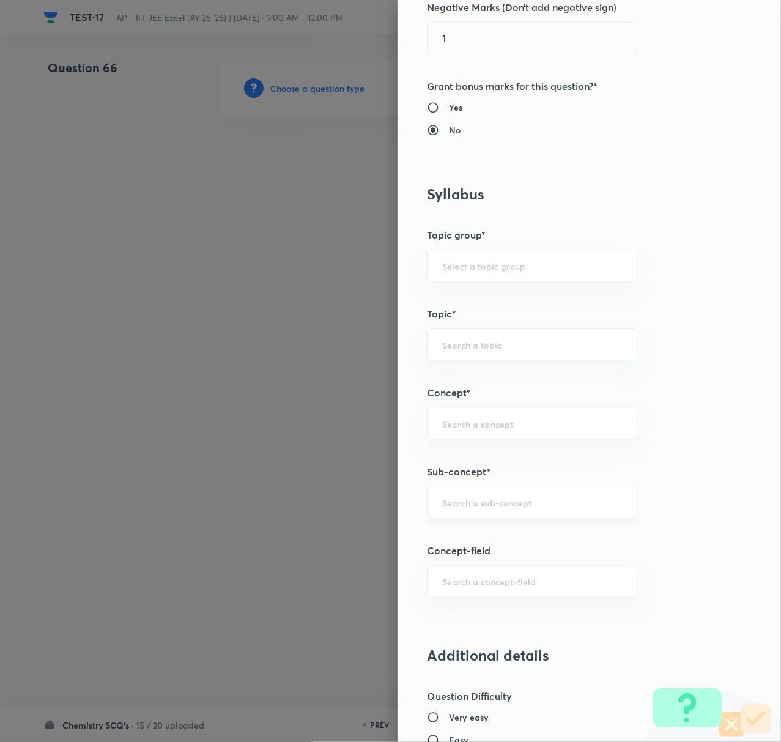
click at [475, 496] on div "​" at bounding box center [532, 502] width 210 height 32
paste input "Biomolecules"
click at [465, 534] on li "Biomolecules" at bounding box center [519, 539] width 208 height 22
type input "Biomolecules"
type input "Chemistry"
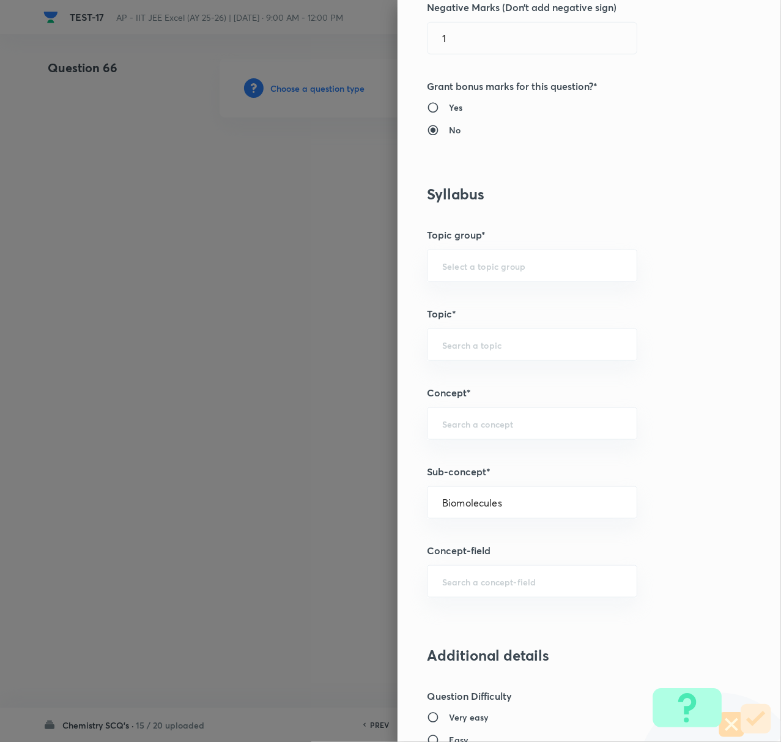
type input "Organic Chemistry"
type input "Biomolecules"
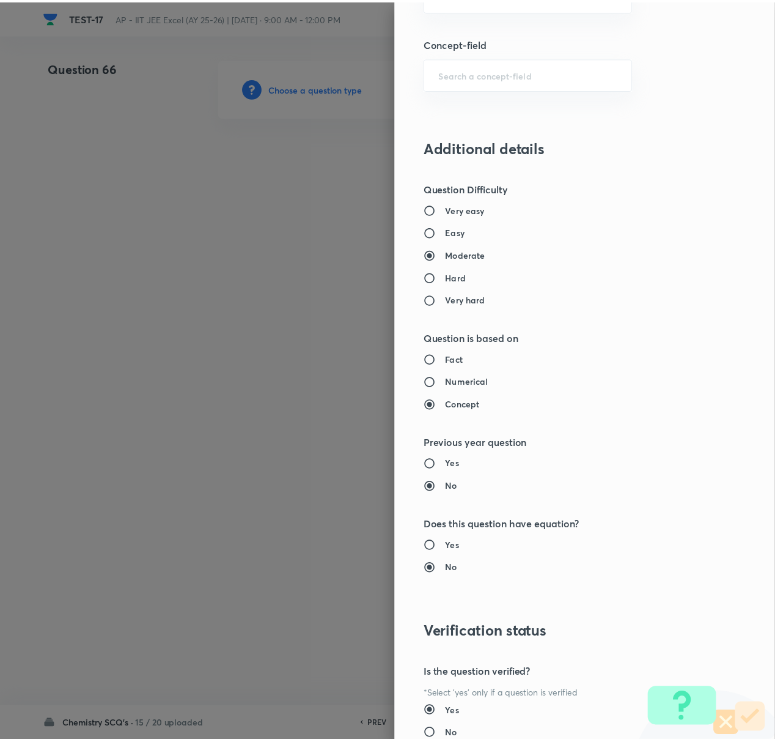
scroll to position [978, 0]
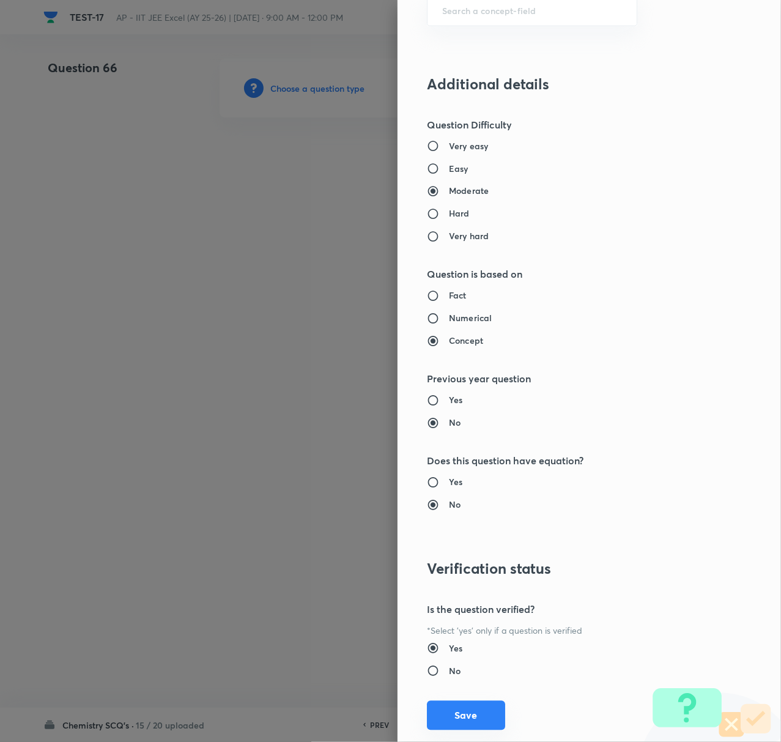
click at [453, 695] on button "Save" at bounding box center [466, 715] width 78 height 29
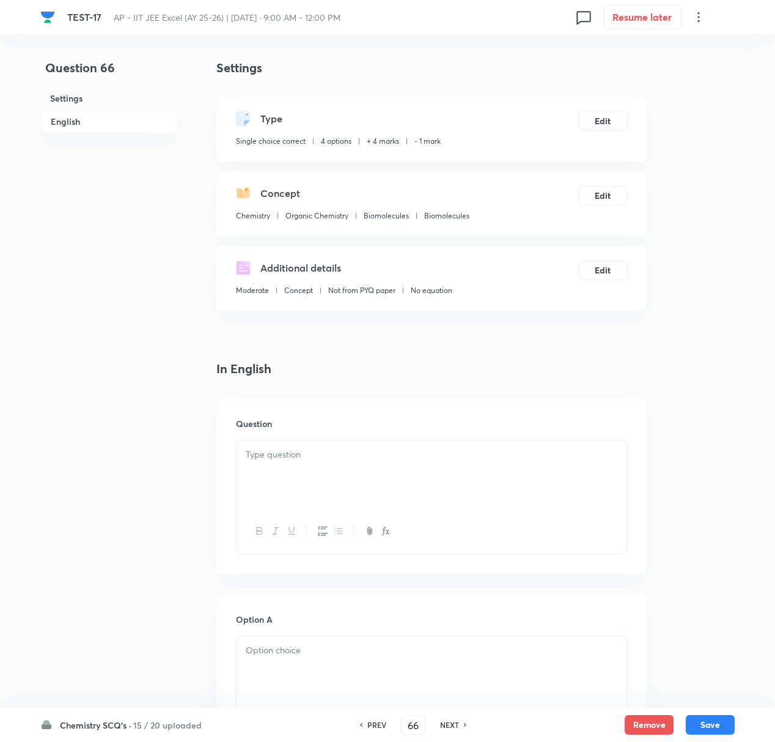
click at [306, 446] on div at bounding box center [432, 474] width 390 height 68
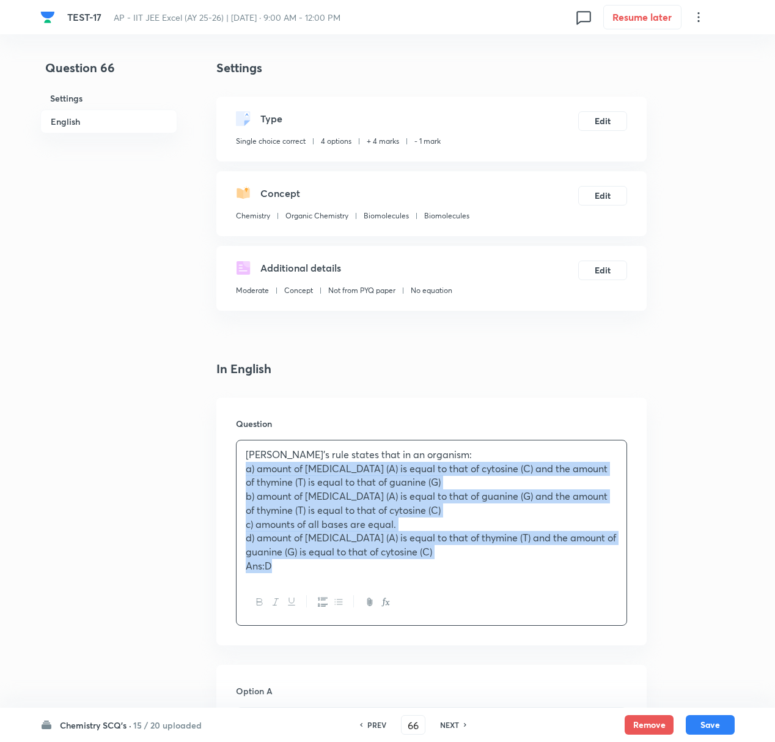
drag, startPoint x: 242, startPoint y: 468, endPoint x: 341, endPoint y: 578, distance: 147.6
click at [341, 578] on div "Chargaff’s rule states that in an organism: a) amount of adenine (A) is equal t…" at bounding box center [432, 509] width 390 height 139
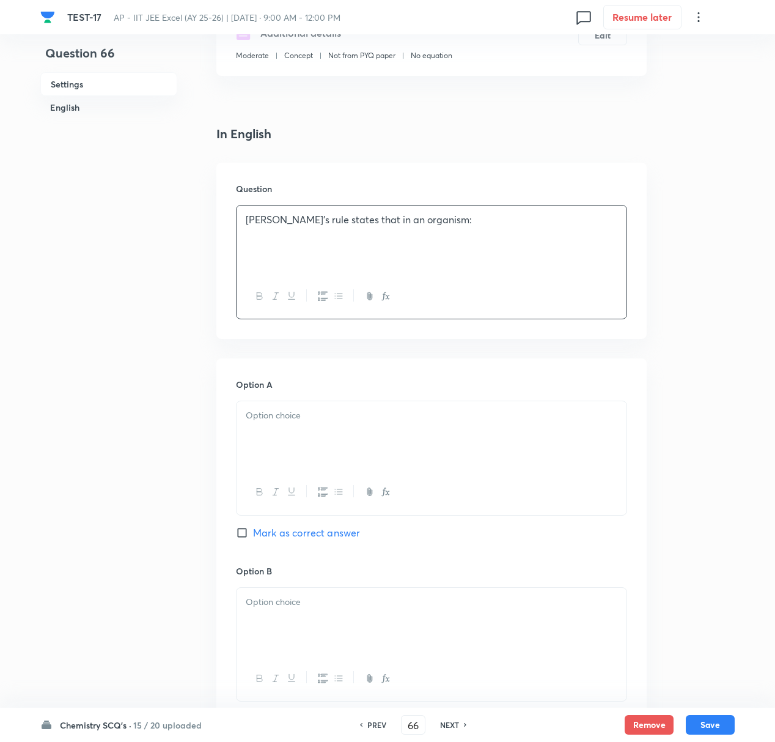
scroll to position [245, 0]
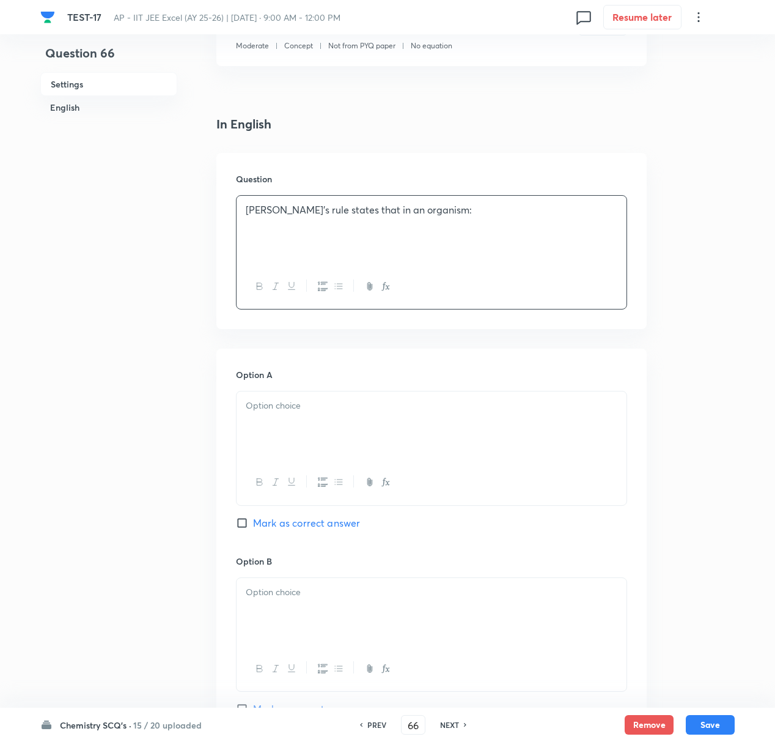
click at [253, 409] on p at bounding box center [432, 406] width 372 height 14
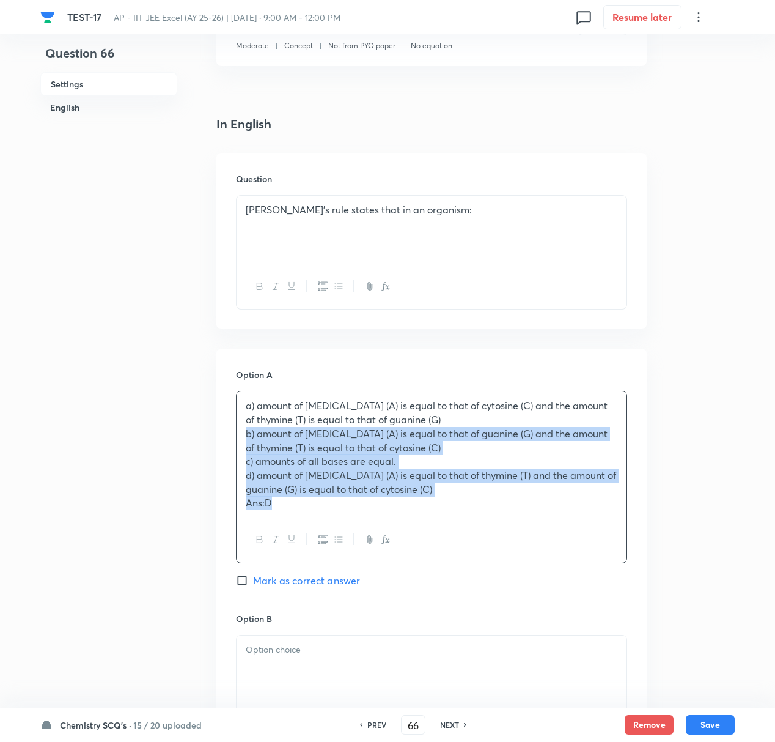
drag, startPoint x: 245, startPoint y: 434, endPoint x: 318, endPoint y: 539, distance: 128.2
click at [318, 539] on div "a) amount of adenine (A) is equal to that of cytosine (C) and the amount of thy…" at bounding box center [431, 477] width 391 height 172
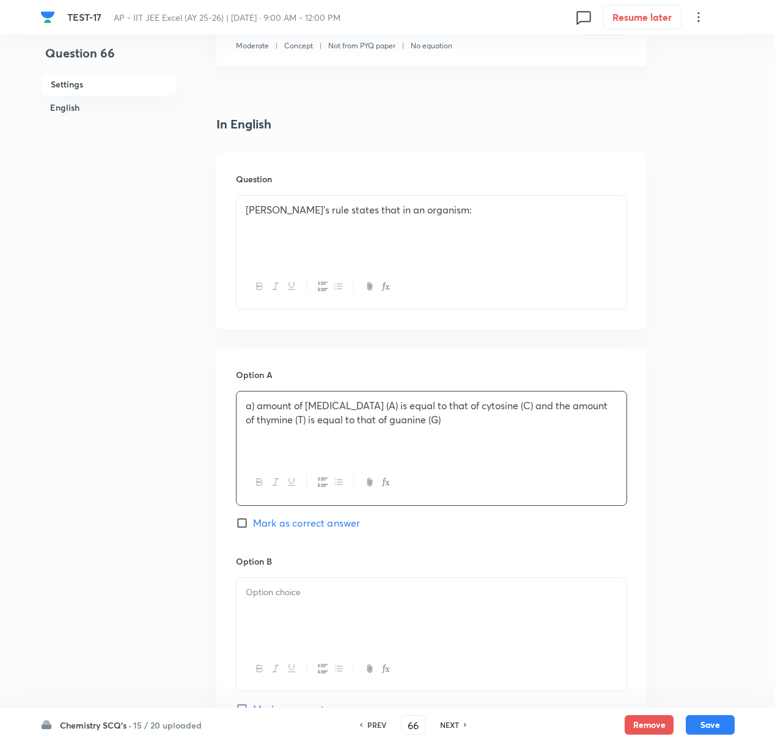
click at [267, 597] on p at bounding box center [432, 592] width 372 height 14
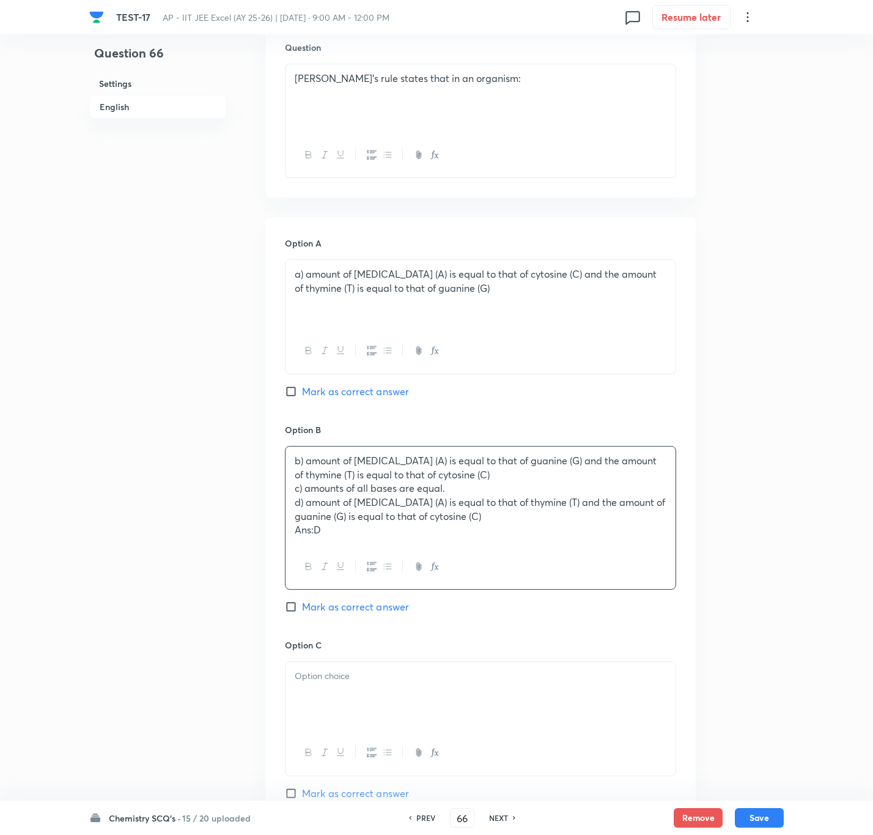
scroll to position [428, 0]
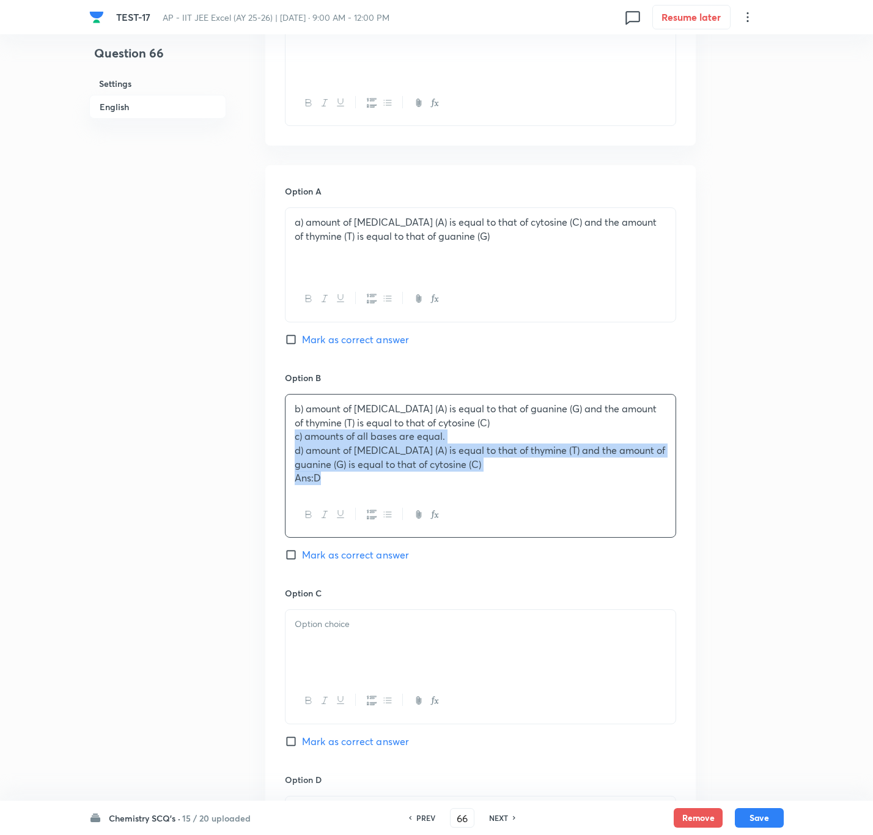
drag, startPoint x: 293, startPoint y: 439, endPoint x: 344, endPoint y: 497, distance: 76.7
click at [344, 497] on div "b) amount of adenine (A) is equal to that of guanine (G) and the amount of thym…" at bounding box center [480, 466] width 391 height 144
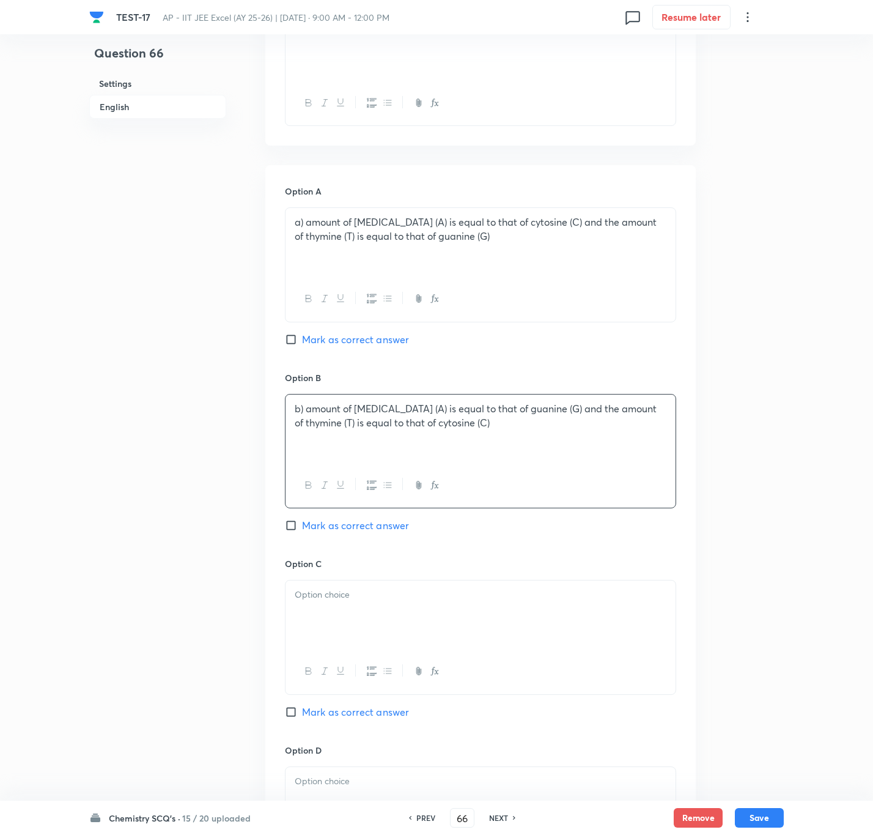
click at [318, 611] on div at bounding box center [481, 614] width 390 height 68
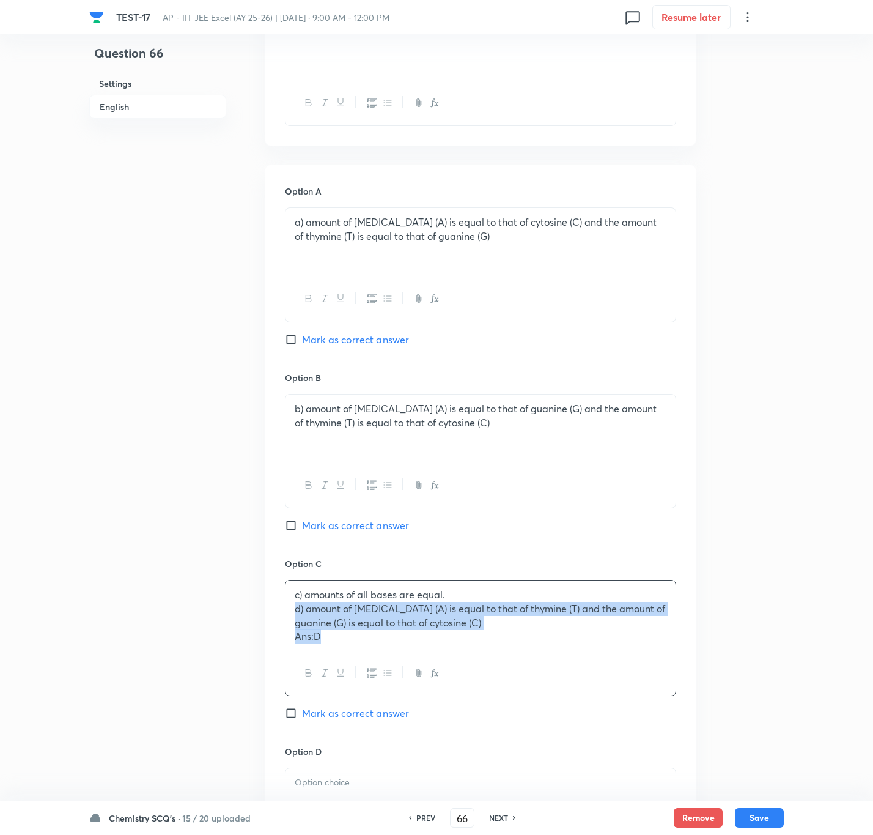
drag, startPoint x: 293, startPoint y: 614, endPoint x: 352, endPoint y: 641, distance: 64.3
click at [352, 641] on div "c) amounts of all bases are equal. d) amount of adenine (A) is equal to that of…" at bounding box center [481, 615] width 390 height 70
click at [328, 695] on p at bounding box center [481, 781] width 372 height 14
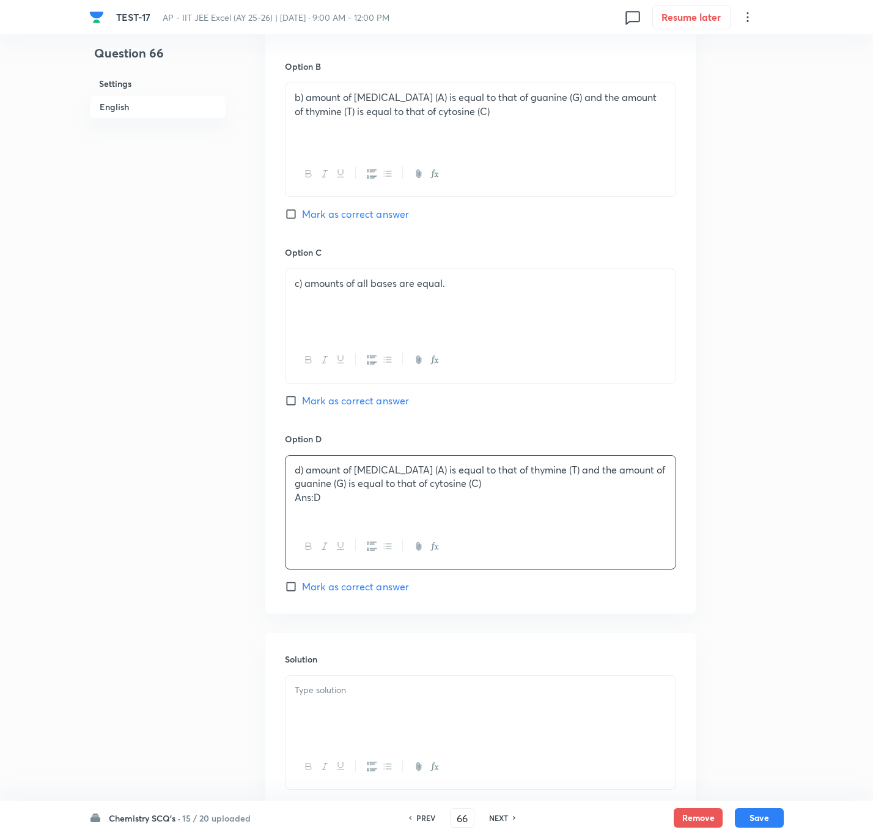
scroll to position [824, 0]
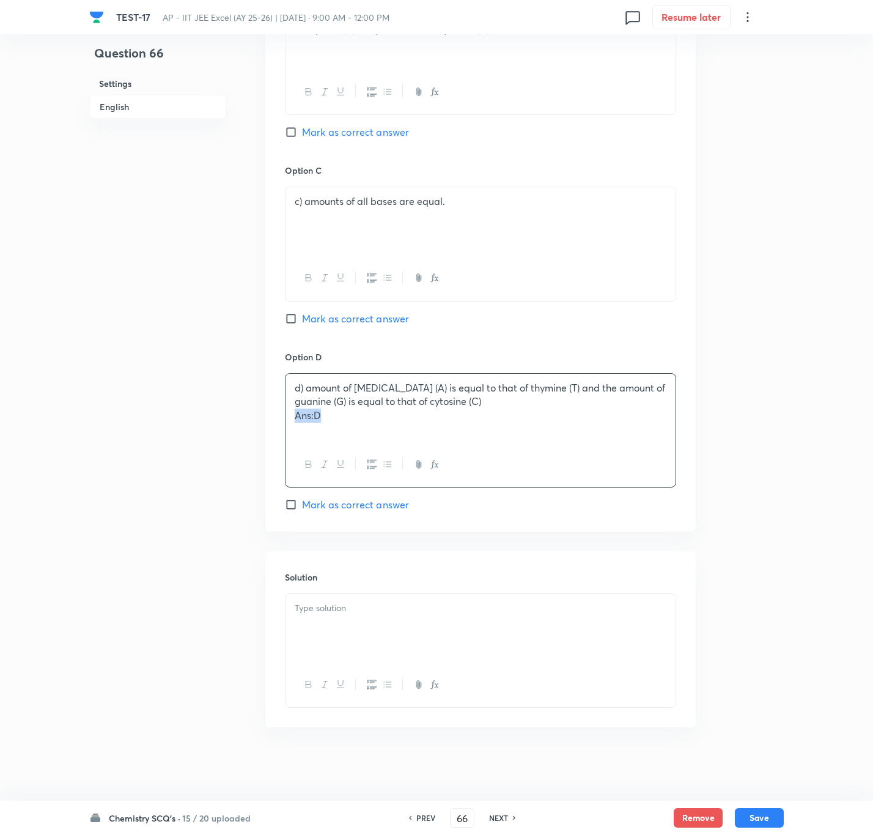
drag, startPoint x: 293, startPoint y: 415, endPoint x: 338, endPoint y: 416, distance: 44.6
click at [338, 416] on div "d) amount of adenine (A) is equal to that of thymine (T) and the amount of guan…" at bounding box center [481, 408] width 390 height 68
click at [316, 619] on div at bounding box center [481, 628] width 390 height 68
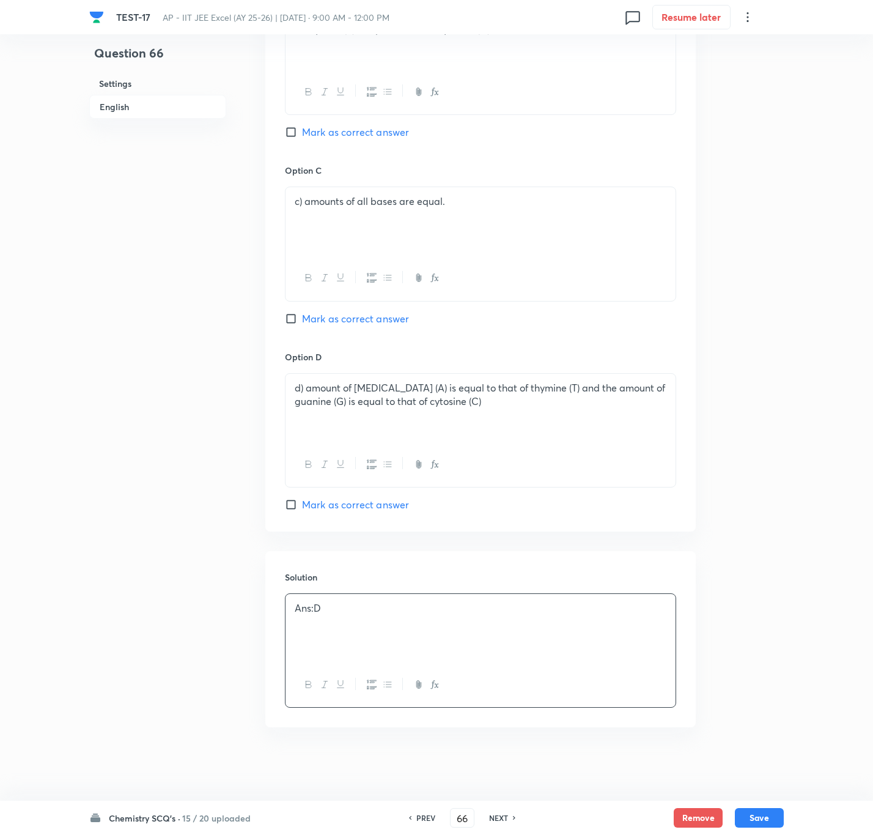
click at [289, 504] on input "Mark as correct answer" at bounding box center [293, 504] width 17 height 12
checkbox input "true"
click at [765, 695] on button "Save" at bounding box center [759, 816] width 49 height 20
type input "67"
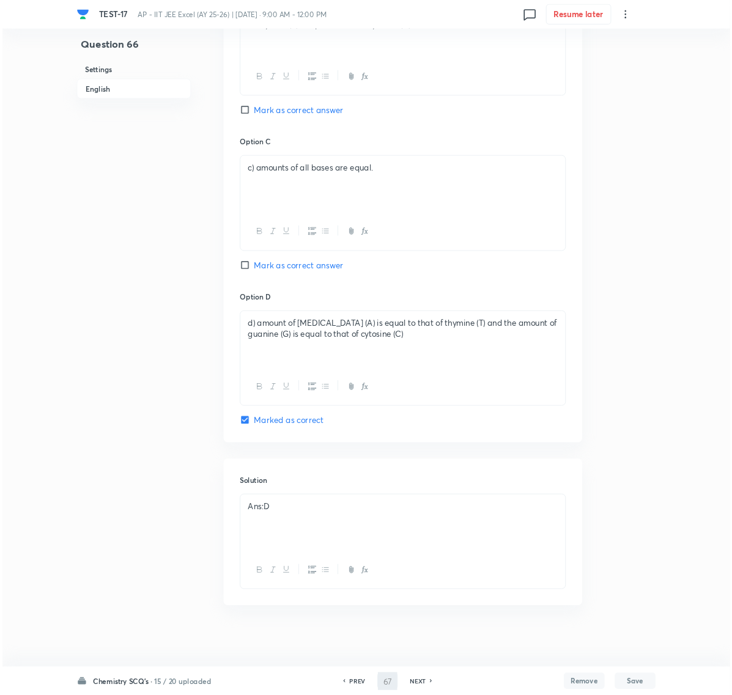
scroll to position [0, 0]
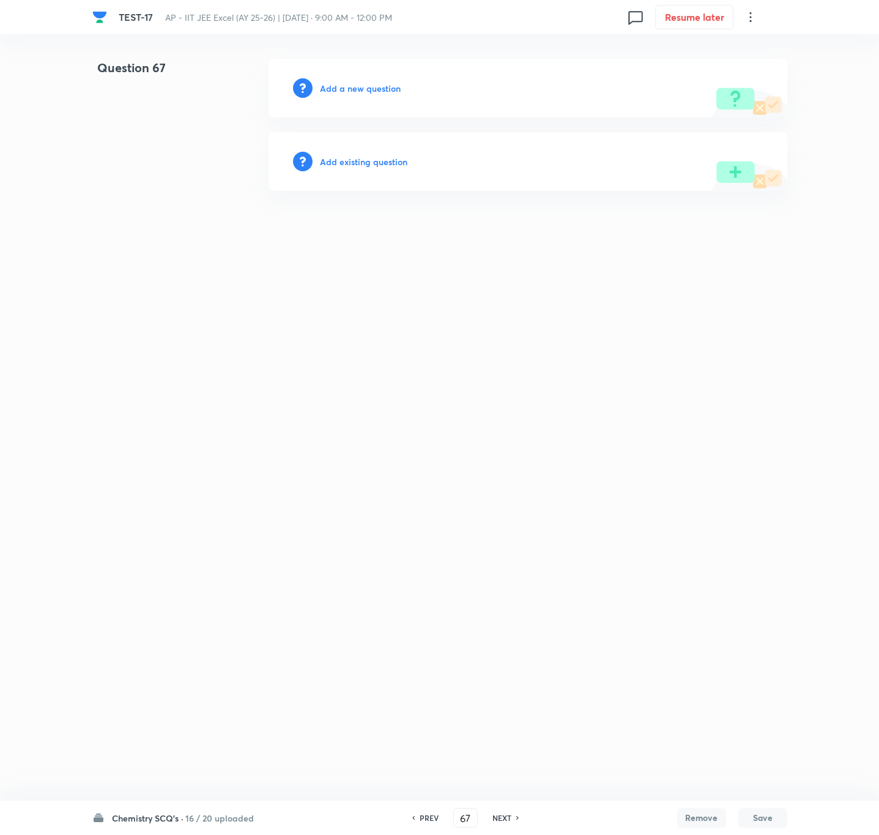
click at [356, 87] on h6 "Add a new question" at bounding box center [360, 88] width 81 height 13
click at [356, 87] on h6 "Choose a question type" at bounding box center [367, 88] width 94 height 13
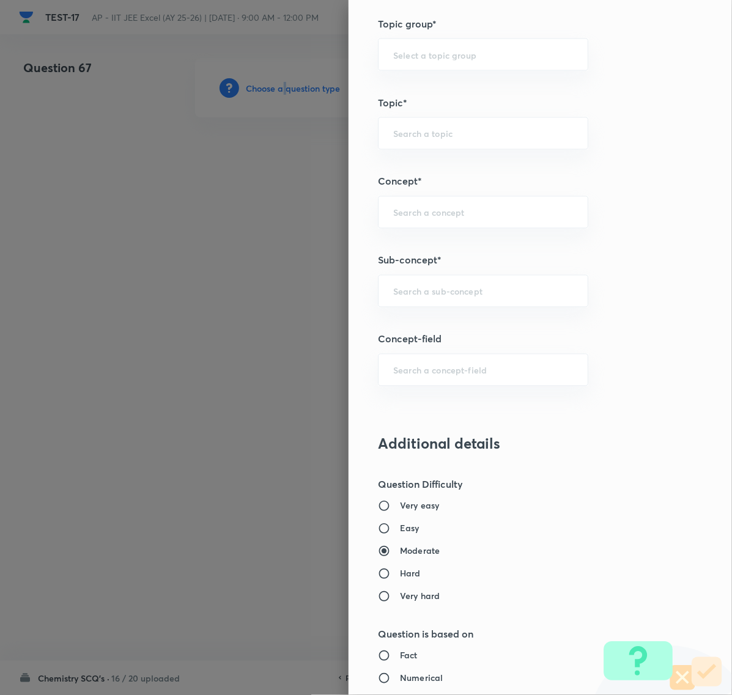
scroll to position [611, 0]
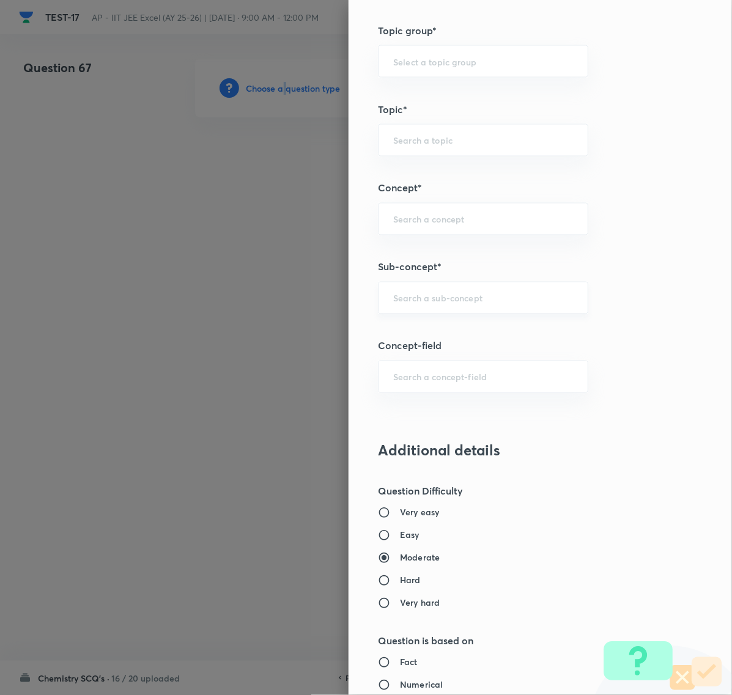
click at [418, 291] on div "​" at bounding box center [483, 298] width 210 height 32
paste input "Biomolecules"
click at [413, 329] on li "Biomolecules" at bounding box center [471, 335] width 208 height 22
type input "Biomolecules"
type input "Chemistry"
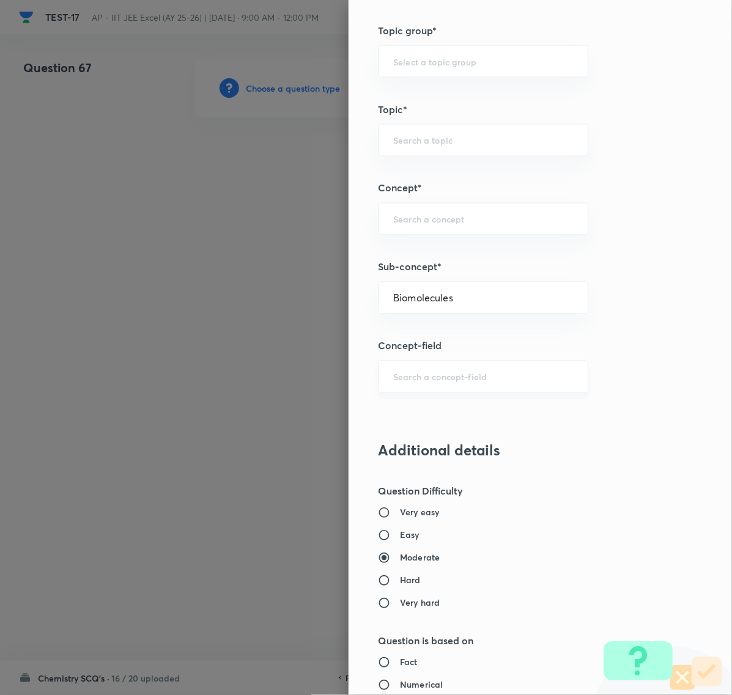
type input "Organic Chemistry"
type input "Biomolecules"
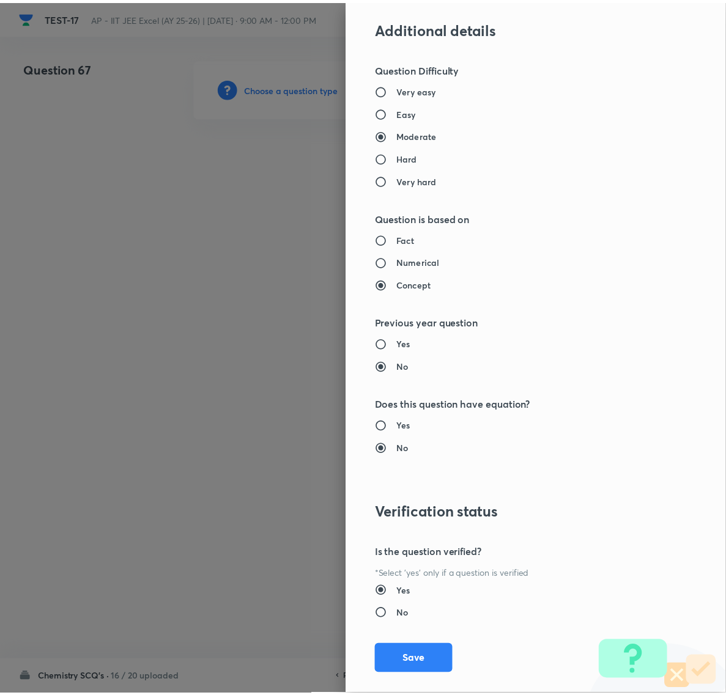
scroll to position [1055, 0]
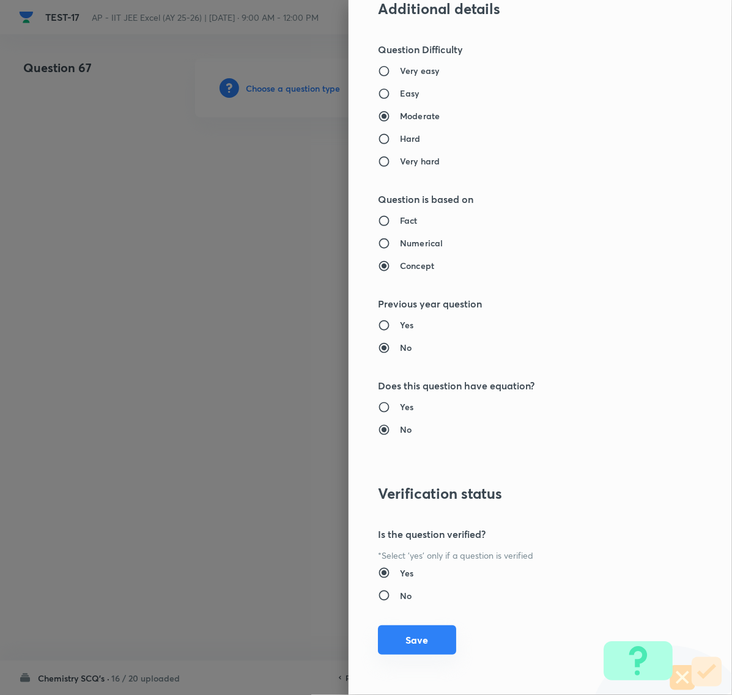
click at [410, 635] on button "Save" at bounding box center [417, 639] width 78 height 29
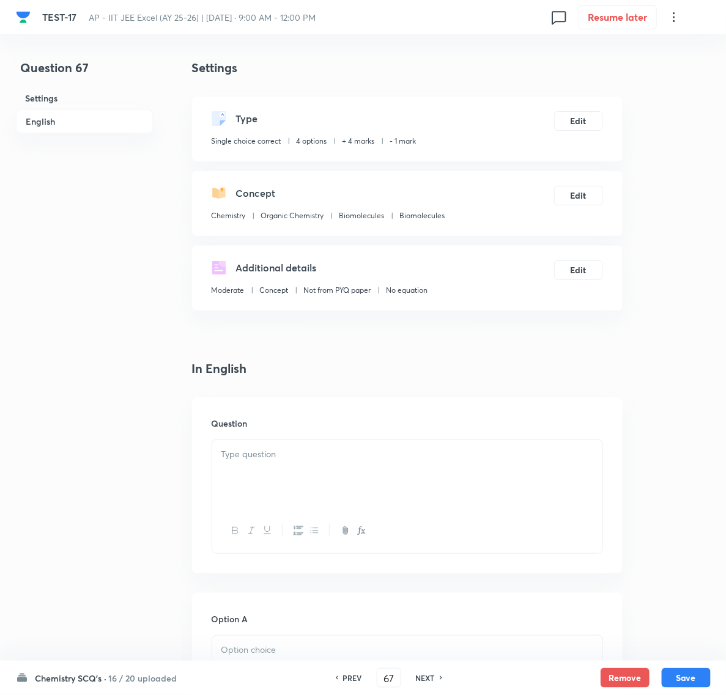
click at [251, 465] on div at bounding box center [407, 474] width 390 height 68
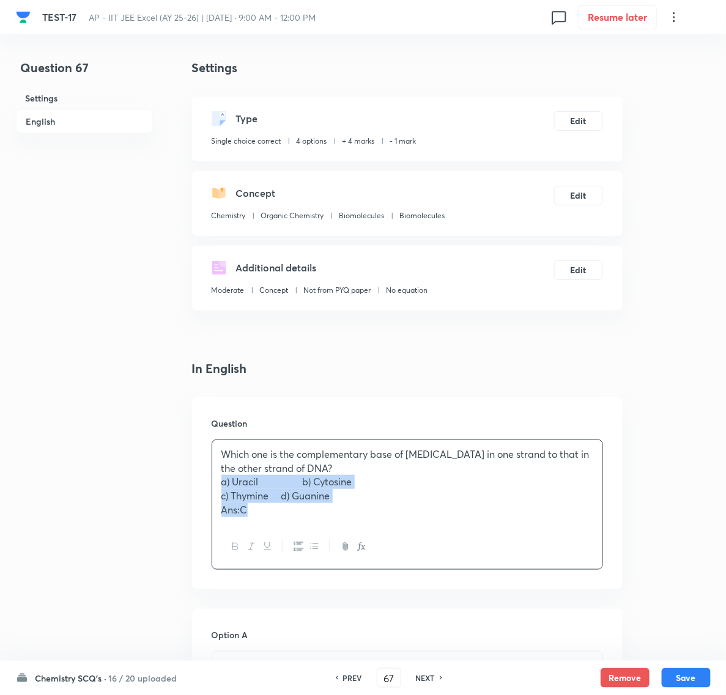
drag, startPoint x: 221, startPoint y: 483, endPoint x: 345, endPoint y: 536, distance: 135.6
click at [345, 536] on div "Which one is the complementary base of adenine in one strand to that in the oth…" at bounding box center [407, 505] width 391 height 130
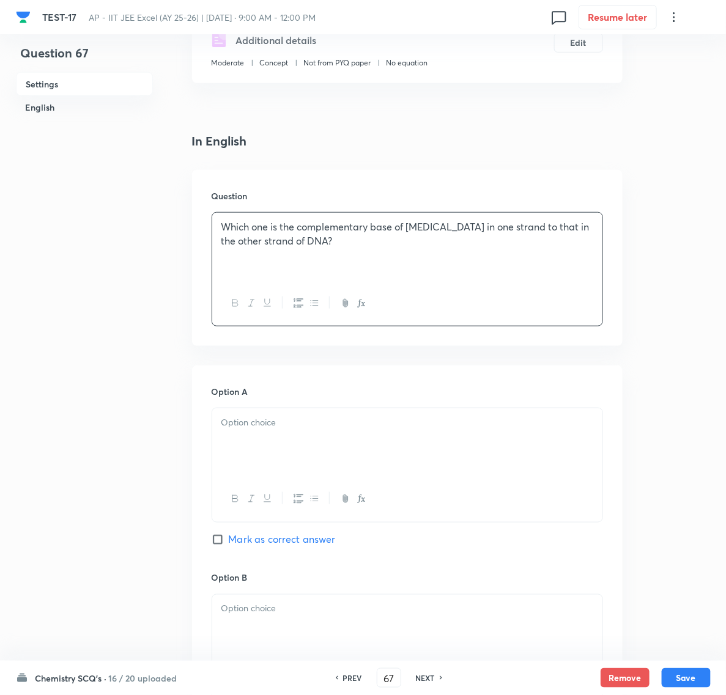
scroll to position [229, 0]
click at [234, 416] on p at bounding box center [407, 421] width 372 height 14
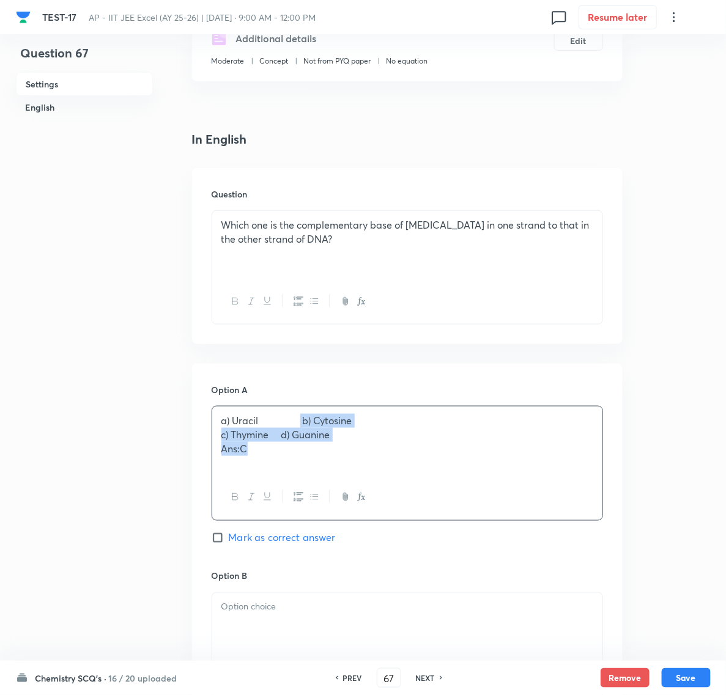
drag, startPoint x: 304, startPoint y: 426, endPoint x: 342, endPoint y: 474, distance: 62.3
click at [342, 474] on div "a) Uracil b) Cytosine c) Thymine d) Guanine Ans:C" at bounding box center [407, 441] width 390 height 68
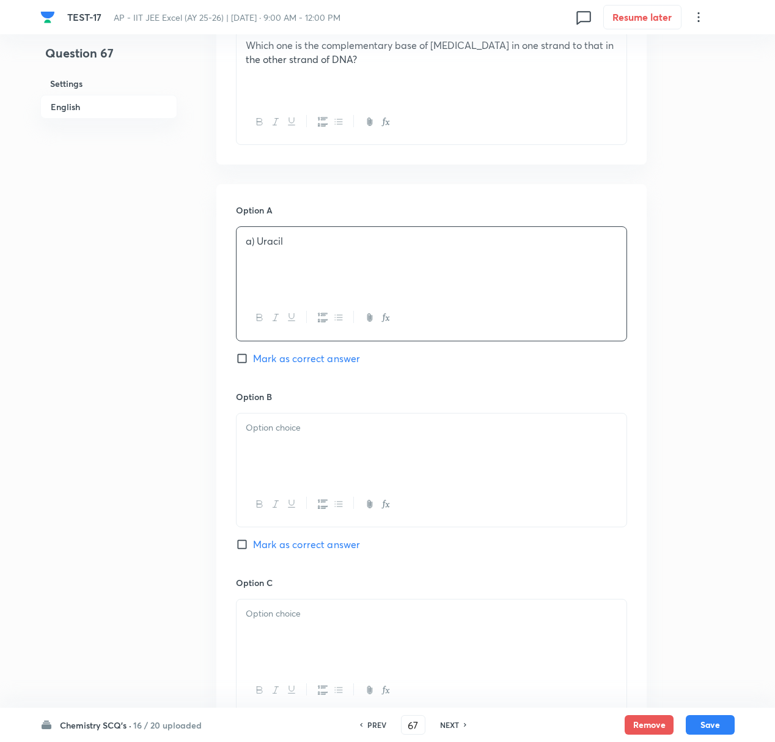
scroll to position [473, 0]
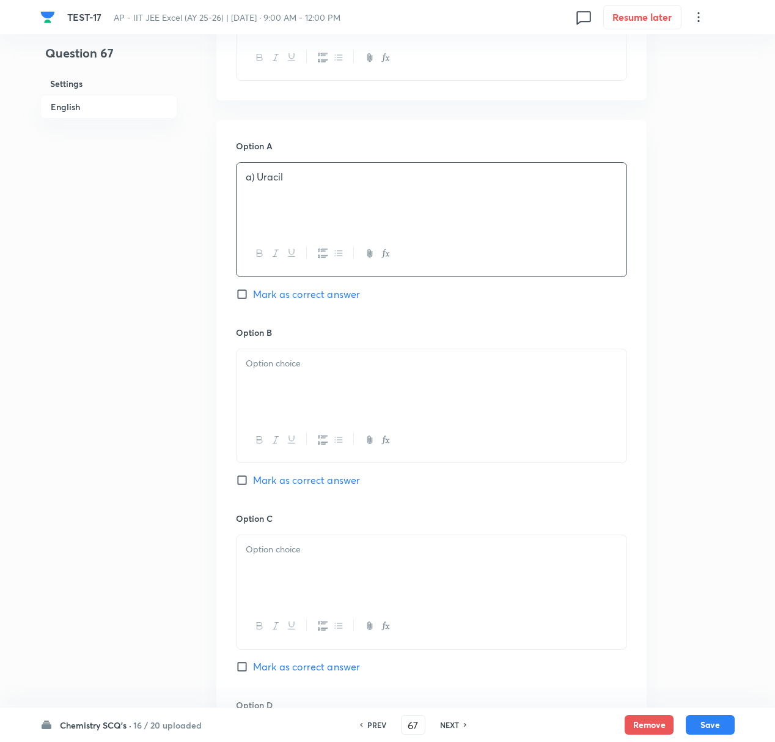
click at [277, 369] on p at bounding box center [432, 363] width 372 height 14
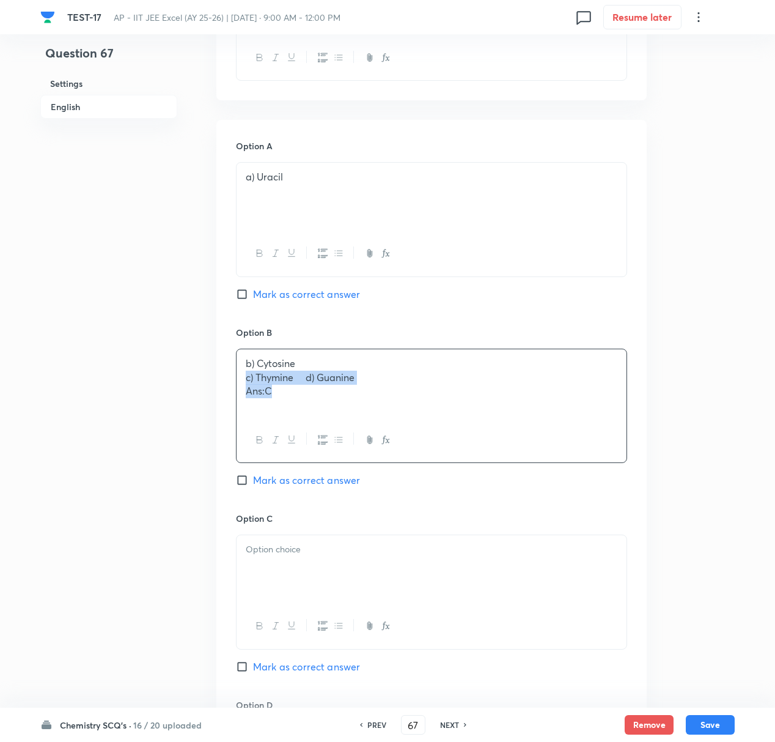
drag, startPoint x: 241, startPoint y: 385, endPoint x: 335, endPoint y: 438, distance: 108.4
click at [335, 438] on div "b) Cytosine c) Thymine d) Guanine Ans:C" at bounding box center [431, 405] width 391 height 114
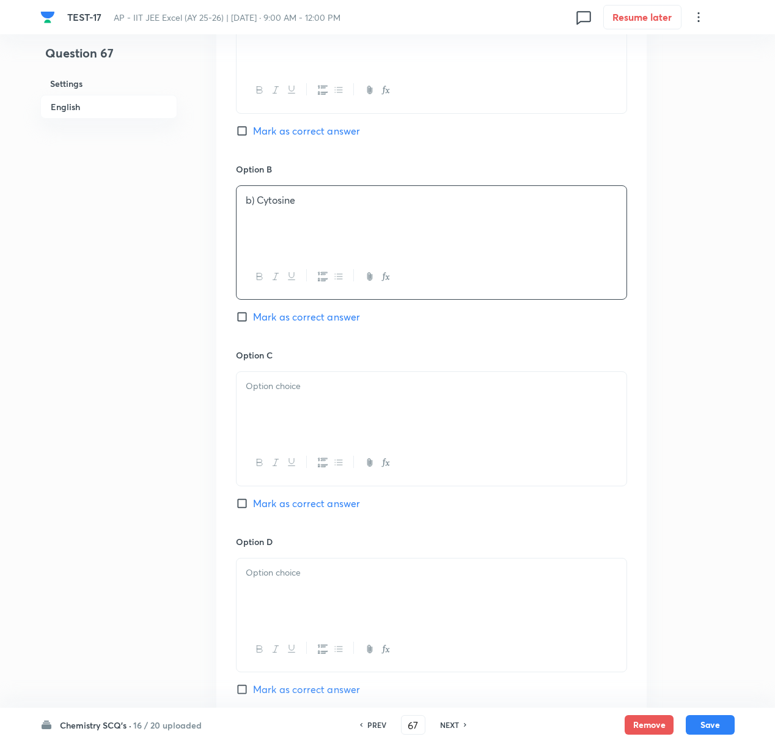
click at [284, 407] on div at bounding box center [432, 406] width 390 height 68
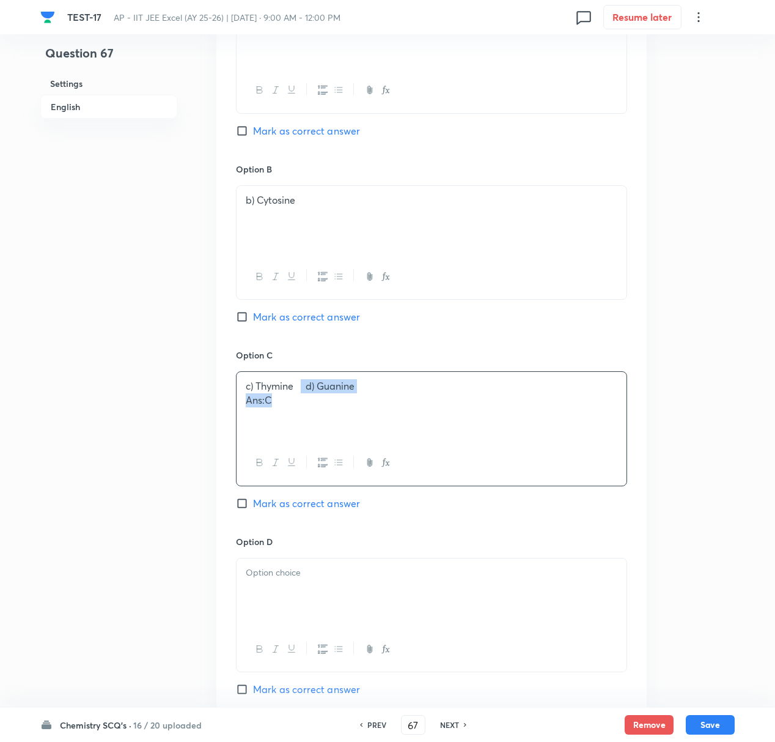
drag, startPoint x: 303, startPoint y: 387, endPoint x: 360, endPoint y: 459, distance: 91.4
click at [360, 459] on div "c) Thymine d) Guanine Ans:C" at bounding box center [431, 428] width 391 height 114
click at [292, 593] on div at bounding box center [432, 592] width 390 height 68
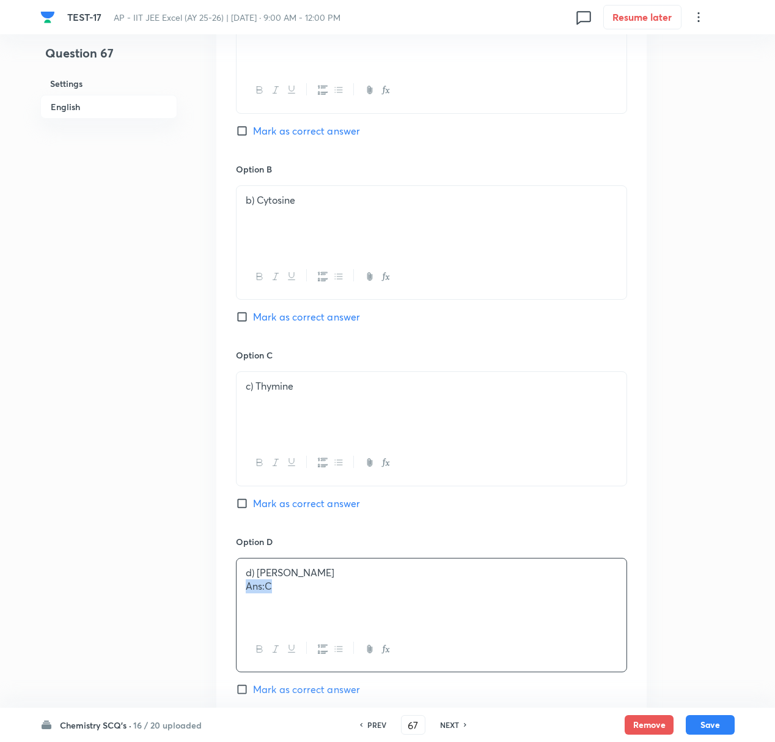
drag, startPoint x: 247, startPoint y: 594, endPoint x: 292, endPoint y: 594, distance: 44.6
click at [292, 593] on p "Ans:C" at bounding box center [432, 586] width 372 height 14
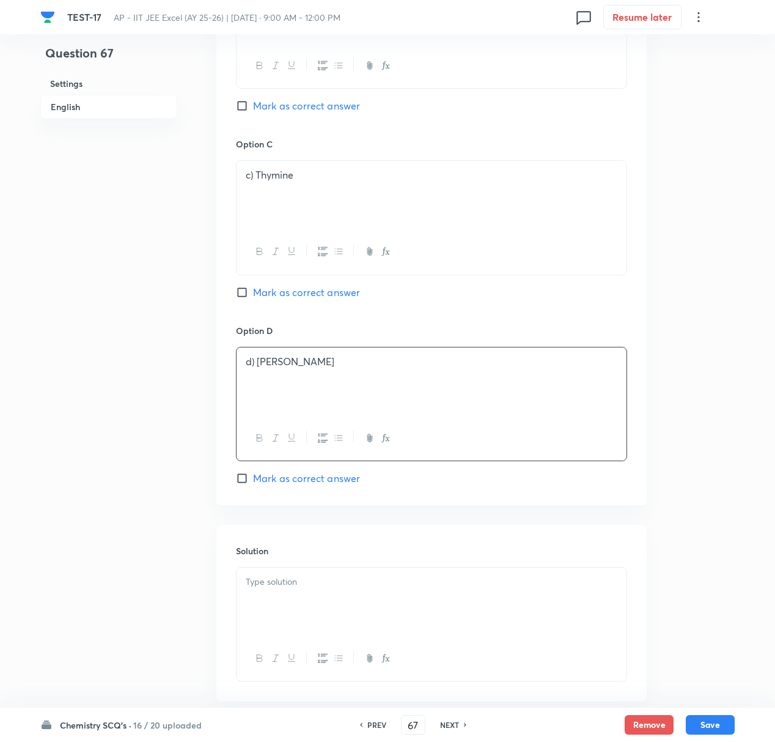
scroll to position [881, 0]
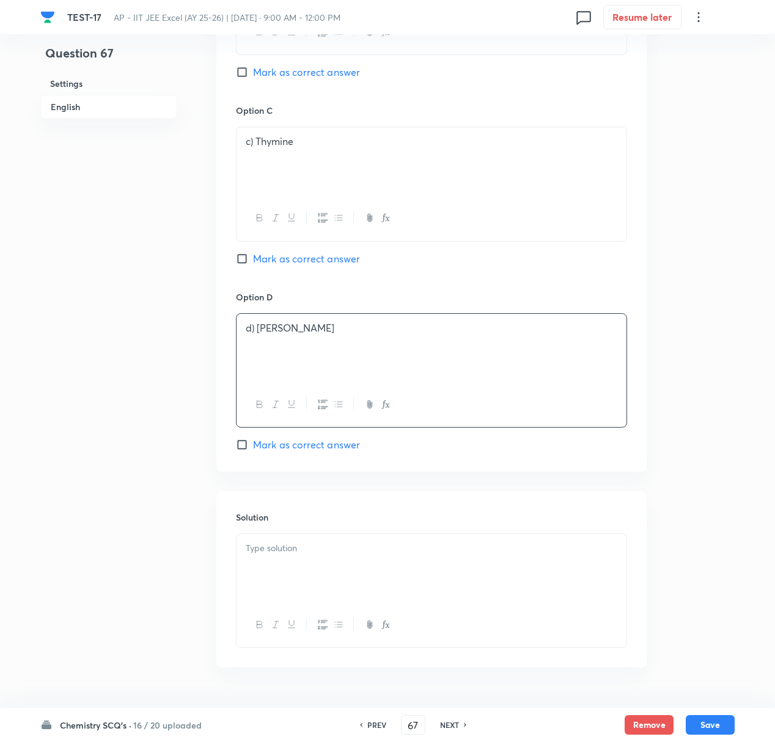
click at [280, 575] on div at bounding box center [432, 568] width 390 height 68
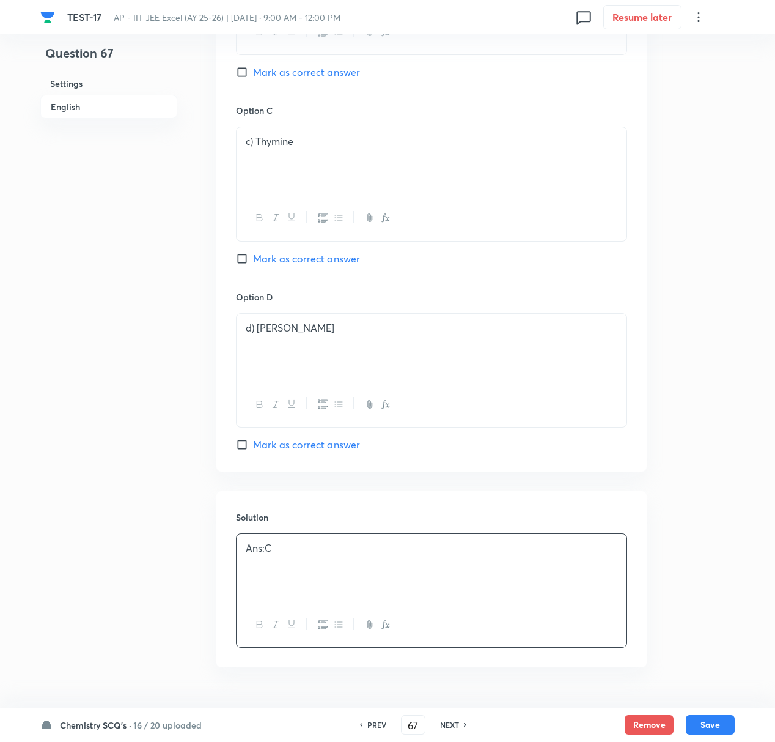
click at [240, 260] on input "Mark as correct answer" at bounding box center [244, 258] width 17 height 12
checkbox input "true"
click at [695, 695] on button "Save" at bounding box center [710, 723] width 49 height 20
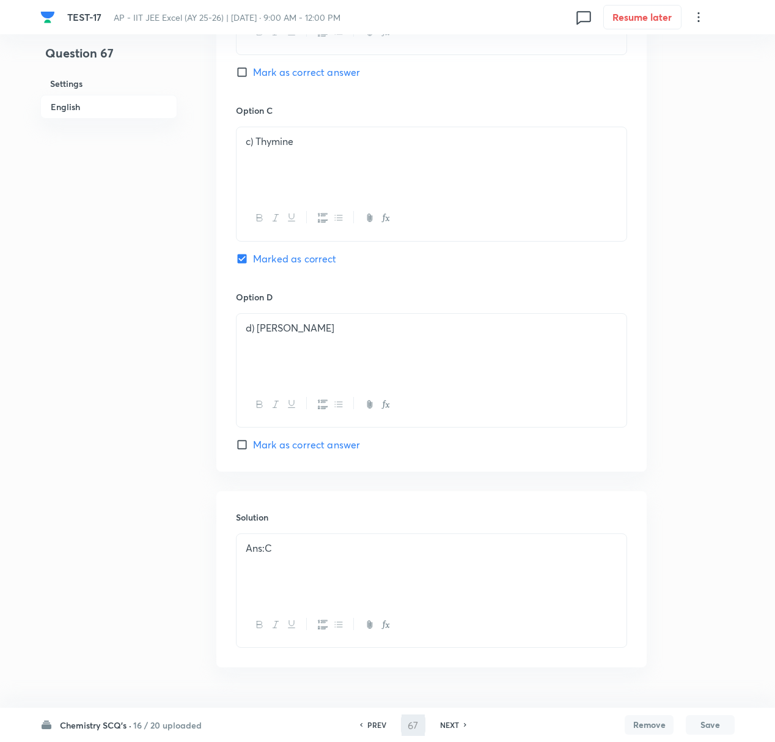
type input "68"
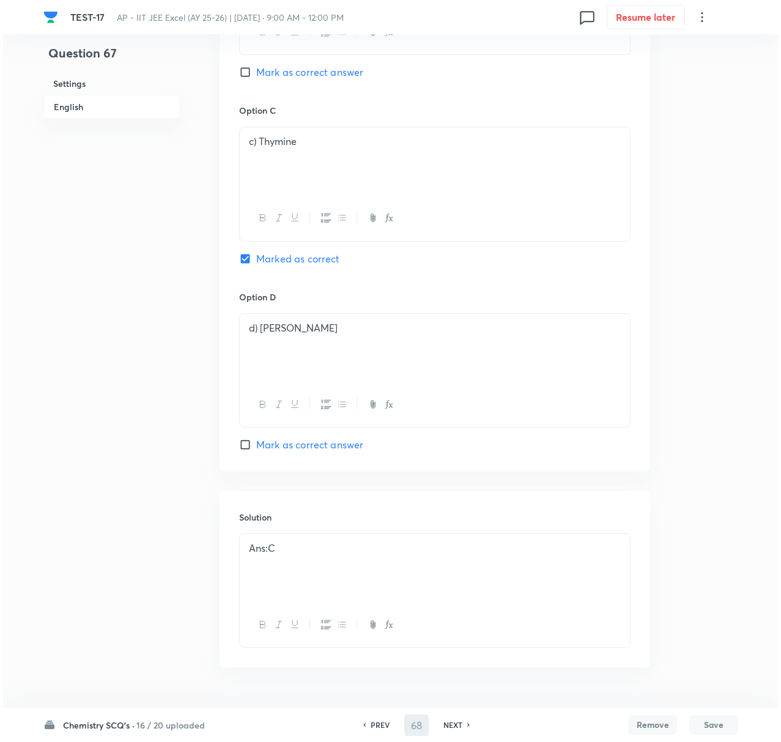
scroll to position [0, 0]
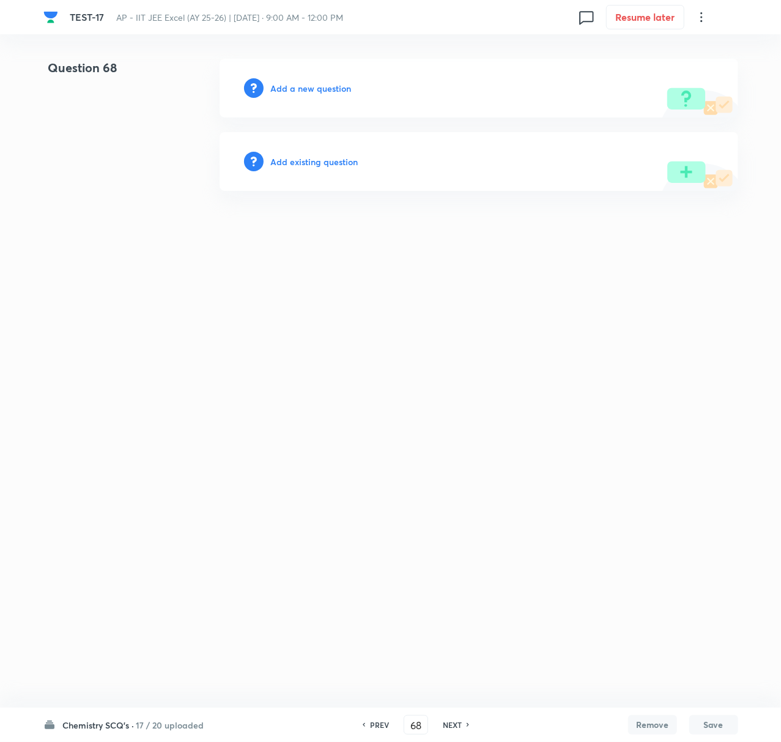
click at [289, 86] on h6 "Add a new question" at bounding box center [311, 88] width 81 height 13
click at [289, 86] on h6 "Choose a question type" at bounding box center [318, 88] width 94 height 13
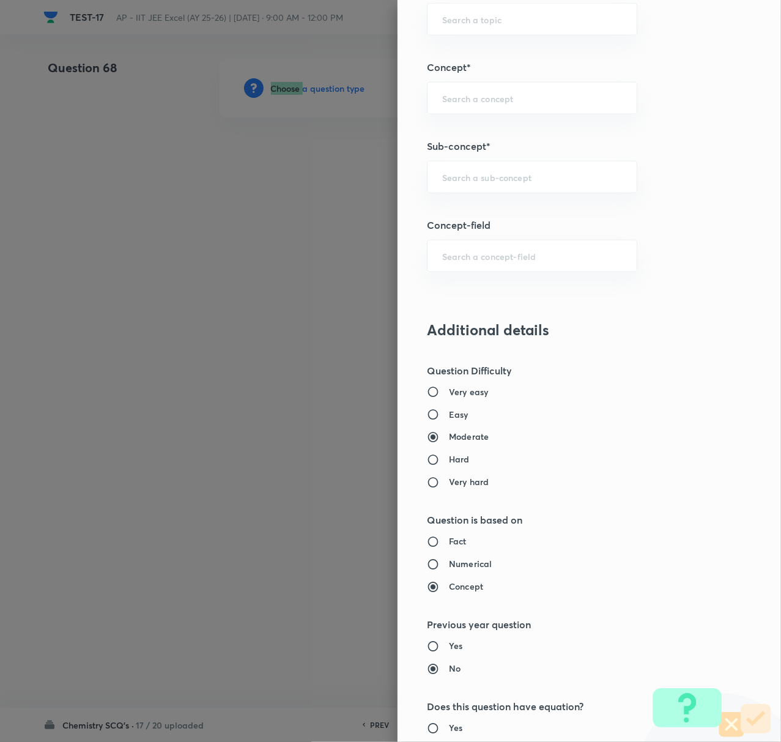
scroll to position [815, 0]
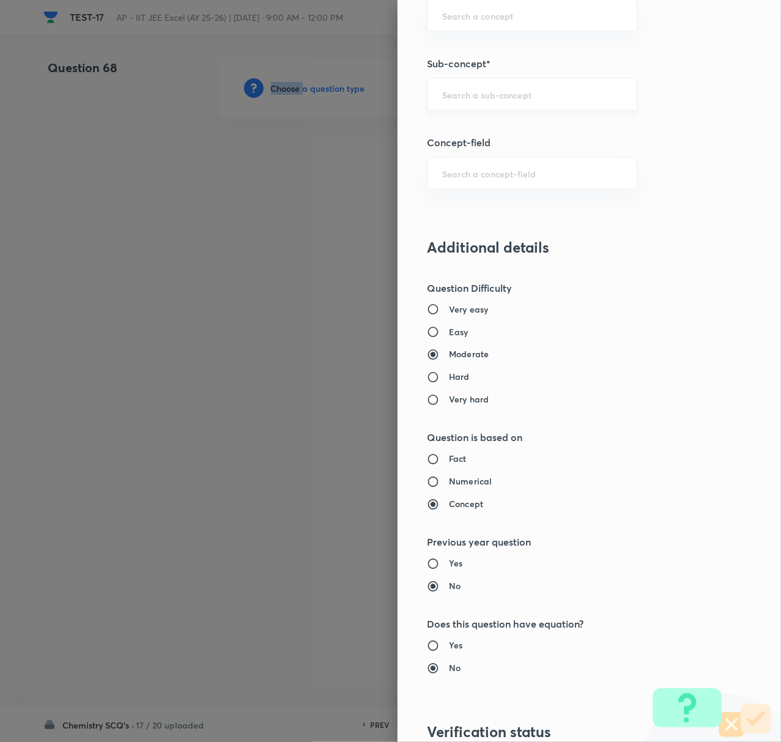
click at [448, 88] on div "​" at bounding box center [532, 94] width 210 height 32
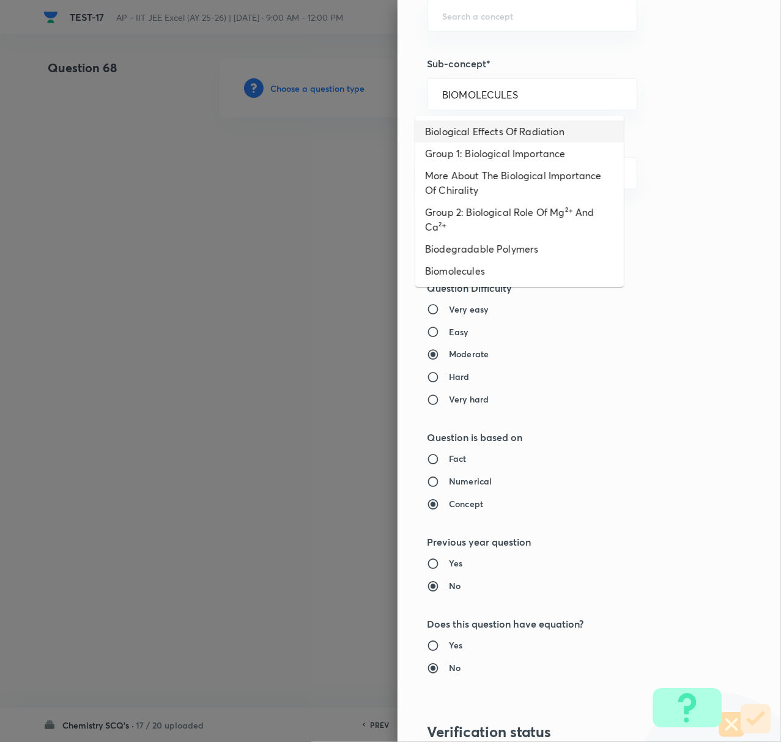
click at [489, 131] on li "Biological Effects Of Radiation" at bounding box center [519, 131] width 208 height 22
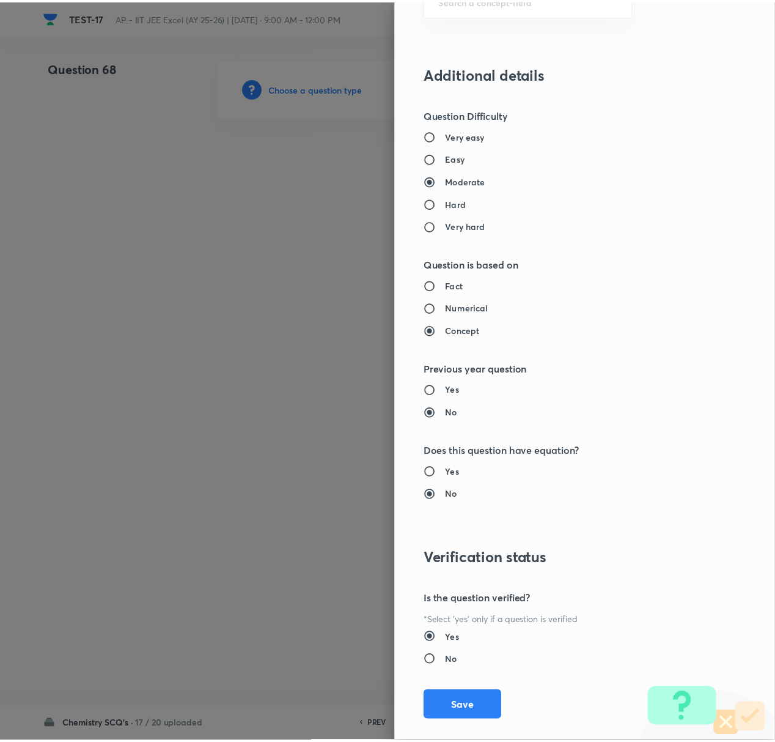
scroll to position [1010, 0]
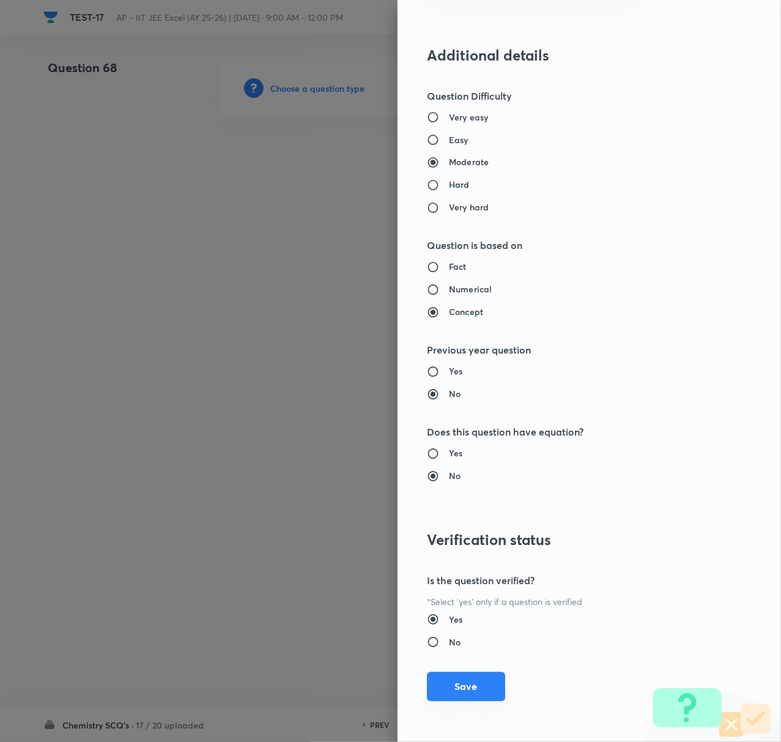
click at [448, 680] on button "Save" at bounding box center [466, 686] width 78 height 29
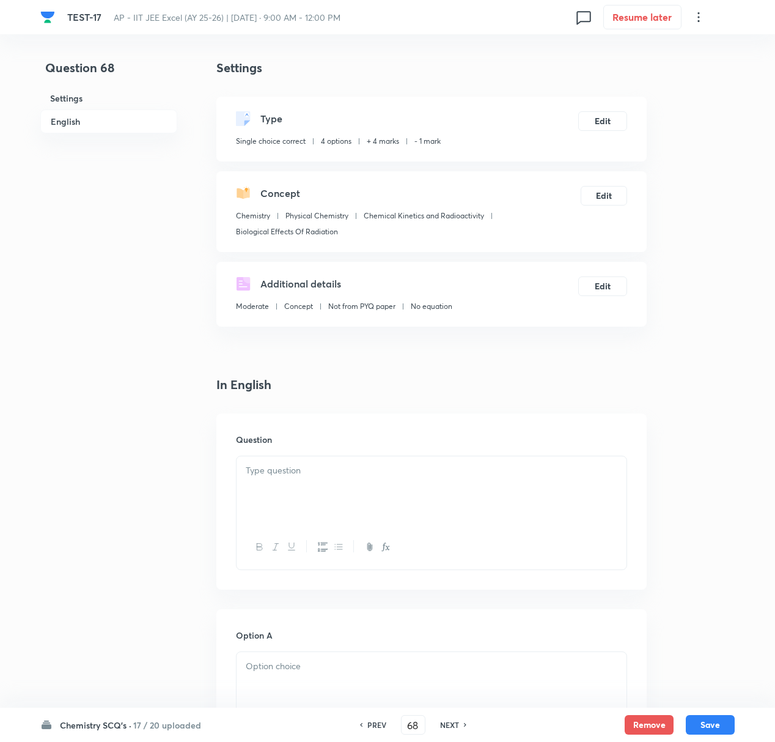
click at [238, 485] on div at bounding box center [432, 490] width 390 height 68
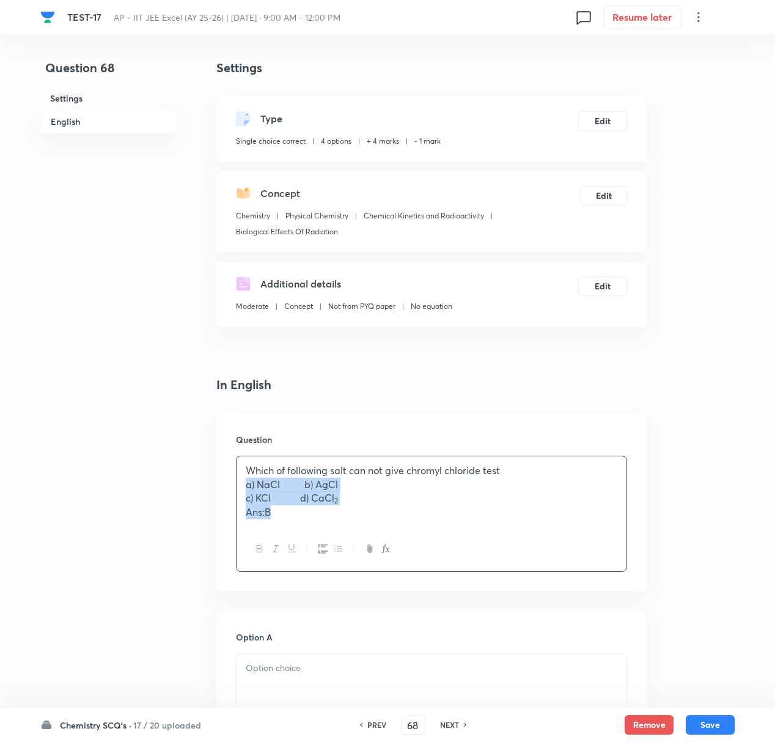
drag, startPoint x: 243, startPoint y: 487, endPoint x: 319, endPoint y: 542, distance: 92.8
click at [319, 542] on div "Which of following salt can not give chromyl chloride test a) NaCl b) AgCl c) K…" at bounding box center [431, 513] width 391 height 116
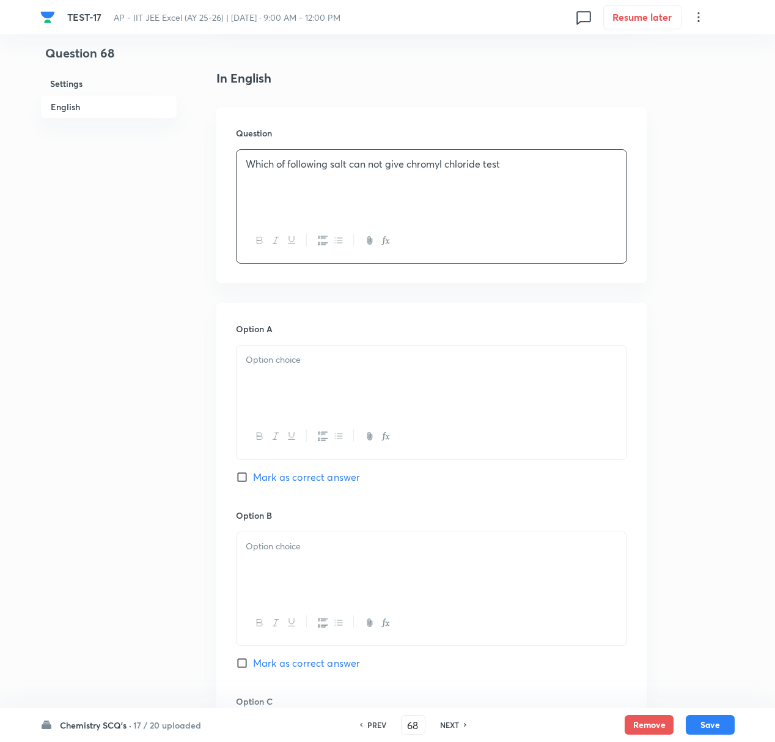
scroll to position [326, 0]
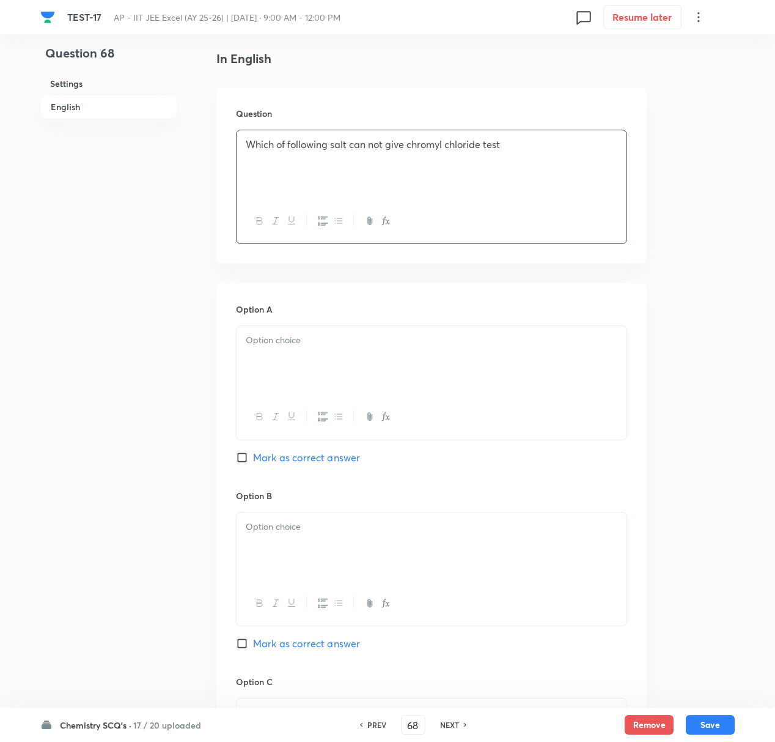
click at [282, 336] on p at bounding box center [432, 340] width 372 height 14
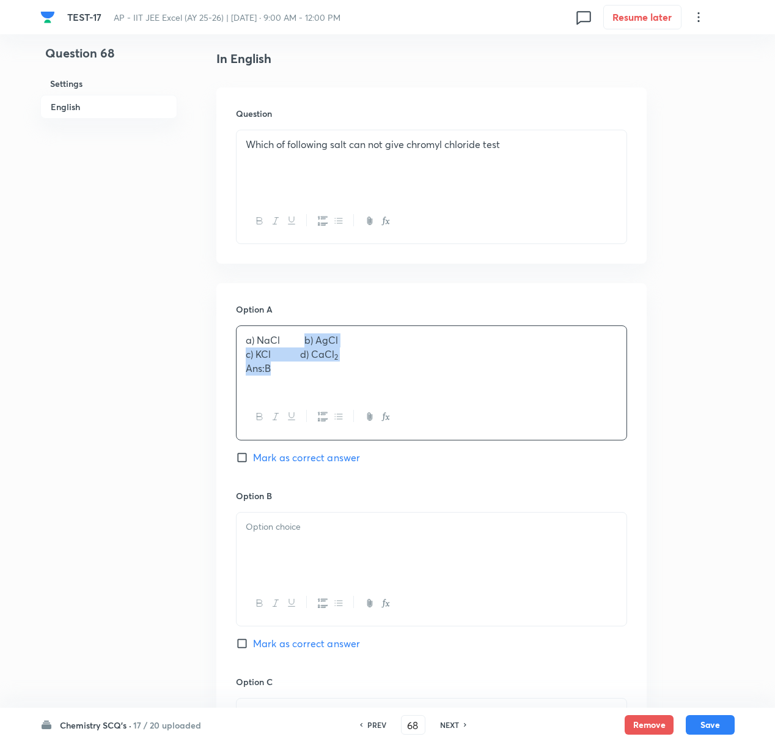
drag, startPoint x: 306, startPoint y: 341, endPoint x: 322, endPoint y: 395, distance: 56.7
click at [322, 395] on div "a) NaCl b) AgCl c) KCl d) CaCl 2 Ans:B" at bounding box center [431, 382] width 391 height 114
click at [287, 534] on p at bounding box center [432, 527] width 372 height 14
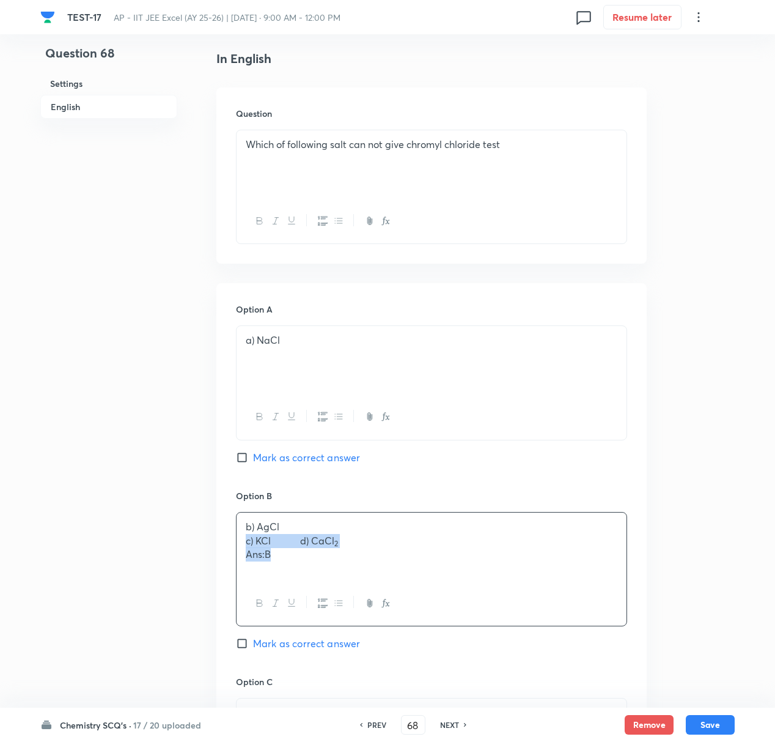
drag, startPoint x: 246, startPoint y: 545, endPoint x: 353, endPoint y: 583, distance: 113.9
click at [353, 583] on div "b) AgCl c) KCl d) CaCl 2 Ans:B" at bounding box center [431, 569] width 391 height 114
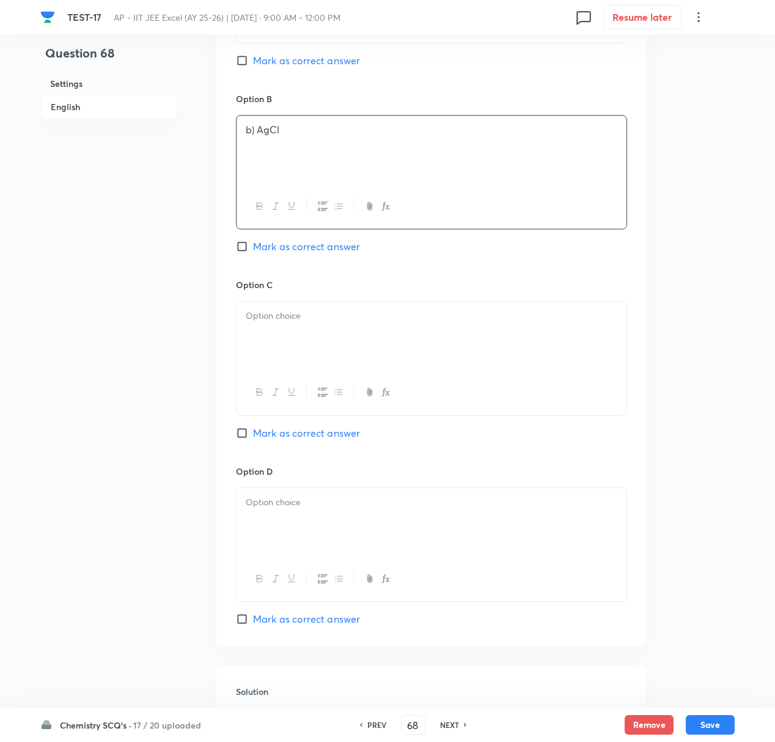
scroll to position [734, 0]
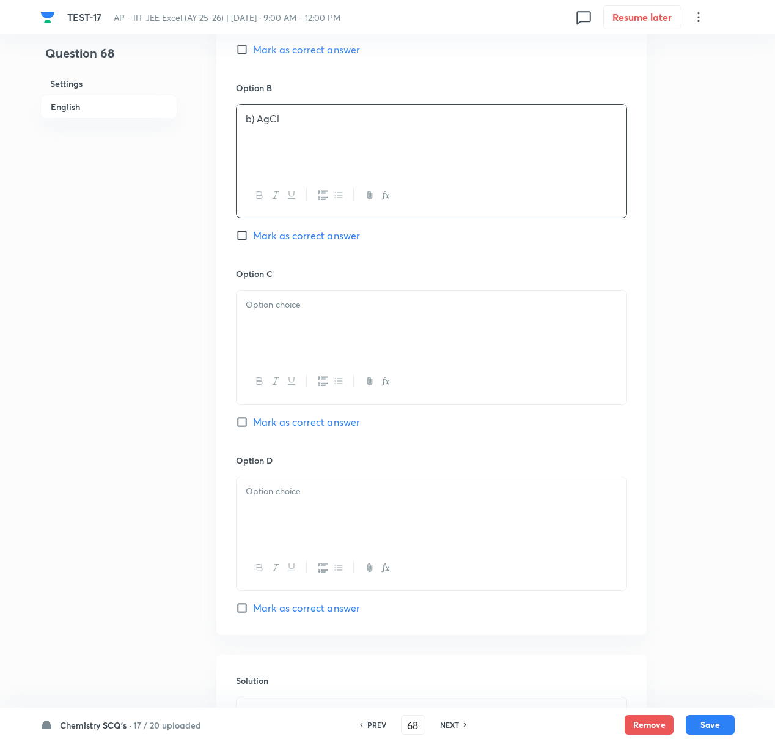
click at [282, 301] on p at bounding box center [432, 305] width 372 height 14
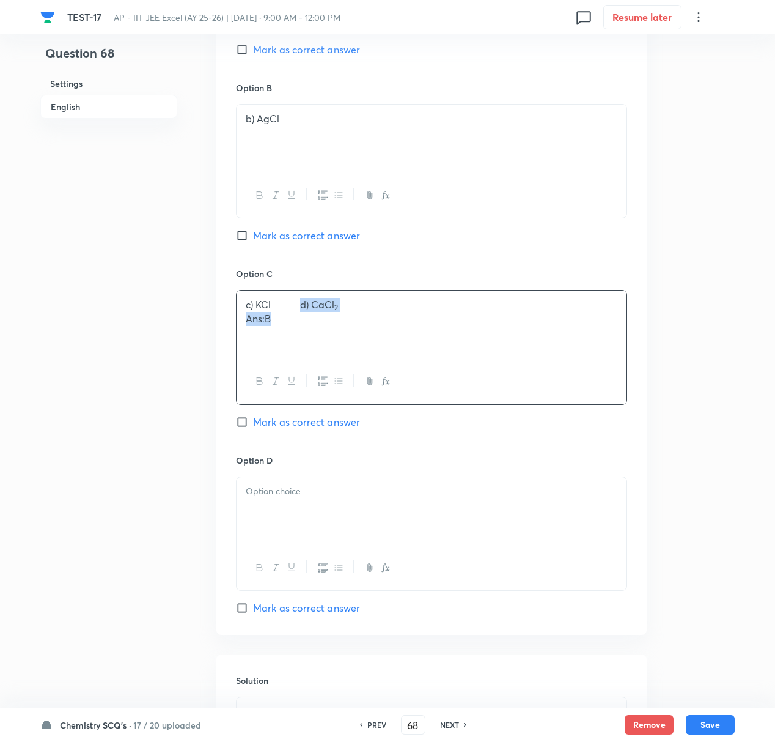
drag, startPoint x: 302, startPoint y: 304, endPoint x: 330, endPoint y: 348, distance: 52.2
click at [330, 348] on div "c) KCl d) CaCl 2 Ans:B" at bounding box center [432, 324] width 390 height 68
click at [269, 507] on div at bounding box center [432, 511] width 390 height 68
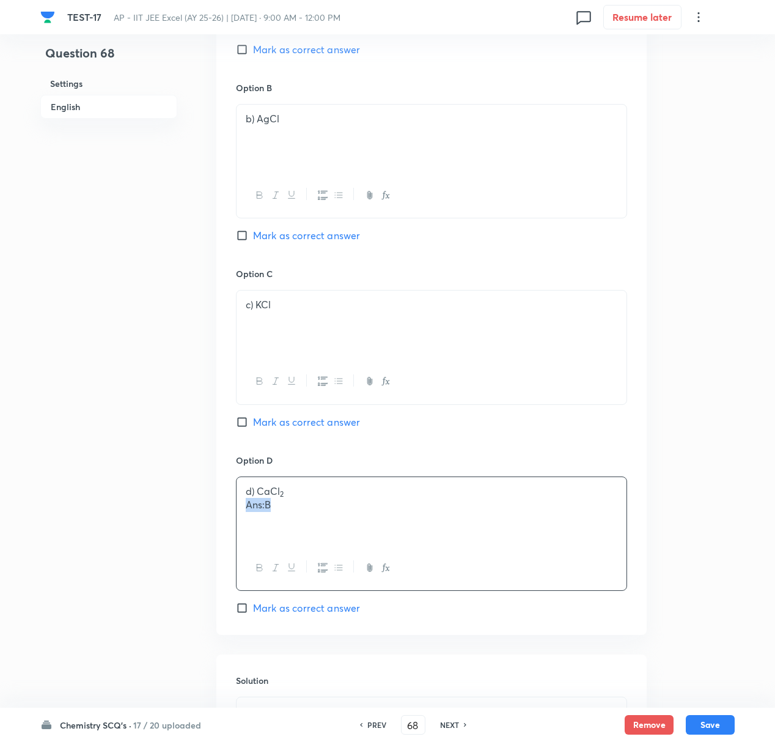
drag, startPoint x: 241, startPoint y: 512, endPoint x: 279, endPoint y: 517, distance: 38.1
click at [279, 517] on div "d) CaCl 2 Ans:B" at bounding box center [432, 511] width 390 height 68
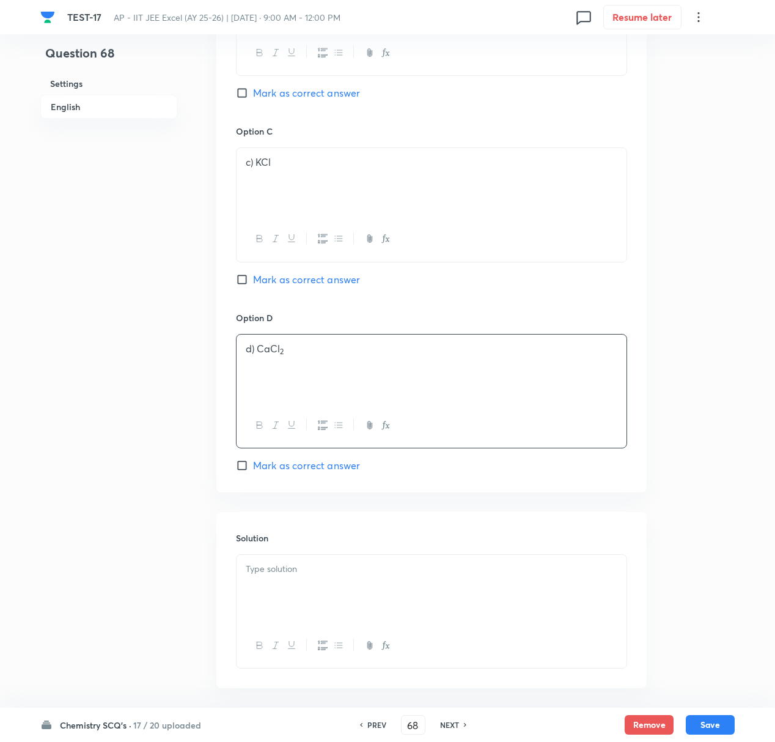
scroll to position [933, 0]
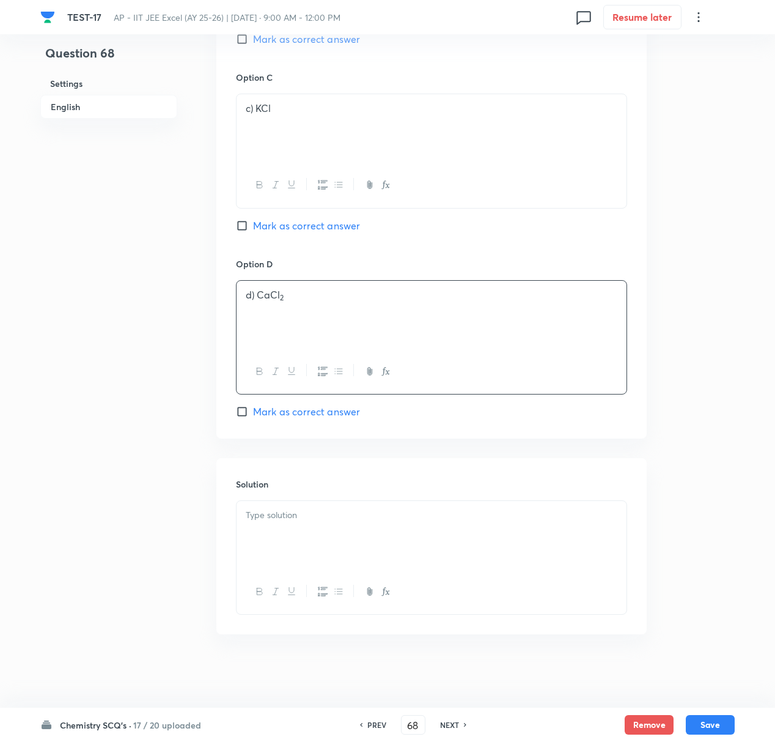
click at [280, 526] on div at bounding box center [432, 535] width 390 height 68
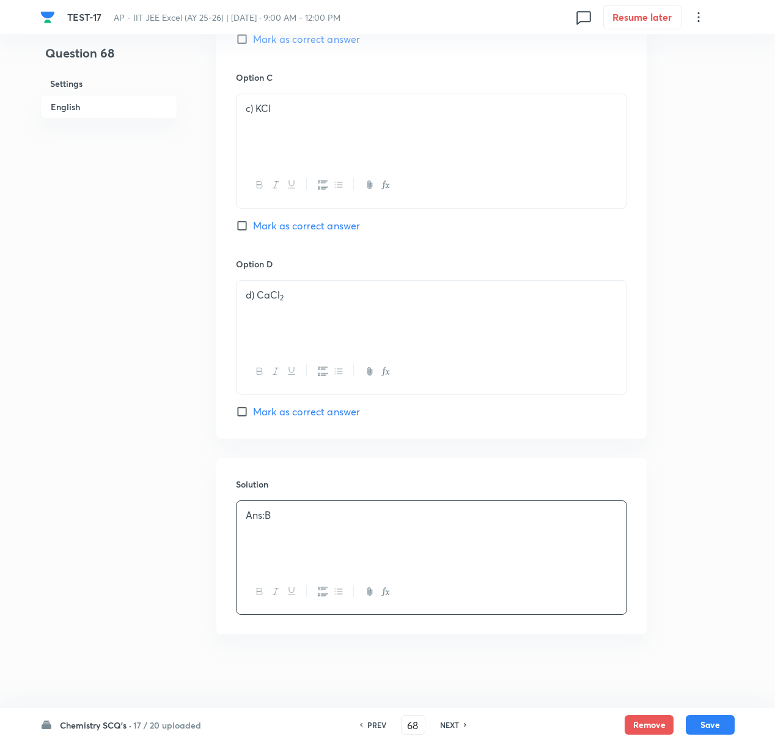
click at [245, 40] on input "Mark as correct answer" at bounding box center [244, 39] width 17 height 12
click at [707, 695] on button "Save" at bounding box center [710, 723] width 49 height 20
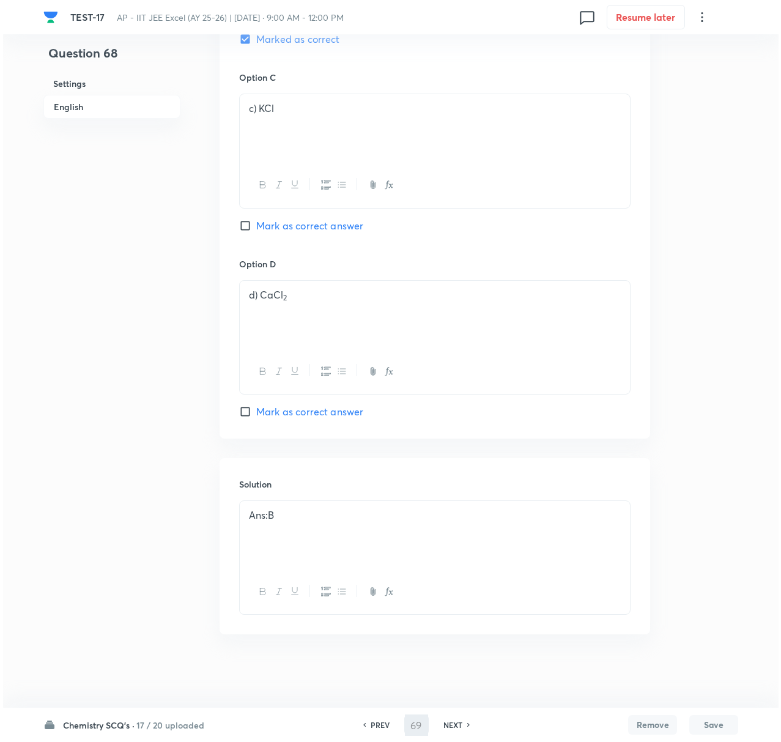
scroll to position [0, 0]
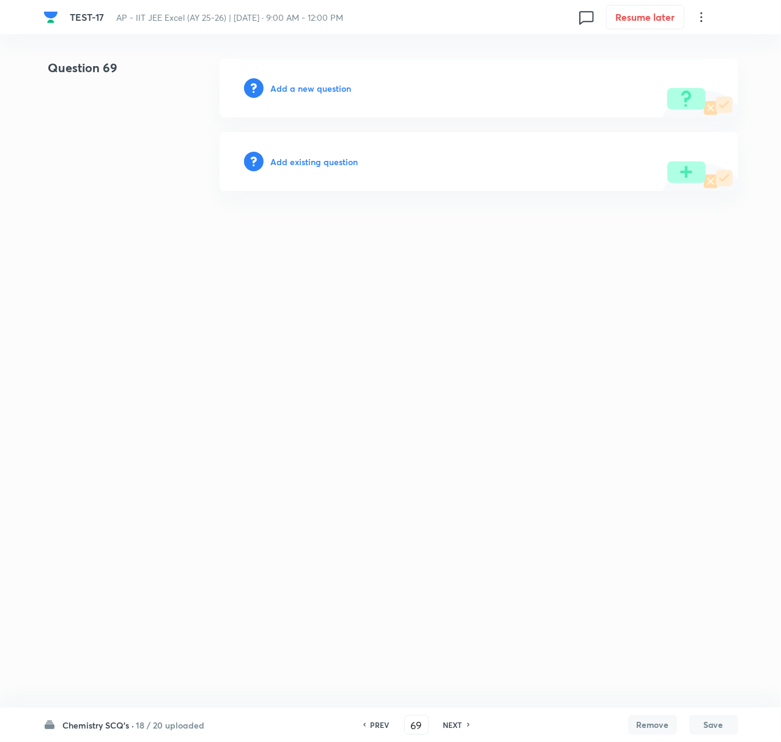
click at [320, 86] on h6 "Add a new question" at bounding box center [311, 88] width 81 height 13
click at [320, 86] on h6 "Choose a question type" at bounding box center [318, 88] width 94 height 13
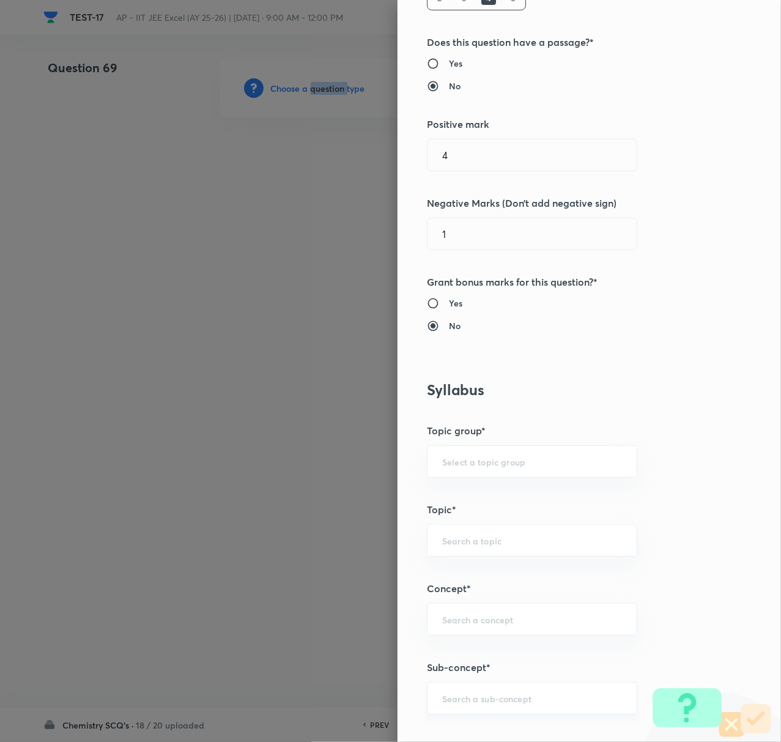
scroll to position [407, 0]
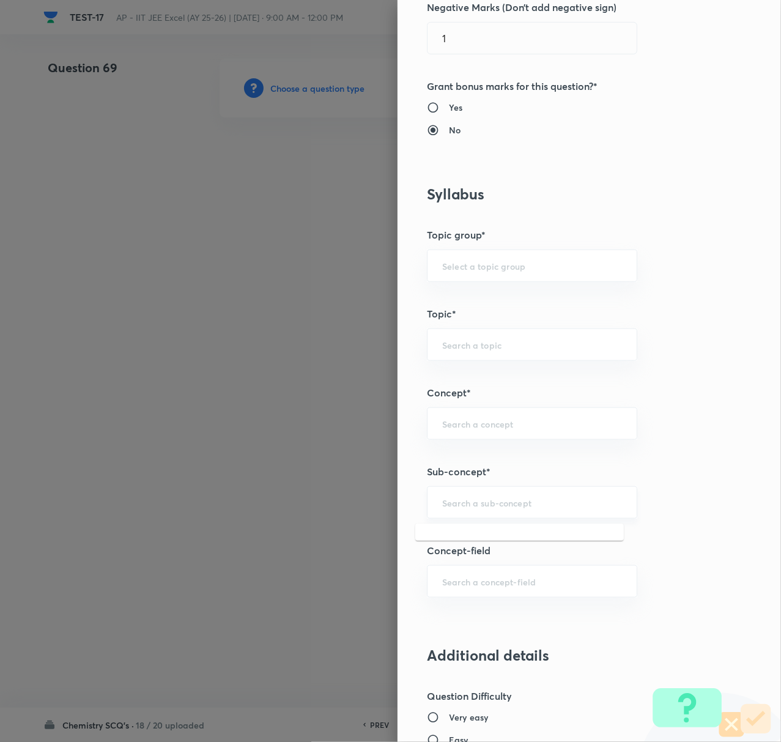
click at [466, 499] on input "text" at bounding box center [532, 502] width 180 height 12
paste input "Biomolecules"
click at [465, 529] on li "Biomolecules" at bounding box center [519, 539] width 208 height 22
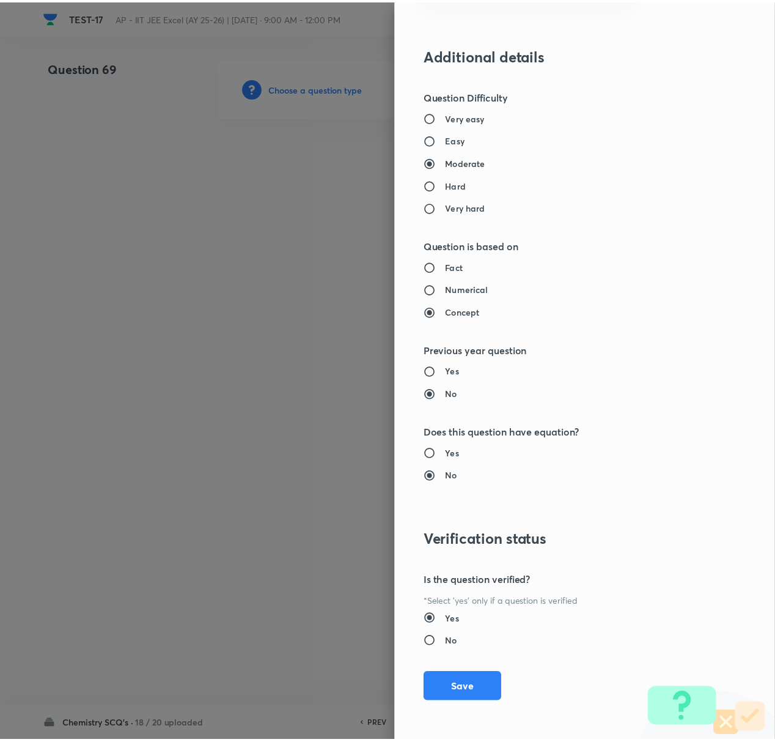
scroll to position [1010, 0]
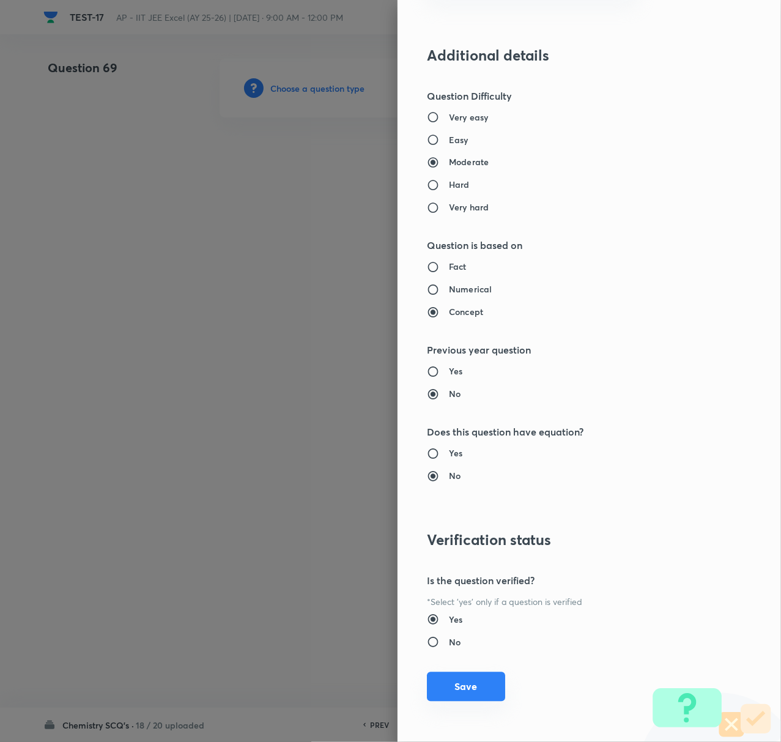
click at [453, 679] on button "Save" at bounding box center [466, 686] width 78 height 29
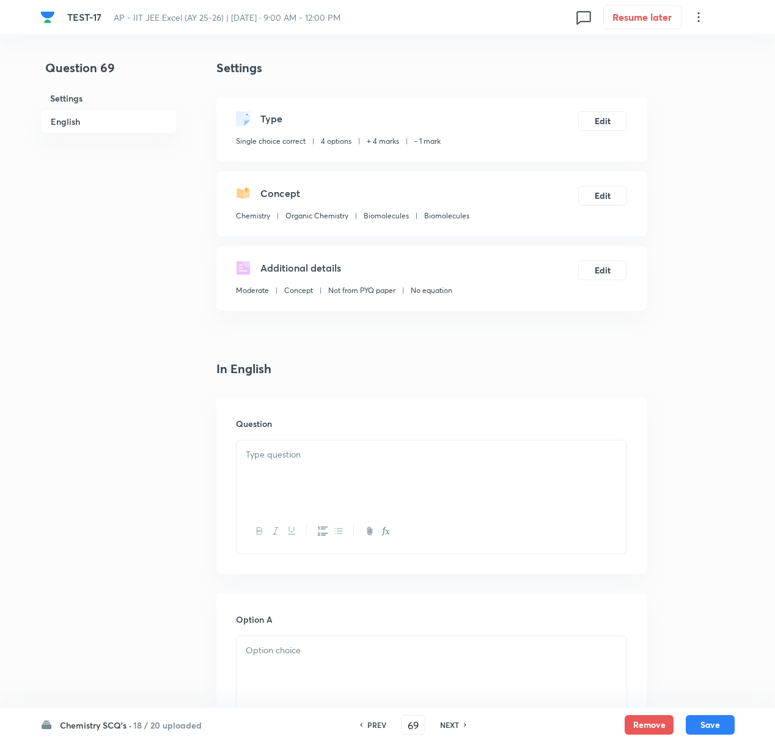
click at [291, 460] on p at bounding box center [432, 455] width 372 height 14
paste div
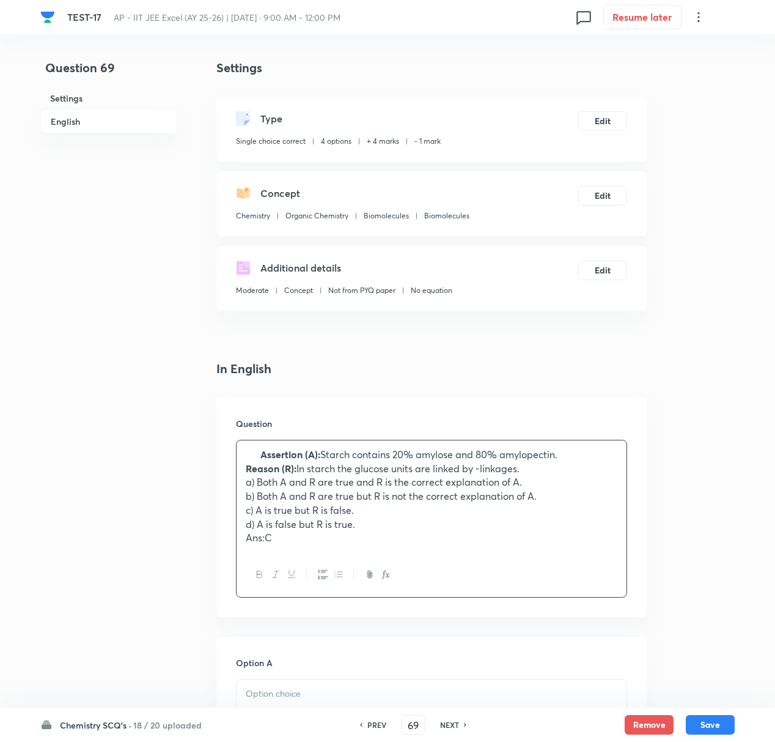
click at [263, 456] on strong "Assertion (A):" at bounding box center [290, 454] width 60 height 13
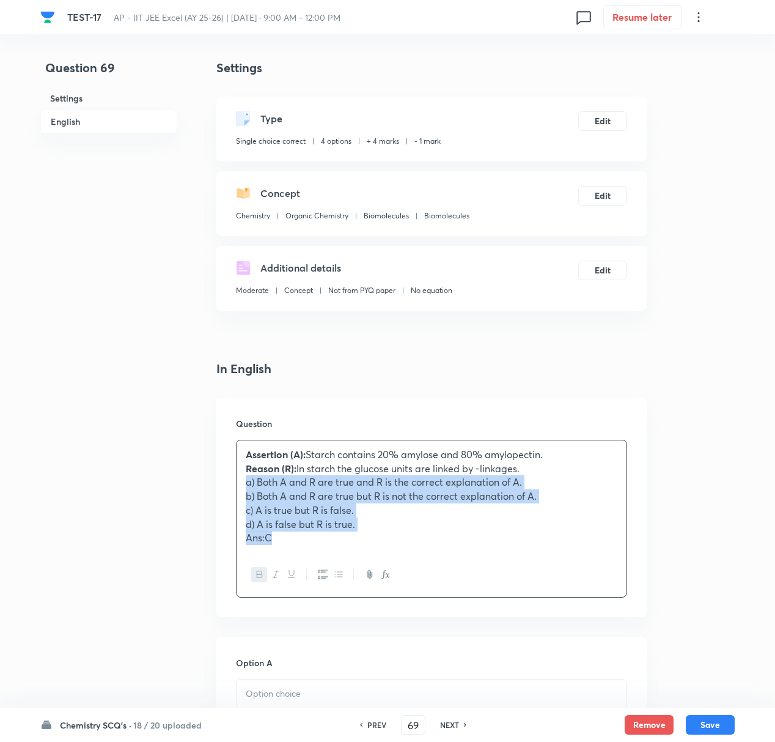
drag, startPoint x: 242, startPoint y: 487, endPoint x: 321, endPoint y: 562, distance: 109.0
click at [321, 562] on div "Assertion (A): Starch contains 20% amylose and 80% amylopectin. Reason (R): In …" at bounding box center [431, 519] width 391 height 158
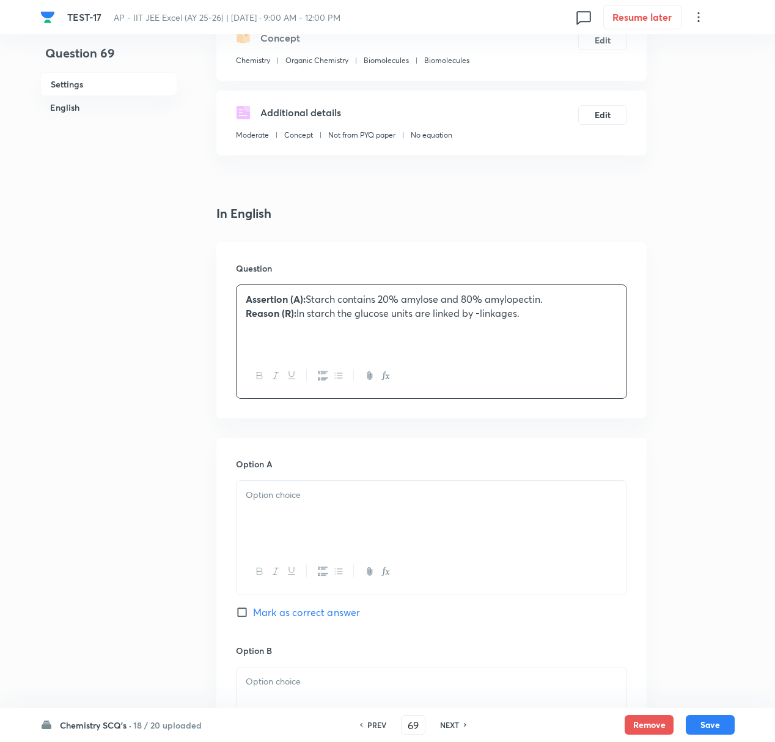
scroll to position [163, 0]
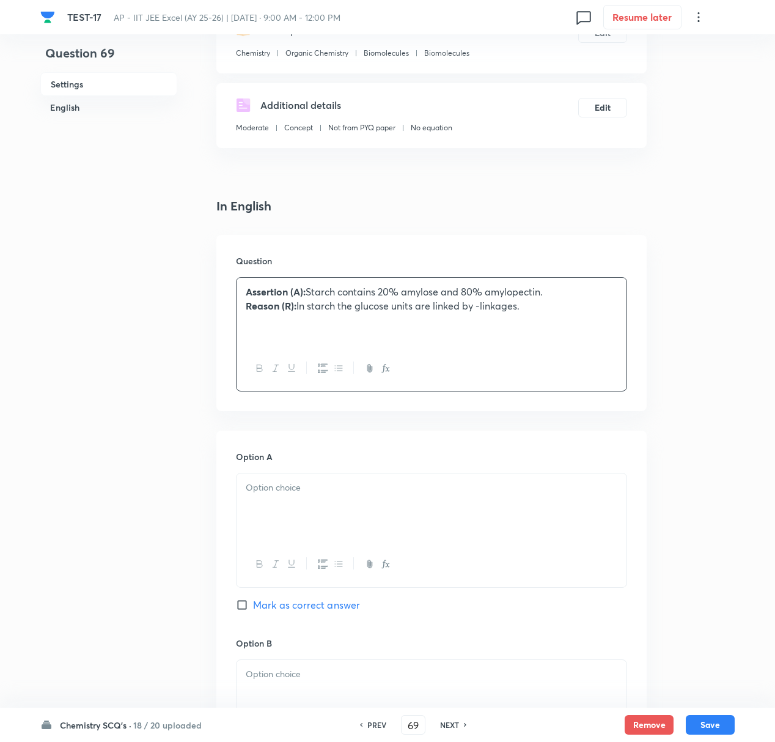
click at [269, 511] on div at bounding box center [432, 507] width 390 height 68
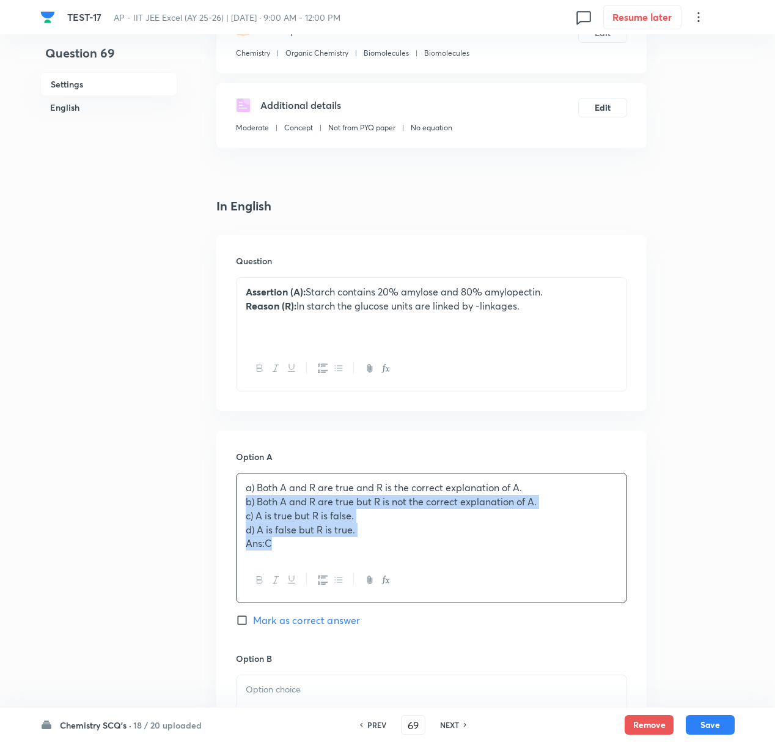
drag, startPoint x: 242, startPoint y: 499, endPoint x: 314, endPoint y: 566, distance: 97.3
click at [314, 566] on div "a) Both A and R are true and R is the correct explanation of A. b) Both A and R…" at bounding box center [431, 538] width 391 height 130
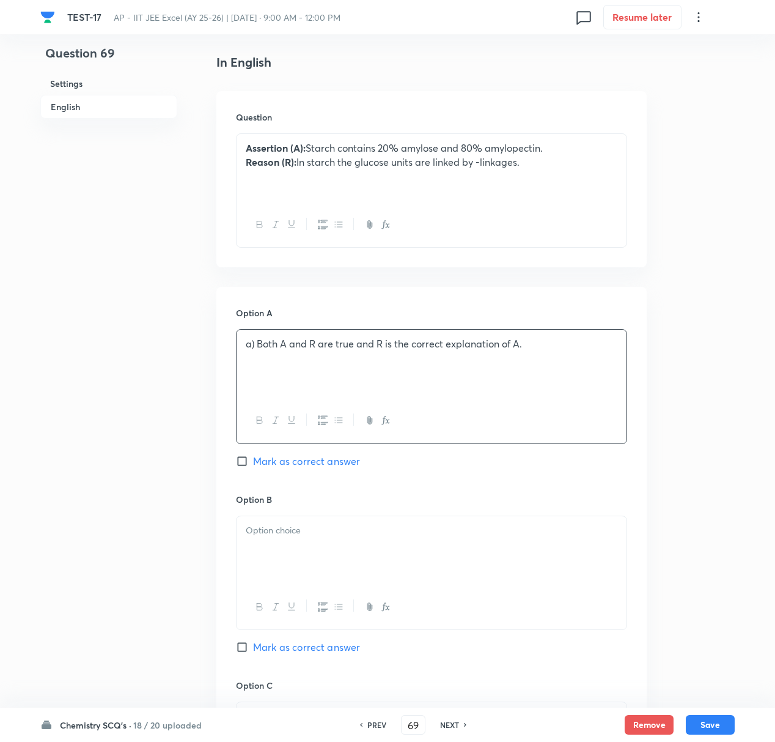
scroll to position [326, 0]
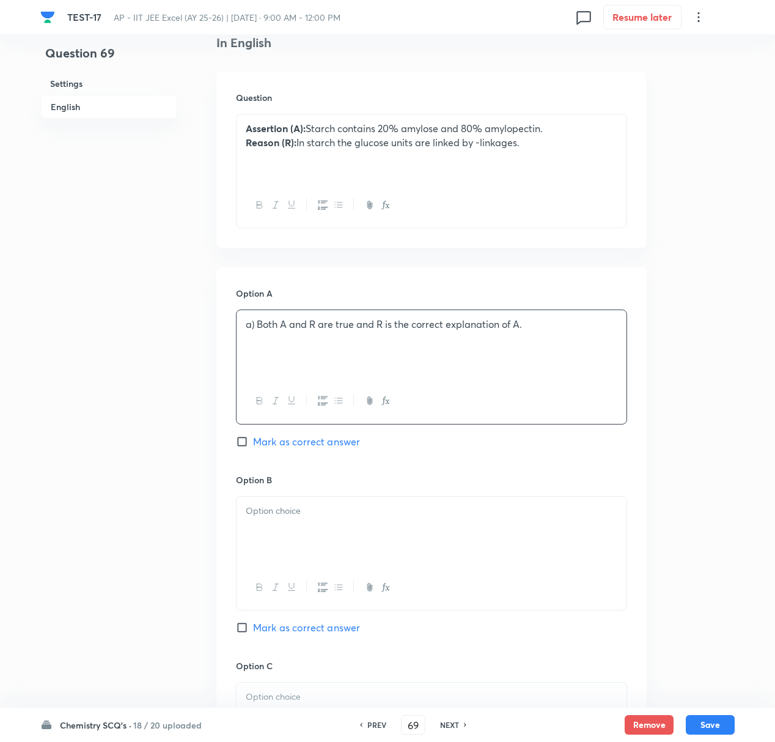
click at [290, 531] on div at bounding box center [432, 530] width 390 height 68
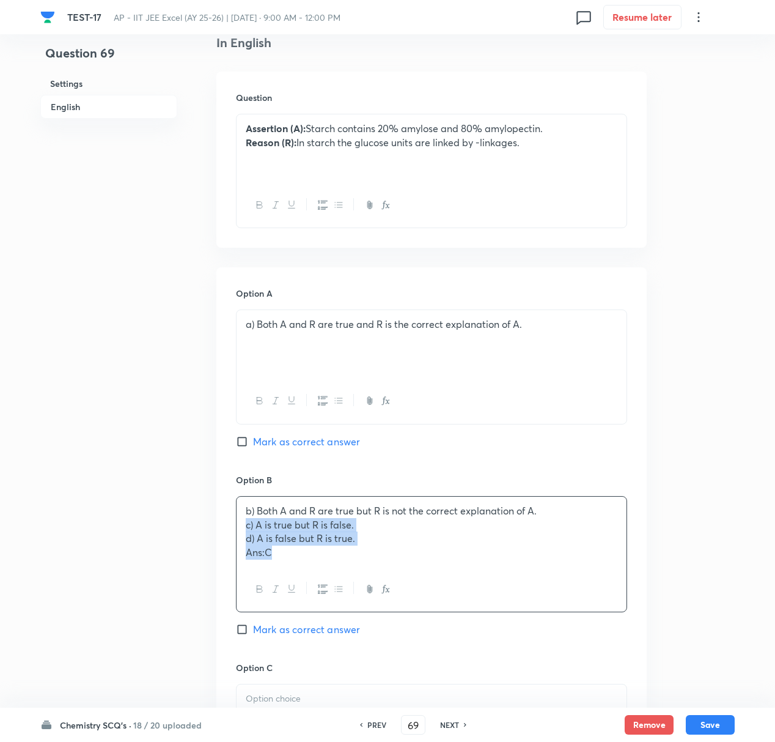
drag, startPoint x: 241, startPoint y: 529, endPoint x: 300, endPoint y: 587, distance: 82.6
click at [300, 587] on div "b) Both A and R are true but R is not the correct explanation of A. c) A is tru…" at bounding box center [431, 554] width 391 height 116
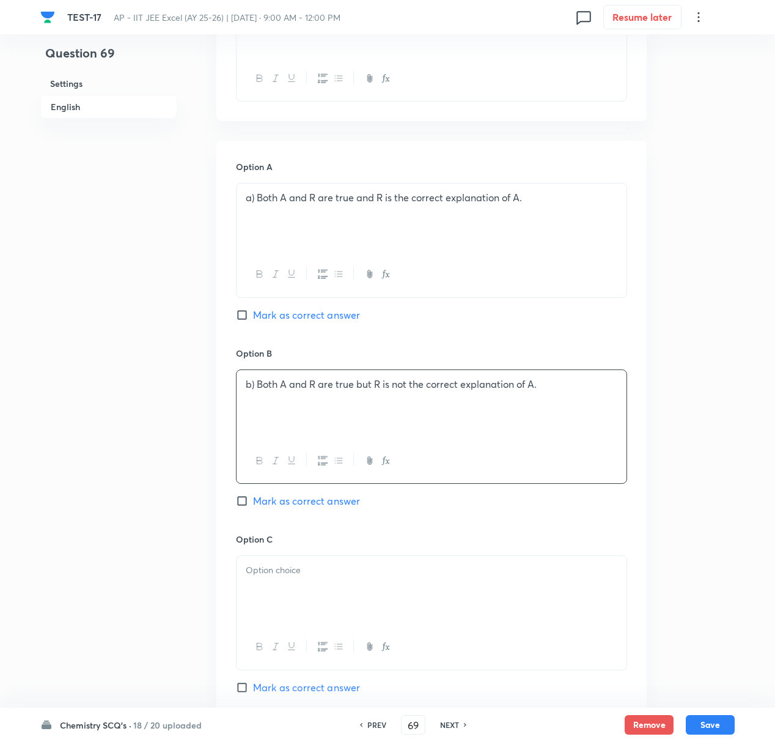
scroll to position [652, 0]
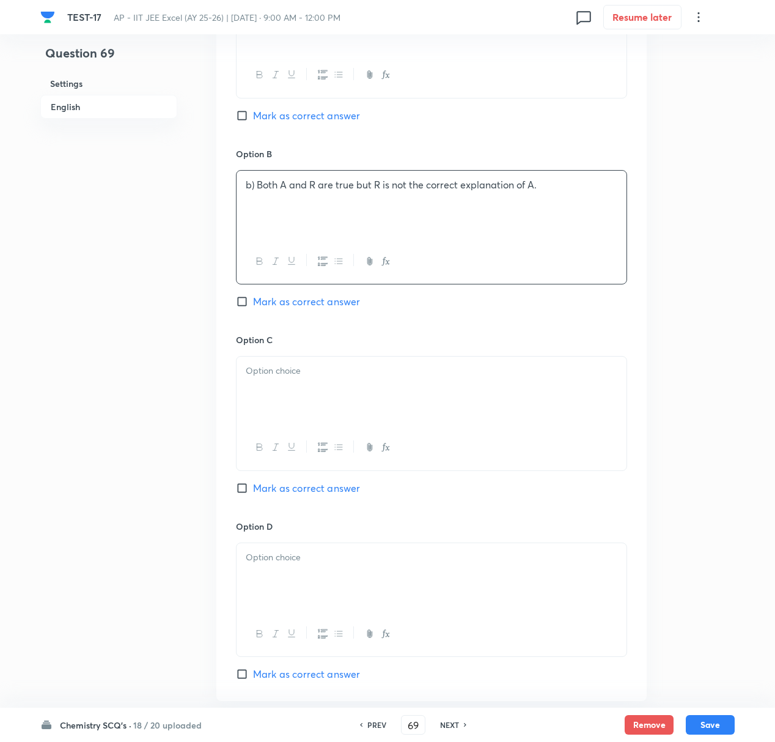
click at [257, 378] on p at bounding box center [432, 371] width 372 height 14
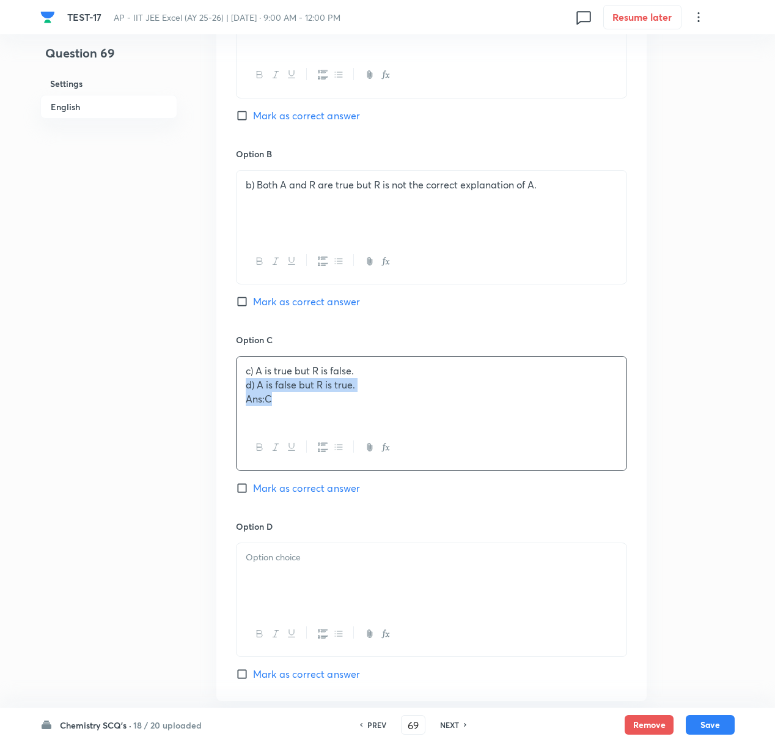
drag, startPoint x: 245, startPoint y: 390, endPoint x: 311, endPoint y: 423, distance: 73.3
click at [311, 423] on div "c) A is true but R is false. d) A is false but R is true. Ans:C" at bounding box center [432, 390] width 390 height 68
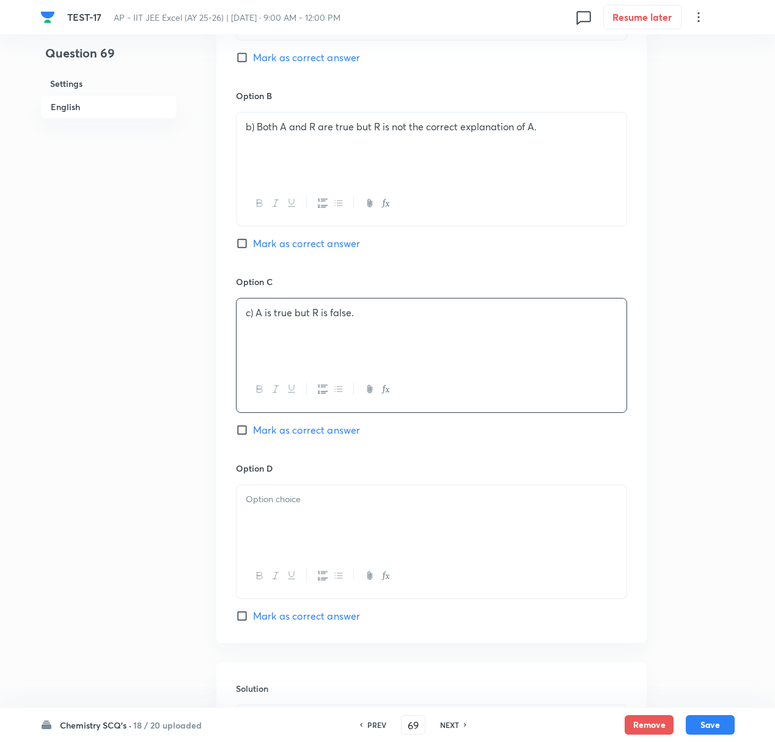
scroll to position [896, 0]
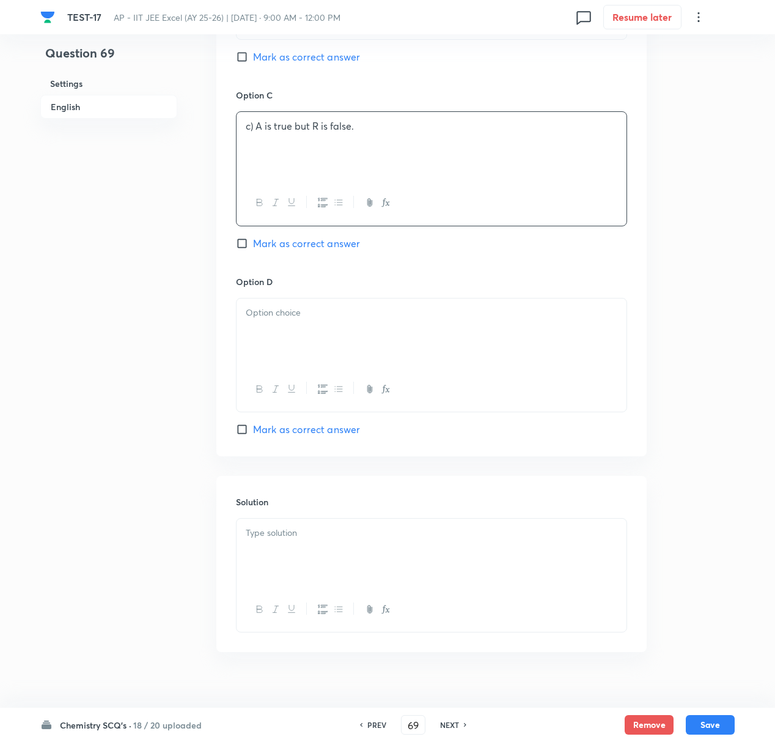
click at [282, 331] on div at bounding box center [432, 332] width 390 height 68
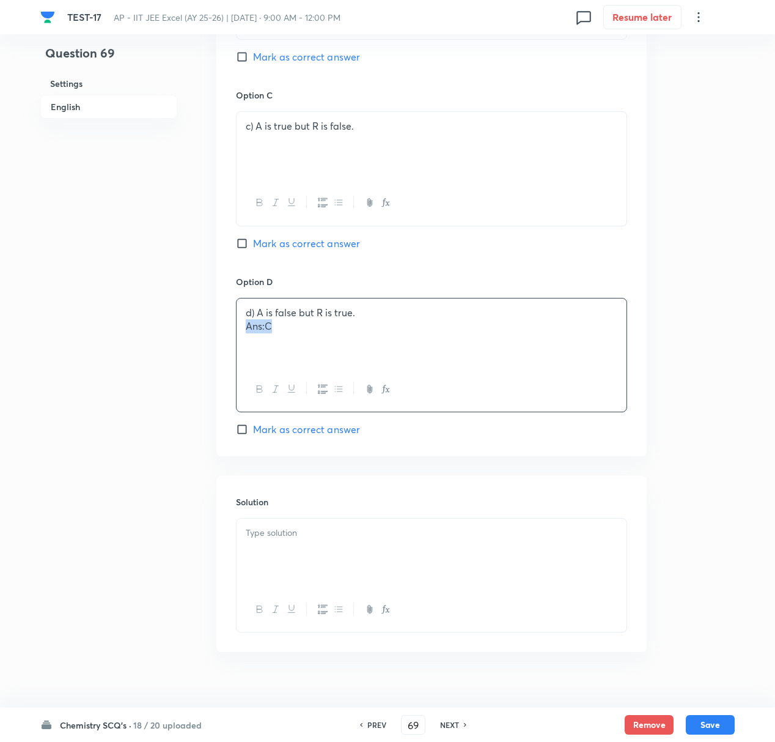
drag, startPoint x: 248, startPoint y: 331, endPoint x: 291, endPoint y: 335, distance: 43.0
click at [291, 333] on p "Ans:C" at bounding box center [432, 326] width 372 height 14
click at [286, 545] on div at bounding box center [432, 552] width 390 height 68
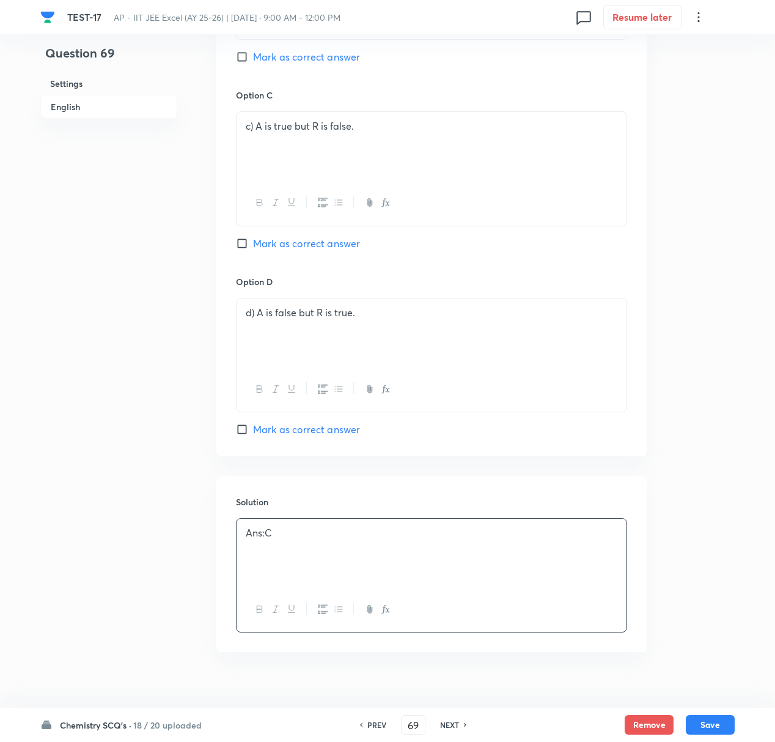
click at [243, 243] on input "Mark as correct answer" at bounding box center [244, 243] width 17 height 12
click at [712, 695] on button "Save" at bounding box center [710, 723] width 49 height 20
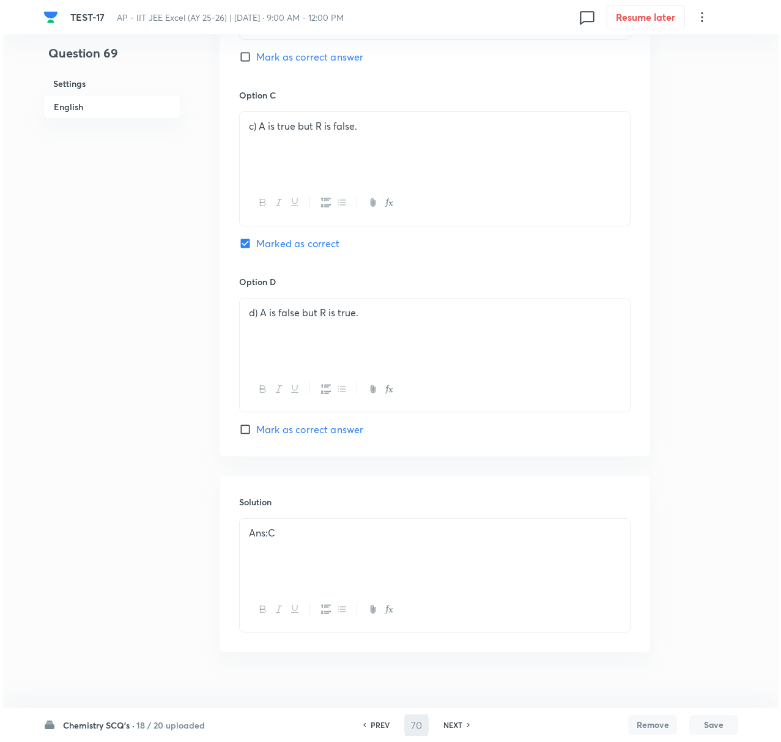
scroll to position [0, 0]
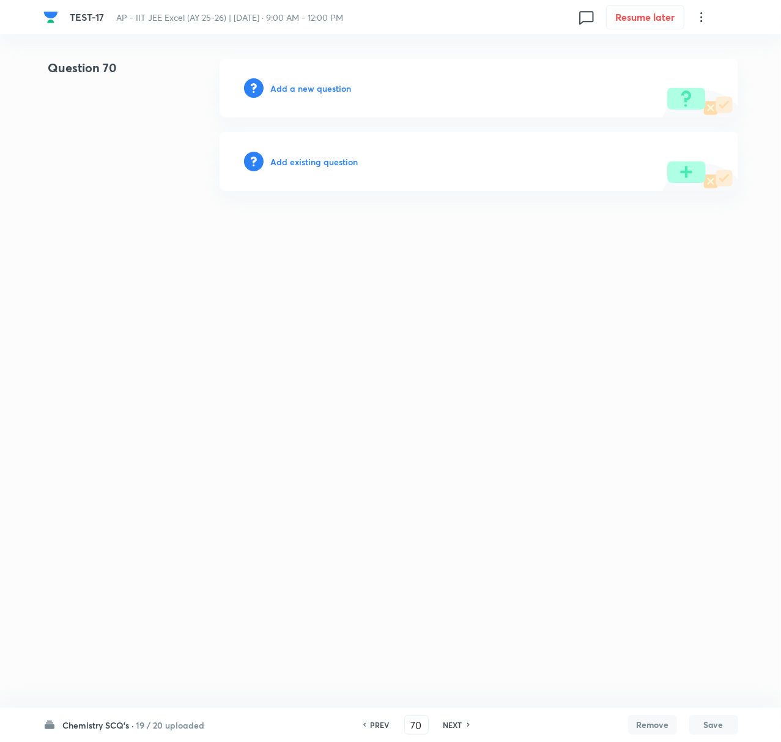
click at [285, 88] on h6 "Add a new question" at bounding box center [311, 88] width 81 height 13
click at [297, 88] on h6 "Choose a question type" at bounding box center [318, 88] width 94 height 13
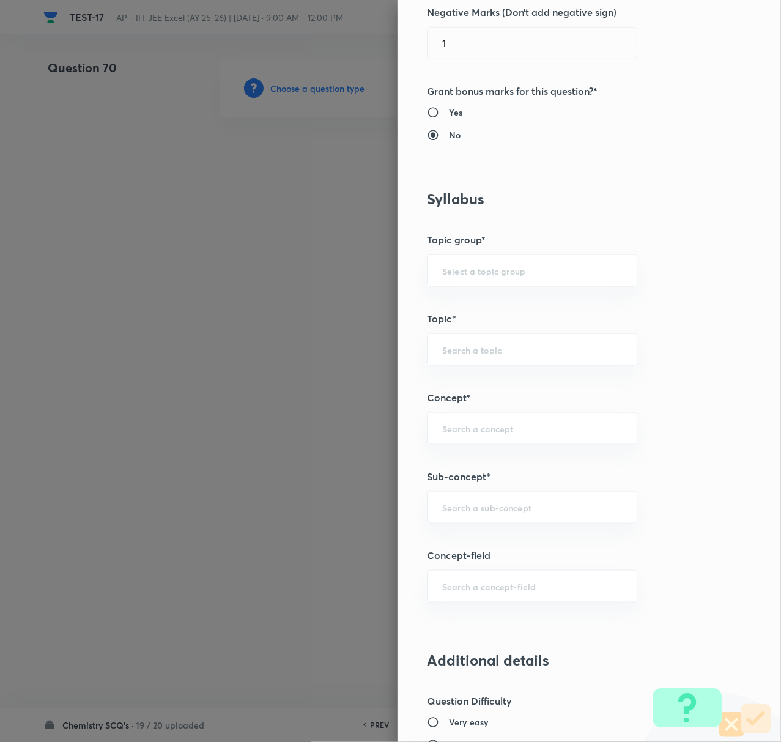
scroll to position [407, 0]
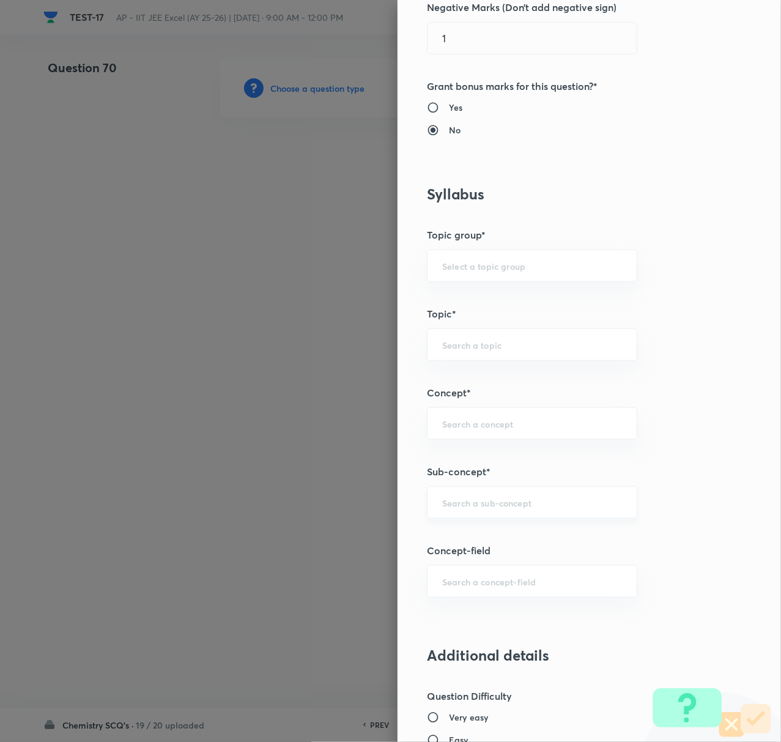
click at [453, 502] on input "text" at bounding box center [532, 502] width 180 height 12
paste input "Biomolecules"
click at [466, 534] on li "Biomolecules" at bounding box center [519, 539] width 208 height 22
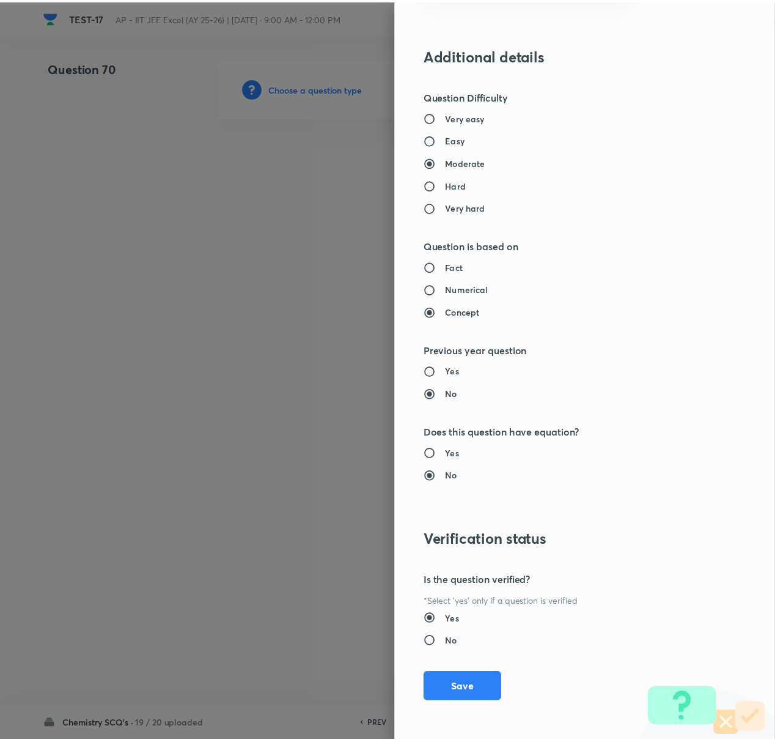
scroll to position [1010, 0]
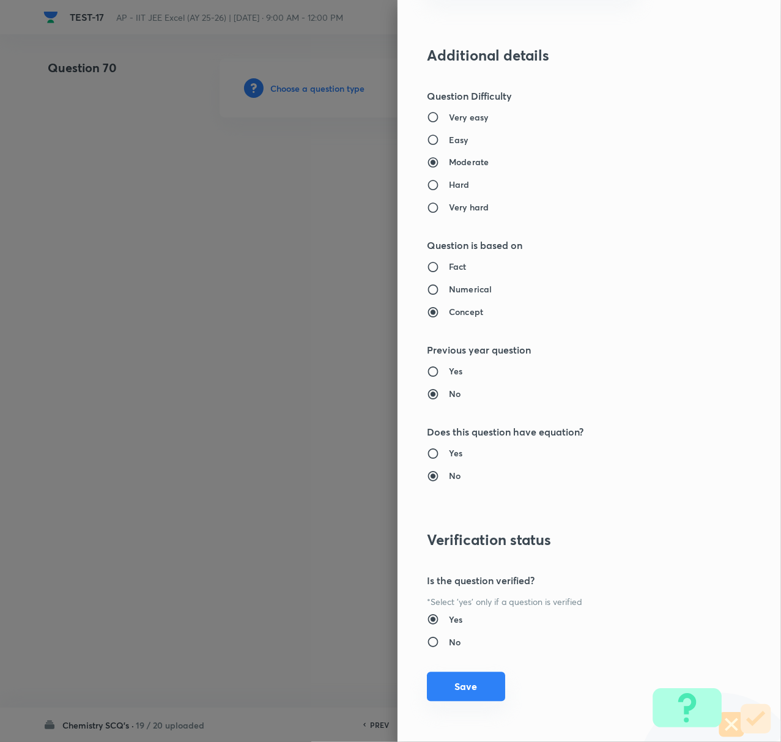
click at [443, 676] on button "Save" at bounding box center [466, 686] width 78 height 29
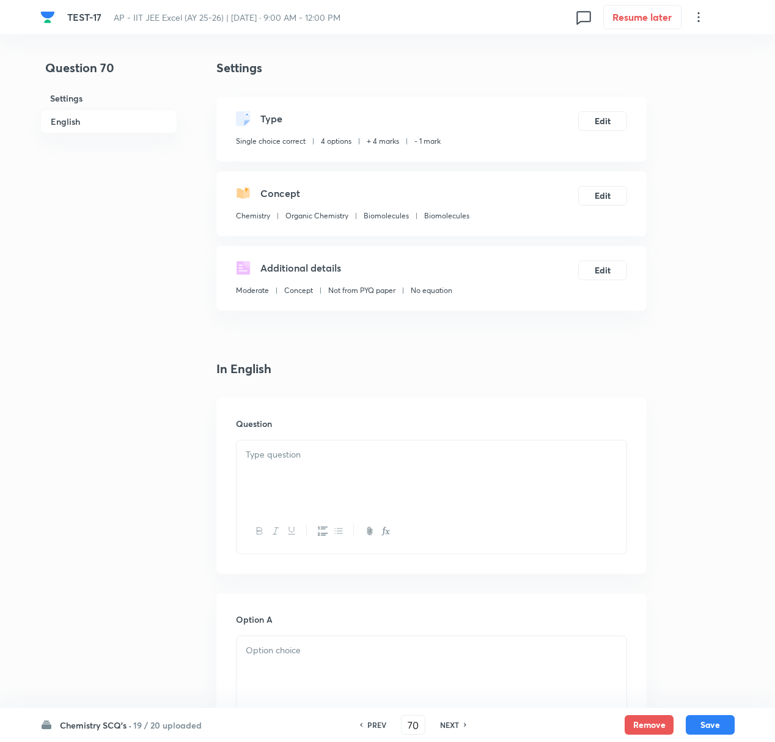
click at [275, 458] on p at bounding box center [432, 455] width 372 height 14
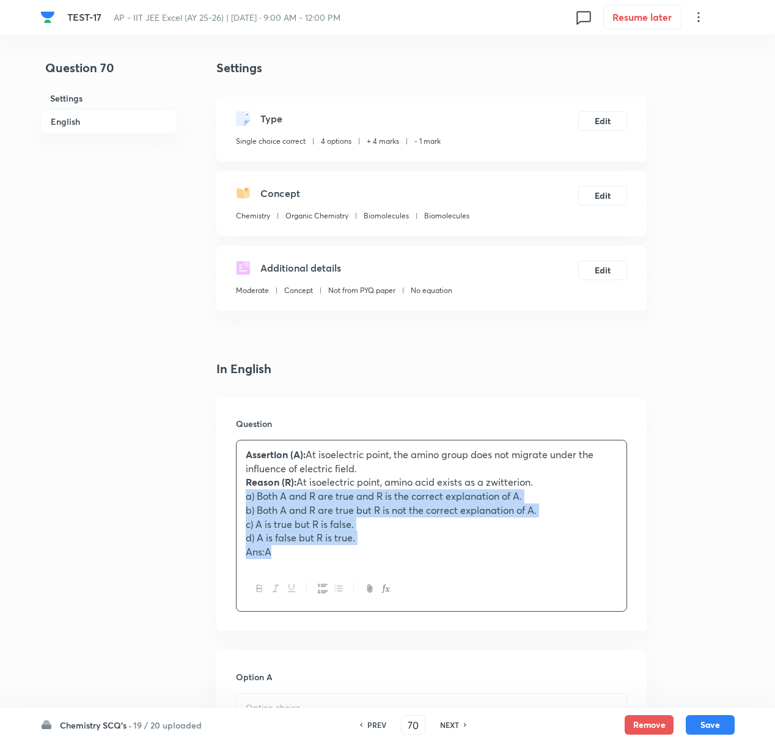
drag, startPoint x: 246, startPoint y: 498, endPoint x: 284, endPoint y: 566, distance: 77.7
click at [284, 566] on div "Assertion (A): At isoelectric point, the amino group does not migrate under the…" at bounding box center [432, 503] width 390 height 126
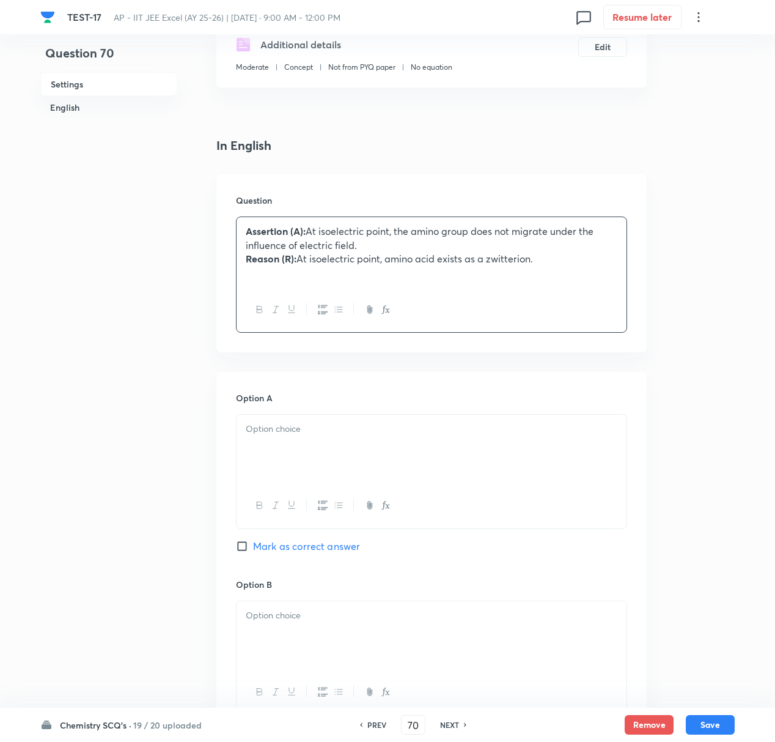
scroll to position [245, 0]
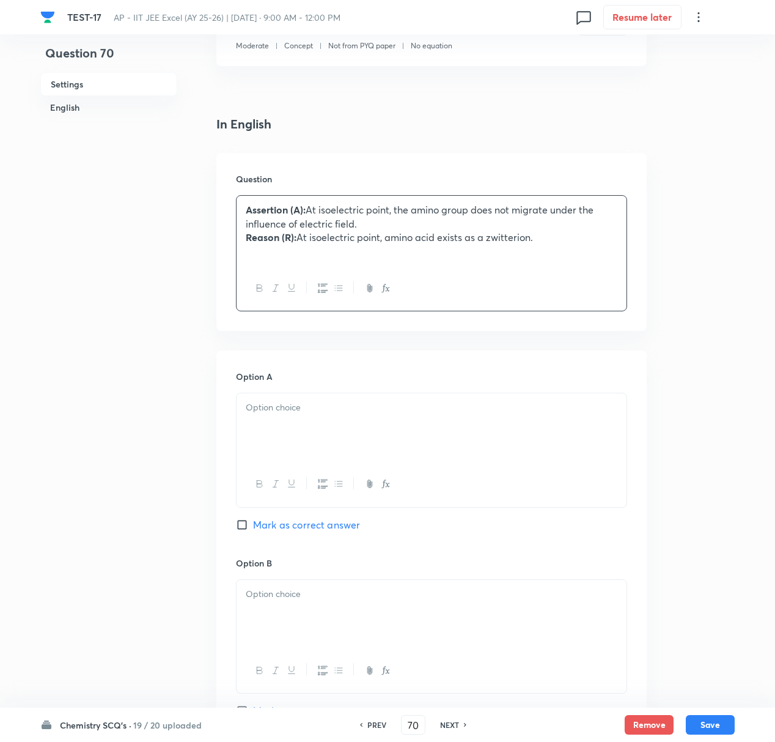
click at [260, 408] on p at bounding box center [432, 407] width 372 height 14
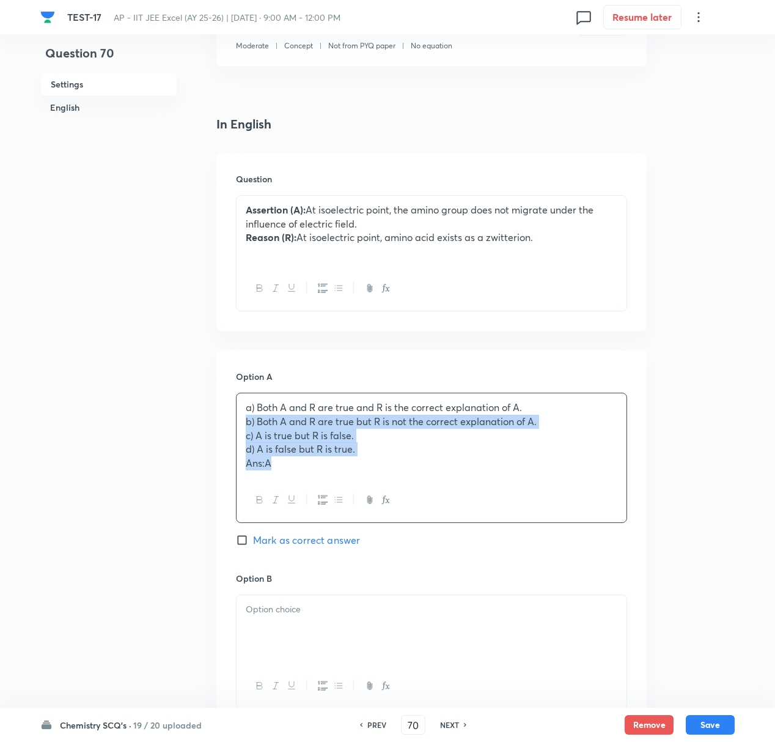
drag, startPoint x: 241, startPoint y: 423, endPoint x: 312, endPoint y: 466, distance: 82.8
click at [312, 466] on div "a) Both A and R are true and R is the correct explanation of A. b) Both A and R…" at bounding box center [432, 435] width 390 height 84
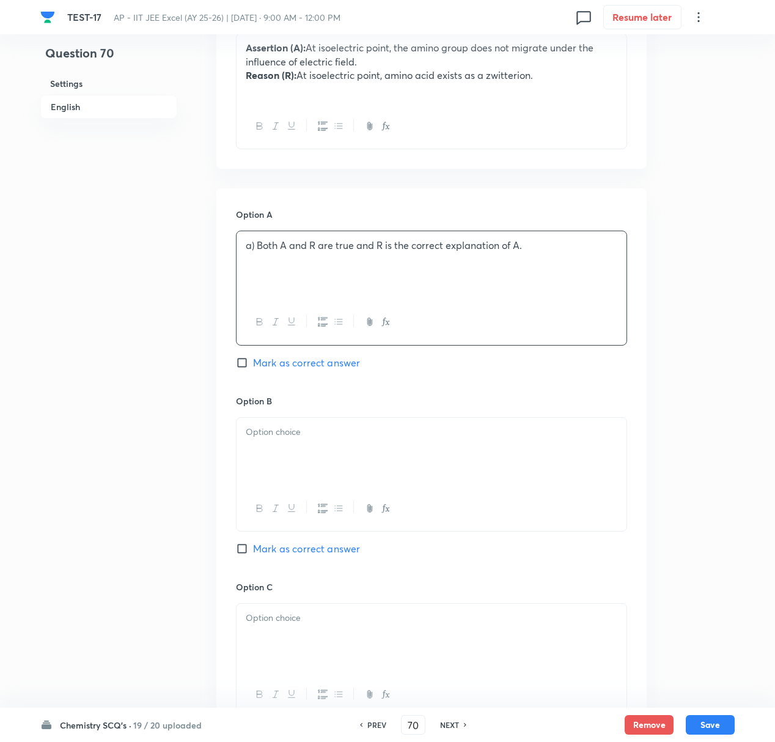
scroll to position [407, 0]
click at [271, 434] on p at bounding box center [432, 431] width 372 height 14
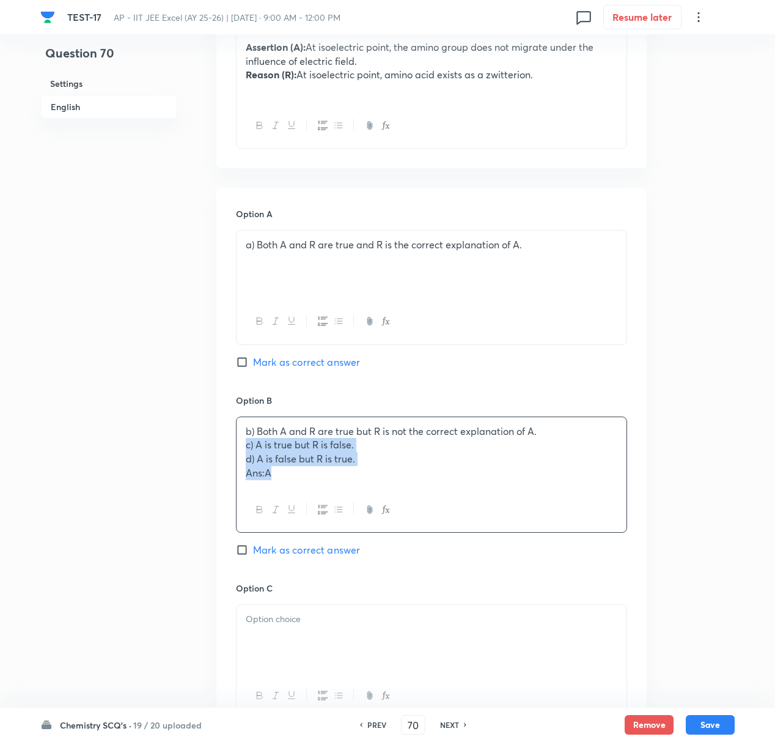
drag, startPoint x: 240, startPoint y: 451, endPoint x: 294, endPoint y: 492, distance: 68.5
click at [294, 492] on div "b) Both A and R are true but R is not the correct explanation of A. c) A is tru…" at bounding box center [431, 474] width 391 height 116
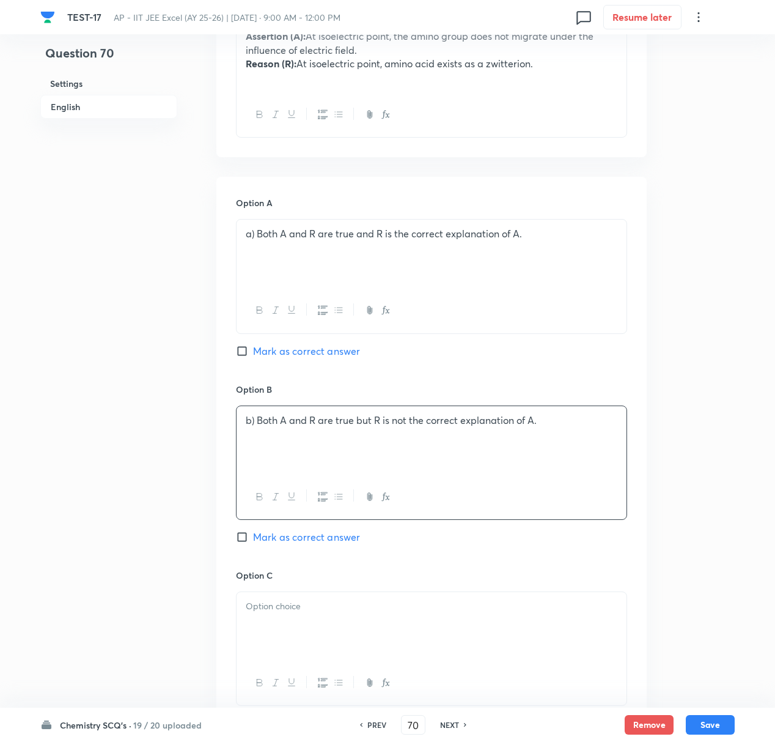
scroll to position [489, 0]
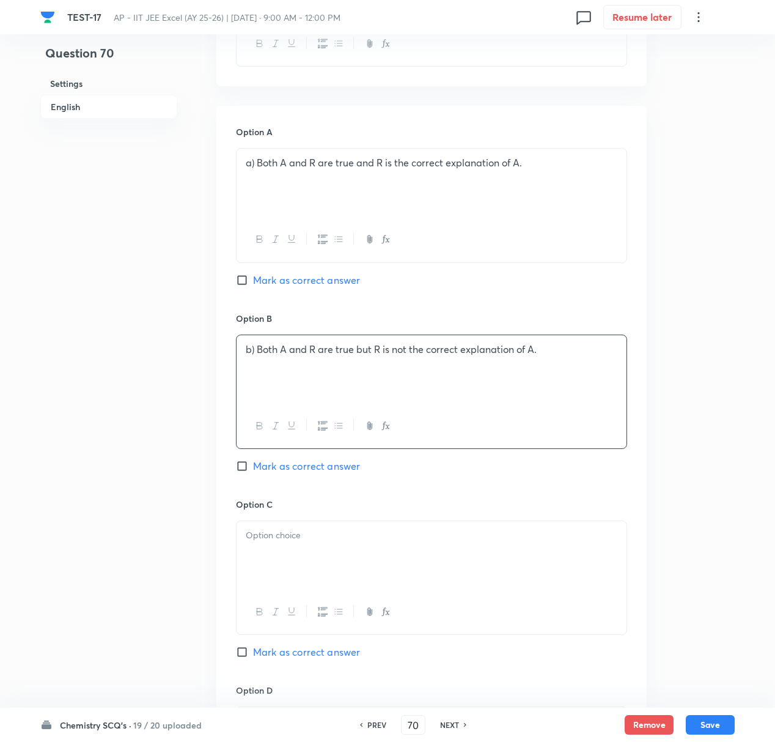
click at [275, 537] on p at bounding box center [432, 535] width 372 height 14
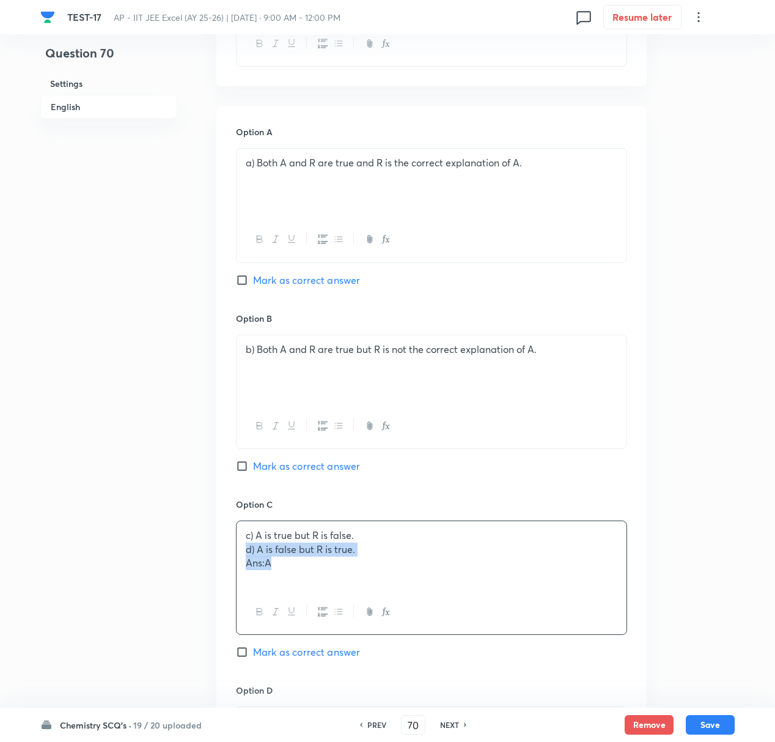
drag, startPoint x: 245, startPoint y: 553, endPoint x: 321, endPoint y: 578, distance: 79.8
click at [321, 578] on div "c) A is true but R is false. d) A is false but R is true. Ans:A" at bounding box center [432, 555] width 390 height 68
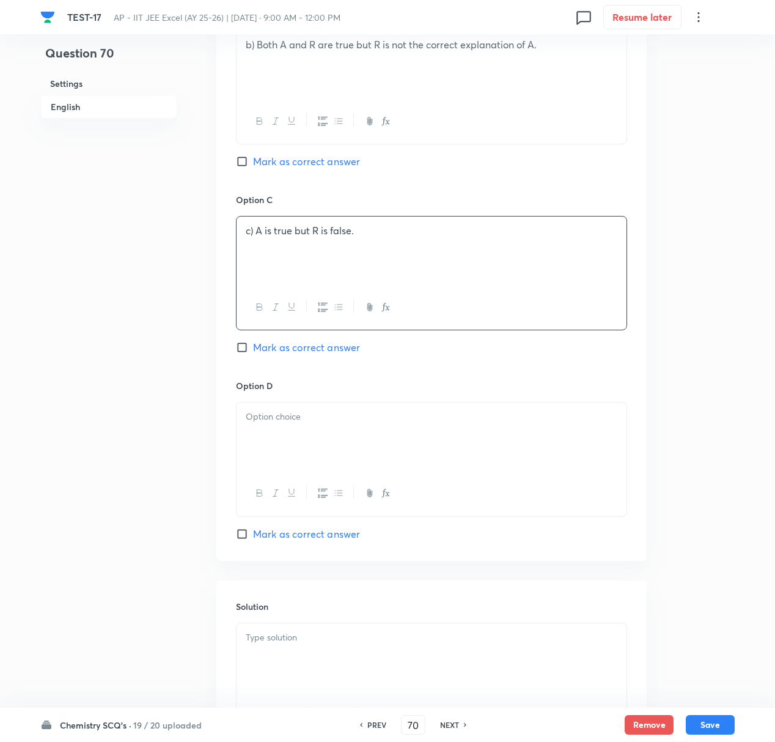
scroll to position [815, 0]
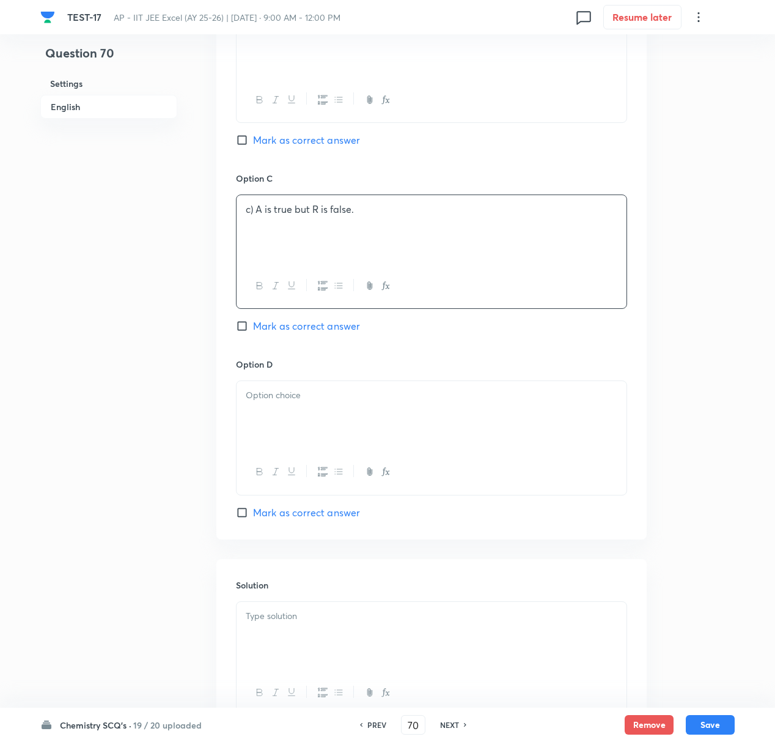
click at [252, 402] on p at bounding box center [432, 395] width 372 height 14
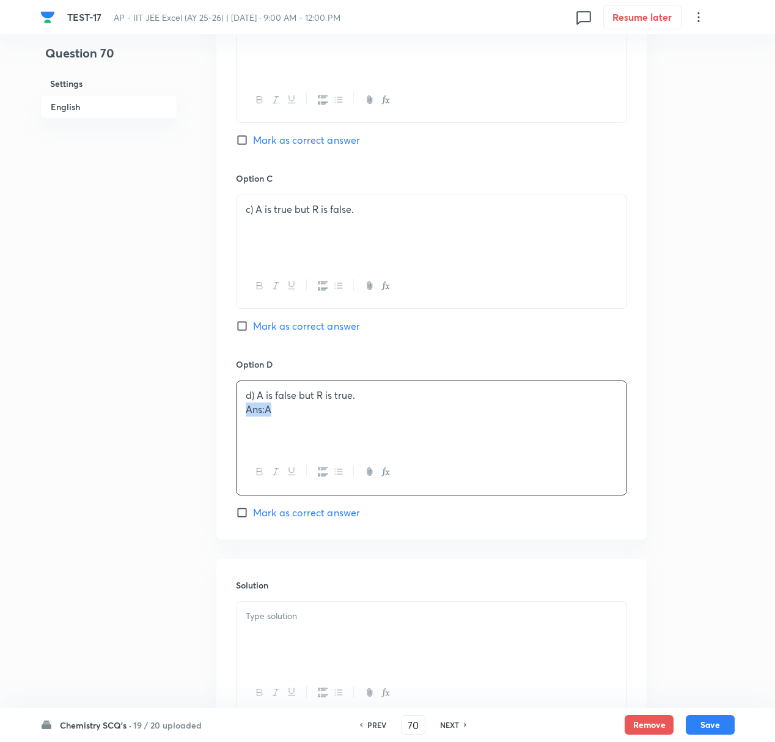
drag, startPoint x: 240, startPoint y: 415, endPoint x: 306, endPoint y: 418, distance: 66.1
click at [306, 418] on div "d) A is false but R is true. Ans:A" at bounding box center [432, 415] width 390 height 68
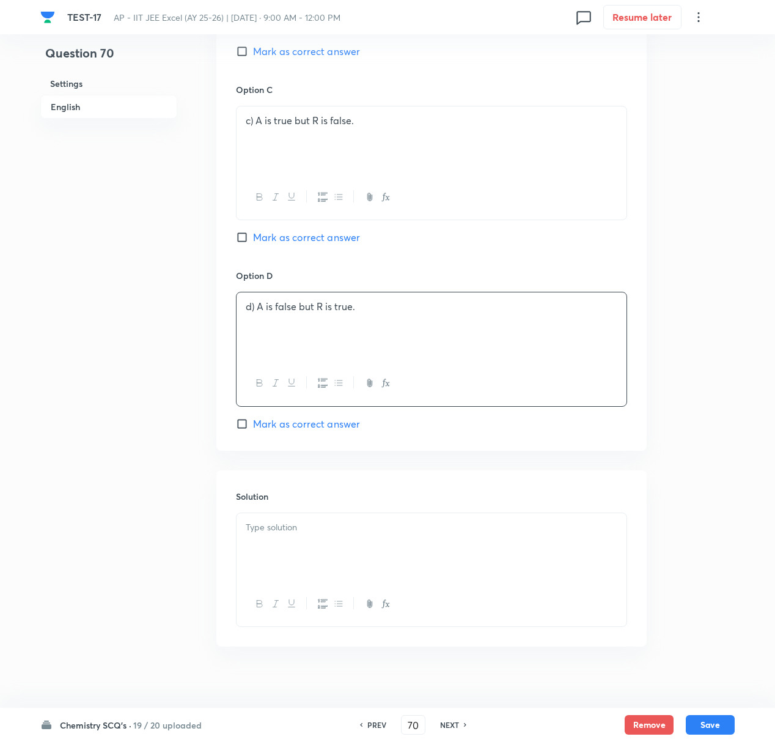
scroll to position [920, 0]
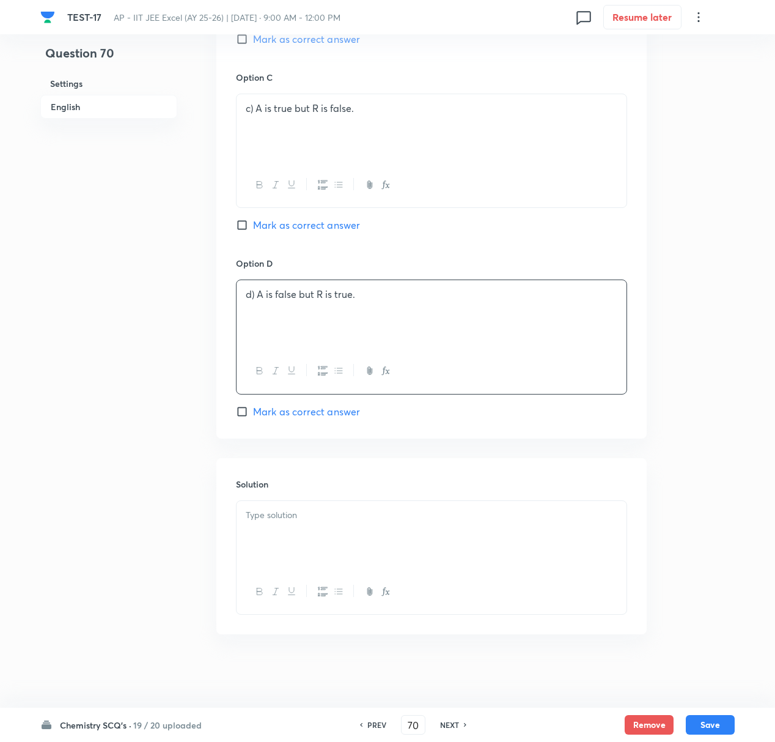
click at [294, 523] on div at bounding box center [432, 535] width 390 height 68
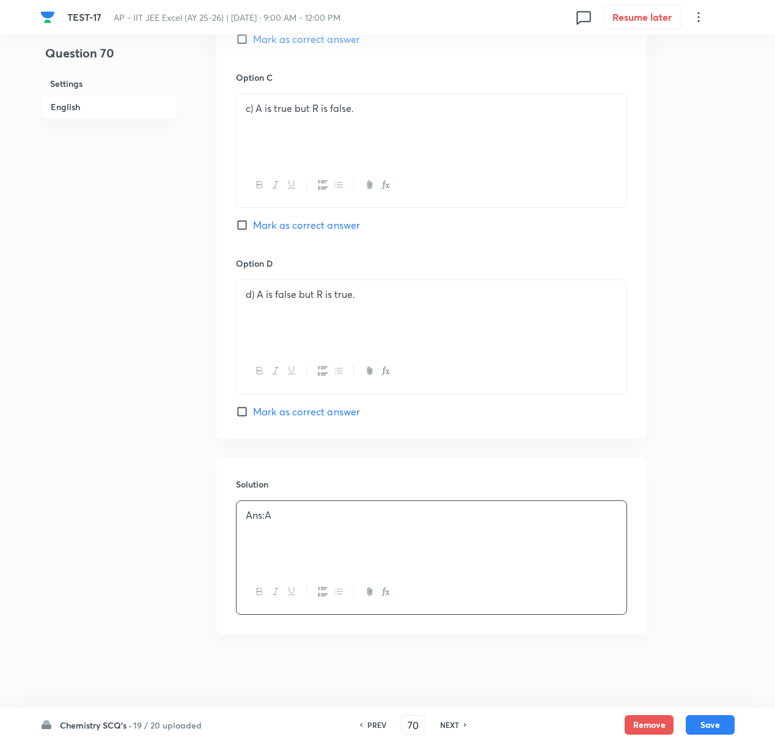
scroll to position [430, 0]
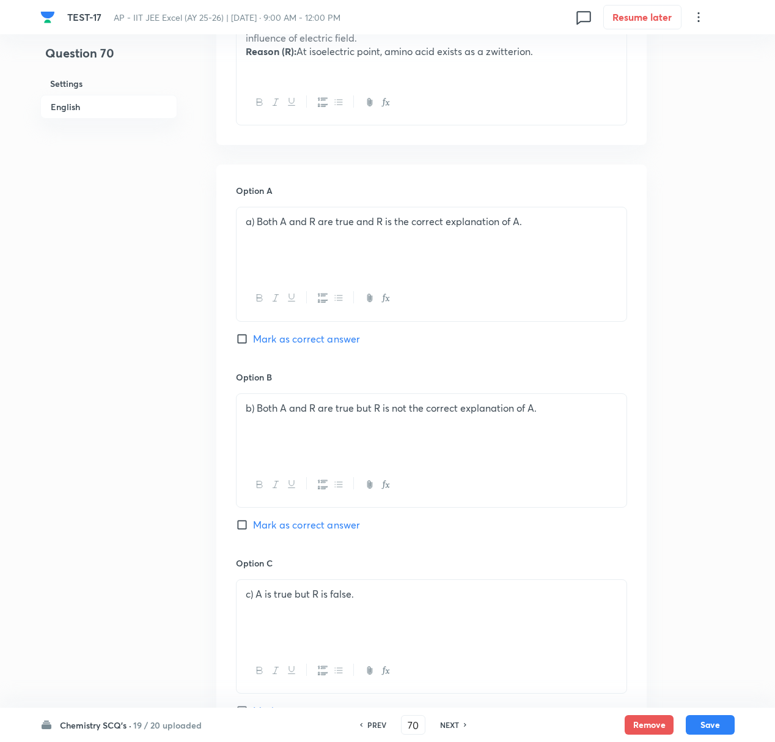
click at [243, 339] on input "Mark as correct answer" at bounding box center [244, 339] width 17 height 12
click at [713, 695] on button "Save" at bounding box center [710, 723] width 49 height 20
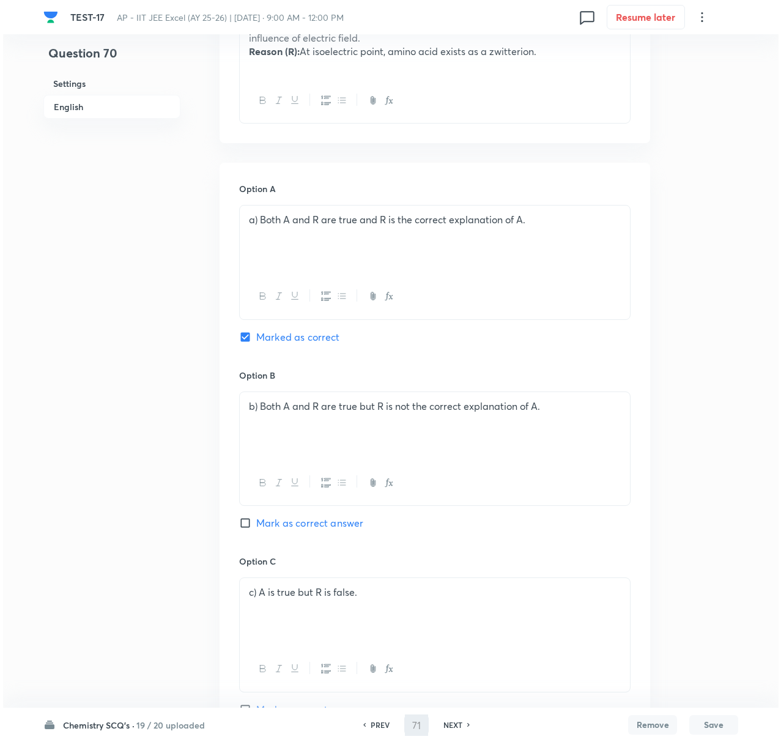
scroll to position [0, 0]
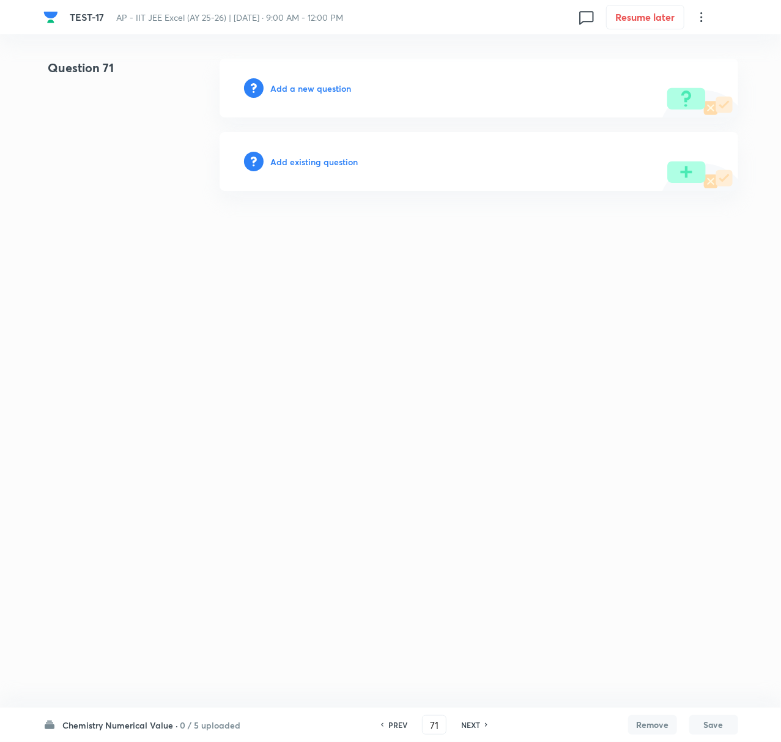
click at [289, 89] on h6 "Add a new question" at bounding box center [311, 88] width 81 height 13
click at [289, 89] on h6 "Choose a question type" at bounding box center [318, 88] width 94 height 13
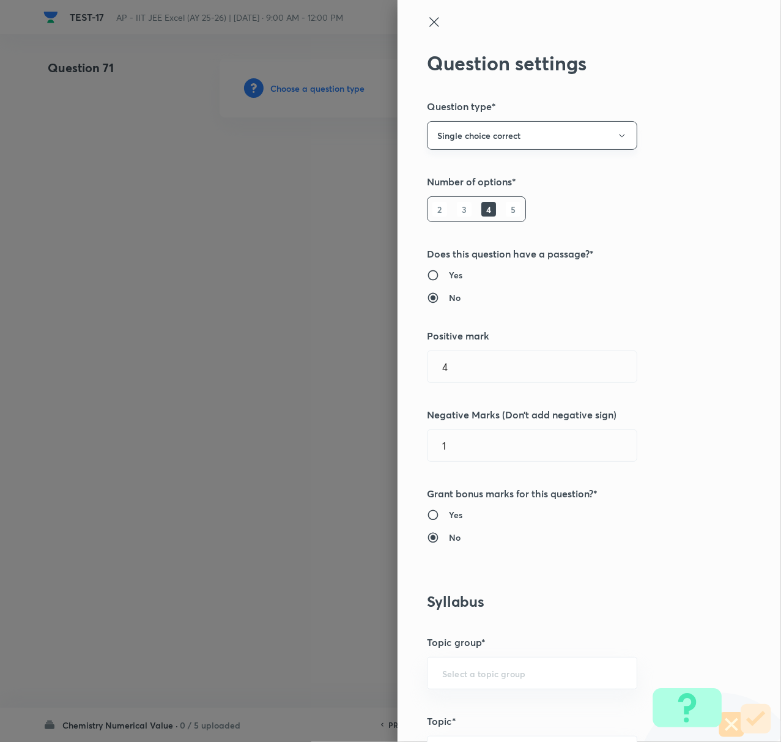
click at [525, 135] on button "Single choice correct" at bounding box center [532, 135] width 210 height 29
click at [465, 213] on span "Integer" at bounding box center [519, 218] width 194 height 13
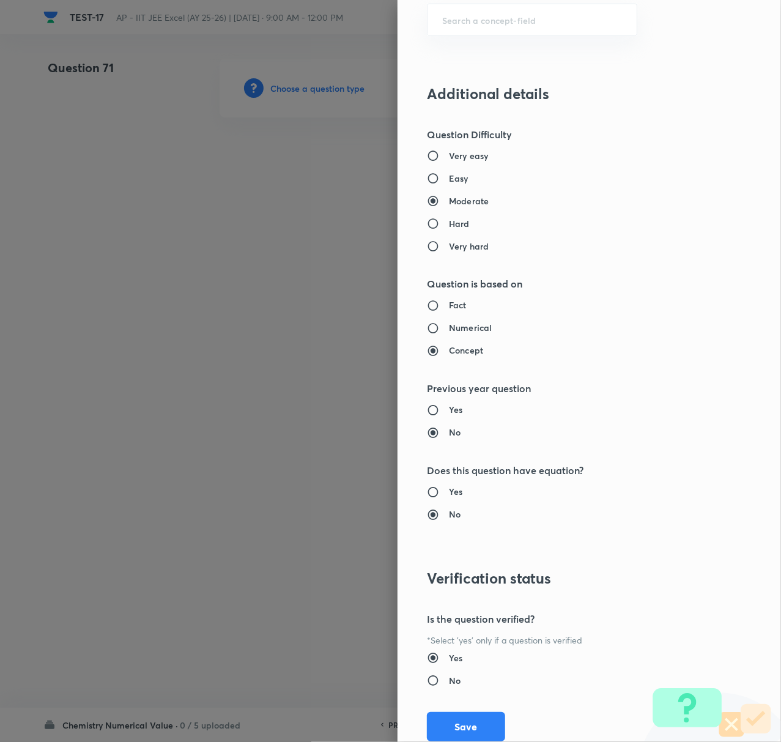
scroll to position [734, 0]
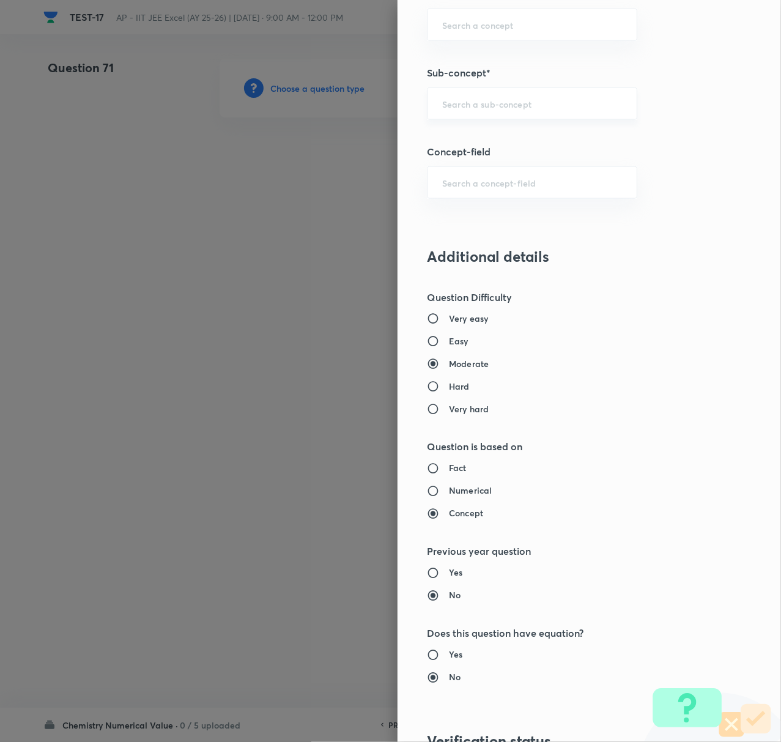
click at [454, 113] on div "​" at bounding box center [532, 103] width 210 height 32
paste input "Biomolecules"
click at [467, 135] on li "Biomolecules" at bounding box center [519, 141] width 208 height 22
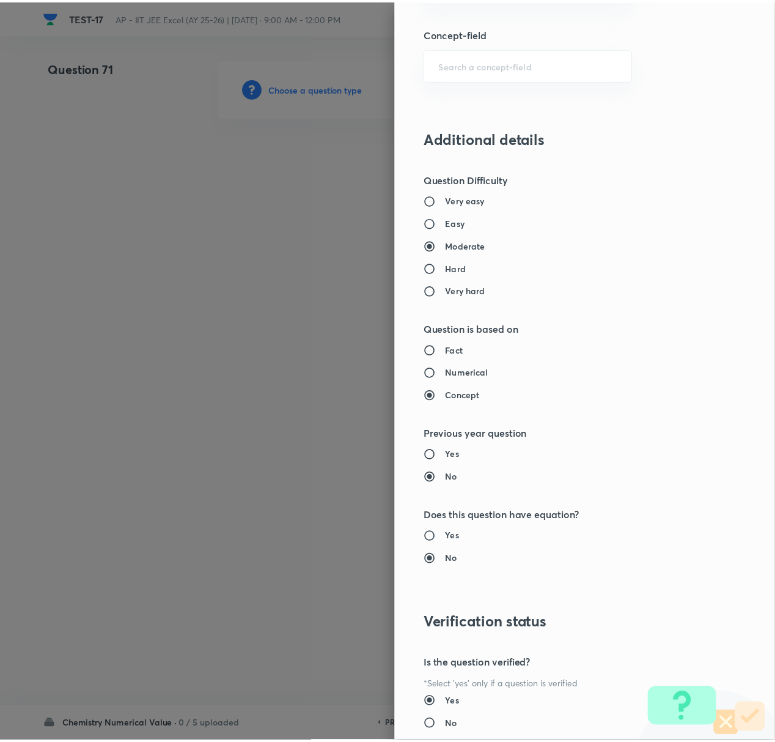
scroll to position [937, 0]
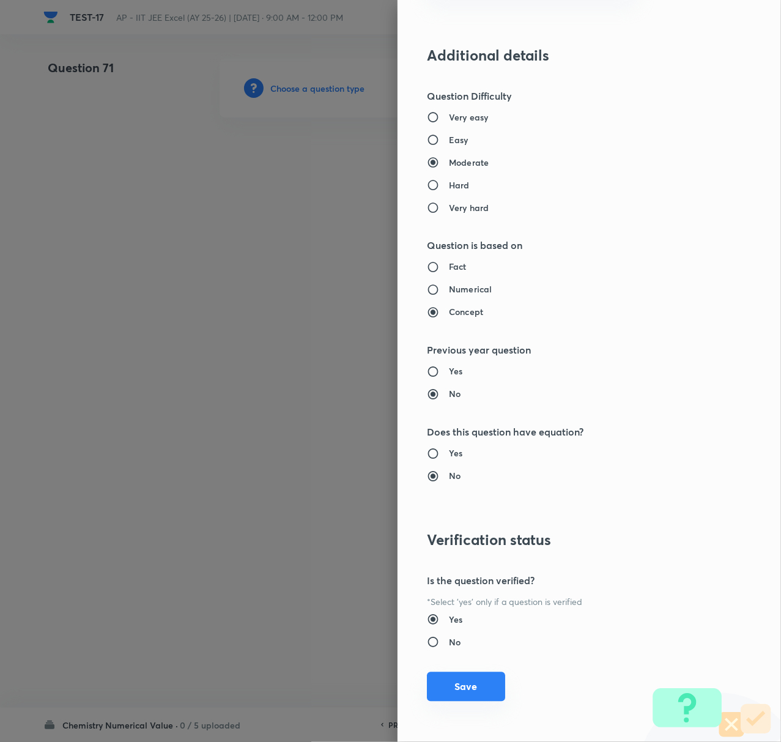
click at [480, 680] on button "Save" at bounding box center [466, 686] width 78 height 29
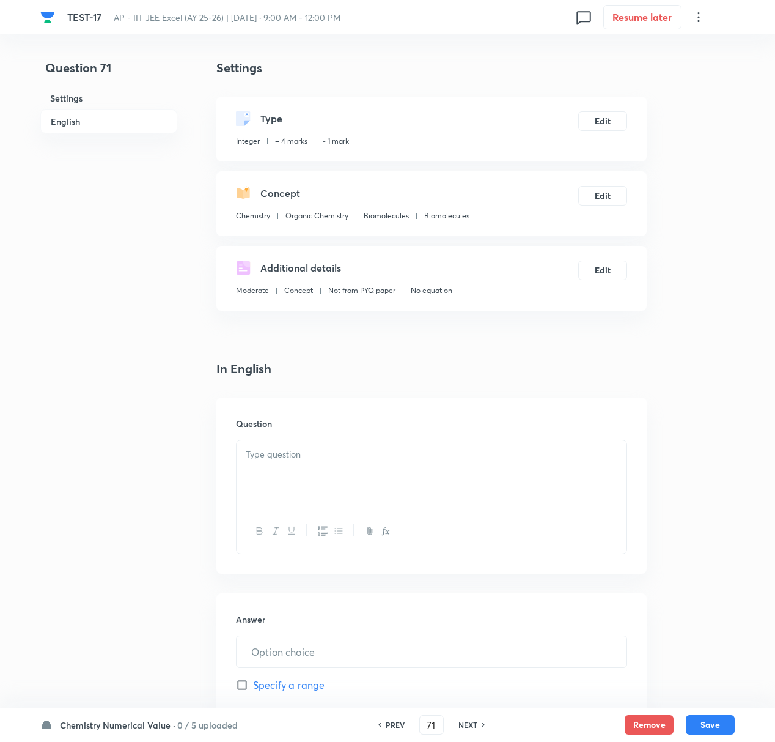
click at [275, 460] on p at bounding box center [432, 455] width 372 height 14
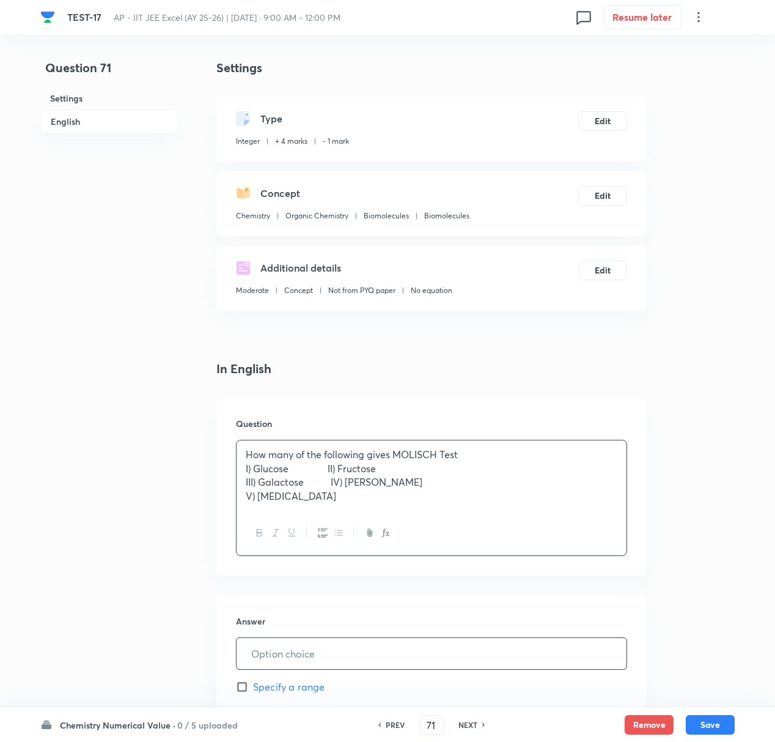
click at [273, 646] on input "text" at bounding box center [432, 653] width 390 height 31
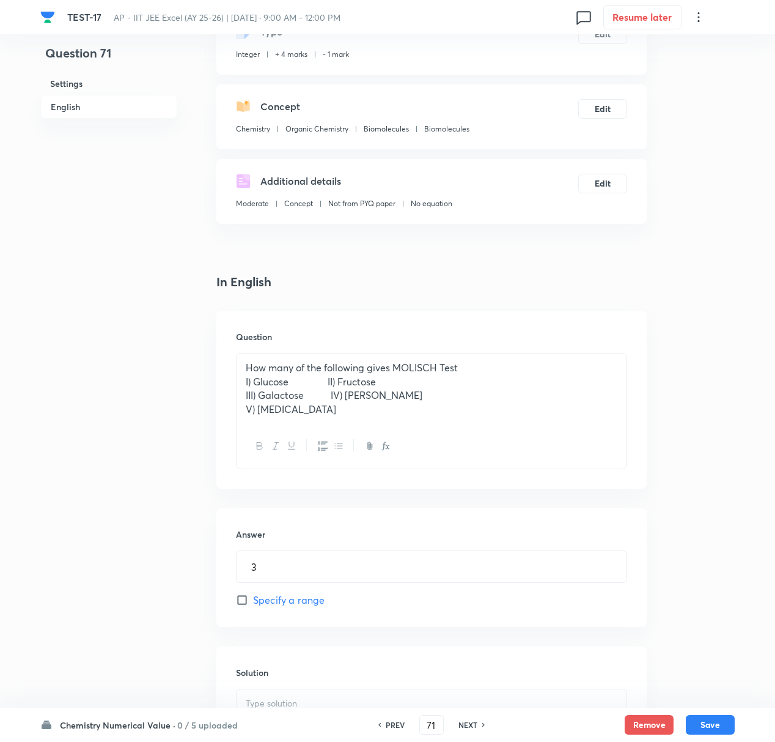
scroll to position [277, 0]
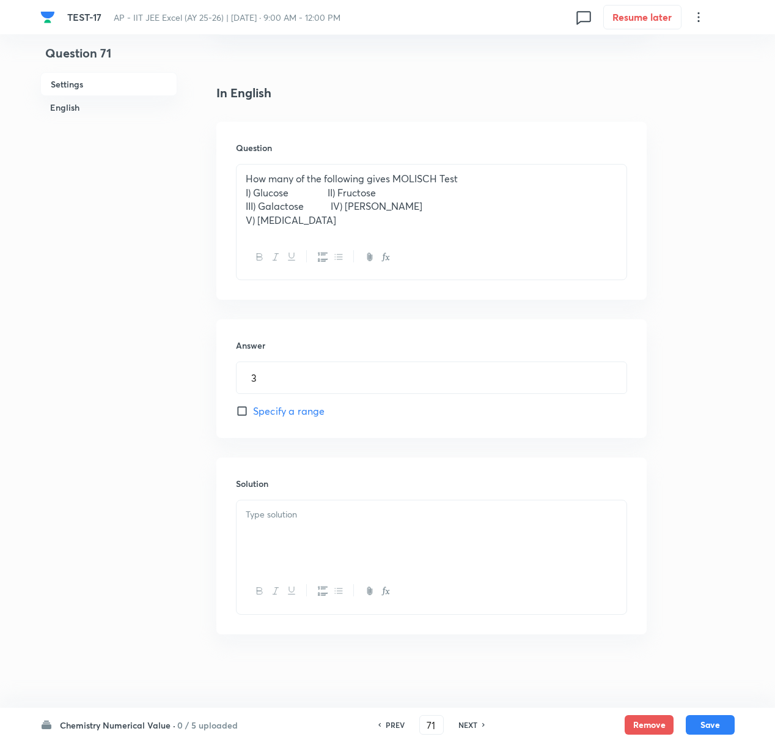
click at [259, 522] on div at bounding box center [432, 534] width 390 height 68
click at [720, 695] on button "Save" at bounding box center [710, 723] width 49 height 20
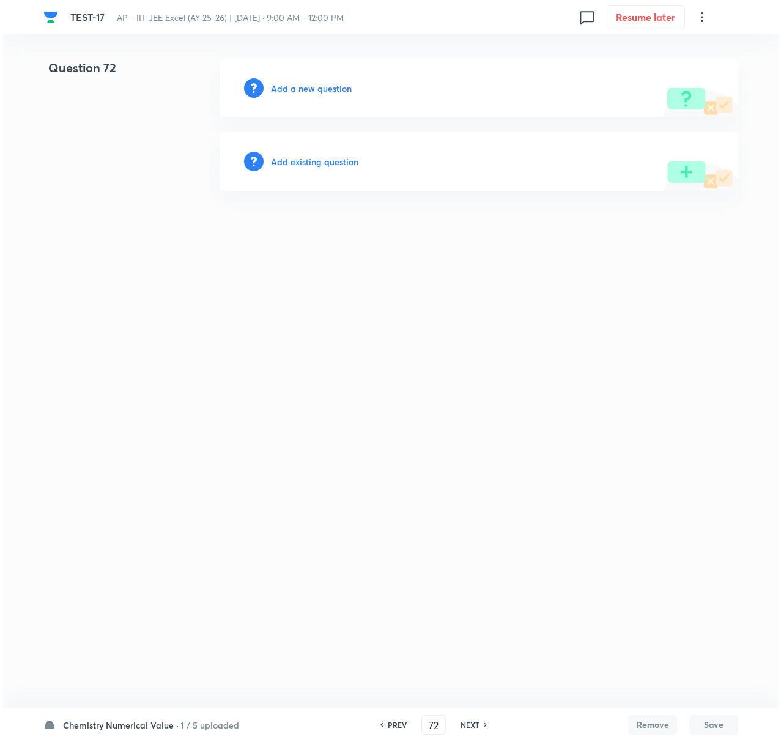
scroll to position [0, 0]
click at [315, 84] on h6 "Add a new question" at bounding box center [311, 88] width 81 height 13
click at [315, 84] on h6 "Choose a question type" at bounding box center [318, 88] width 94 height 13
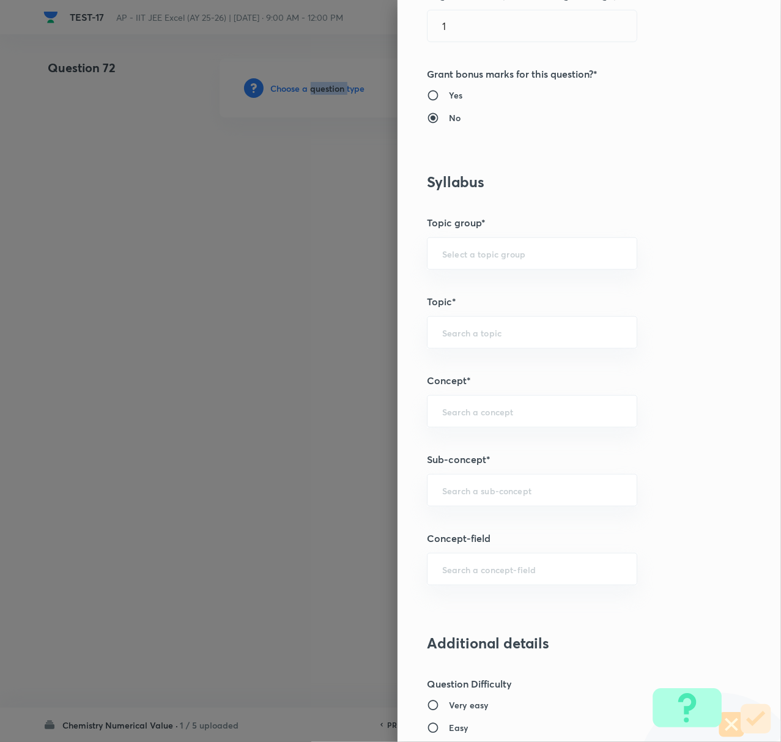
scroll to position [407, 0]
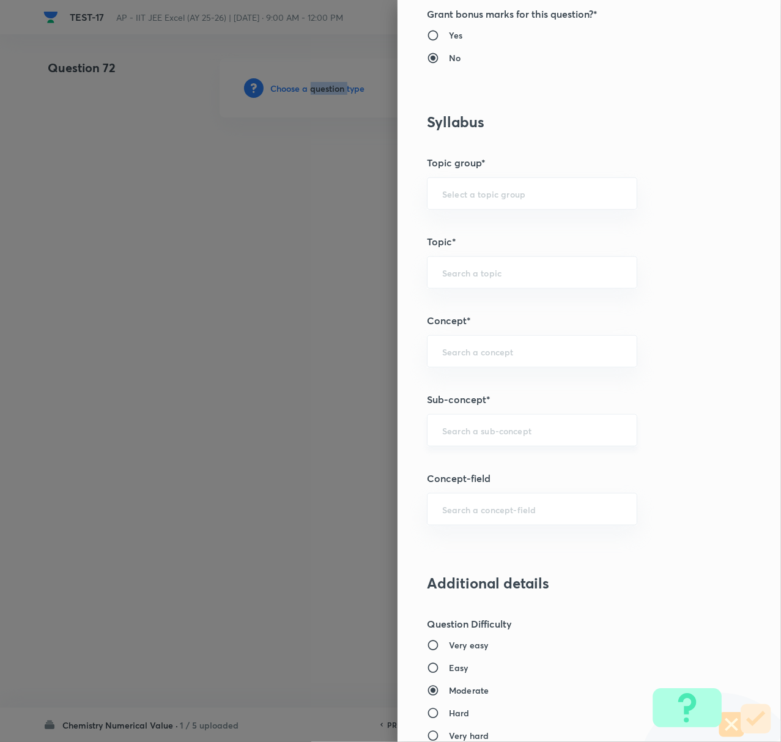
click at [463, 438] on div "​" at bounding box center [532, 430] width 210 height 32
paste input "Biomolecules"
click at [482, 465] on li "Biomolecules" at bounding box center [519, 466] width 208 height 22
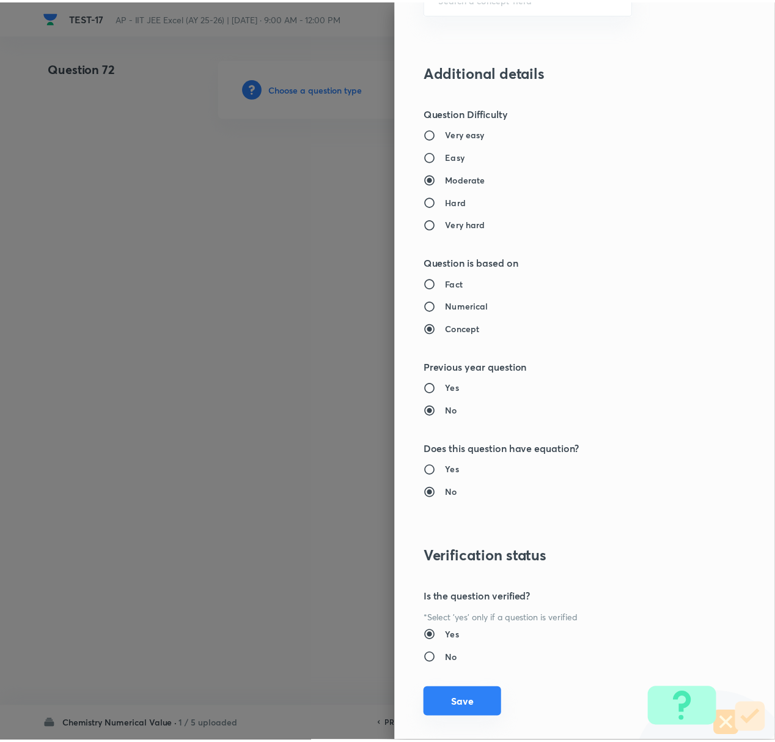
scroll to position [937, 0]
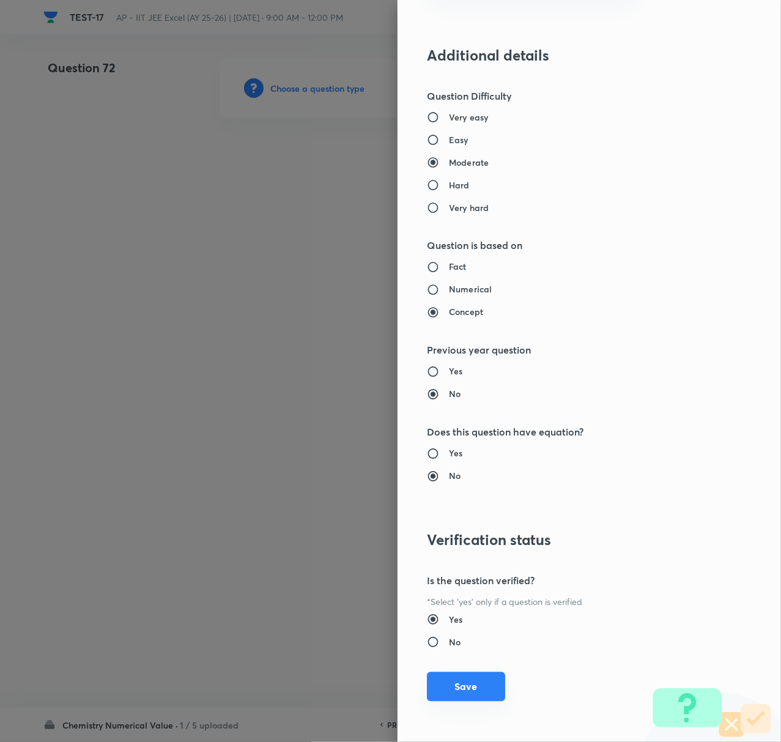
click at [437, 674] on button "Save" at bounding box center [466, 686] width 78 height 29
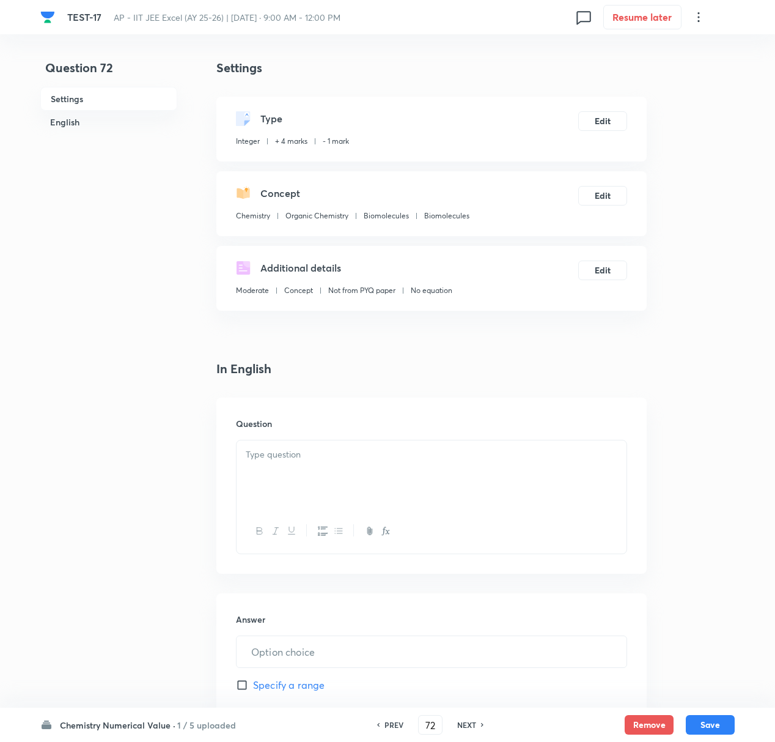
click at [260, 444] on div at bounding box center [432, 474] width 390 height 68
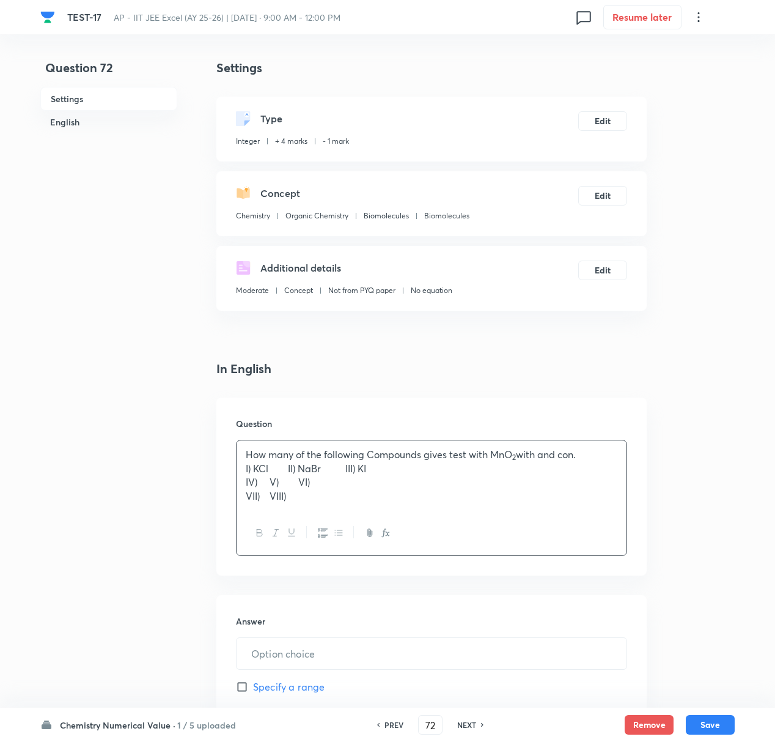
drag, startPoint x: 404, startPoint y: 497, endPoint x: 179, endPoint y: 456, distance: 228.7
click at [179, 456] on div "Question 72 Settings English Settings Type Integer + 4 marks - 1 mark Edit Conc…" at bounding box center [387, 509] width 695 height 900
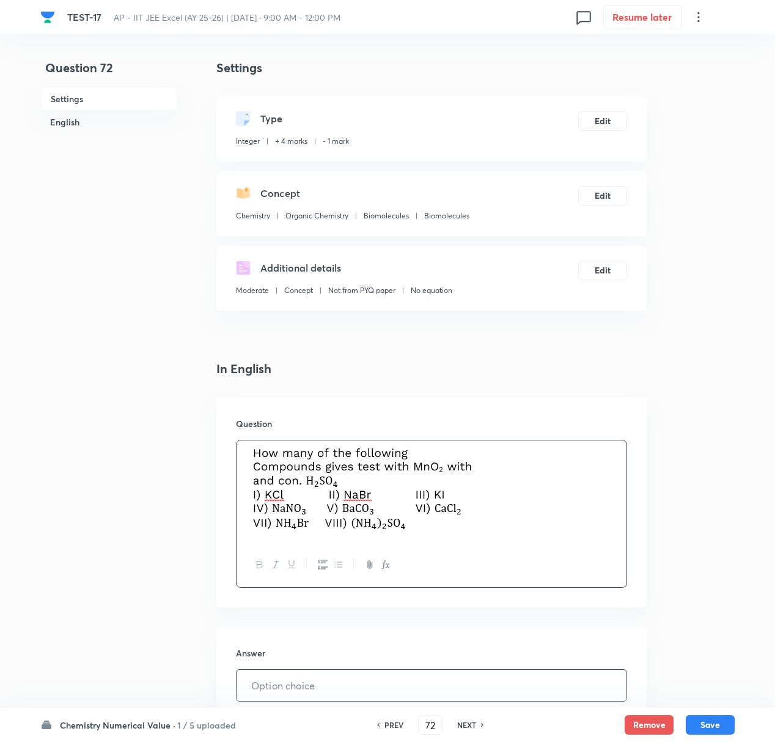
click at [302, 669] on input "text" at bounding box center [432, 684] width 390 height 31
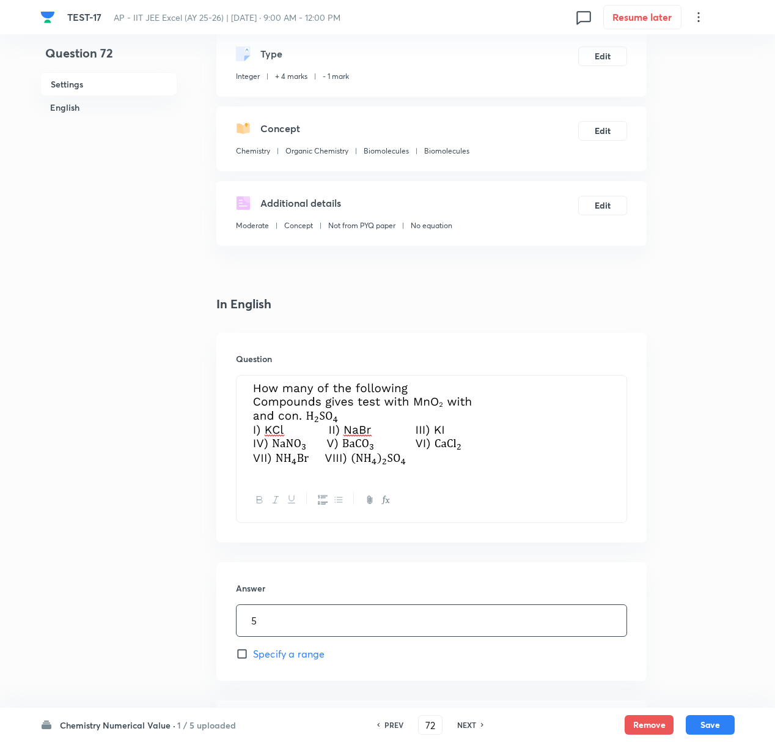
scroll to position [308, 0]
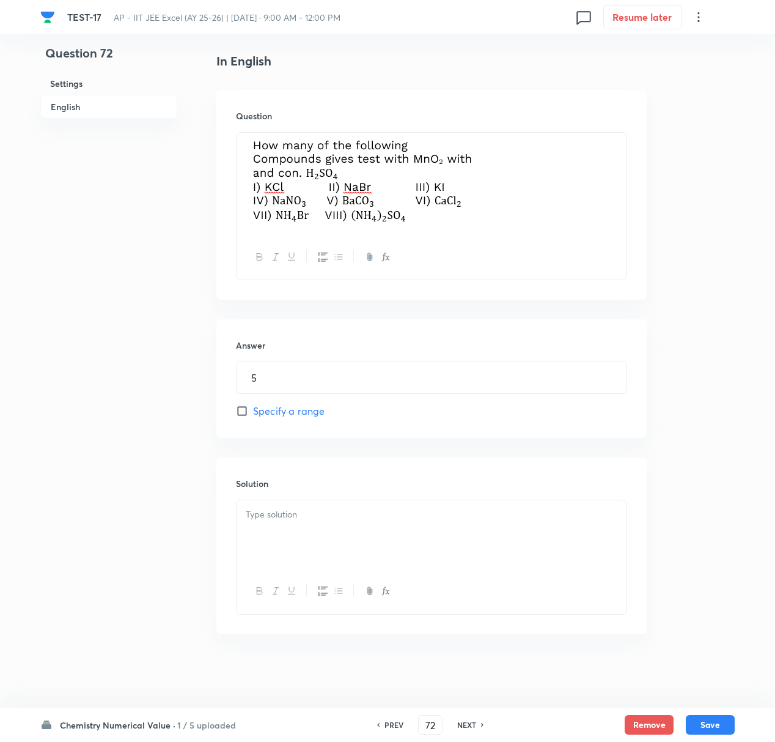
click at [282, 526] on div at bounding box center [432, 534] width 390 height 68
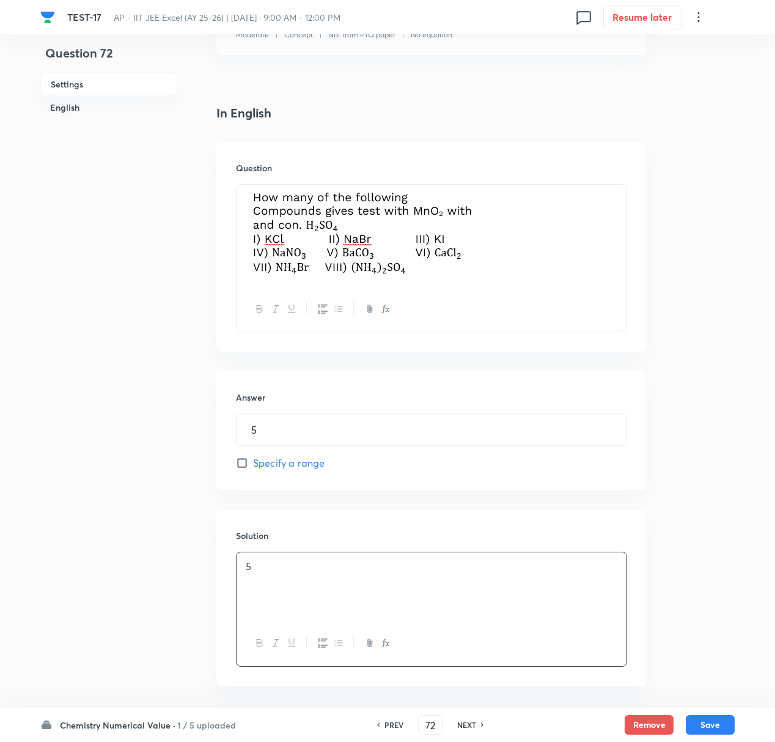
scroll to position [226, 0]
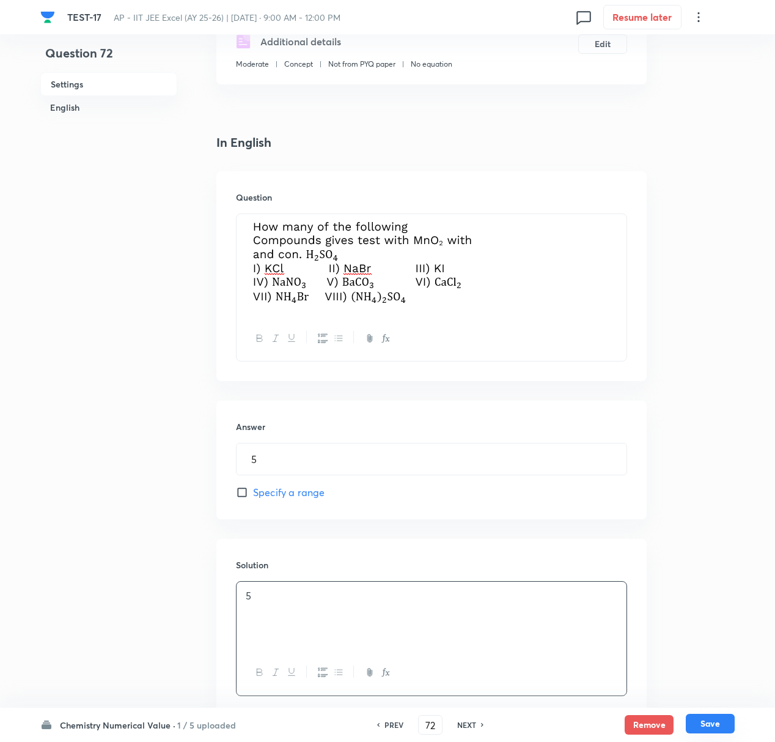
click at [714, 695] on button "Save" at bounding box center [710, 723] width 49 height 20
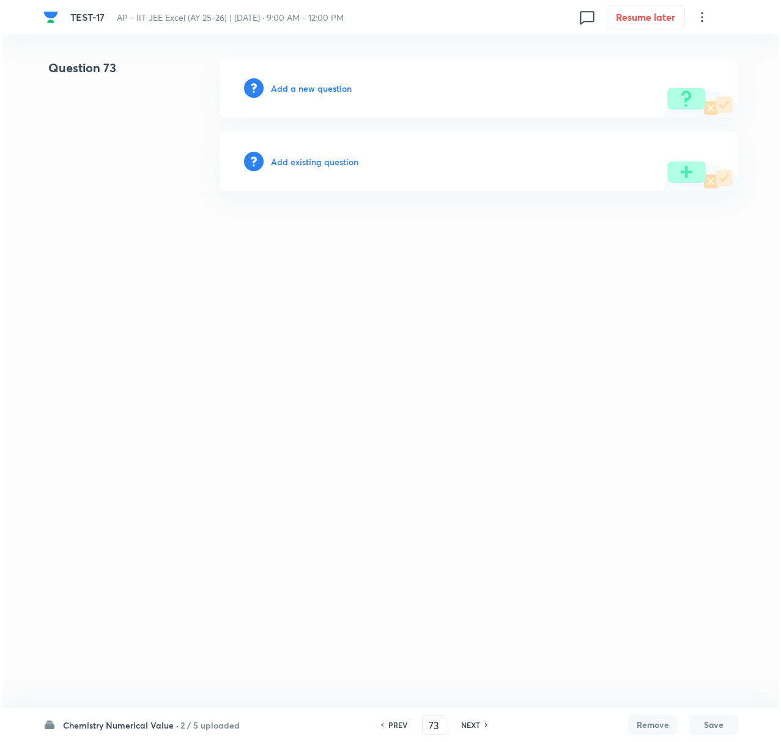
scroll to position [0, 0]
click at [306, 87] on h6 "Add a new question" at bounding box center [311, 88] width 81 height 13
click at [306, 87] on h6 "Choose a question type" at bounding box center [318, 88] width 94 height 13
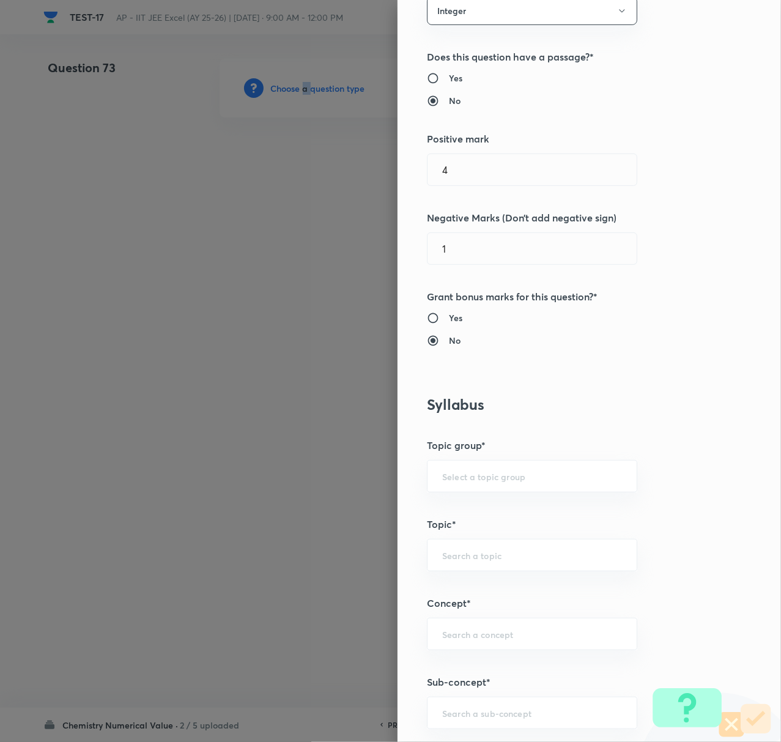
scroll to position [245, 0]
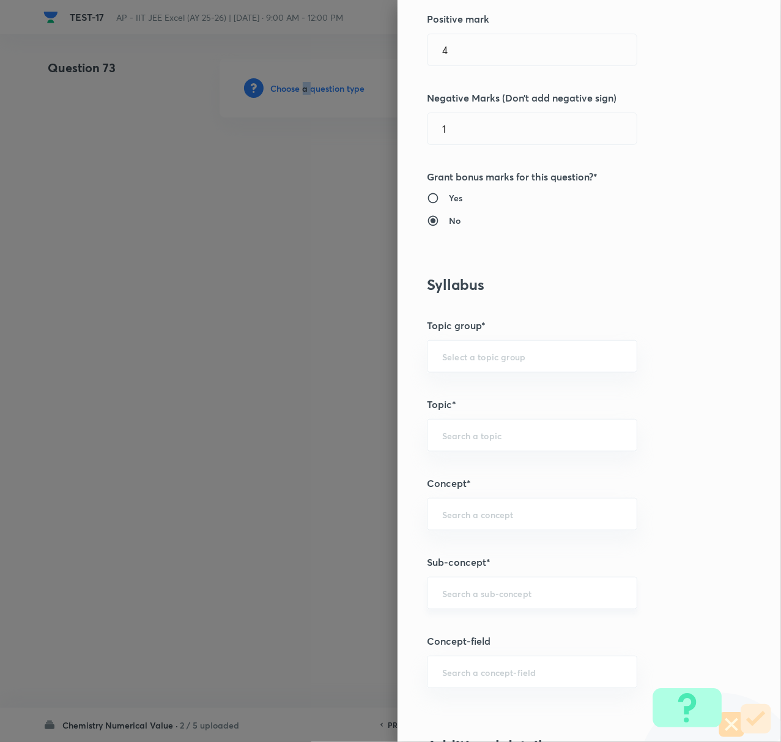
click at [475, 605] on div "​" at bounding box center [532, 593] width 210 height 32
paste input "Biomolecules"
click at [468, 629] on li "Biomolecules" at bounding box center [519, 630] width 208 height 22
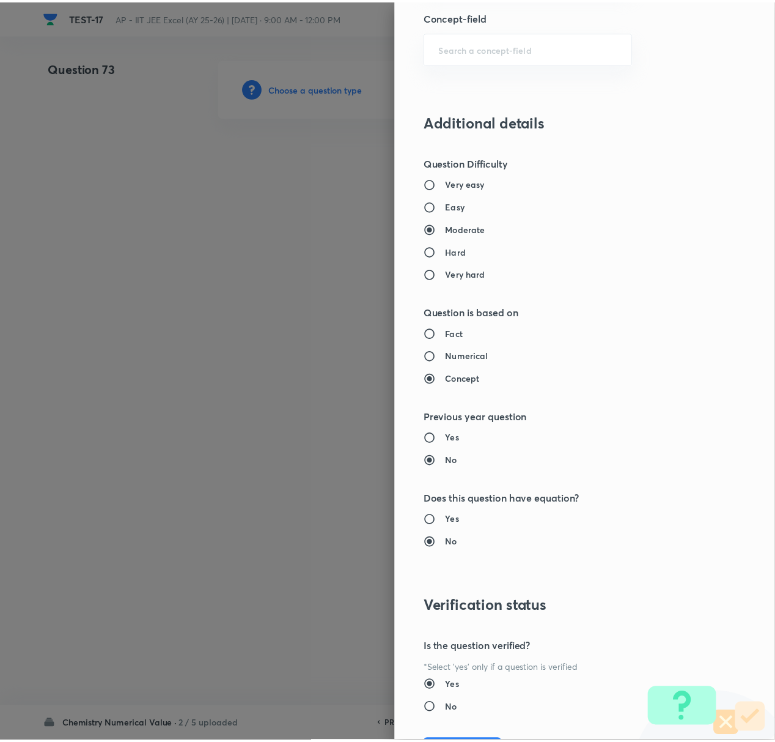
scroll to position [937, 0]
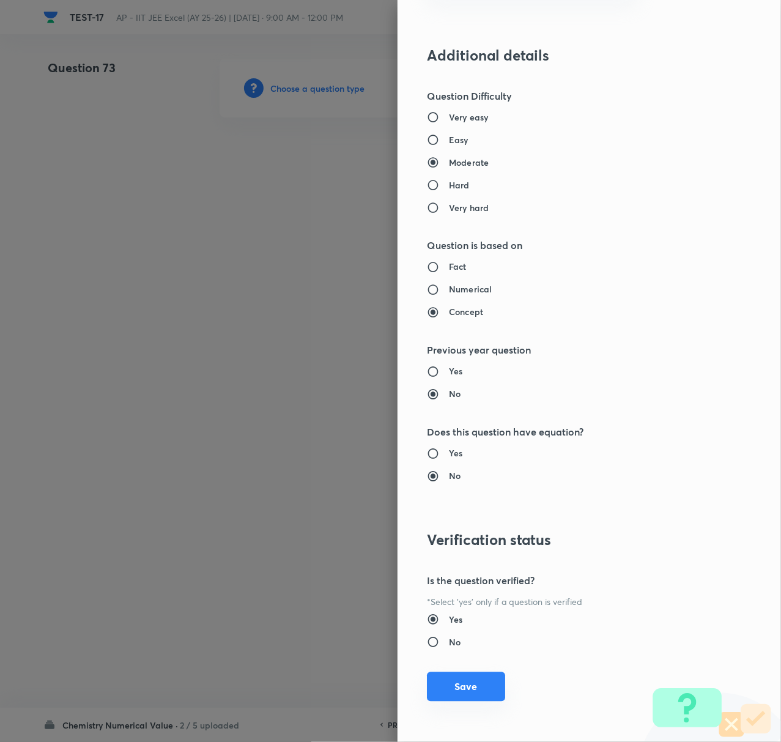
click at [458, 678] on button "Save" at bounding box center [466, 686] width 78 height 29
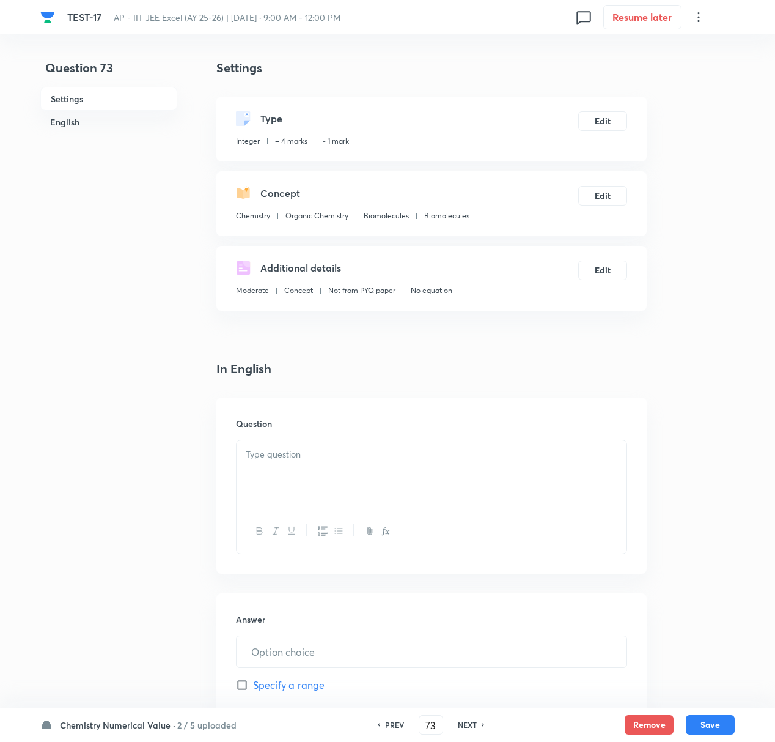
click at [262, 472] on div at bounding box center [432, 474] width 390 height 68
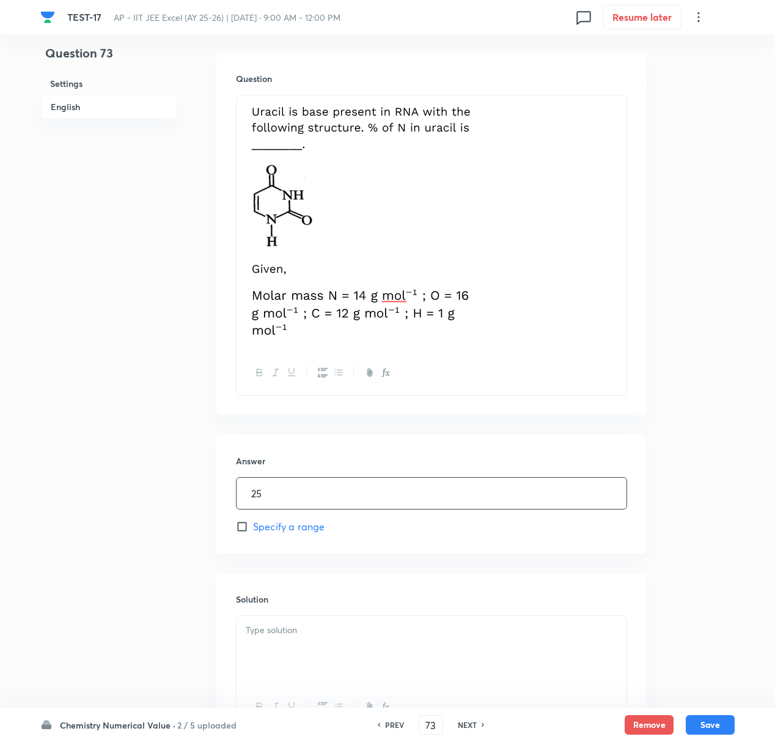
scroll to position [461, 0]
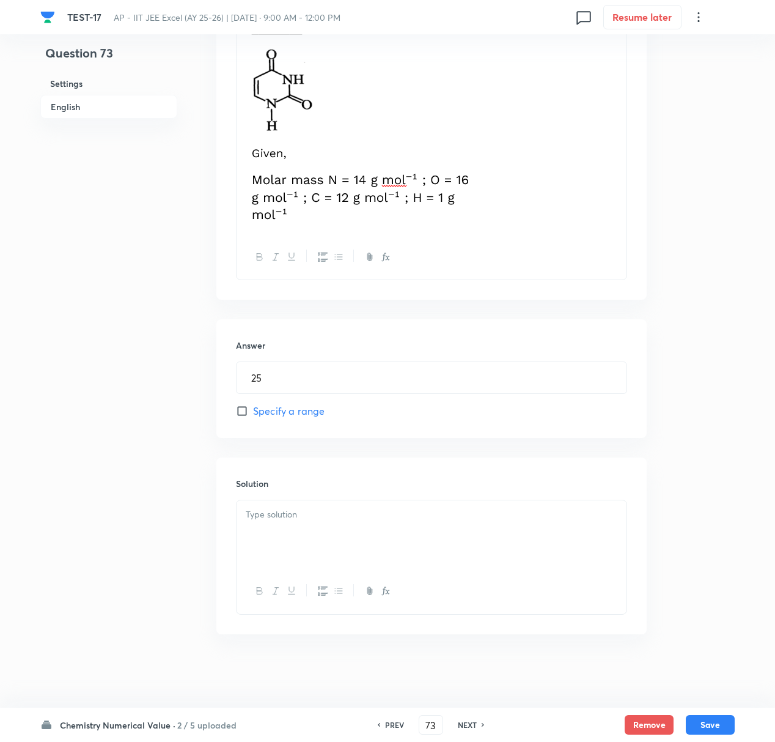
click at [276, 536] on div at bounding box center [432, 534] width 390 height 68
click at [715, 695] on button "Save" at bounding box center [710, 723] width 49 height 20
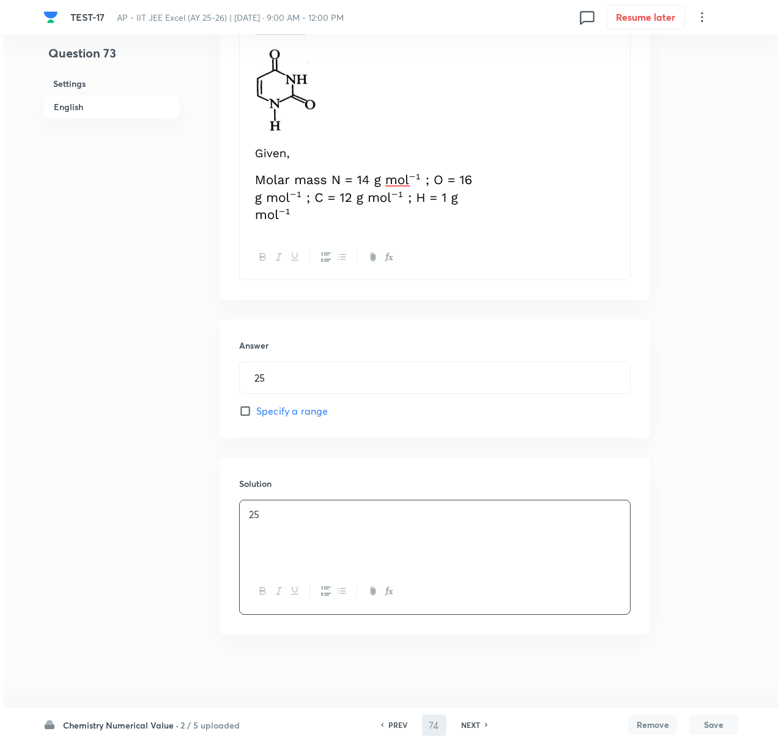
scroll to position [0, 0]
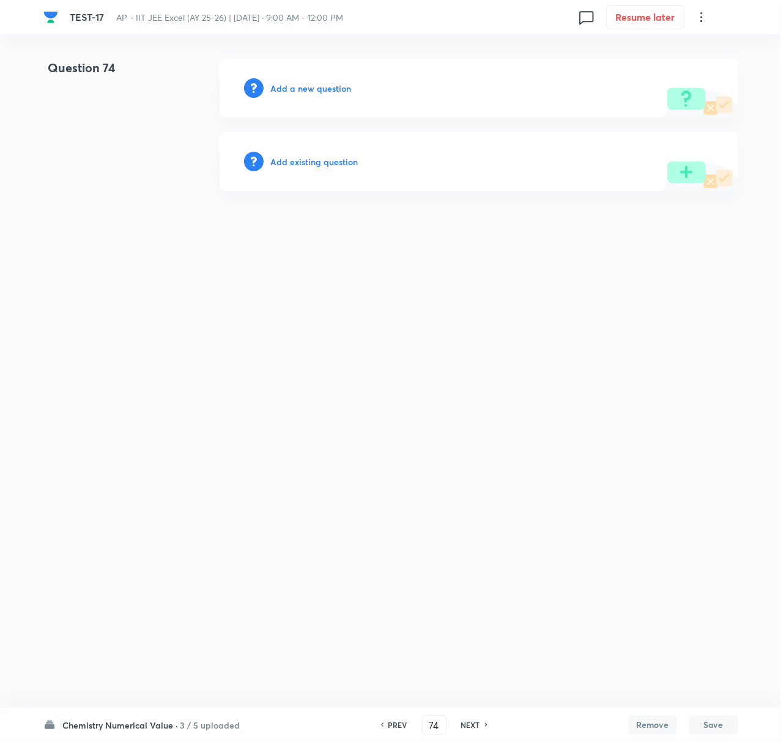
click at [299, 88] on h6 "Add a new question" at bounding box center [311, 88] width 81 height 13
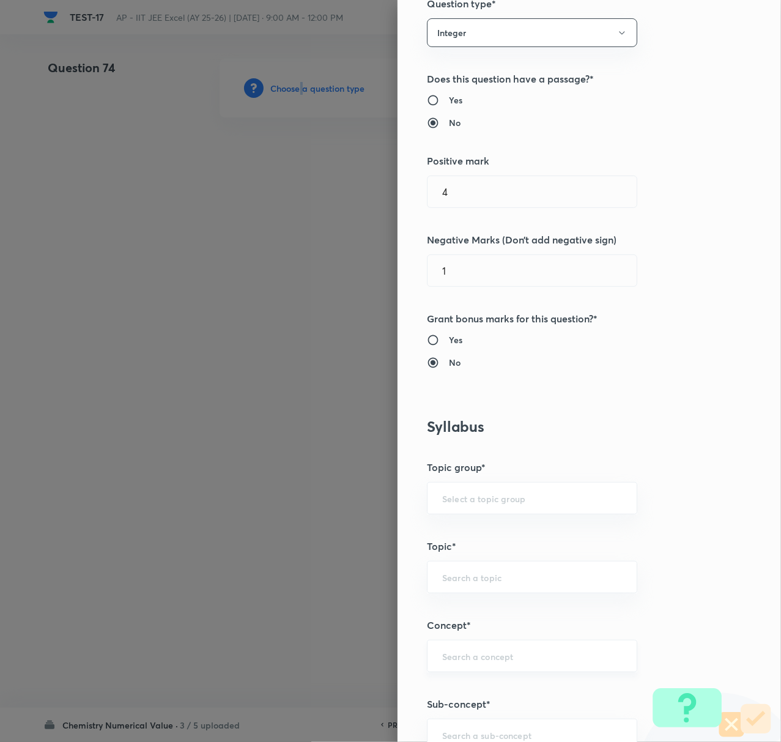
scroll to position [163, 0]
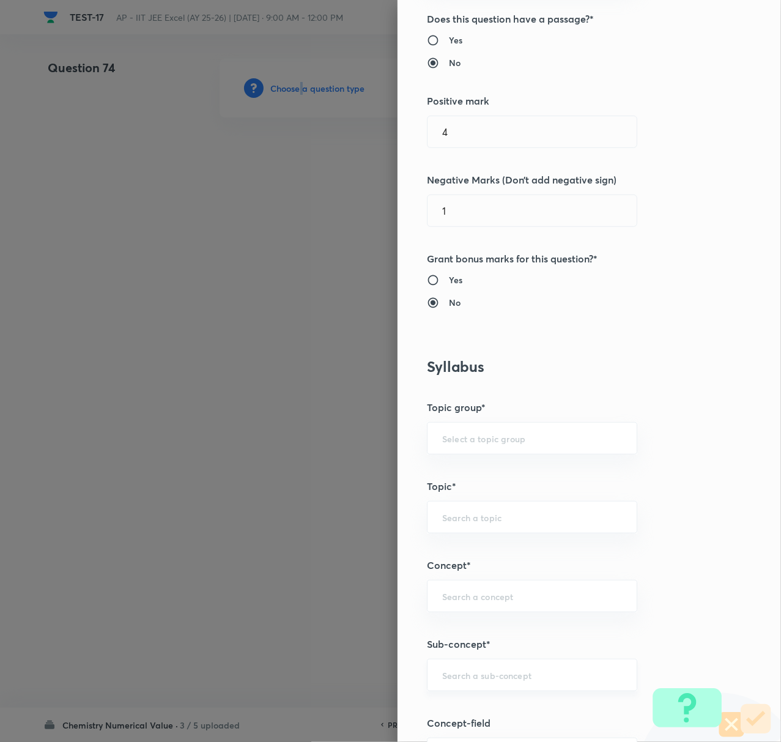
click at [446, 669] on div "​" at bounding box center [532, 674] width 210 height 32
paste input "Biomolecules"
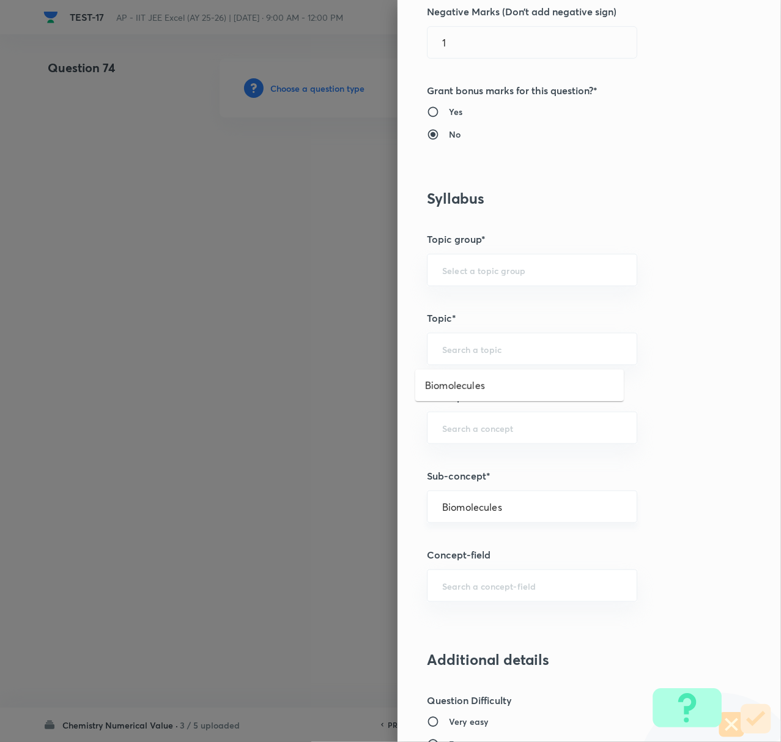
scroll to position [489, 0]
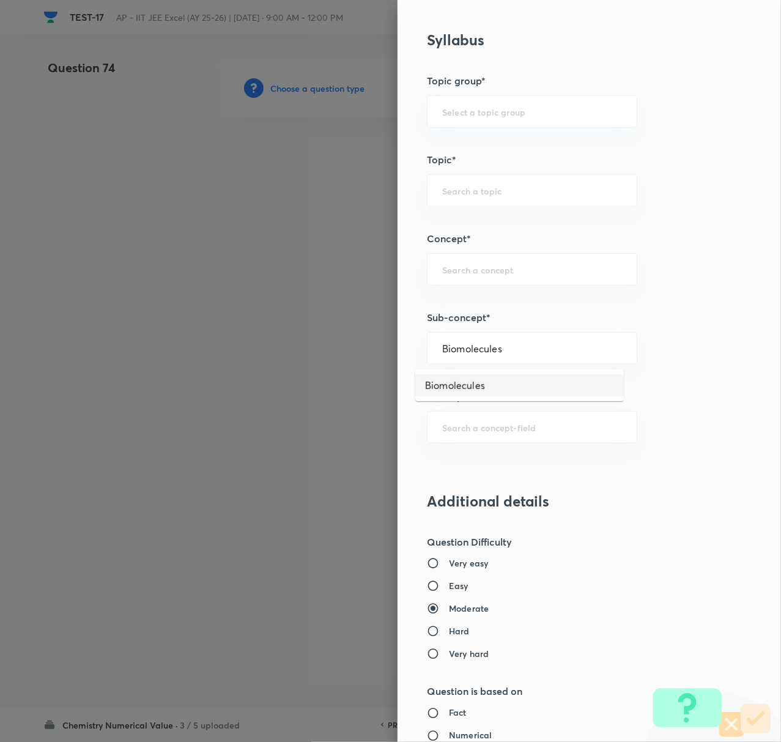
click at [439, 381] on li "Biomolecules" at bounding box center [519, 385] width 208 height 22
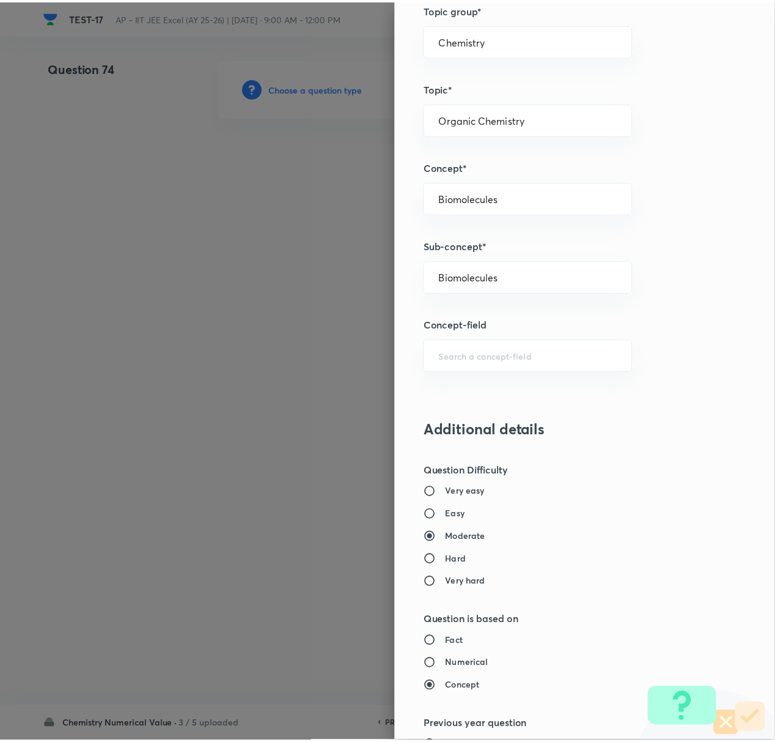
scroll to position [937, 0]
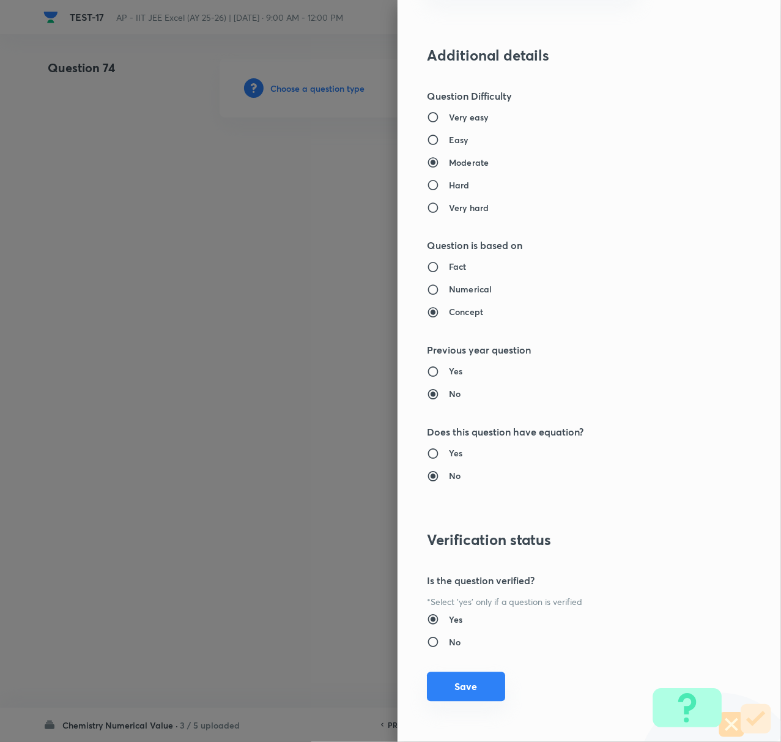
click at [438, 676] on button "Save" at bounding box center [466, 686] width 78 height 29
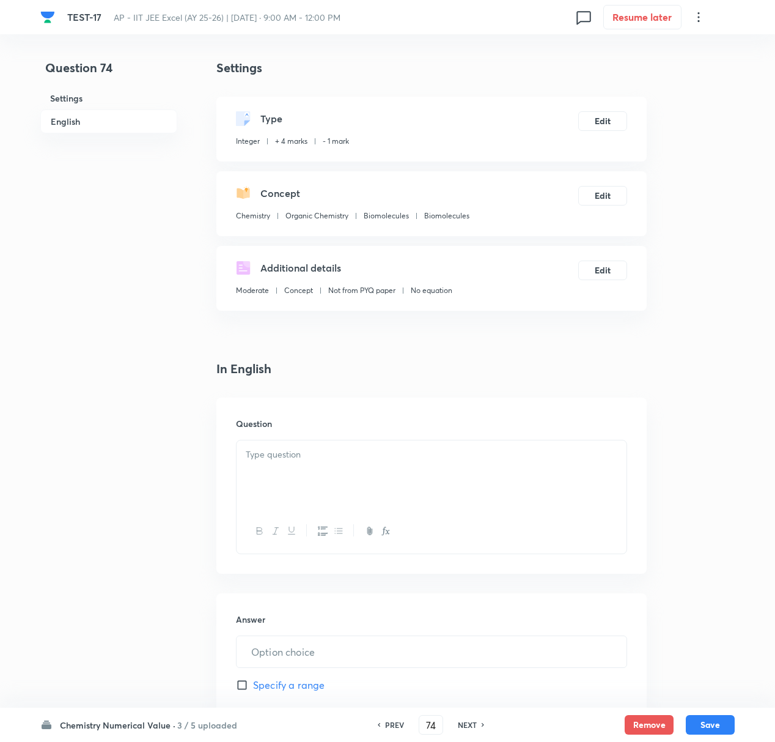
click at [294, 462] on div at bounding box center [432, 474] width 390 height 68
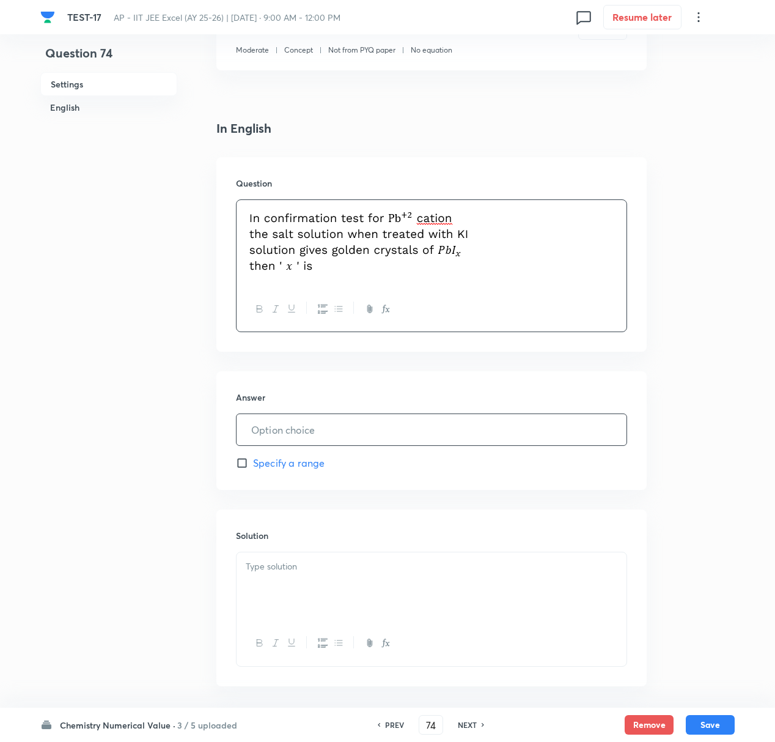
scroll to position [245, 0]
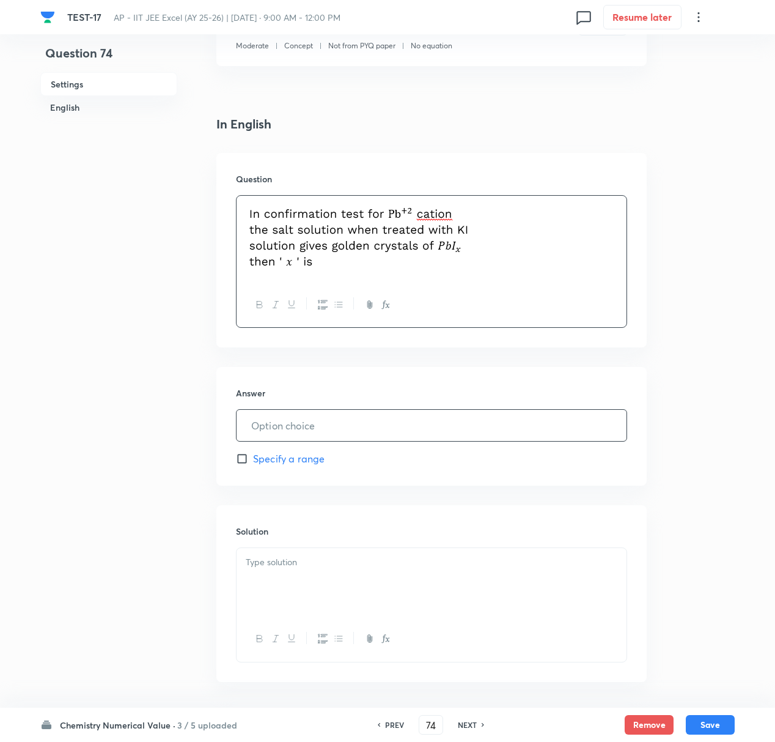
click at [265, 428] on input "text" at bounding box center [432, 425] width 390 height 31
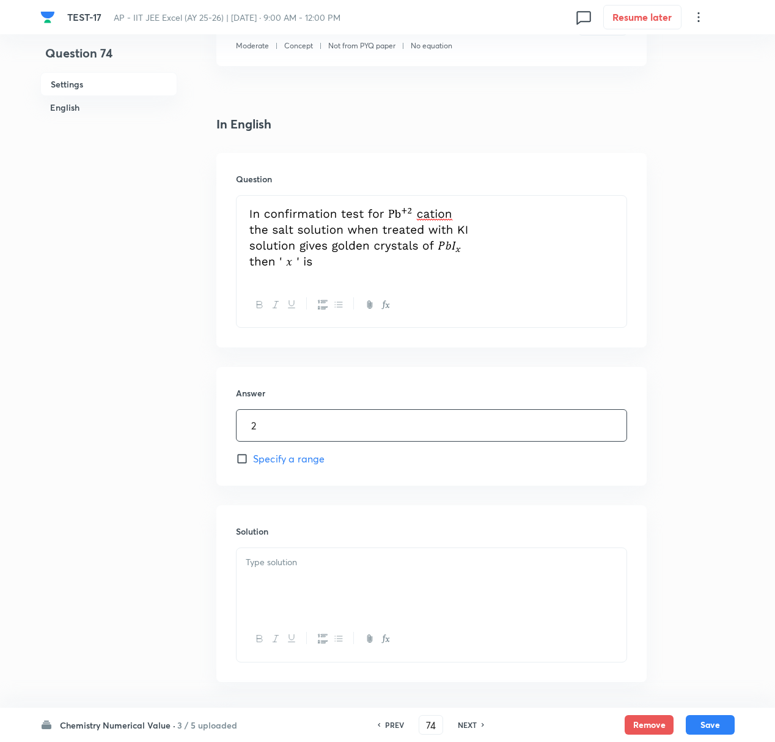
click at [328, 583] on div at bounding box center [432, 582] width 390 height 68
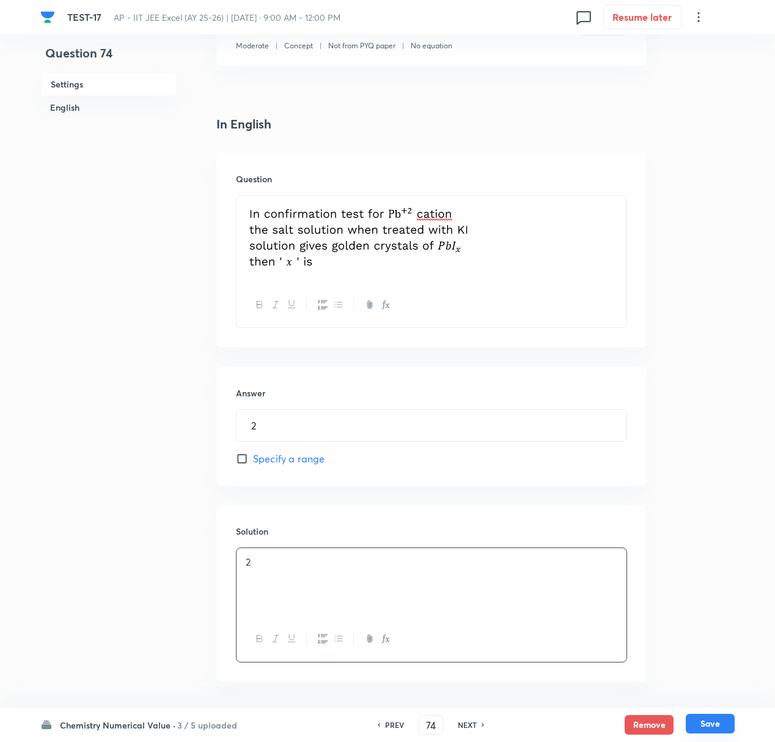
click at [708, 695] on button "Save" at bounding box center [710, 723] width 49 height 20
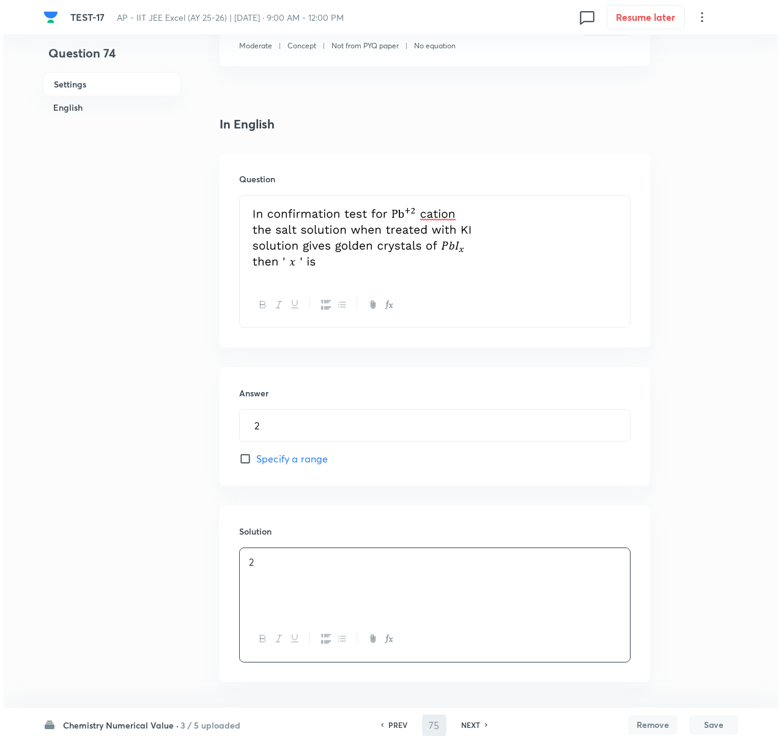
scroll to position [0, 0]
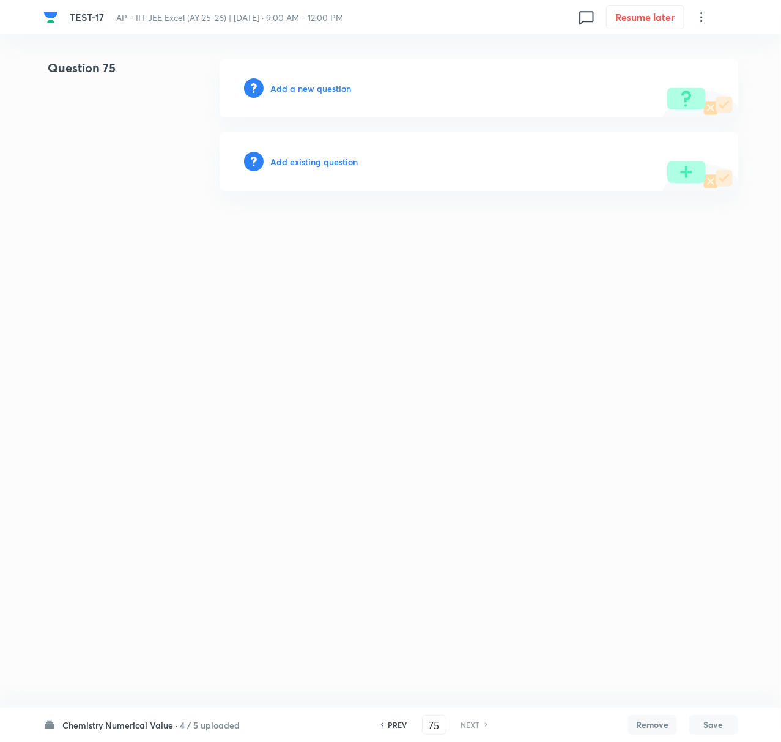
click at [296, 83] on h6 "Add a new question" at bounding box center [311, 88] width 81 height 13
click at [298, 86] on h6 "Choose a question type" at bounding box center [318, 88] width 94 height 13
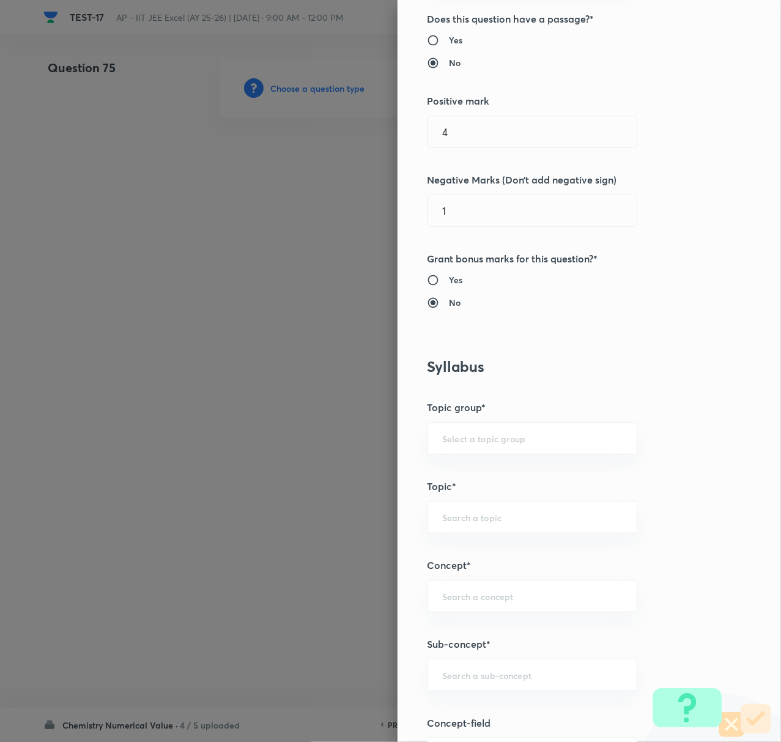
scroll to position [570, 0]
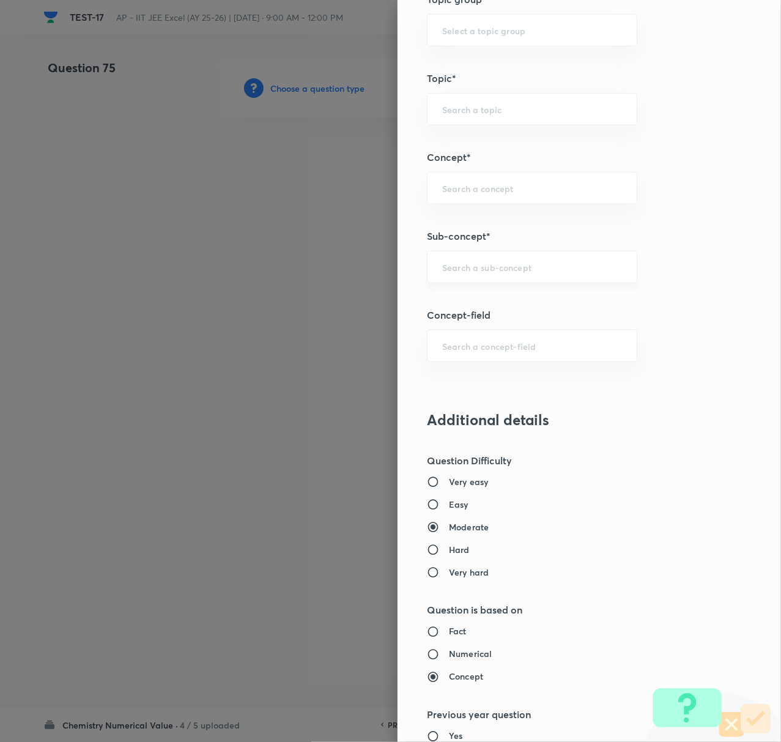
click at [459, 257] on div "​" at bounding box center [532, 267] width 210 height 32
paste input "Biomolecules"
click at [471, 295] on li "Biomolecules" at bounding box center [519, 304] width 208 height 22
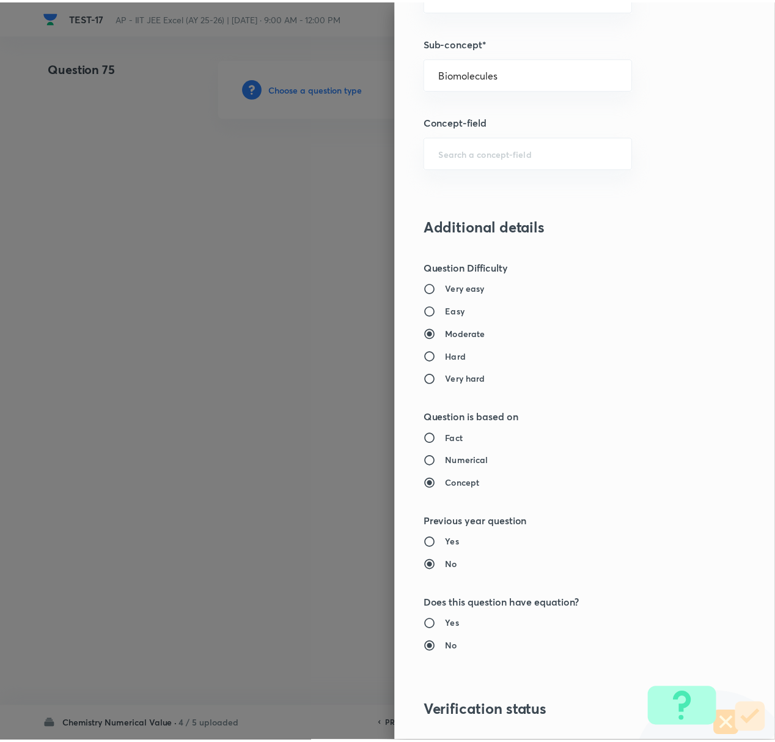
scroll to position [937, 0]
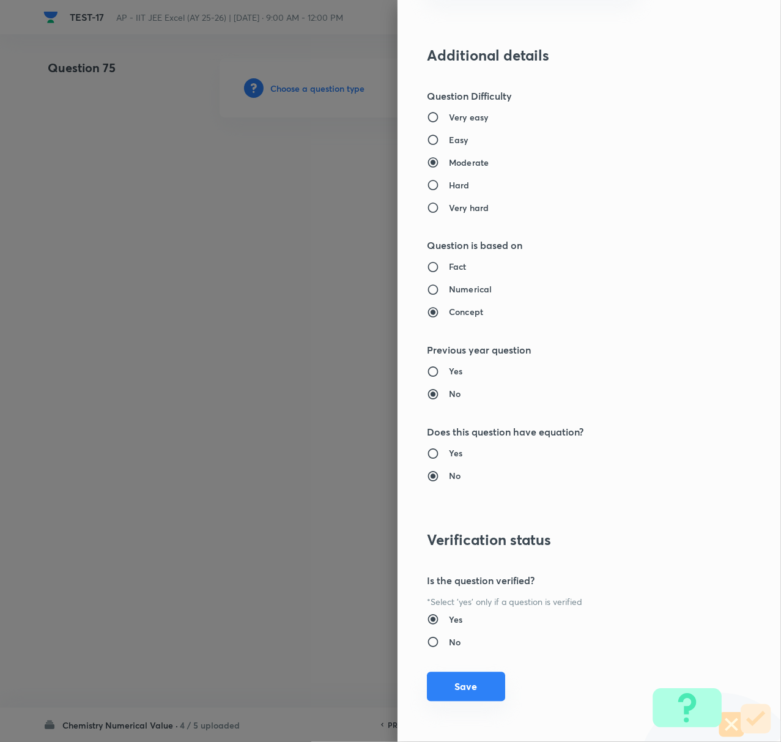
click at [441, 687] on button "Save" at bounding box center [466, 686] width 78 height 29
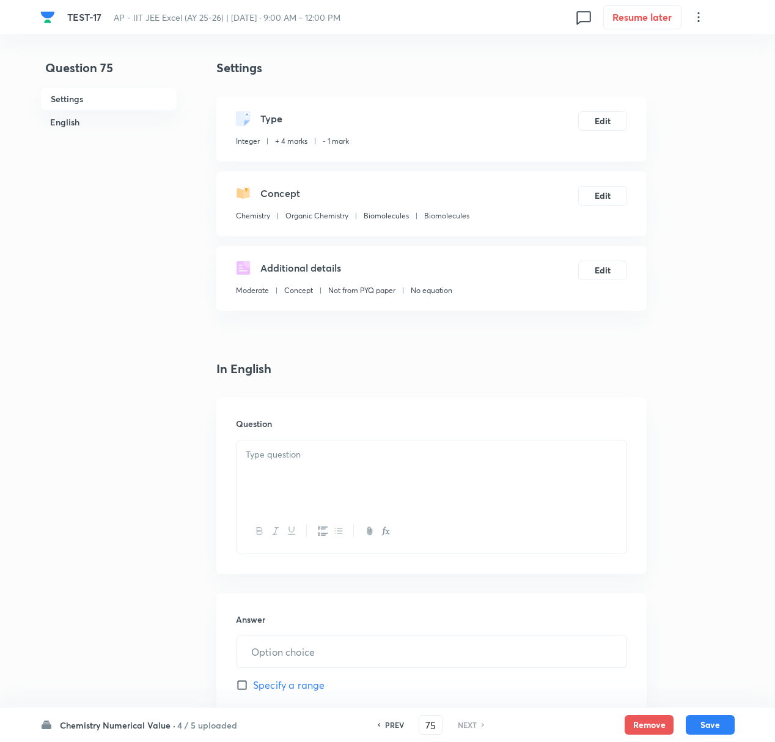
click at [277, 452] on p at bounding box center [432, 455] width 372 height 14
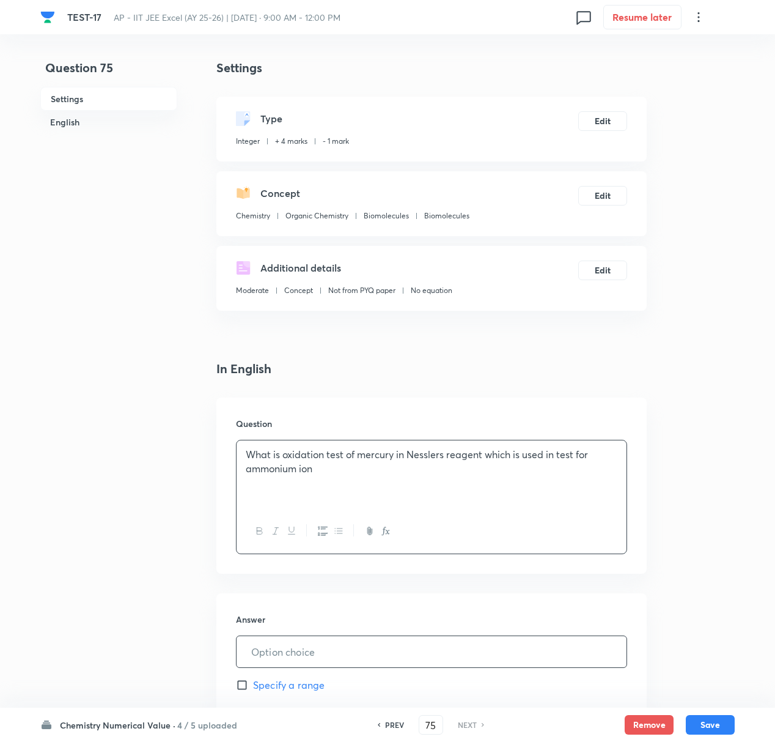
click at [291, 643] on input "text" at bounding box center [432, 651] width 390 height 31
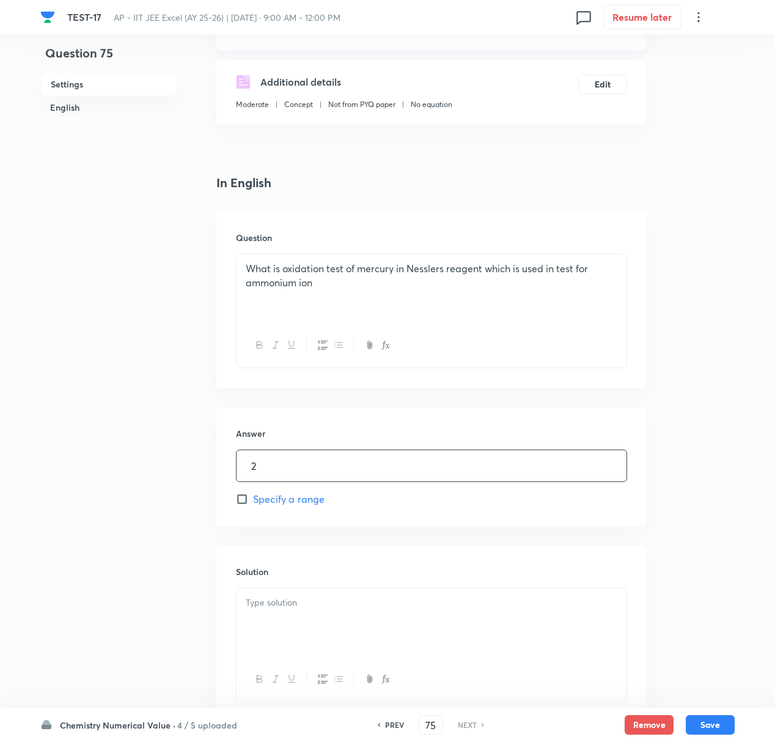
scroll to position [245, 0]
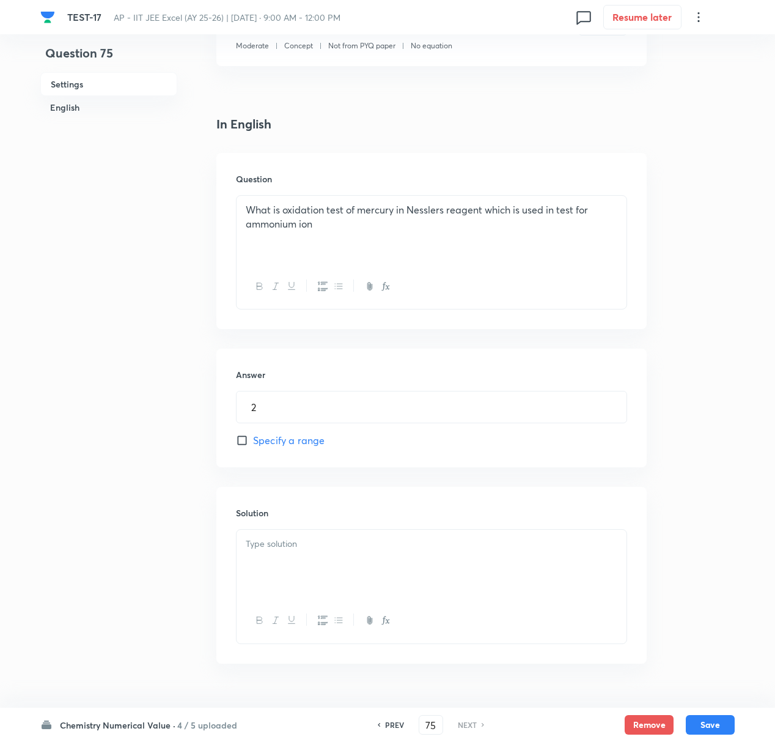
click at [282, 568] on div at bounding box center [432, 563] width 390 height 68
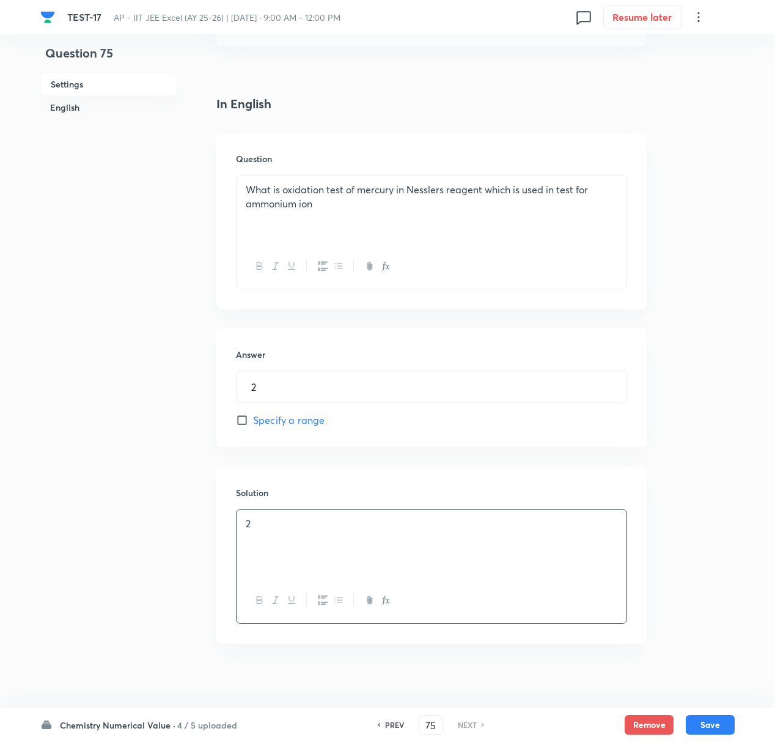
scroll to position [275, 0]
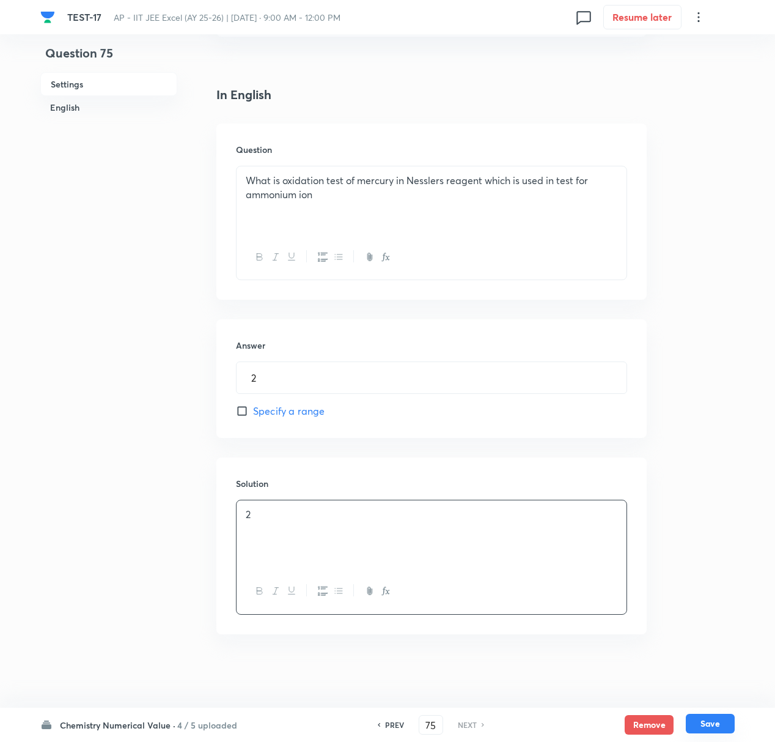
click at [714, 695] on button "Save" at bounding box center [710, 723] width 49 height 20
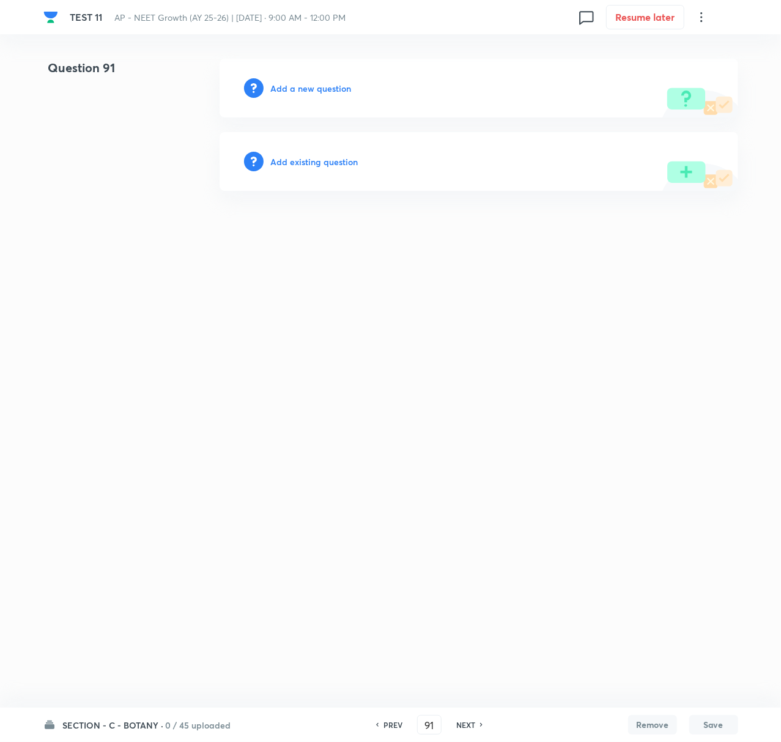
click at [306, 89] on h6 "Add a new question" at bounding box center [311, 88] width 81 height 13
click at [315, 89] on h6 "Choose a question type" at bounding box center [318, 88] width 94 height 13
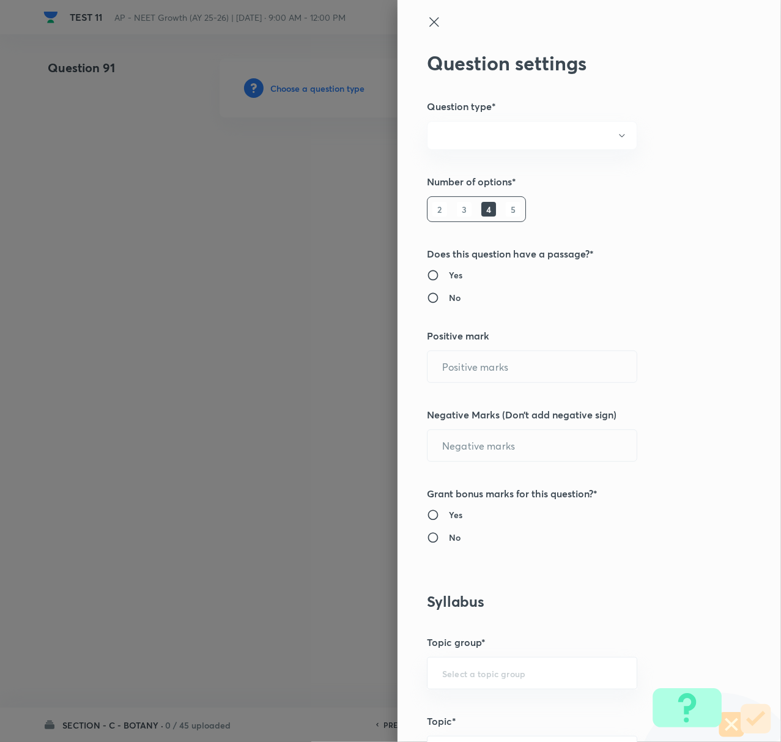
radio input "true"
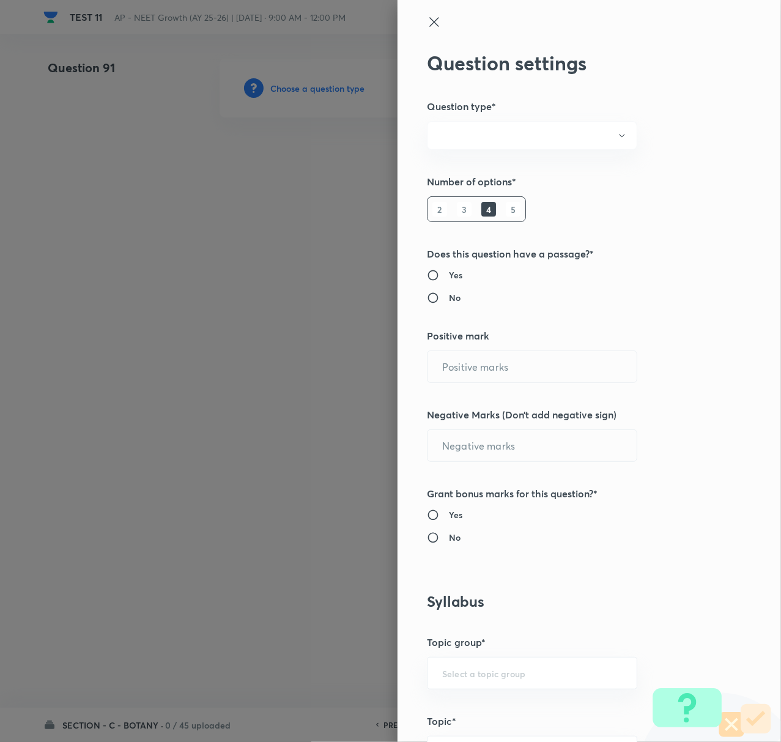
radio input "true"
type input "4"
type input "1"
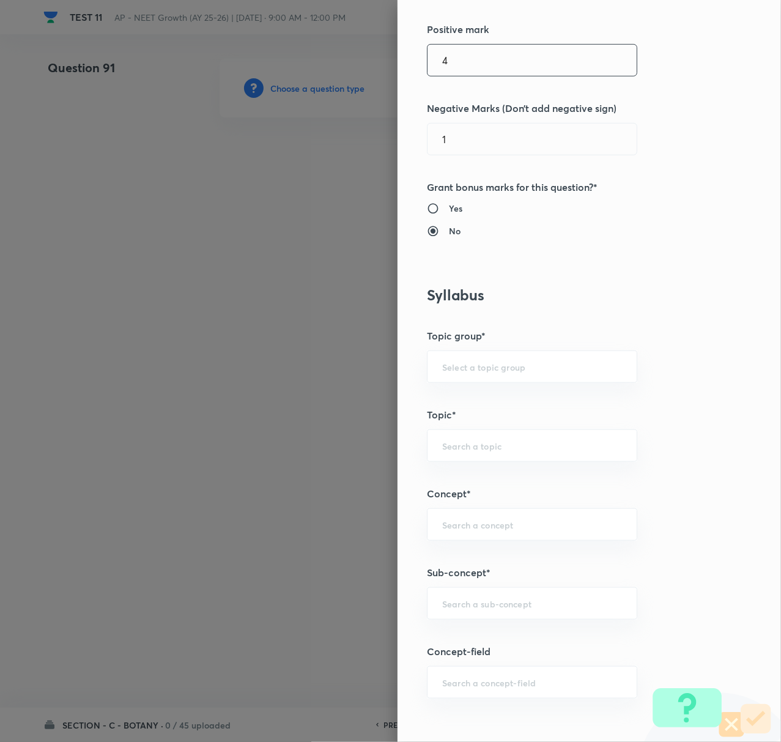
scroll to position [489, 0]
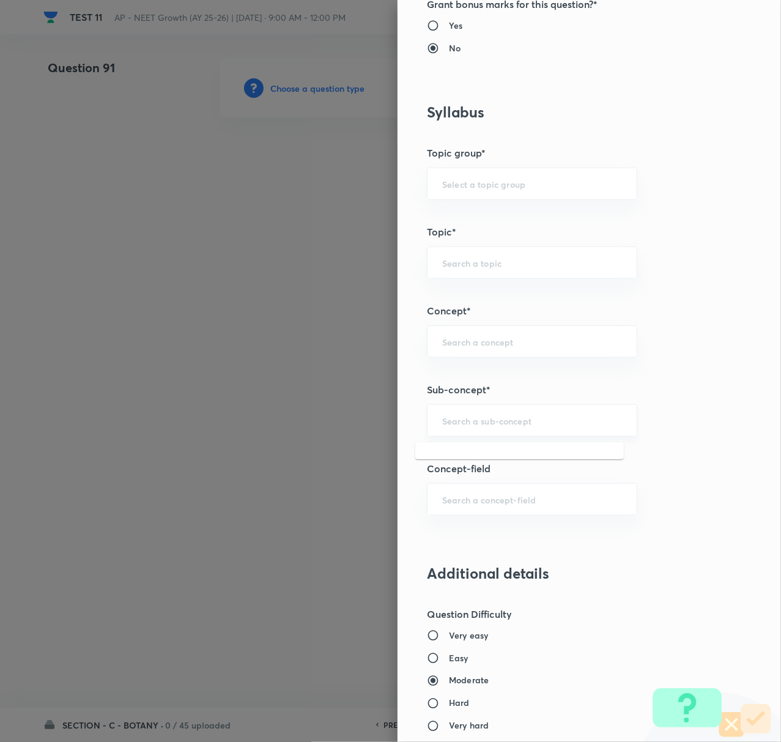
click at [454, 422] on input "text" at bounding box center [532, 421] width 180 height 12
paste input "Anatomy of flowering plants"
type input "Anatomy of flowering plants"
click at [467, 416] on div "​" at bounding box center [532, 420] width 210 height 32
paste input "Anatomy of flowering plants"
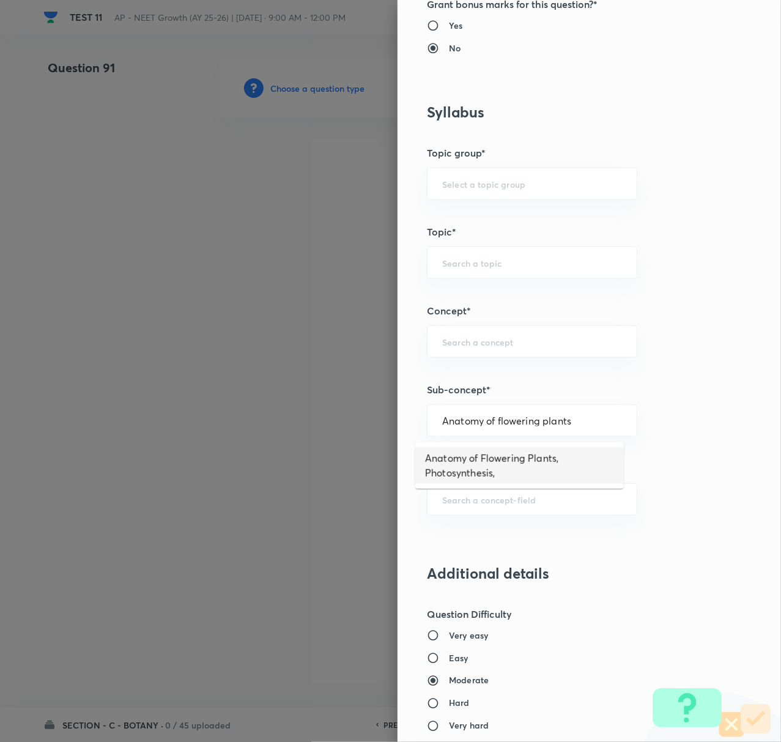
click at [472, 459] on li "Anatomy of Flowering Plants, Photosynthesis," at bounding box center [519, 465] width 208 height 37
type input "Anatomy of Flowering Plants, Photosynthesis,"
type input "Biology"
type input "Botany"
type input "Anatomy of Flowering Plants, Photosynthesis,"
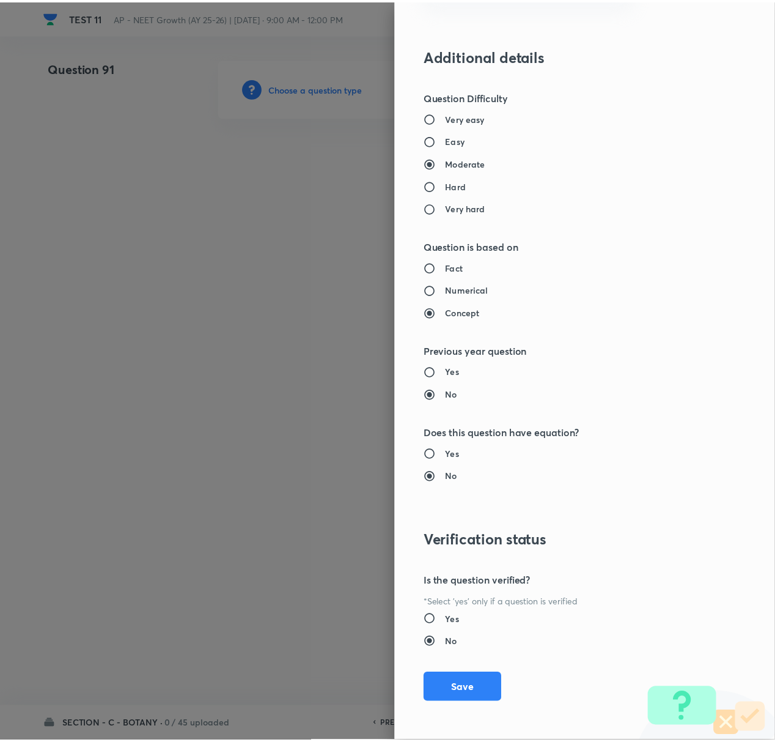
scroll to position [1010, 0]
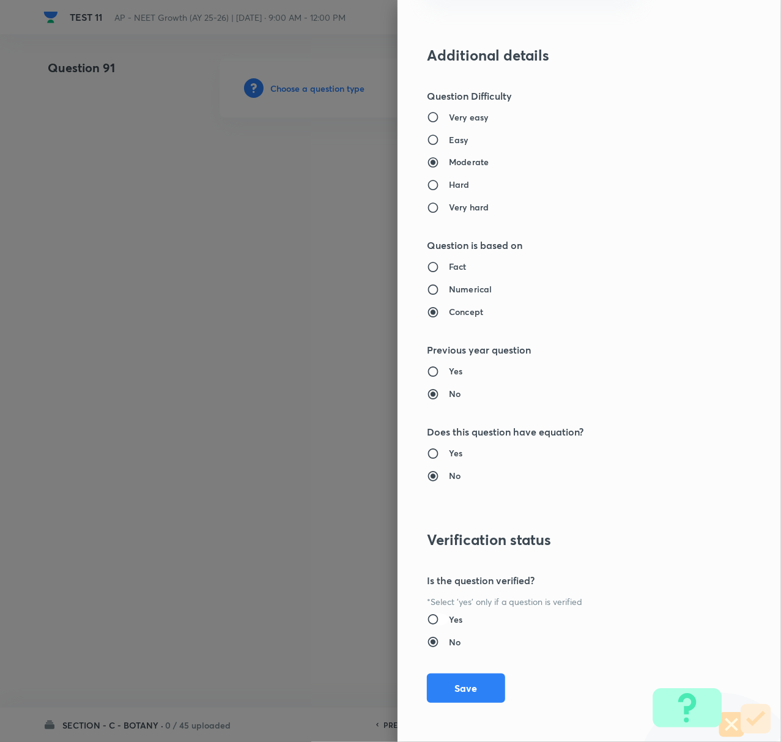
click at [427, 617] on input "Yes" at bounding box center [438, 619] width 22 height 12
radio input "true"
radio input "false"
click at [468, 679] on button "Save" at bounding box center [466, 686] width 78 height 29
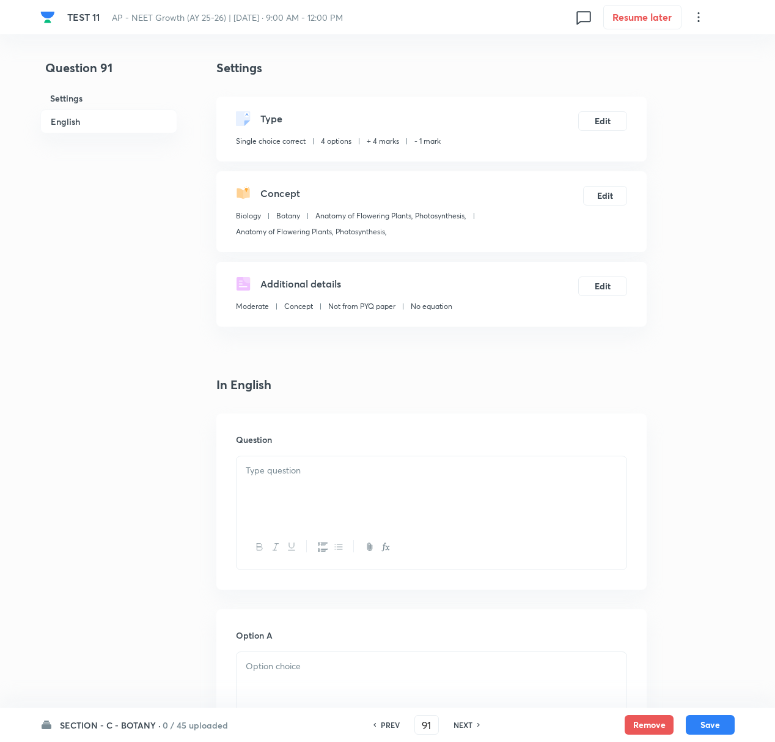
click at [268, 489] on div at bounding box center [432, 490] width 390 height 68
click at [319, 479] on div at bounding box center [432, 490] width 390 height 68
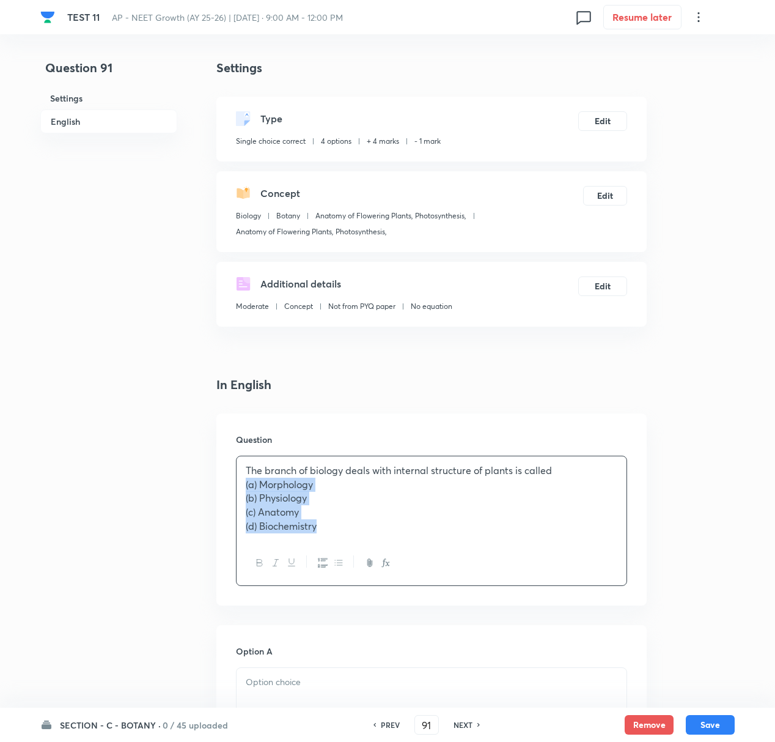
drag, startPoint x: 242, startPoint y: 487, endPoint x: 345, endPoint y: 548, distance: 120.1
click at [345, 548] on div "The branch of biology deals with internal structure of plants is called (a) Mor…" at bounding box center [431, 520] width 391 height 130
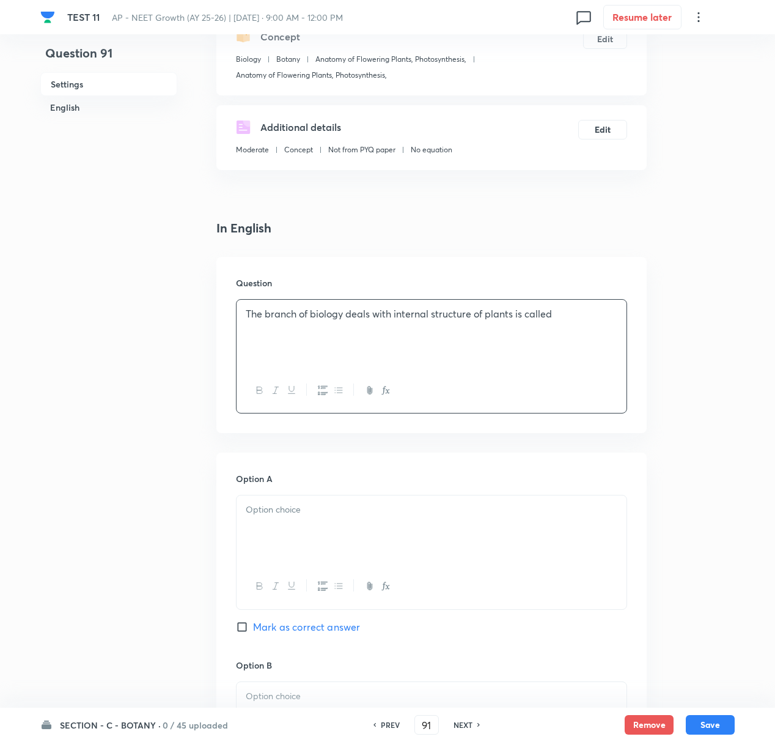
scroll to position [163, 0]
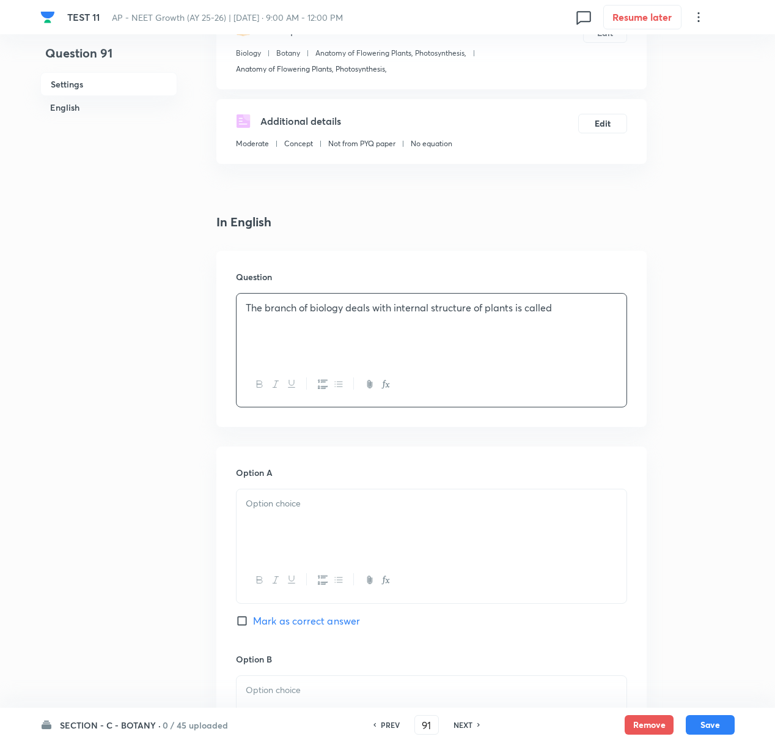
click at [292, 504] on p at bounding box center [432, 503] width 372 height 14
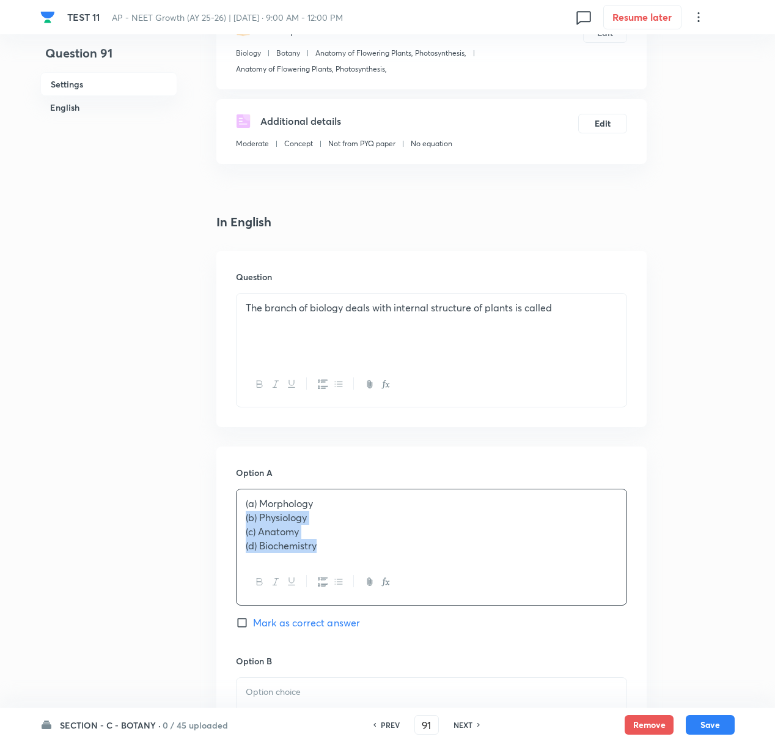
drag, startPoint x: 240, startPoint y: 522, endPoint x: 326, endPoint y: 549, distance: 89.9
click at [326, 549] on div "(a) Morphology (b) Physiology (c) Anatomy (d) Biochemistry" at bounding box center [432, 524] width 390 height 70
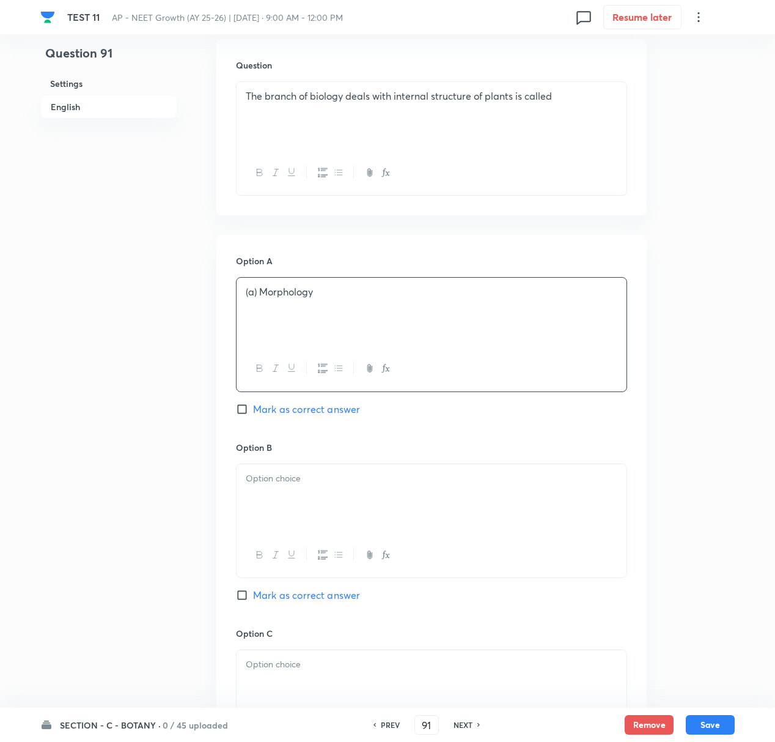
scroll to position [407, 0]
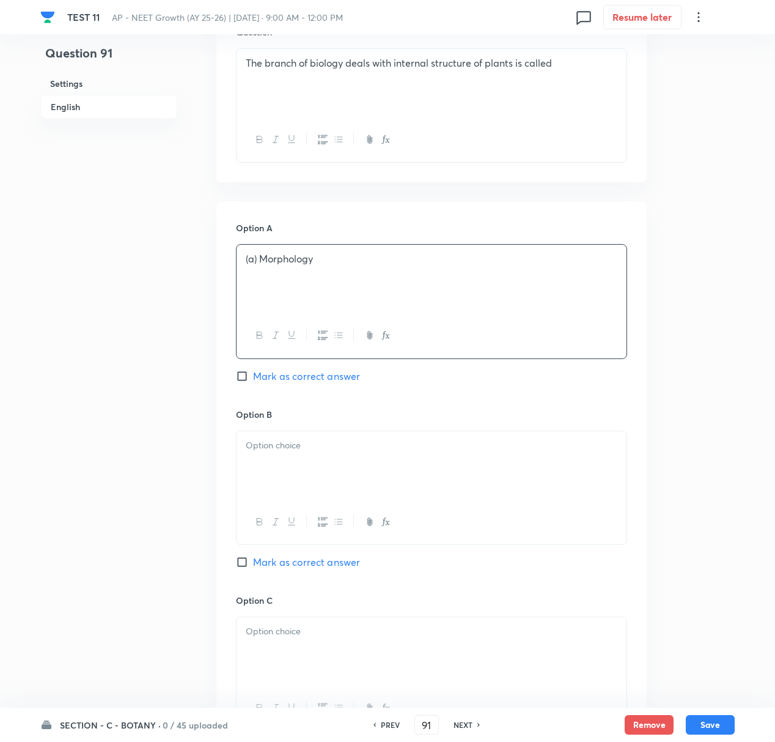
click at [281, 460] on div at bounding box center [432, 465] width 390 height 68
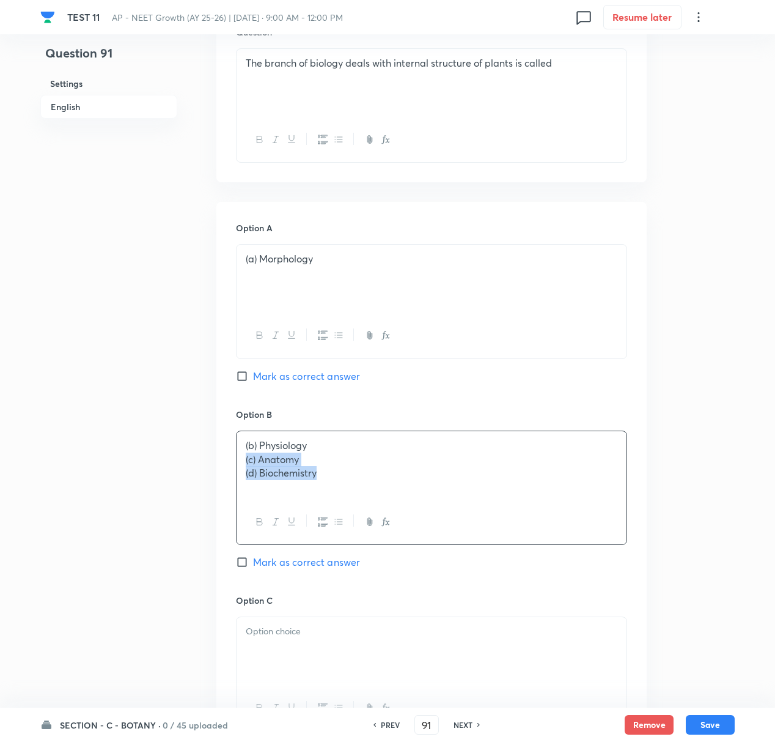
drag, startPoint x: 243, startPoint y: 466, endPoint x: 328, endPoint y: 483, distance: 86.7
click at [328, 483] on div "(b) Physiology (c) Anatomy (d) Biochemistry" at bounding box center [432, 465] width 390 height 68
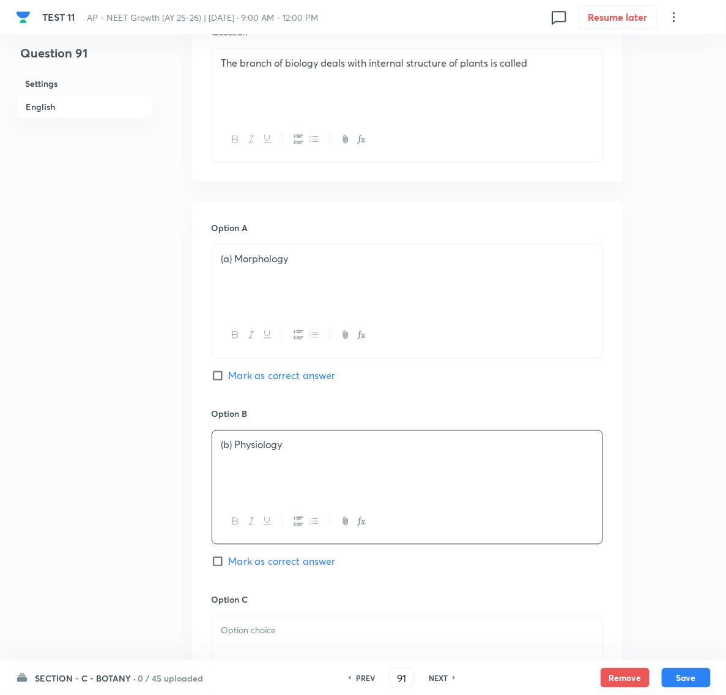
click at [262, 633] on p at bounding box center [407, 631] width 372 height 14
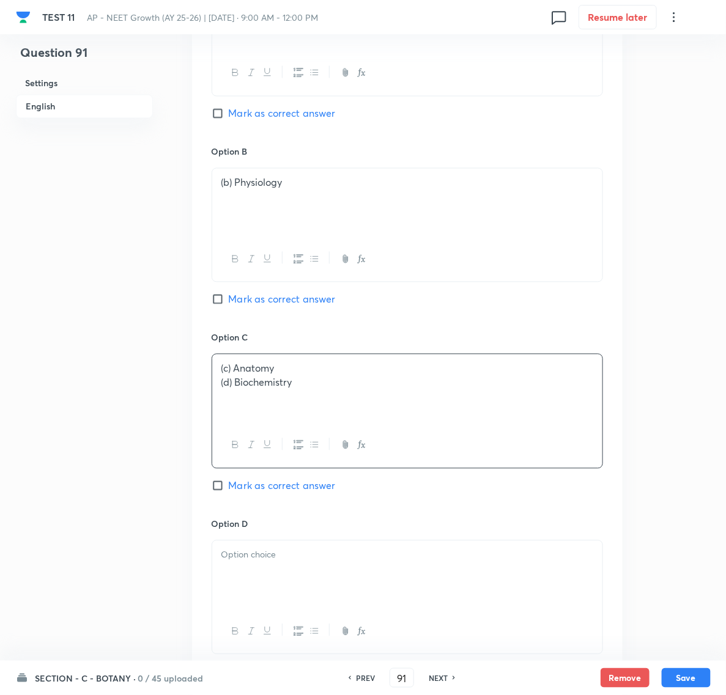
scroll to position [789, 0]
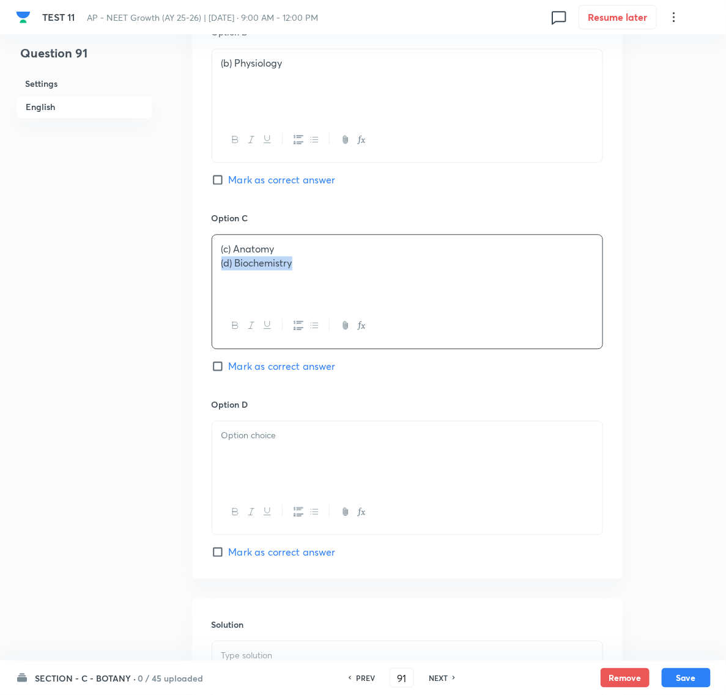
drag, startPoint x: 218, startPoint y: 267, endPoint x: 356, endPoint y: 267, distance: 138.2
click at [356, 267] on div "(c) Anatomy (d) Biochemistry" at bounding box center [407, 269] width 390 height 68
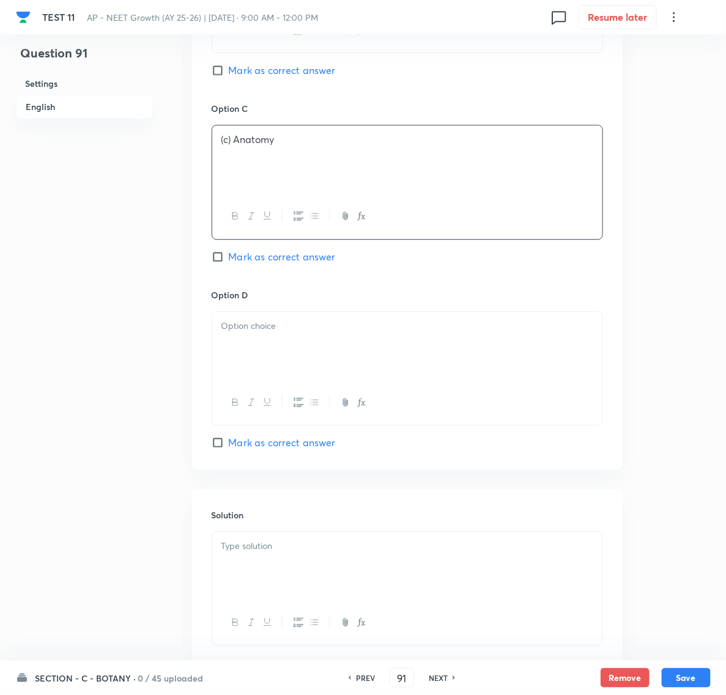
scroll to position [942, 0]
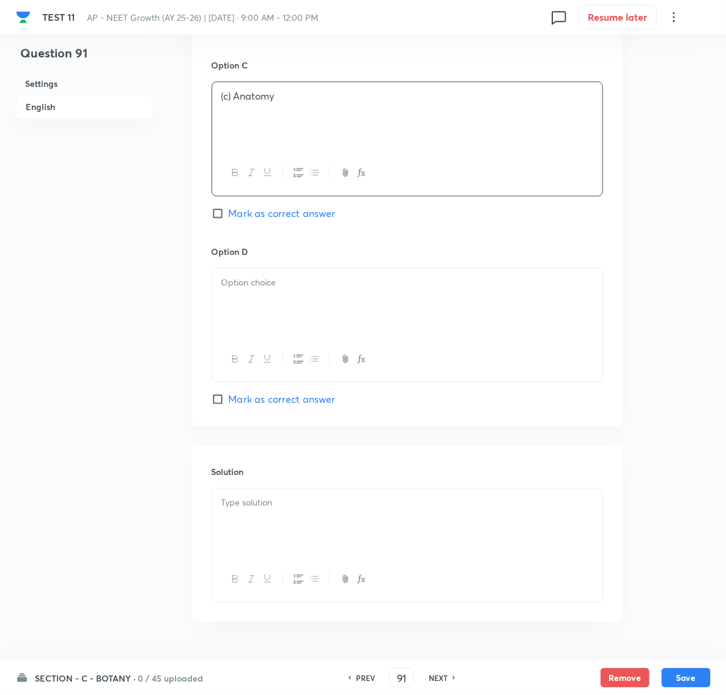
click at [264, 306] on div at bounding box center [407, 302] width 390 height 68
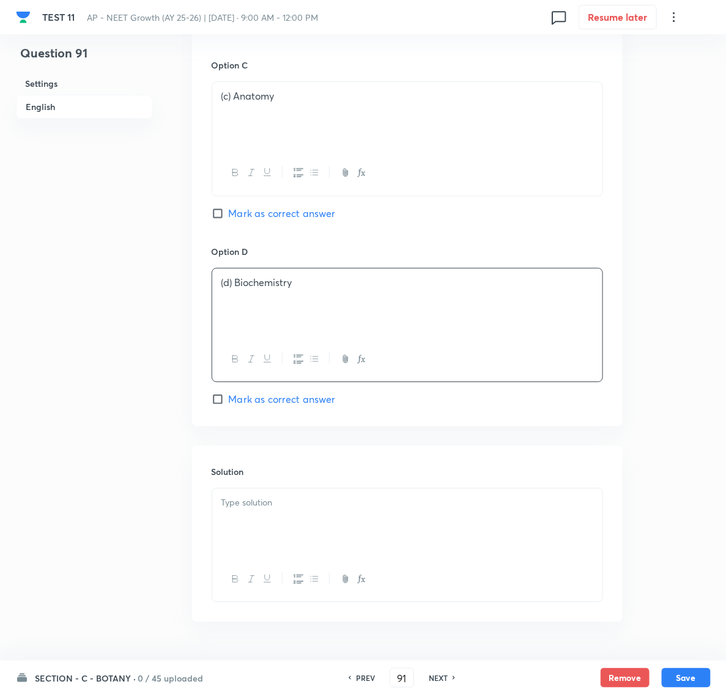
click at [257, 517] on div at bounding box center [407, 522] width 390 height 68
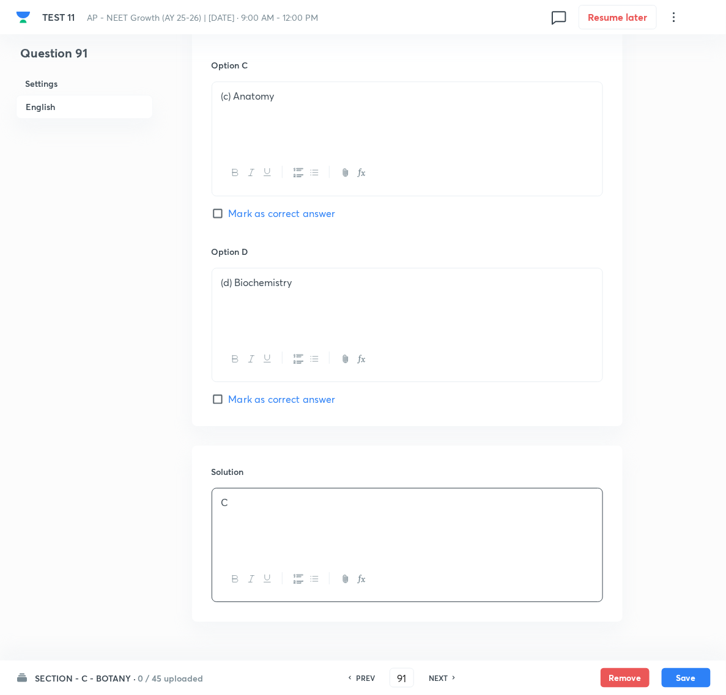
click at [221, 216] on input "Mark as correct answer" at bounding box center [220, 213] width 17 height 12
checkbox input "true"
click at [696, 677] on button "Save" at bounding box center [686, 677] width 49 height 20
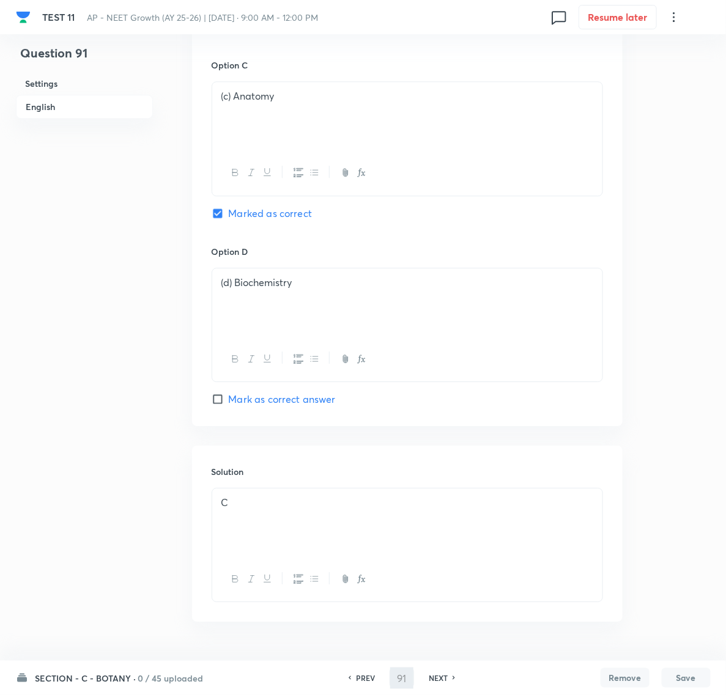
type input "92"
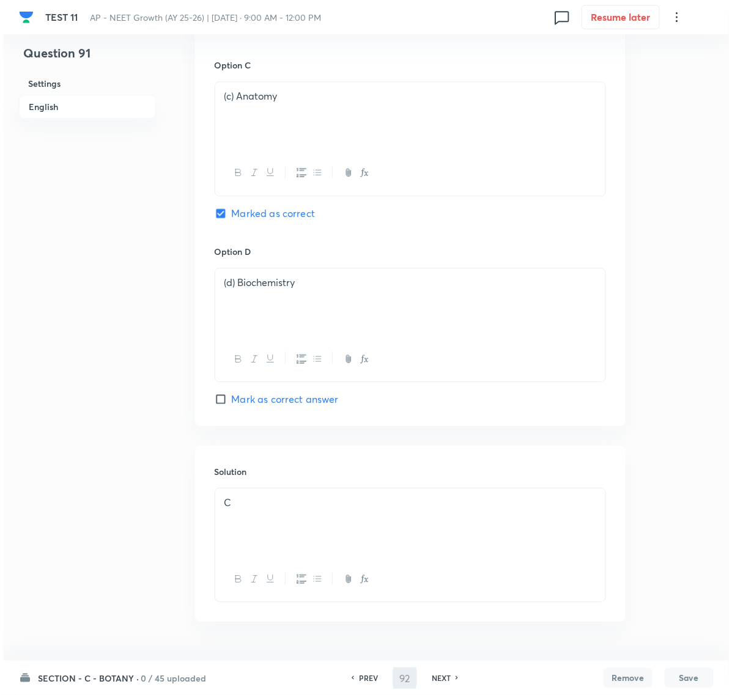
scroll to position [0, 0]
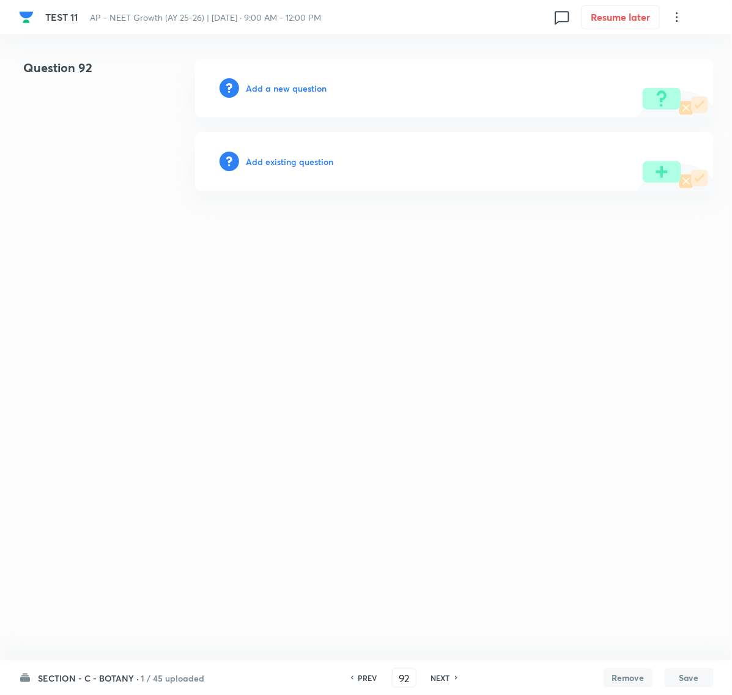
click at [272, 84] on h6 "Add a new question" at bounding box center [286, 88] width 81 height 13
click at [278, 86] on h6 "Choose a question type" at bounding box center [293, 88] width 94 height 13
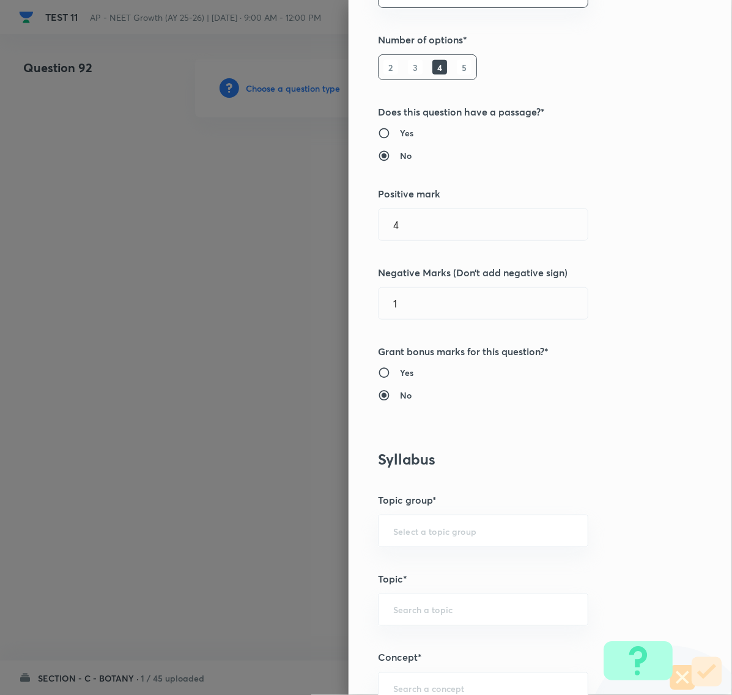
scroll to position [459, 0]
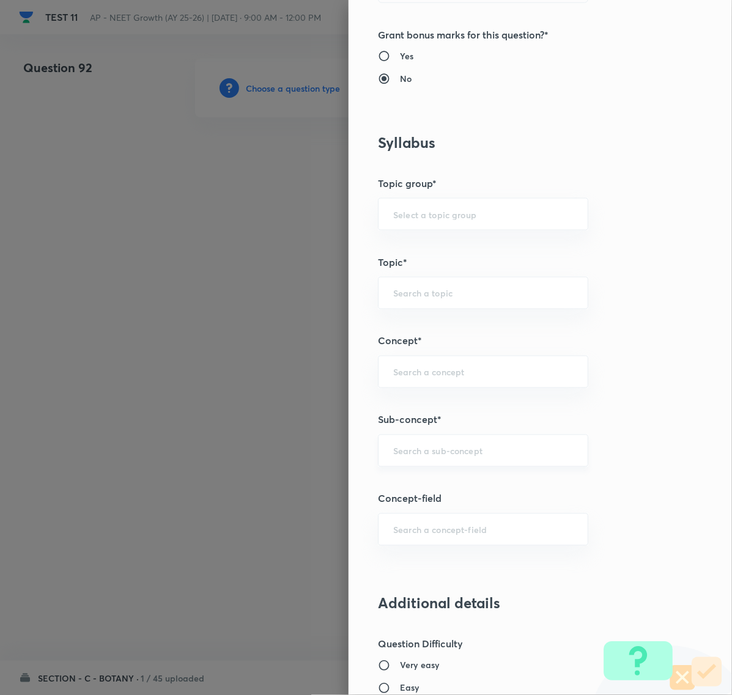
click at [440, 460] on div "​" at bounding box center [483, 451] width 210 height 32
paste input "Anatomy of flowering plants"
click at [426, 482] on li "Anatomy of Flowering Plants, Photosynthesis," at bounding box center [471, 495] width 208 height 37
type input "Anatomy of Flowering Plants, Photosynthesis,"
type input "Biology"
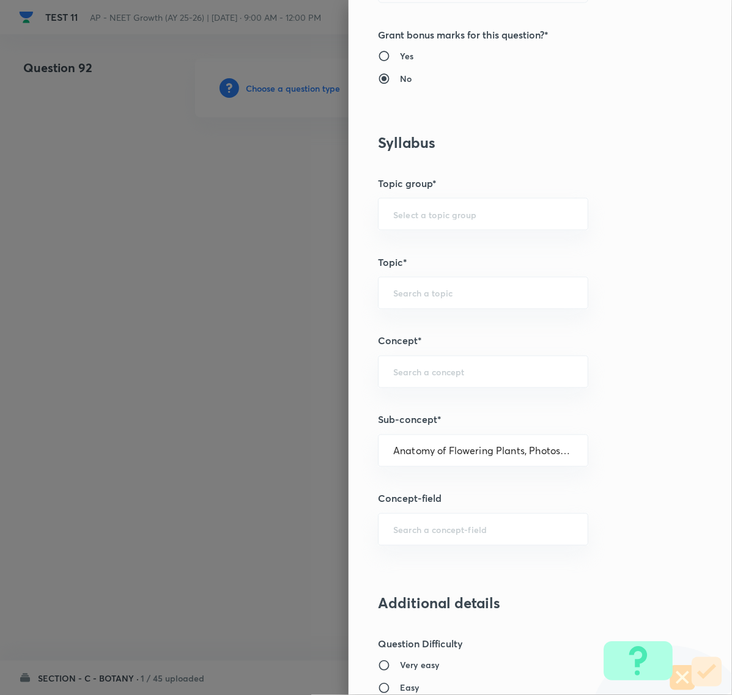
type input "Botany"
type input "Anatomy of Flowering Plants, Photosynthesis,"
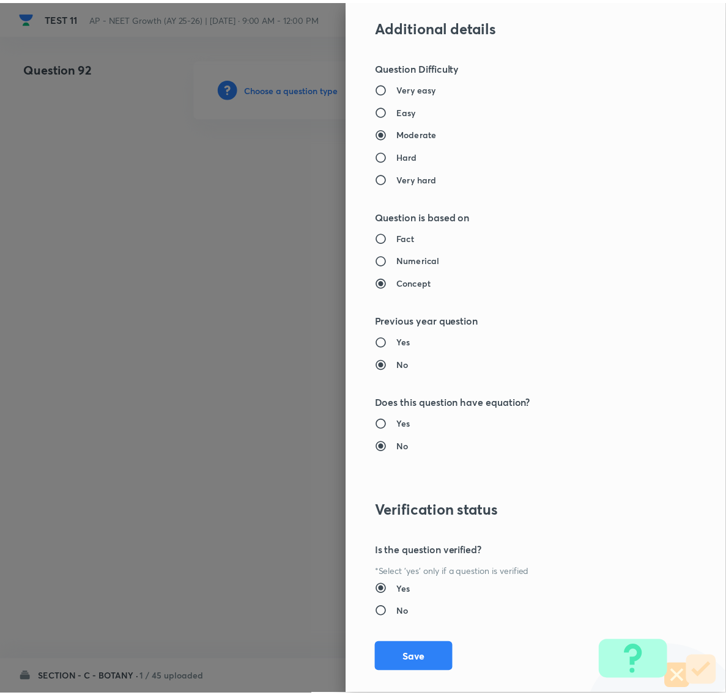
scroll to position [1055, 0]
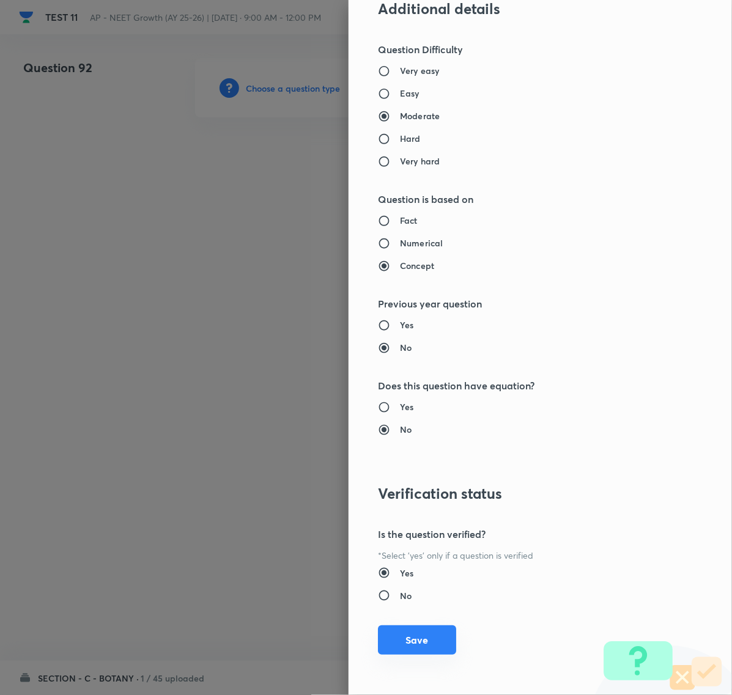
click at [402, 641] on button "Save" at bounding box center [417, 639] width 78 height 29
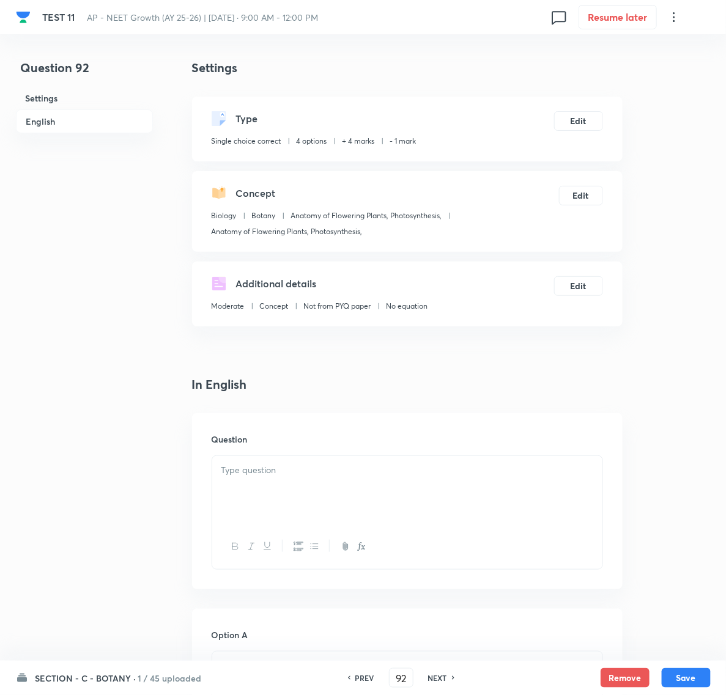
click at [276, 474] on p at bounding box center [407, 470] width 372 height 14
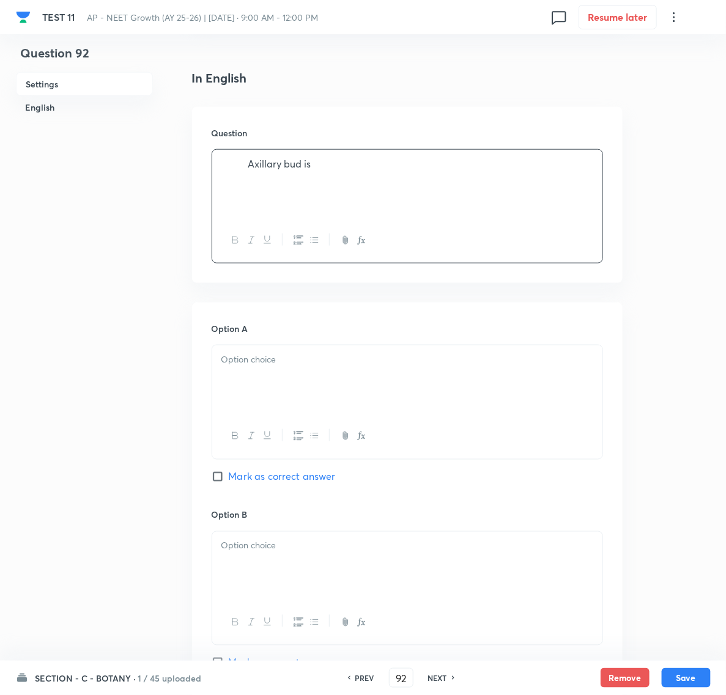
scroll to position [382, 0]
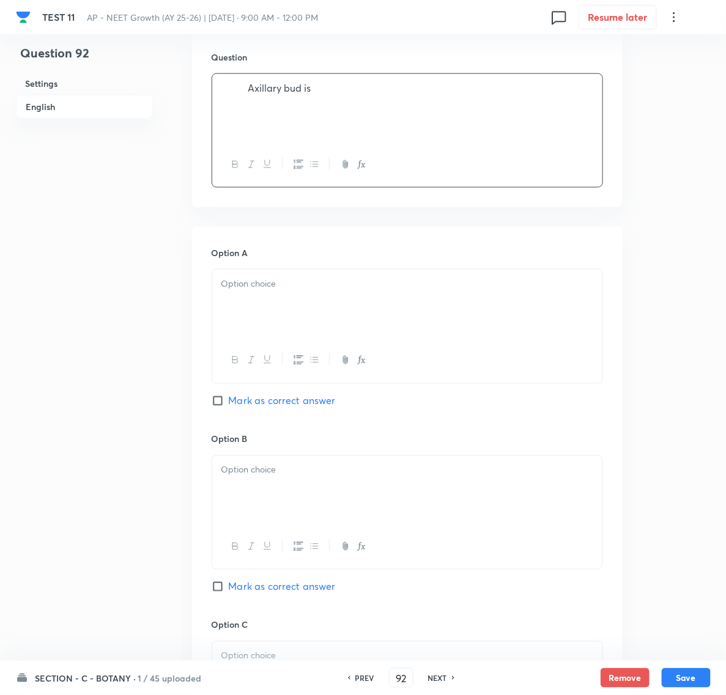
click at [254, 275] on div at bounding box center [407, 304] width 390 height 68
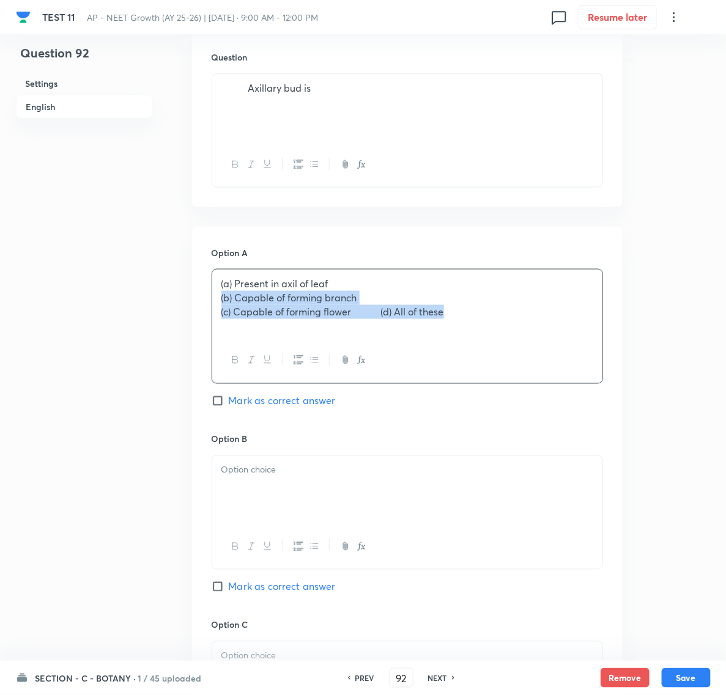
drag, startPoint x: 221, startPoint y: 297, endPoint x: 460, endPoint y: 328, distance: 240.5
click at [460, 328] on div "(a) Present in axil of leaf (b) Capable of forming branch (c) Capable of formin…" at bounding box center [407, 304] width 390 height 68
click at [254, 488] on div at bounding box center [407, 490] width 390 height 68
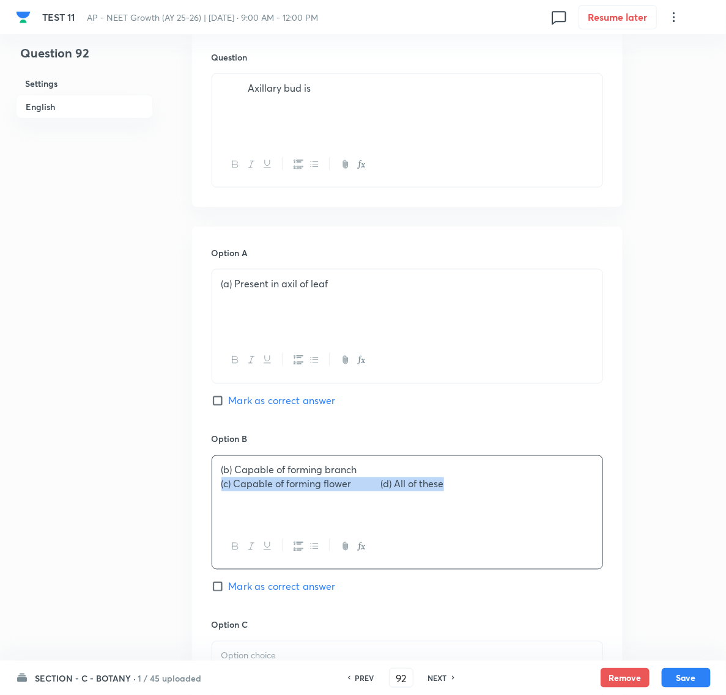
drag, startPoint x: 220, startPoint y: 487, endPoint x: 462, endPoint y: 500, distance: 241.8
click at [462, 500] on div "(b) Capable of forming branch (c) Capable of forming flower (d) All of these" at bounding box center [407, 490] width 390 height 68
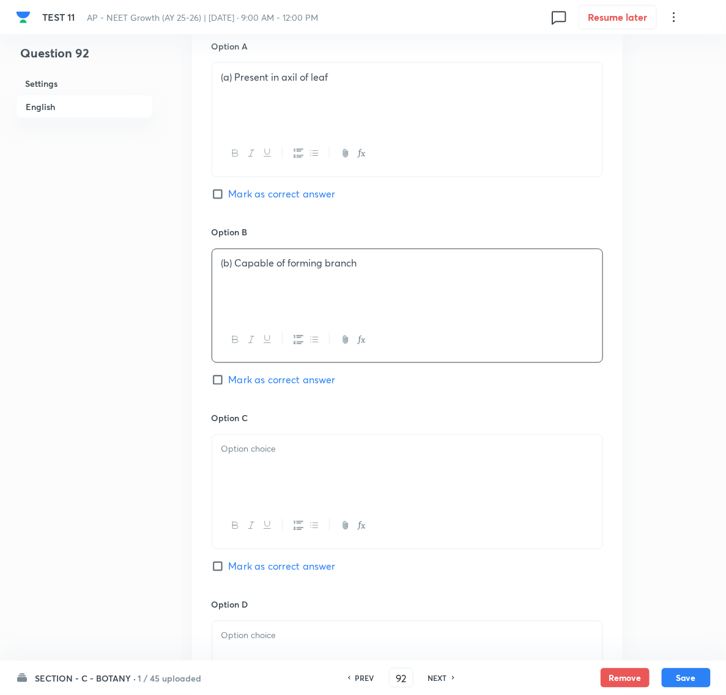
scroll to position [611, 0]
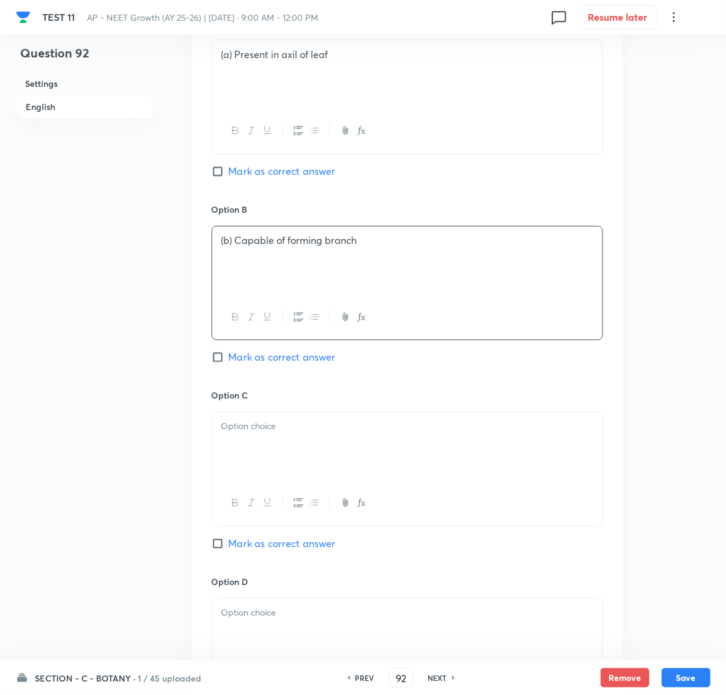
click at [241, 446] on div at bounding box center [407, 447] width 390 height 68
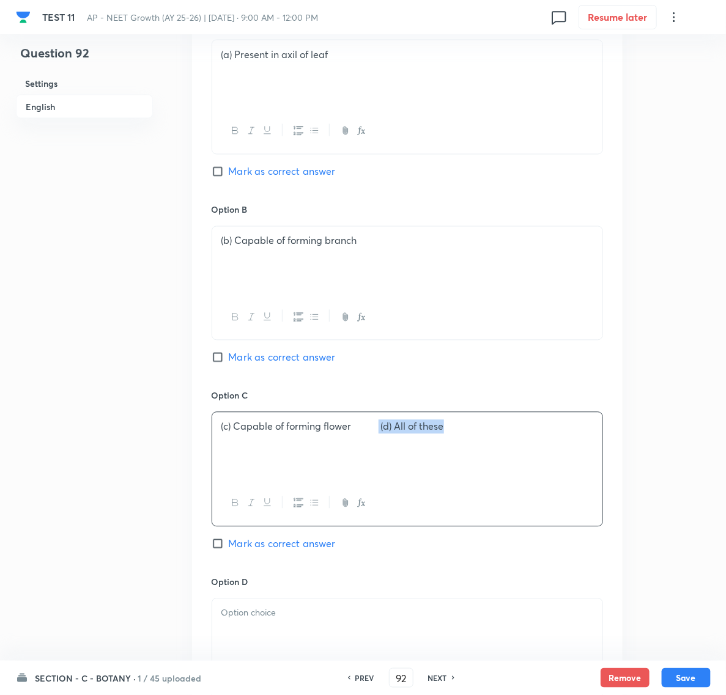
drag, startPoint x: 380, startPoint y: 432, endPoint x: 490, endPoint y: 434, distance: 110.1
click at [490, 434] on p "(c) Capable of forming flower (d) All of these" at bounding box center [407, 427] width 372 height 14
click at [257, 633] on div at bounding box center [407, 633] width 390 height 68
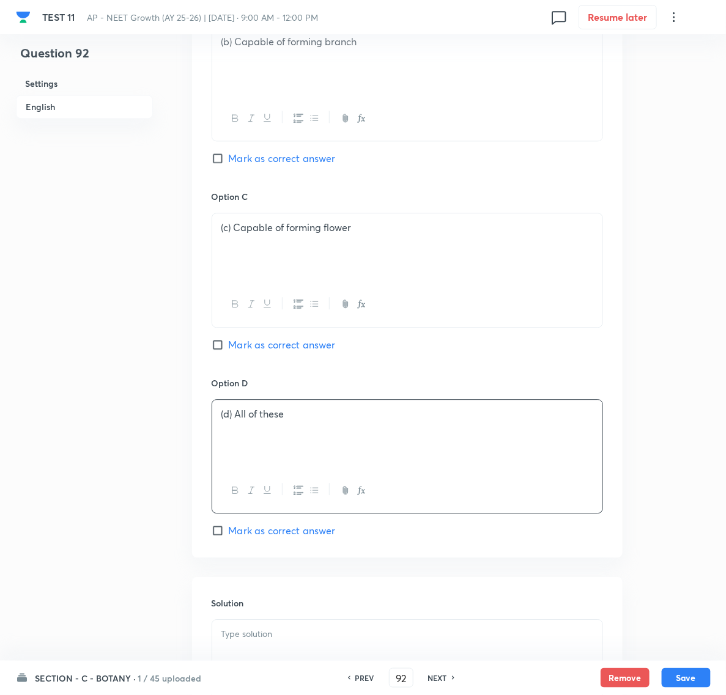
scroll to position [841, 0]
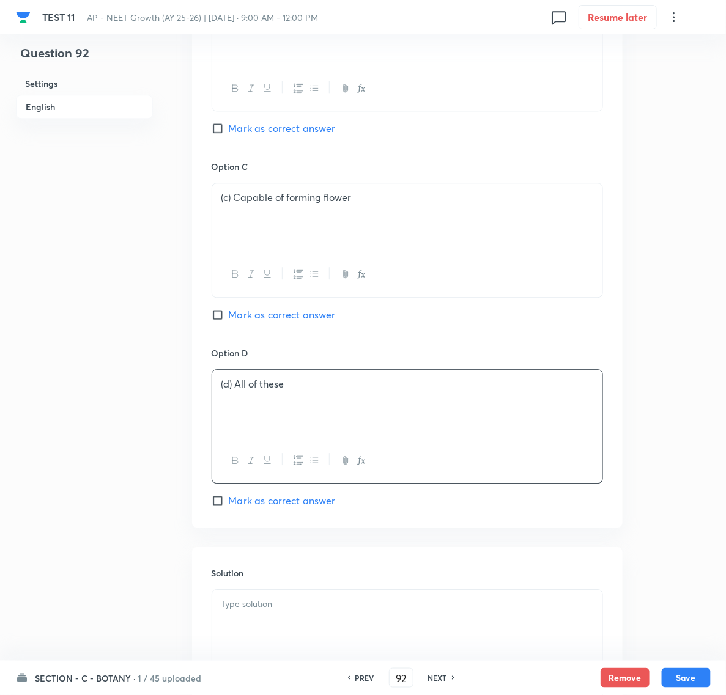
drag, startPoint x: 221, startPoint y: 504, endPoint x: 230, endPoint y: 544, distance: 40.7
click at [222, 504] on input "Mark as correct answer" at bounding box center [220, 501] width 17 height 12
checkbox input "true"
click at [246, 611] on p at bounding box center [407, 604] width 372 height 14
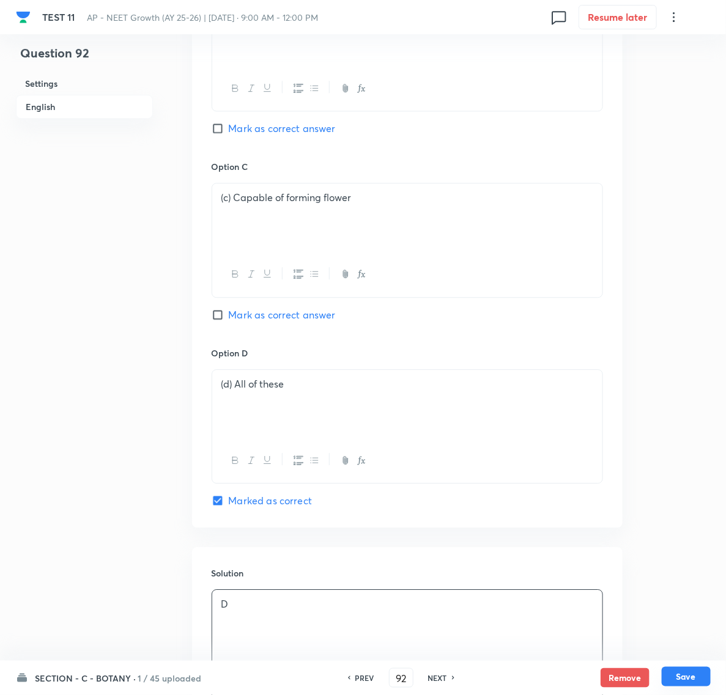
click at [684, 676] on button "Save" at bounding box center [686, 677] width 49 height 20
type input "93"
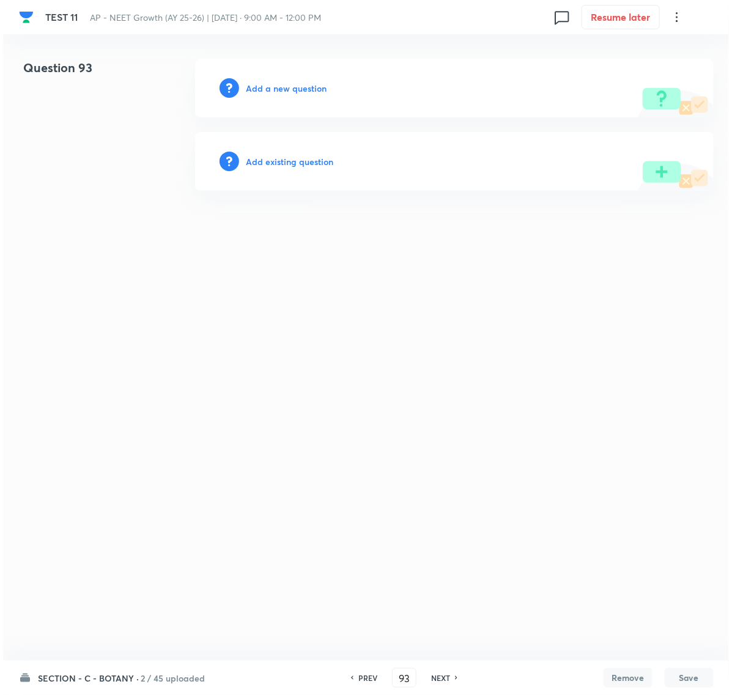
scroll to position [0, 0]
click at [285, 86] on h6 "Add a new question" at bounding box center [286, 88] width 81 height 13
click at [285, 86] on h6 "Choose a question type" at bounding box center [293, 88] width 94 height 13
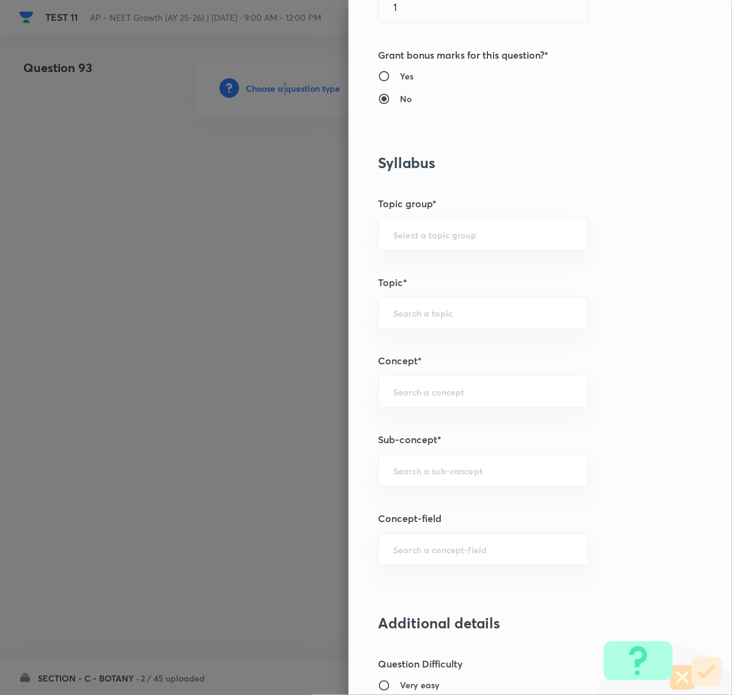
scroll to position [459, 0]
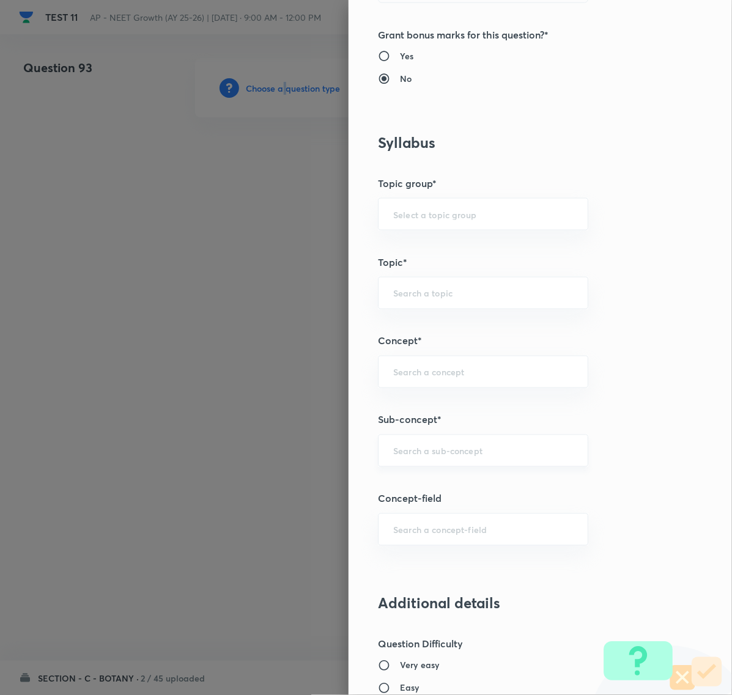
click at [407, 460] on div "​" at bounding box center [483, 451] width 210 height 32
paste input "Anatomy of flowering plants"
click at [417, 488] on li "Anatomy of Flowering Plants, Photosynthesis," at bounding box center [471, 495] width 208 height 37
type input "Anatomy of Flowering Plants, Photosynthesis,"
type input "Biology"
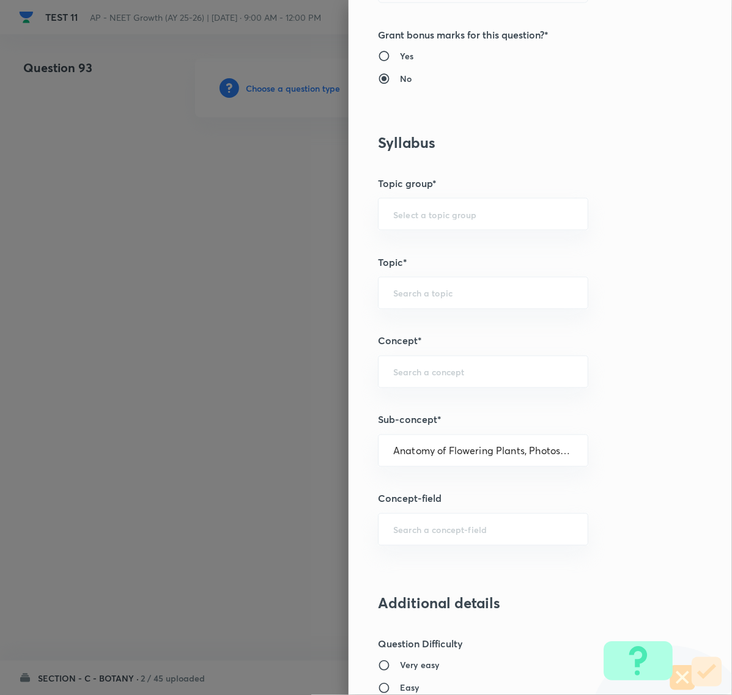
type input "Botany"
type input "Anatomy of Flowering Plants, Photosynthesis,"
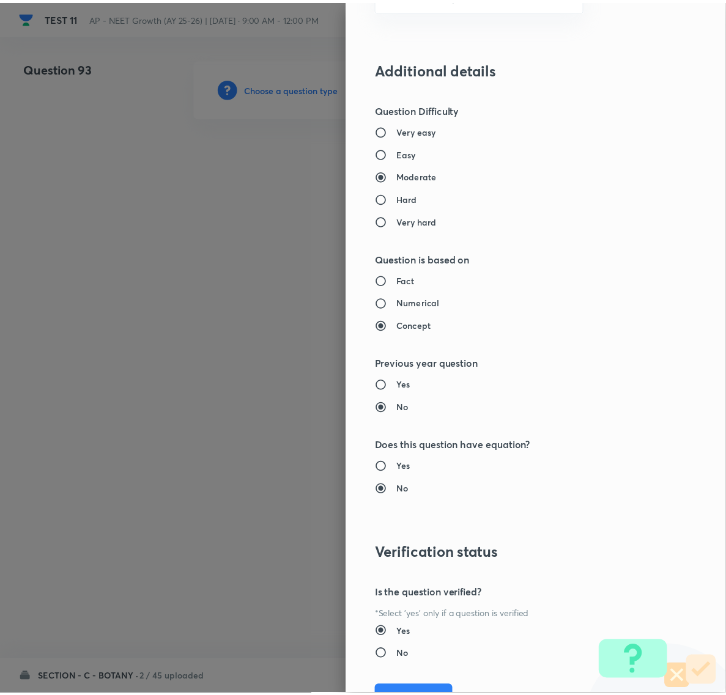
scroll to position [1055, 0]
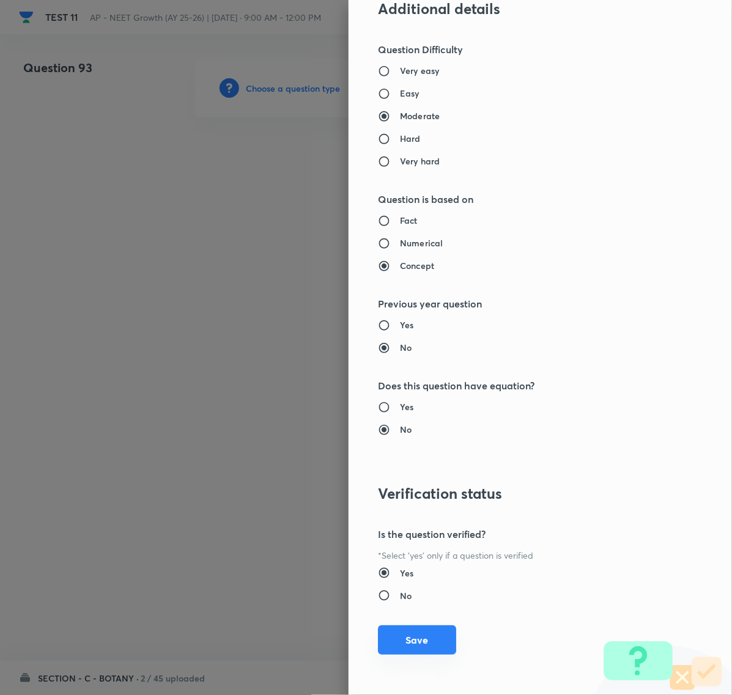
click at [407, 644] on button "Save" at bounding box center [417, 639] width 78 height 29
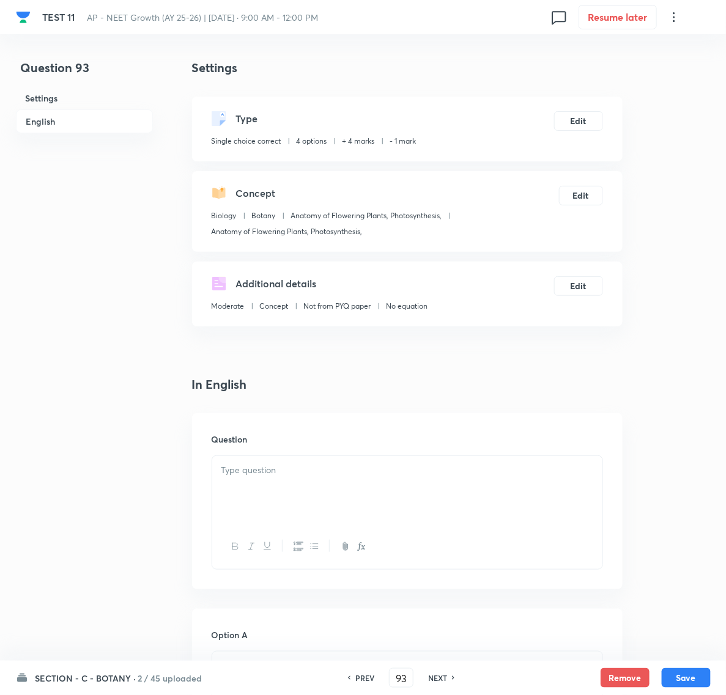
click at [261, 488] on div at bounding box center [407, 490] width 390 height 68
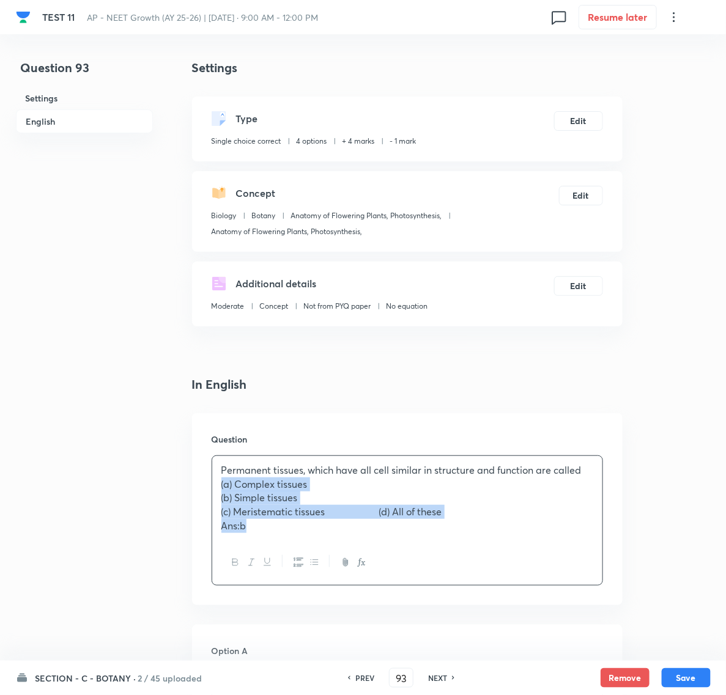
drag, startPoint x: 220, startPoint y: 487, endPoint x: 474, endPoint y: 554, distance: 262.5
click at [474, 554] on div "Permanent tissues, which have all cell similar in structure and function are ca…" at bounding box center [407, 520] width 391 height 130
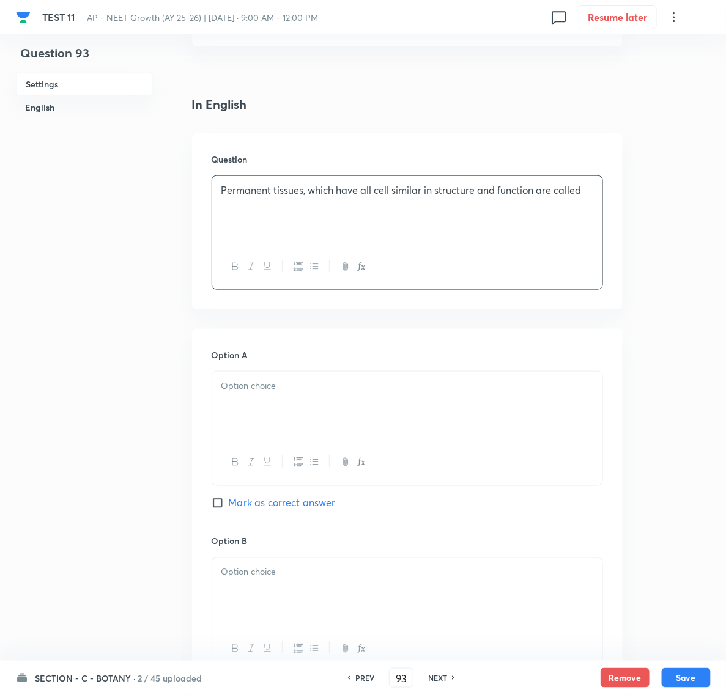
scroll to position [306, 0]
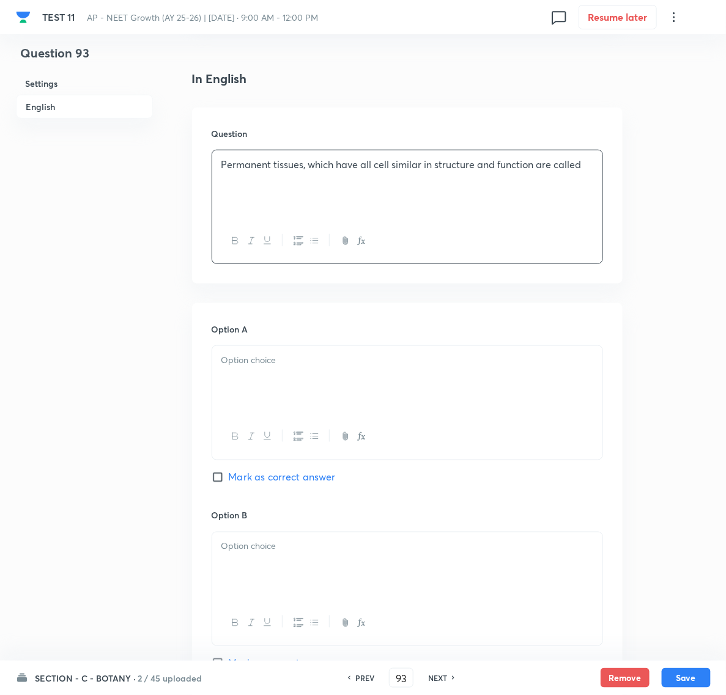
click at [254, 374] on div at bounding box center [407, 380] width 390 height 68
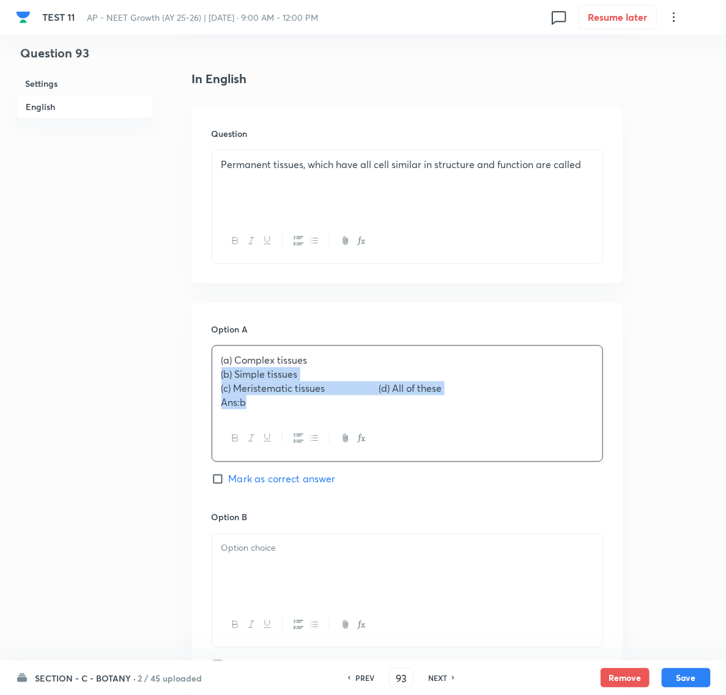
drag, startPoint x: 217, startPoint y: 377, endPoint x: 301, endPoint y: 420, distance: 94.6
click at [301, 420] on div "(a) Complex tissues (b) Simple tissues (c) Meristematic tissues (d) All of thes…" at bounding box center [407, 403] width 391 height 116
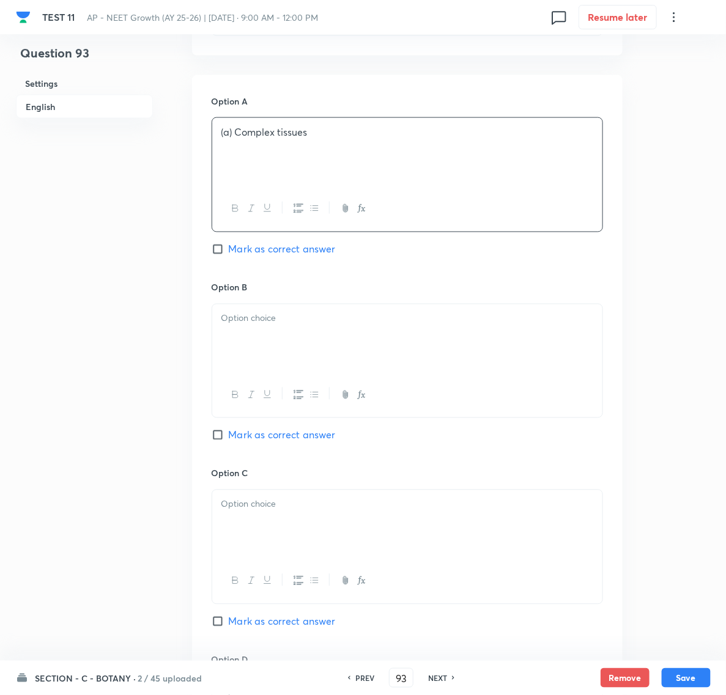
scroll to position [535, 0]
click at [256, 336] on div at bounding box center [407, 337] width 390 height 68
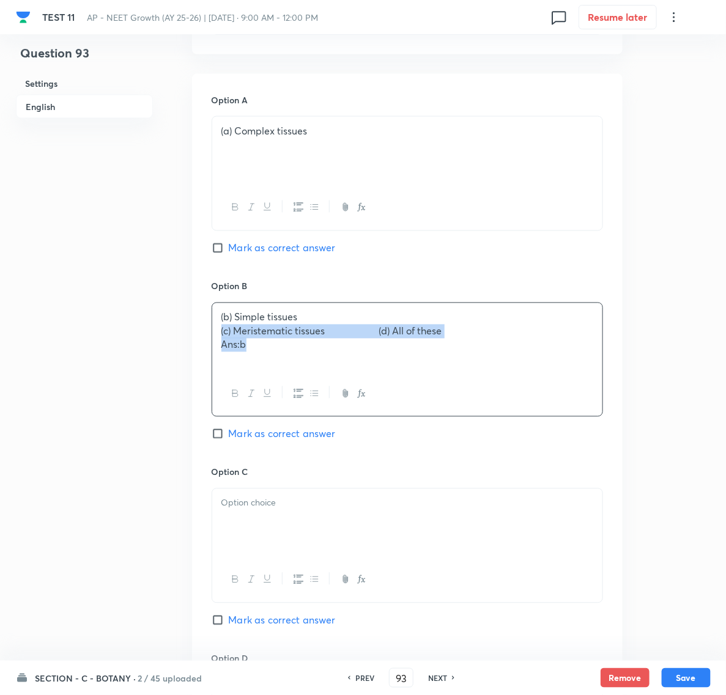
drag, startPoint x: 218, startPoint y: 334, endPoint x: 308, endPoint y: 380, distance: 100.3
click at [308, 380] on div "(b) Simple tissues (c) Meristematic tissues (d) All of these Ans:b" at bounding box center [407, 360] width 391 height 114
click at [260, 520] on div at bounding box center [407, 523] width 390 height 68
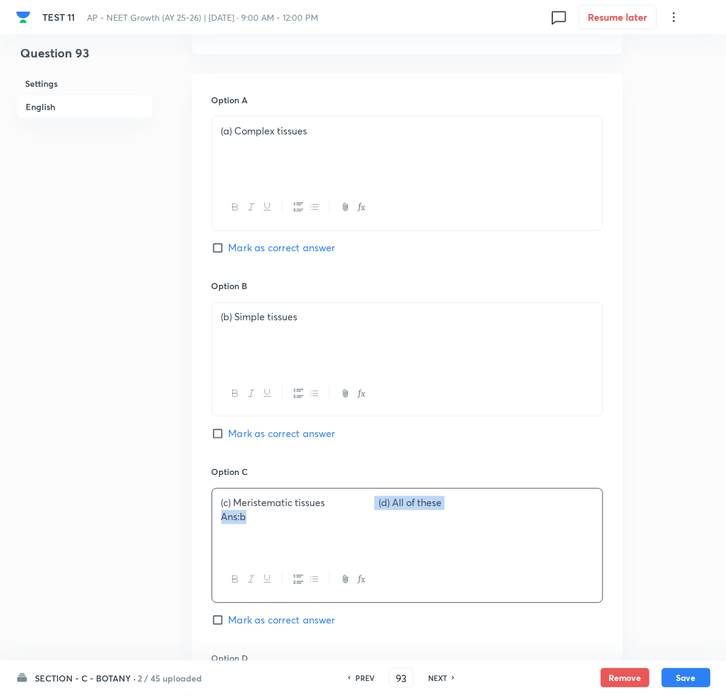
drag, startPoint x: 378, startPoint y: 506, endPoint x: 417, endPoint y: 550, distance: 58.9
click at [417, 550] on div "(c) Meristematic tissues (d) All of these Ans:b" at bounding box center [407, 523] width 390 height 68
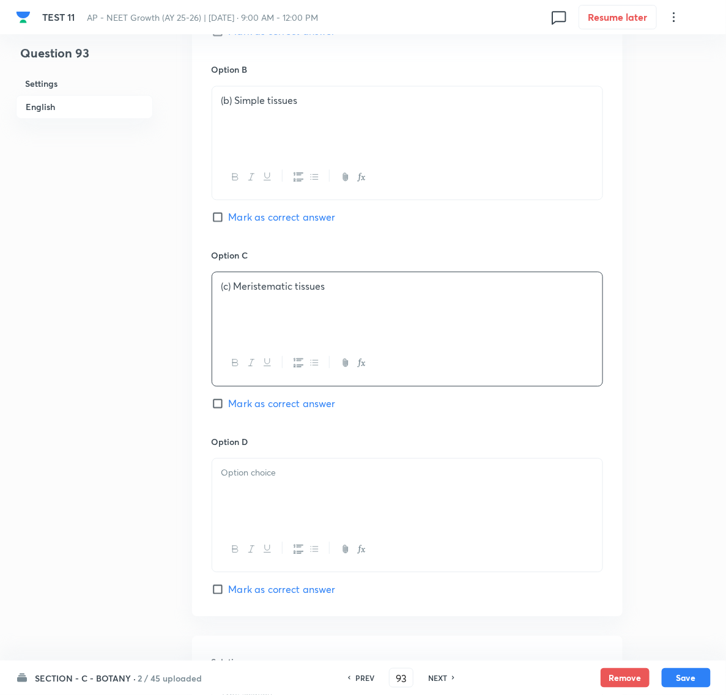
scroll to position [917, 0]
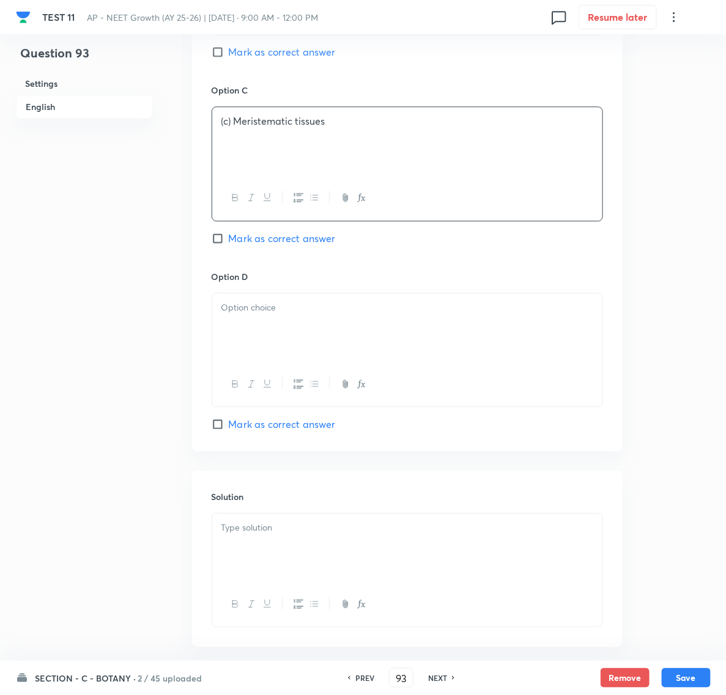
click at [228, 325] on div at bounding box center [407, 327] width 390 height 68
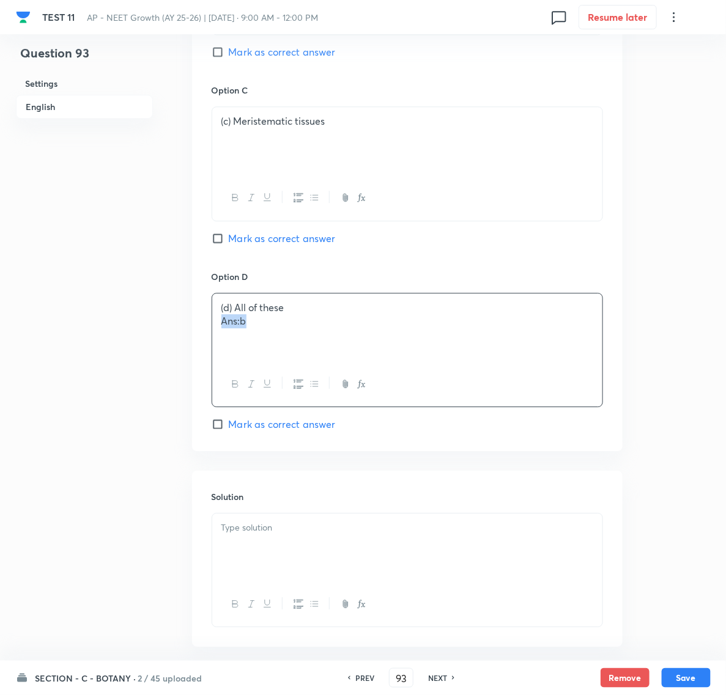
drag, startPoint x: 218, startPoint y: 331, endPoint x: 266, endPoint y: 334, distance: 48.4
click at [266, 334] on div "(d) All of these Ans:b" at bounding box center [407, 327] width 390 height 68
click at [256, 545] on div at bounding box center [407, 548] width 390 height 68
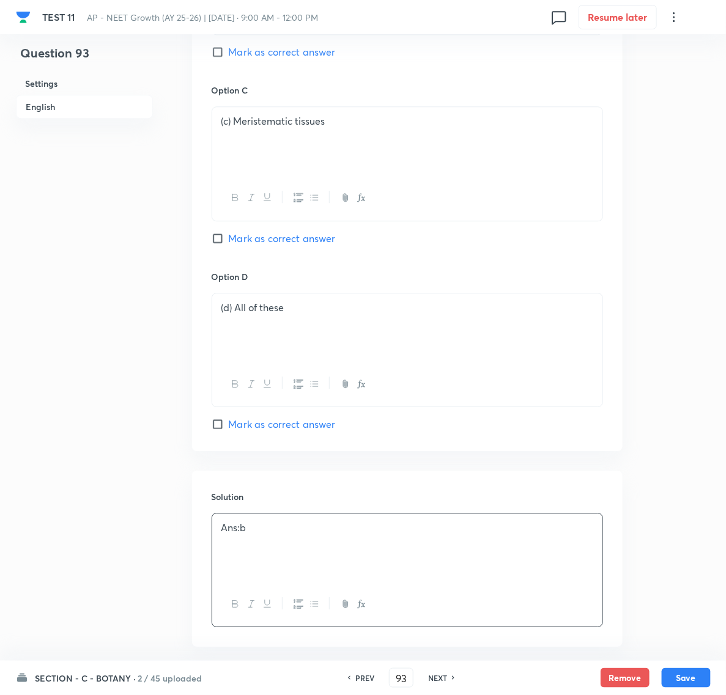
click at [220, 58] on input "Mark as correct answer" at bounding box center [220, 52] width 17 height 12
checkbox input "true"
click at [680, 676] on button "Save" at bounding box center [686, 677] width 49 height 20
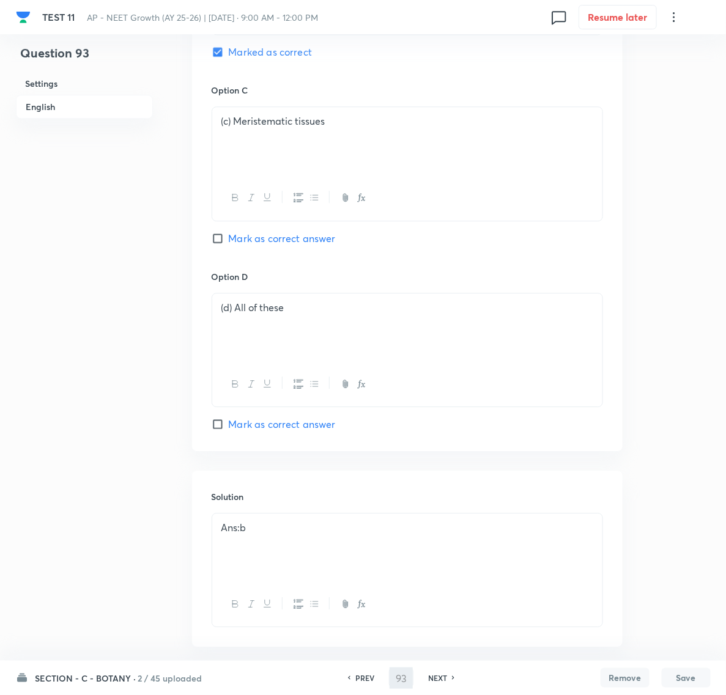
type input "94"
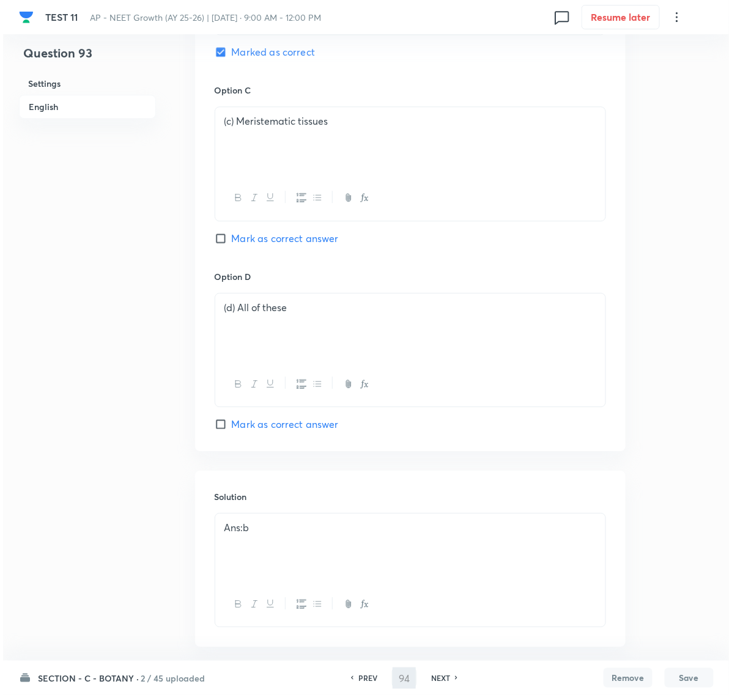
scroll to position [0, 0]
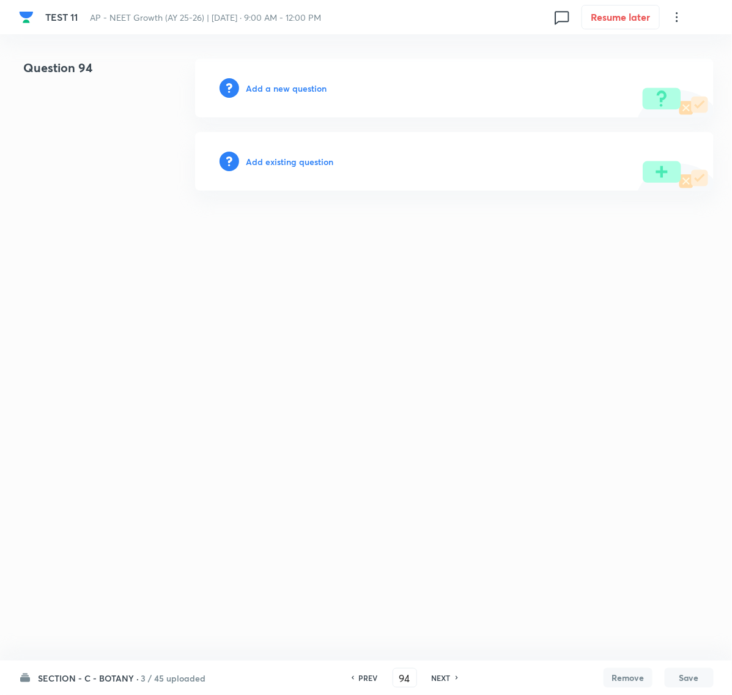
click at [281, 89] on h6 "Add a new question" at bounding box center [286, 88] width 81 height 13
click at [281, 89] on h6 "Choose a question type" at bounding box center [293, 88] width 94 height 13
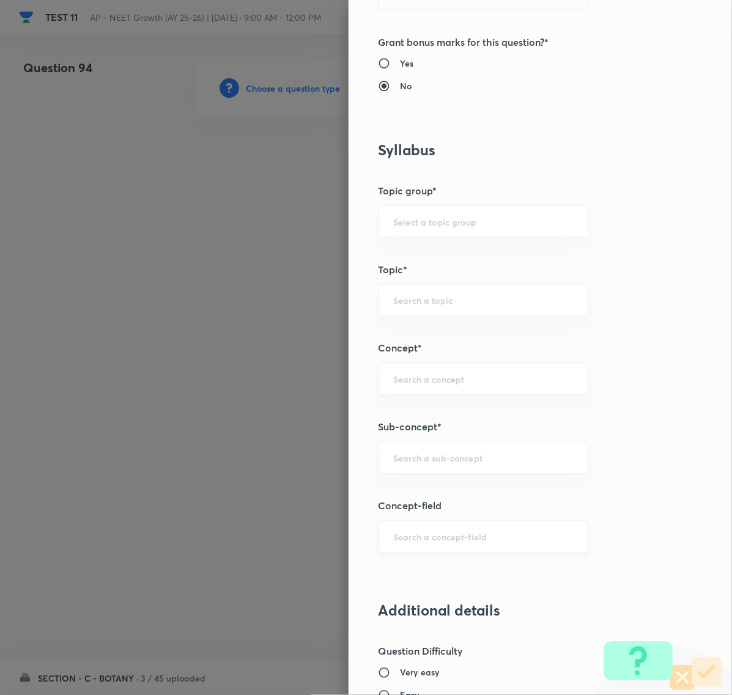
scroll to position [459, 0]
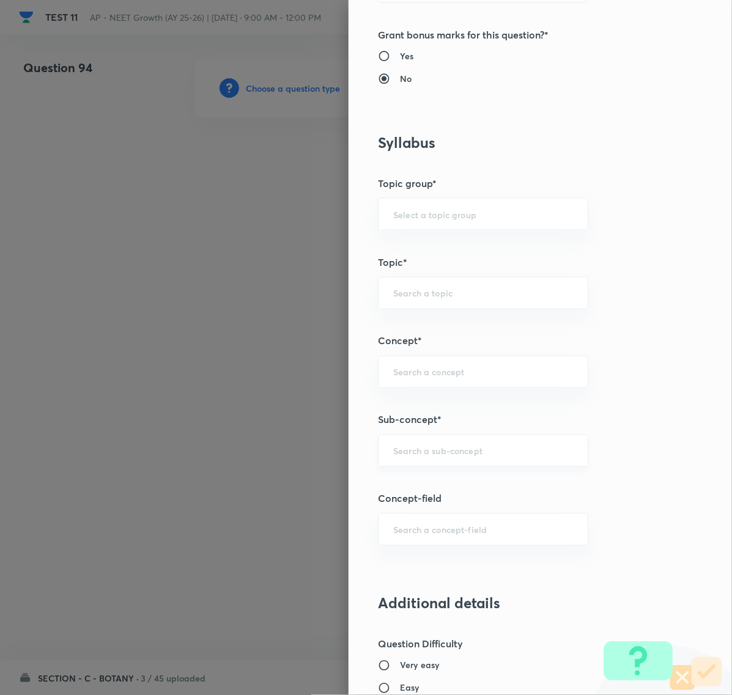
click at [413, 446] on input "text" at bounding box center [483, 451] width 180 height 12
paste input "Anatomy of flowering plants"
click at [415, 485] on li "Anatomy of Flowering Plants, Photosynthesis," at bounding box center [471, 495] width 208 height 37
type input "Anatomy of Flowering Plants, Photosynthesis,"
type input "Biology"
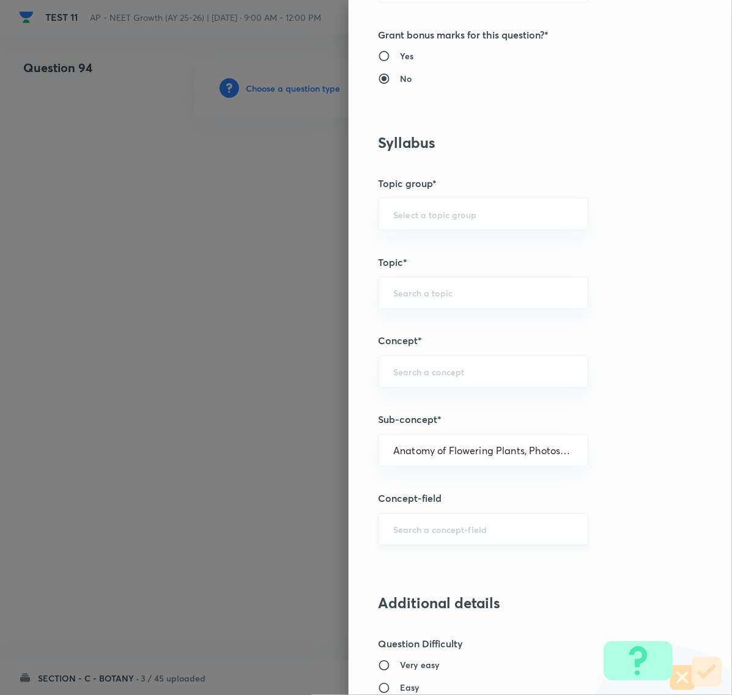
type input "Botany"
type input "Anatomy of Flowering Plants, Photosynthesis,"
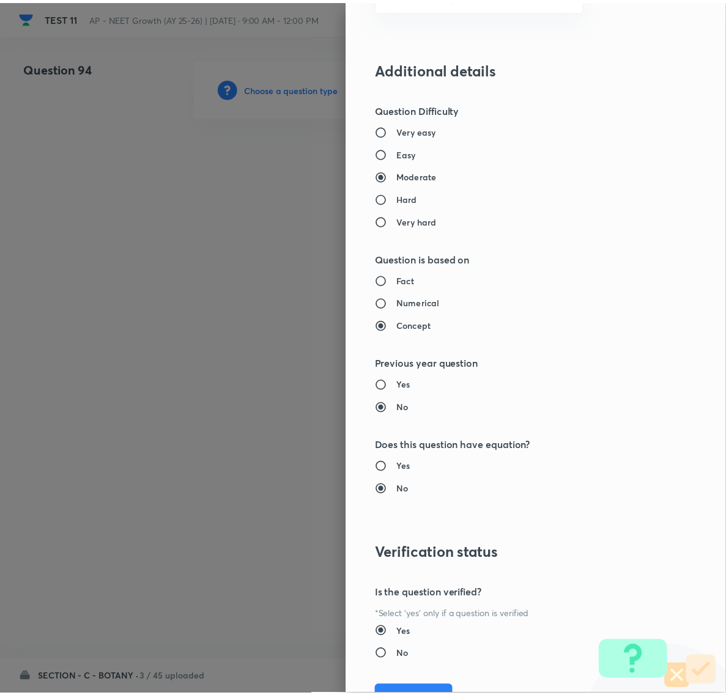
scroll to position [1055, 0]
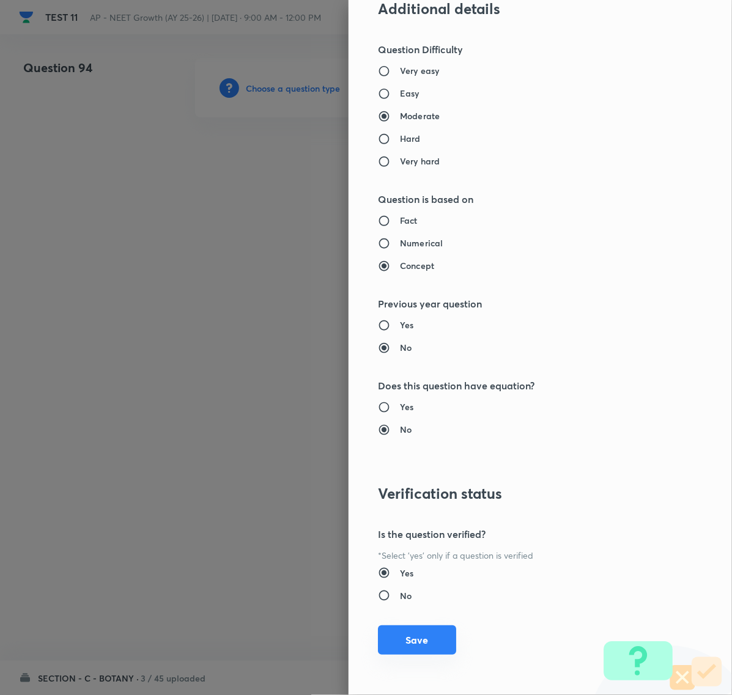
click at [399, 643] on button "Save" at bounding box center [417, 639] width 78 height 29
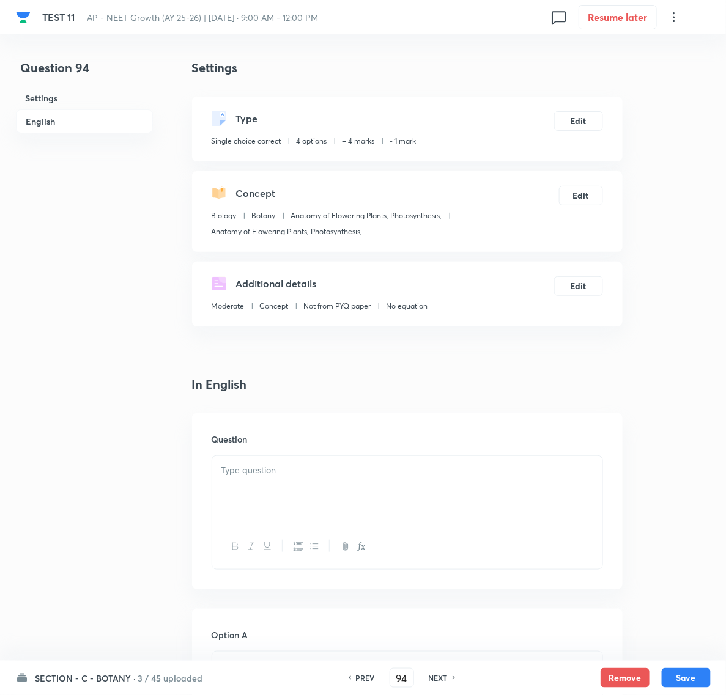
click at [252, 465] on p at bounding box center [407, 470] width 372 height 14
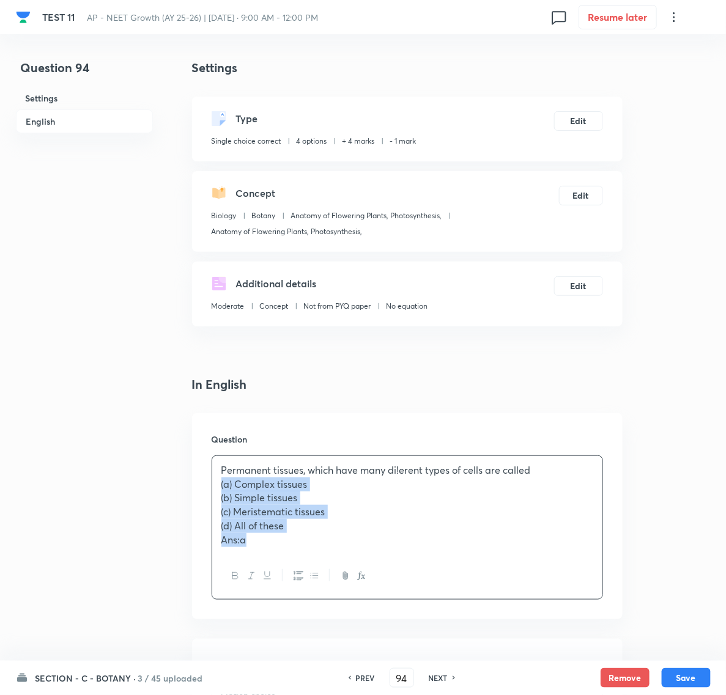
drag, startPoint x: 219, startPoint y: 487, endPoint x: 271, endPoint y: 538, distance: 73.1
click at [271, 538] on div "Permanent tissues, which have many di!erent types of cells are called (a) Compl…" at bounding box center [407, 505] width 390 height 98
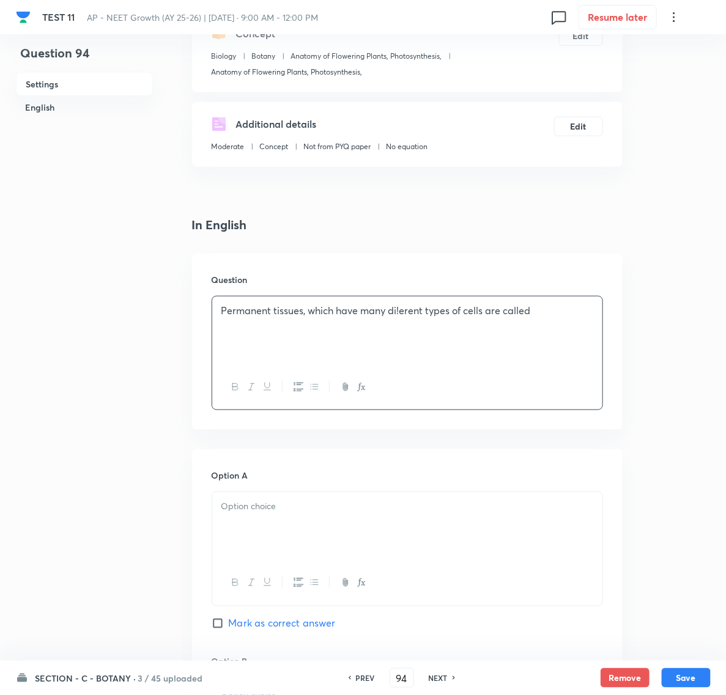
scroll to position [229, 0]
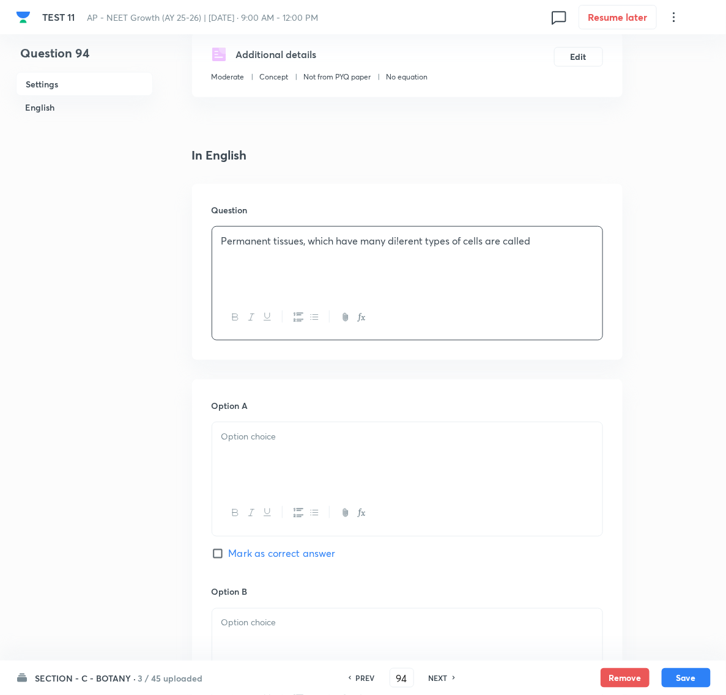
click at [252, 448] on div at bounding box center [407, 456] width 390 height 68
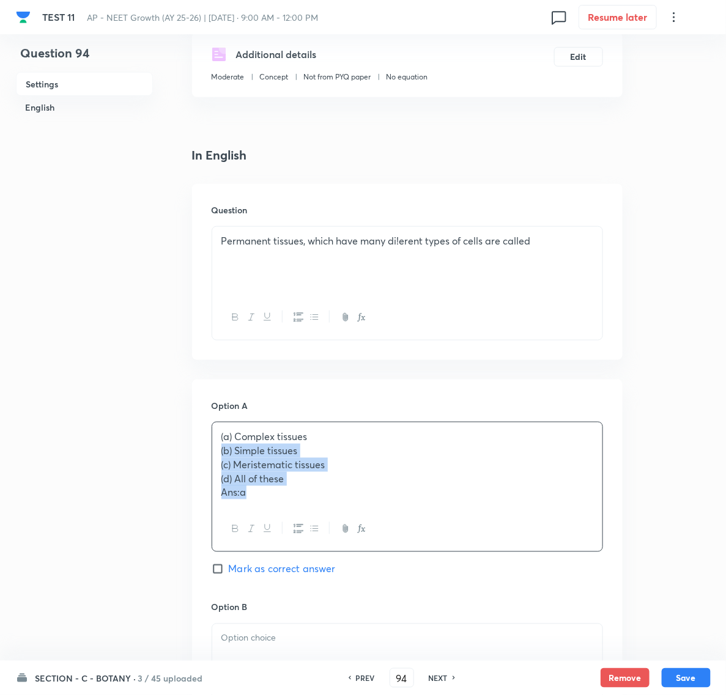
drag, startPoint x: 218, startPoint y: 453, endPoint x: 273, endPoint y: 524, distance: 89.8
click at [273, 524] on div "(a) Complex tissues (b) Simple tissues (c) Meristematic tissues (d) All of thes…" at bounding box center [407, 487] width 391 height 130
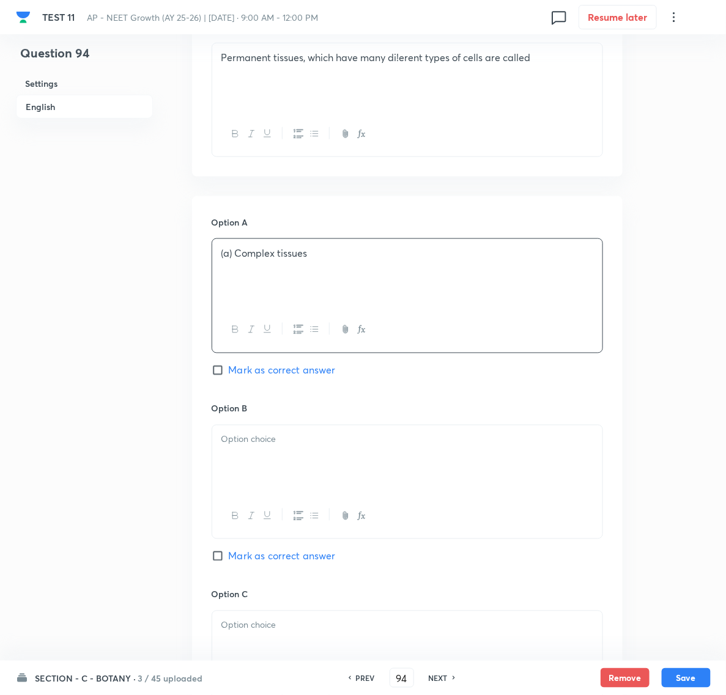
scroll to position [459, 0]
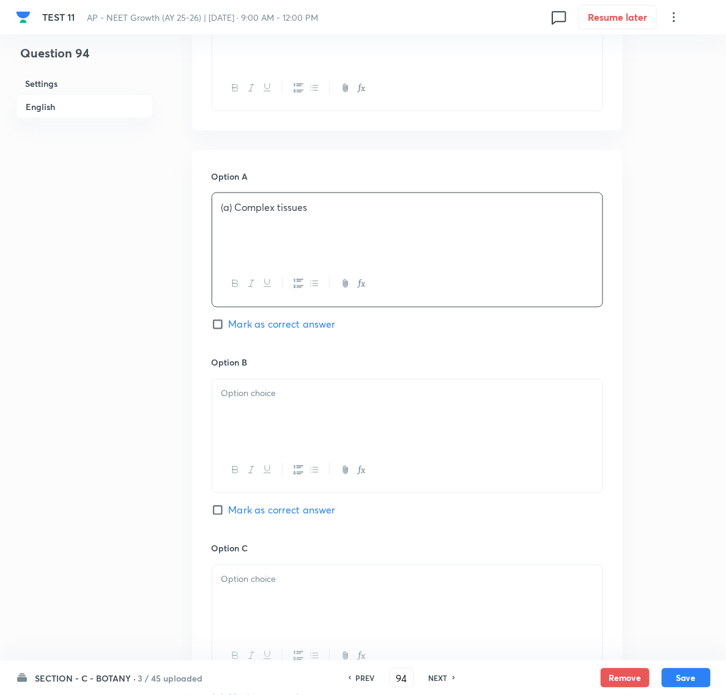
click at [251, 397] on p at bounding box center [407, 394] width 372 height 14
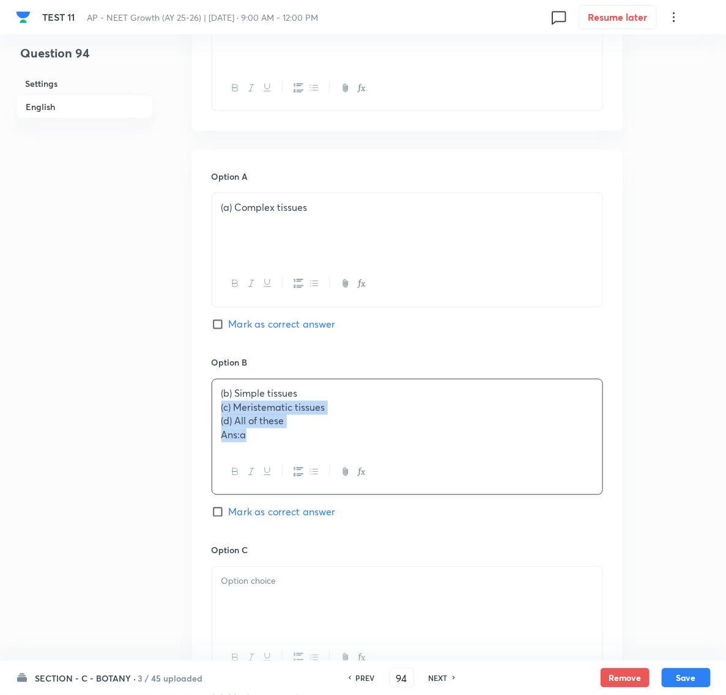
drag, startPoint x: 218, startPoint y: 410, endPoint x: 289, endPoint y: 465, distance: 89.3
click at [289, 465] on div "(b) Simple tissues (c) Meristematic tissues (d) All of these Ans:a" at bounding box center [407, 437] width 391 height 116
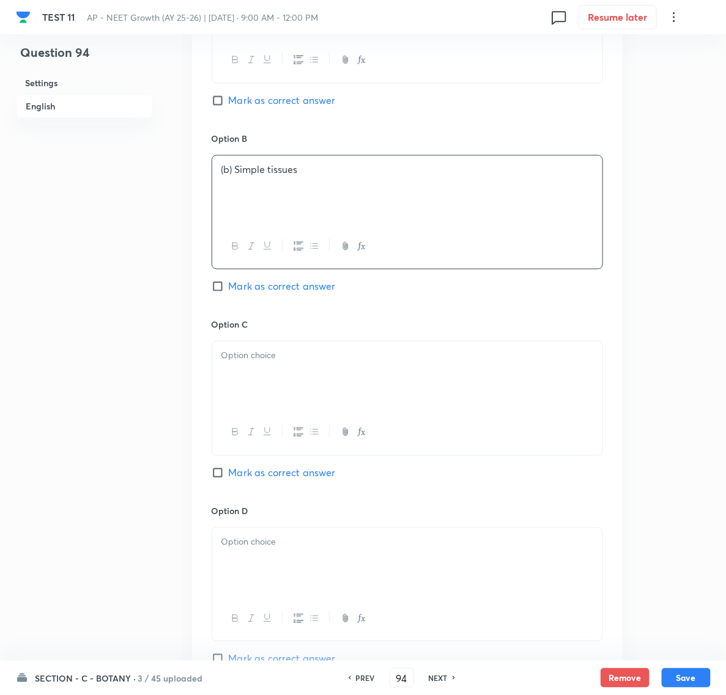
scroll to position [688, 0]
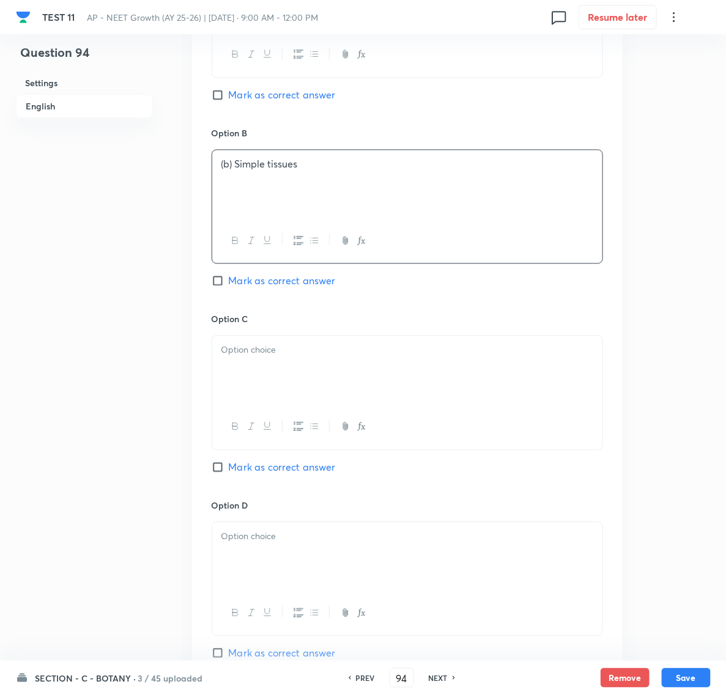
click at [246, 369] on div at bounding box center [407, 370] width 390 height 68
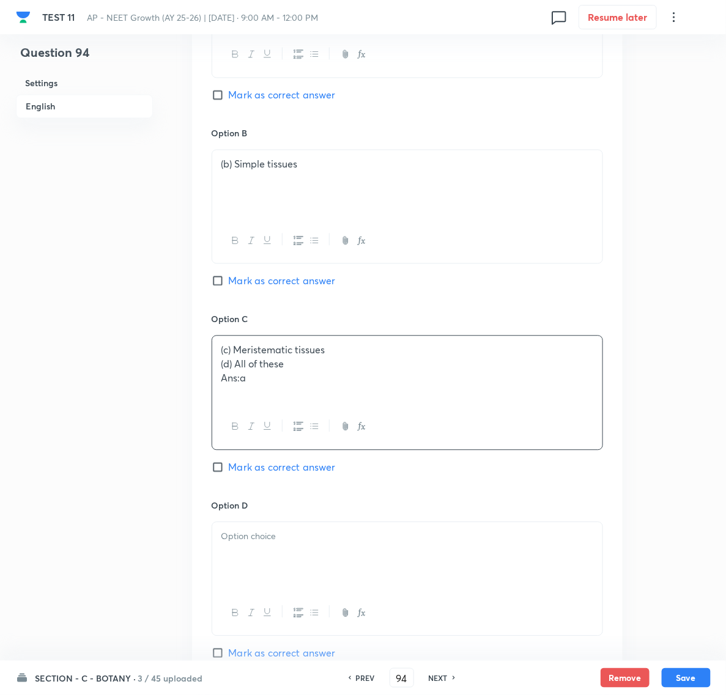
click at [248, 537] on p at bounding box center [407, 537] width 372 height 14
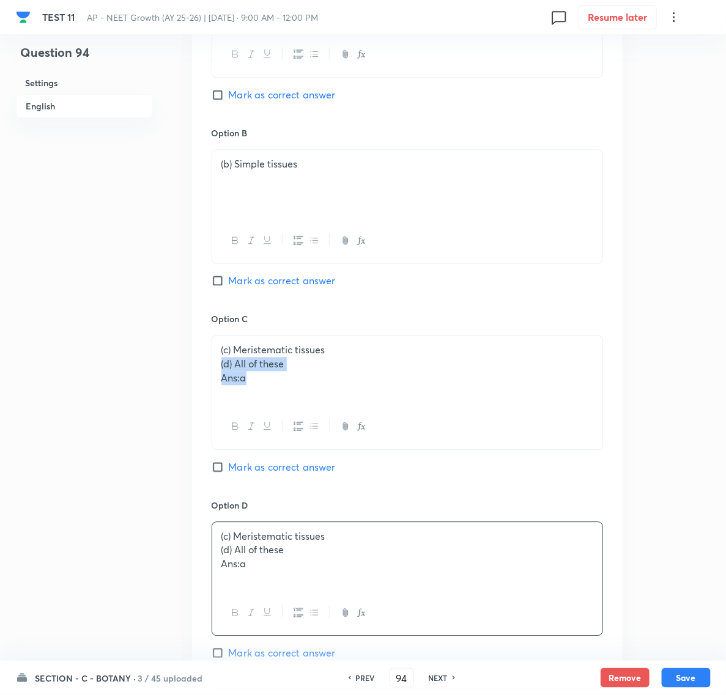
drag, startPoint x: 215, startPoint y: 371, endPoint x: 300, endPoint y: 393, distance: 87.6
click at [300, 393] on div "(c) Meristematic tissues (d) All of these Ans:a" at bounding box center [407, 370] width 390 height 68
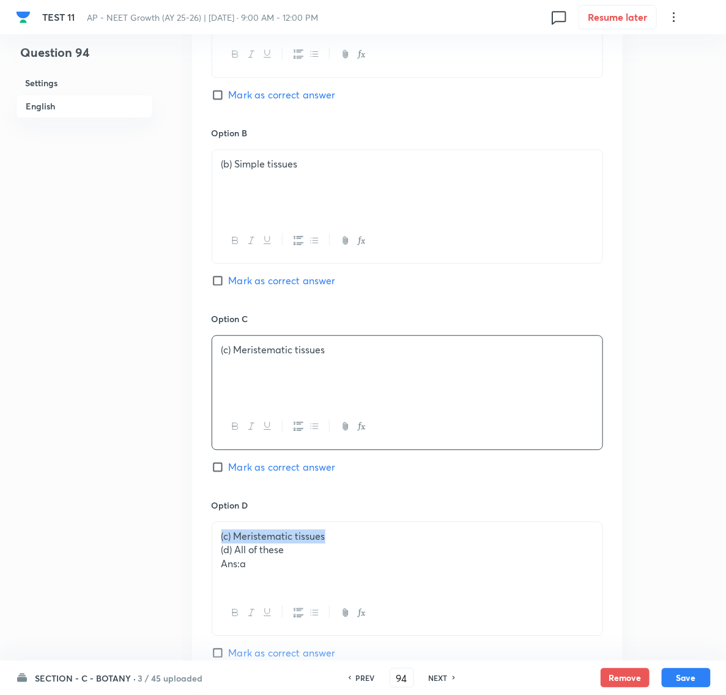
drag, startPoint x: 217, startPoint y: 538, endPoint x: 336, endPoint y: 541, distance: 119.3
click at [336, 541] on div "(c) Meristematic tissues (d) All of these Ans:a" at bounding box center [407, 557] width 390 height 68
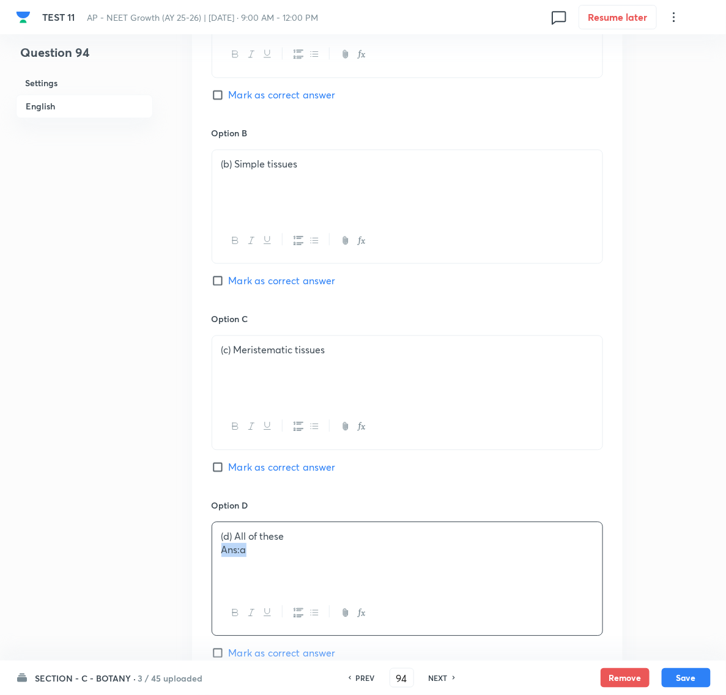
drag, startPoint x: 214, startPoint y: 561, endPoint x: 264, endPoint y: 566, distance: 49.8
click at [264, 566] on div "(d) All of these Ans:a" at bounding box center [407, 557] width 390 height 68
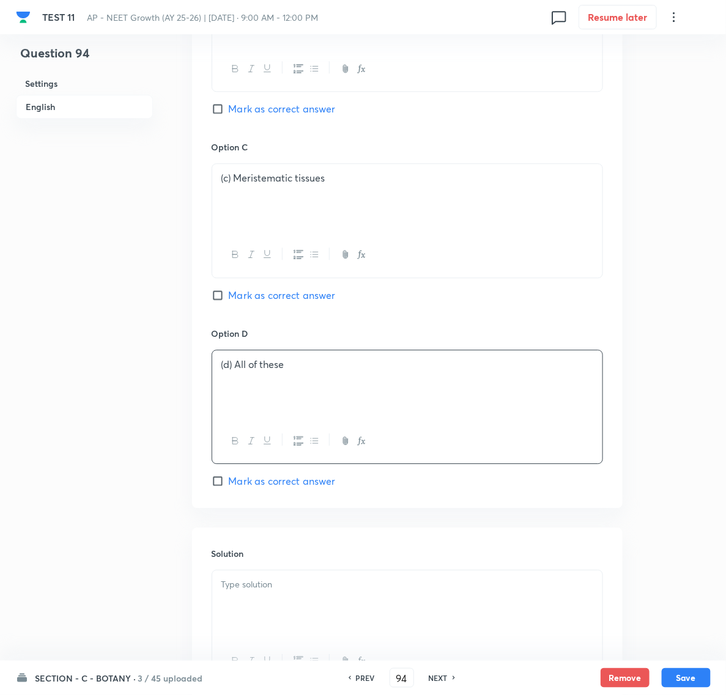
scroll to position [917, 0]
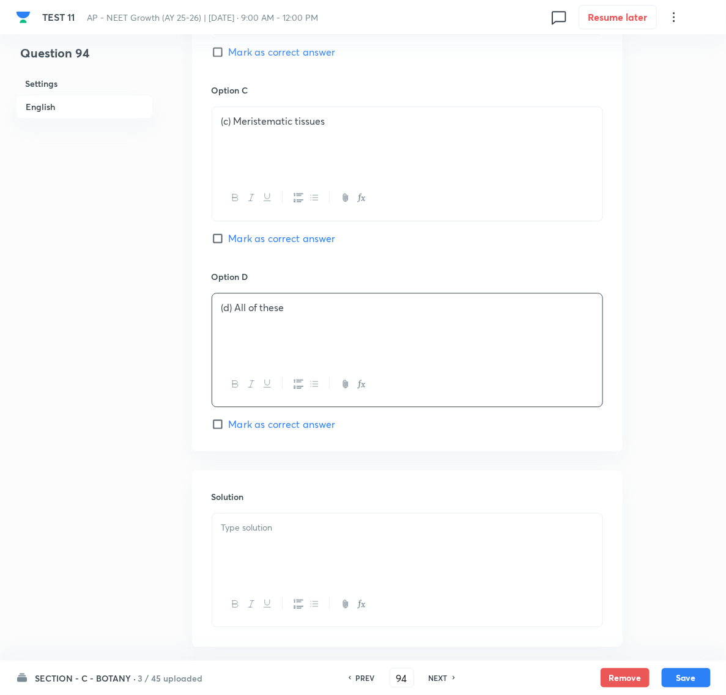
click at [246, 532] on p at bounding box center [407, 528] width 372 height 14
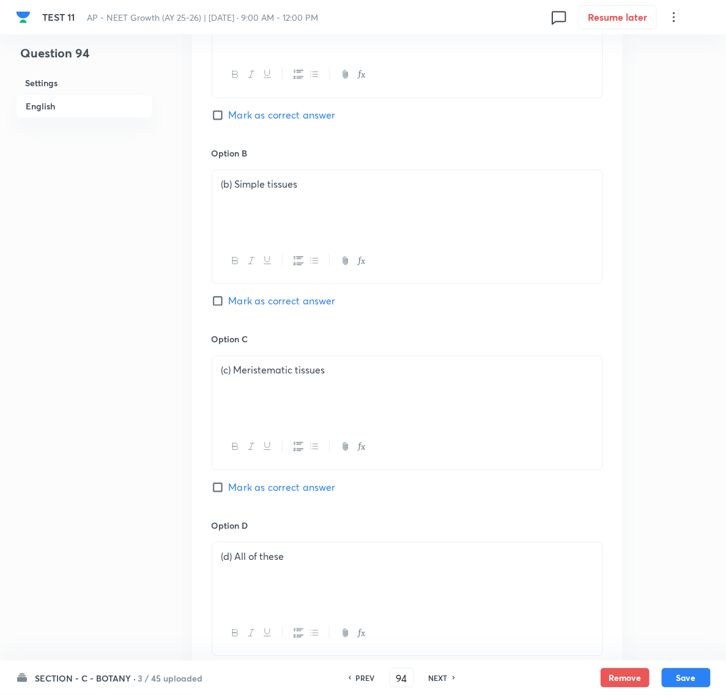
scroll to position [611, 0]
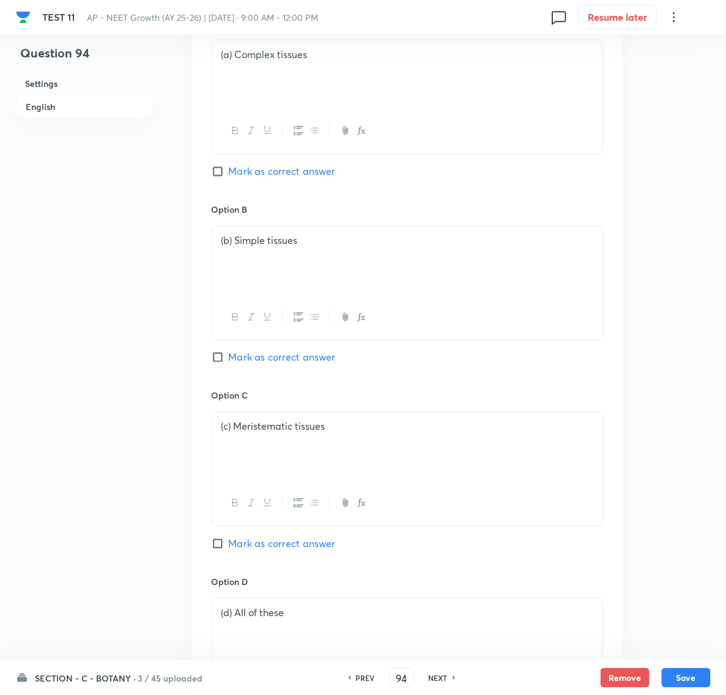
click at [215, 173] on input "Mark as correct answer" at bounding box center [220, 172] width 17 height 12
checkbox input "true"
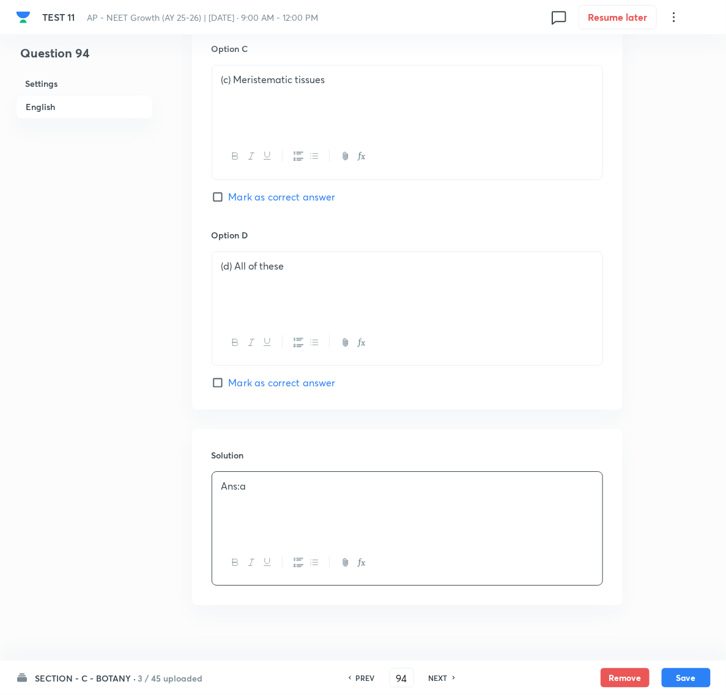
scroll to position [982, 0]
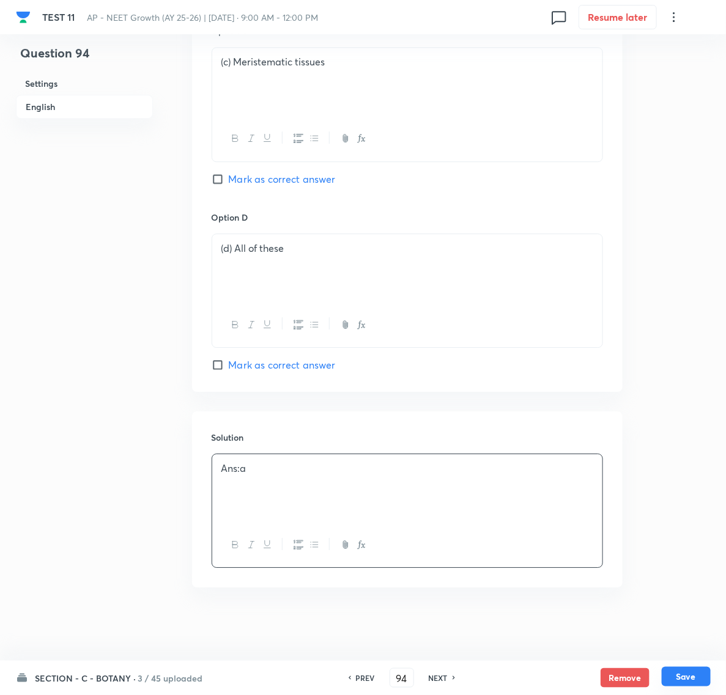
click at [676, 676] on button "Save" at bounding box center [686, 677] width 49 height 20
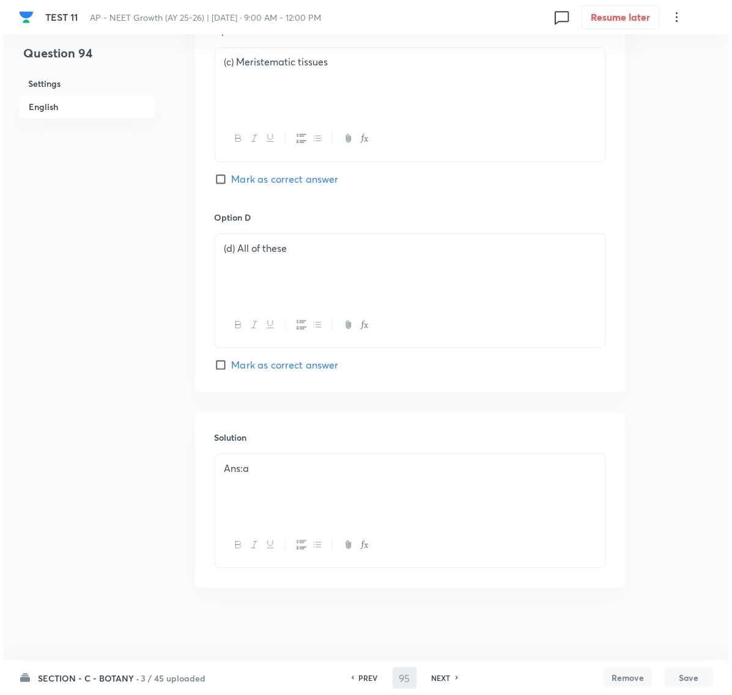
scroll to position [0, 0]
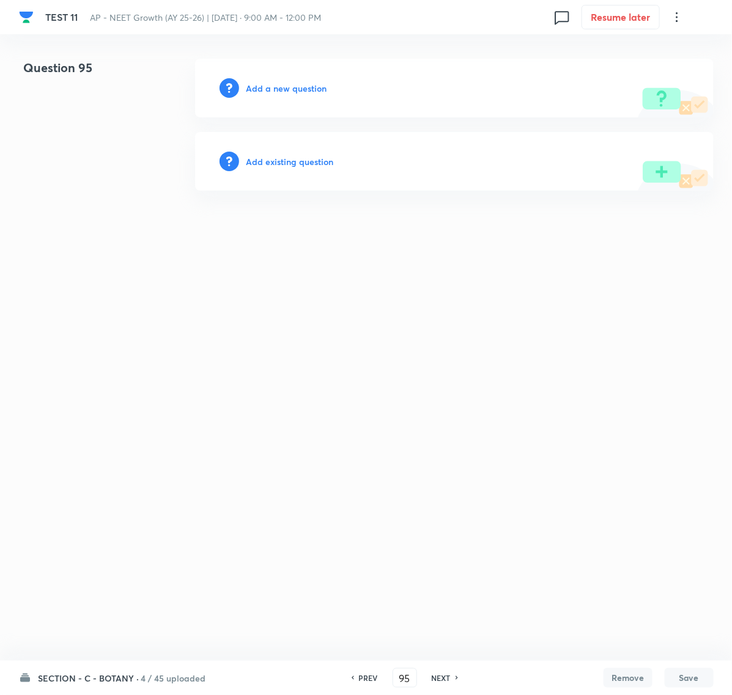
click at [279, 89] on h6 "Add a new question" at bounding box center [286, 88] width 81 height 13
click at [279, 89] on h6 "Choose a question type" at bounding box center [293, 88] width 94 height 13
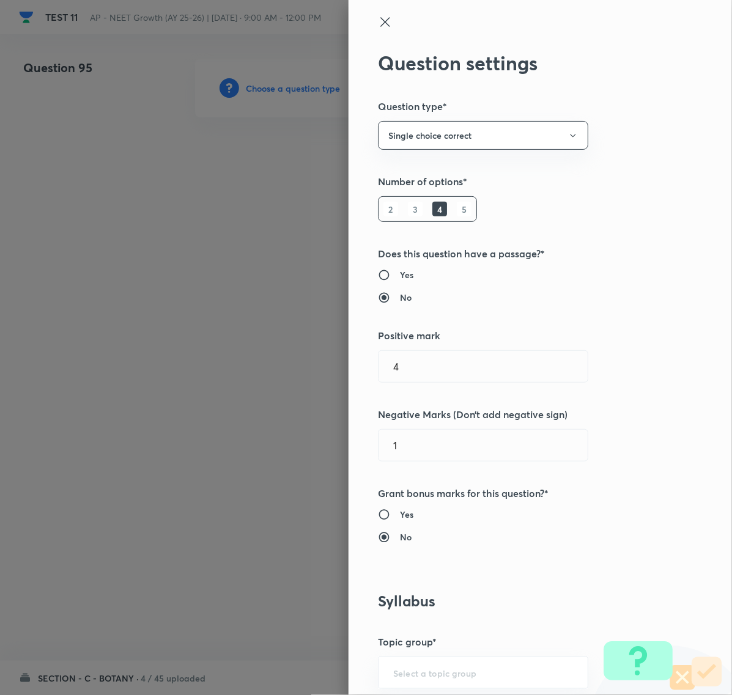
click at [378, 17] on icon at bounding box center [385, 22] width 15 height 15
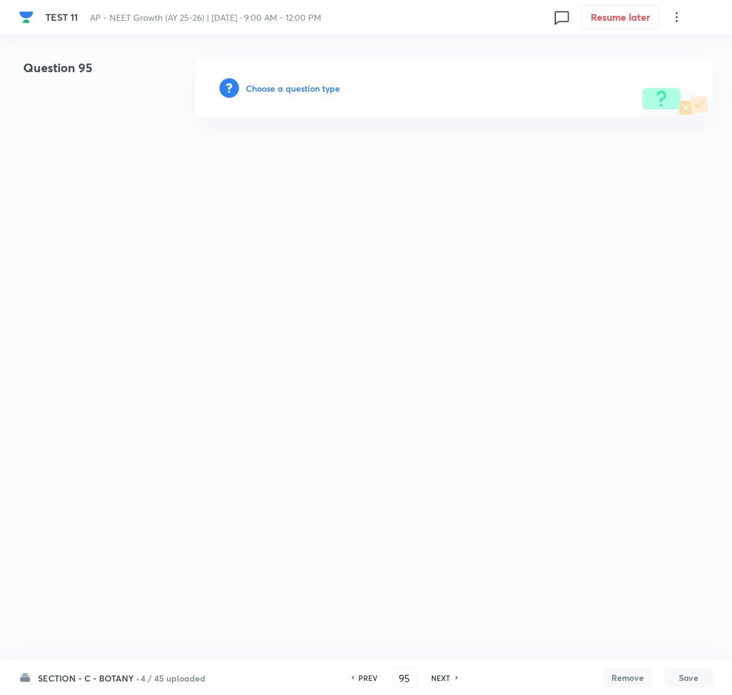
click at [359, 677] on h6 "PREV" at bounding box center [368, 678] width 19 height 11
type input "94"
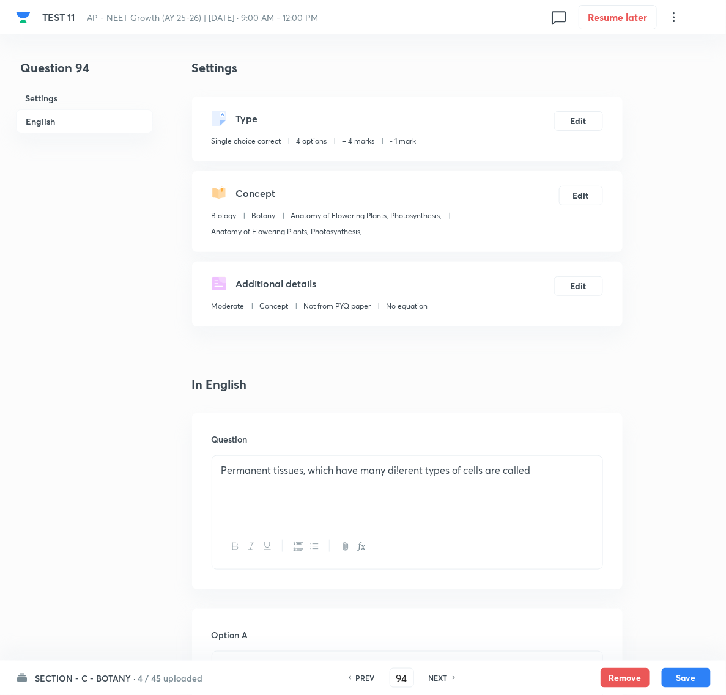
click at [400, 474] on p "Permanent tissues, which have many di!erent types of cells are called" at bounding box center [407, 470] width 372 height 14
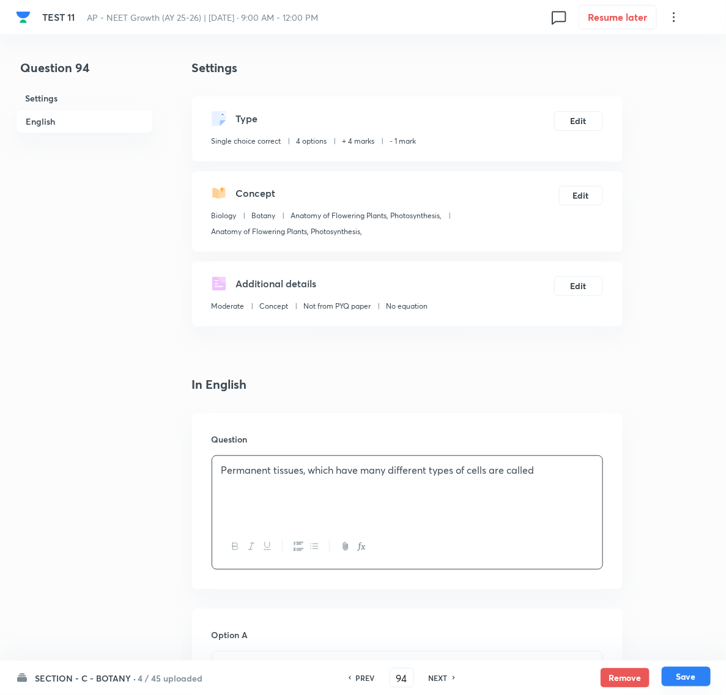
click at [684, 671] on button "Save" at bounding box center [686, 677] width 49 height 20
type input "95"
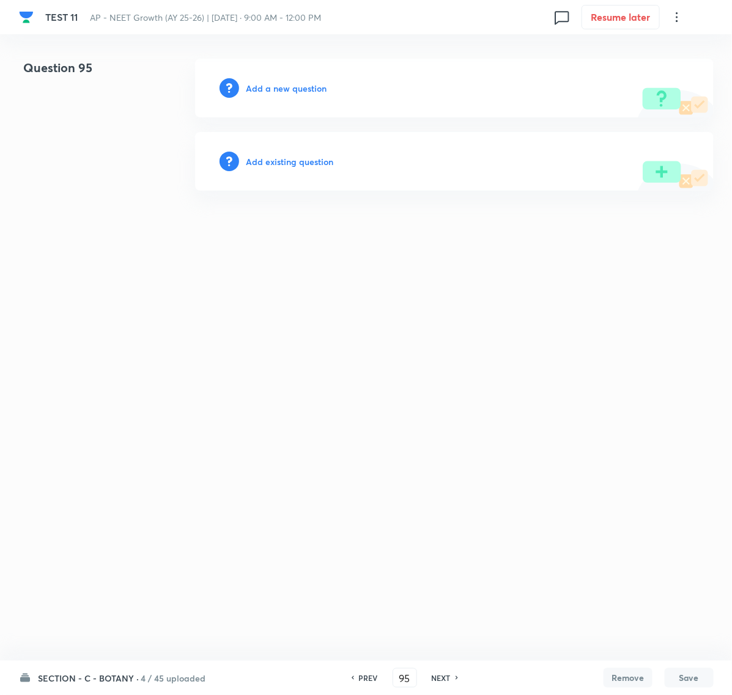
click at [264, 82] on h6 "Add a new question" at bounding box center [286, 88] width 81 height 13
click at [264, 84] on h6 "Choose a question type" at bounding box center [293, 88] width 94 height 13
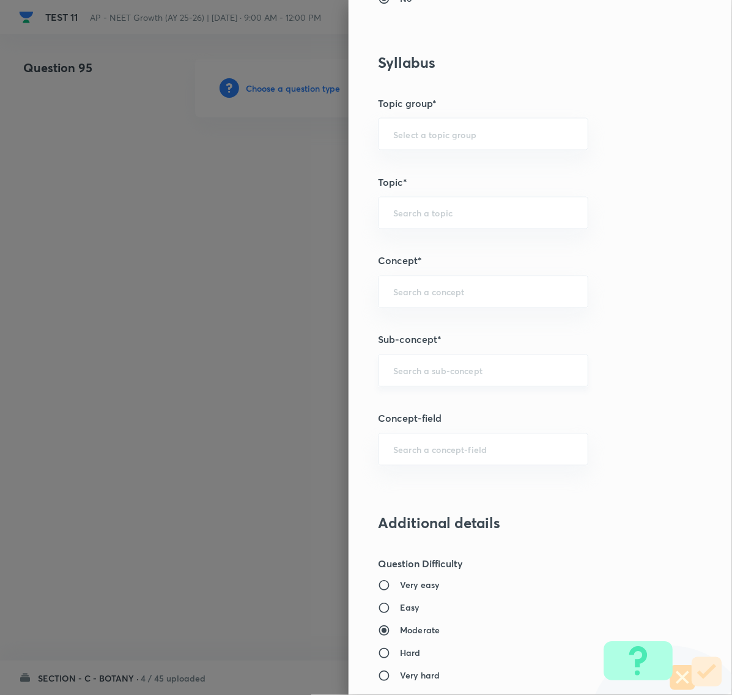
scroll to position [535, 0]
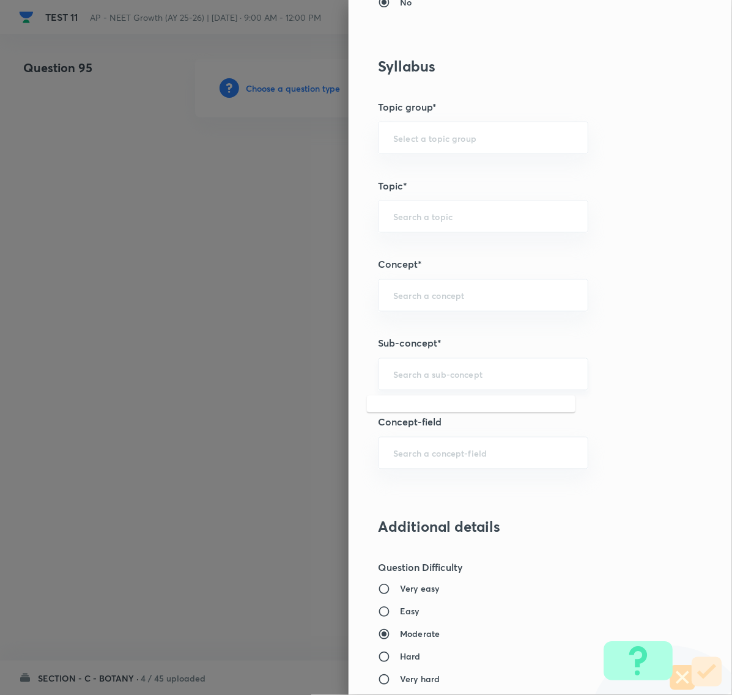
click at [400, 371] on input "text" at bounding box center [483, 375] width 180 height 12
paste input "Anatomy of flowering plants"
click at [404, 411] on li "Anatomy of Flowering Plants, Photosynthesis," at bounding box center [471, 418] width 208 height 37
type input "Anatomy of Flowering Plants, Photosynthesis,"
type input "Biology"
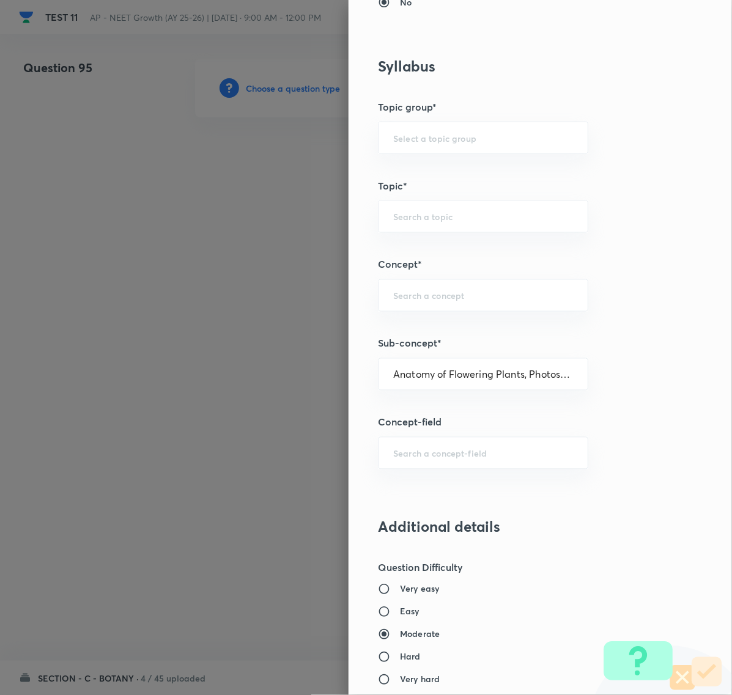
type input "Botany"
type input "Anatomy of Flowering Plants, Photosynthesis,"
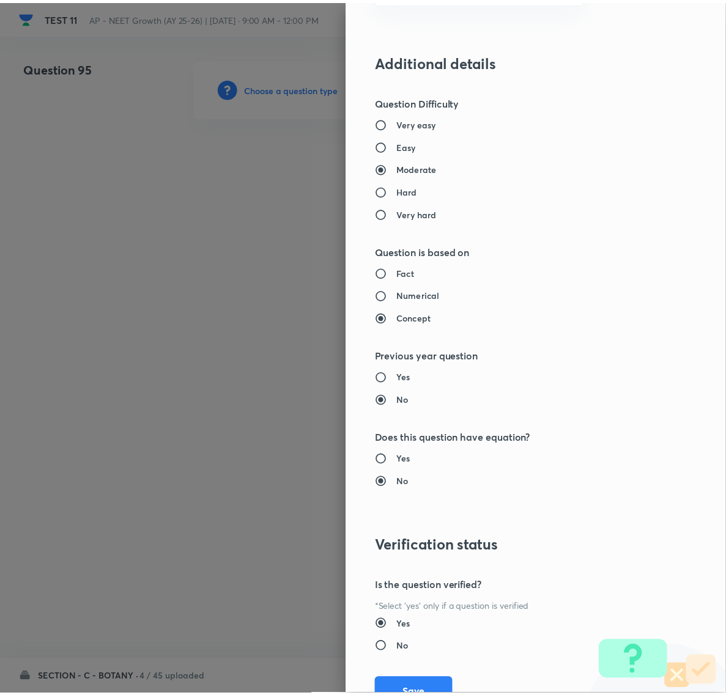
scroll to position [1055, 0]
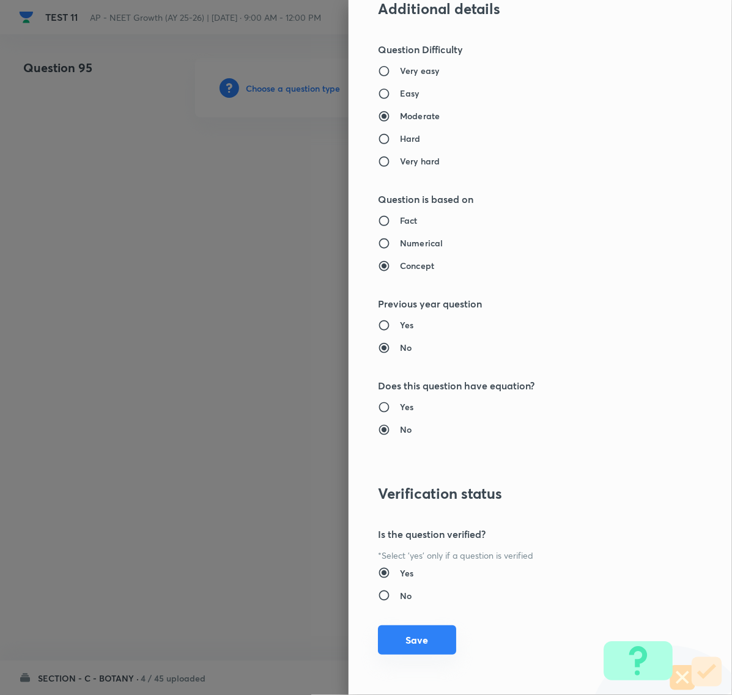
click at [386, 636] on button "Save" at bounding box center [417, 639] width 78 height 29
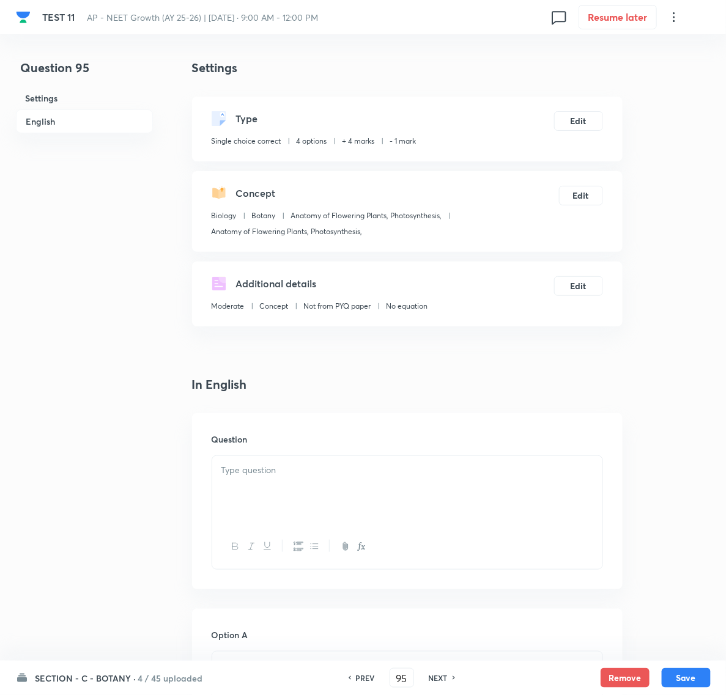
click at [252, 465] on p at bounding box center [407, 470] width 372 height 14
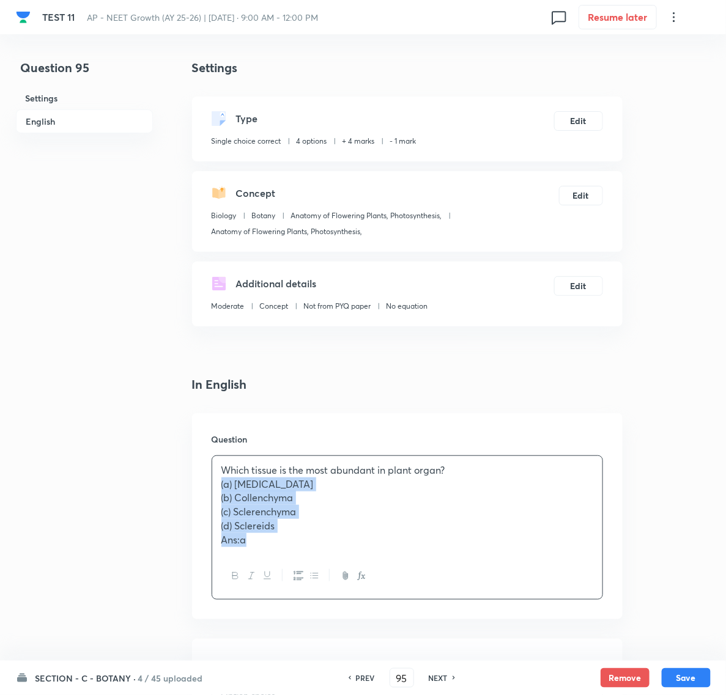
drag, startPoint x: 216, startPoint y: 490, endPoint x: 288, endPoint y: 537, distance: 86.1
click at [288, 537] on div "Which tissue is the most abundant in plant organ? (a) [MEDICAL_DATA] (b) Collen…" at bounding box center [407, 505] width 390 height 98
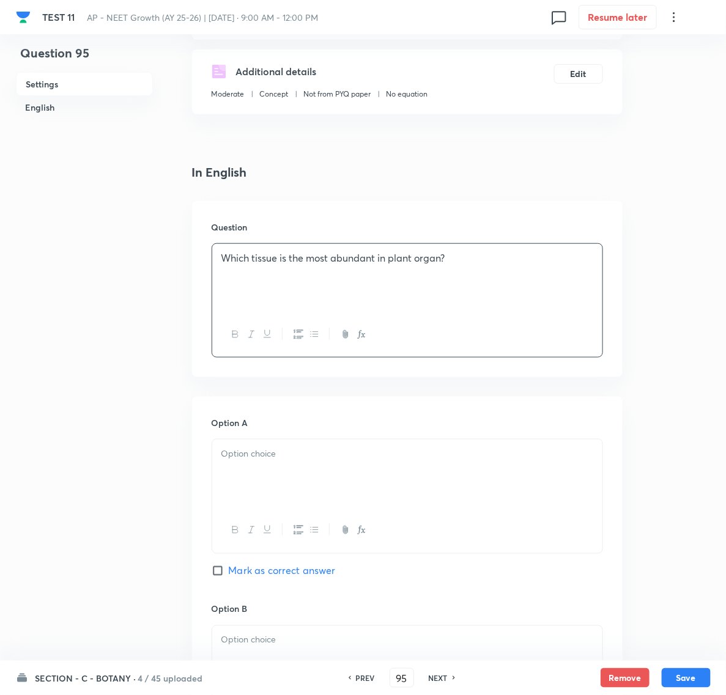
scroll to position [229, 0]
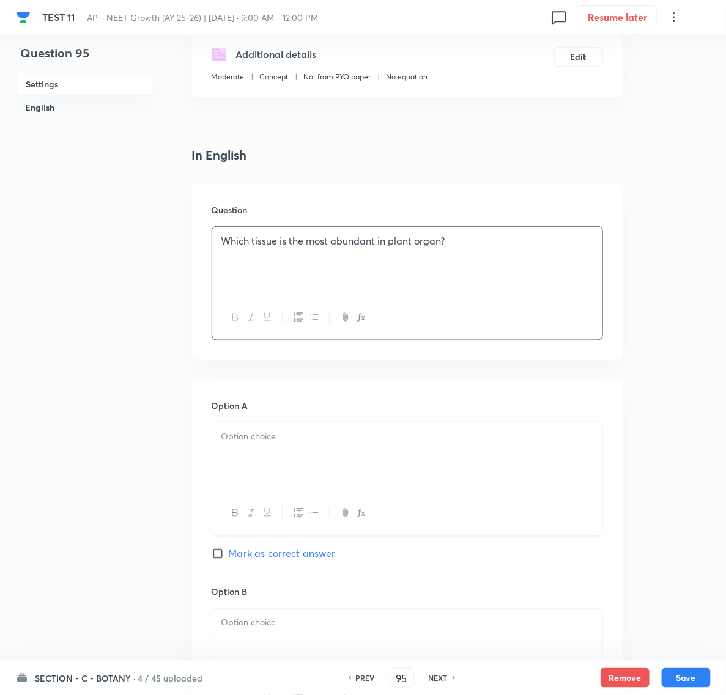
click at [252, 459] on div at bounding box center [407, 456] width 390 height 68
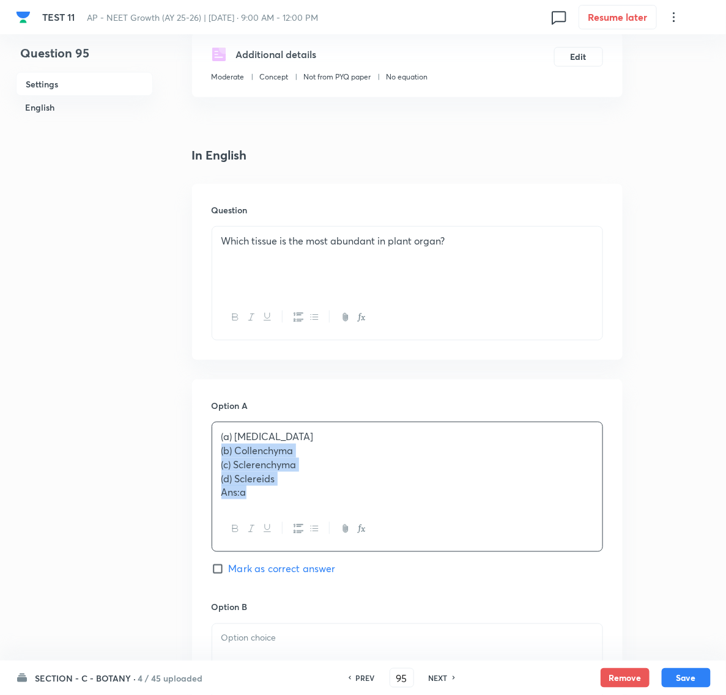
drag, startPoint x: 217, startPoint y: 454, endPoint x: 276, endPoint y: 497, distance: 73.5
click at [276, 497] on div "(a) [MEDICAL_DATA] (b) Collenchyma (c) Sclerenchyma (d) Sclereids Ans:a" at bounding box center [407, 464] width 390 height 84
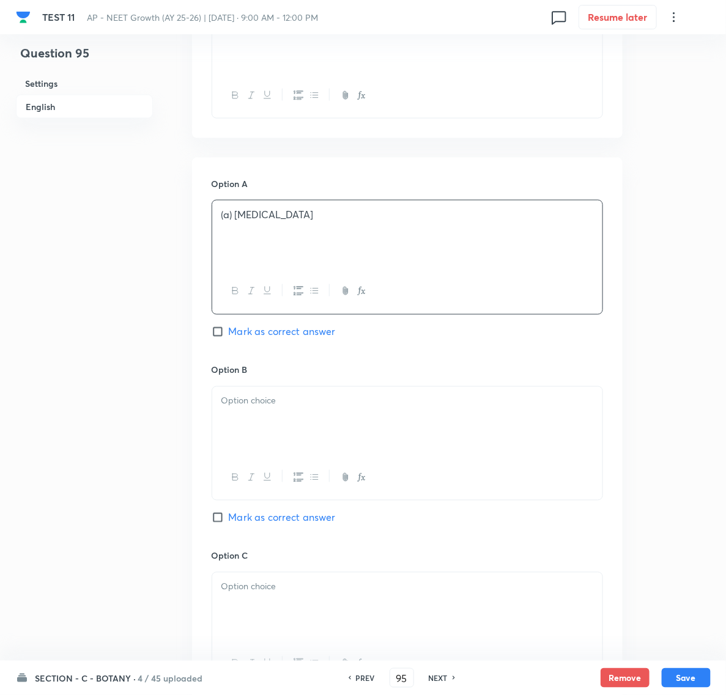
scroll to position [459, 0]
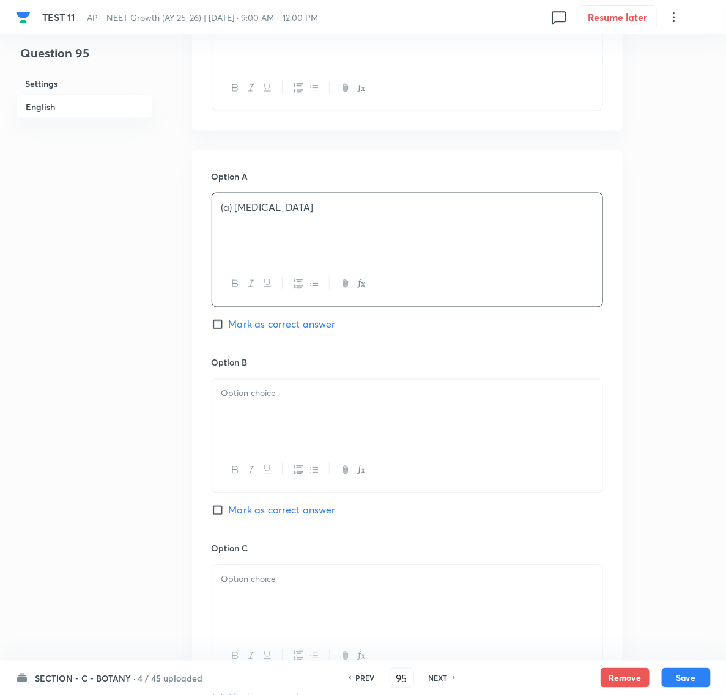
click at [243, 415] on div at bounding box center [407, 414] width 390 height 68
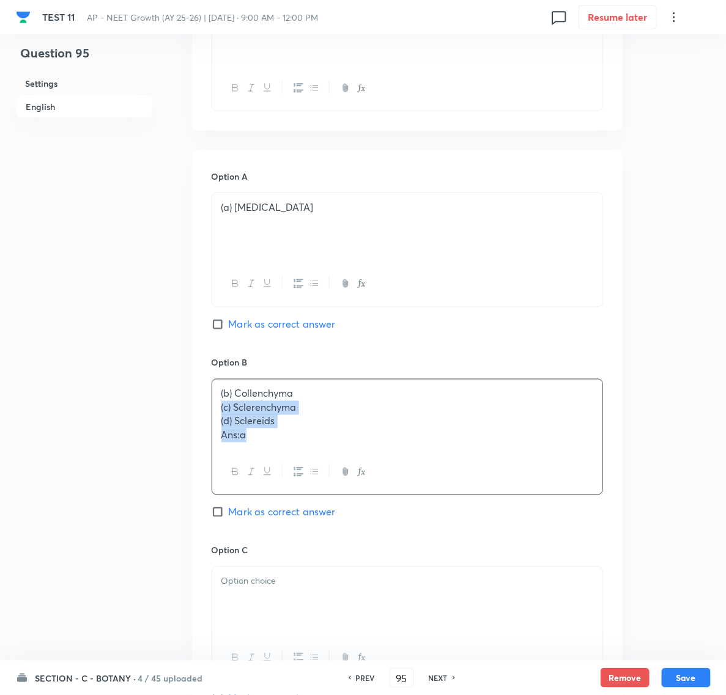
drag, startPoint x: 217, startPoint y: 413, endPoint x: 264, endPoint y: 451, distance: 60.4
click at [264, 450] on div "(b) Collenchyma (c) Sclerenchyma (d) Sclereids Ans:a" at bounding box center [407, 415] width 390 height 70
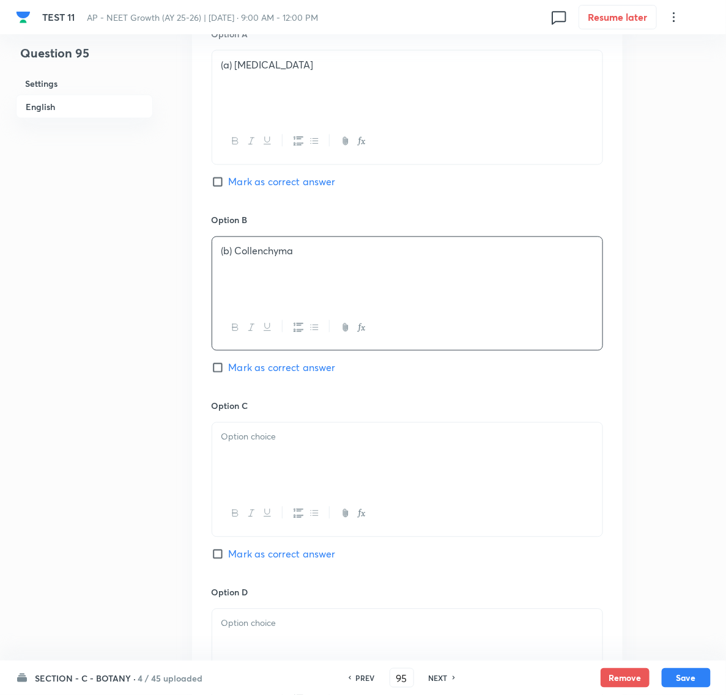
scroll to position [688, 0]
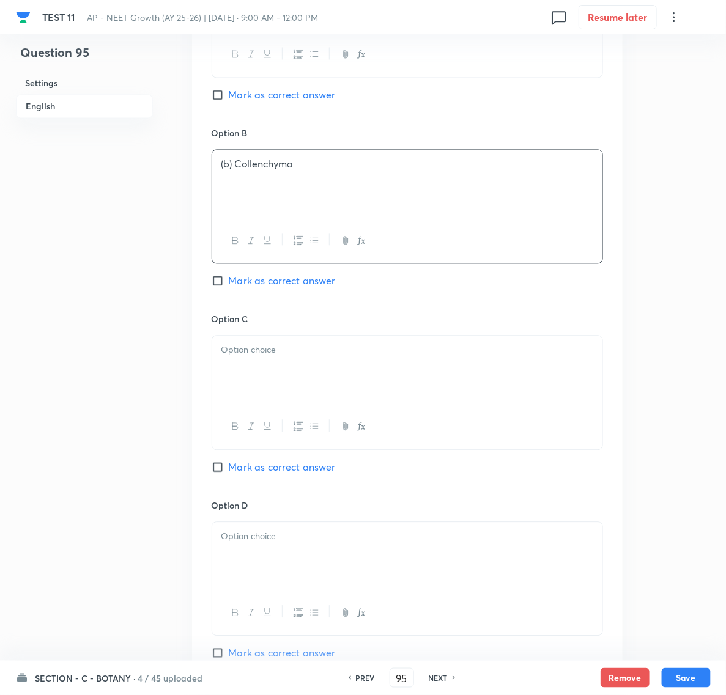
click at [240, 376] on div at bounding box center [407, 370] width 390 height 68
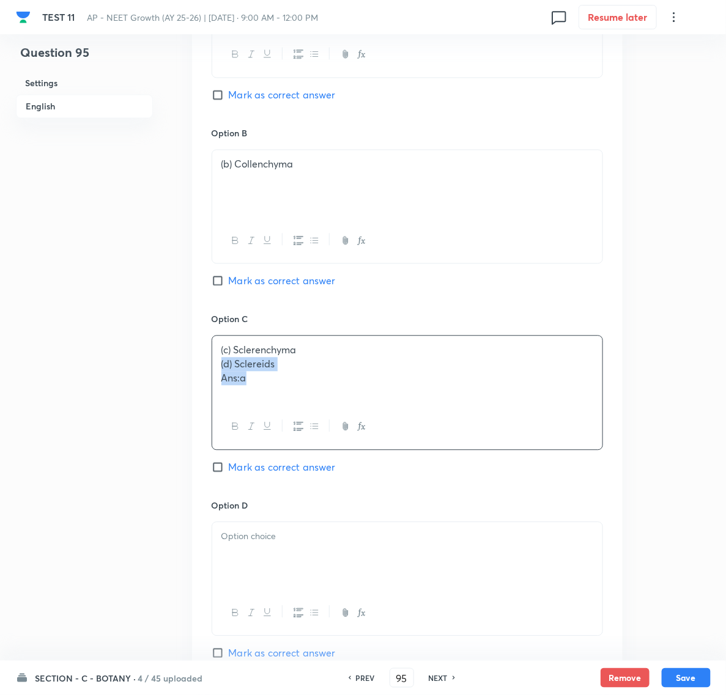
drag, startPoint x: 219, startPoint y: 370, endPoint x: 278, endPoint y: 383, distance: 60.8
click at [278, 383] on div "(c) Sclerenchyma (d) Sclereids Ans:a" at bounding box center [407, 370] width 390 height 68
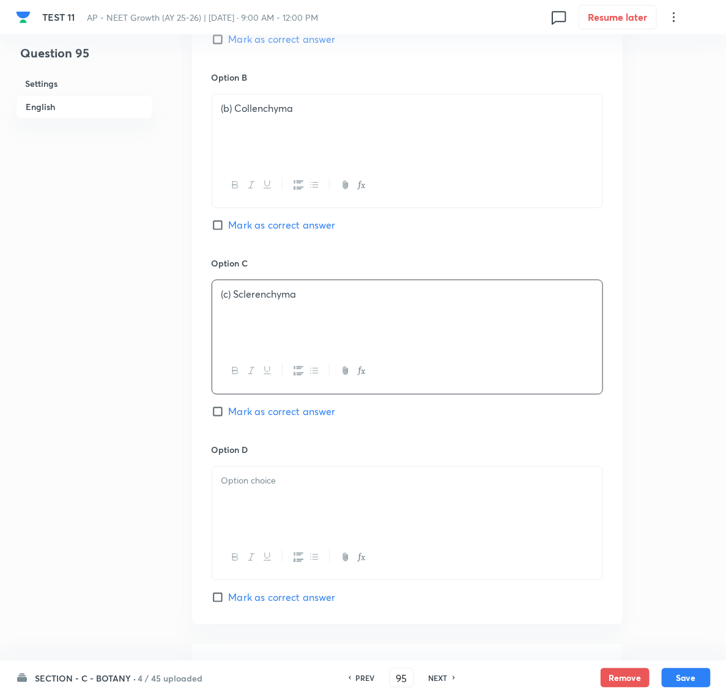
scroll to position [841, 0]
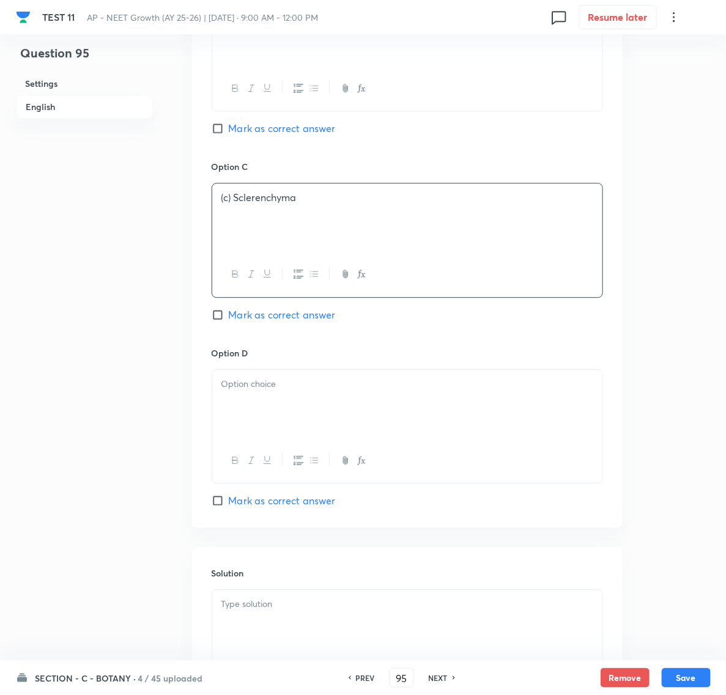
click at [252, 423] on div at bounding box center [407, 404] width 390 height 68
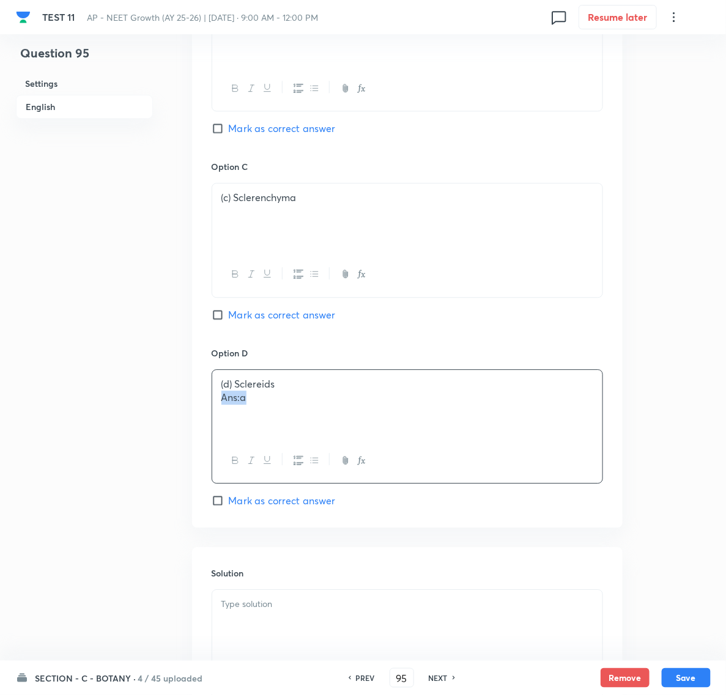
drag, startPoint x: 220, startPoint y: 408, endPoint x: 264, endPoint y: 407, distance: 43.4
click at [264, 407] on div "(d) Sclereids Ans:a" at bounding box center [407, 404] width 390 height 68
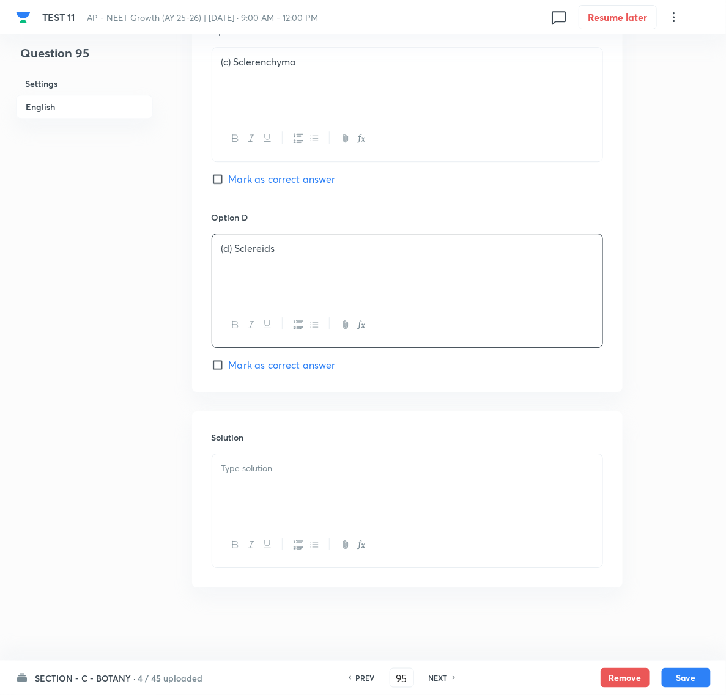
scroll to position [982, 0]
click at [262, 487] on div at bounding box center [407, 488] width 390 height 68
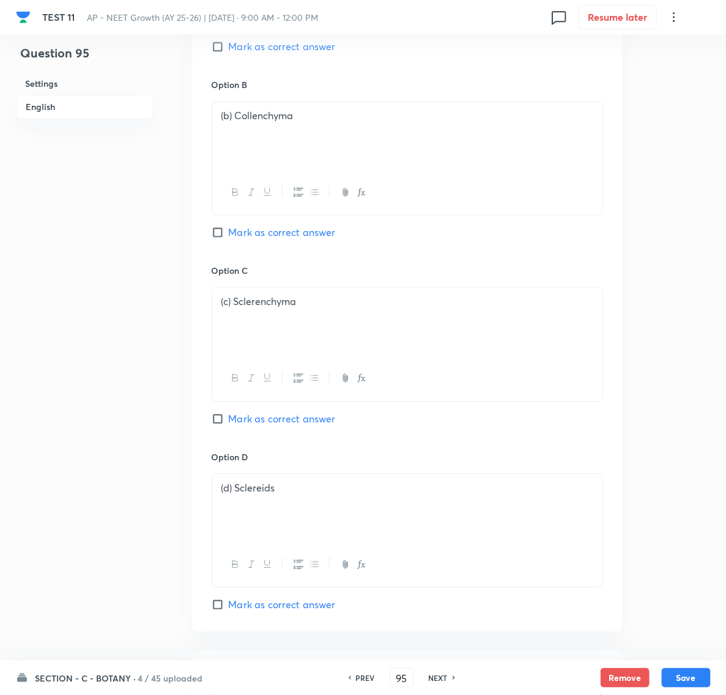
scroll to position [523, 0]
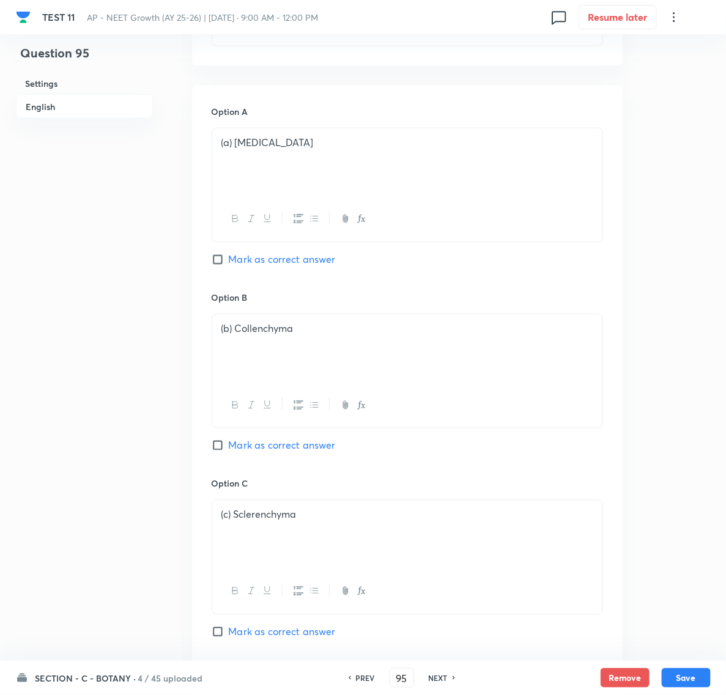
drag, startPoint x: 223, startPoint y: 260, endPoint x: 264, endPoint y: 290, distance: 50.6
click at [223, 259] on input "Mark as correct answer" at bounding box center [220, 260] width 17 height 12
checkbox input "true"
click at [684, 673] on button "Save" at bounding box center [686, 677] width 49 height 20
type input "96"
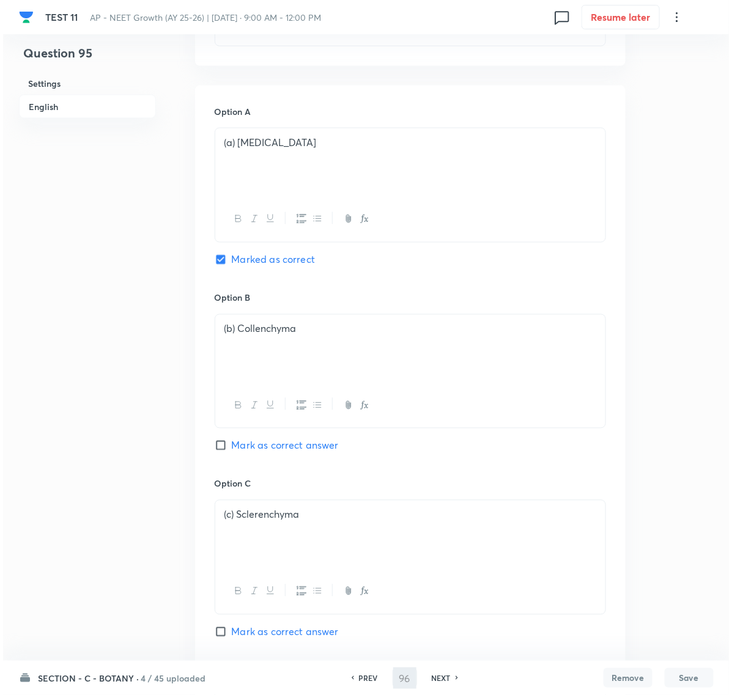
scroll to position [0, 0]
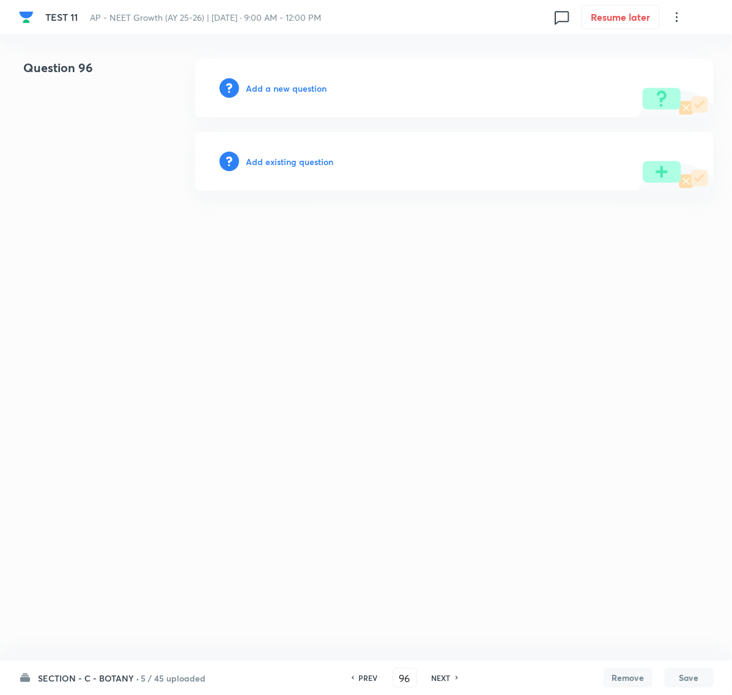
click at [267, 87] on h6 "Add a new question" at bounding box center [286, 88] width 81 height 13
click at [281, 89] on h6 "Choose a question type" at bounding box center [293, 88] width 94 height 13
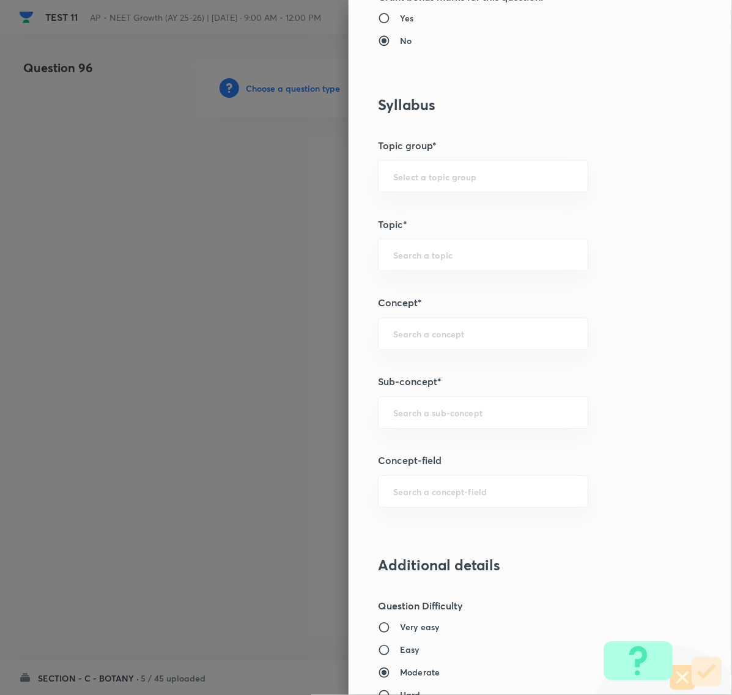
scroll to position [535, 0]
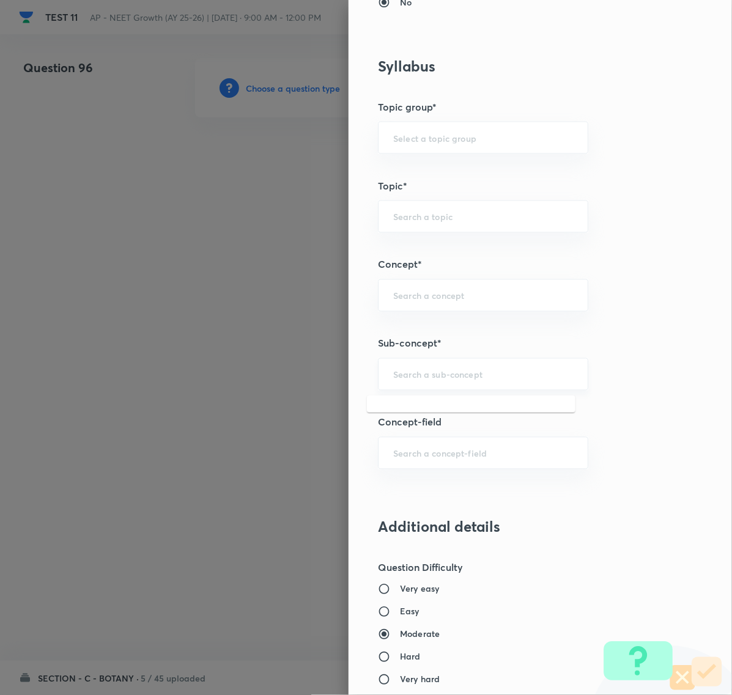
click at [393, 375] on input "text" at bounding box center [483, 375] width 180 height 12
paste input "Anatomy of flowering plants"
click at [396, 414] on li "Anatomy of Flowering Plants, Photosynthesis," at bounding box center [471, 418] width 208 height 37
type input "Anatomy of Flowering Plants, Photosynthesis,"
type input "Biology"
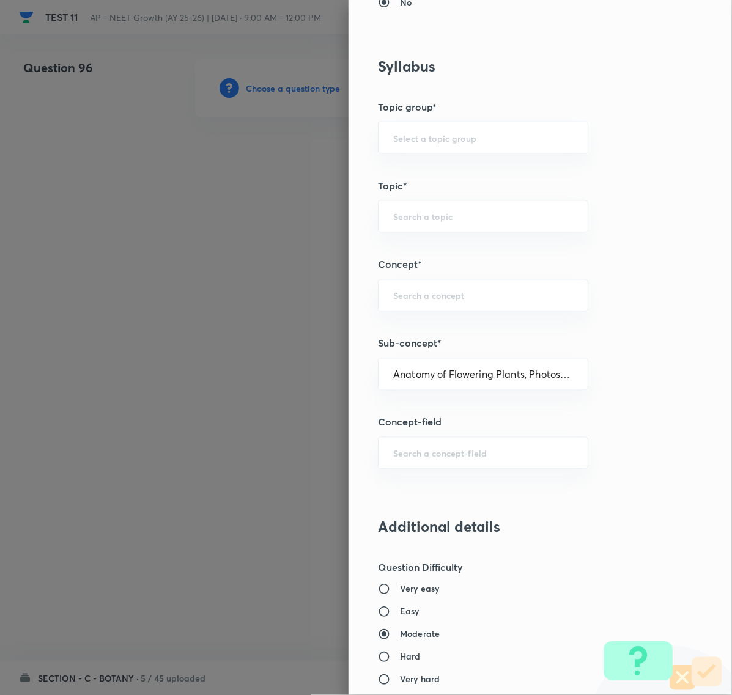
type input "Botany"
type input "Anatomy of Flowering Plants, Photosynthesis,"
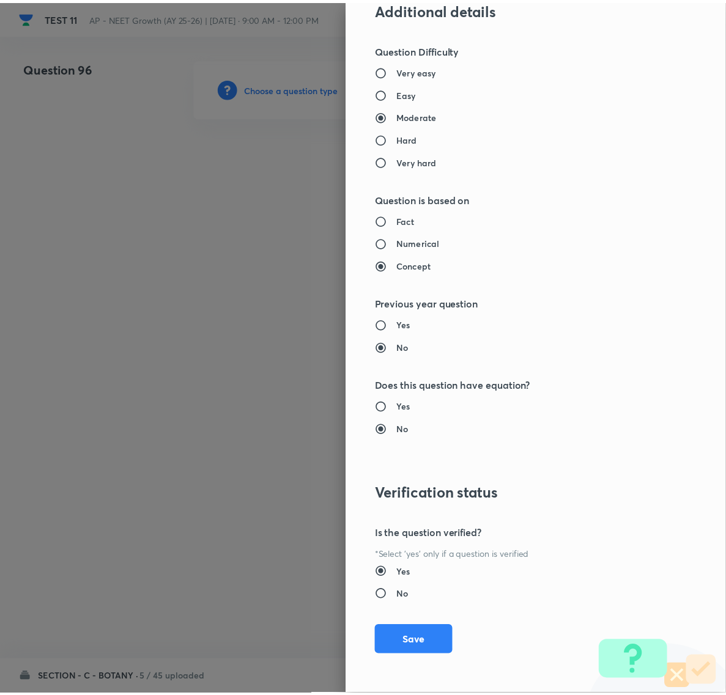
scroll to position [1055, 0]
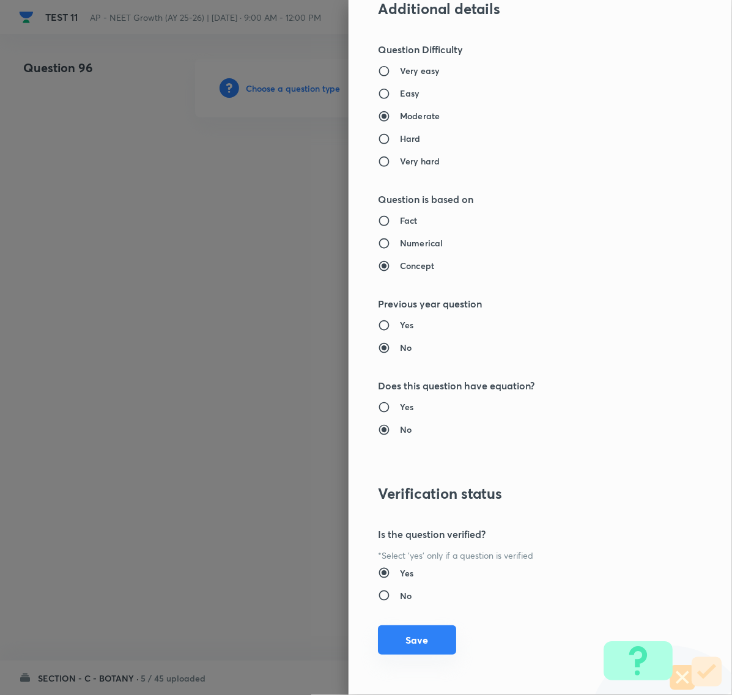
click at [405, 643] on button "Save" at bounding box center [417, 639] width 78 height 29
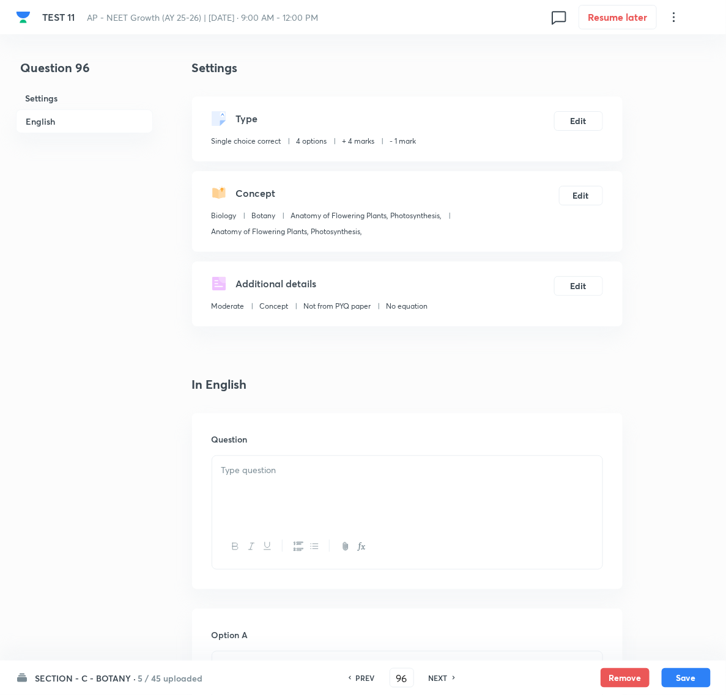
click at [265, 474] on p at bounding box center [407, 470] width 372 height 14
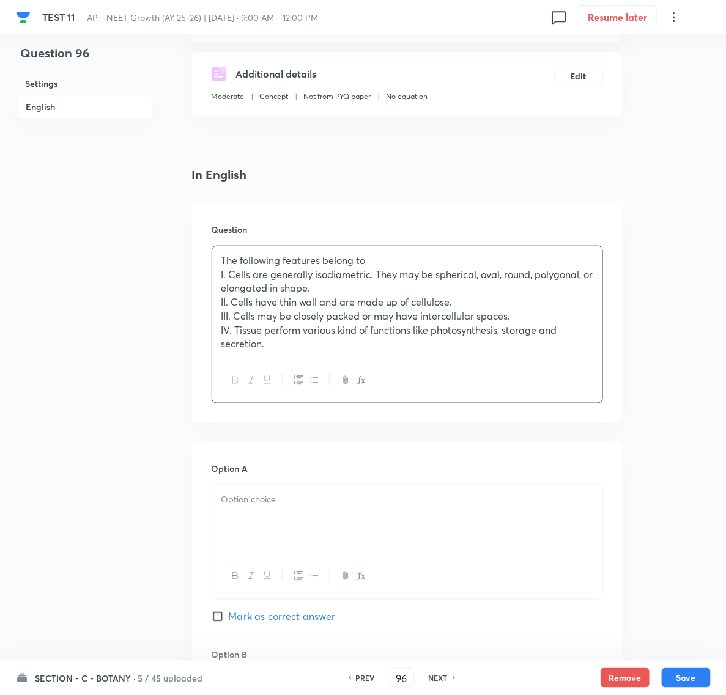
scroll to position [306, 0]
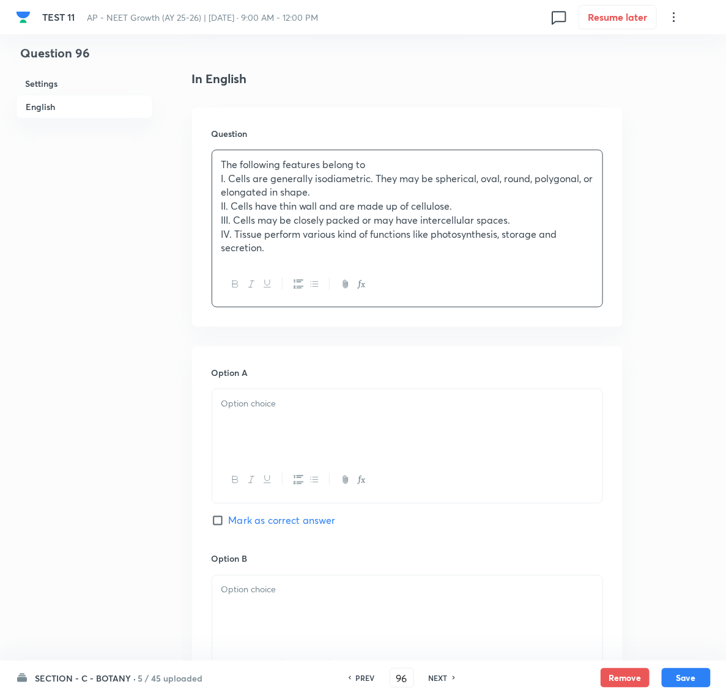
click at [249, 404] on p at bounding box center [407, 404] width 372 height 14
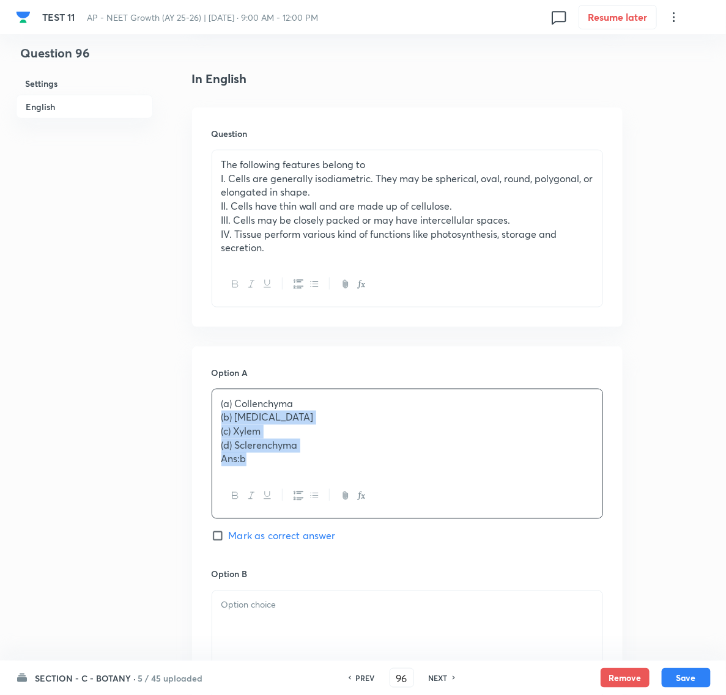
drag, startPoint x: 221, startPoint y: 422, endPoint x: 304, endPoint y: 478, distance: 99.9
click at [304, 478] on div "(a) Collenchyma (b) [MEDICAL_DATA] (c) Xylem (d) Sclerenchyma Ans:b" at bounding box center [407, 454] width 391 height 130
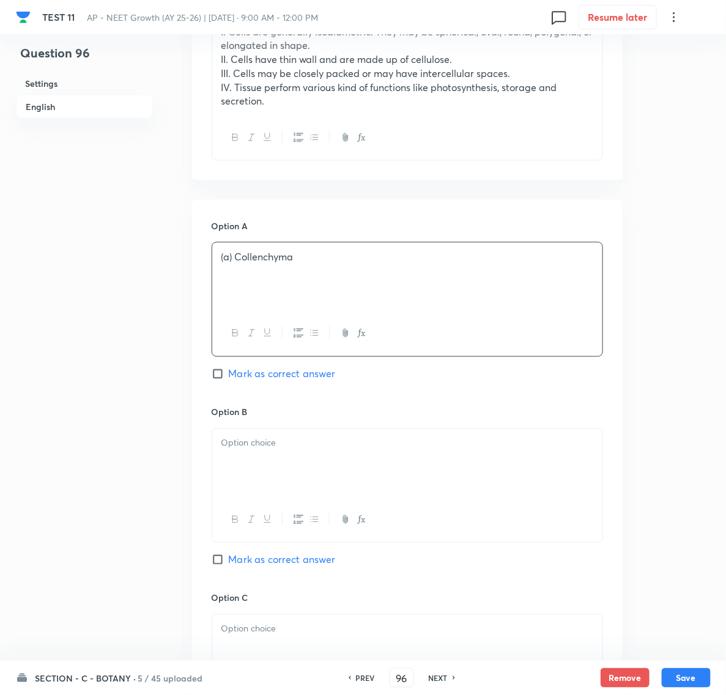
scroll to position [459, 0]
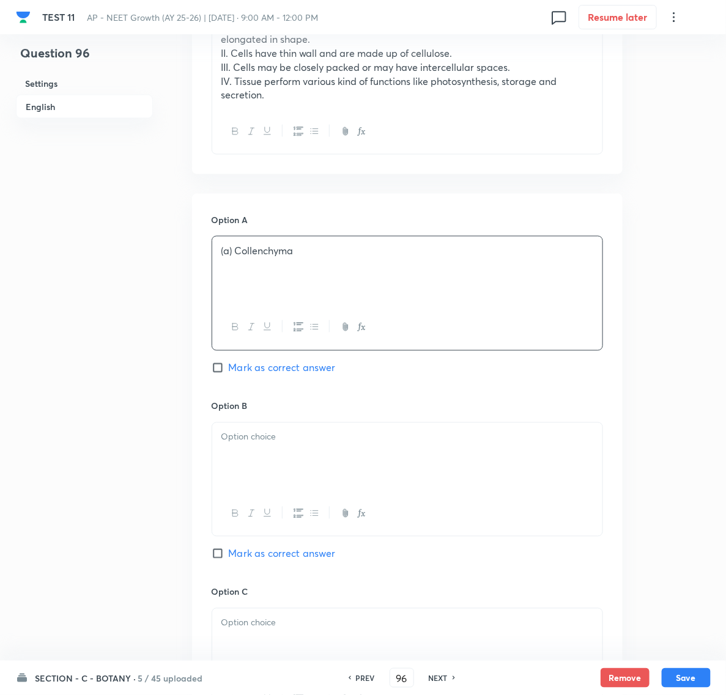
click at [270, 457] on div at bounding box center [407, 457] width 390 height 68
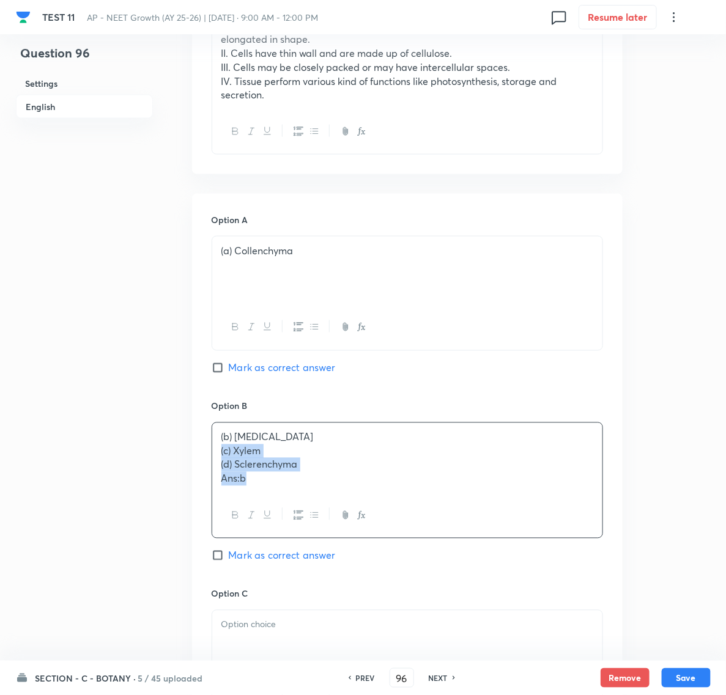
drag, startPoint x: 218, startPoint y: 456, endPoint x: 303, endPoint y: 503, distance: 97.1
click at [303, 503] on div "(b) [MEDICAL_DATA] (c) Xylem (d) Sclerenchyma Ans:b" at bounding box center [407, 480] width 391 height 116
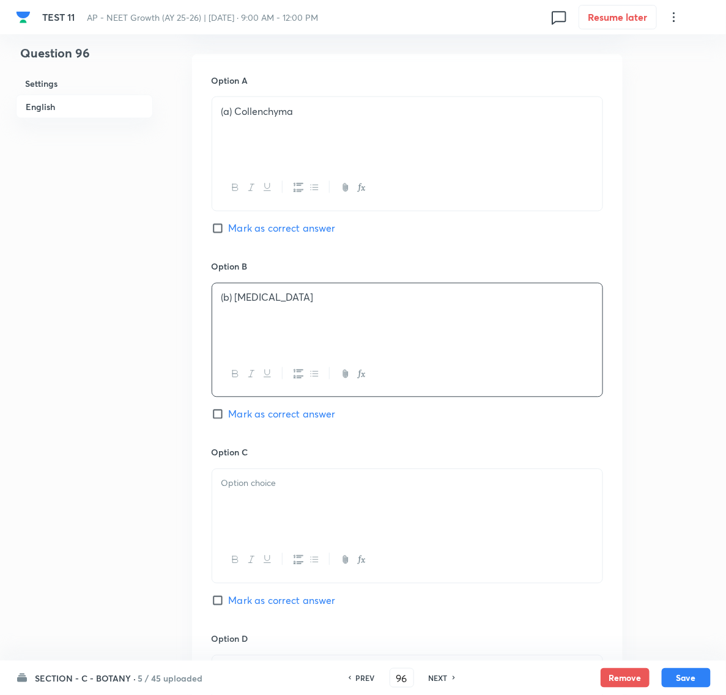
scroll to position [611, 0]
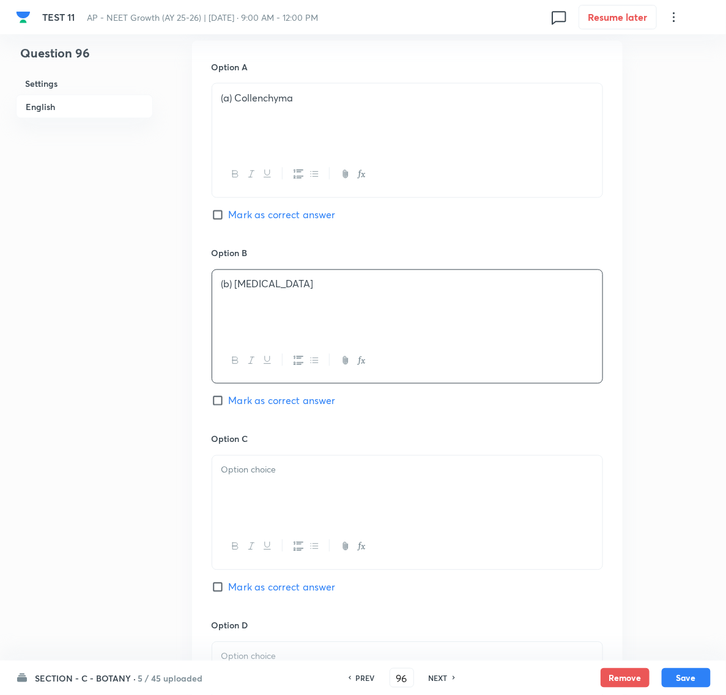
click at [252, 496] on div at bounding box center [407, 490] width 390 height 68
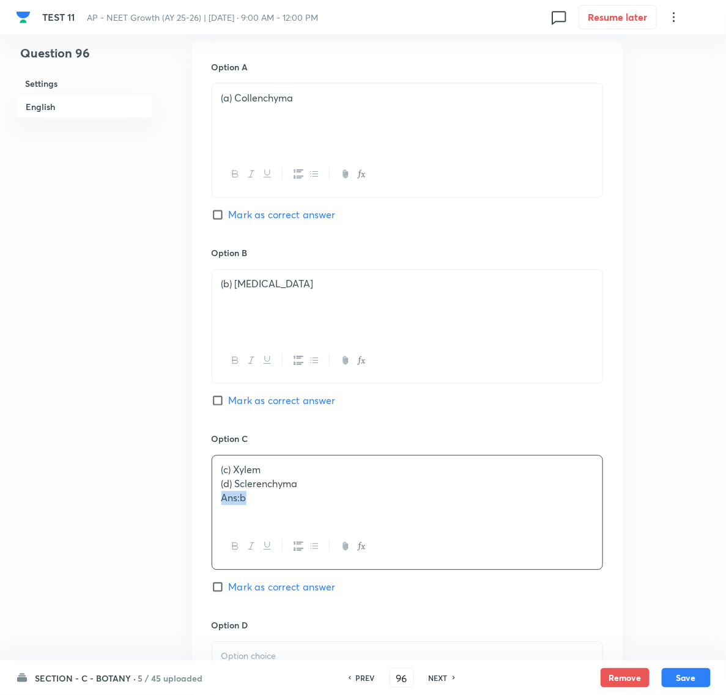
drag, startPoint x: 219, startPoint y: 495, endPoint x: 274, endPoint y: 504, distance: 55.8
click at [274, 504] on div "(c) Xylem (d) Sclerenchyma Ans:b" at bounding box center [407, 490] width 390 height 68
drag, startPoint x: 221, startPoint y: 489, endPoint x: 312, endPoint y: 497, distance: 92.0
click at [312, 497] on div "(c) Xylem (d) Sclerenchyma Ans:b" at bounding box center [407, 490] width 390 height 68
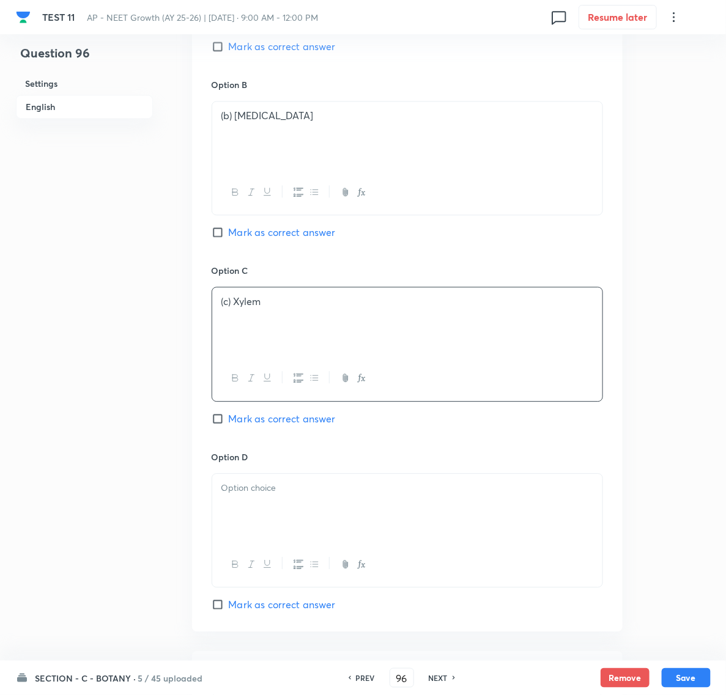
scroll to position [841, 0]
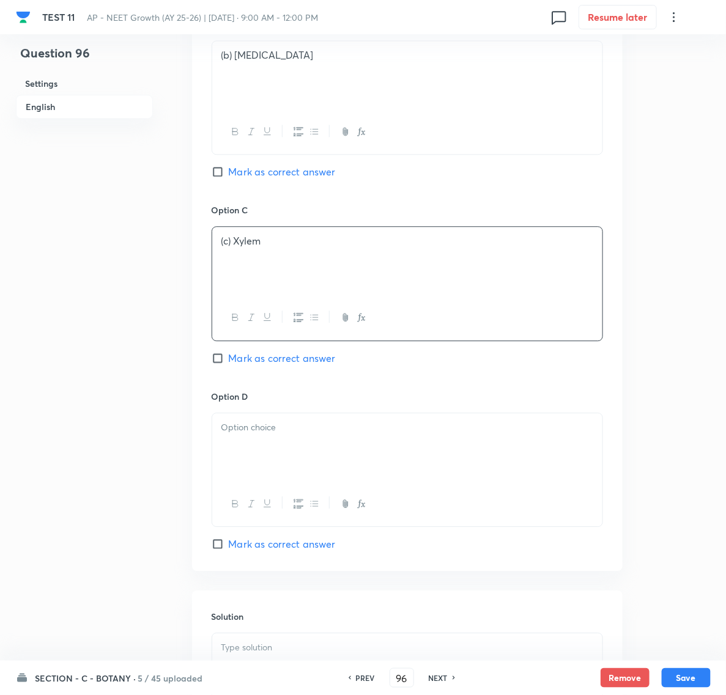
click at [241, 430] on p at bounding box center [407, 428] width 372 height 14
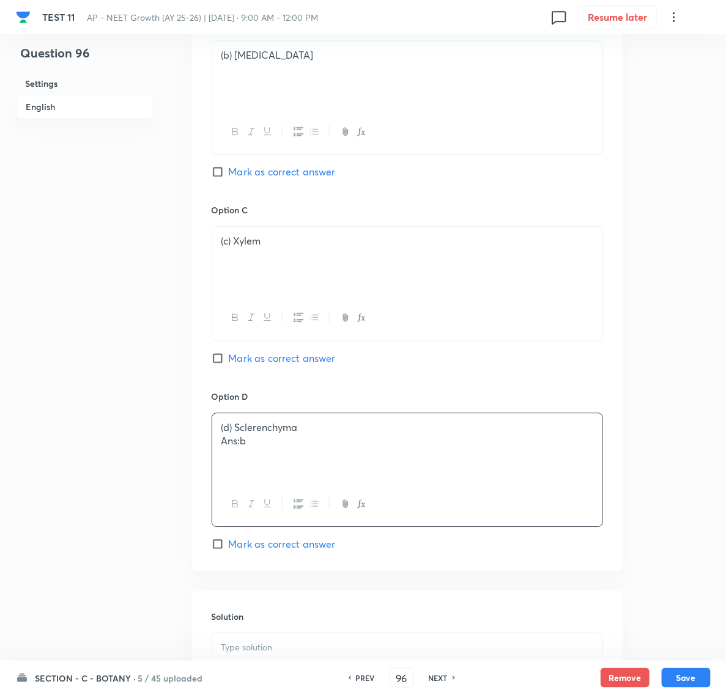
drag, startPoint x: 207, startPoint y: 444, endPoint x: 251, endPoint y: 445, distance: 44.0
click at [251, 445] on div "Option A (a) Collenchyma Mark as correct answer Option B (b) [MEDICAL_DATA] Mar…" at bounding box center [407, 191] width 430 height 759
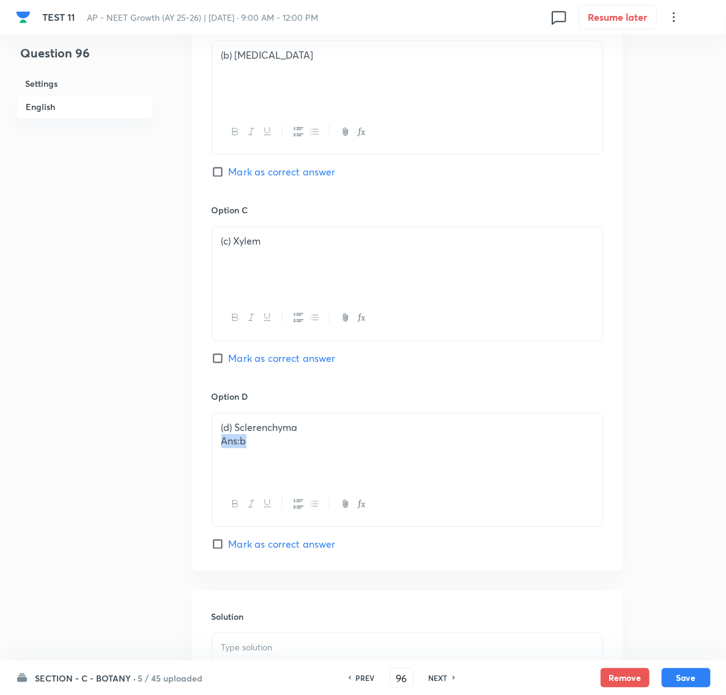
drag, startPoint x: 219, startPoint y: 451, endPoint x: 275, endPoint y: 448, distance: 56.3
click at [275, 448] on div "(d) Sclerenchyma Ans:b" at bounding box center [407, 447] width 390 height 68
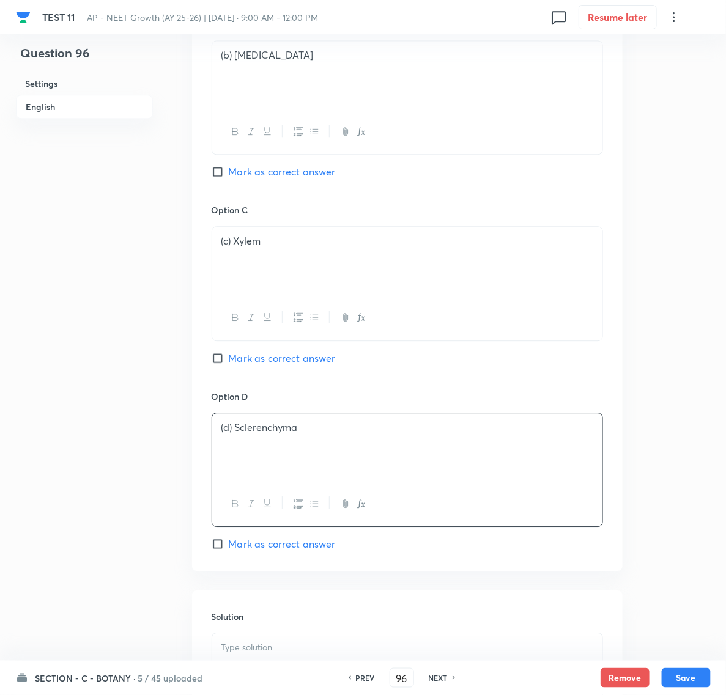
scroll to position [993, 0]
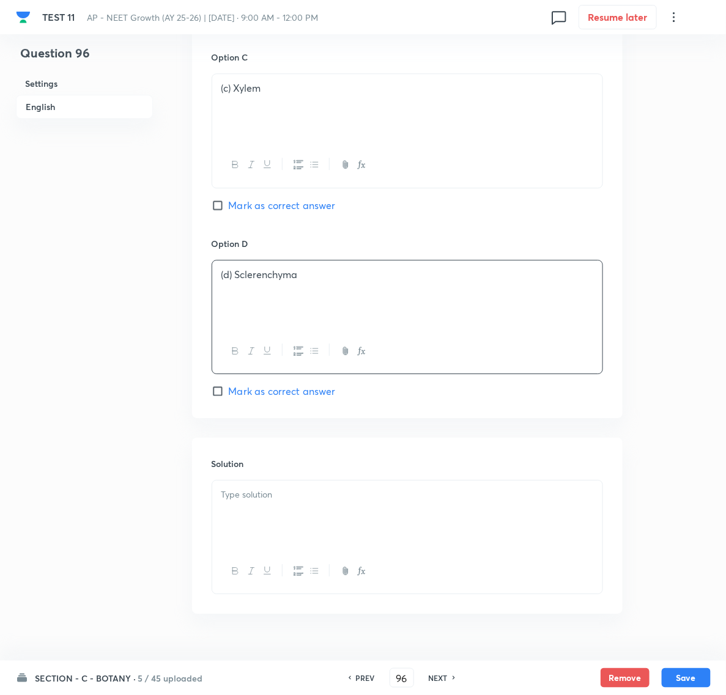
click at [252, 496] on p at bounding box center [407, 495] width 372 height 14
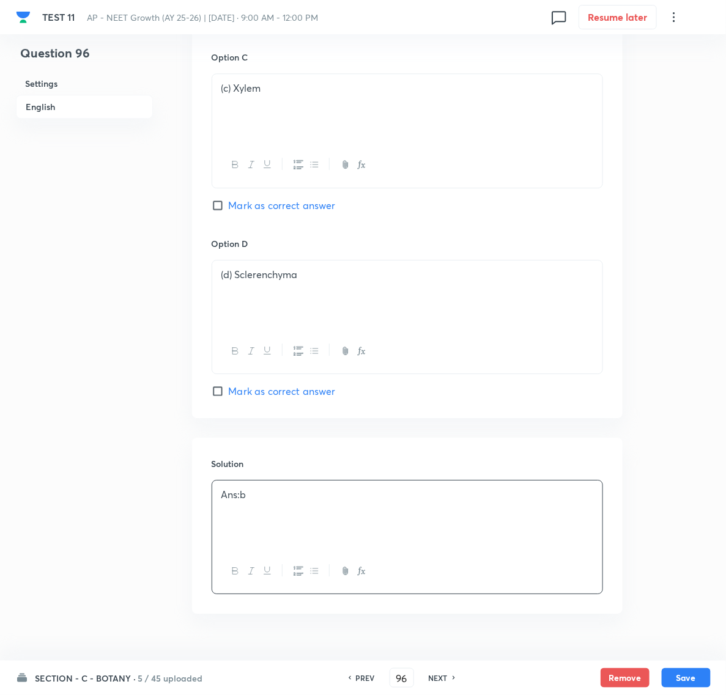
scroll to position [917, 0]
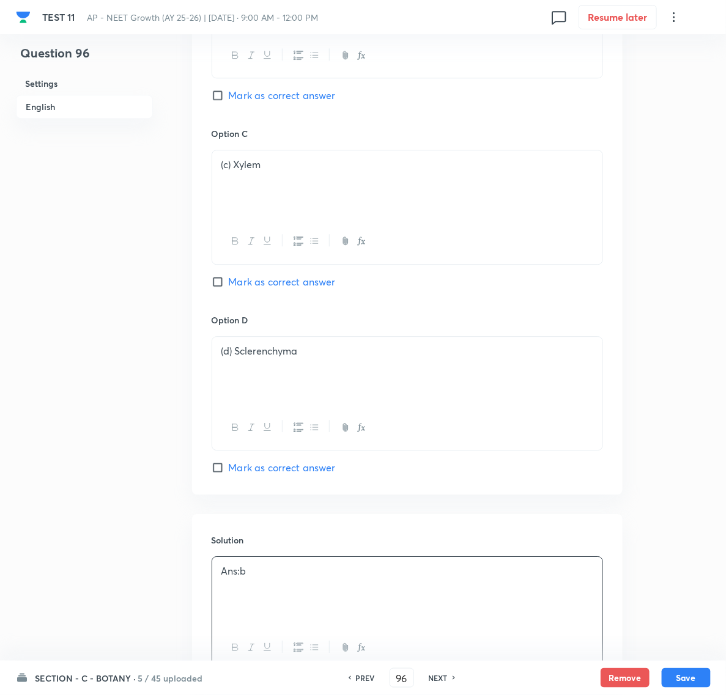
click at [221, 98] on input "Mark as correct answer" at bounding box center [220, 95] width 17 height 12
checkbox input "true"
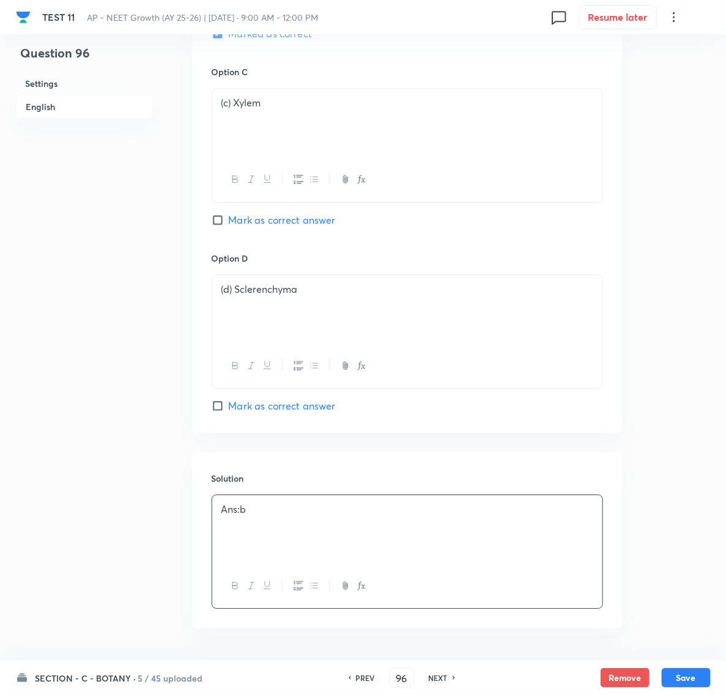
scroll to position [1025, 0]
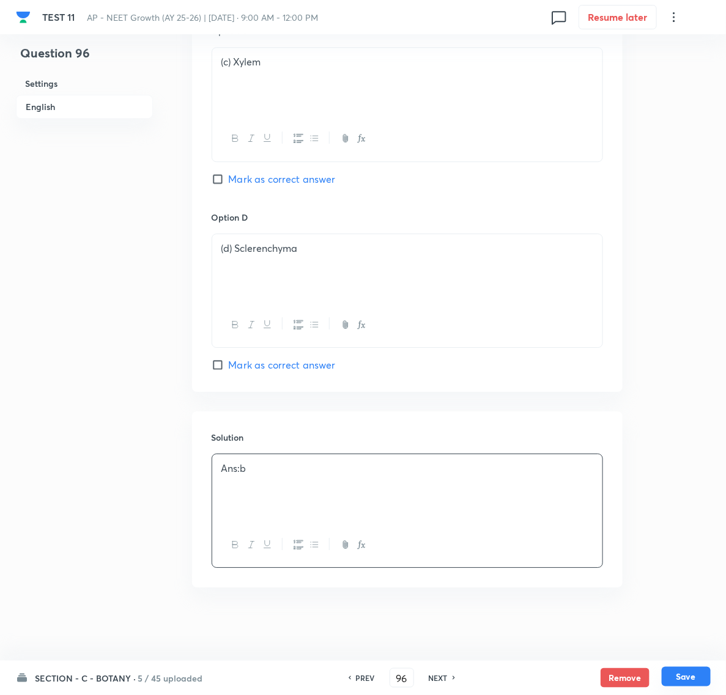
click at [695, 673] on button "Save" at bounding box center [686, 677] width 49 height 20
type input "97"
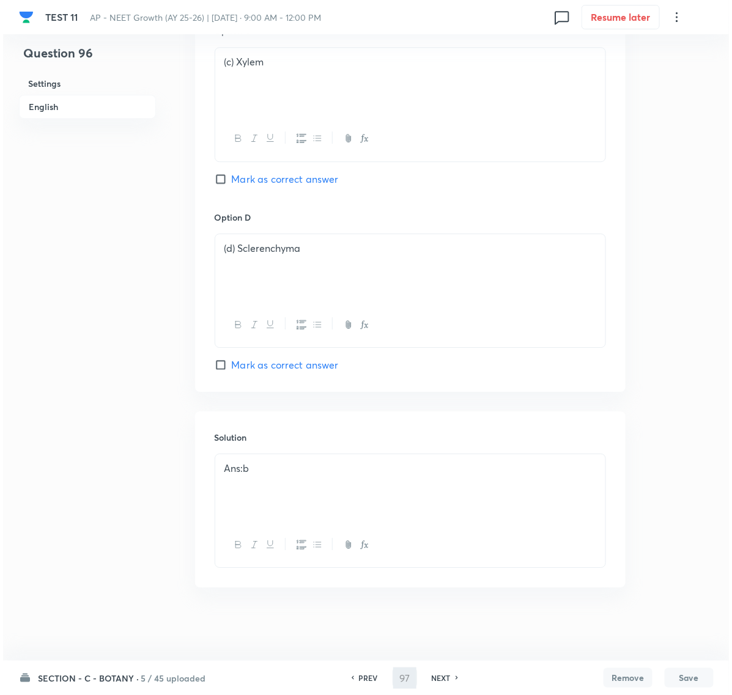
scroll to position [0, 0]
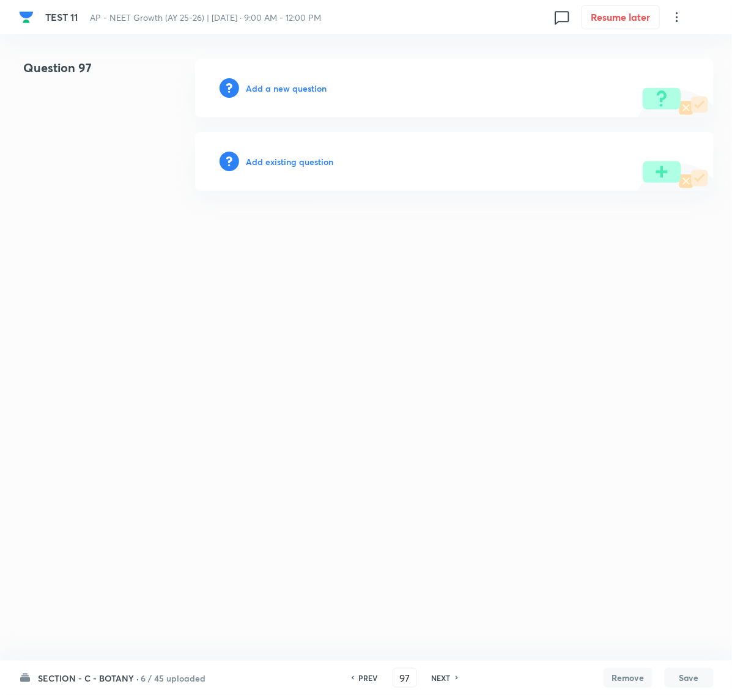
click at [273, 90] on h6 "Add a new question" at bounding box center [286, 88] width 81 height 13
click at [281, 87] on h6 "Choose a question type" at bounding box center [293, 88] width 94 height 13
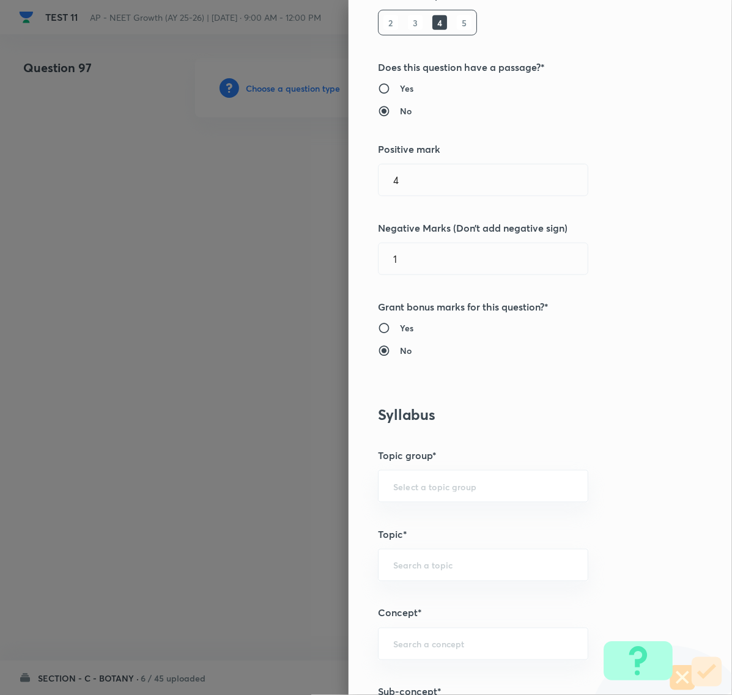
scroll to position [459, 0]
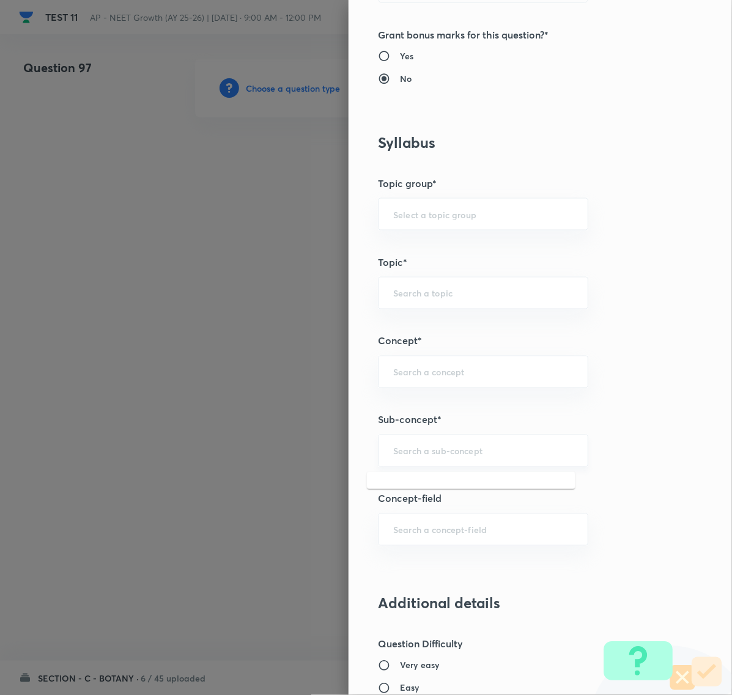
click at [413, 447] on input "text" at bounding box center [483, 451] width 180 height 12
paste input "Anatomy of flowering plants"
click at [405, 490] on li "Anatomy of Flowering Plants, Photosynthesis," at bounding box center [471, 495] width 208 height 37
type input "Anatomy of Flowering Plants, Photosynthesis,"
type input "Biology"
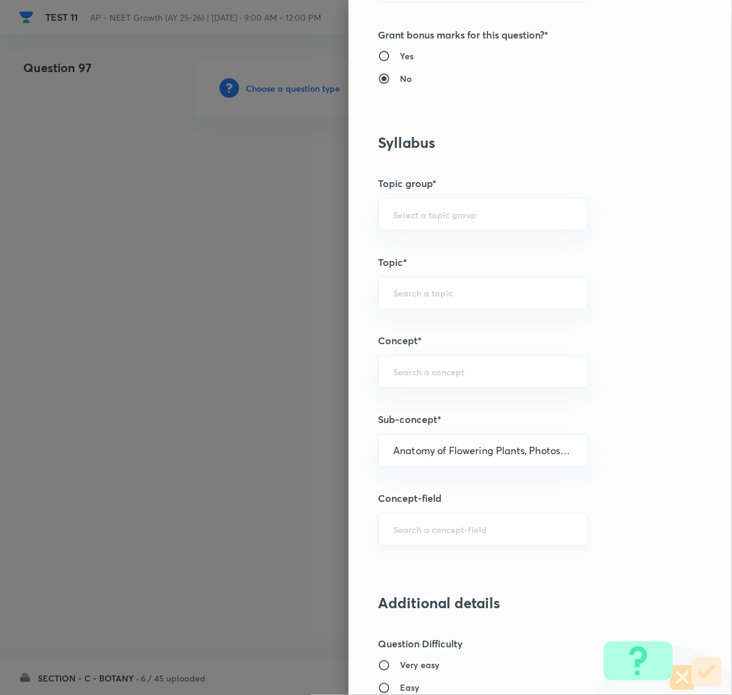
type input "Botany"
type input "Anatomy of Flowering Plants, Photosynthesis,"
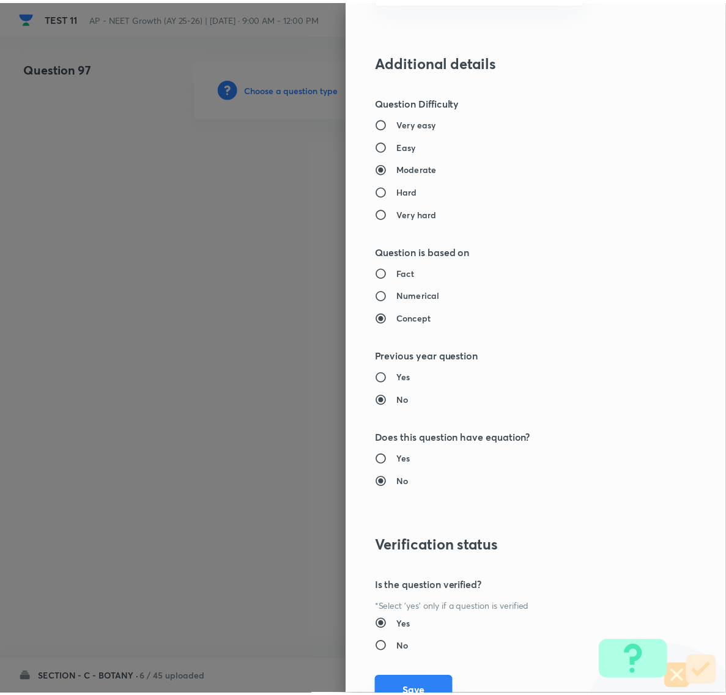
scroll to position [1055, 0]
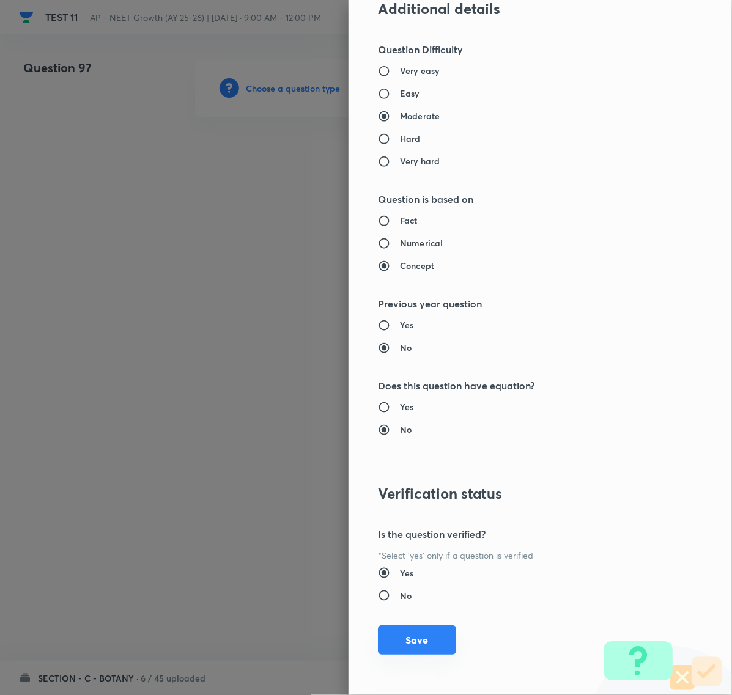
click at [407, 640] on button "Save" at bounding box center [417, 639] width 78 height 29
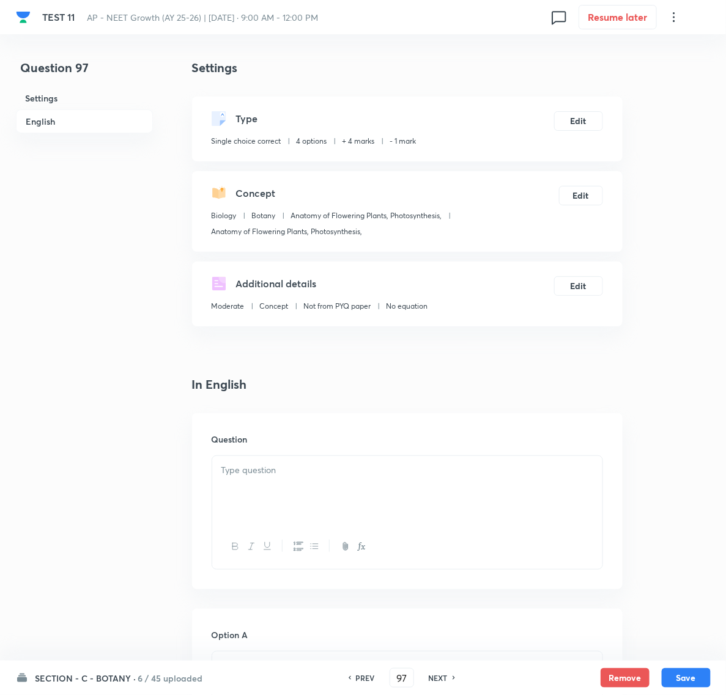
click at [241, 466] on p at bounding box center [407, 470] width 372 height 14
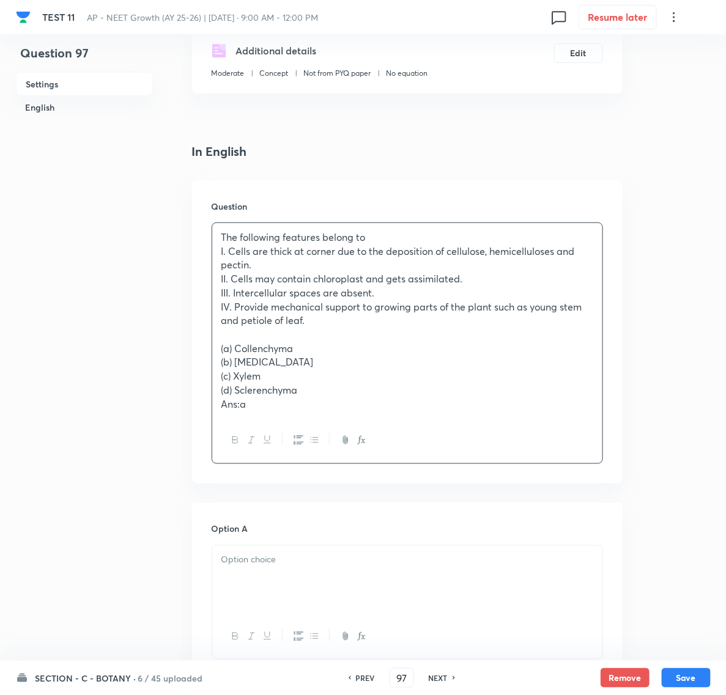
scroll to position [382, 0]
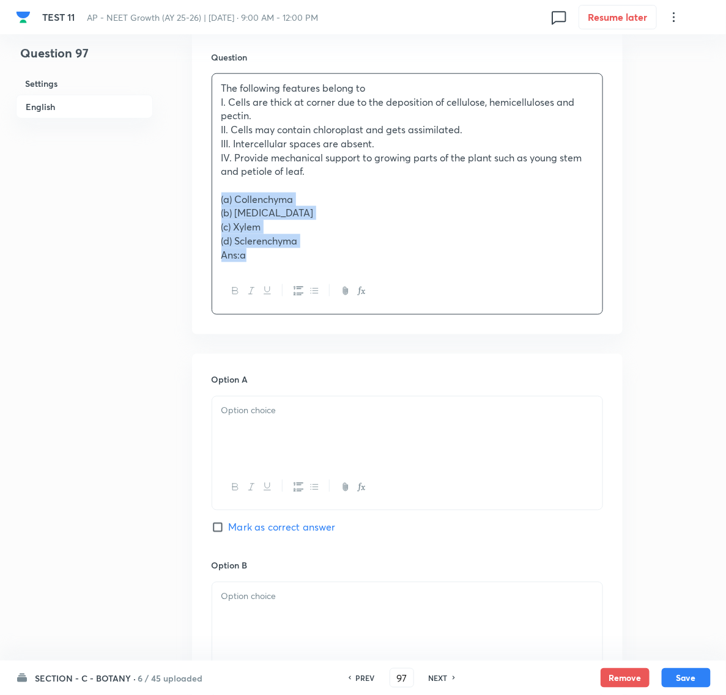
drag, startPoint x: 216, startPoint y: 202, endPoint x: 277, endPoint y: 252, distance: 79.1
click at [277, 252] on div "The following features belong to I. Cells are thick at corner due to the deposi…" at bounding box center [407, 171] width 390 height 195
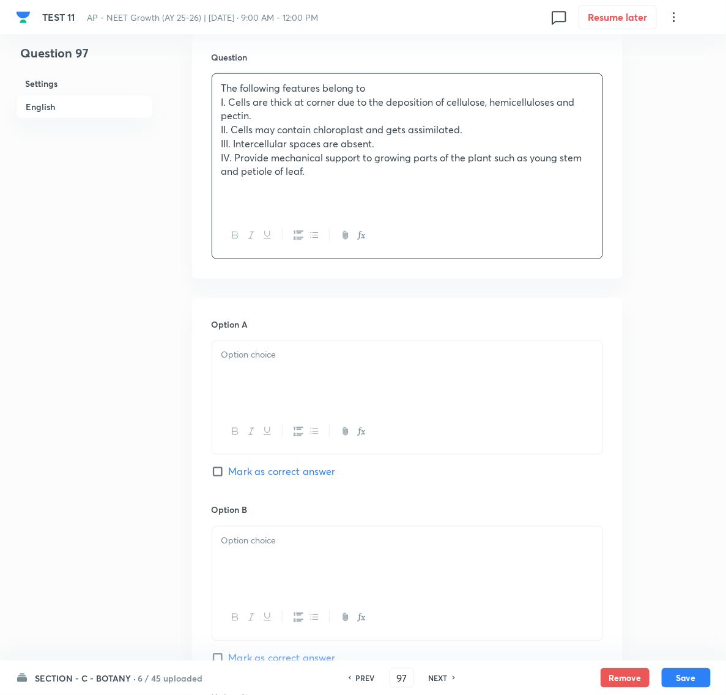
click at [241, 371] on div at bounding box center [407, 375] width 390 height 68
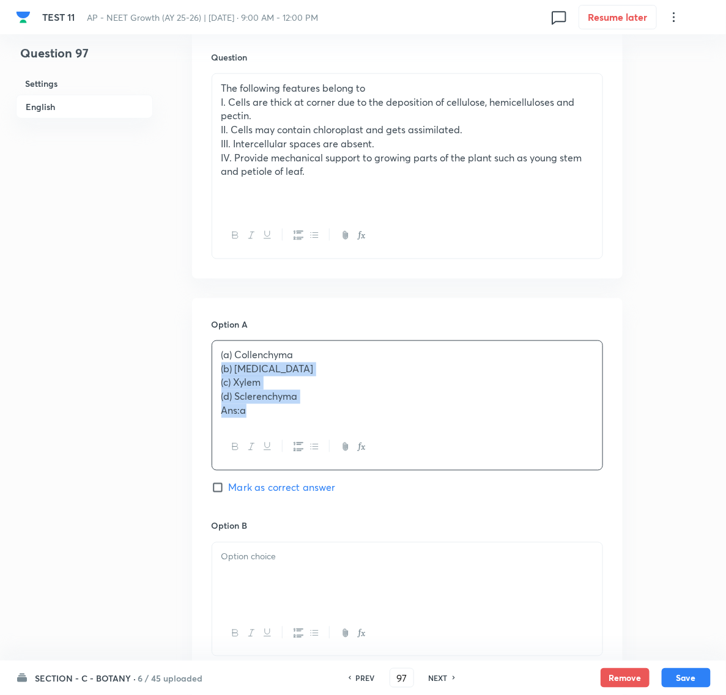
drag, startPoint x: 221, startPoint y: 368, endPoint x: 254, endPoint y: 421, distance: 61.8
click at [254, 421] on div "(a) Collenchyma (b) [MEDICAL_DATA] (c) Xylem (d) Sclerenchyma Ans:a" at bounding box center [407, 383] width 390 height 84
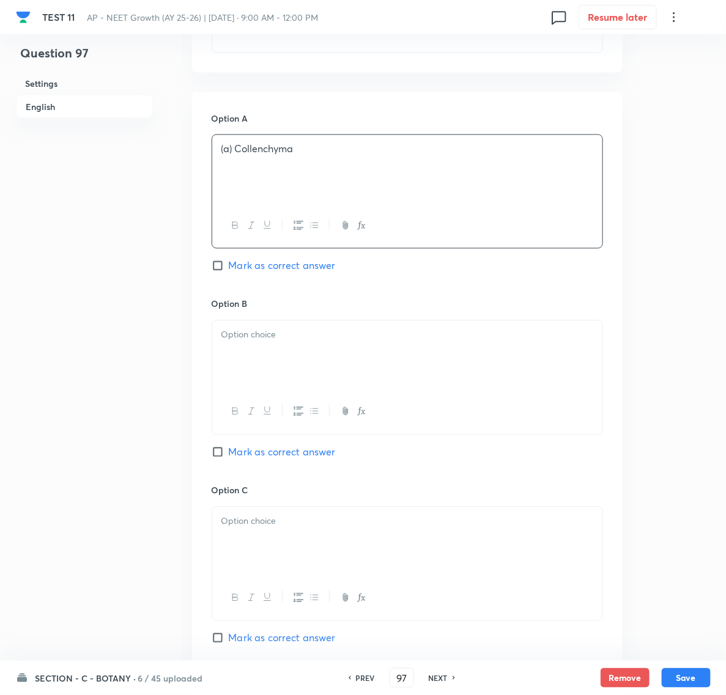
scroll to position [611, 0]
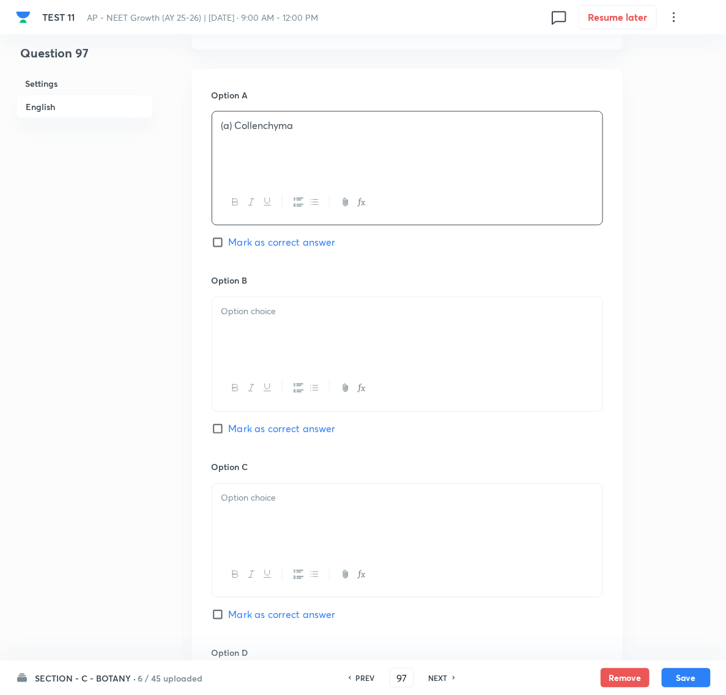
click at [242, 322] on div at bounding box center [407, 332] width 390 height 68
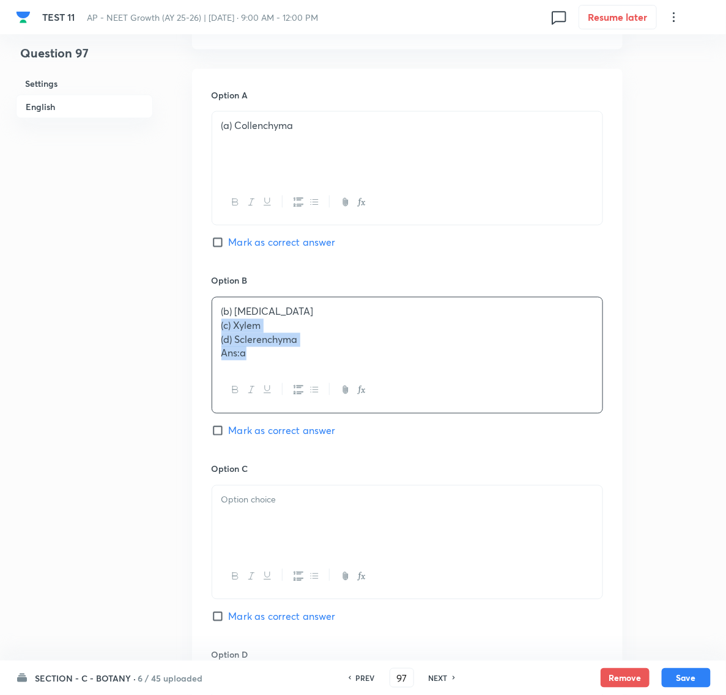
drag, startPoint x: 217, startPoint y: 331, endPoint x: 273, endPoint y: 368, distance: 66.6
click at [273, 368] on div "(b) [MEDICAL_DATA] (c) Xylem (d) Sclerenchyma Ans:a" at bounding box center [407, 333] width 390 height 70
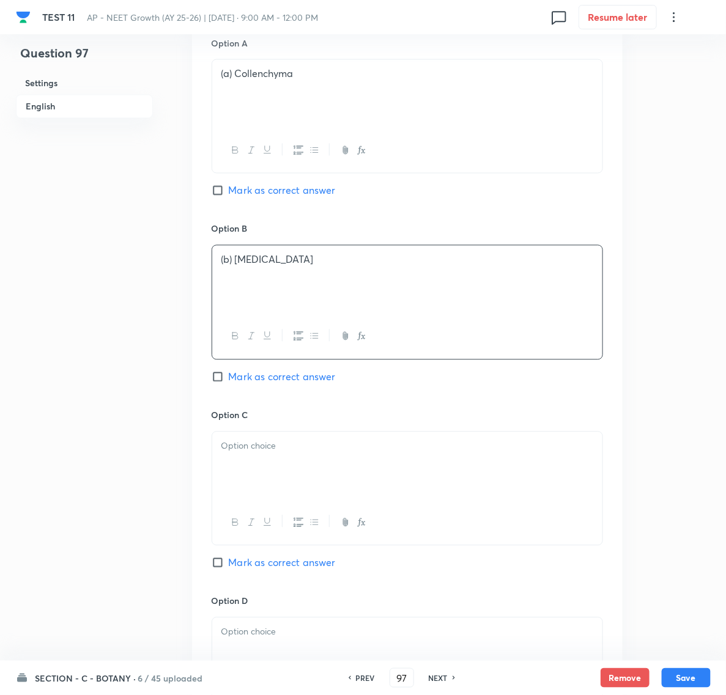
scroll to position [688, 0]
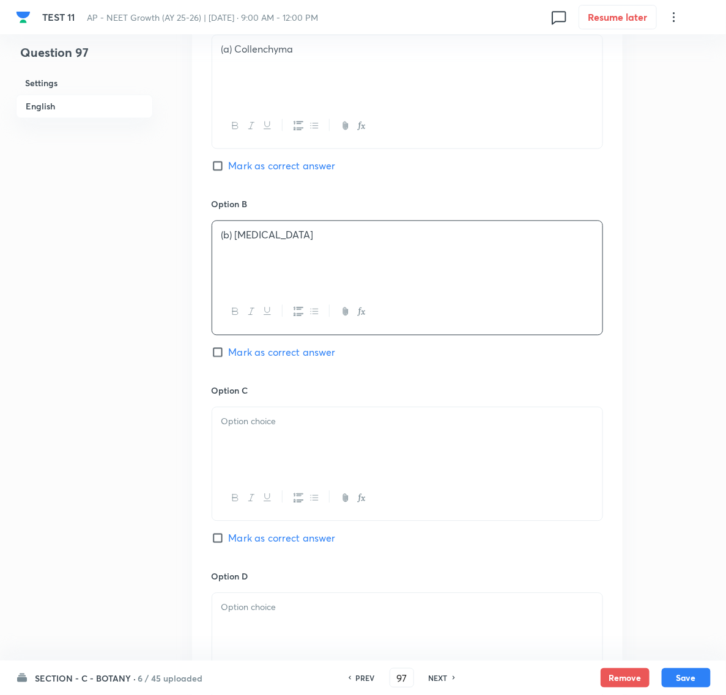
click at [248, 433] on div at bounding box center [407, 442] width 390 height 68
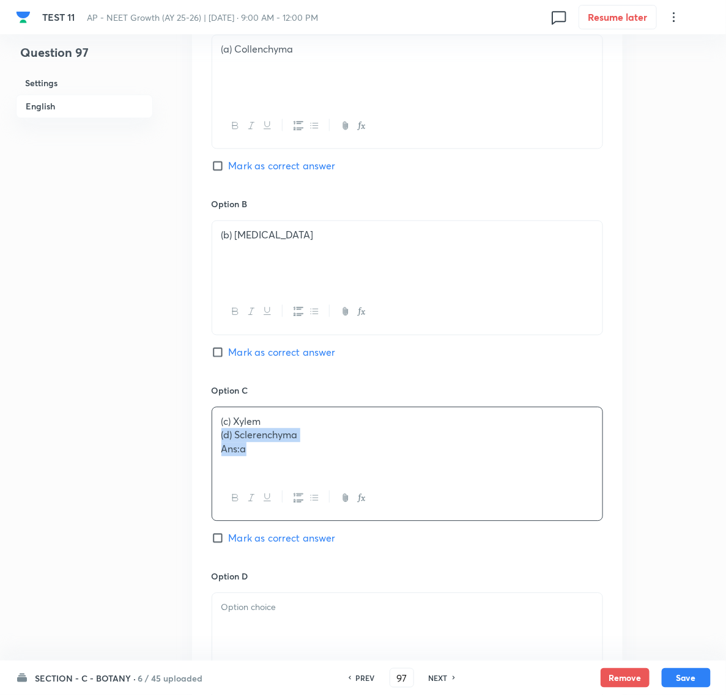
drag, startPoint x: 216, startPoint y: 443, endPoint x: 257, endPoint y: 468, distance: 48.0
click at [257, 468] on div "(c) Xylem (d) Sclerenchyma Ans:a" at bounding box center [407, 442] width 390 height 68
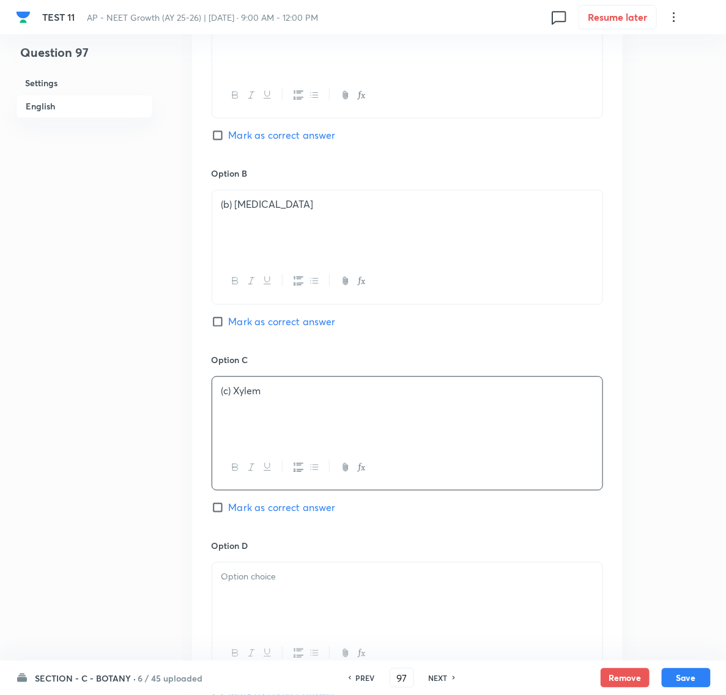
scroll to position [764, 0]
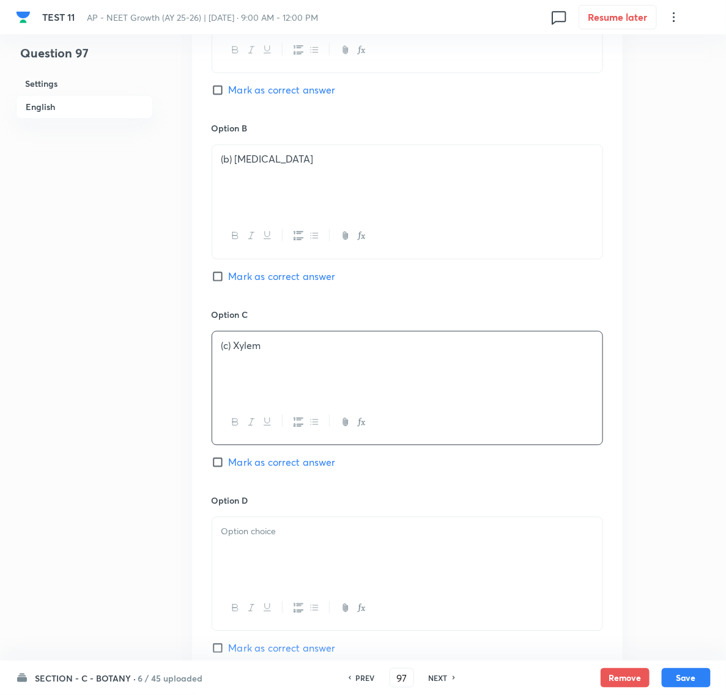
click at [257, 529] on p at bounding box center [407, 532] width 372 height 14
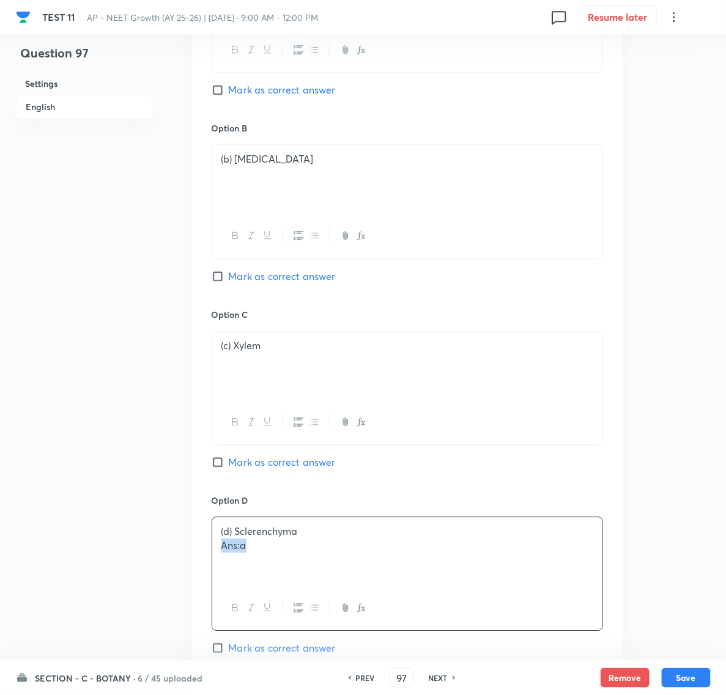
drag, startPoint x: 221, startPoint y: 551, endPoint x: 257, endPoint y: 551, distance: 36.1
click at [257, 551] on p "Ans:a" at bounding box center [407, 546] width 372 height 14
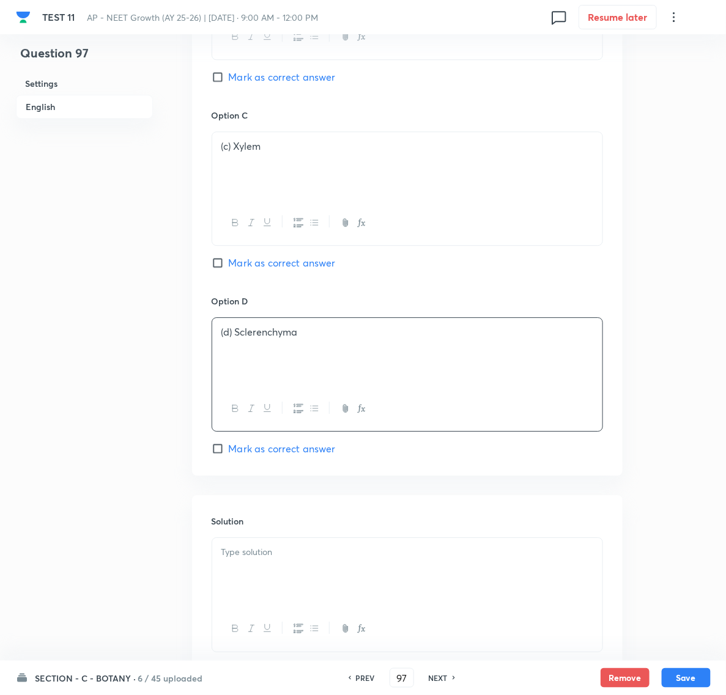
scroll to position [993, 0]
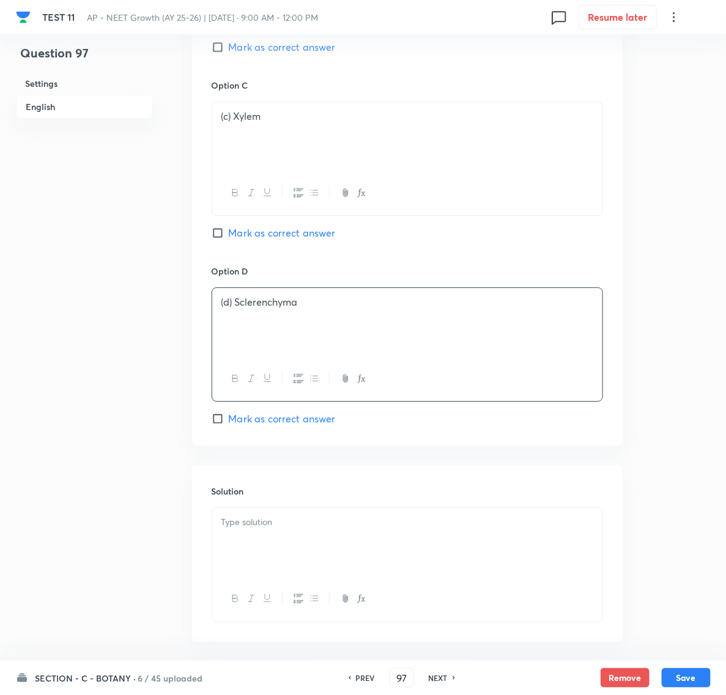
click at [260, 556] on div at bounding box center [407, 542] width 390 height 68
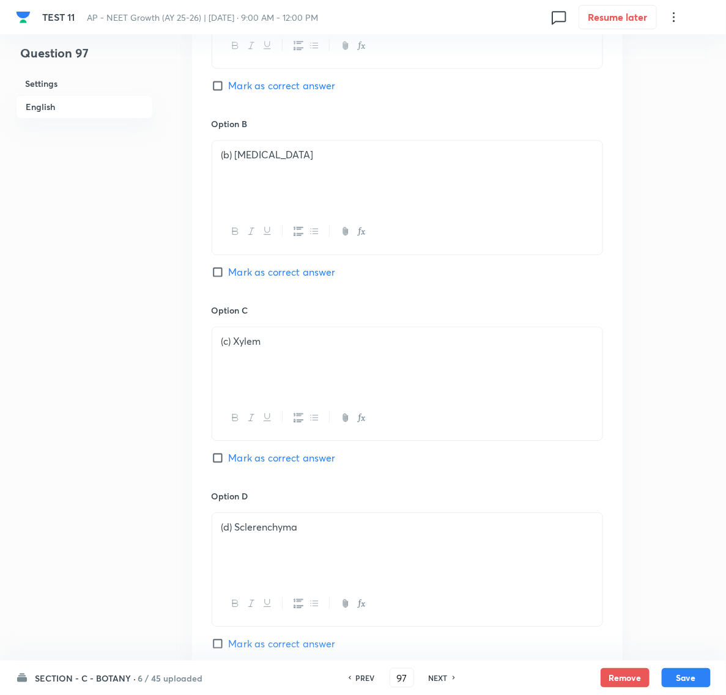
scroll to position [764, 0]
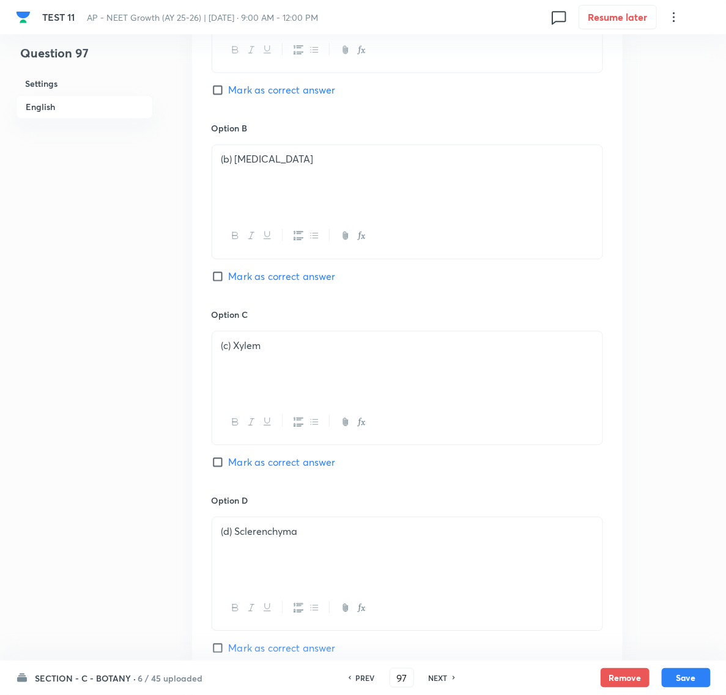
click at [219, 87] on input "Mark as correct answer" at bounding box center [220, 90] width 17 height 12
checkbox input "true"
click at [684, 674] on button "Save" at bounding box center [686, 677] width 49 height 20
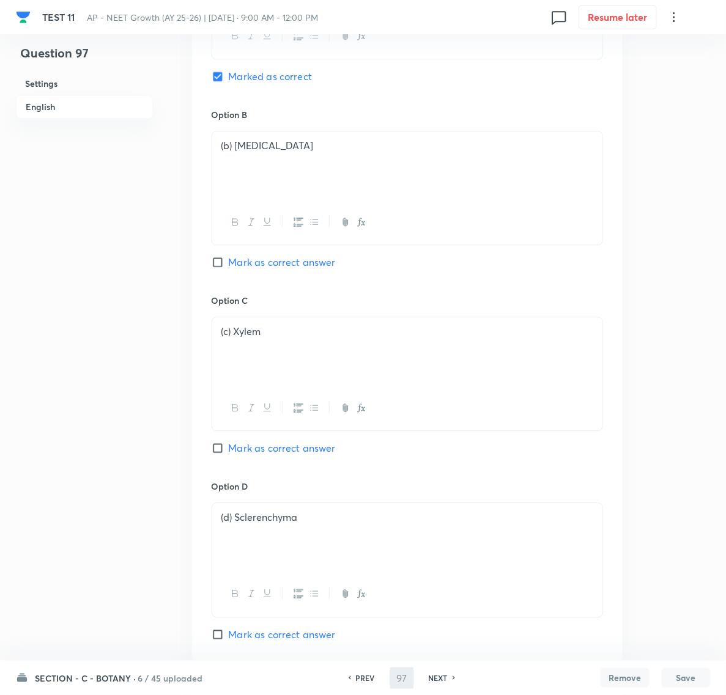
type input "98"
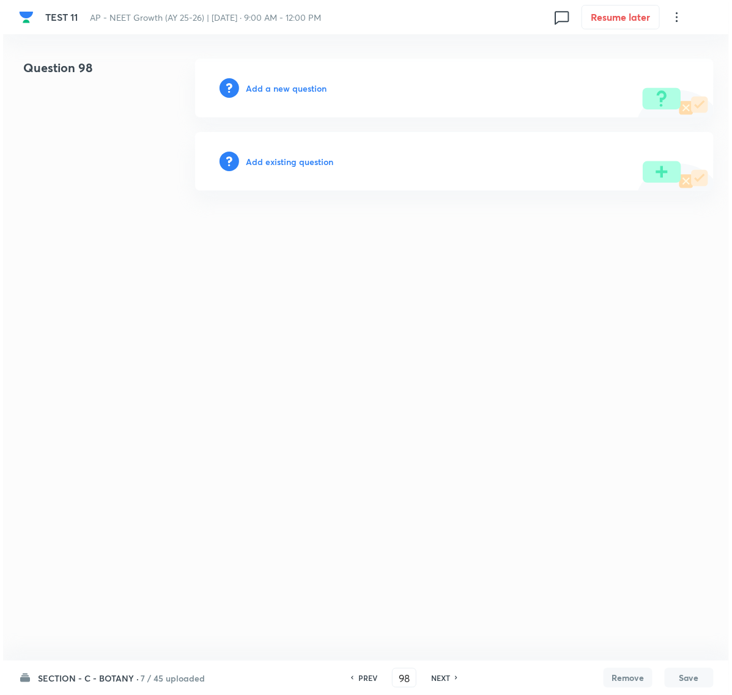
scroll to position [0, 0]
click at [289, 87] on h6 "Add a new question" at bounding box center [286, 88] width 81 height 13
click at [292, 86] on h6 "Choose a question type" at bounding box center [293, 88] width 94 height 13
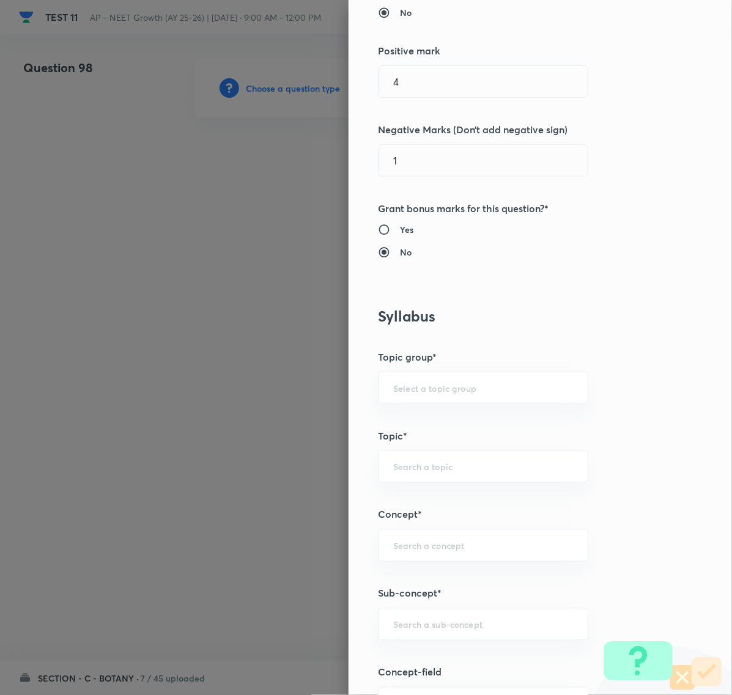
scroll to position [459, 0]
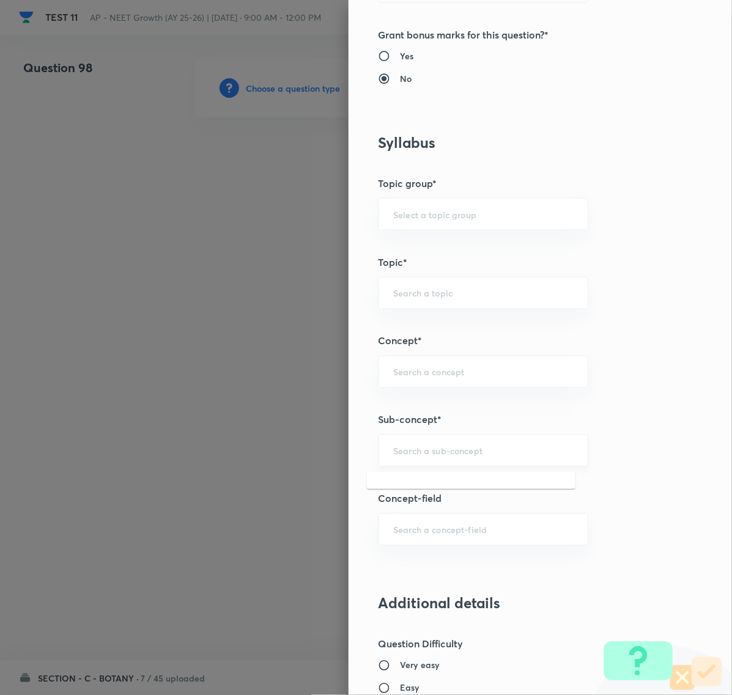
click at [400, 454] on input "text" at bounding box center [483, 451] width 180 height 12
paste input "Anatomy of flowering plants"
click at [422, 497] on li "Anatomy of Flowering Plants, Photosynthesis," at bounding box center [471, 495] width 208 height 37
type input "Anatomy of Flowering Plants, Photosynthesis,"
type input "Biology"
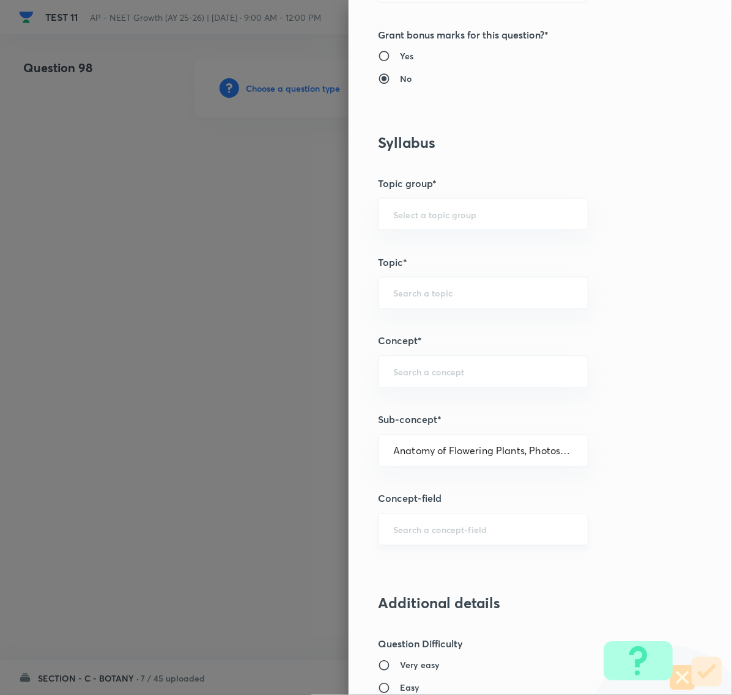
type input "Botany"
type input "Anatomy of Flowering Plants, Photosynthesis,"
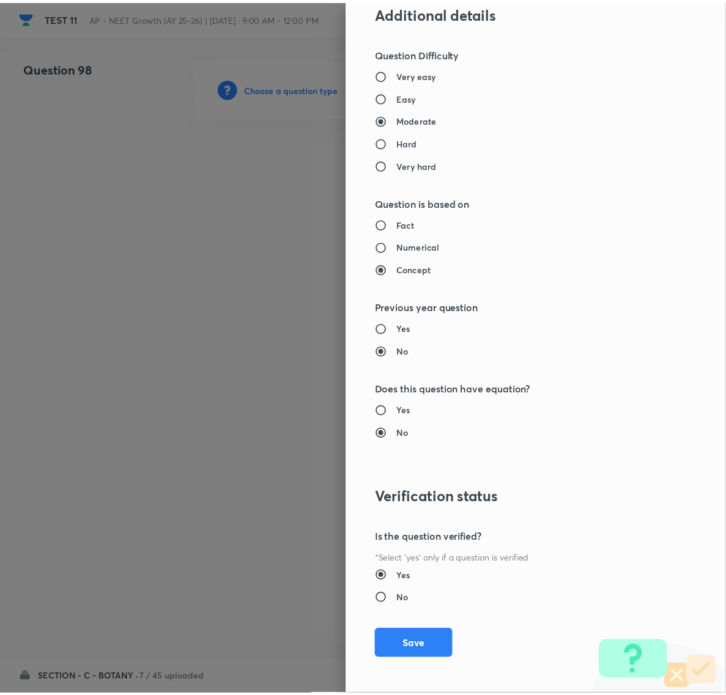
scroll to position [1055, 0]
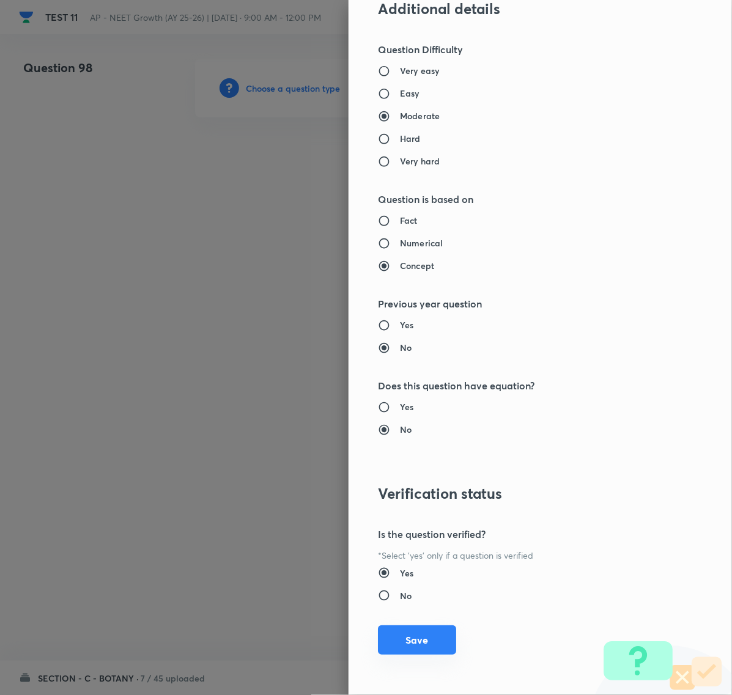
click at [408, 633] on button "Save" at bounding box center [417, 639] width 78 height 29
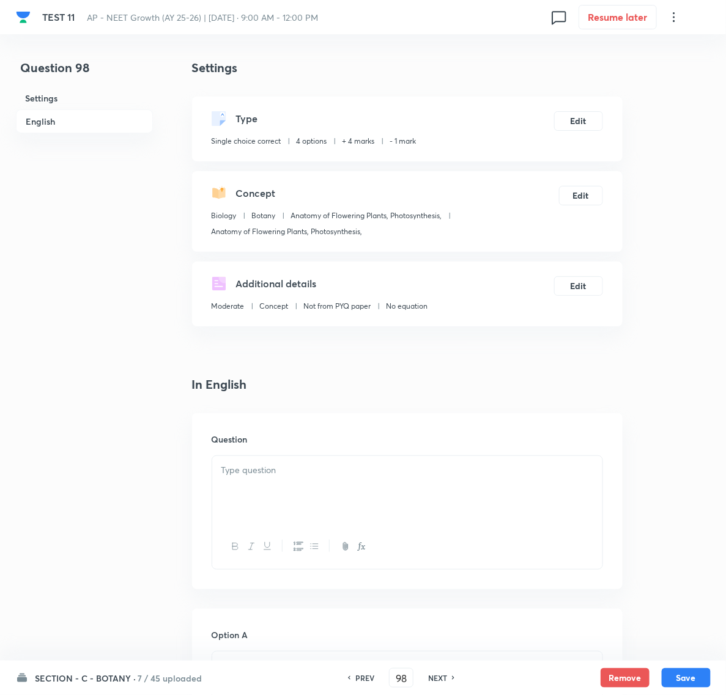
click at [260, 479] on div at bounding box center [407, 490] width 390 height 68
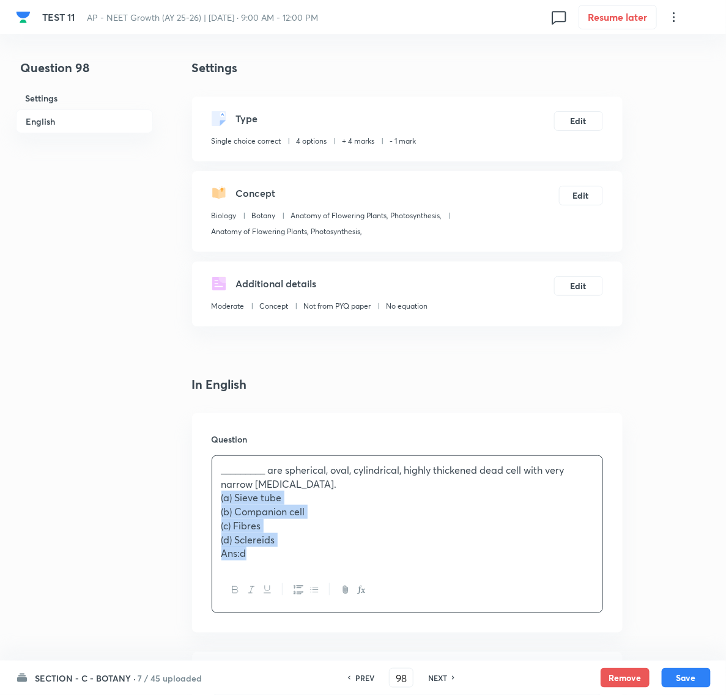
drag, startPoint x: 216, startPoint y: 499, endPoint x: 267, endPoint y: 562, distance: 81.7
click at [267, 562] on div "_________ are spherical, oval, cylindrical, highly thickened dead cell with ver…" at bounding box center [407, 512] width 390 height 112
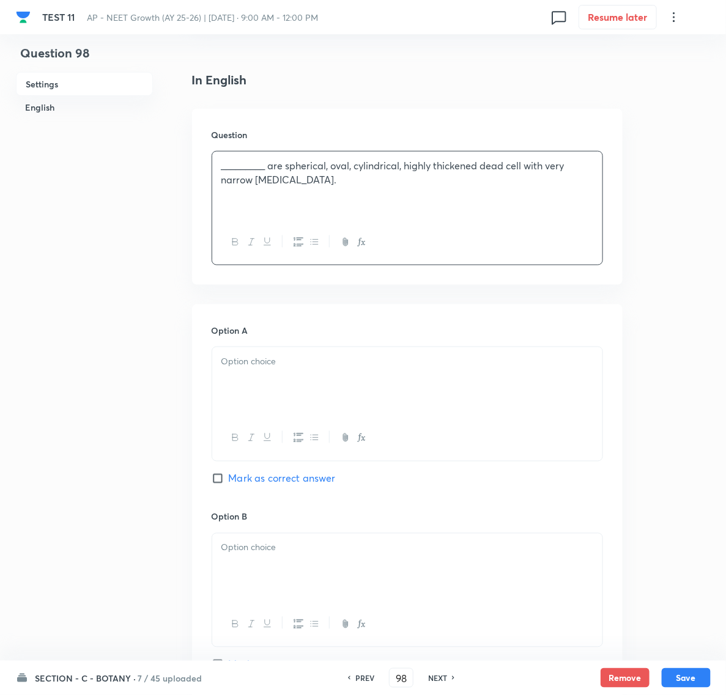
scroll to position [306, 0]
click at [237, 381] on div at bounding box center [407, 380] width 390 height 68
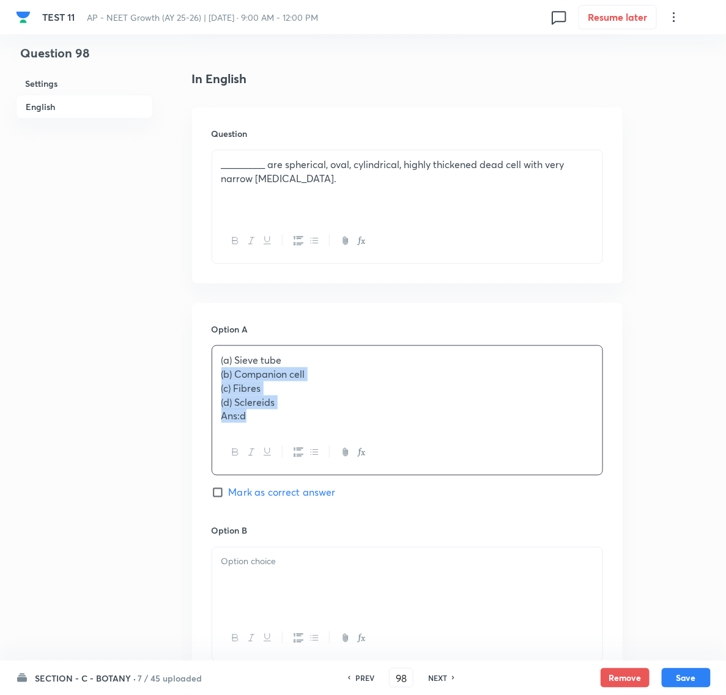
drag, startPoint x: 218, startPoint y: 374, endPoint x: 275, endPoint y: 413, distance: 69.4
click at [275, 413] on div "(a) Sieve tube (b) Companion [MEDICAL_DATA]) Fibres (d) Sclereids Ans:d" at bounding box center [407, 388] width 390 height 84
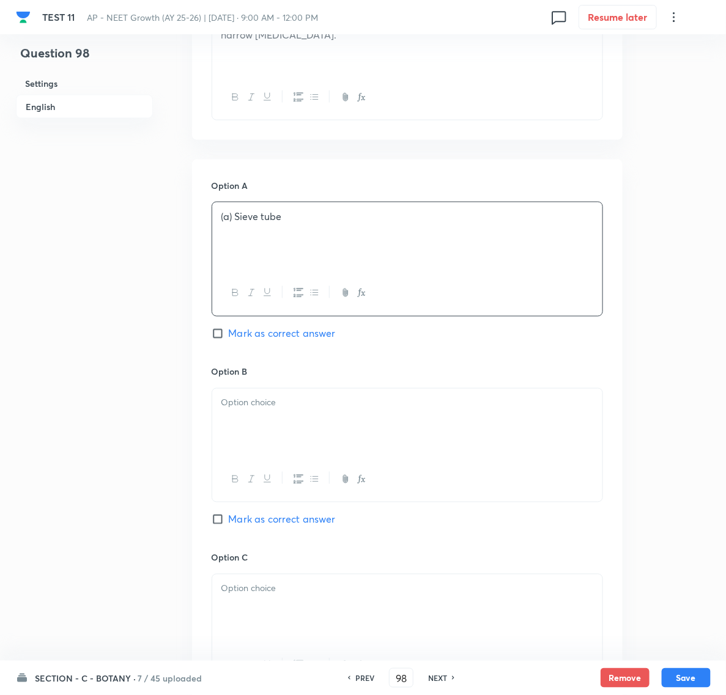
scroll to position [459, 0]
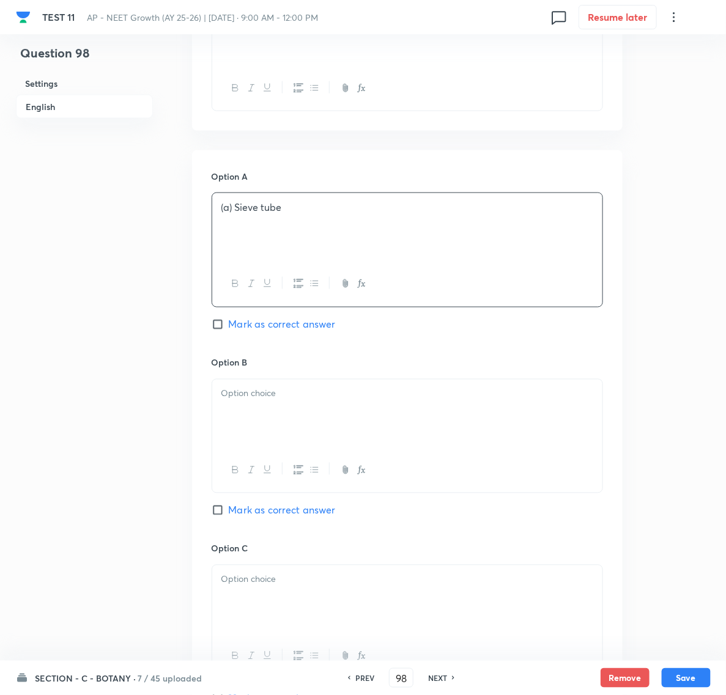
click at [275, 413] on div at bounding box center [407, 414] width 390 height 68
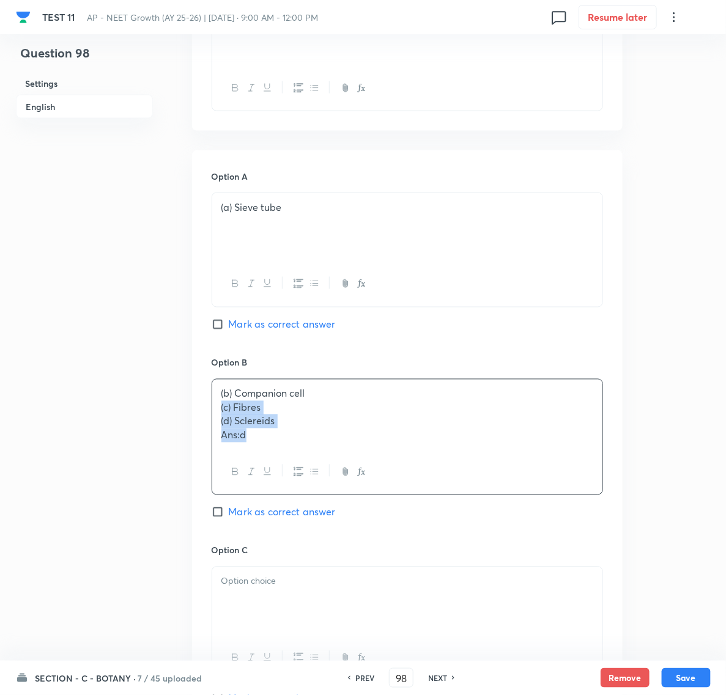
drag, startPoint x: 221, startPoint y: 411, endPoint x: 260, endPoint y: 438, distance: 47.1
click at [260, 438] on div "(b) Companion [MEDICAL_DATA]) Fibres (d) Sclereids Ans:d" at bounding box center [407, 415] width 390 height 70
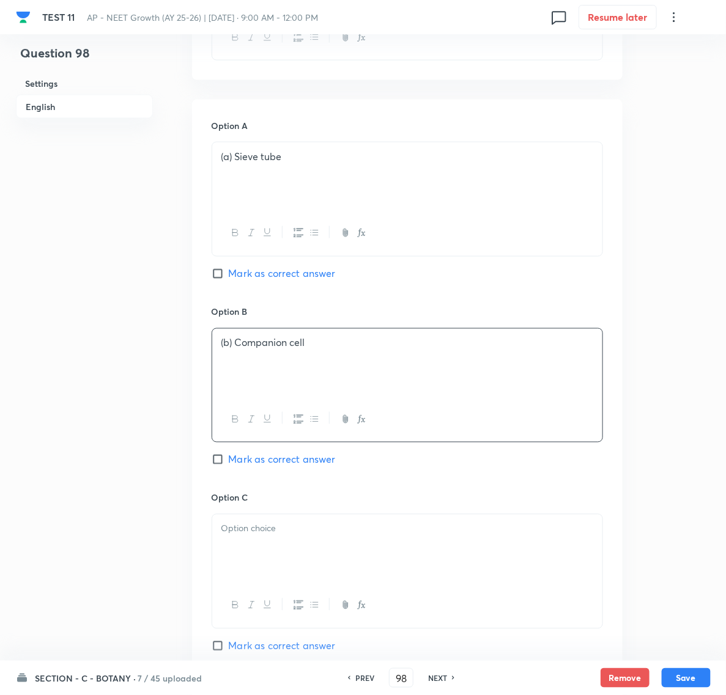
scroll to position [611, 0]
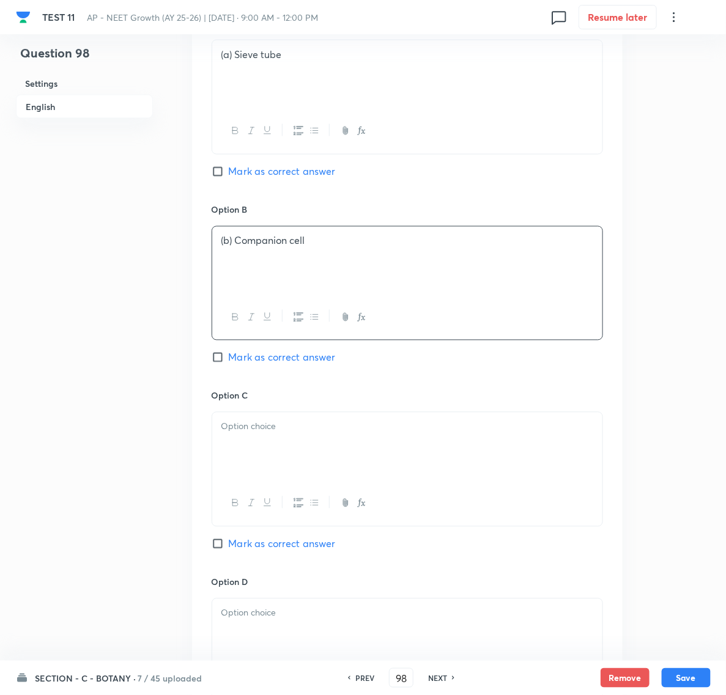
click at [255, 449] on div at bounding box center [407, 447] width 390 height 68
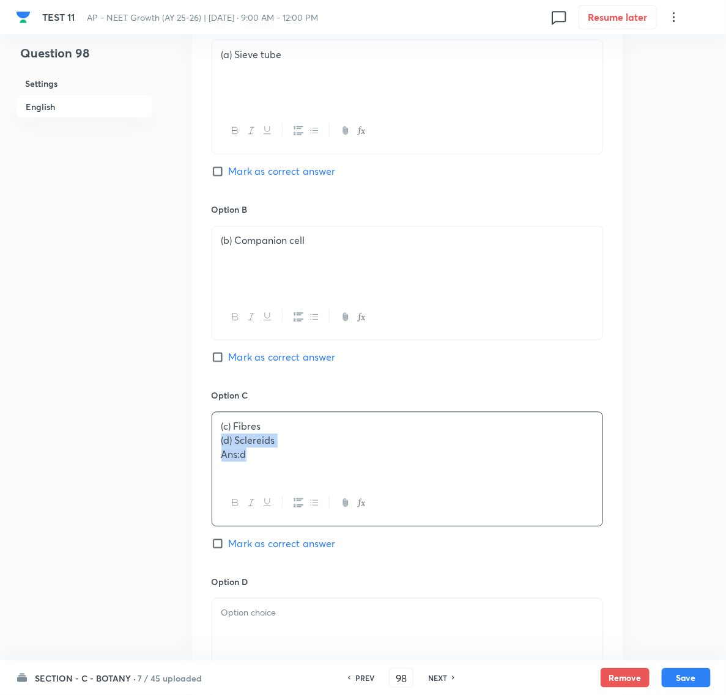
drag, startPoint x: 216, startPoint y: 444, endPoint x: 249, endPoint y: 484, distance: 51.7
click at [249, 481] on div "(c) Fibres (d) Sclereids Ans:d" at bounding box center [407, 447] width 390 height 68
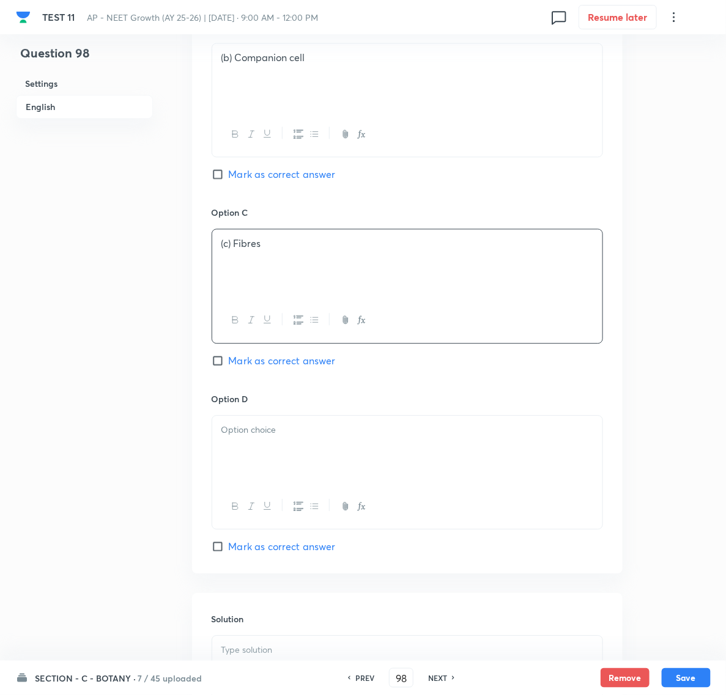
scroll to position [841, 0]
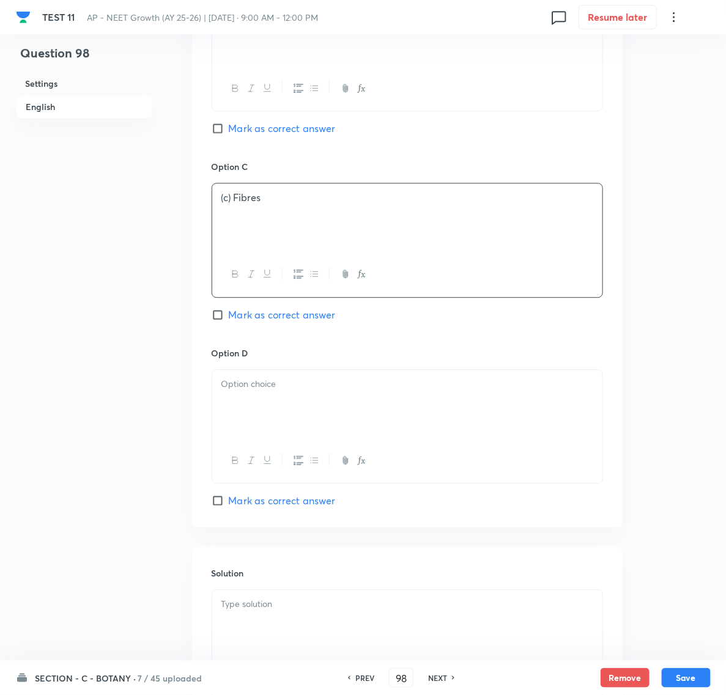
click at [221, 404] on div at bounding box center [407, 404] width 390 height 68
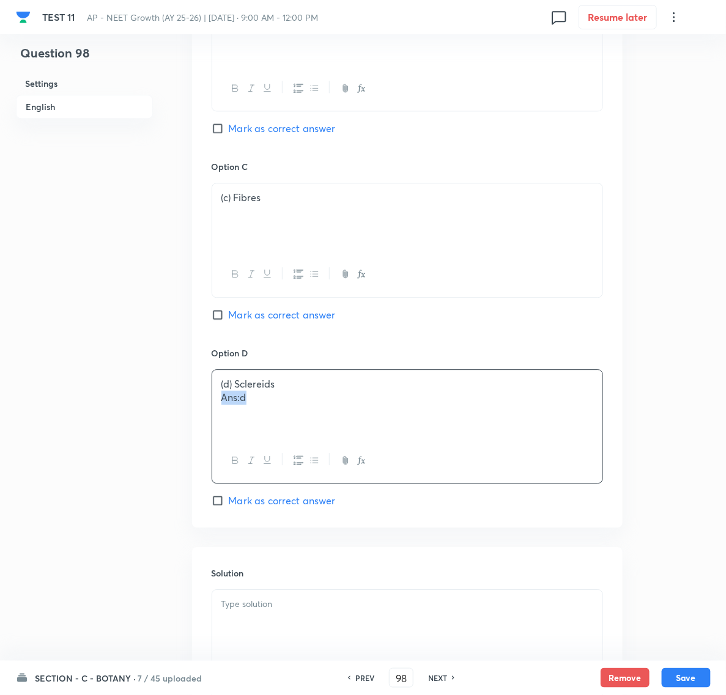
drag, startPoint x: 221, startPoint y: 401, endPoint x: 258, endPoint y: 408, distance: 37.9
click at [258, 405] on p "Ans:d" at bounding box center [407, 398] width 372 height 14
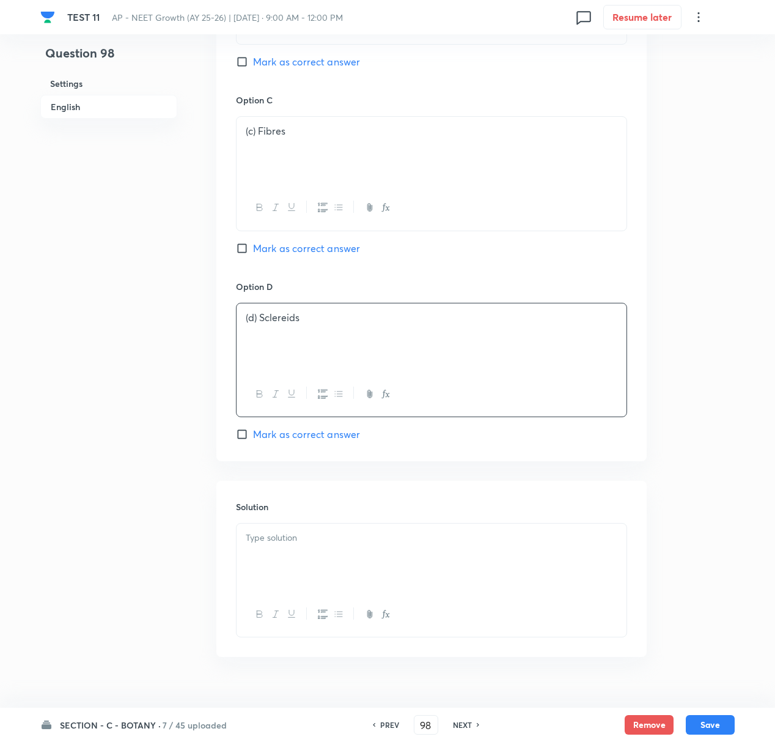
scroll to position [933, 0]
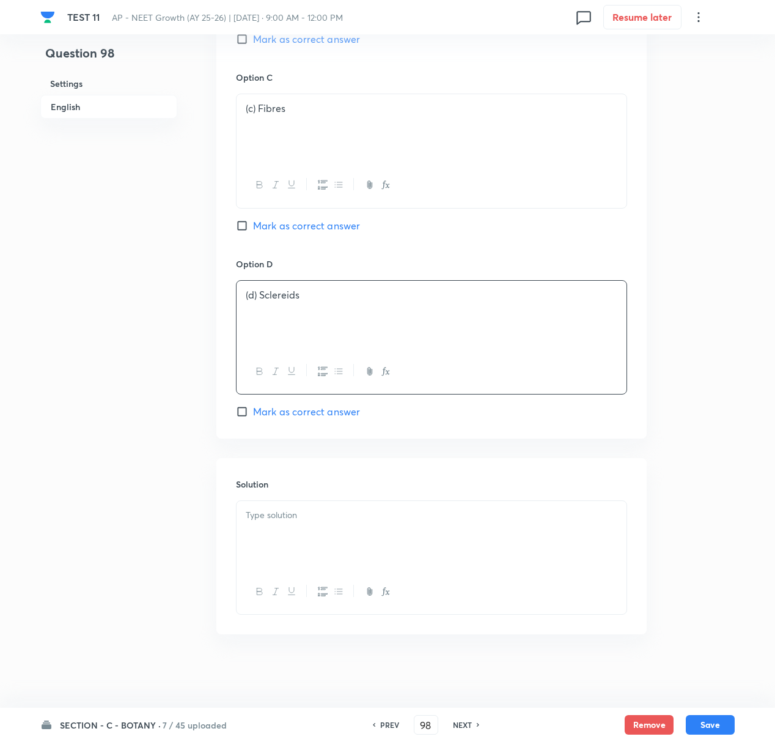
click at [265, 525] on div at bounding box center [432, 535] width 390 height 68
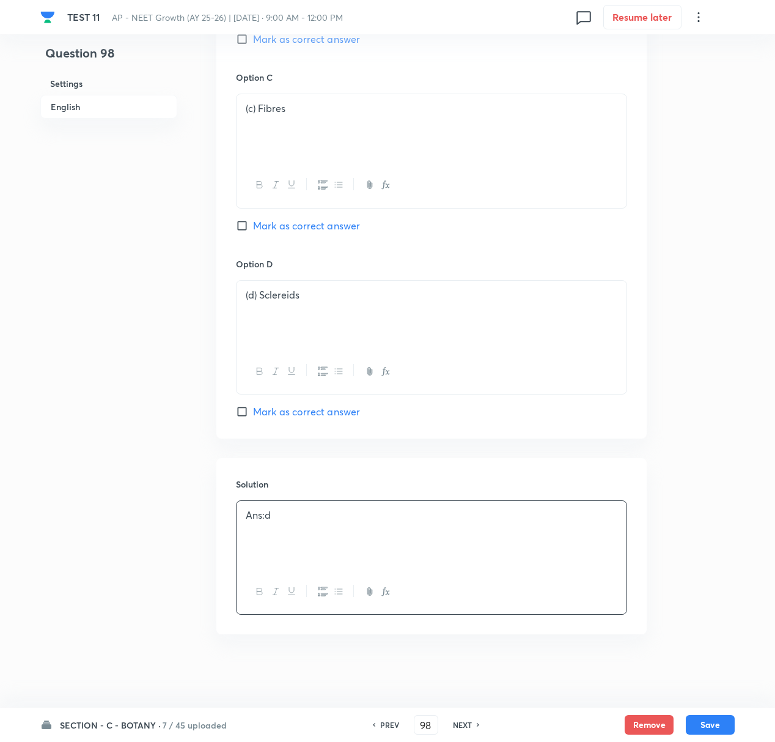
drag, startPoint x: 243, startPoint y: 411, endPoint x: 343, endPoint y: 496, distance: 131.4
click at [243, 411] on input "Mark as correct answer" at bounding box center [244, 411] width 17 height 12
checkbox input "true"
click at [712, 722] on button "Save" at bounding box center [710, 723] width 49 height 20
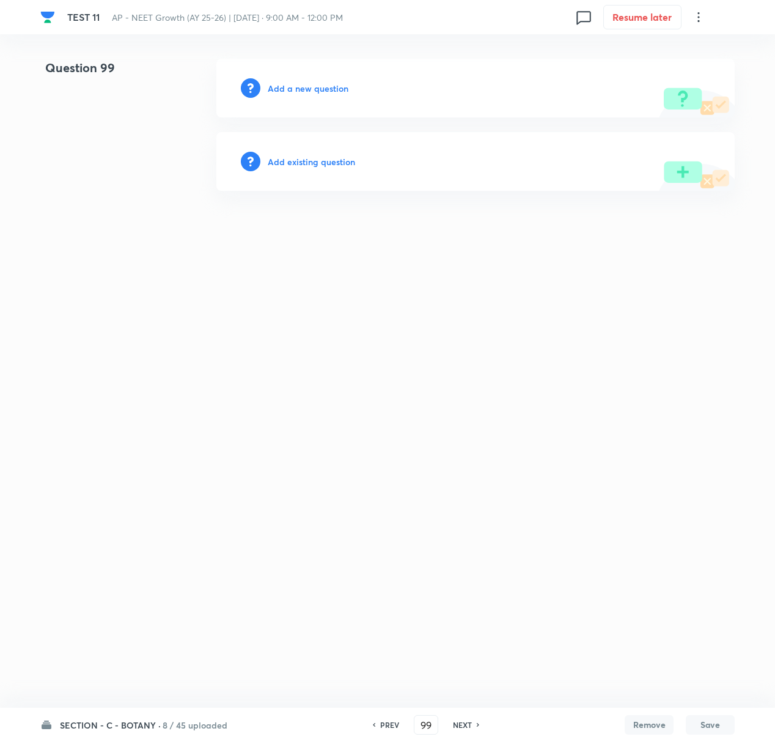
scroll to position [0, 0]
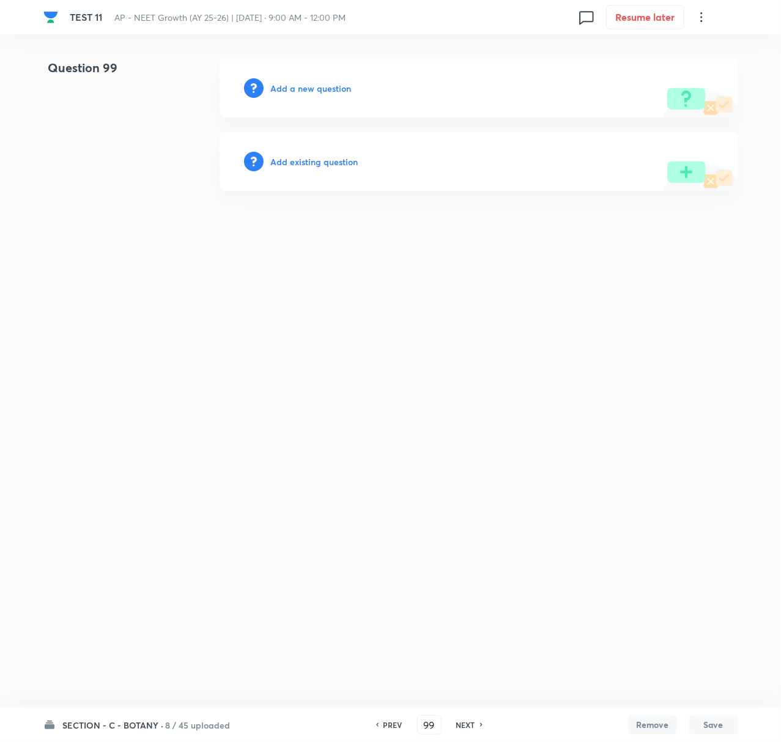
click at [393, 723] on h6 "PREV" at bounding box center [392, 724] width 19 height 11
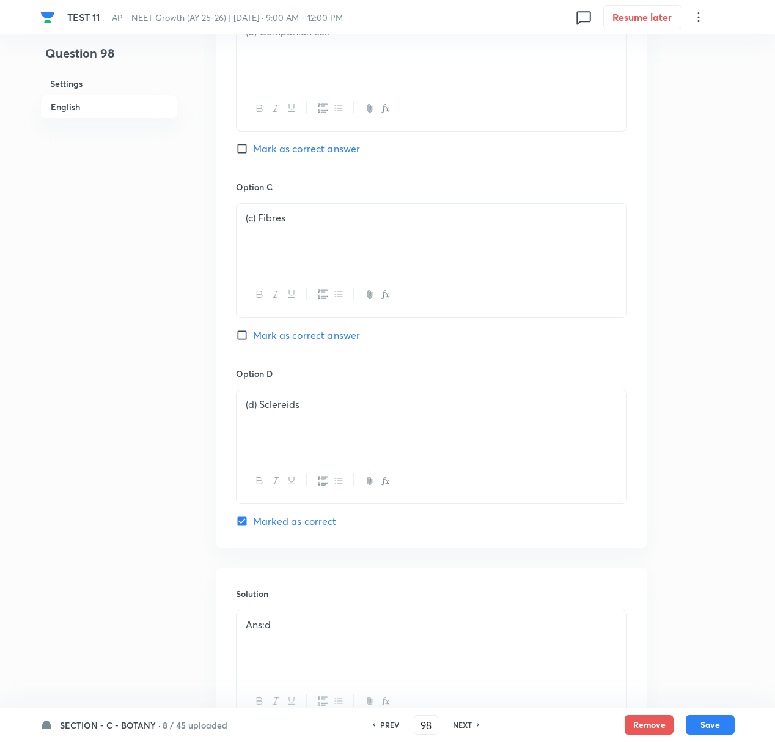
scroll to position [933, 0]
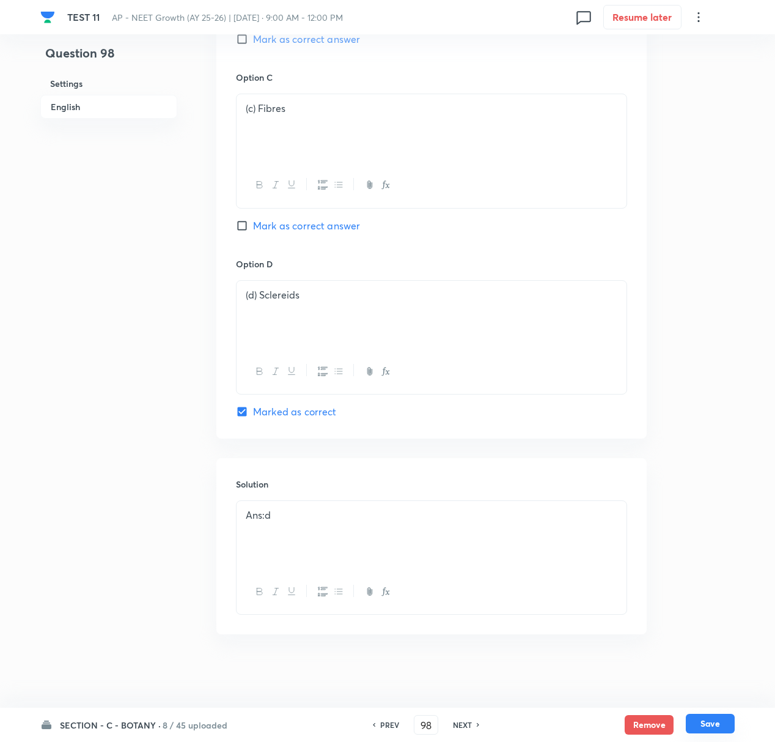
click at [720, 720] on button "Save" at bounding box center [710, 723] width 49 height 20
type input "99"
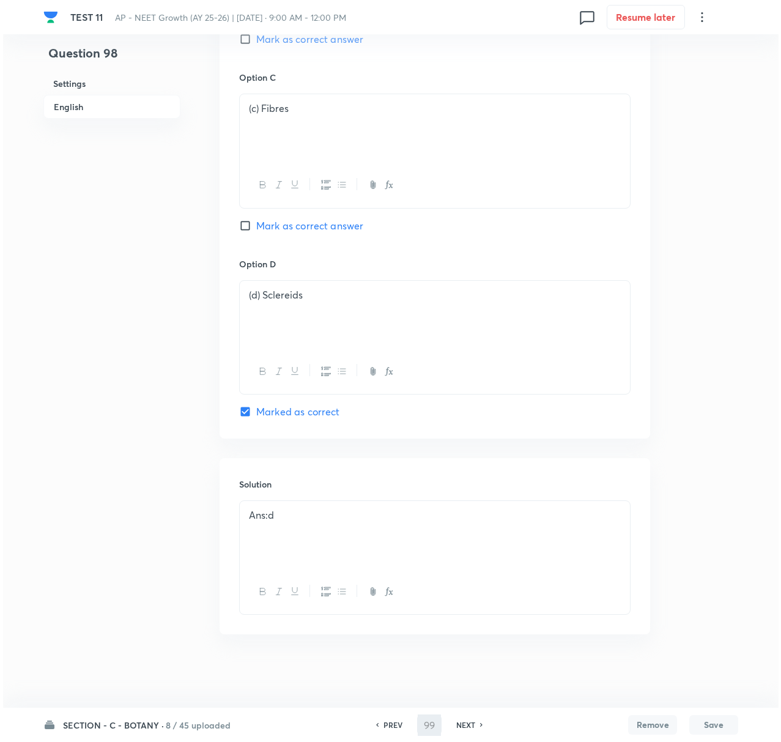
scroll to position [0, 0]
